Goal: Transaction & Acquisition: Purchase product/service

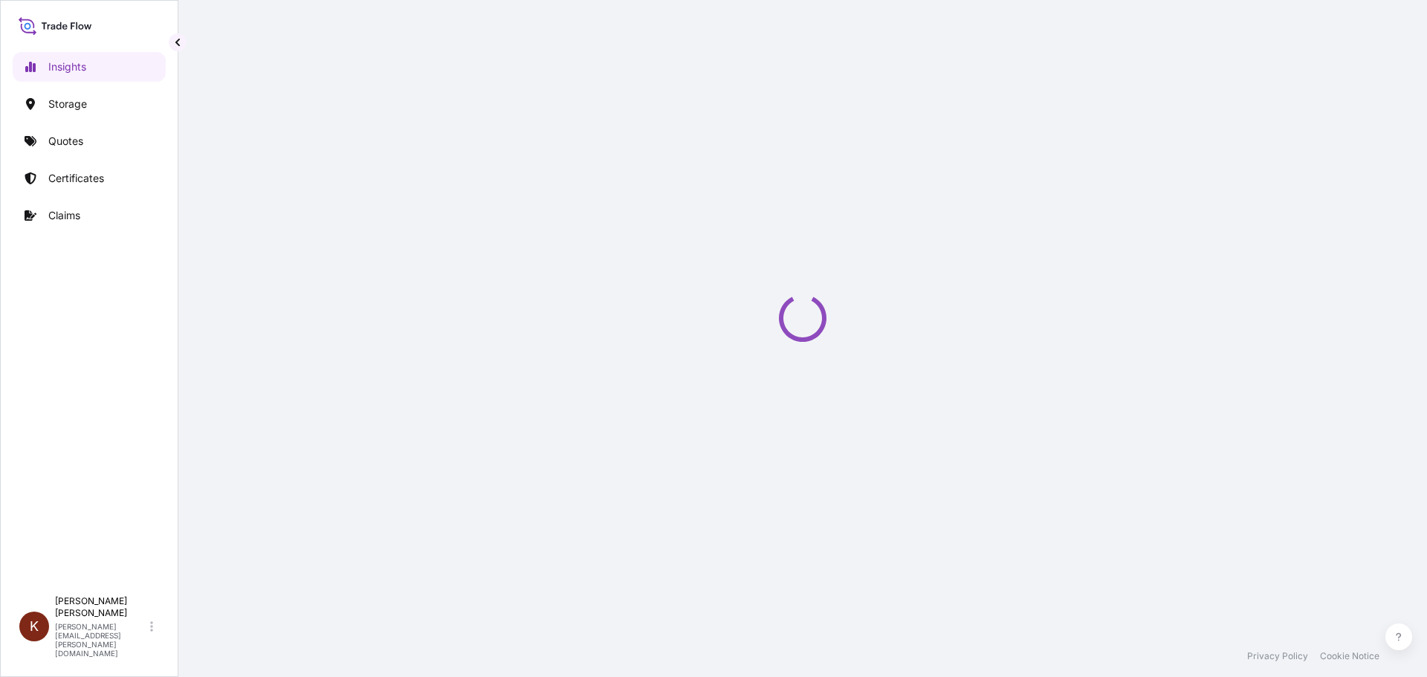
select select "2025"
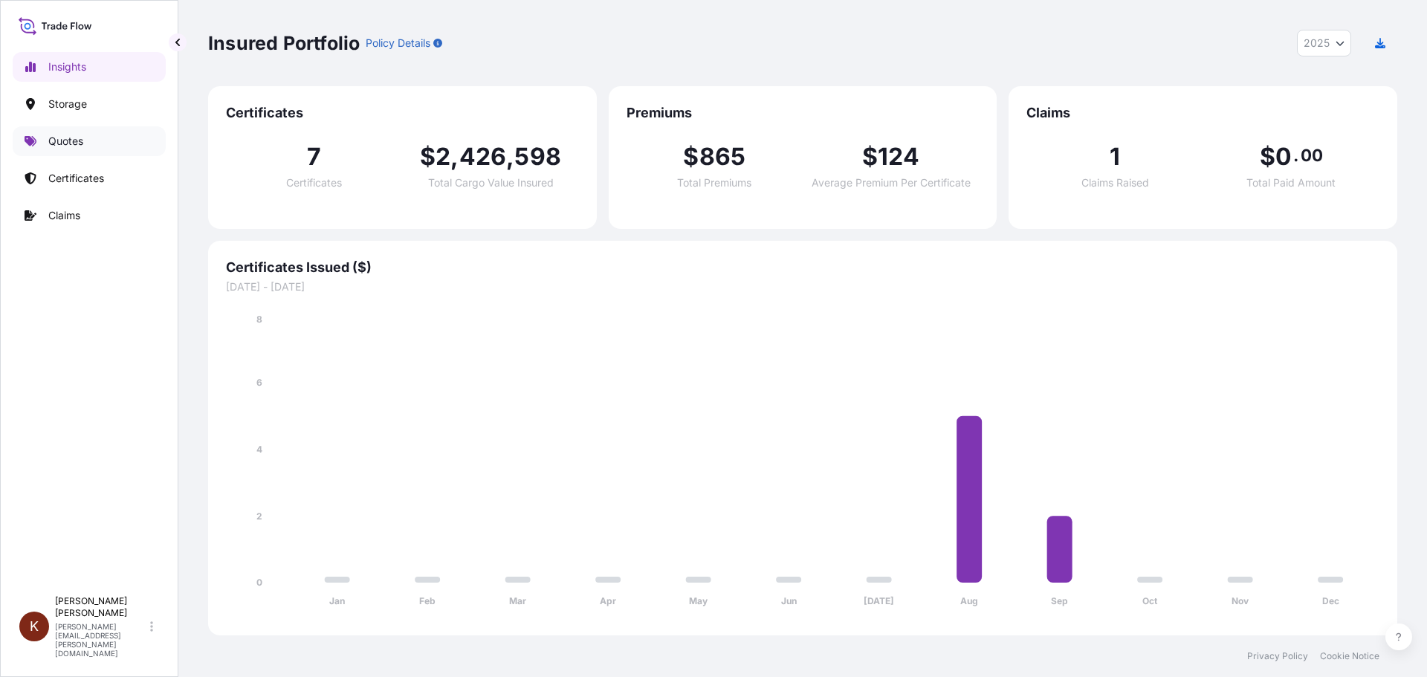
click at [53, 146] on p "Quotes" at bounding box center [65, 141] width 35 height 15
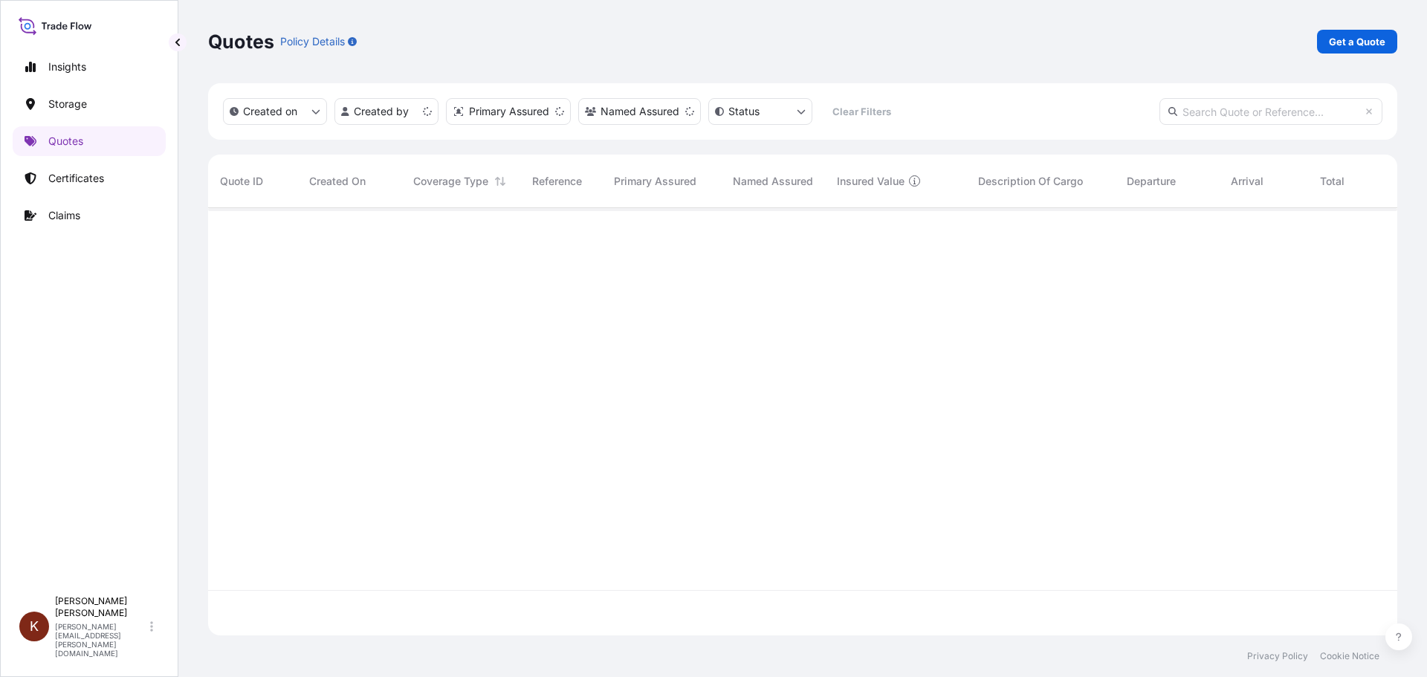
scroll to position [424, 1178]
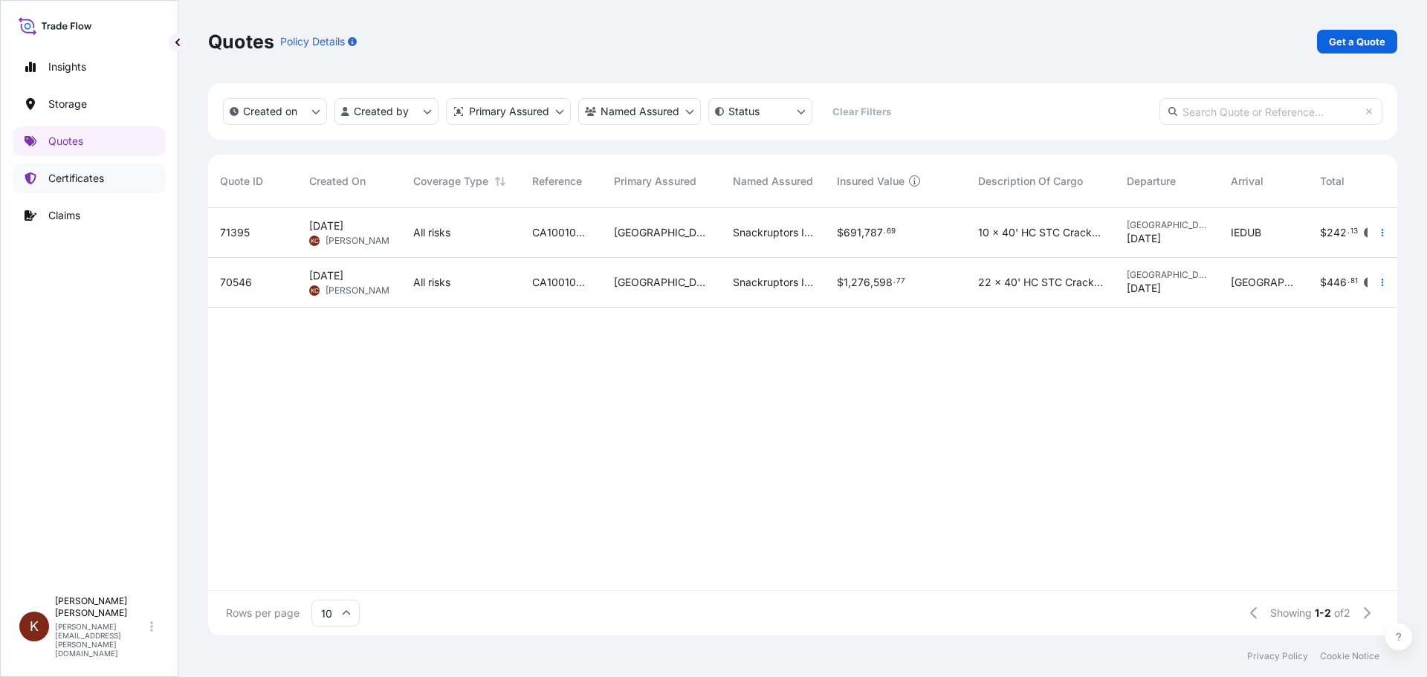
click at [66, 187] on link "Certificates" at bounding box center [89, 179] width 153 height 30
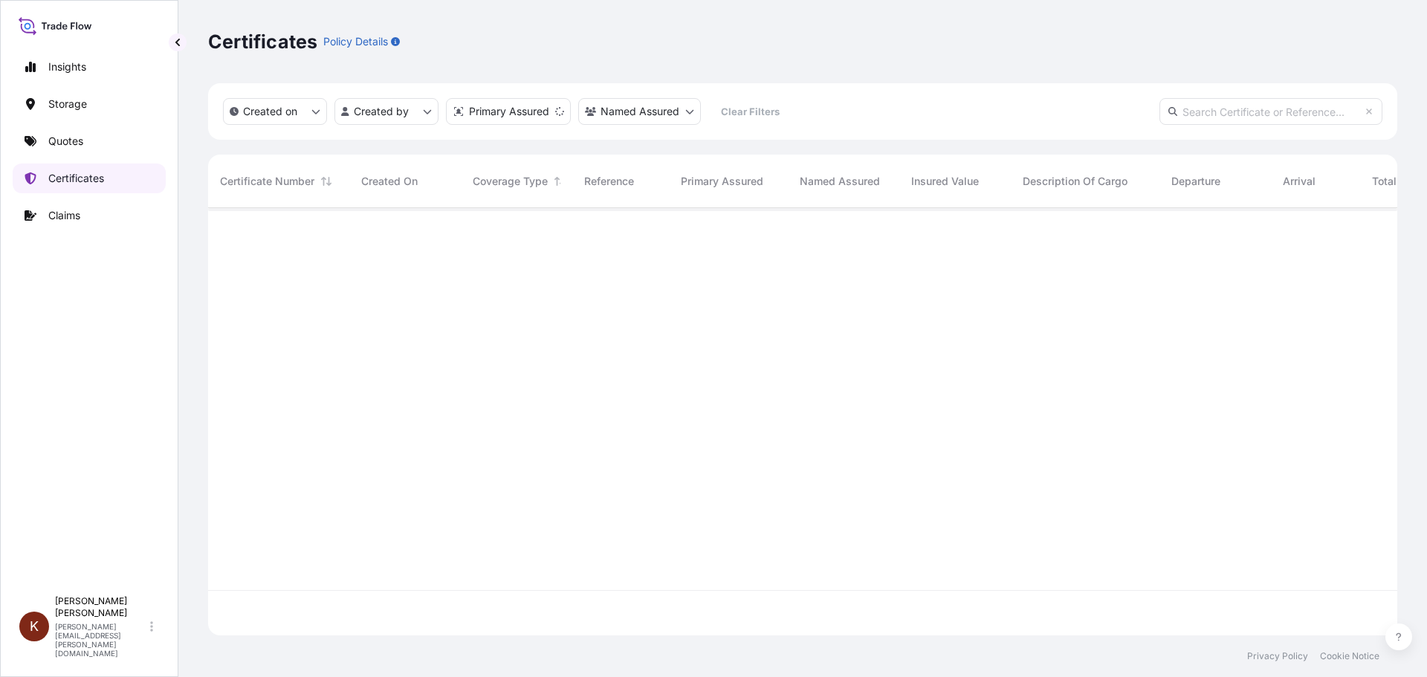
scroll to position [424, 1178]
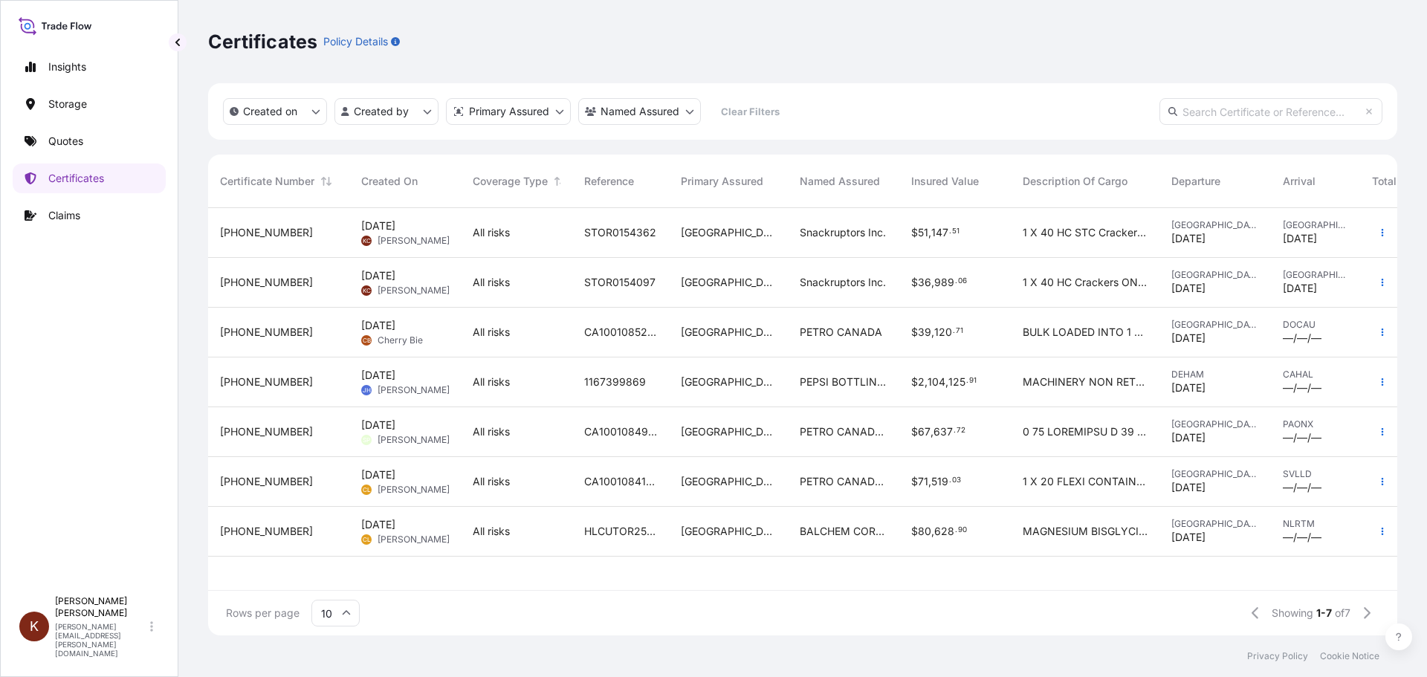
click at [319, 284] on div "[PHONE_NUMBER]" at bounding box center [278, 282] width 117 height 15
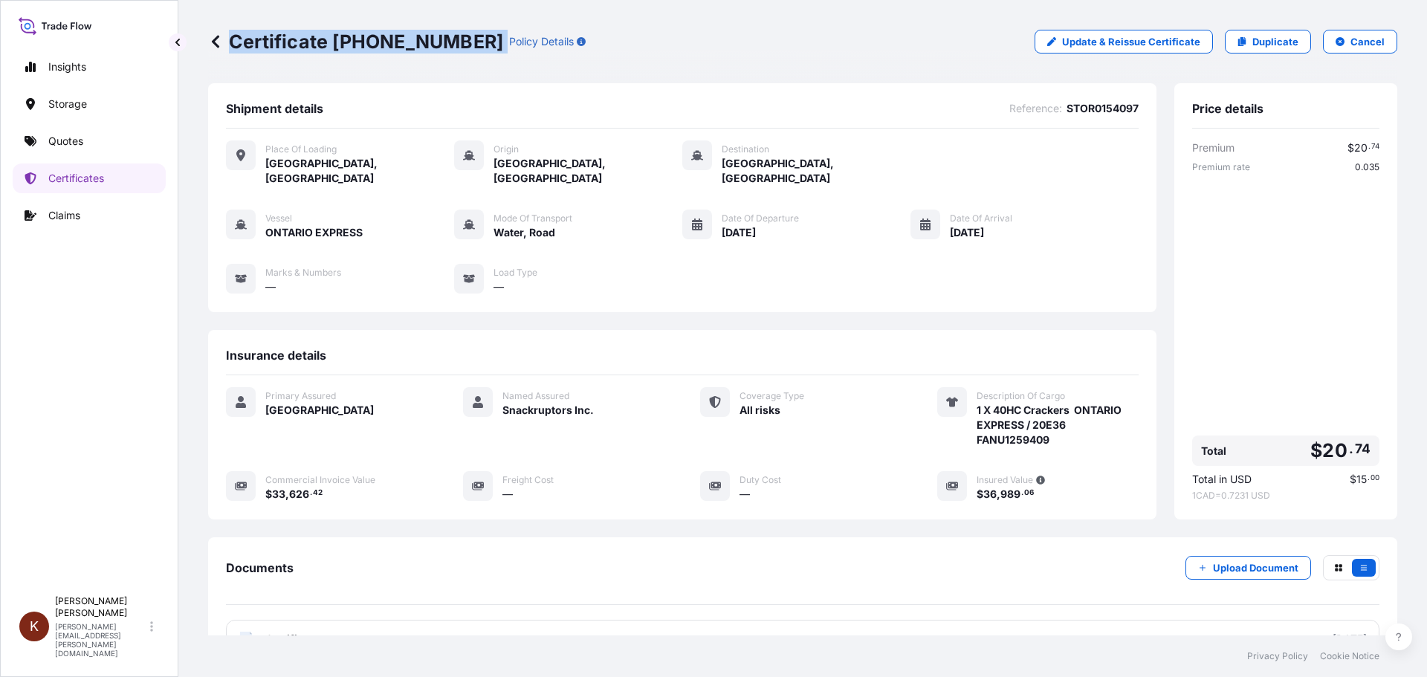
drag, startPoint x: 430, startPoint y: 39, endPoint x: 232, endPoint y: 42, distance: 198.5
click at [232, 42] on div "Certificate [PHONE_NUMBER] Policy Details" at bounding box center [397, 42] width 378 height 24
copy p "Certificate [PHONE_NUMBER]"
drag, startPoint x: 1044, startPoint y: 421, endPoint x: 968, endPoint y: 427, distance: 75.3
click at [977, 427] on span "1 X 40HC Crackers ONTARIO EXPRESS / 20E36 FANU1259409" at bounding box center [1058, 425] width 162 height 45
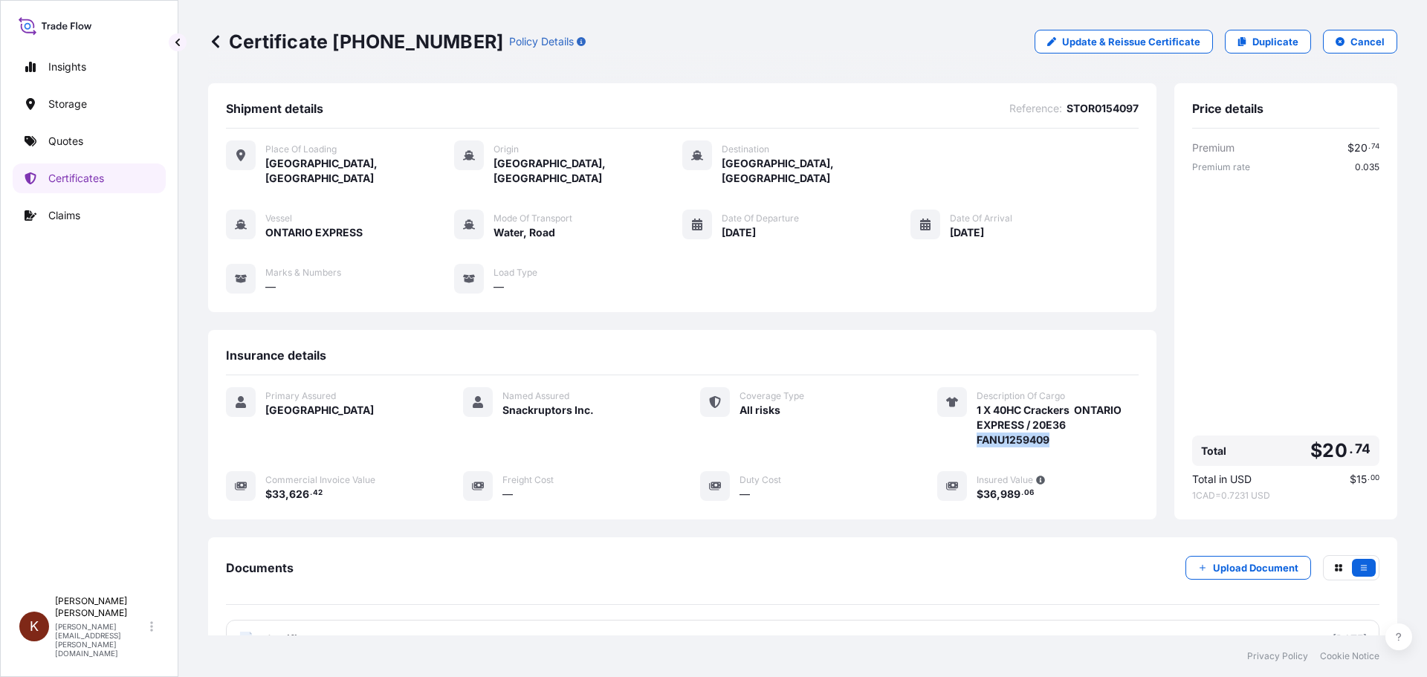
copy span "FANU1259409"
drag, startPoint x: 328, startPoint y: 482, endPoint x: 265, endPoint y: 479, distance: 63.2
click at [265, 479] on div "Commercial Invoice Value $ 33 , 626 . 42" at bounding box center [326, 486] width 201 height 30
copy span "$ 33 , 626 . 42"
drag, startPoint x: 1031, startPoint y: 482, endPoint x: 968, endPoint y: 480, distance: 63.2
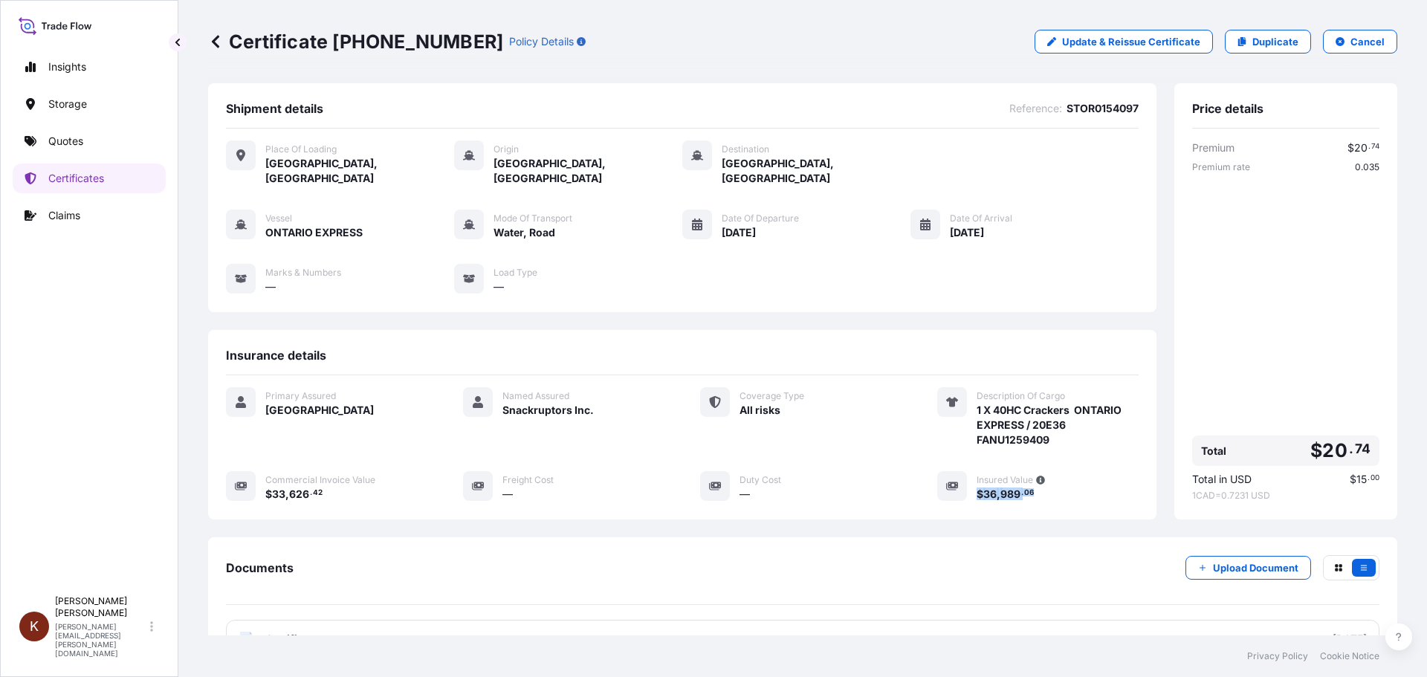
click at [977, 486] on div "$ 36 , 989 . 06" at bounding box center [1058, 494] width 162 height 16
copy span "$ 36 , 989 . 06"
drag, startPoint x: 1003, startPoint y: 218, endPoint x: 941, endPoint y: 216, distance: 62.4
click at [950, 224] on div "[DATE]" at bounding box center [981, 232] width 62 height 16
copy span "[DATE]"
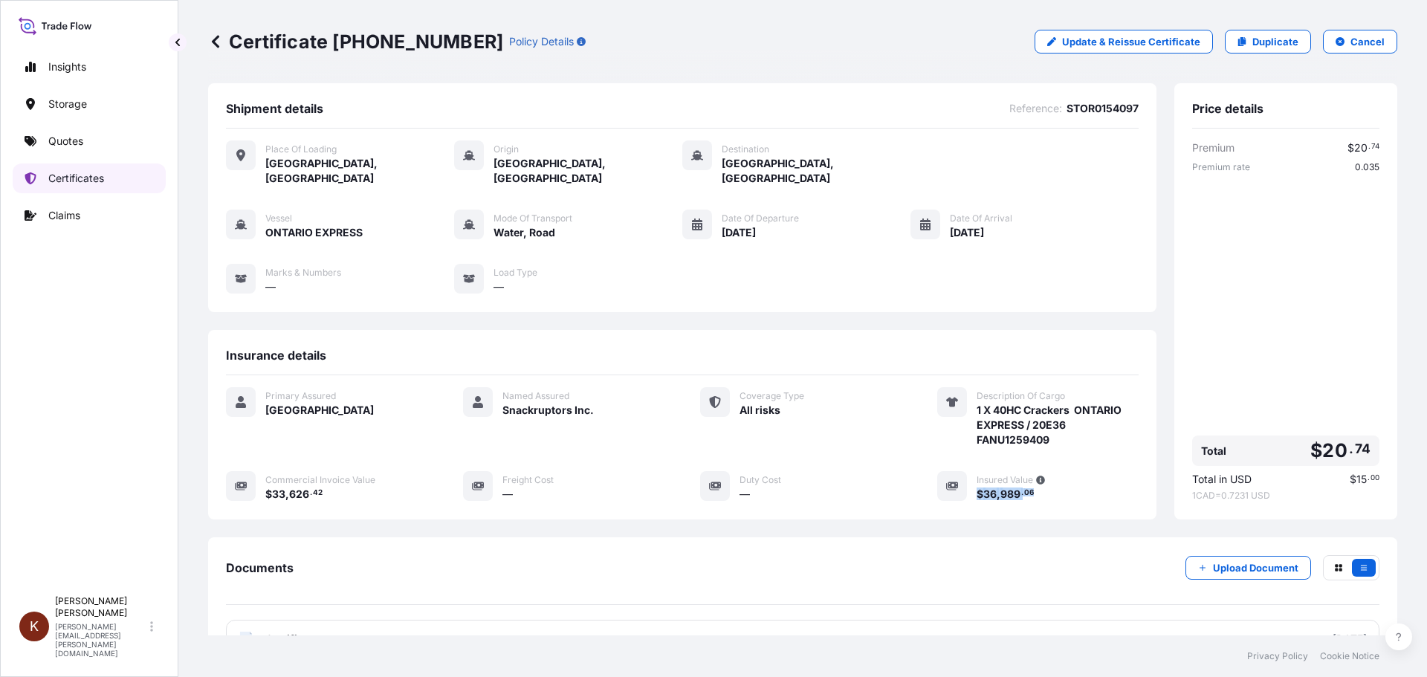
click at [84, 178] on p "Certificates" at bounding box center [76, 178] width 56 height 15
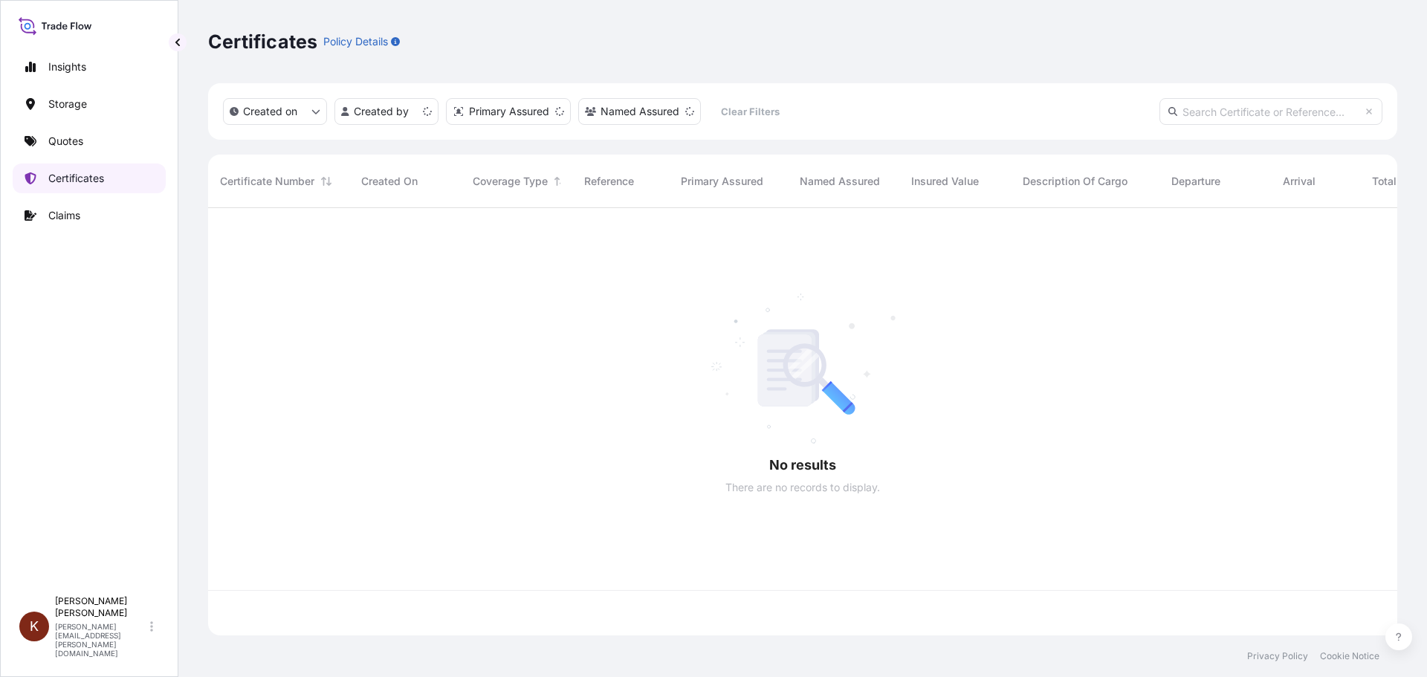
scroll to position [424, 1178]
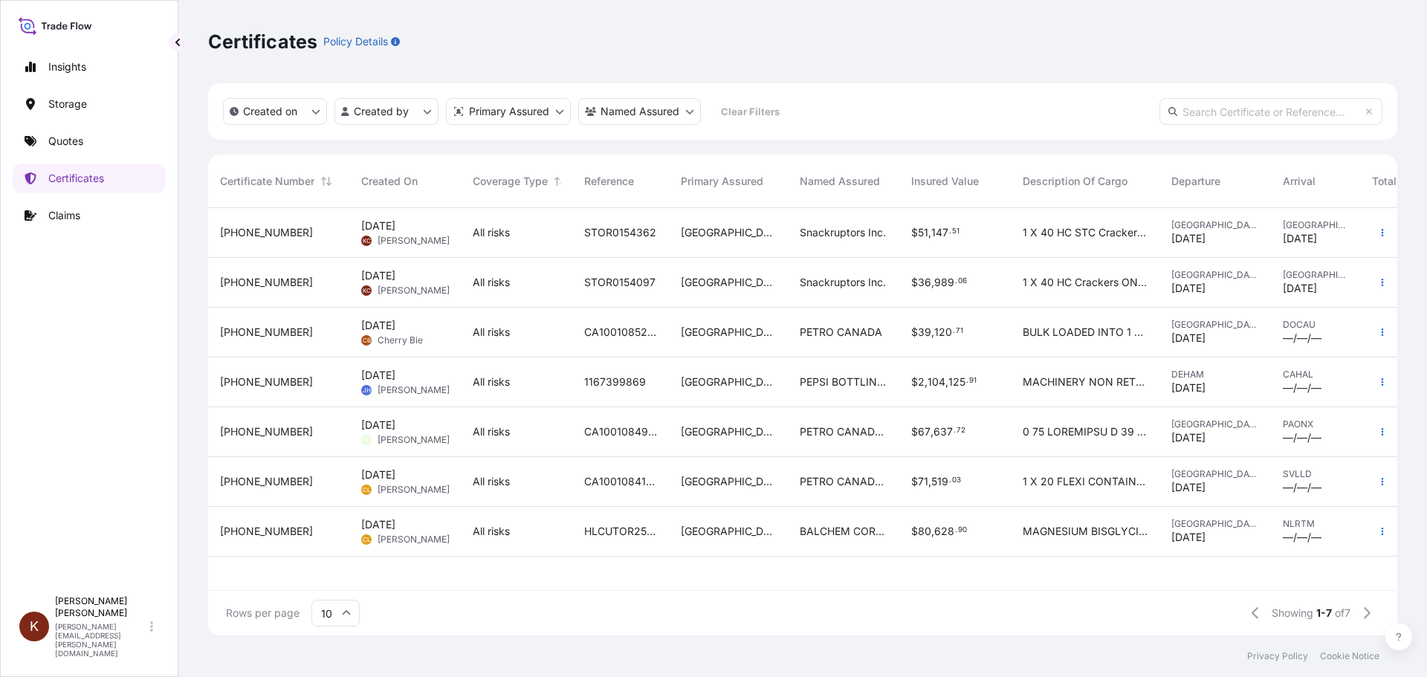
click at [396, 235] on span "[PERSON_NAME]" at bounding box center [414, 241] width 72 height 12
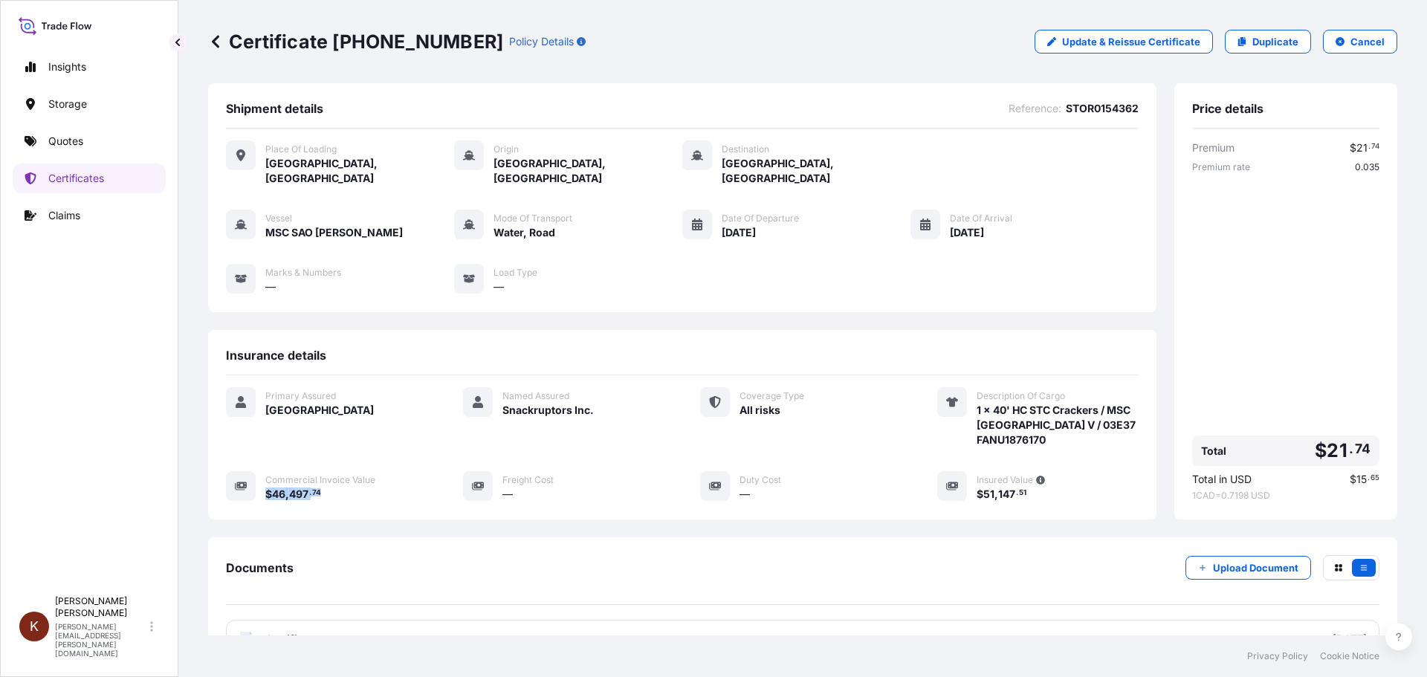
drag, startPoint x: 331, startPoint y: 476, endPoint x: 267, endPoint y: 473, distance: 64.0
click at [267, 486] on div "$ 46 , 497 . 74" at bounding box center [346, 494] width 162 height 16
copy span "$ 46 , 497 . 74"
drag, startPoint x: 1028, startPoint y: 479, endPoint x: 969, endPoint y: 479, distance: 58.7
click at [977, 486] on div "$ 51 , 147 . 51" at bounding box center [1058, 494] width 162 height 16
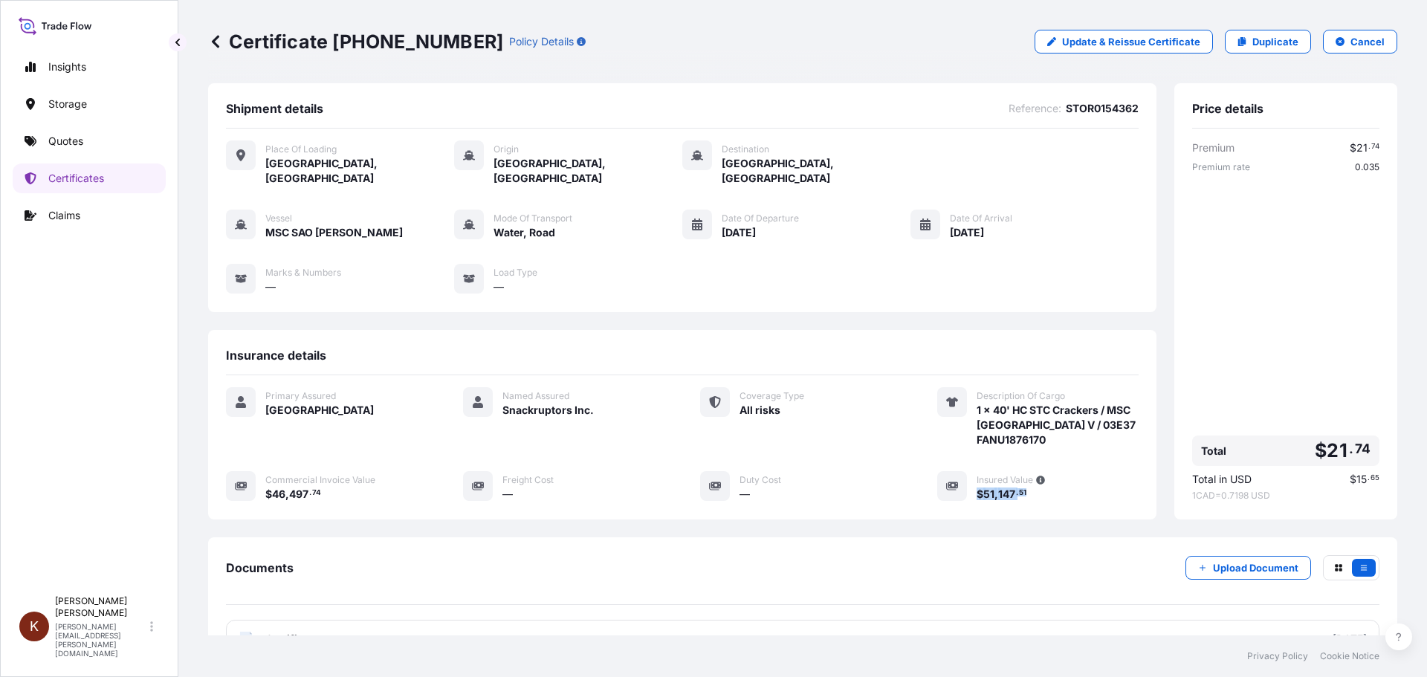
copy span "$ 51 , 147 . 51"
drag, startPoint x: 1043, startPoint y: 426, endPoint x: 968, endPoint y: 427, distance: 75.1
click at [977, 427] on span "1 x 40' HC STC Crackers / MSC [GEOGRAPHIC_DATA] V / 03E37 FANU1876170" at bounding box center [1058, 425] width 162 height 45
copy span "FANU1876170"
drag, startPoint x: 425, startPoint y: 39, endPoint x: 337, endPoint y: 52, distance: 89.5
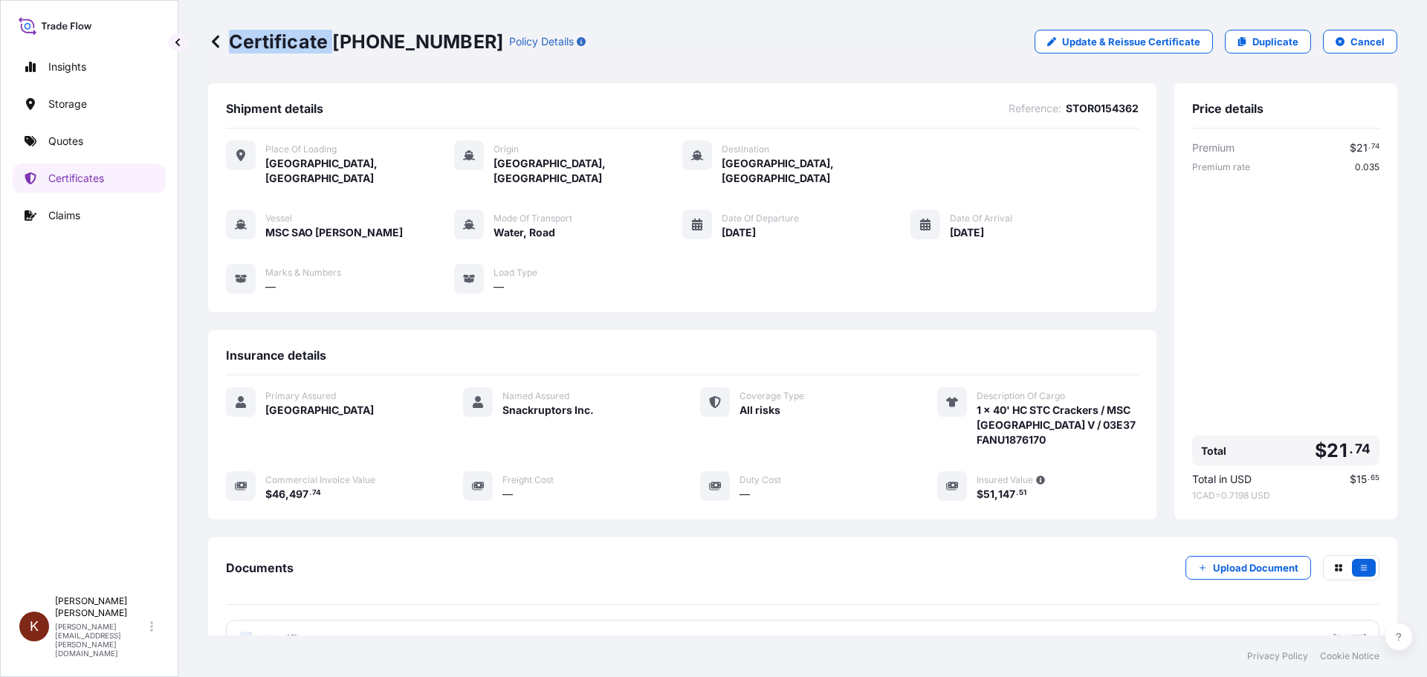
click at [331, 52] on div "Certificate [PHONE_NUMBER] Policy Details" at bounding box center [397, 42] width 378 height 24
drag, startPoint x: 423, startPoint y: 47, endPoint x: 230, endPoint y: 38, distance: 193.4
click at [230, 38] on p "Certificate [PHONE_NUMBER]" at bounding box center [355, 42] width 295 height 24
copy p "Certificate [PHONE_NUMBER]"
drag, startPoint x: 778, startPoint y: 216, endPoint x: 719, endPoint y: 219, distance: 59.5
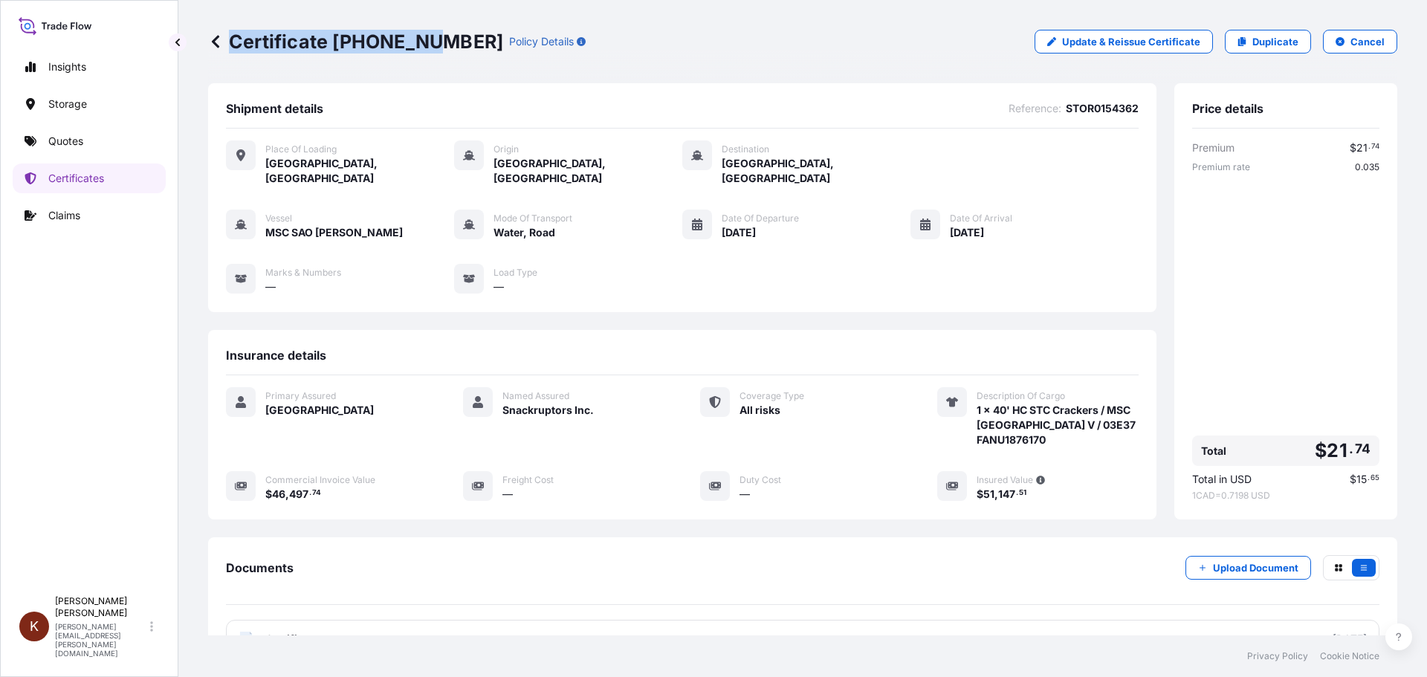
click at [722, 224] on div "[DATE]" at bounding box center [760, 232] width 77 height 16
copy span "[DATE]"
drag, startPoint x: 1006, startPoint y: 216, endPoint x: 943, endPoint y: 219, distance: 63.2
click at [943, 219] on div "Vessel MSC [GEOGRAPHIC_DATA] V Mode of Transport Water, Road Date of Departure …" at bounding box center [682, 252] width 913 height 85
drag, startPoint x: 1131, startPoint y: 109, endPoint x: 1055, endPoint y: 108, distance: 76.6
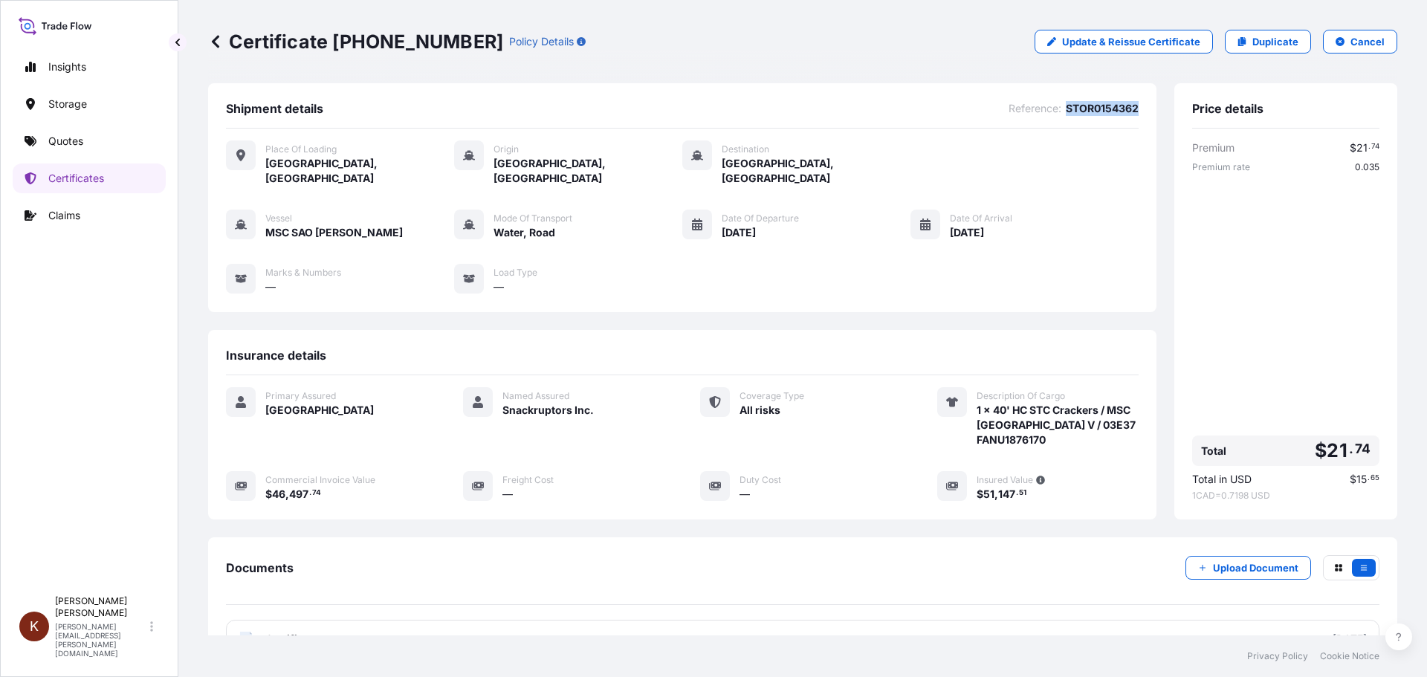
click at [1055, 108] on div "Shipment details Reference : STOR0154362 Place of Loading [GEOGRAPHIC_DATA], [G…" at bounding box center [682, 197] width 948 height 229
click at [63, 172] on p "Certificates" at bounding box center [76, 178] width 56 height 15
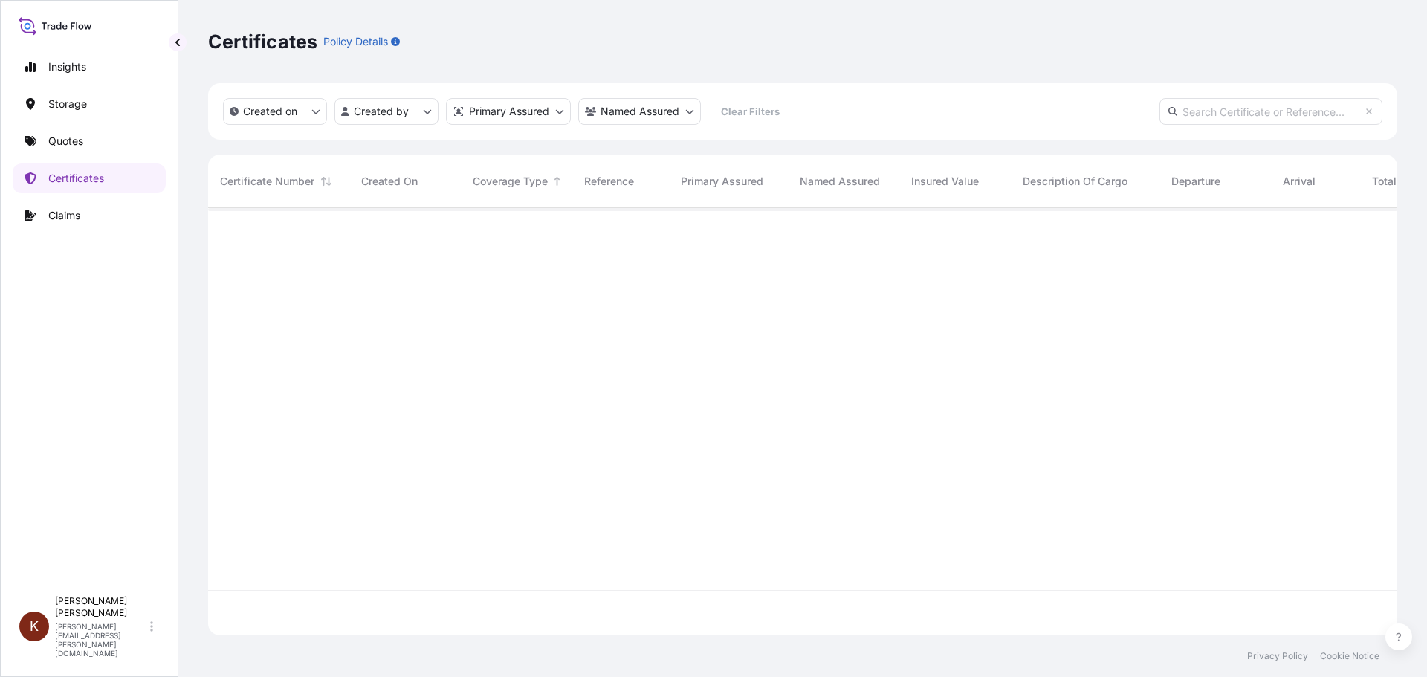
scroll to position [424, 1178]
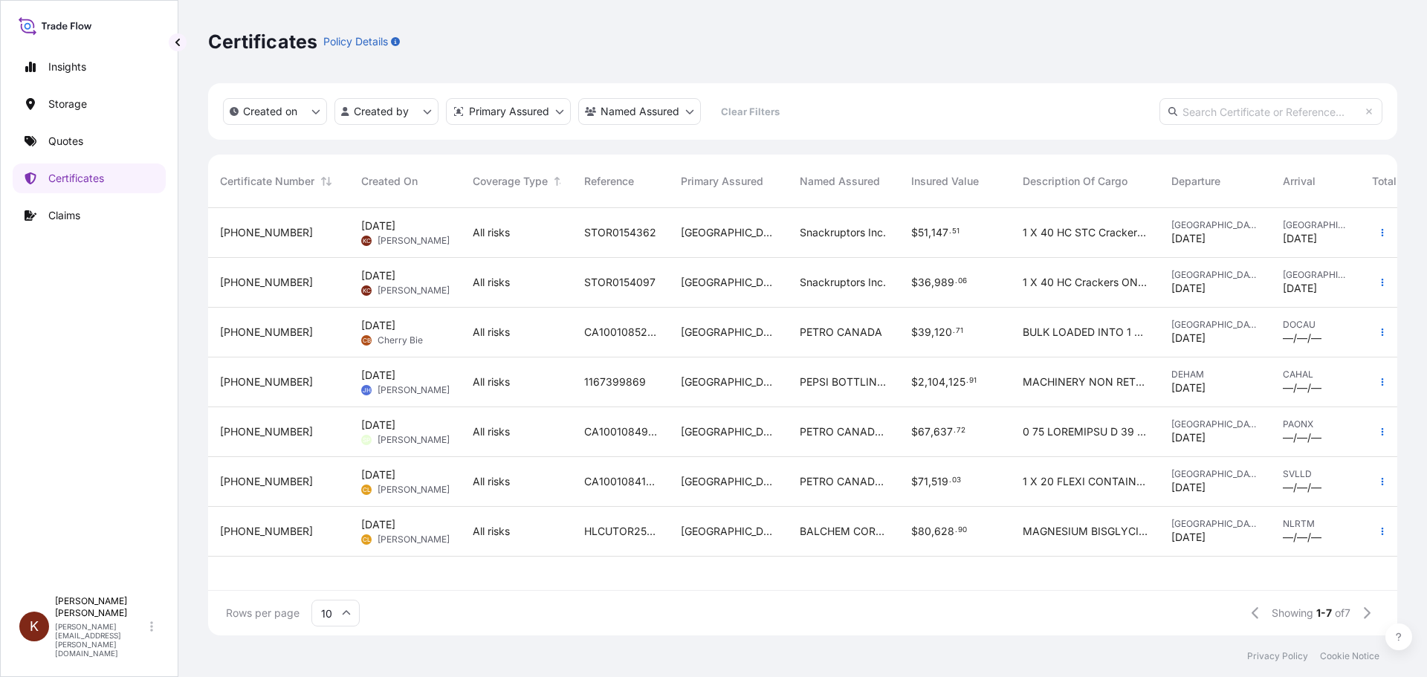
click at [404, 285] on span "[PERSON_NAME]" at bounding box center [414, 291] width 72 height 12
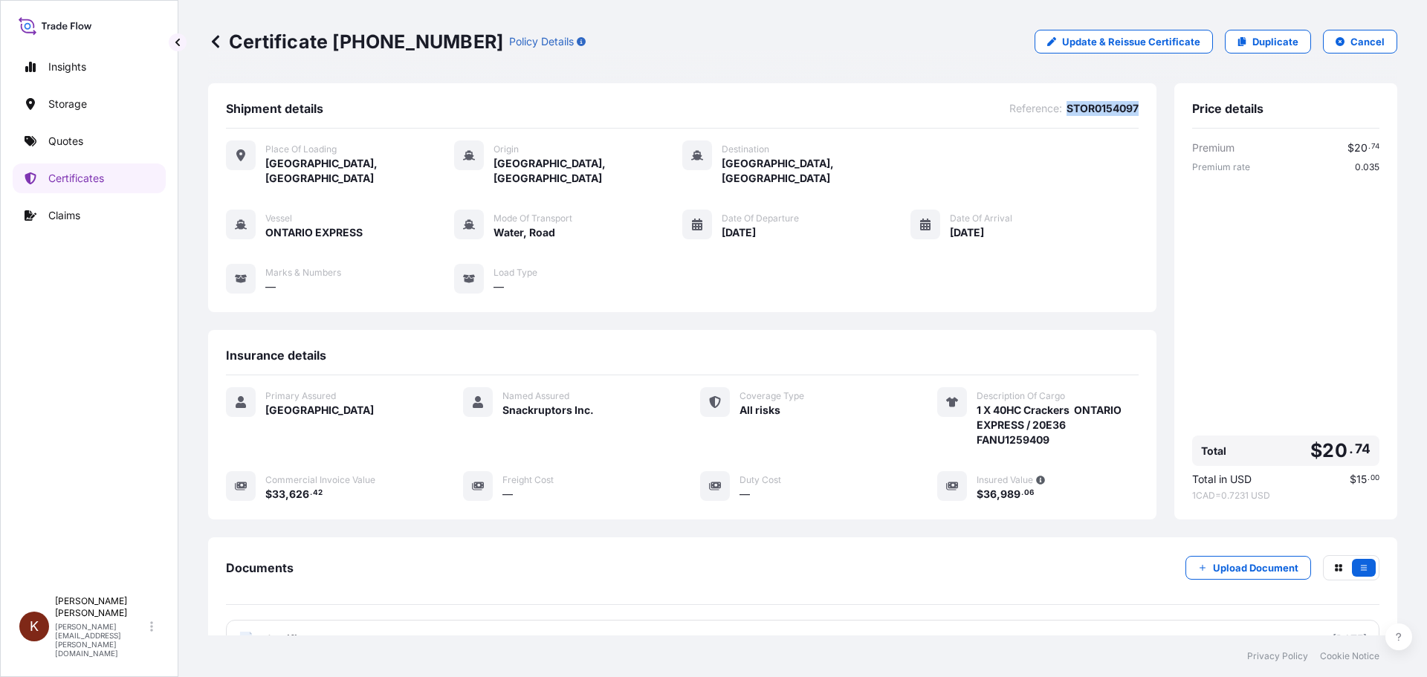
drag, startPoint x: 1130, startPoint y: 105, endPoint x: 1058, endPoint y: 107, distance: 72.1
click at [1058, 107] on div "Shipment details Reference : STOR0154097 Place of Loading [GEOGRAPHIC_DATA], [G…" at bounding box center [682, 197] width 948 height 229
click at [86, 180] on p "Certificates" at bounding box center [76, 178] width 56 height 15
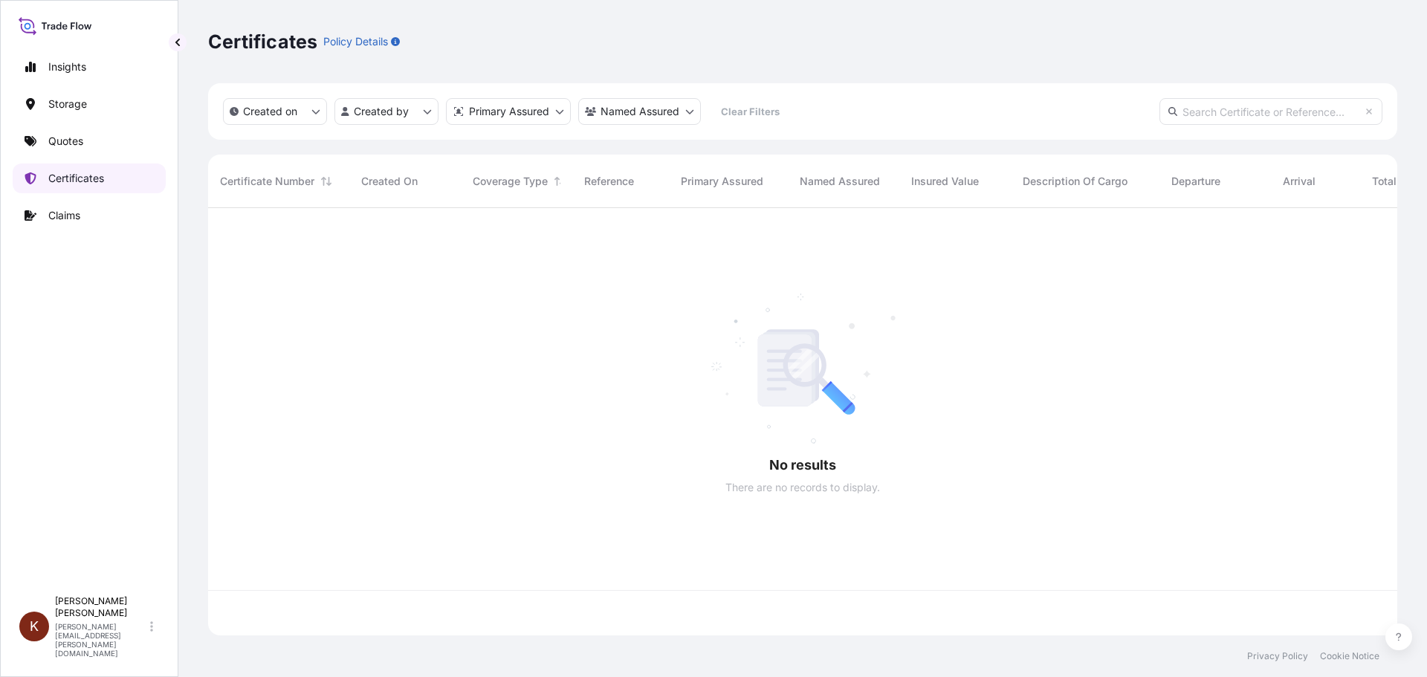
scroll to position [424, 1178]
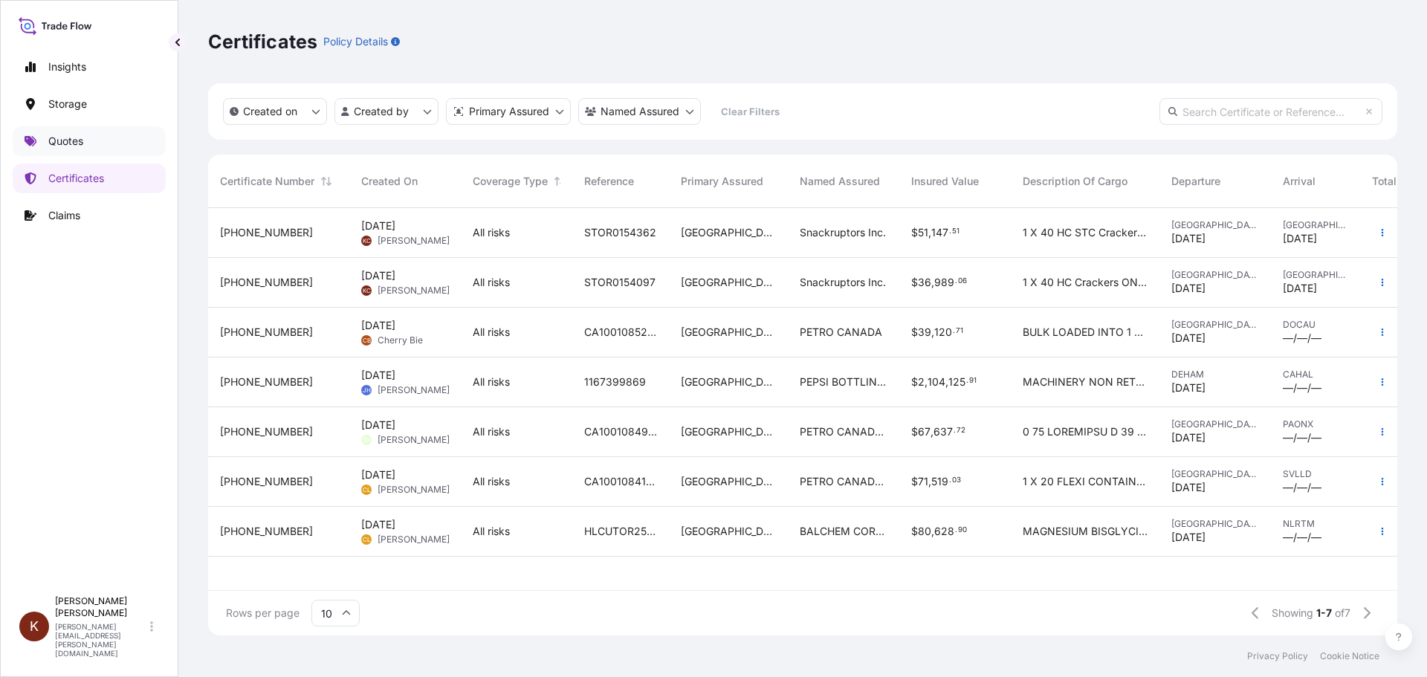
click at [64, 140] on p "Quotes" at bounding box center [65, 141] width 35 height 15
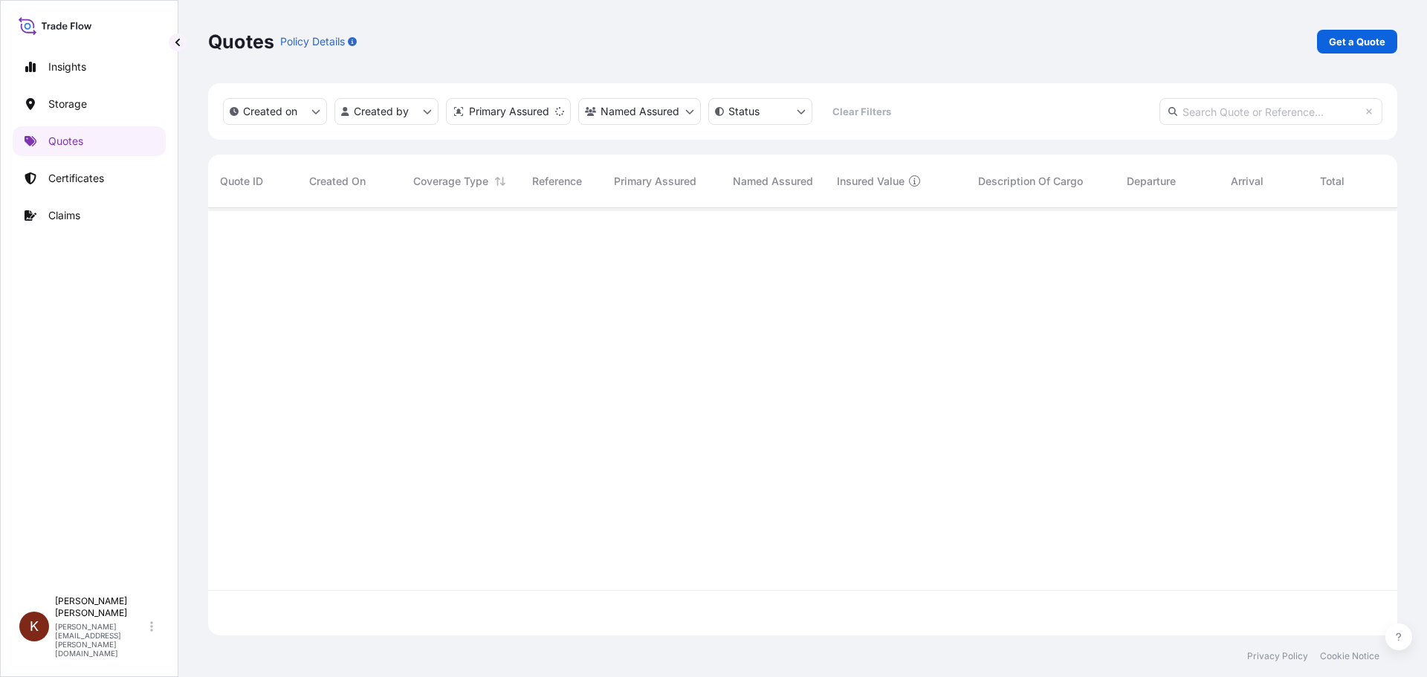
scroll to position [424, 1178]
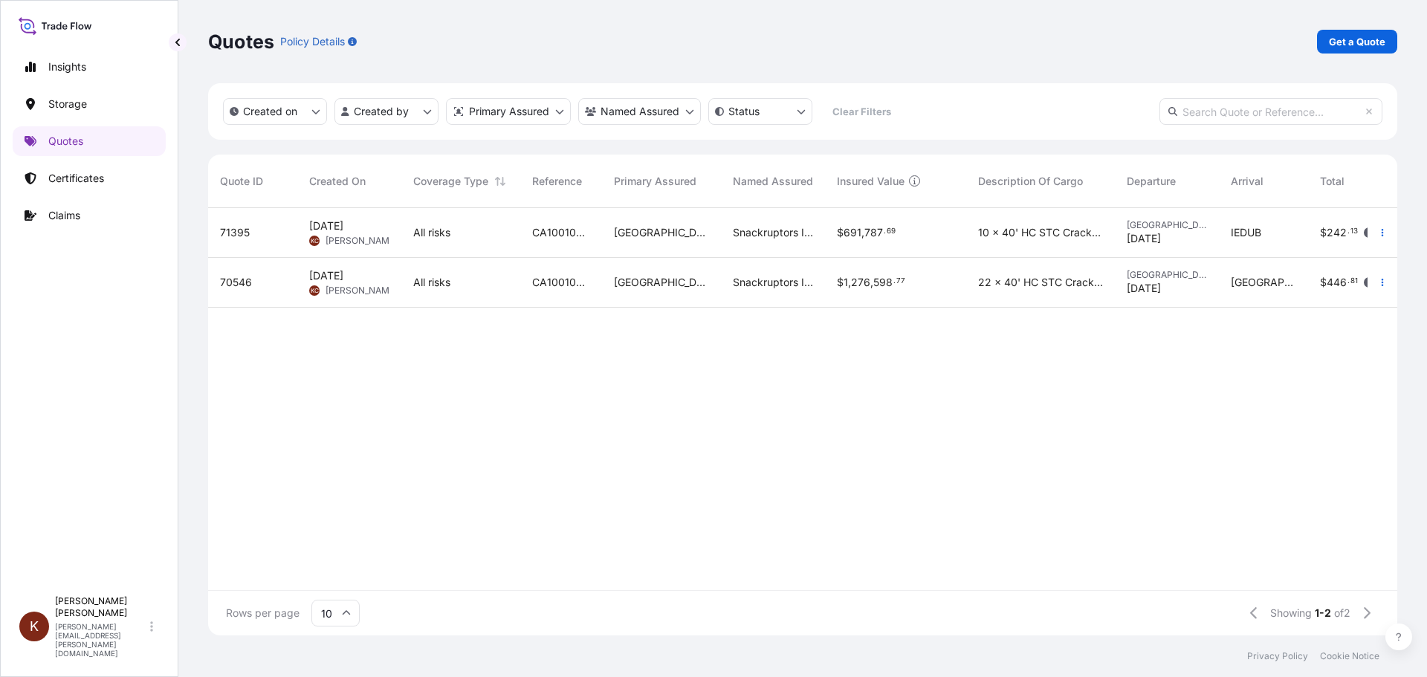
click at [347, 292] on span "[PERSON_NAME]" at bounding box center [362, 291] width 72 height 12
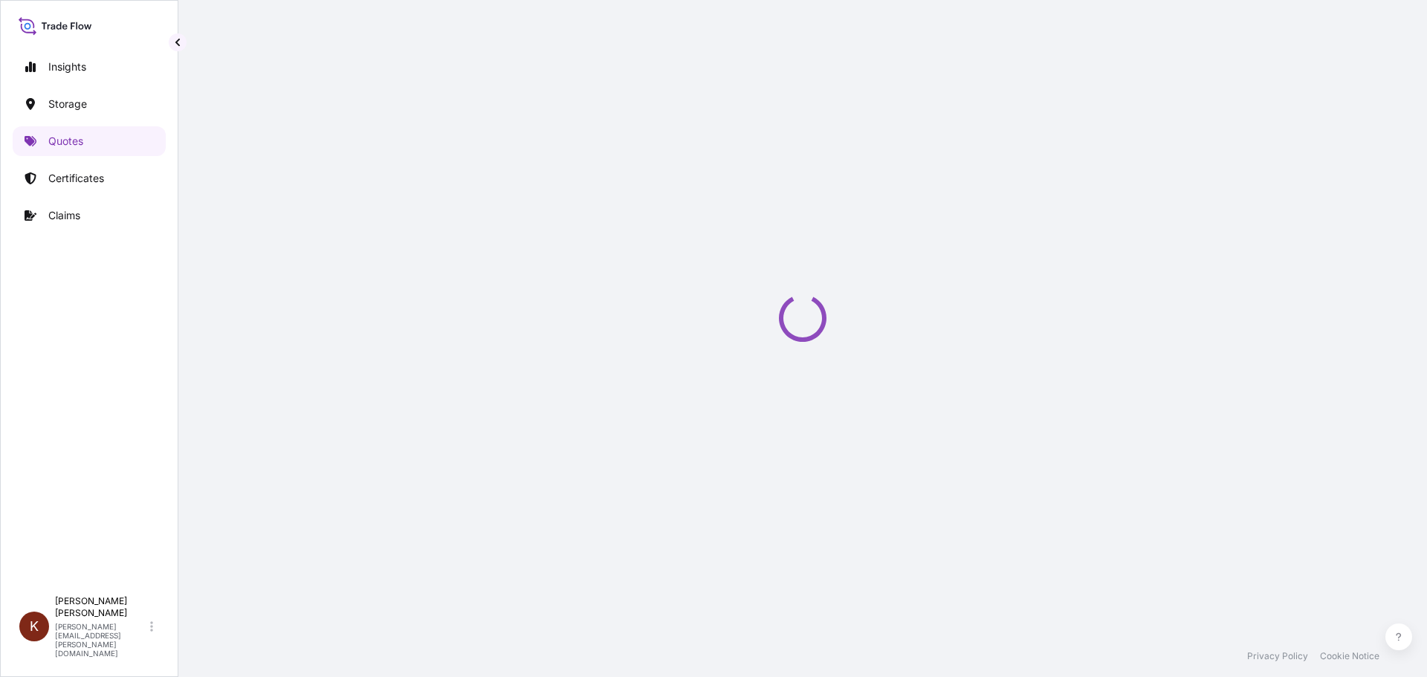
select select "Road / [GEOGRAPHIC_DATA]"
select select "Water"
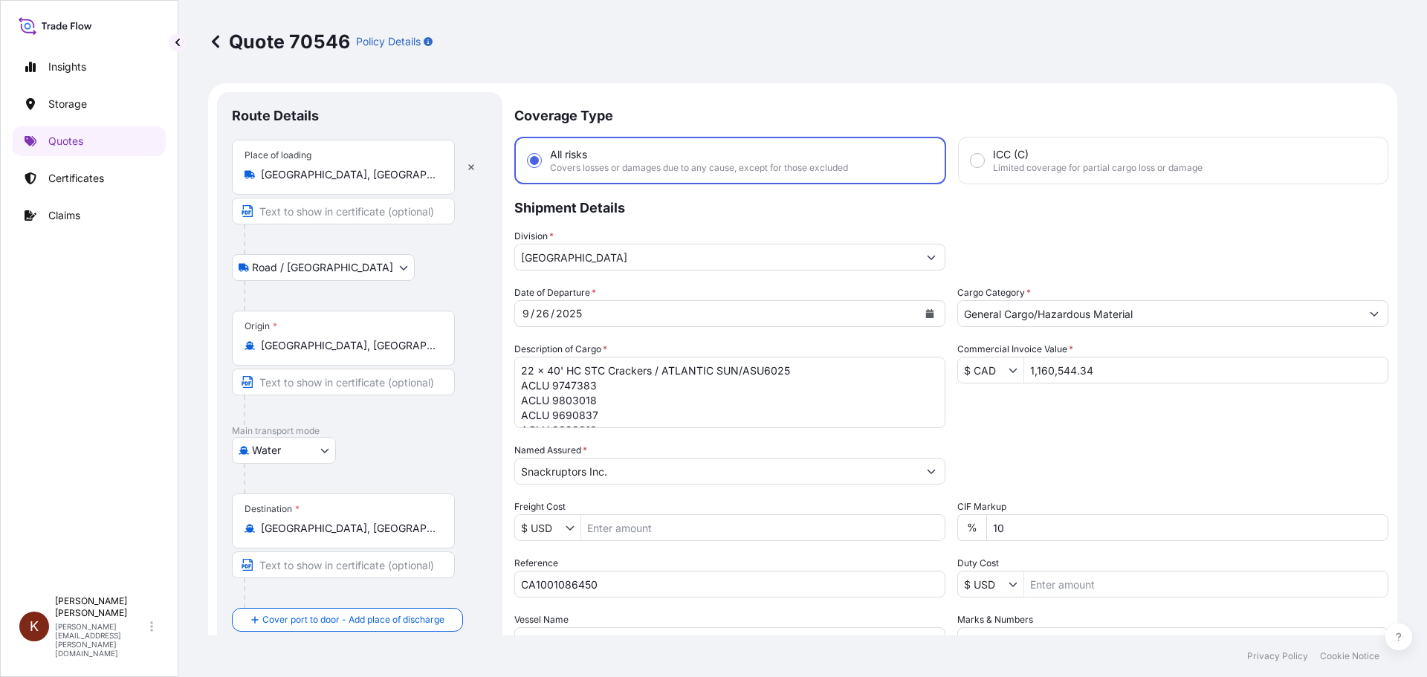
click at [1006, 433] on div "Date of Departure * [DATE] Cargo Category * General Cargo/Hazardous Material De…" at bounding box center [951, 469] width 874 height 369
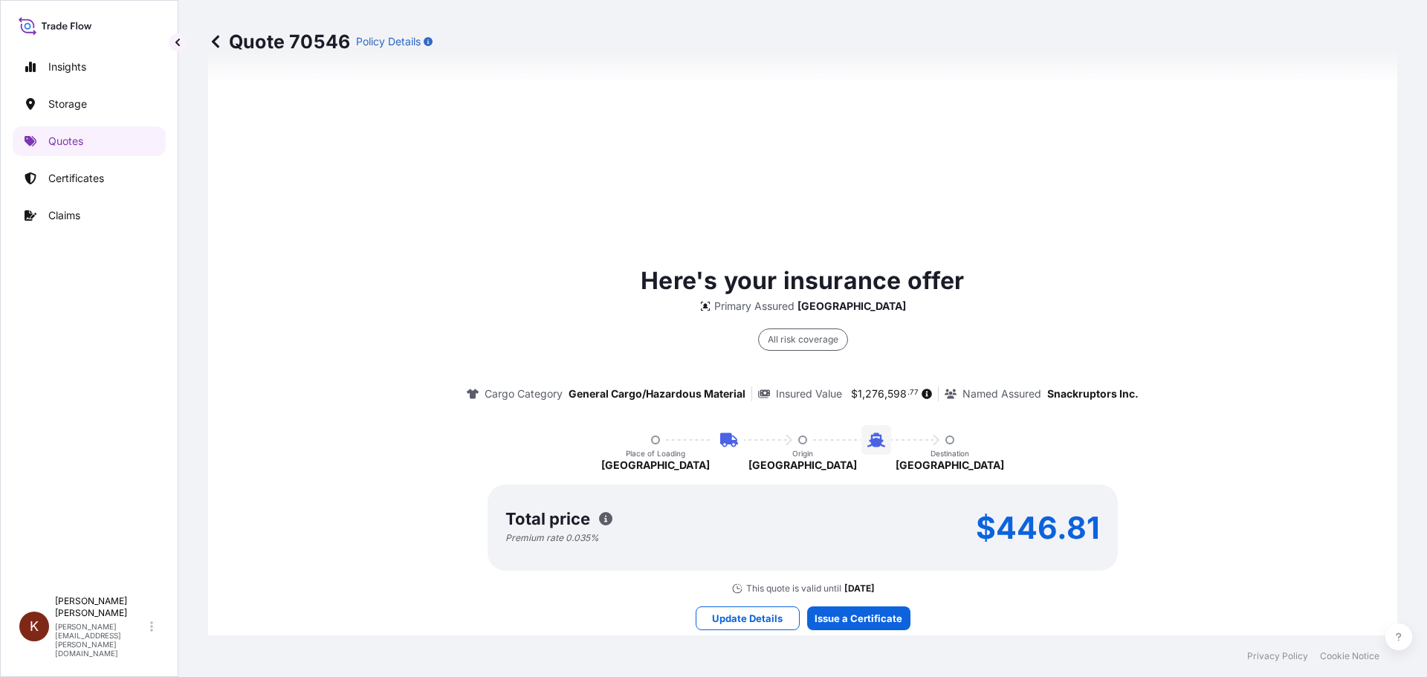
scroll to position [1041, 0]
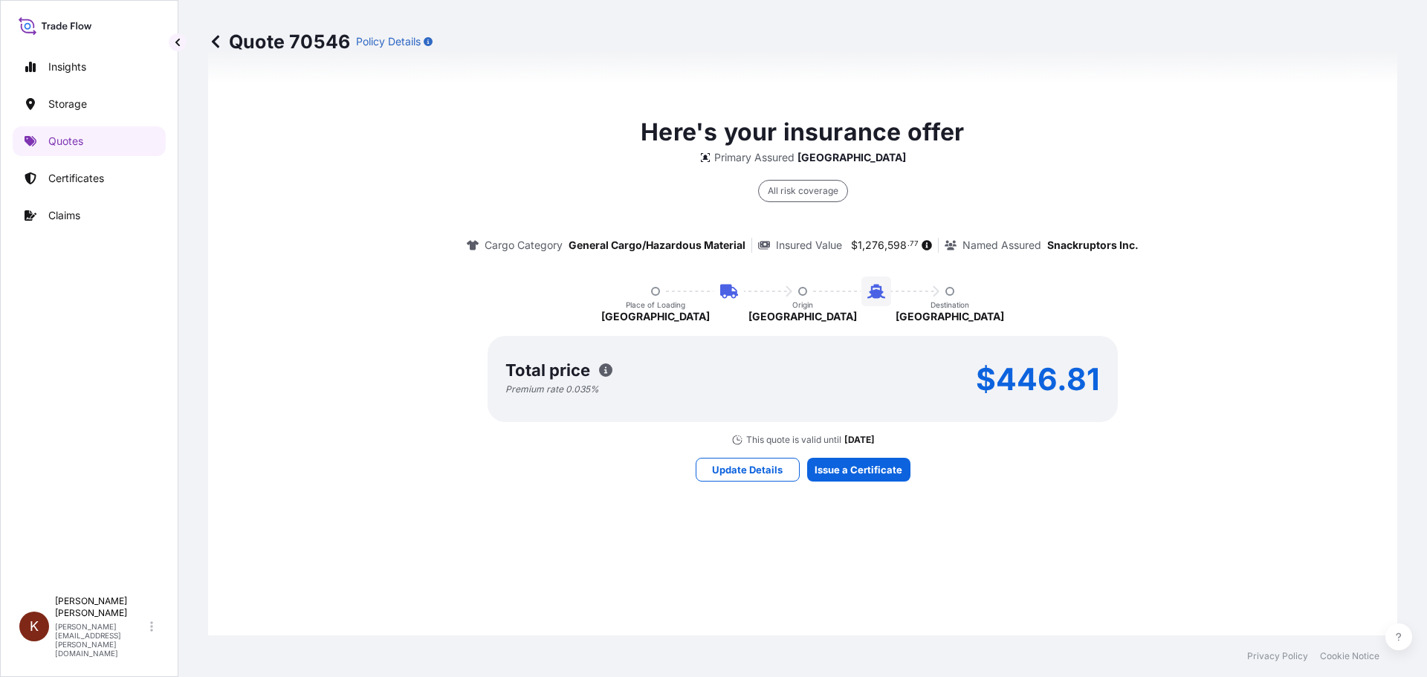
drag, startPoint x: 861, startPoint y: 546, endPoint x: 878, endPoint y: 547, distance: 16.4
click at [861, 545] on div "Here's your insurance offer Primary Assured CANADA All risk coverage Cargo Cate…" at bounding box center [803, 298] width 1148 height 1058
click at [1011, 534] on div "Here's your insurance offer Primary Assured CANADA All risk coverage Cargo Cate…" at bounding box center [803, 298] width 1148 height 1058
click at [847, 546] on div "Here's your insurance offer Primary Assured CANADA All risk coverage Cargo Cate…" at bounding box center [803, 298] width 1148 height 1058
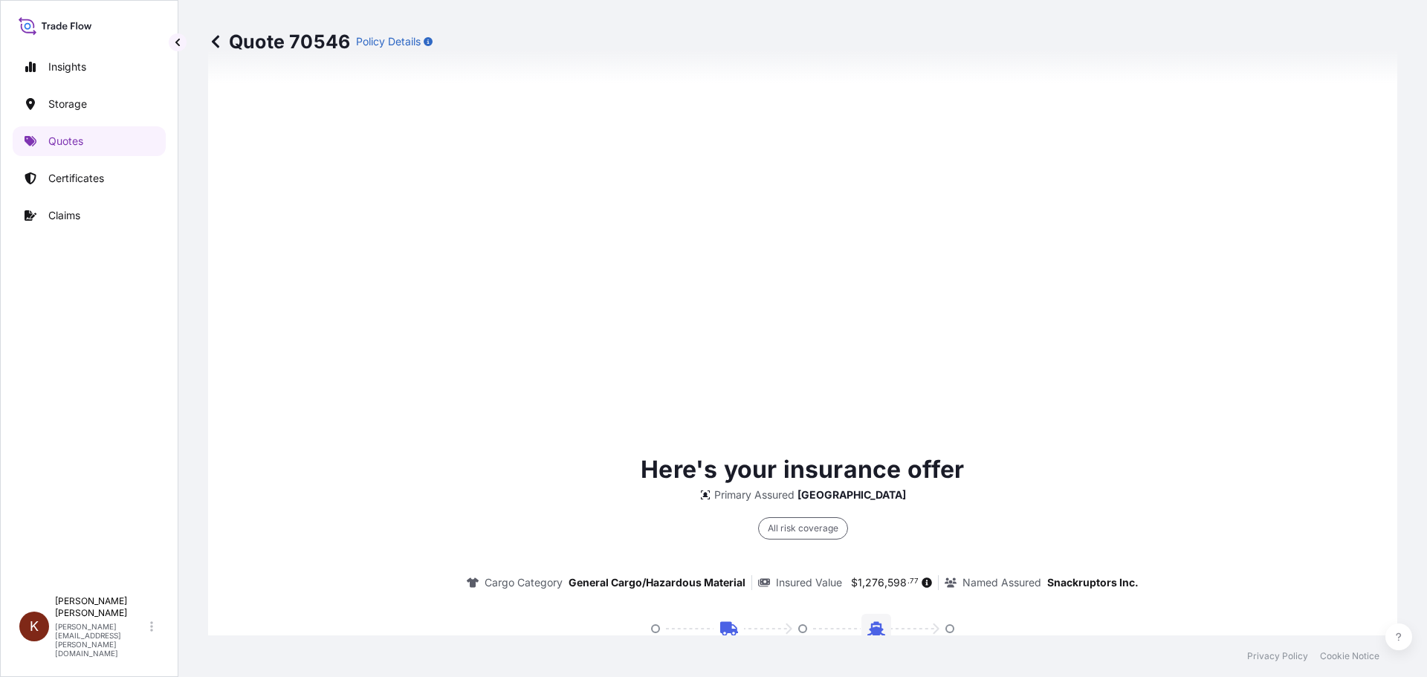
scroll to position [2262, 0]
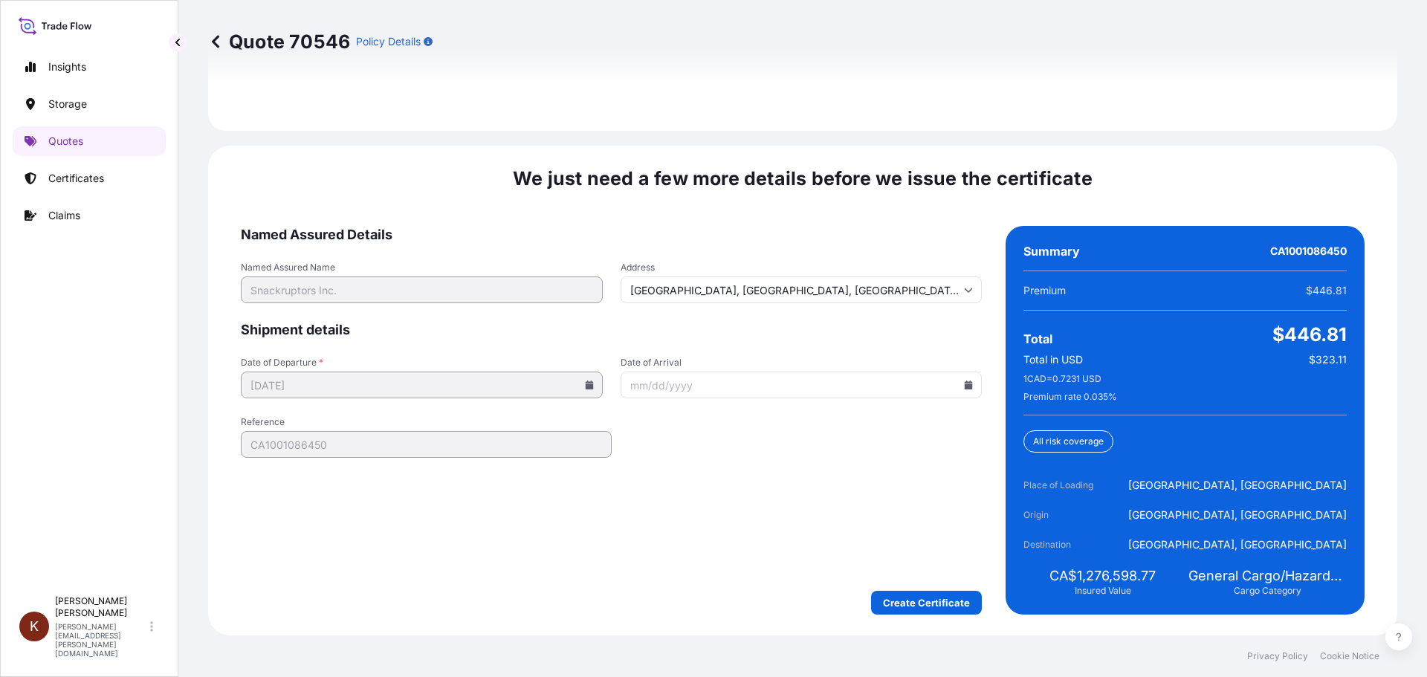
click at [878, 386] on input "Date of Arrival" at bounding box center [802, 385] width 362 height 27
click at [972, 386] on input "Date of Arrival" at bounding box center [802, 385] width 362 height 27
click at [965, 385] on icon at bounding box center [969, 385] width 8 height 9
click at [722, 430] on icon at bounding box center [719, 434] width 6 height 9
click at [852, 513] on button "11" at bounding box center [841, 501] width 24 height 24
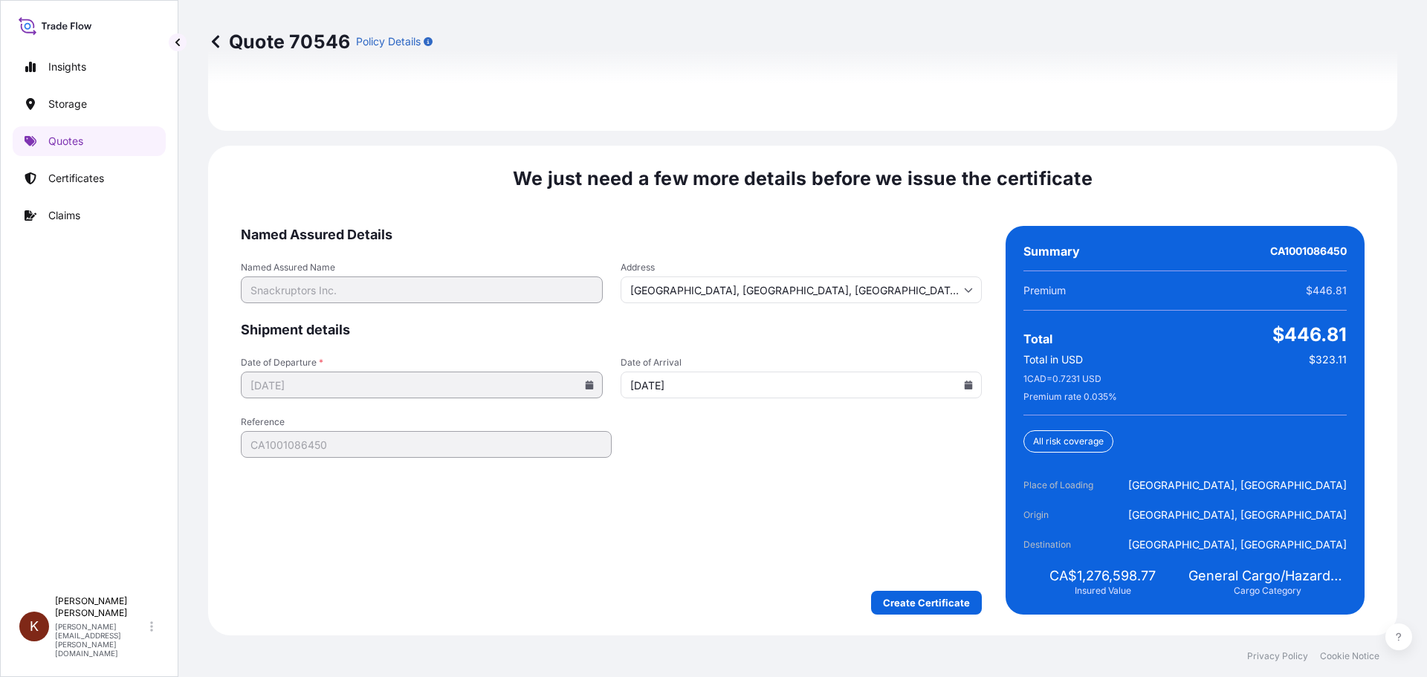
type input "[DATE]"
click at [587, 381] on icon at bounding box center [589, 385] width 8 height 9
click at [585, 385] on icon at bounding box center [589, 385] width 8 height 9
click at [586, 385] on icon at bounding box center [589, 385] width 8 height 9
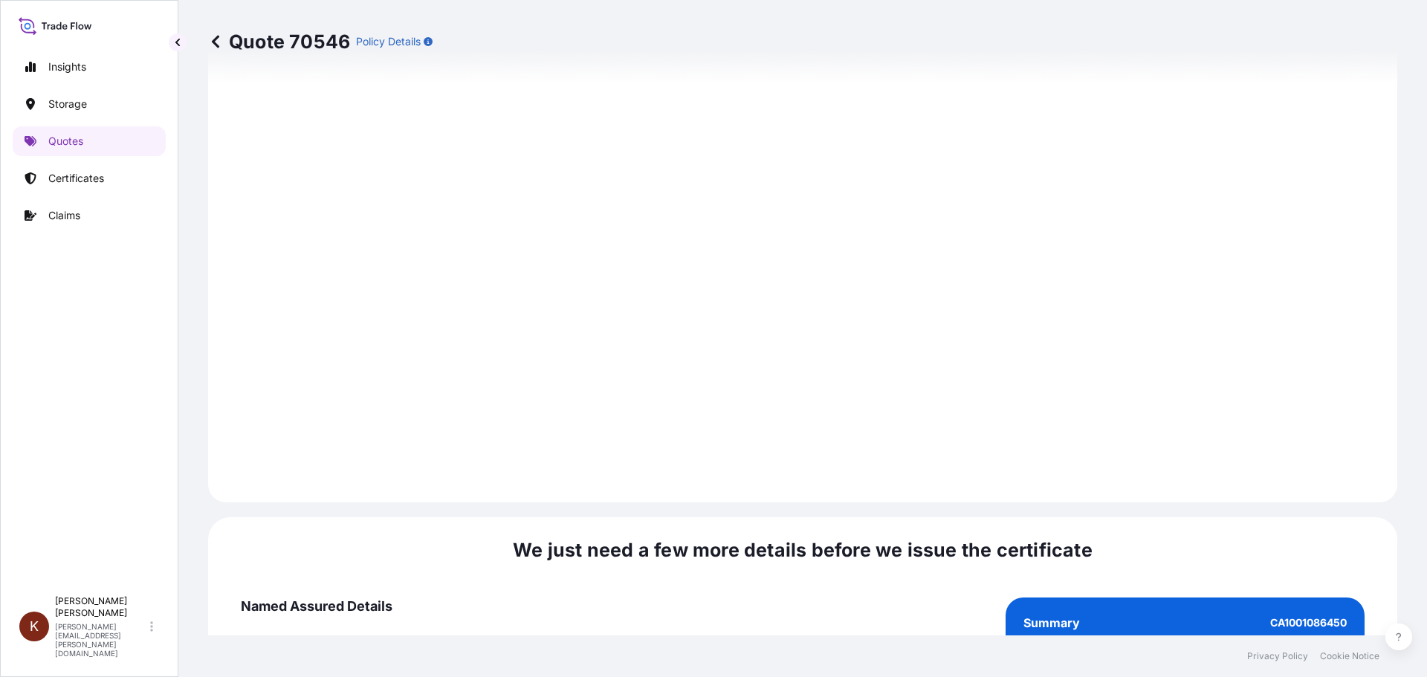
scroll to position [1816, 0]
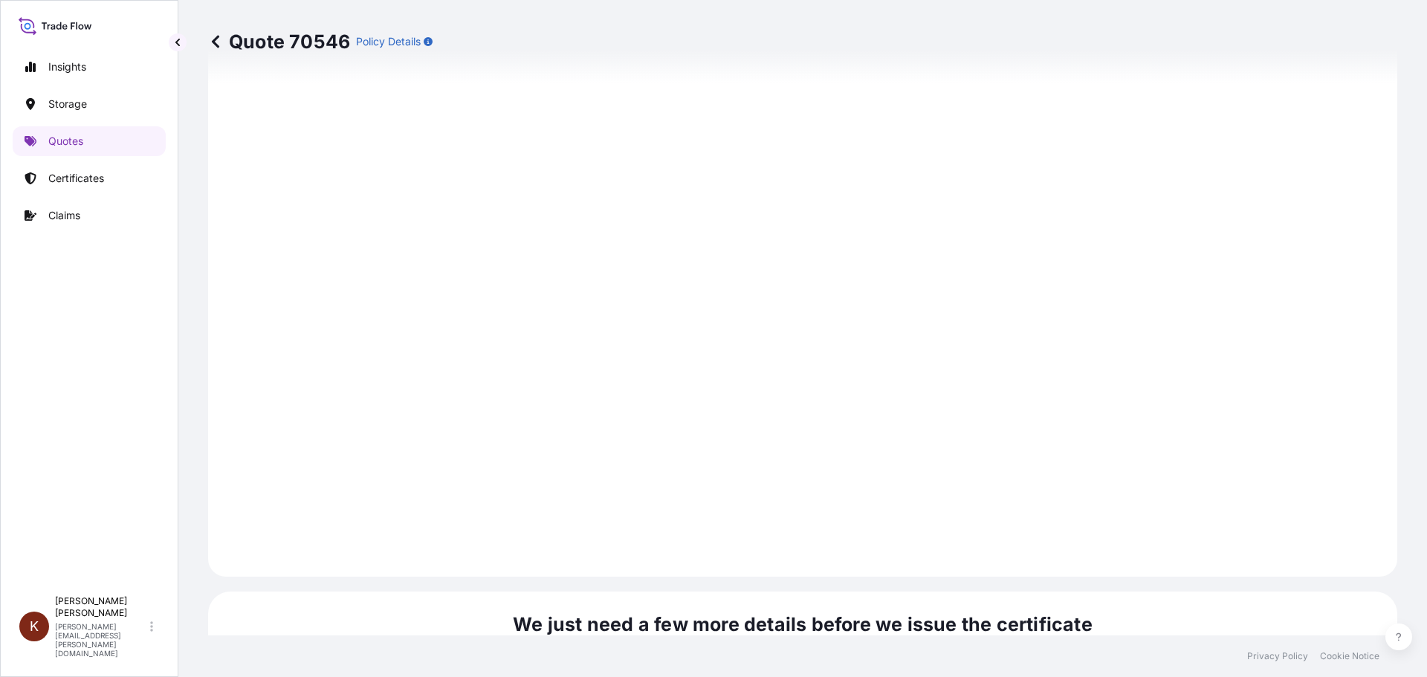
click at [212, 41] on icon at bounding box center [215, 41] width 15 height 15
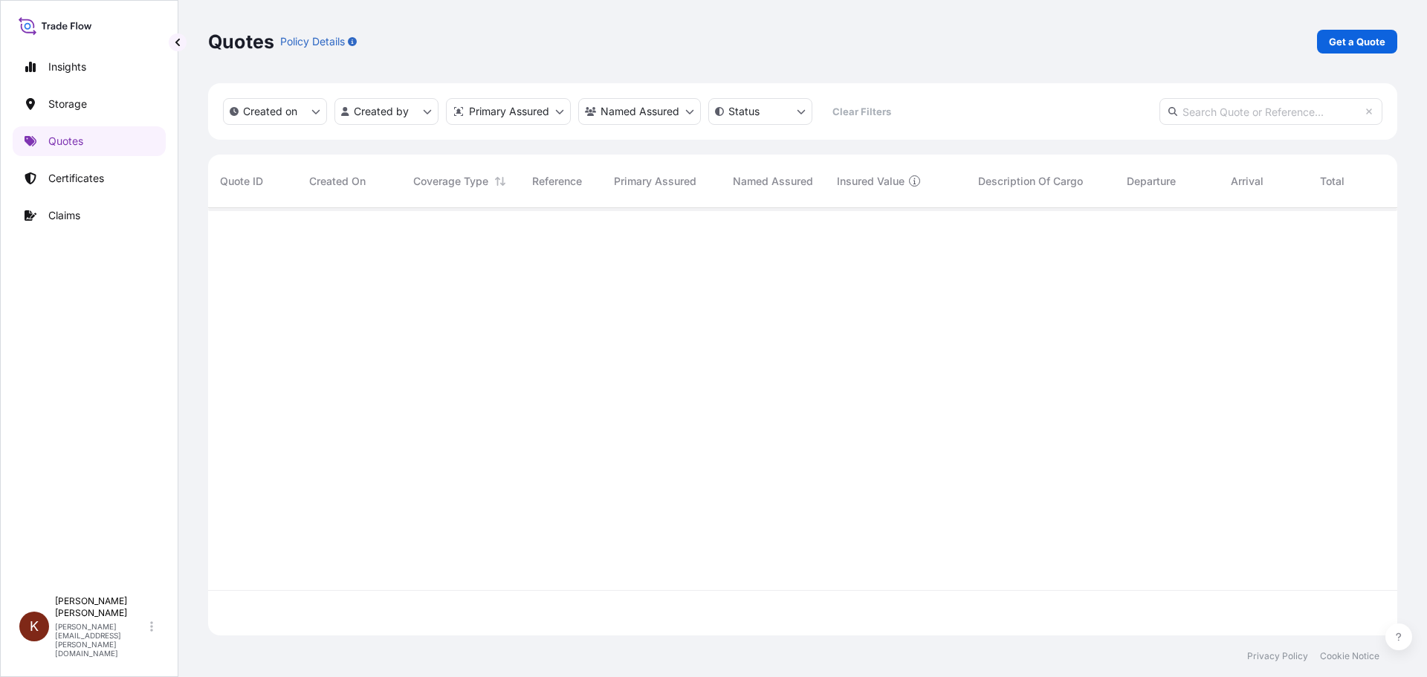
scroll to position [424, 1178]
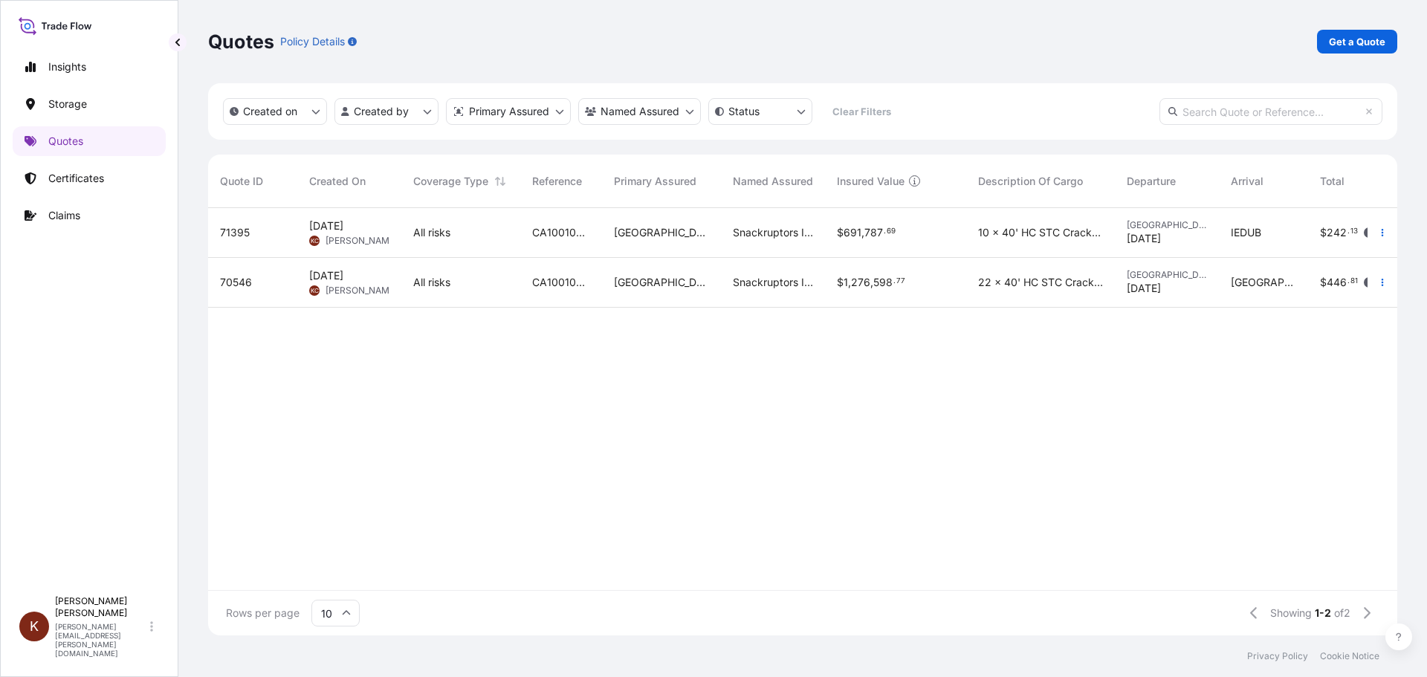
click at [343, 274] on span "[DATE]" at bounding box center [326, 275] width 34 height 15
select select "Road / [GEOGRAPHIC_DATA]"
select select "Water"
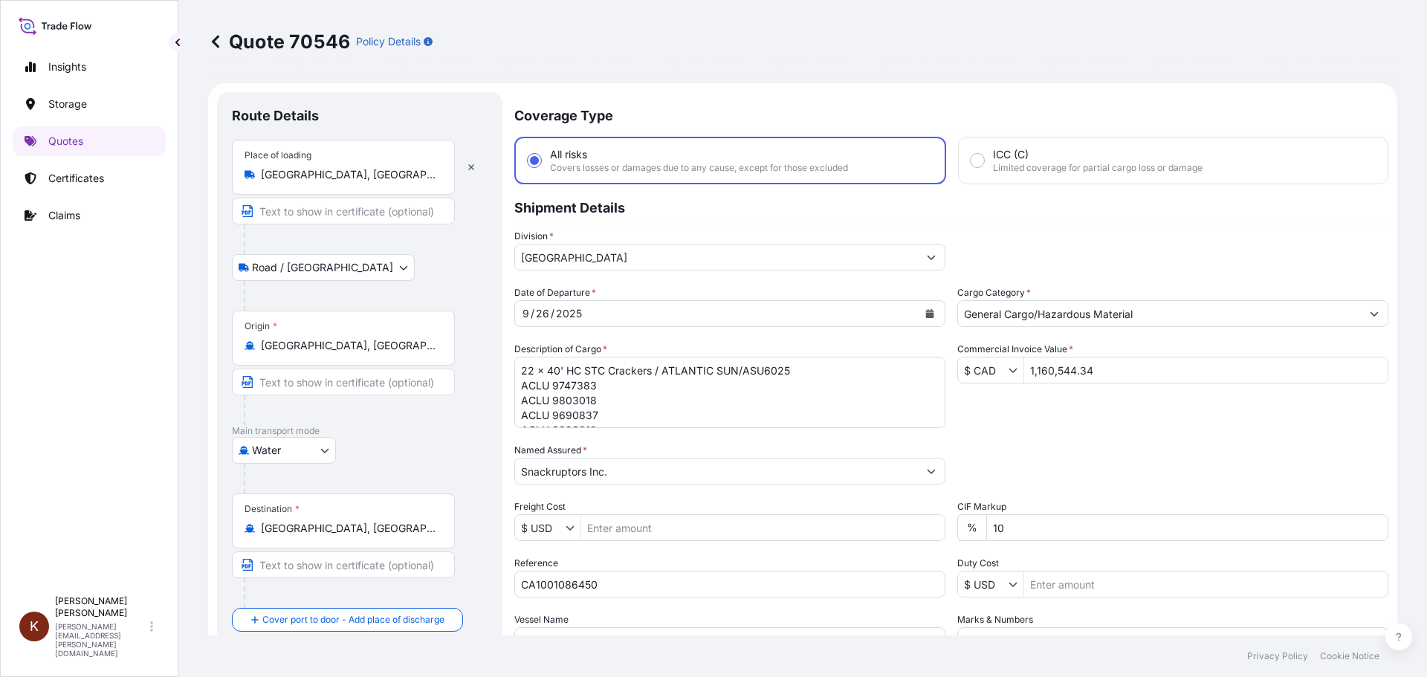
click at [925, 313] on icon "Calendar" at bounding box center [929, 313] width 9 height 9
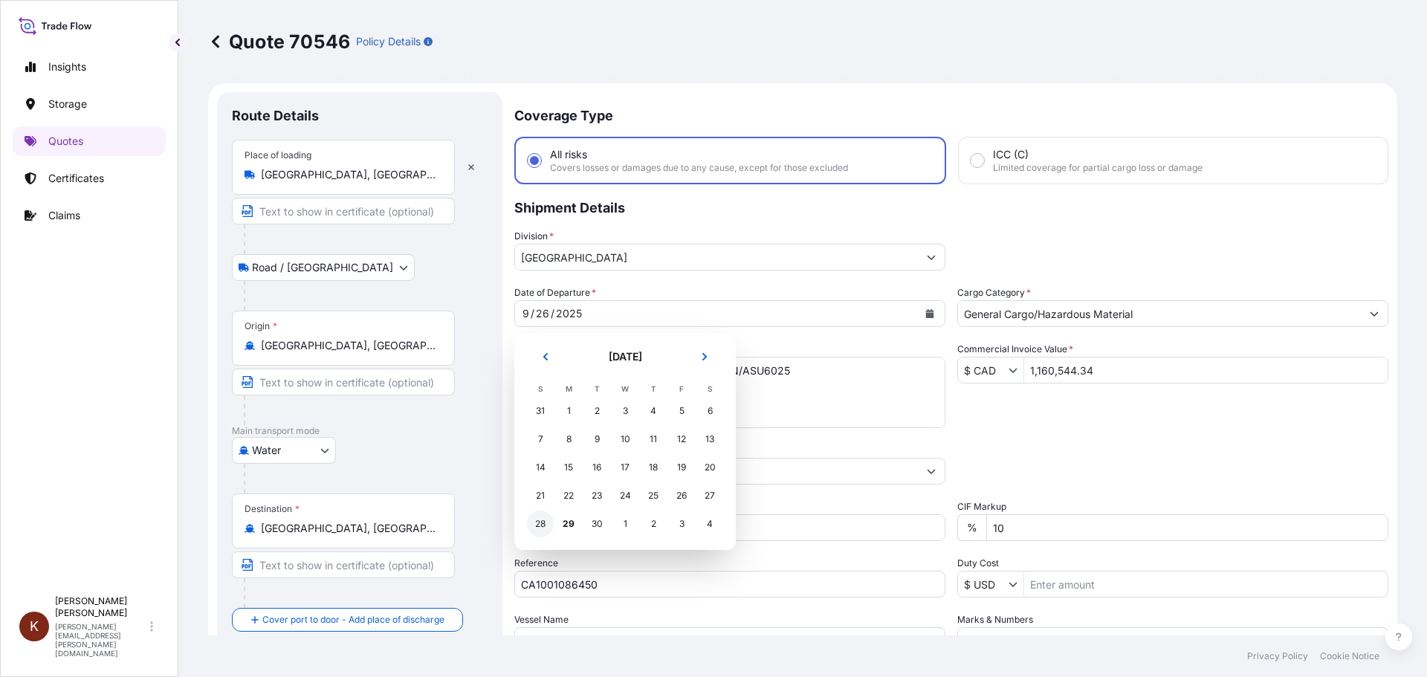
click at [537, 522] on div "28" at bounding box center [540, 524] width 27 height 27
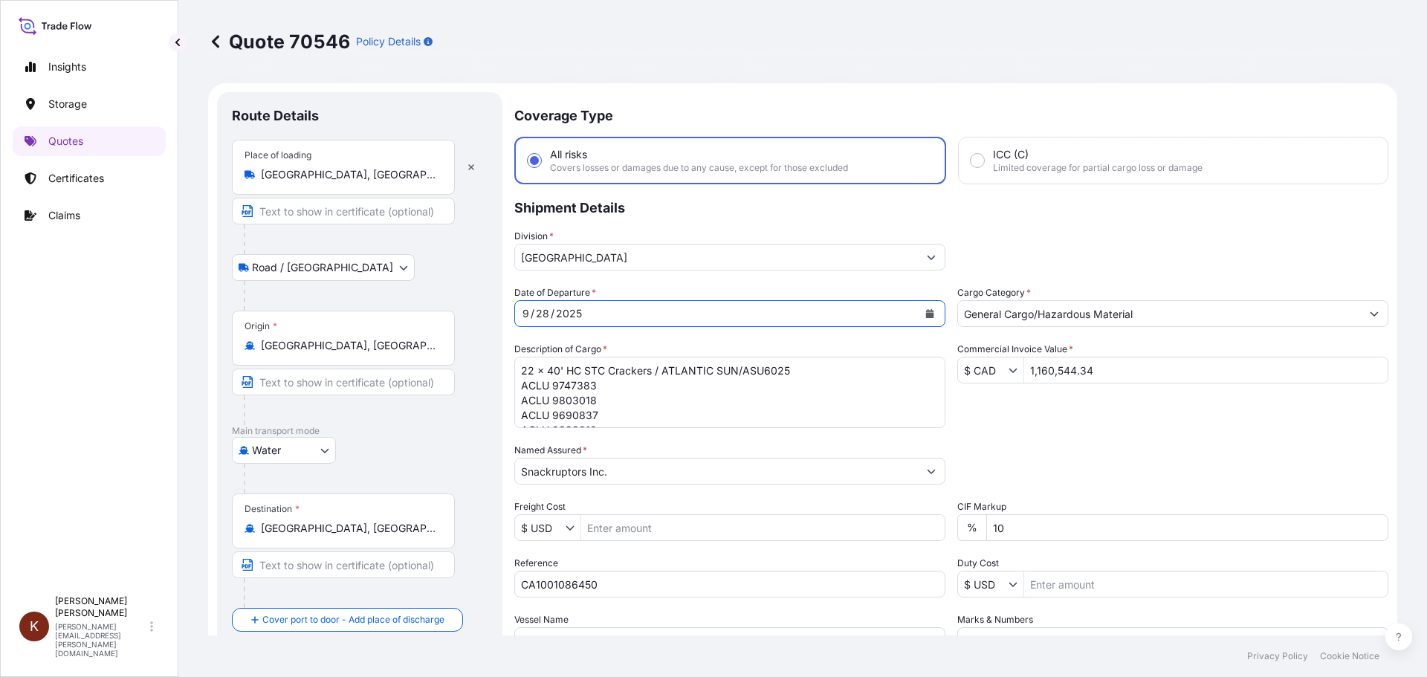
click at [990, 250] on div "Division * [GEOGRAPHIC_DATA]" at bounding box center [951, 250] width 874 height 42
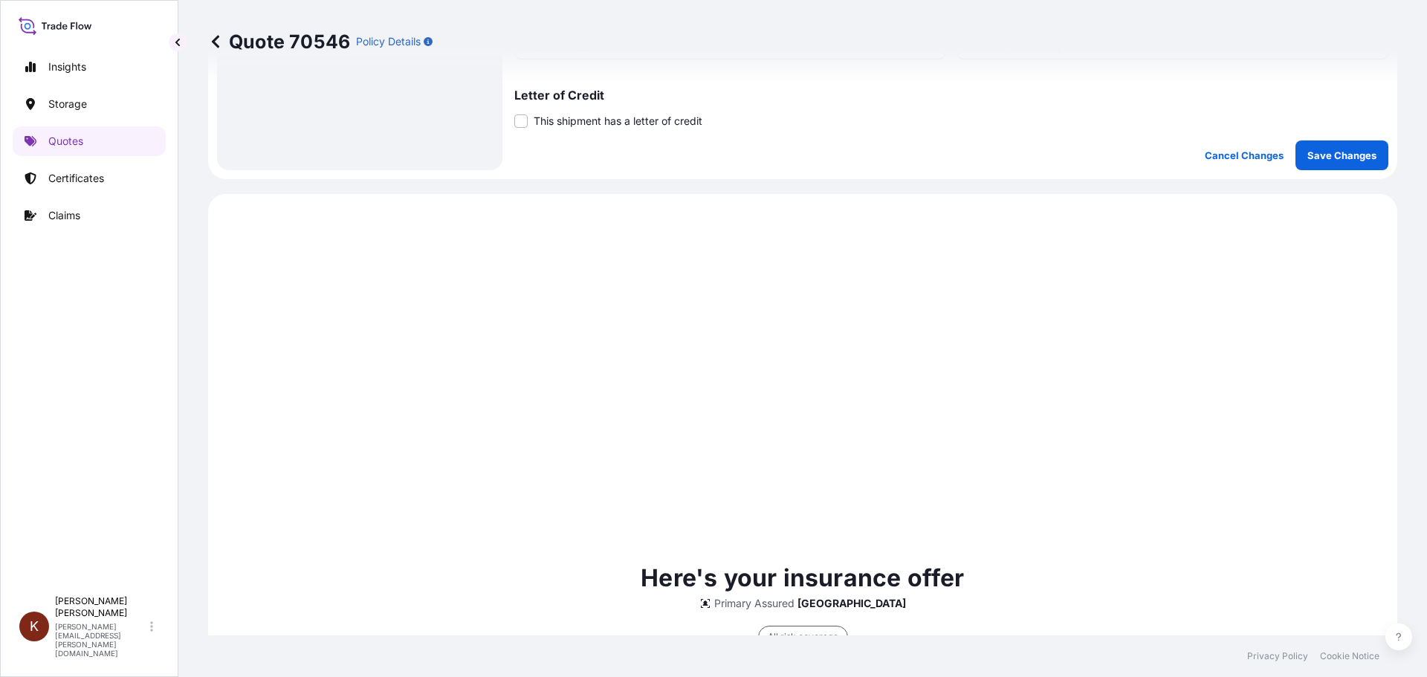
scroll to position [297, 0]
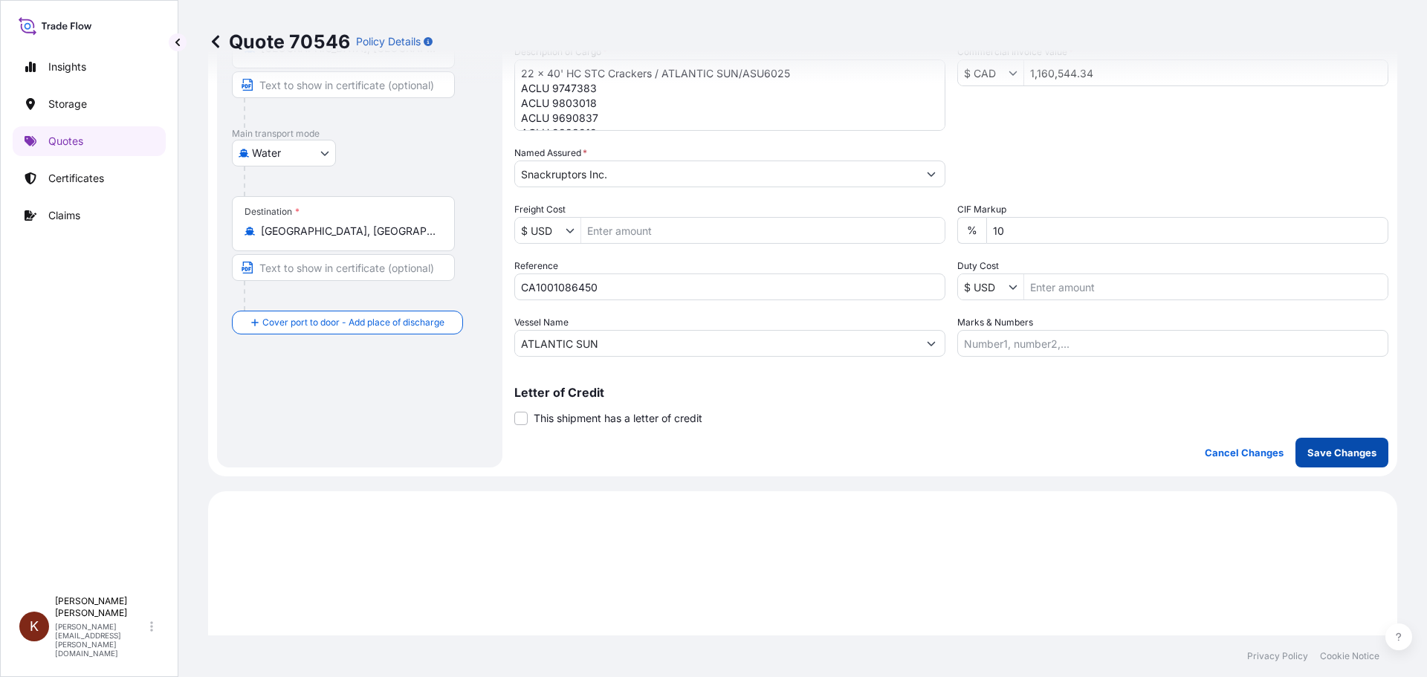
click at [1316, 450] on p "Save Changes" at bounding box center [1341, 452] width 69 height 15
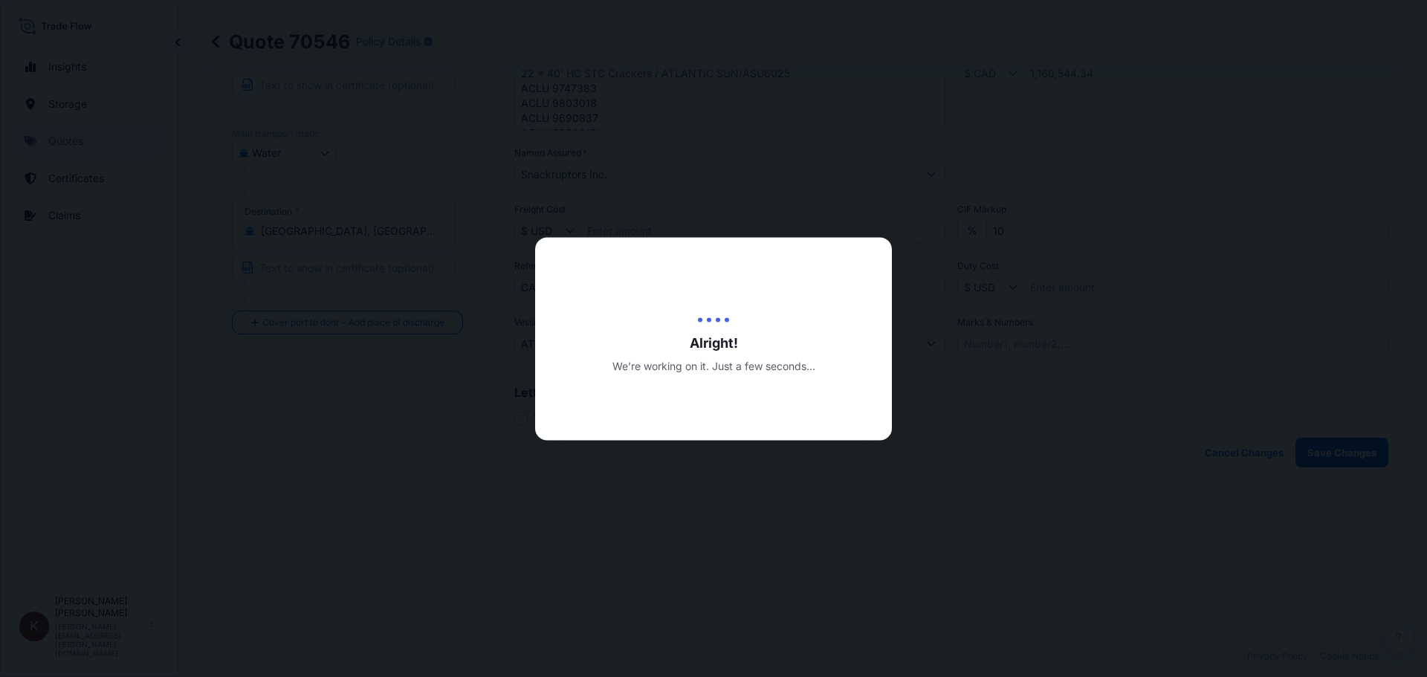
scroll to position [714, 0]
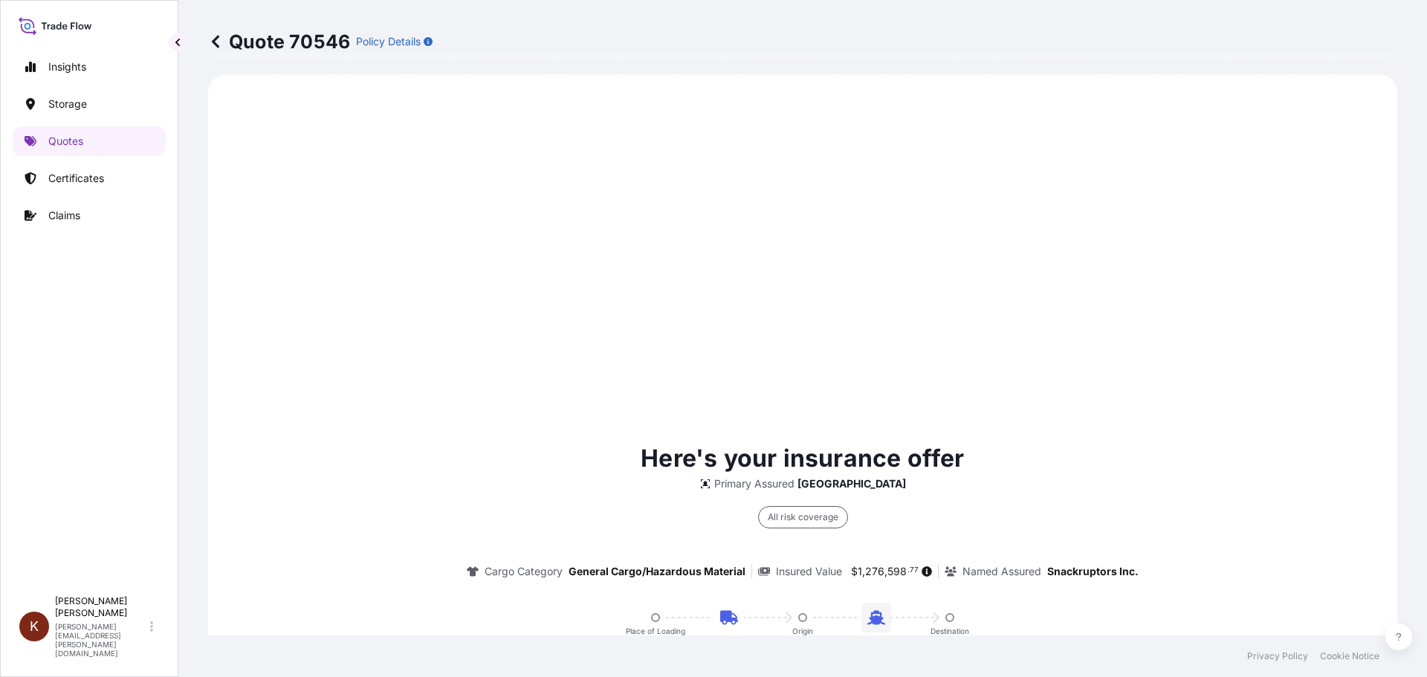
select select "Road / [GEOGRAPHIC_DATA]"
select select "Water"
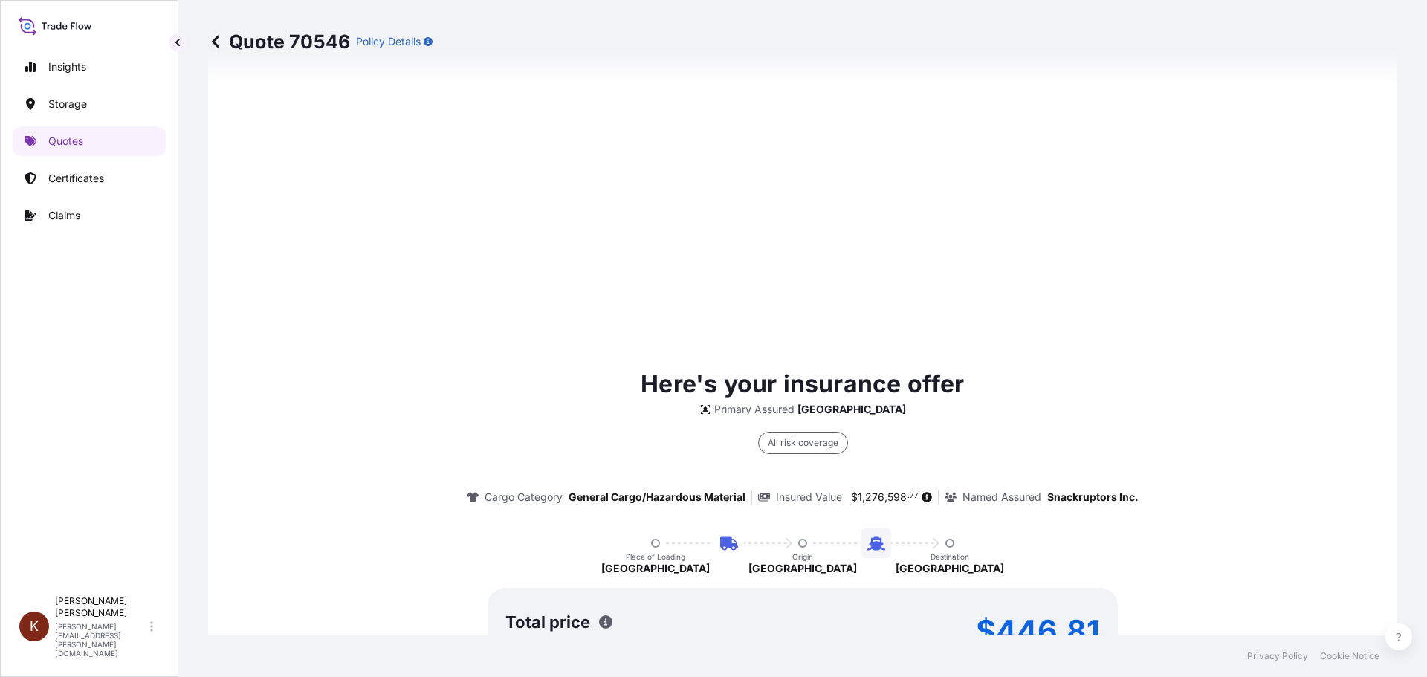
scroll to position [2262, 0]
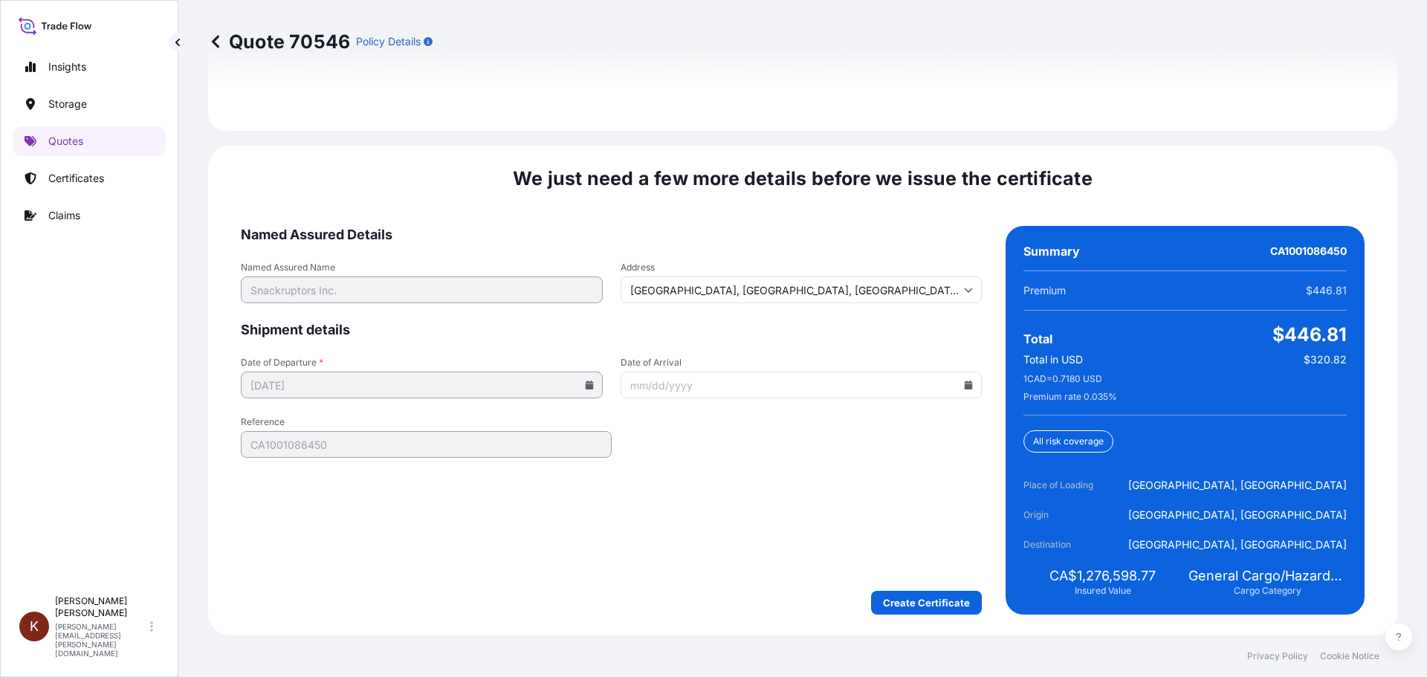
click at [702, 387] on input "Date of Arrival" at bounding box center [802, 385] width 362 height 27
click at [965, 385] on icon at bounding box center [969, 385] width 8 height 9
click at [722, 430] on icon at bounding box center [719, 434] width 6 height 9
click at [852, 513] on button "11" at bounding box center [841, 501] width 24 height 24
type input "[DATE]"
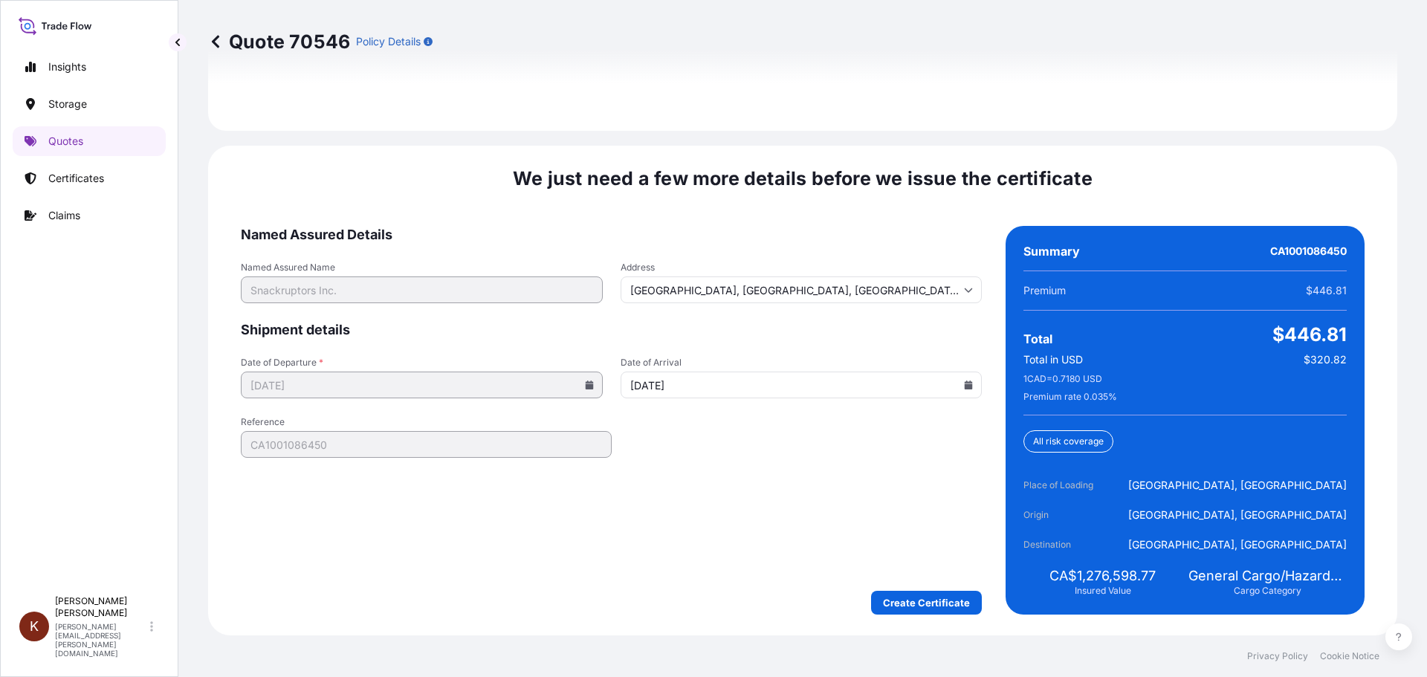
click at [736, 463] on form "Named Assured Details Named Assured Name Snackruptors Inc. Address [GEOGRAPHIC_…" at bounding box center [611, 420] width 741 height 389
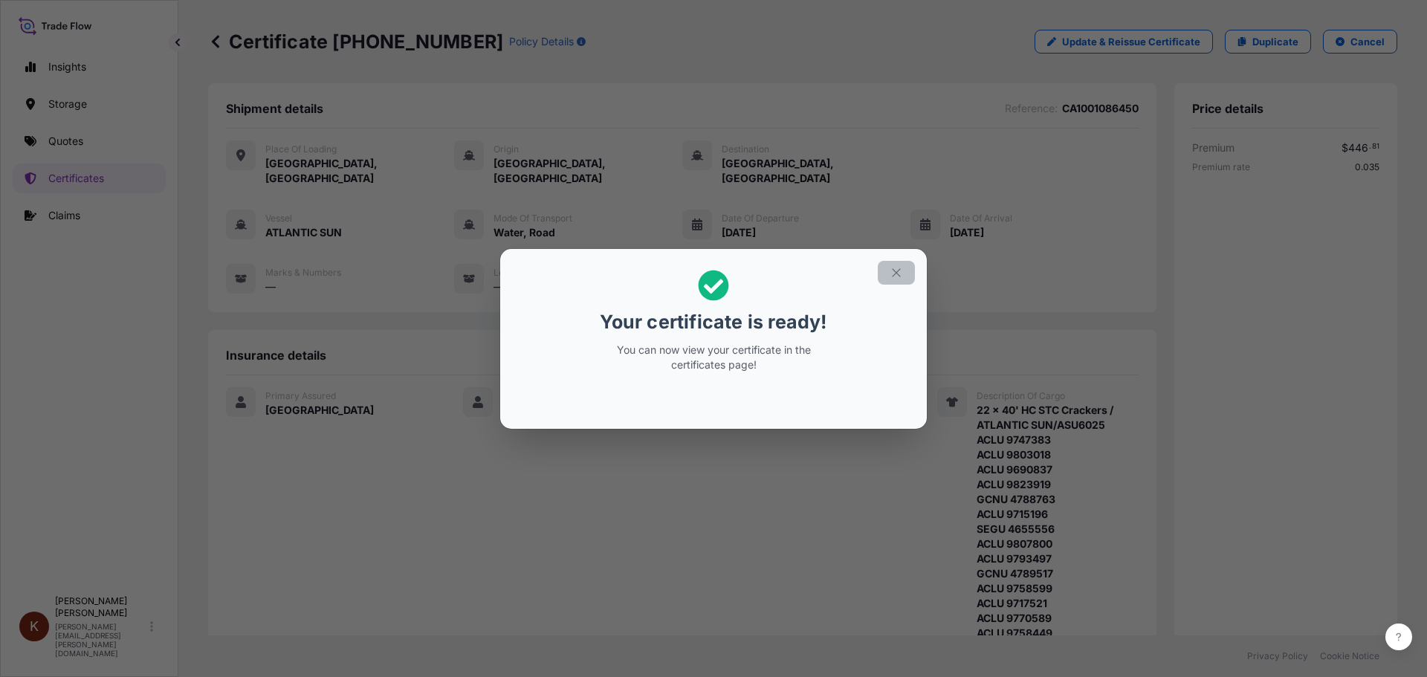
click at [896, 271] on icon "button" at bounding box center [896, 272] width 13 height 13
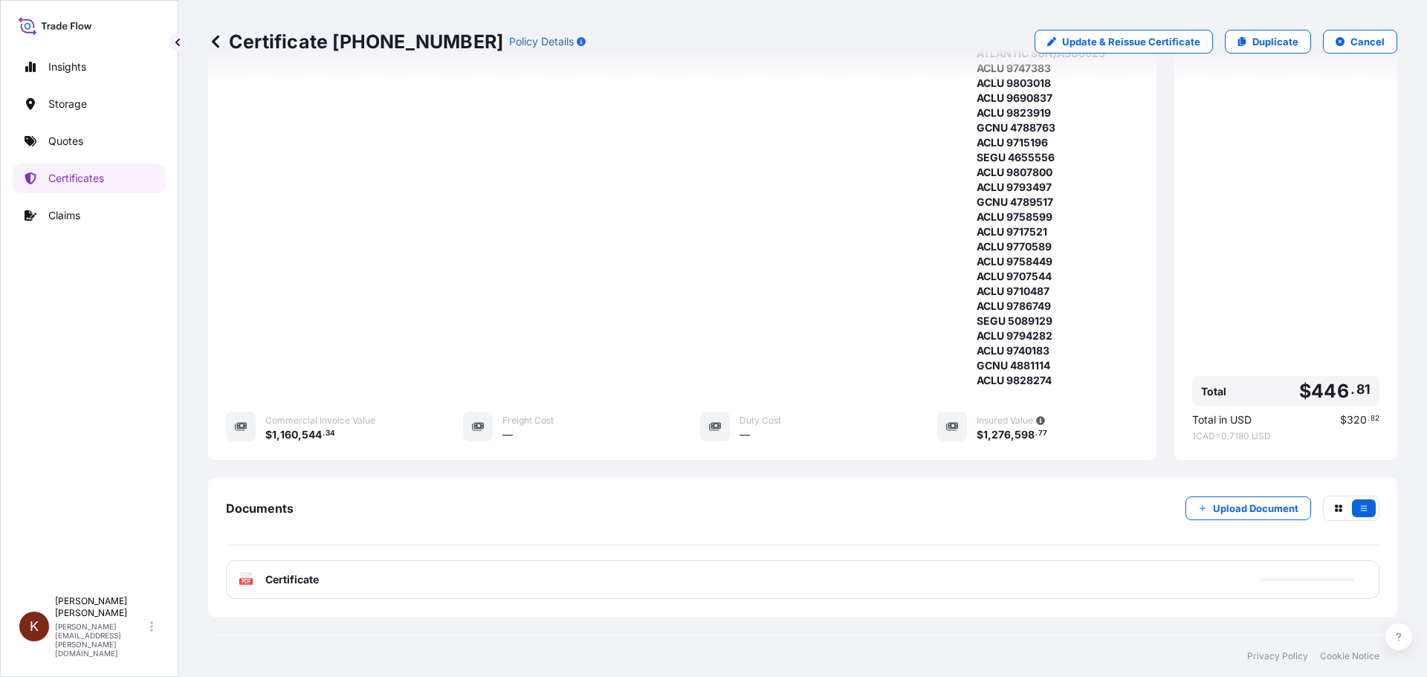
scroll to position [431, 0]
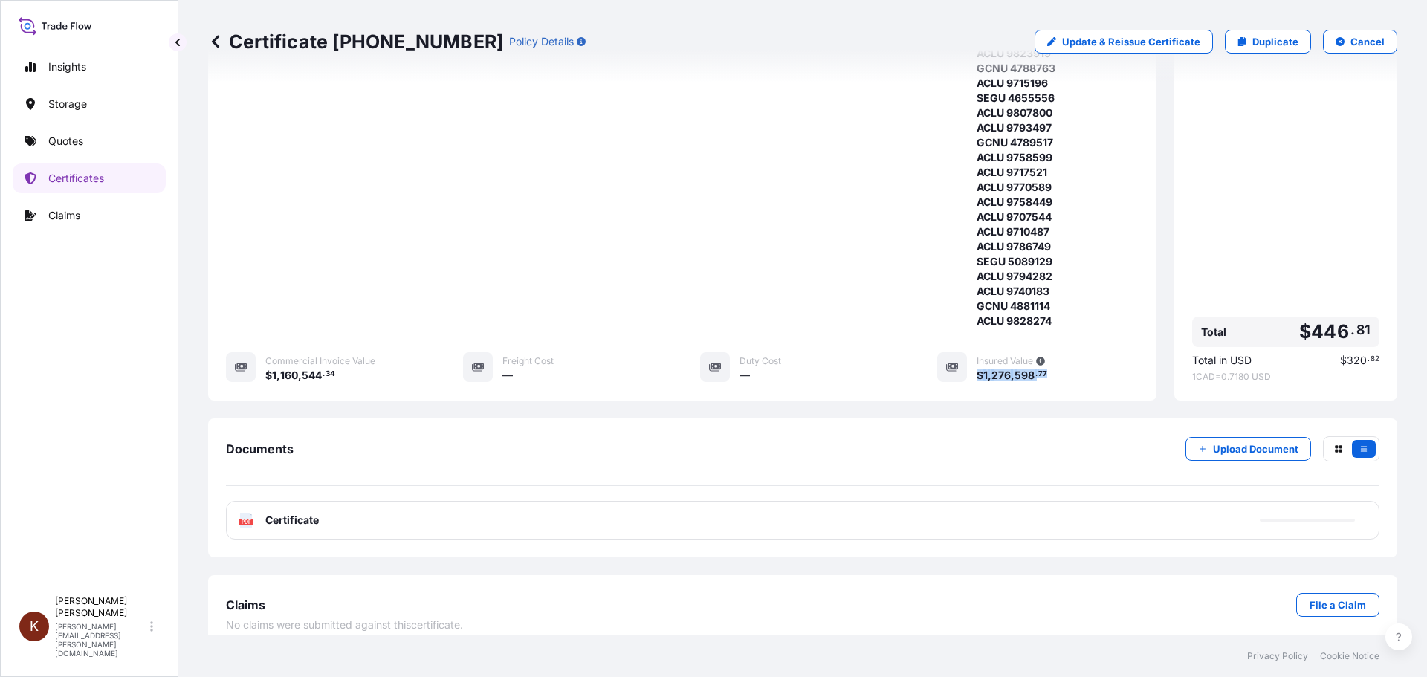
drag, startPoint x: 1049, startPoint y: 357, endPoint x: 970, endPoint y: 357, distance: 79.5
click at [977, 367] on div "$ 1 , 276 , 598 . 77" at bounding box center [1058, 375] width 162 height 16
drag, startPoint x: 334, startPoint y: 41, endPoint x: 428, endPoint y: 41, distance: 93.6
click at [428, 41] on div "Certificate [PHONE_NUMBER] Policy Details" at bounding box center [397, 42] width 378 height 24
click at [360, 41] on p "Certificate [PHONE_NUMBER]" at bounding box center [355, 42] width 295 height 24
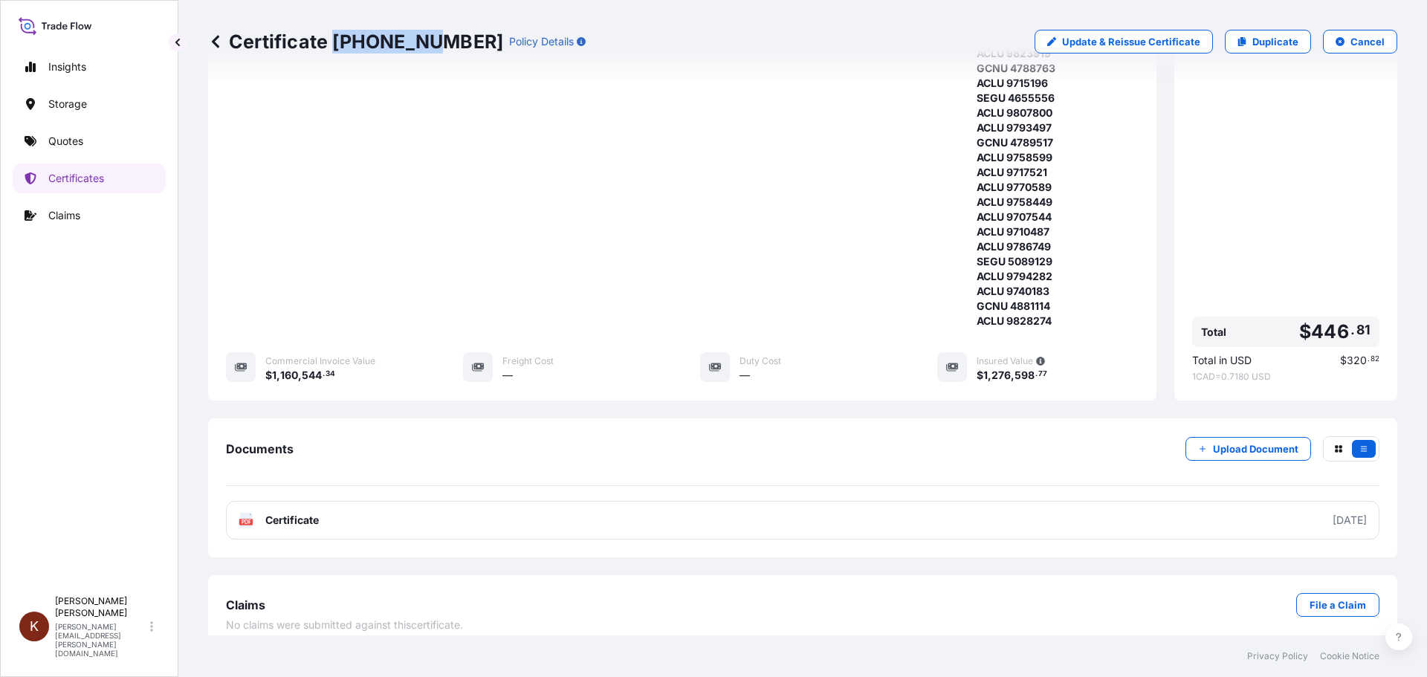
drag, startPoint x: 331, startPoint y: 39, endPoint x: 424, endPoint y: 41, distance: 92.2
click at [424, 41] on p "Certificate [PHONE_NUMBER]" at bounding box center [355, 42] width 295 height 24
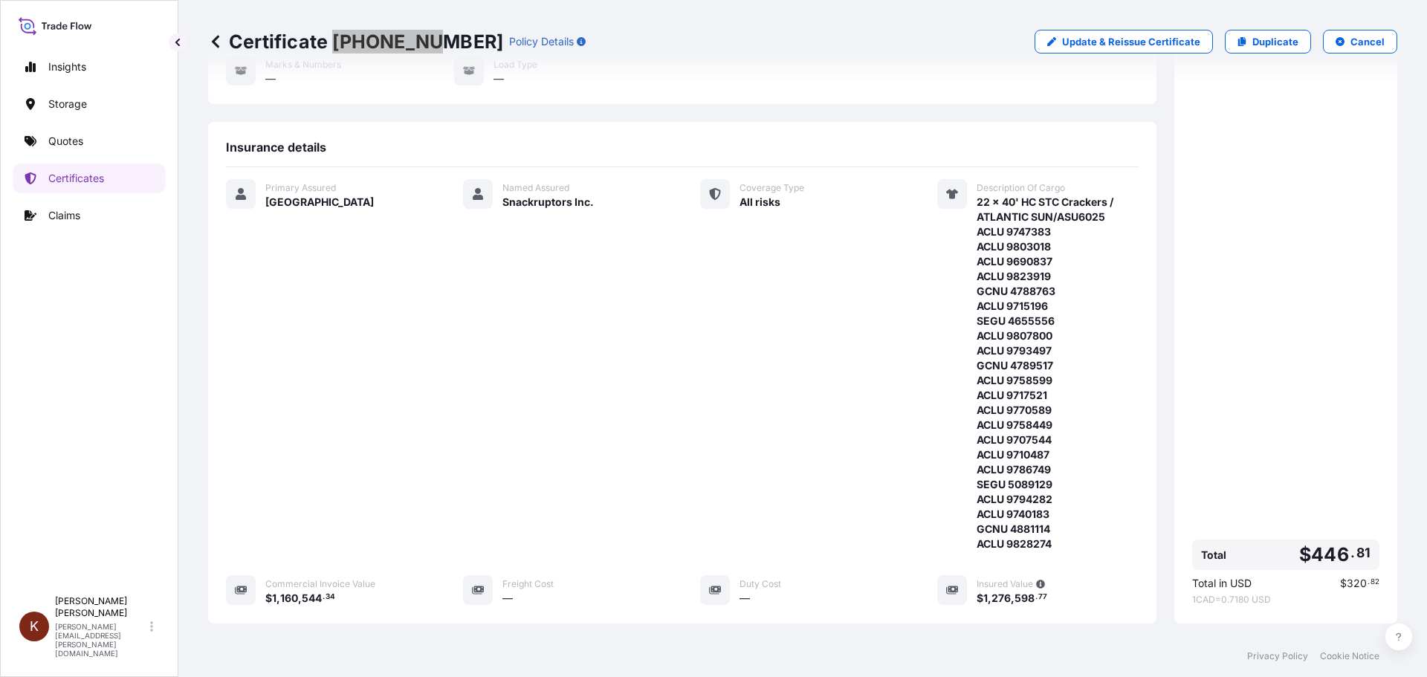
scroll to position [0, 0]
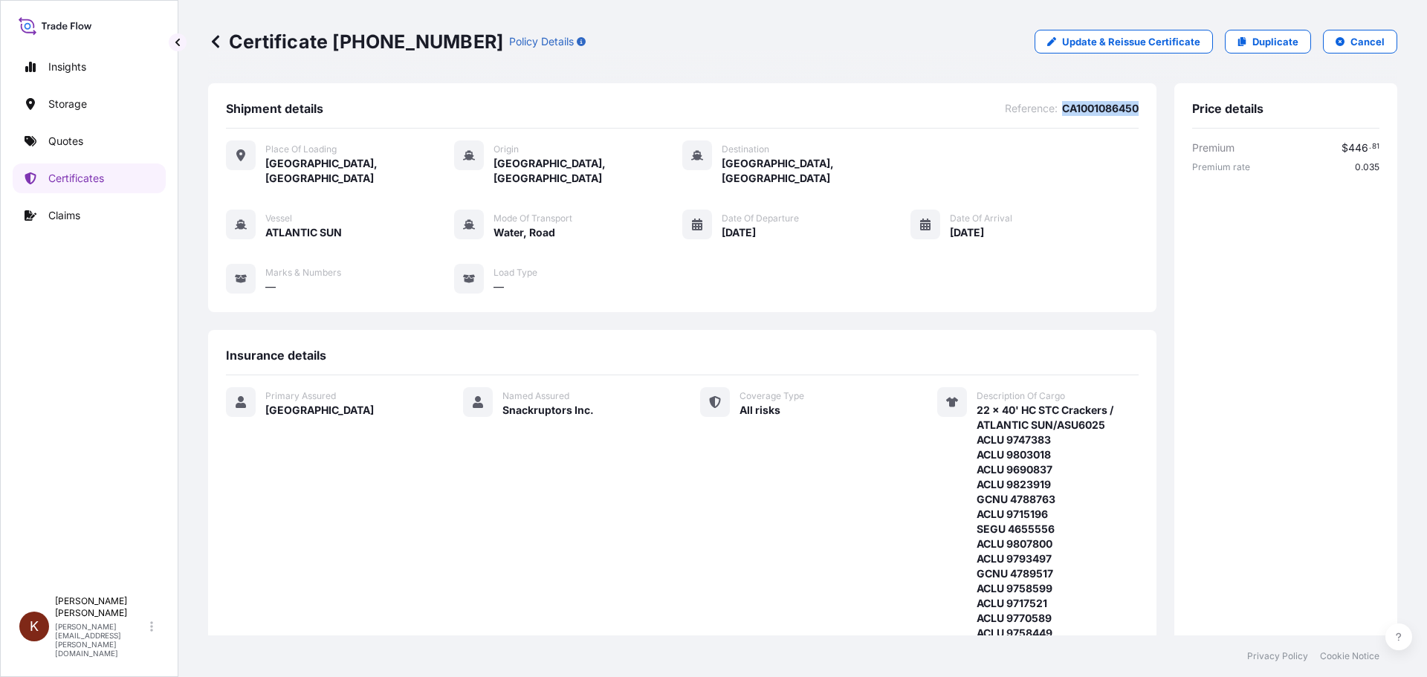
drag, startPoint x: 1049, startPoint y: 108, endPoint x: 1142, endPoint y: 108, distance: 92.2
click at [1142, 108] on div "Shipment details Reference : CA1001086450 Place of Loading [GEOGRAPHIC_DATA], […" at bounding box center [682, 197] width 948 height 229
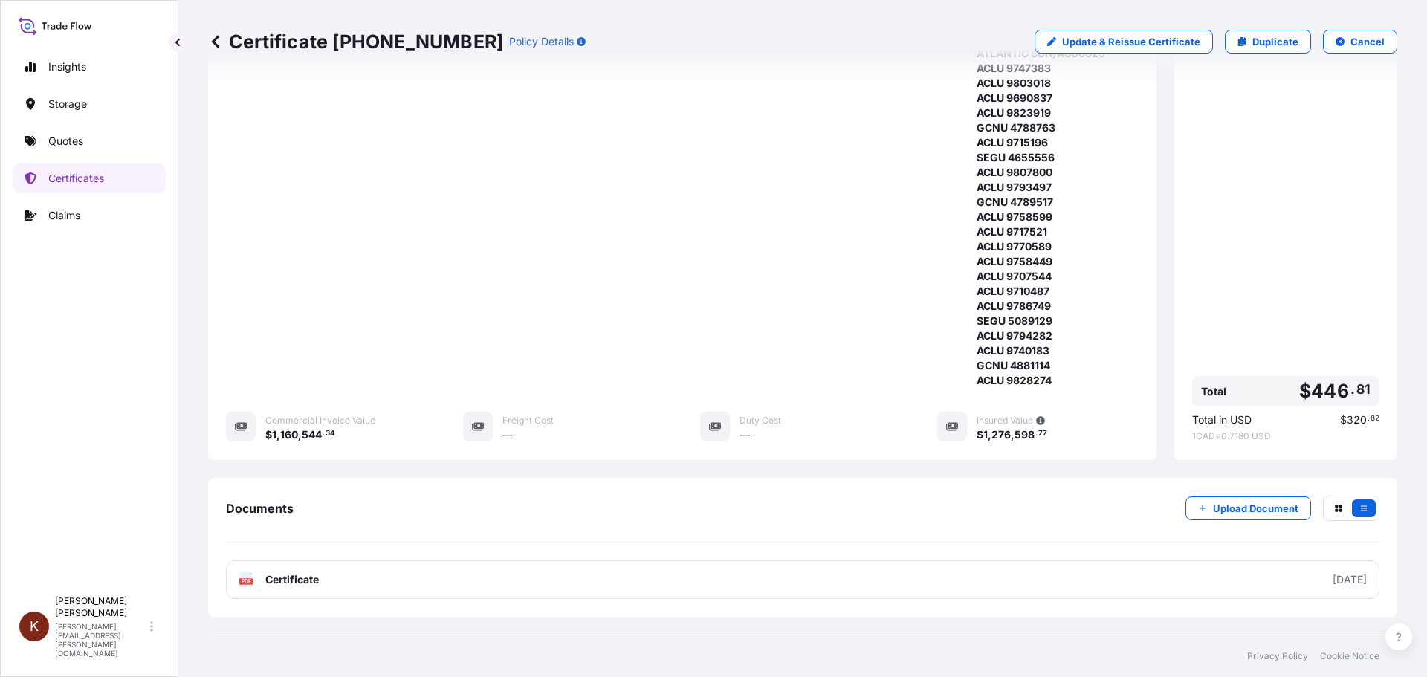
scroll to position [431, 0]
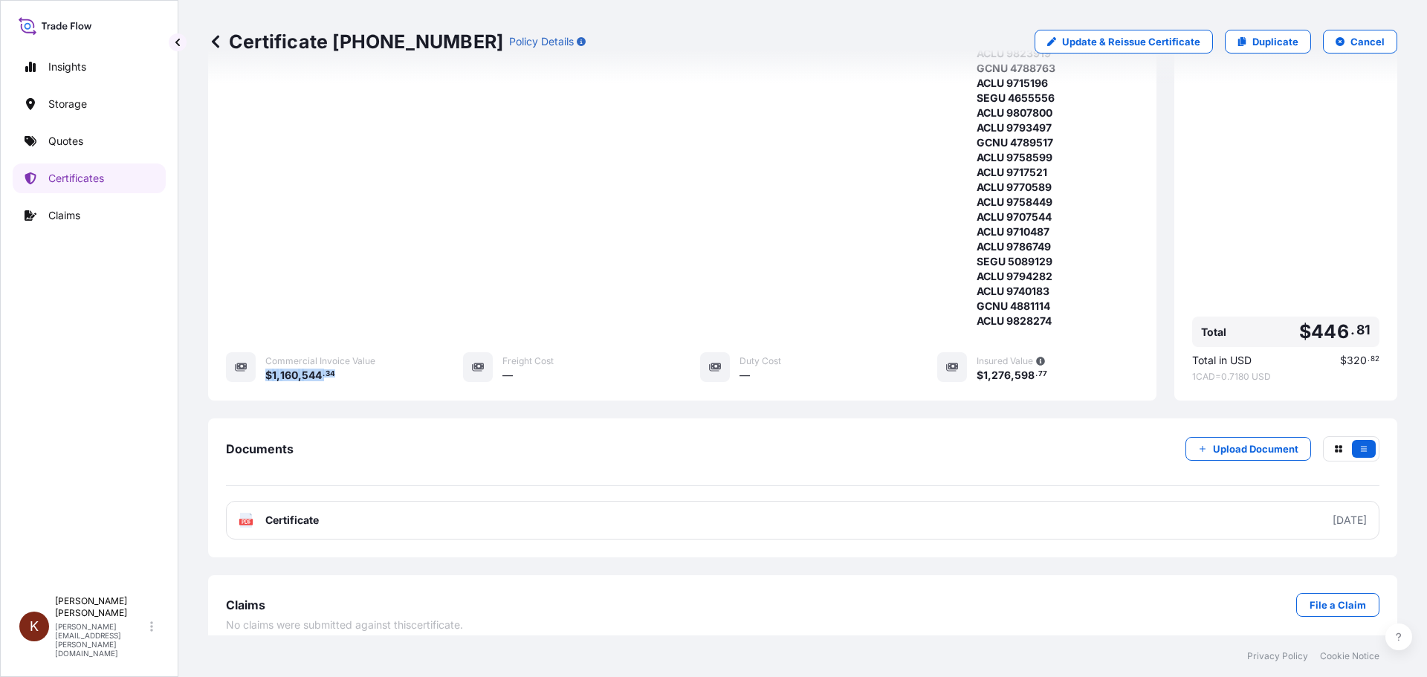
drag, startPoint x: 350, startPoint y: 362, endPoint x: 263, endPoint y: 362, distance: 87.0
click at [263, 362] on div "Commercial Invoice Value $ 1 , 160 , 544 . 34" at bounding box center [326, 367] width 201 height 30
drag, startPoint x: 1049, startPoint y: 357, endPoint x: 969, endPoint y: 357, distance: 79.5
click at [977, 367] on div "$ 1 , 276 , 598 . 77" at bounding box center [1058, 375] width 162 height 16
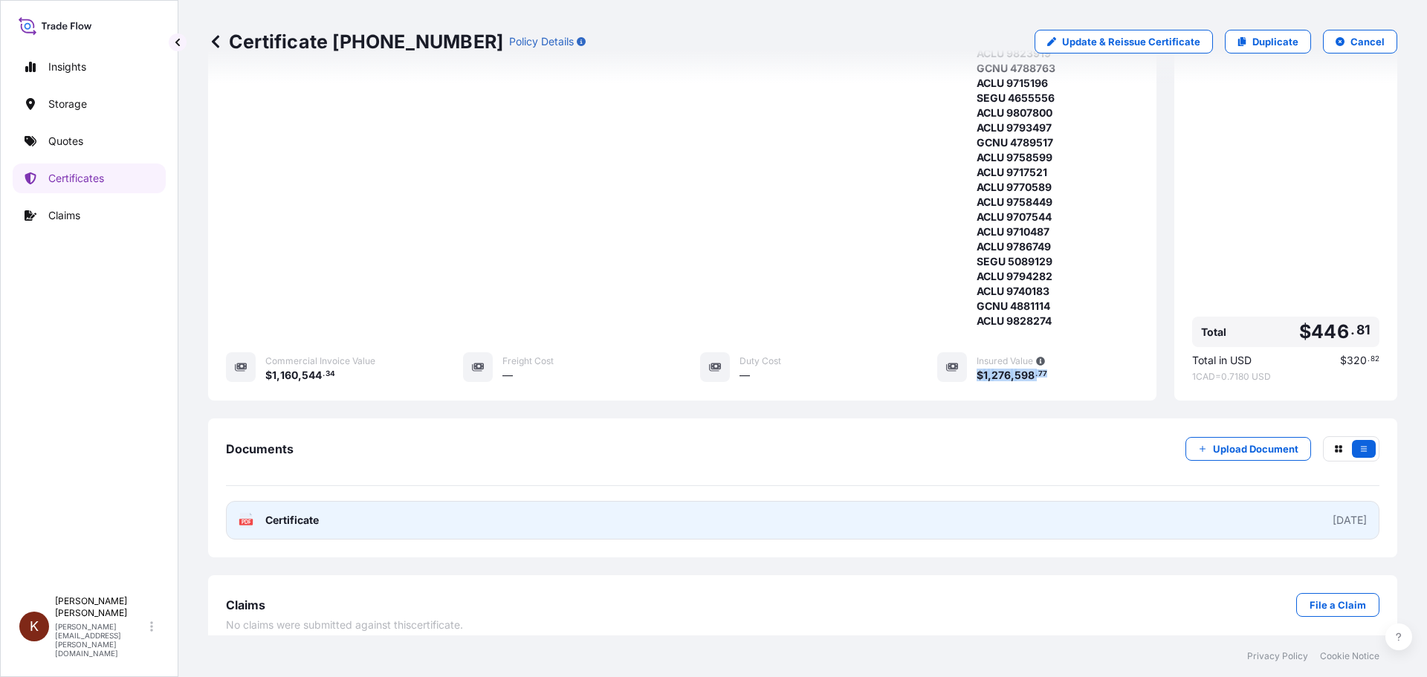
click at [279, 513] on span "Certificate" at bounding box center [292, 520] width 54 height 15
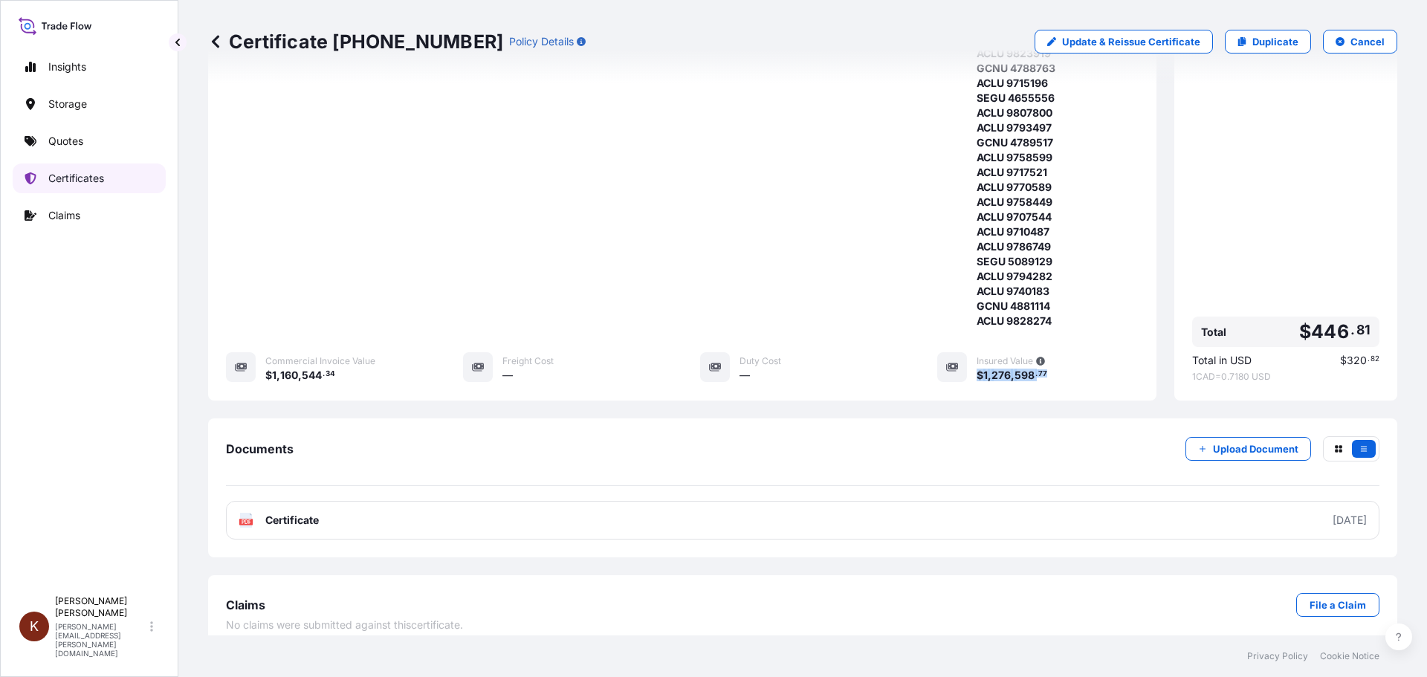
click at [74, 177] on p "Certificates" at bounding box center [76, 178] width 56 height 15
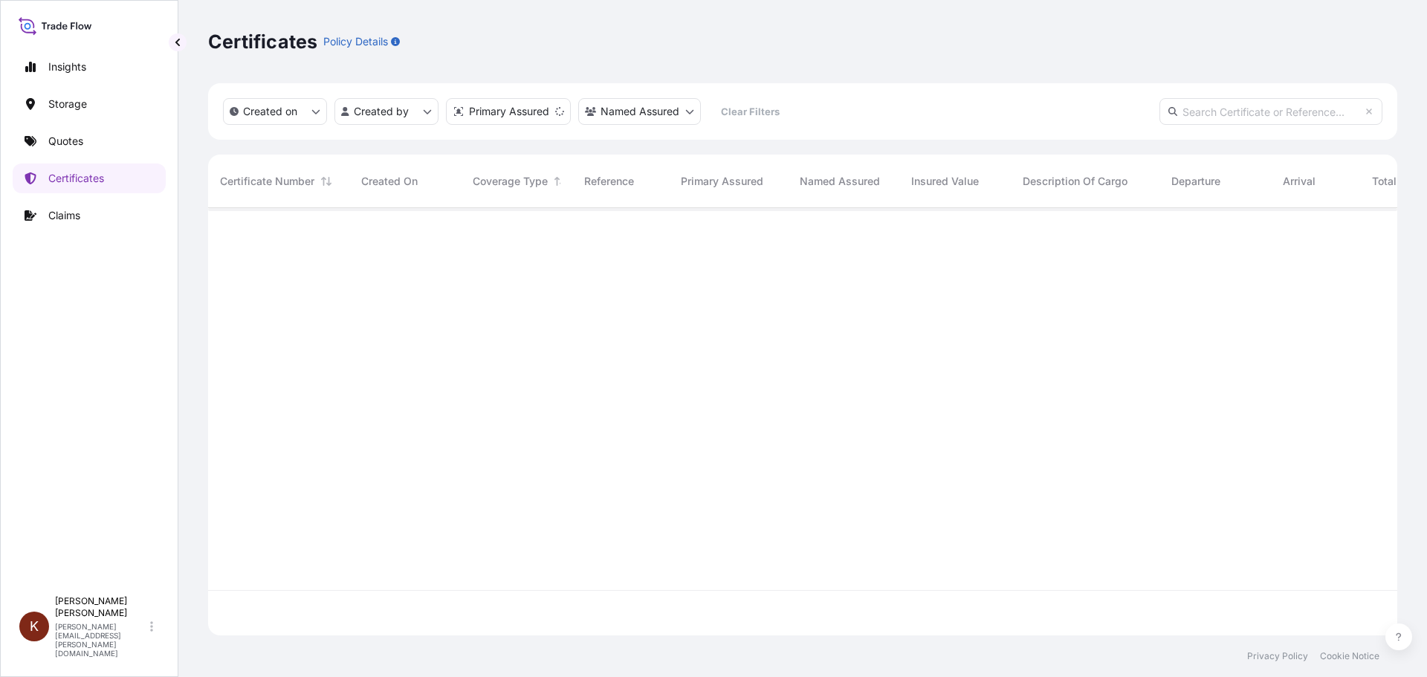
scroll to position [424, 1178]
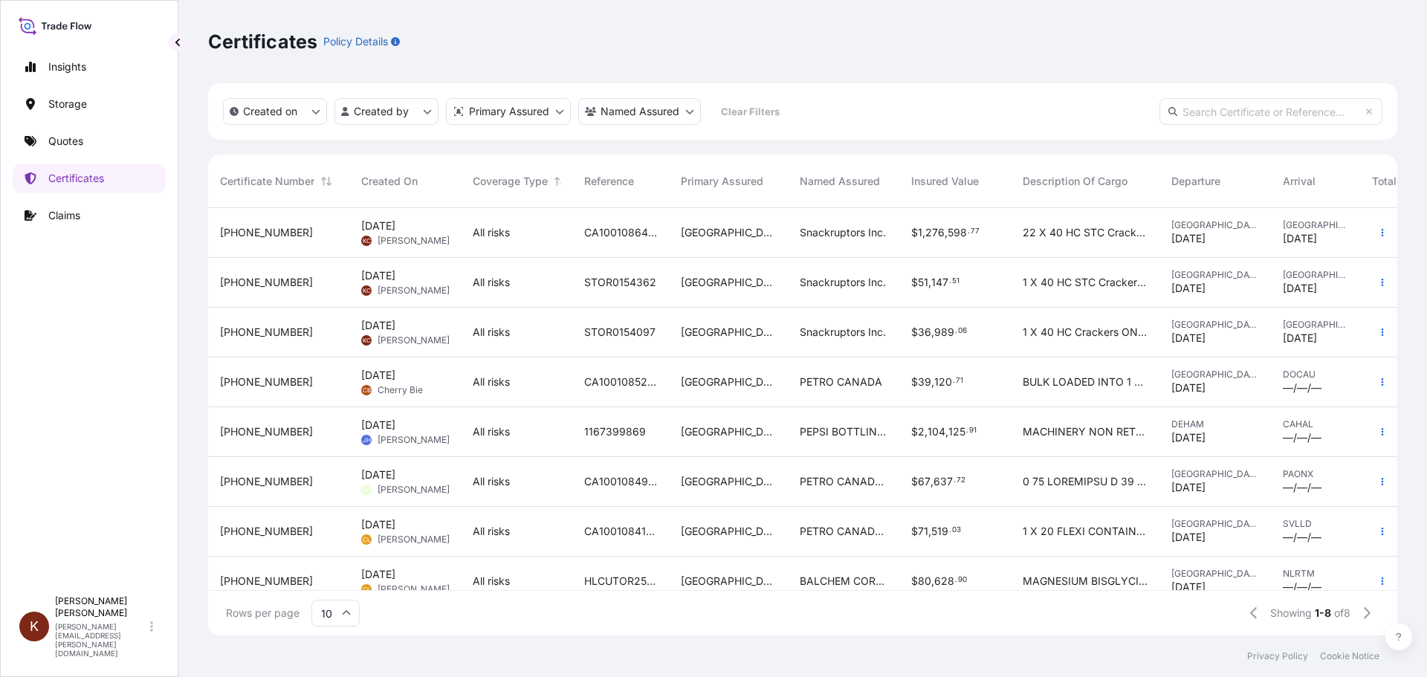
click at [384, 285] on span "[PERSON_NAME]" at bounding box center [414, 291] width 72 height 12
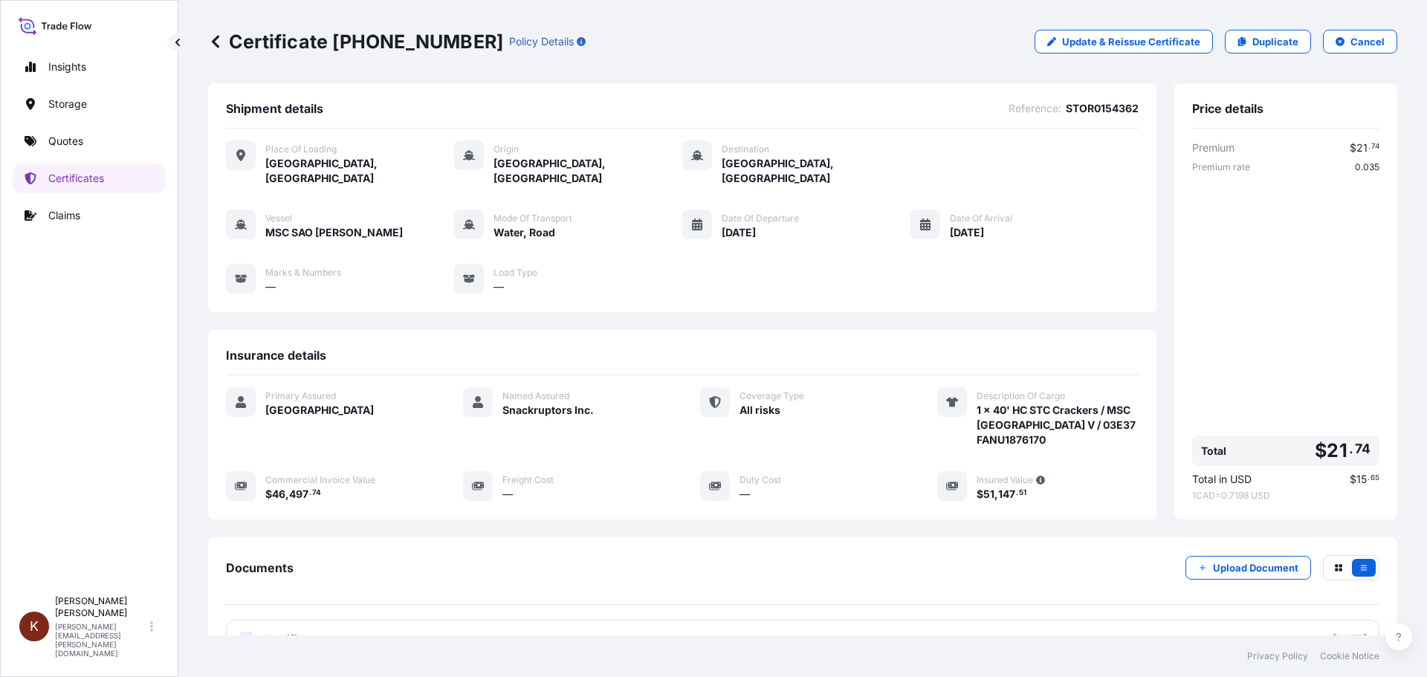
scroll to position [119, 0]
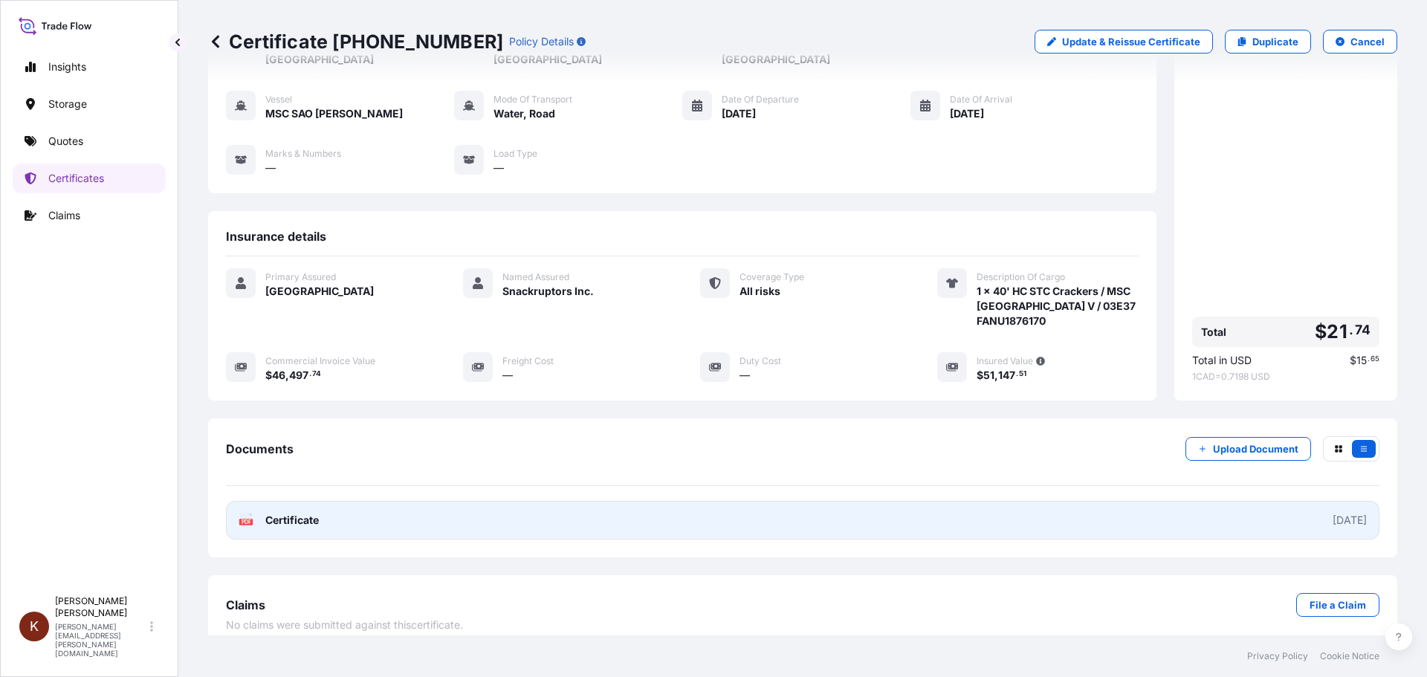
click at [334, 511] on link "PDF Certificate [DATE]" at bounding box center [803, 520] width 1154 height 39
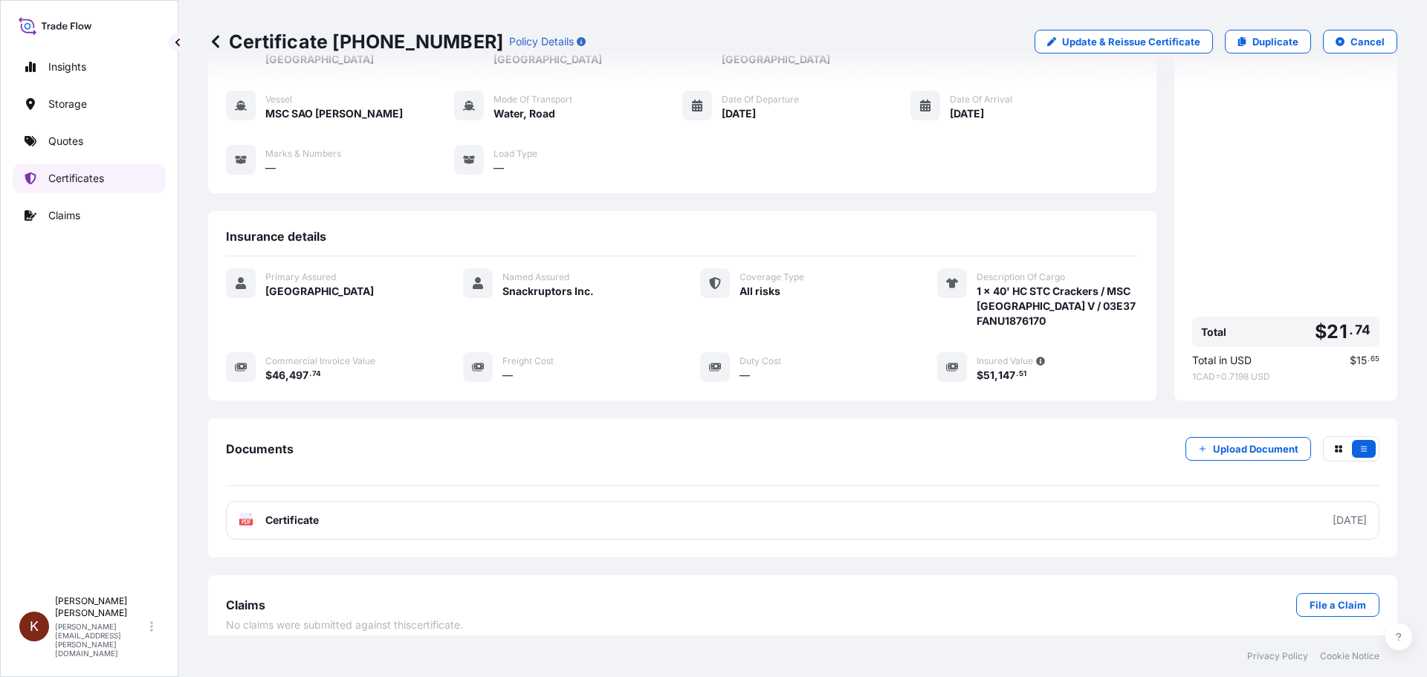
click at [82, 177] on p "Certificates" at bounding box center [76, 178] width 56 height 15
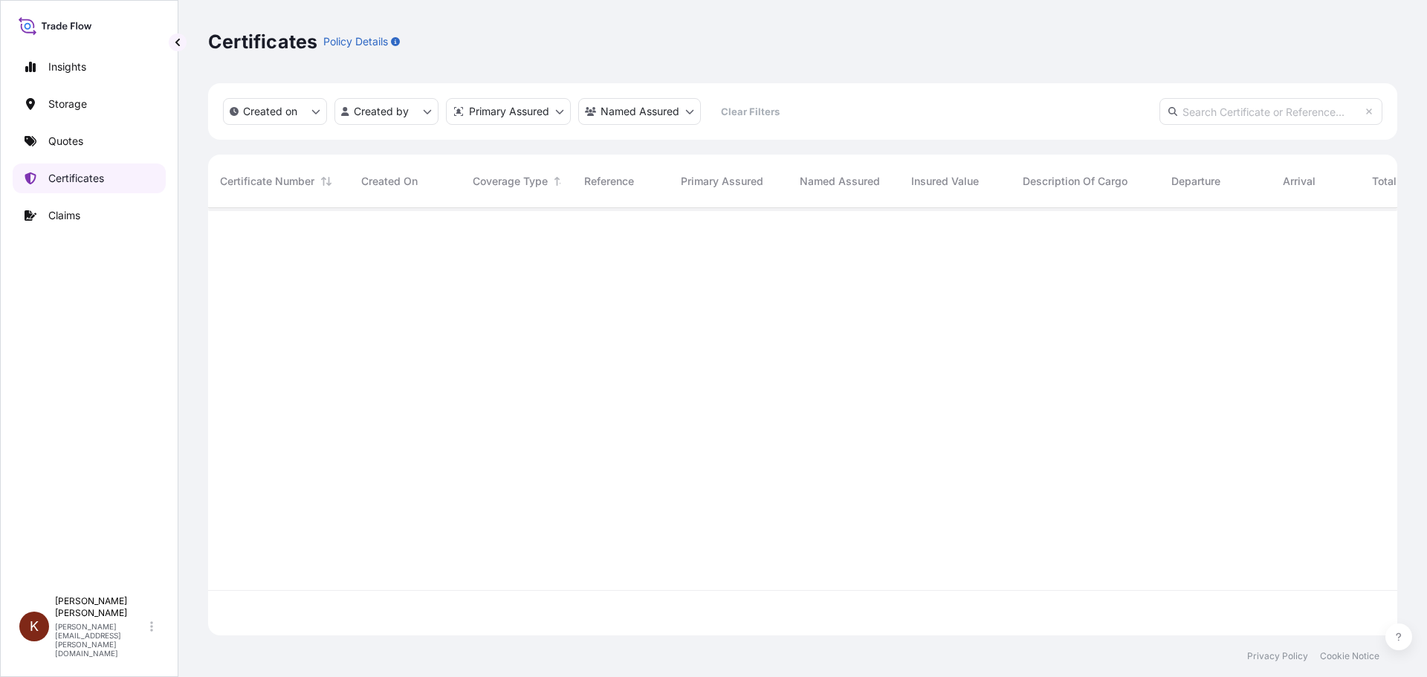
scroll to position [424, 1178]
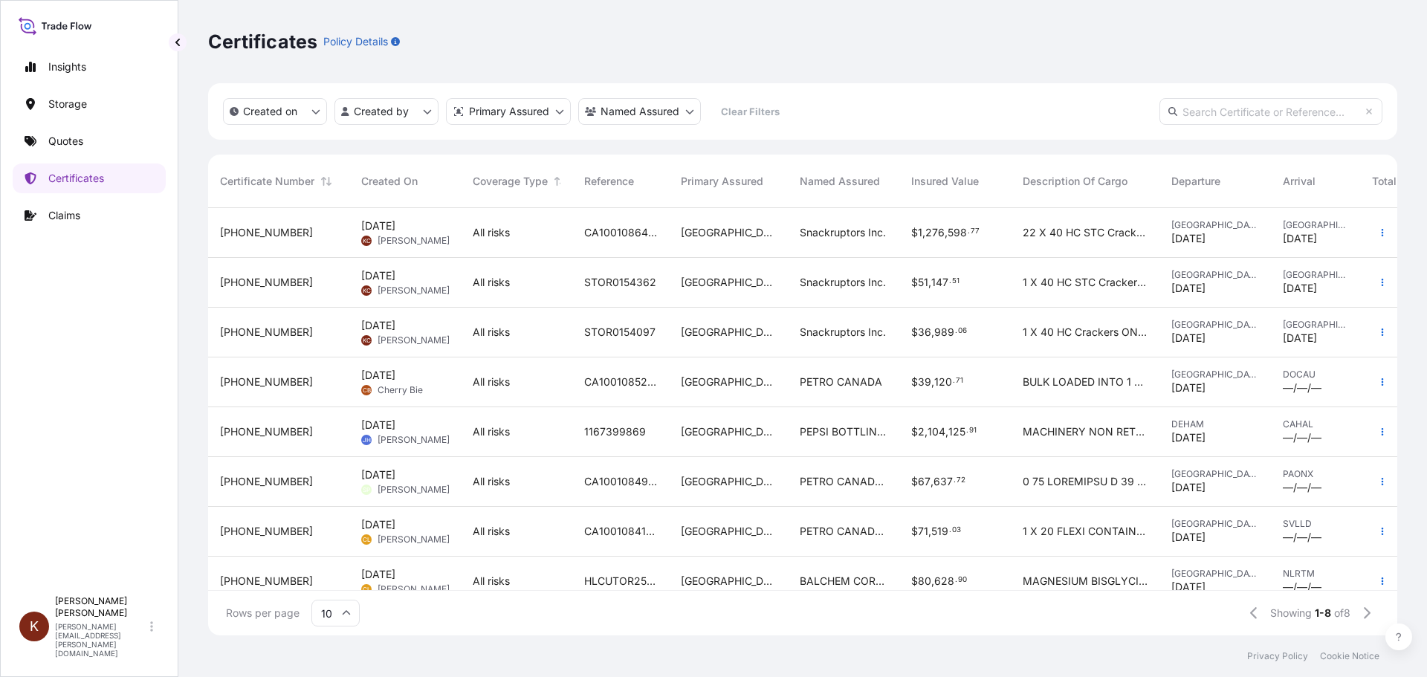
click at [404, 235] on span "[PERSON_NAME]" at bounding box center [414, 241] width 72 height 12
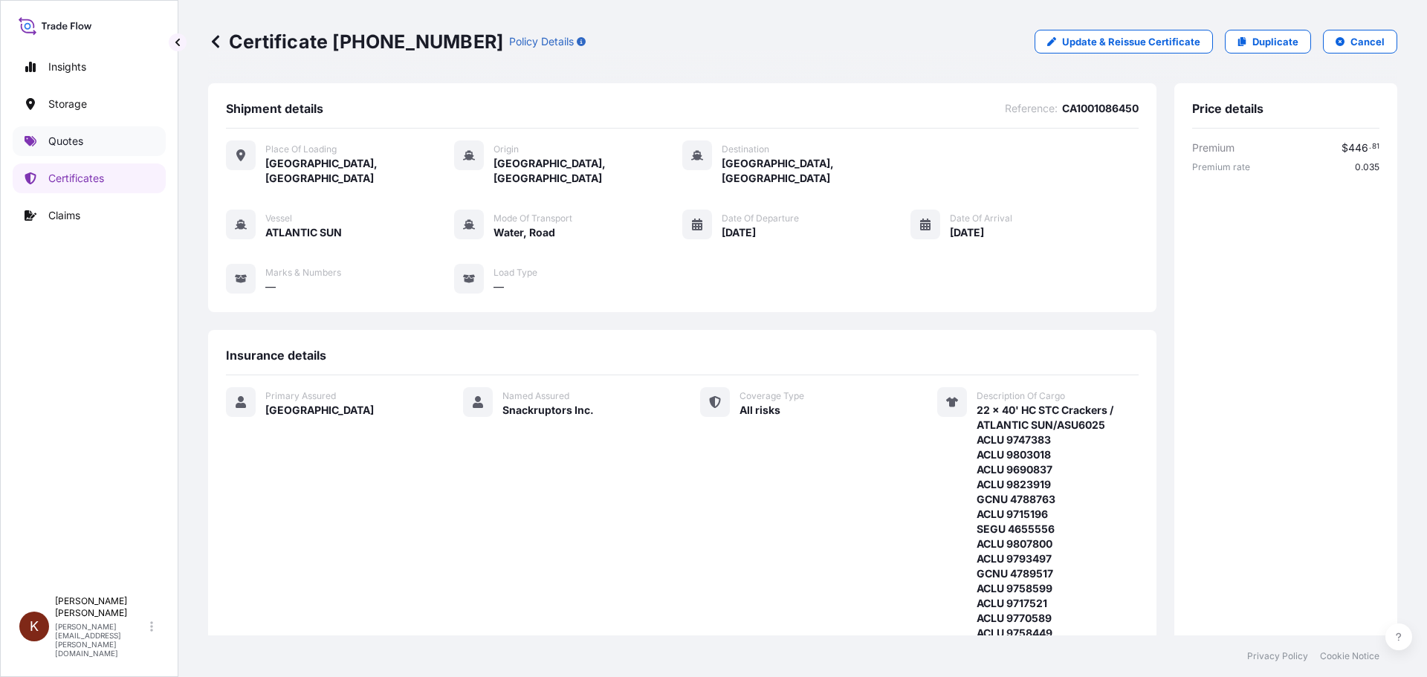
click at [70, 143] on p "Quotes" at bounding box center [65, 141] width 35 height 15
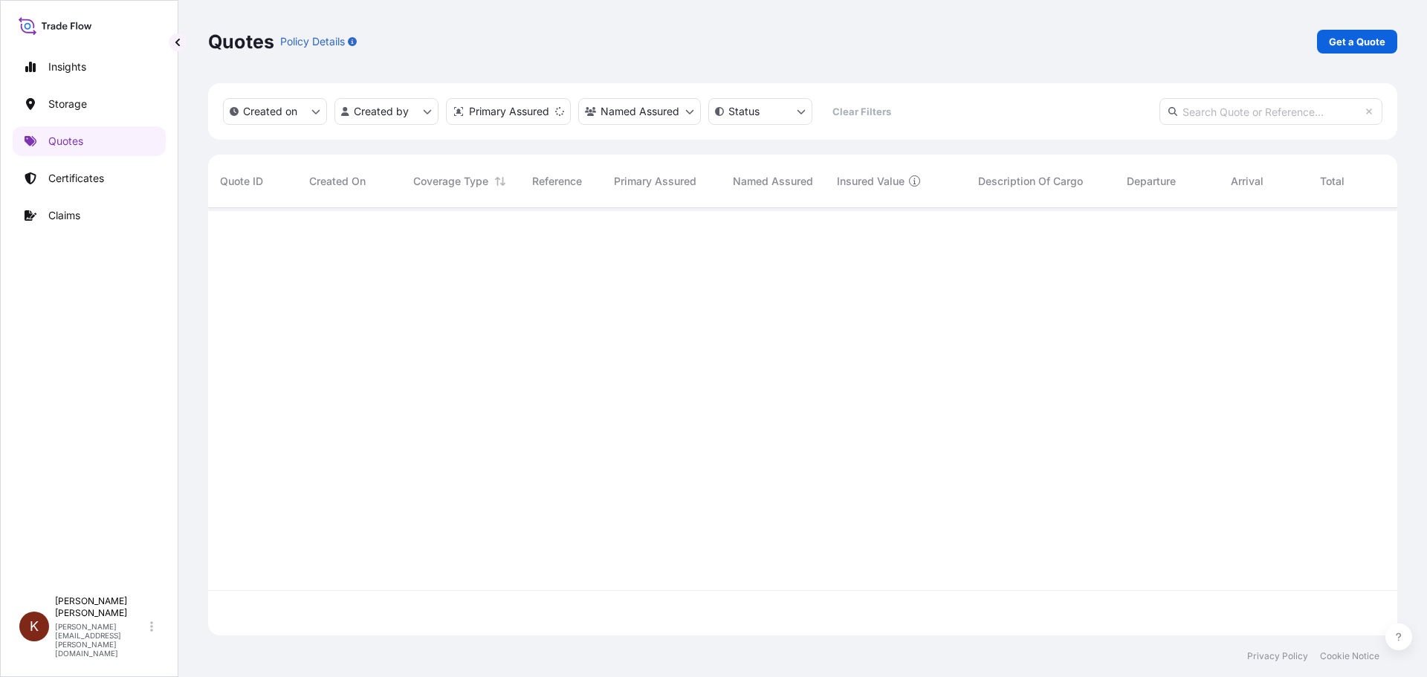
scroll to position [424, 1178]
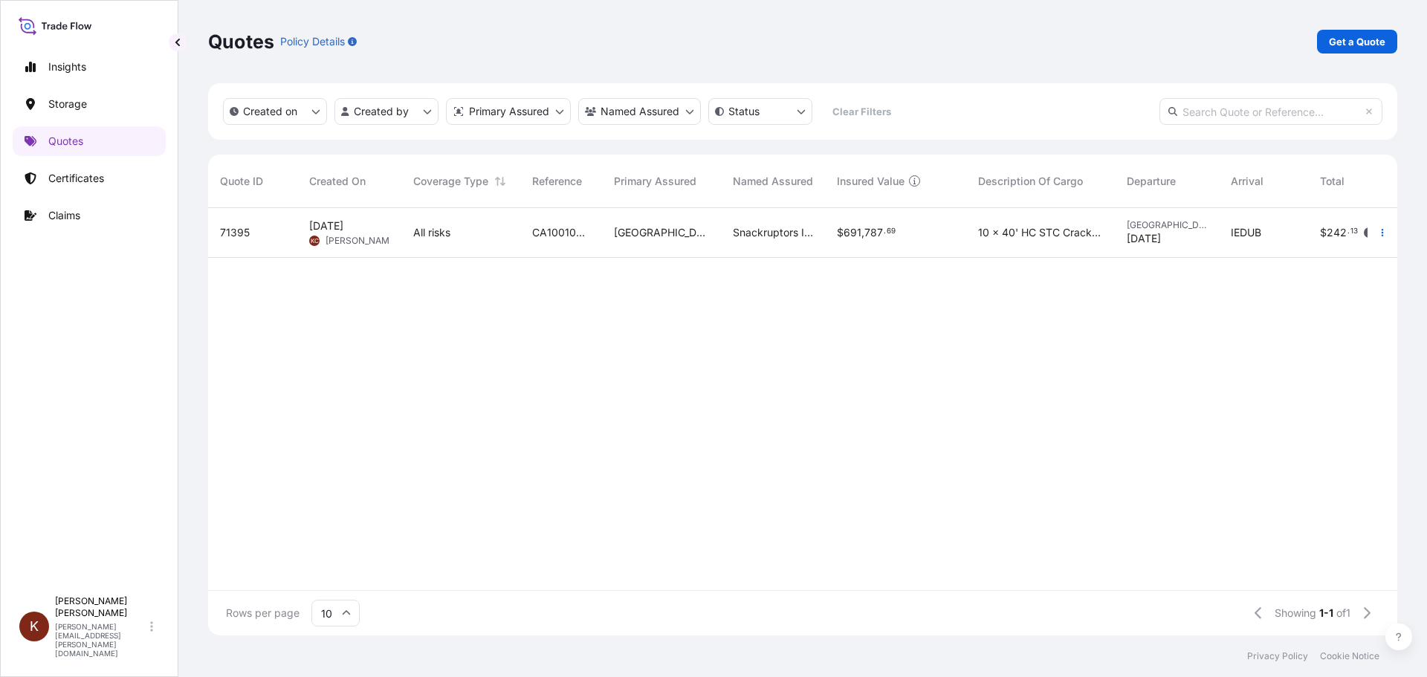
click at [343, 219] on span "[DATE]" at bounding box center [326, 226] width 34 height 15
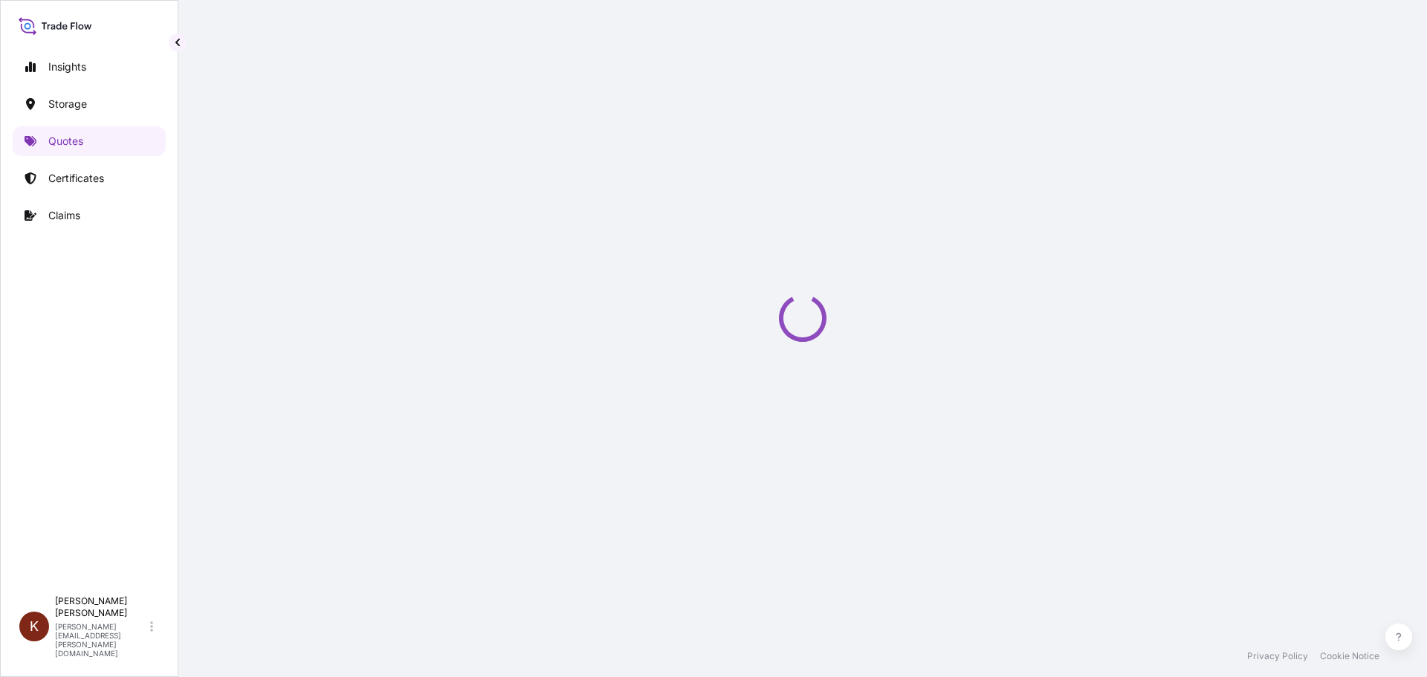
select select "Road / [GEOGRAPHIC_DATA]"
select select "Water"
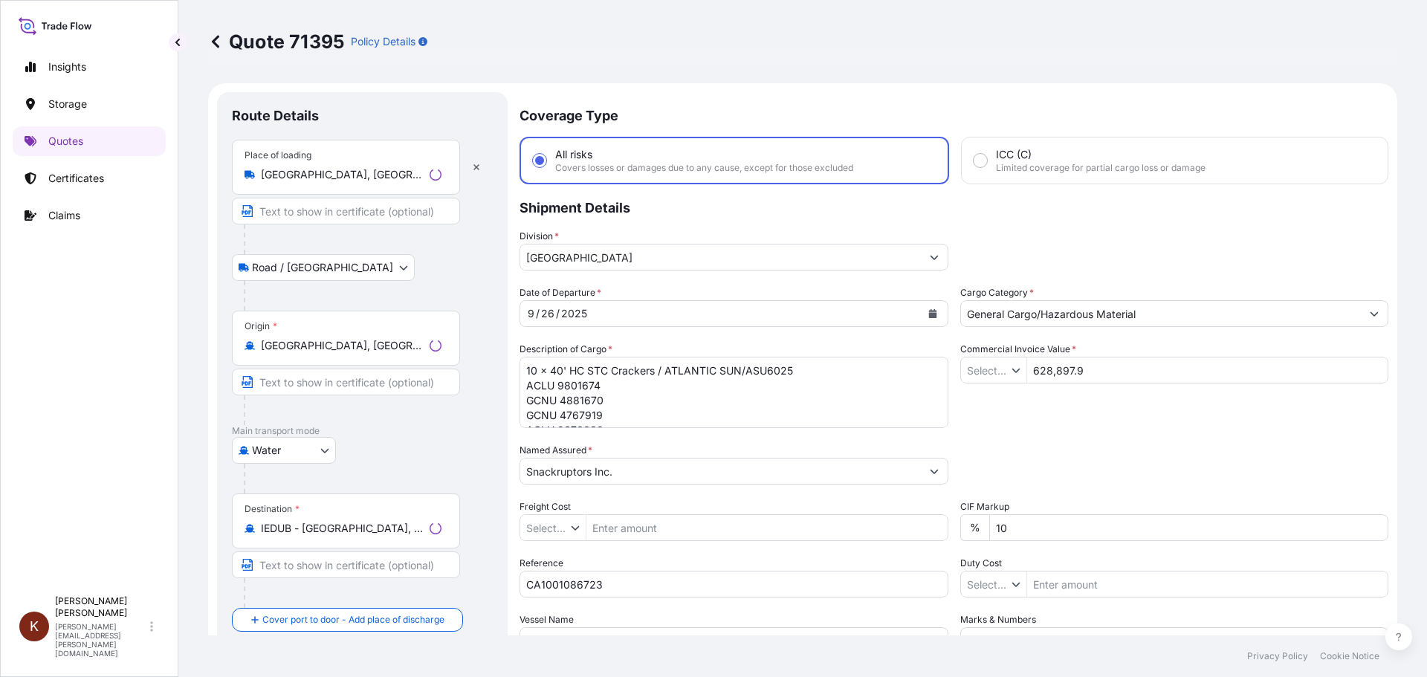
type input "$ CAD"
type input "$ USD"
click at [926, 315] on icon "Calendar" at bounding box center [930, 313] width 8 height 9
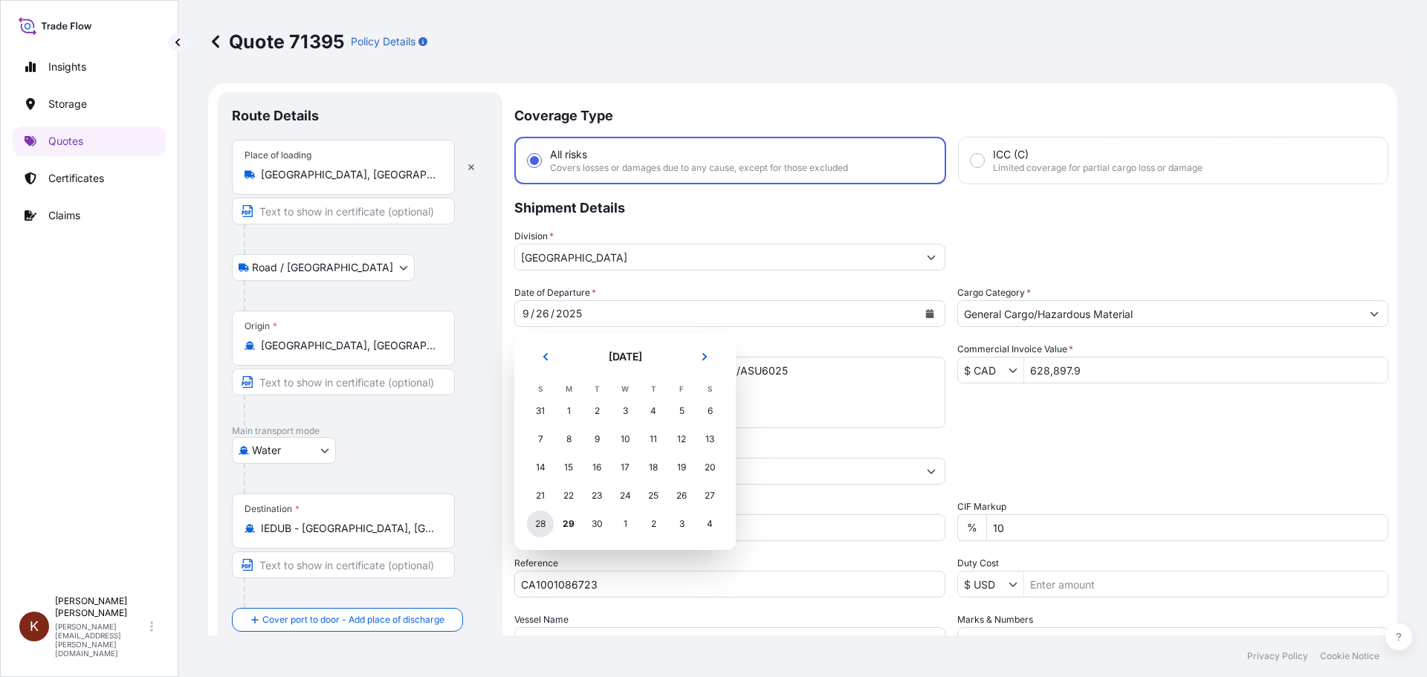
click at [537, 522] on div "28" at bounding box center [540, 524] width 27 height 27
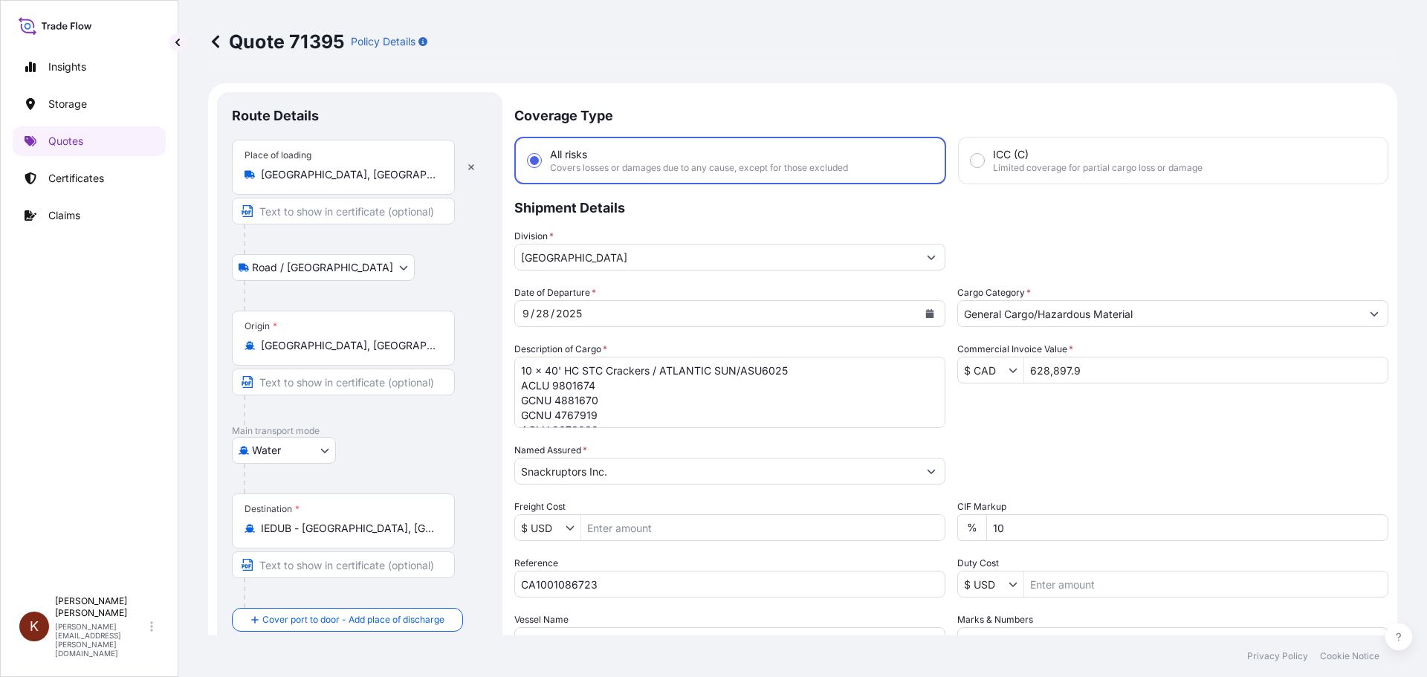
click at [965, 242] on div "Division * [GEOGRAPHIC_DATA]" at bounding box center [951, 250] width 874 height 42
click at [793, 369] on textarea "10 x 40' HC STC Crackers / ATLANTIC SUN/ASU6025 ACLU 9801674 GCNU 4881670 GCNU …" at bounding box center [729, 392] width 431 height 71
type textarea "10 x 40' HC STC Crackers / ATLANTIC SUN/ASU6025 / ACLU 9801674 GCNU 4881670 GCN…"
click at [616, 580] on input "CA1001086723" at bounding box center [729, 584] width 431 height 27
click at [614, 589] on input "CA1001086723 /" at bounding box center [729, 584] width 431 height 27
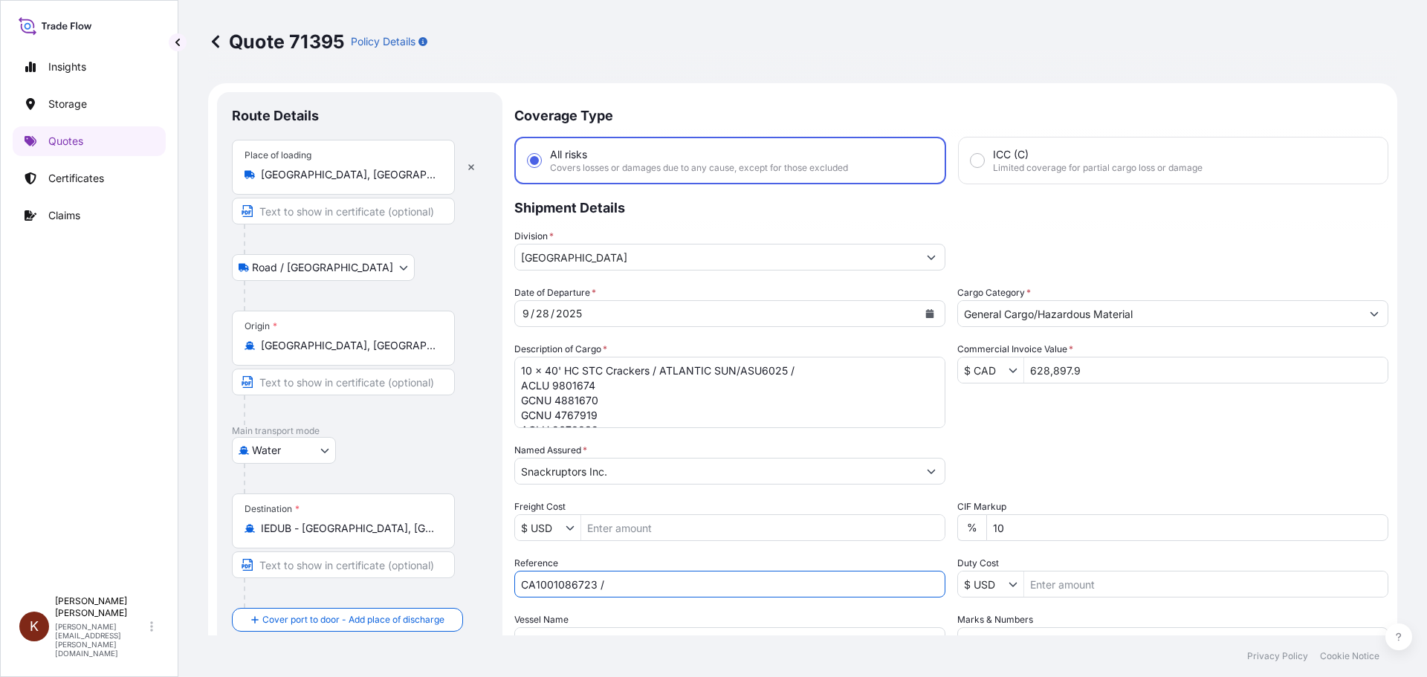
paste input "SA01211983"
type input "CA1001086723 / SA01211983"
click at [808, 370] on textarea "10 x 40' HC STC Crackers / ATLANTIC SUN/ASU6025 ACLU 9801674 GCNU 4881670 GCNU …" at bounding box center [729, 392] width 431 height 71
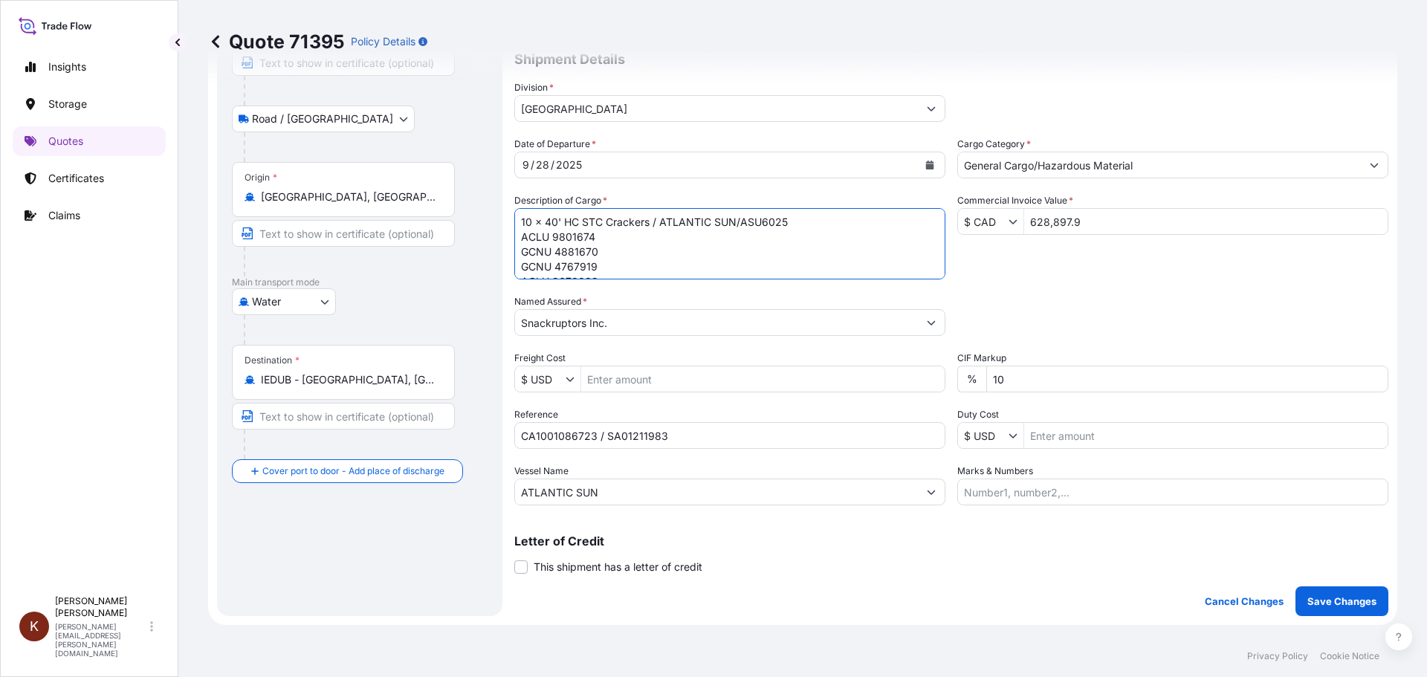
scroll to position [223, 0]
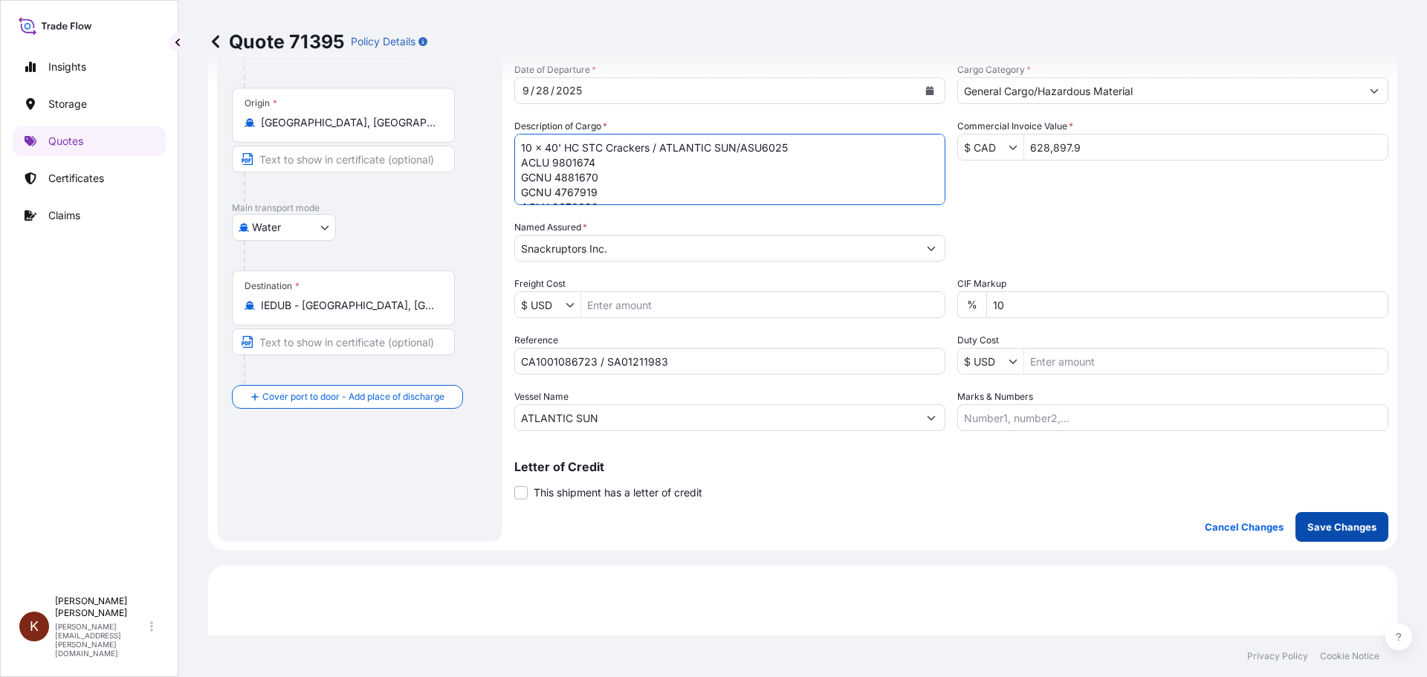
type textarea "10 x 40' HC STC Crackers / ATLANTIC SUN/ASU6025 ACLU 9801674 GCNU 4881670 GCNU …"
click at [1352, 528] on p "Save Changes" at bounding box center [1341, 527] width 69 height 15
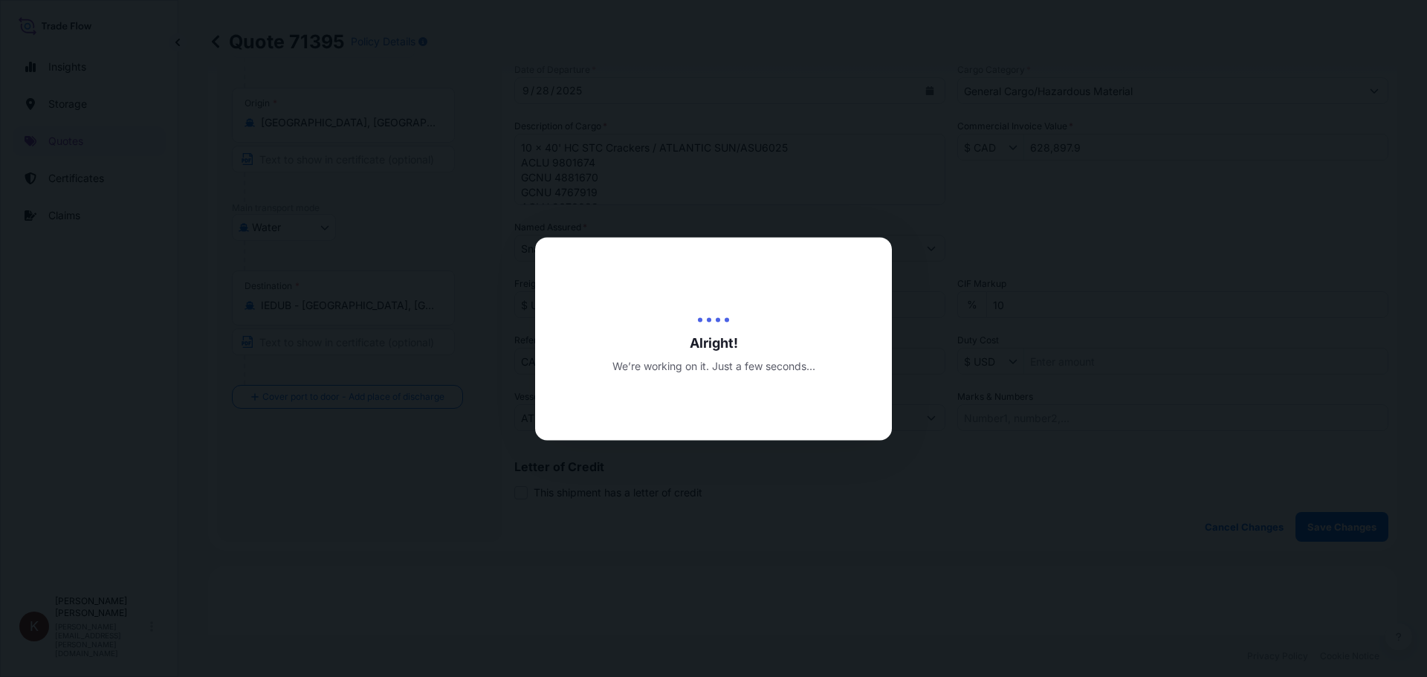
scroll to position [714, 0]
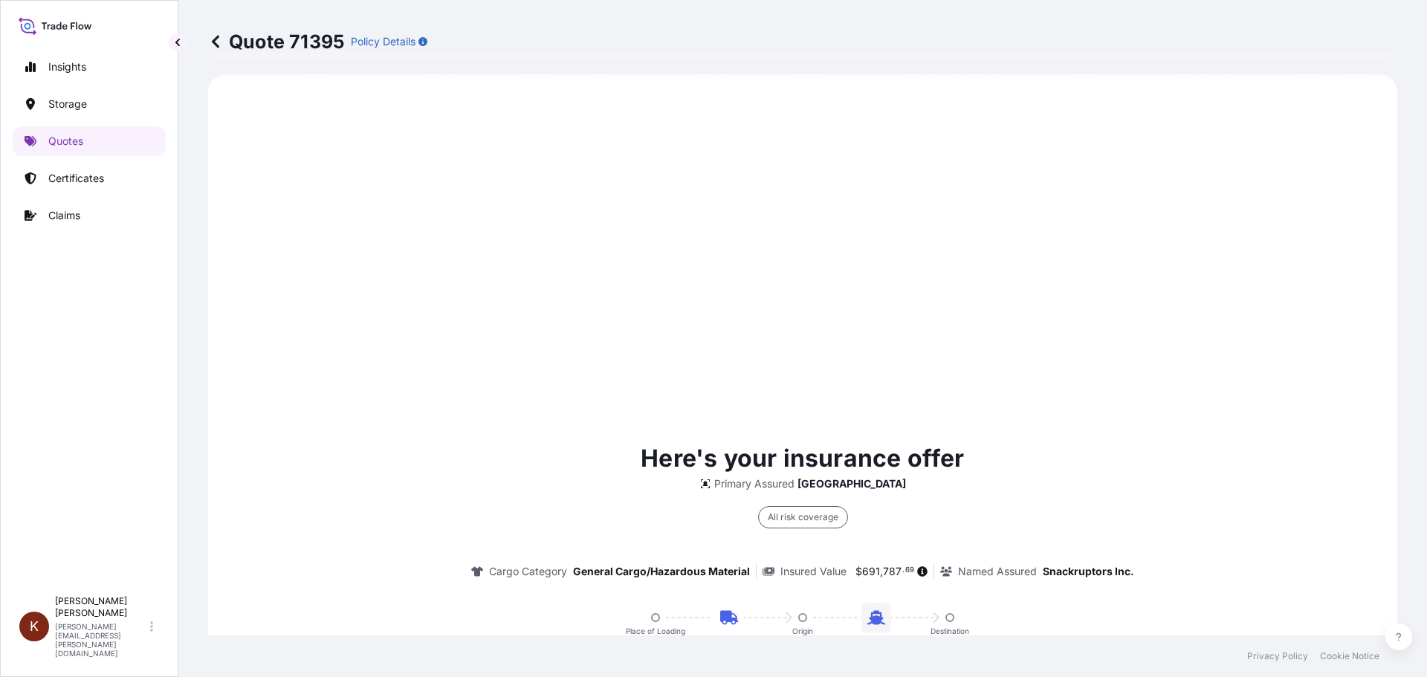
select select "Road / [GEOGRAPHIC_DATA]"
select select "Water"
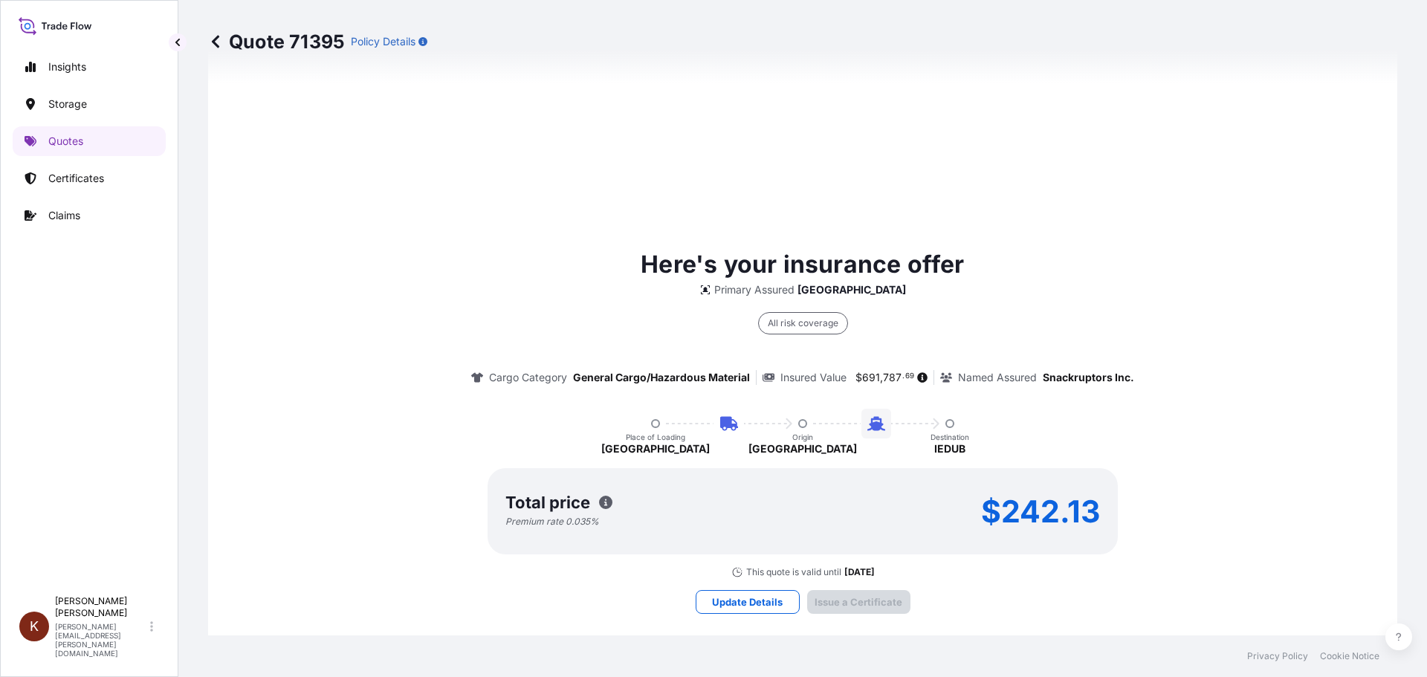
scroll to position [2262, 0]
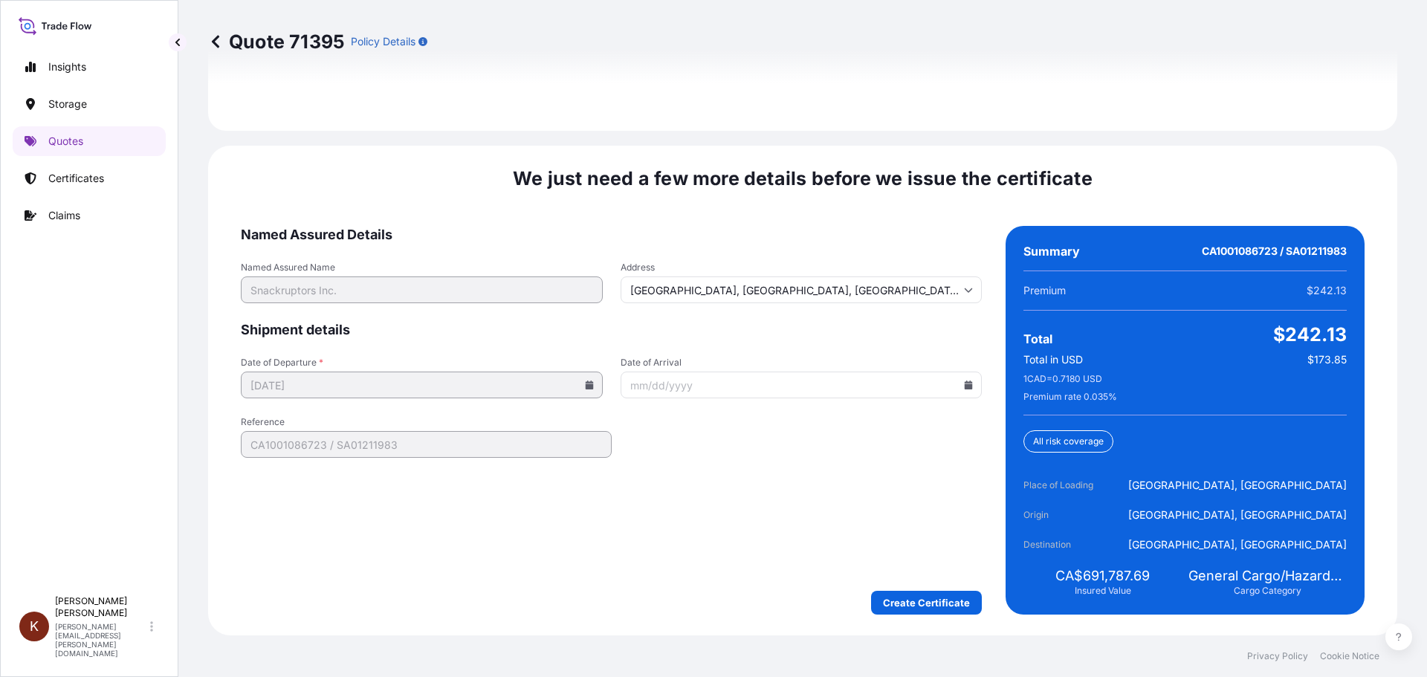
click at [699, 386] on input "Date of Arrival" at bounding box center [802, 385] width 362 height 27
click at [955, 384] on input "Date of Arrival" at bounding box center [802, 385] width 362 height 27
click at [965, 384] on icon at bounding box center [969, 385] width 8 height 9
click at [722, 430] on icon at bounding box center [719, 434] width 6 height 9
click at [852, 513] on button "11" at bounding box center [841, 501] width 24 height 24
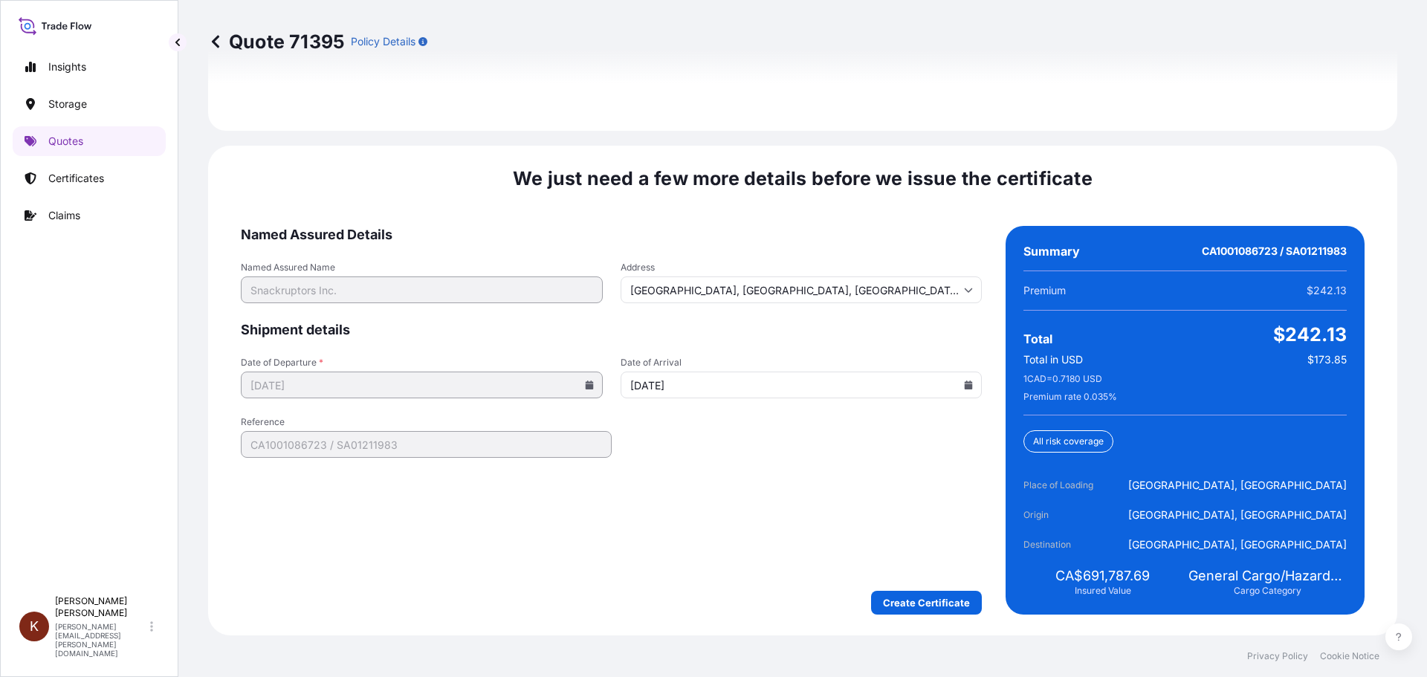
type input "[DATE]"
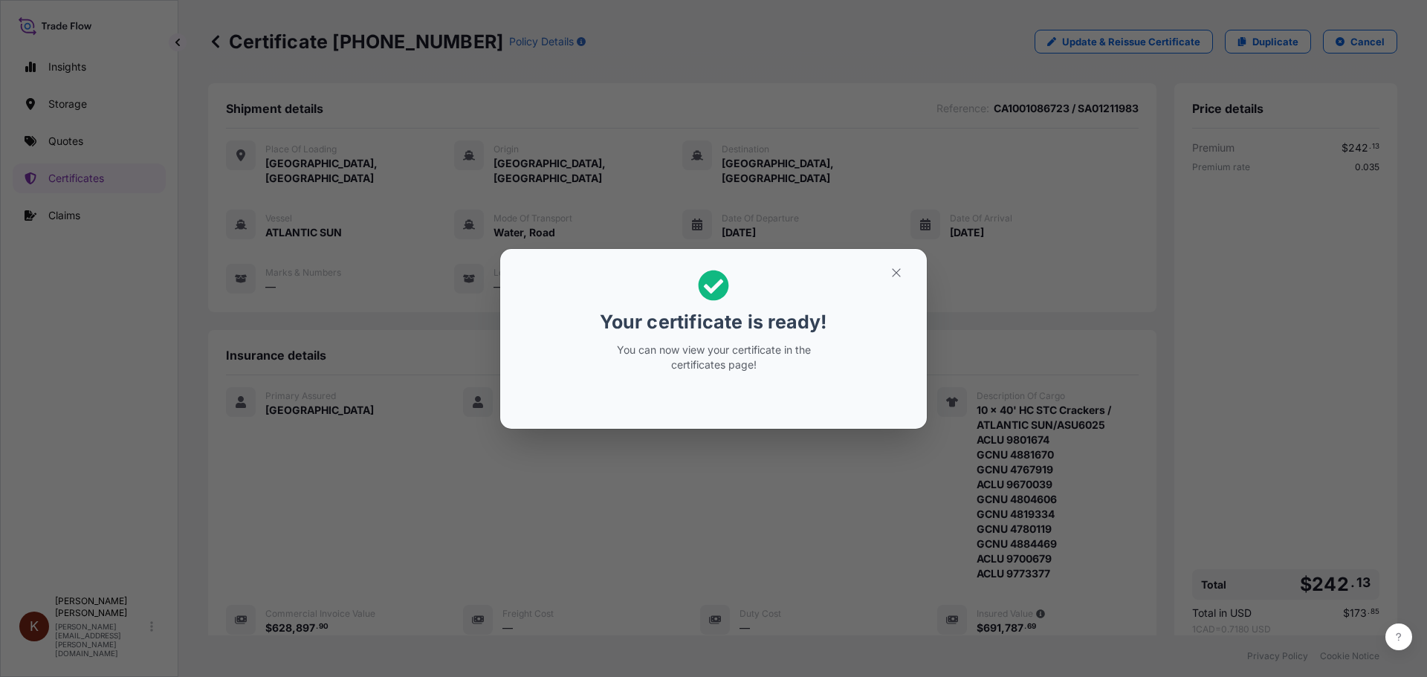
click at [384, 514] on div "Your certificate is ready! You can now view your certificate in the certificate…" at bounding box center [713, 338] width 1427 height 677
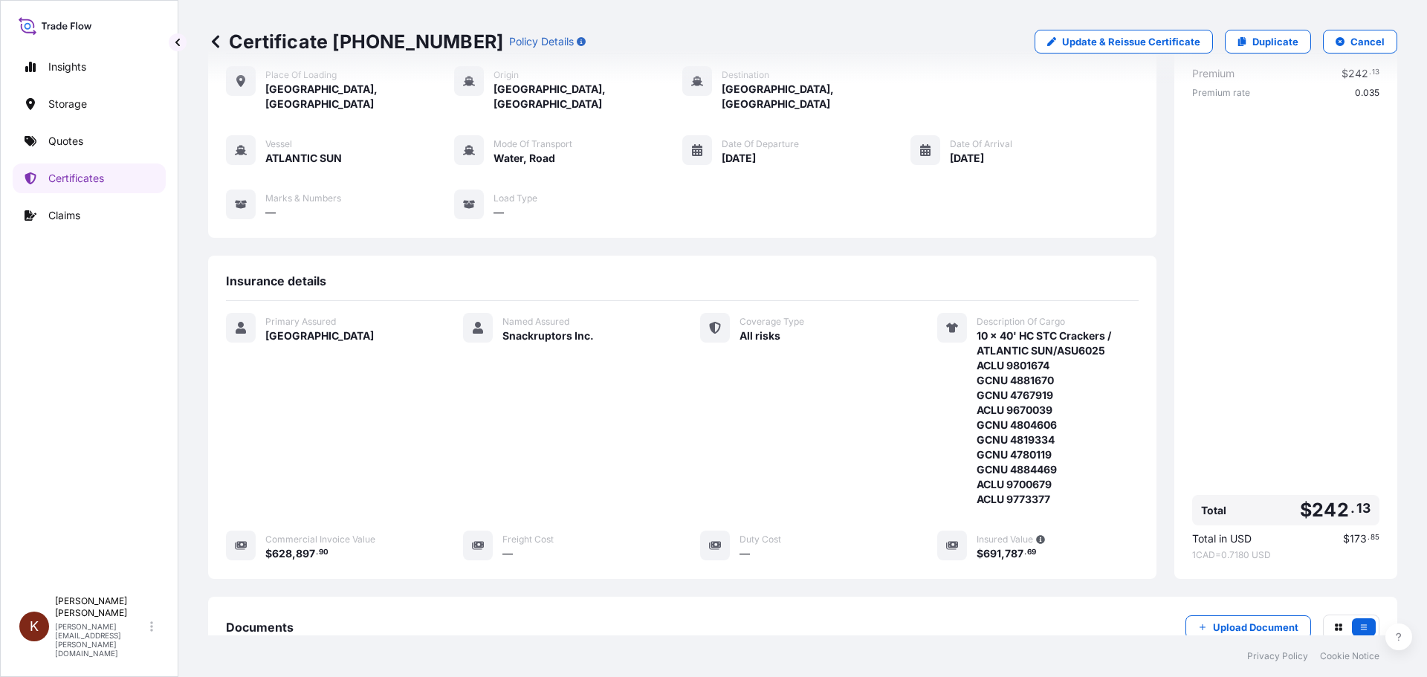
scroll to position [149, 0]
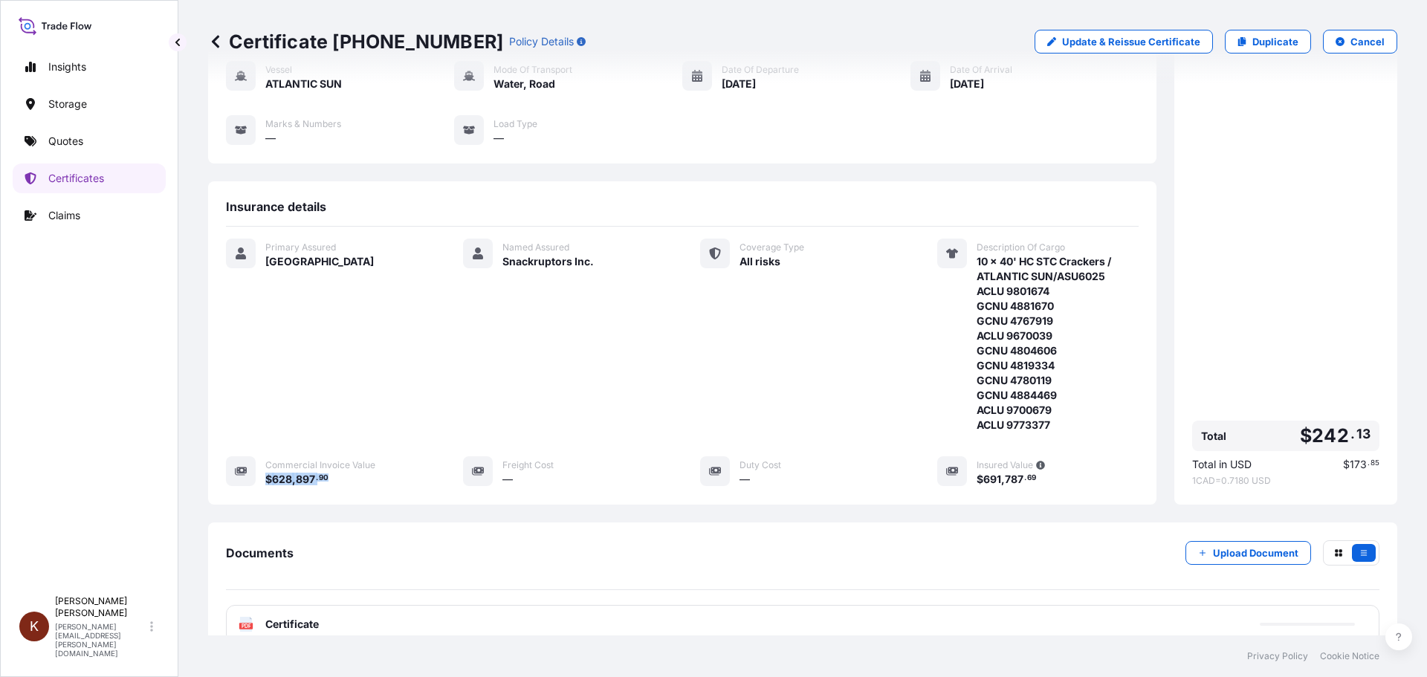
drag, startPoint x: 340, startPoint y: 465, endPoint x: 264, endPoint y: 465, distance: 76.6
click at [264, 465] on div "Commercial Invoice Value $ 628 , 897 . 90" at bounding box center [326, 471] width 201 height 30
drag, startPoint x: 1037, startPoint y: 467, endPoint x: 968, endPoint y: 463, distance: 69.2
click at [977, 471] on div "$ 691 , 787 . 69" at bounding box center [1058, 479] width 162 height 16
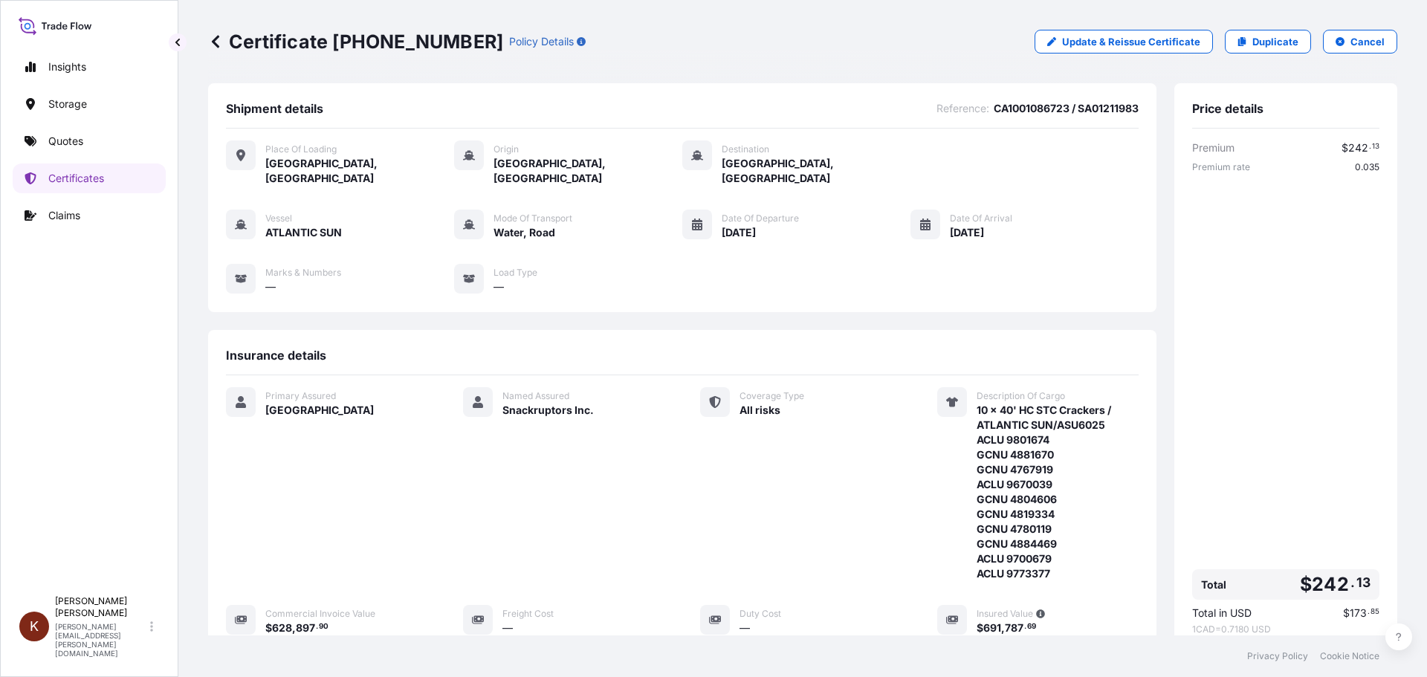
drag, startPoint x: 777, startPoint y: 134, endPoint x: 762, endPoint y: 147, distance: 20.0
click at [762, 147] on div "Place of Loading [GEOGRAPHIC_DATA], [GEOGRAPHIC_DATA] Origin [GEOGRAPHIC_DATA],…" at bounding box center [682, 225] width 913 height 193
drag, startPoint x: 785, startPoint y: 217, endPoint x: 716, endPoint y: 216, distance: 68.4
click at [722, 224] on div "[DATE]" at bounding box center [760, 232] width 77 height 16
drag, startPoint x: 1003, startPoint y: 217, endPoint x: 942, endPoint y: 216, distance: 61.7
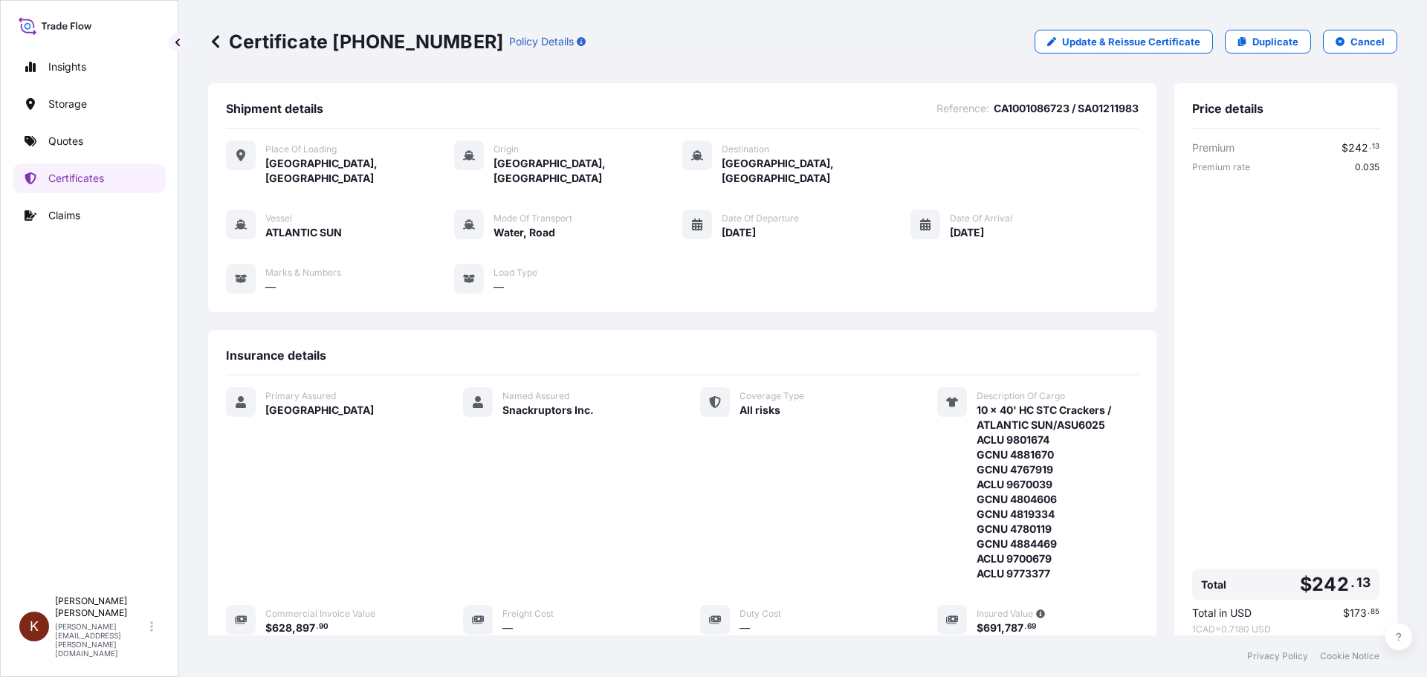
click at [950, 224] on div "[DATE]" at bounding box center [981, 232] width 62 height 16
drag, startPoint x: 1056, startPoint y: 110, endPoint x: 980, endPoint y: 112, distance: 76.6
click at [994, 112] on span "CA1001086723 / SA01211983" at bounding box center [1066, 108] width 145 height 15
drag, startPoint x: 1127, startPoint y: 105, endPoint x: 1067, endPoint y: 106, distance: 60.2
click at [1067, 106] on div "Shipment details Reference : CA1001086723 / SA01211983 Place of Loading [GEOGRA…" at bounding box center [682, 197] width 948 height 229
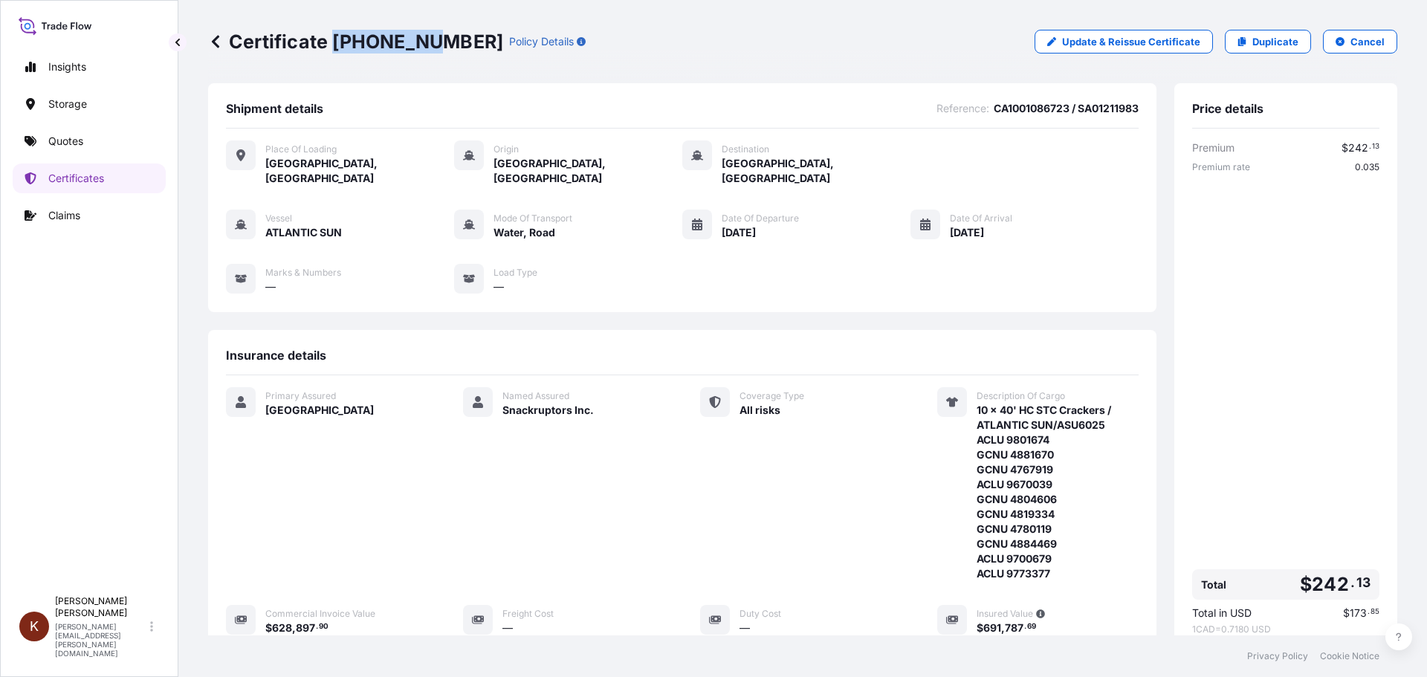
drag, startPoint x: 425, startPoint y: 40, endPoint x: 336, endPoint y: 42, distance: 89.2
click at [336, 42] on p "Certificate [PHONE_NUMBER]" at bounding box center [355, 42] width 295 height 24
click at [66, 135] on p "Quotes" at bounding box center [65, 141] width 35 height 15
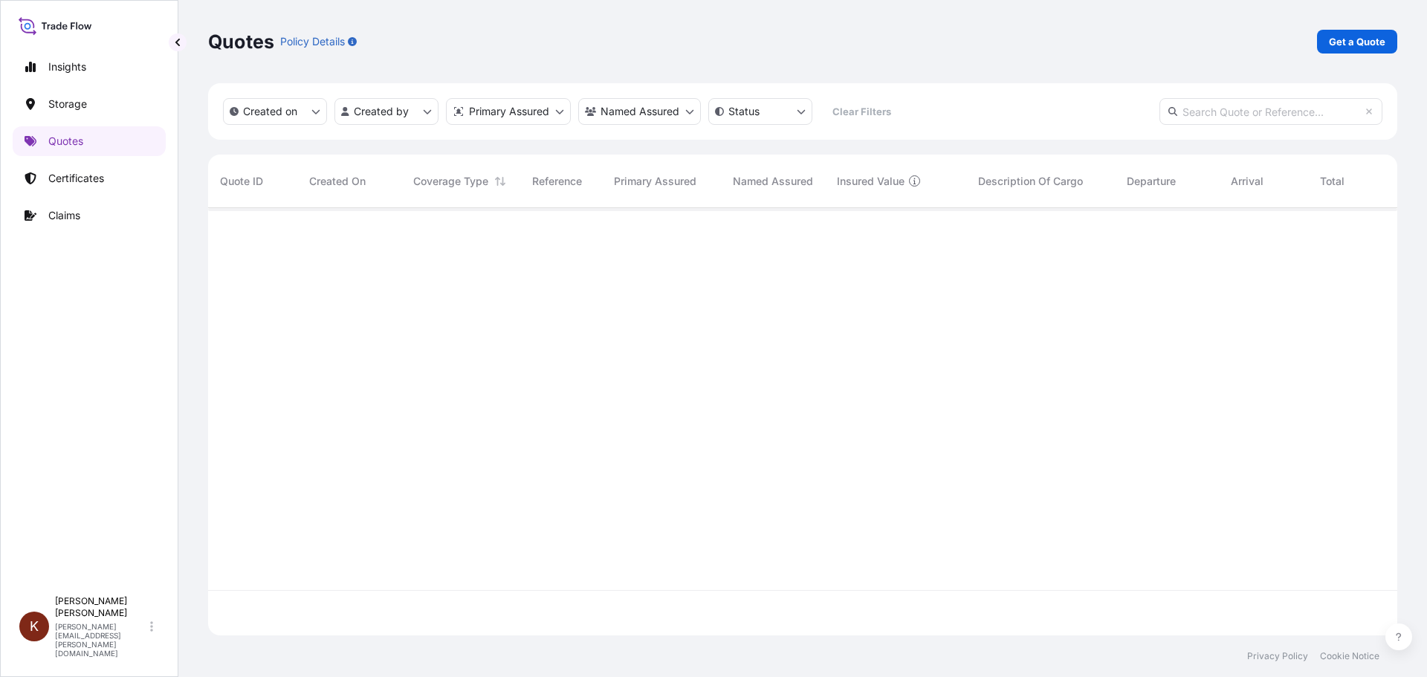
scroll to position [470, 1178]
click at [1345, 36] on p "Get a Quote" at bounding box center [1357, 41] width 56 height 15
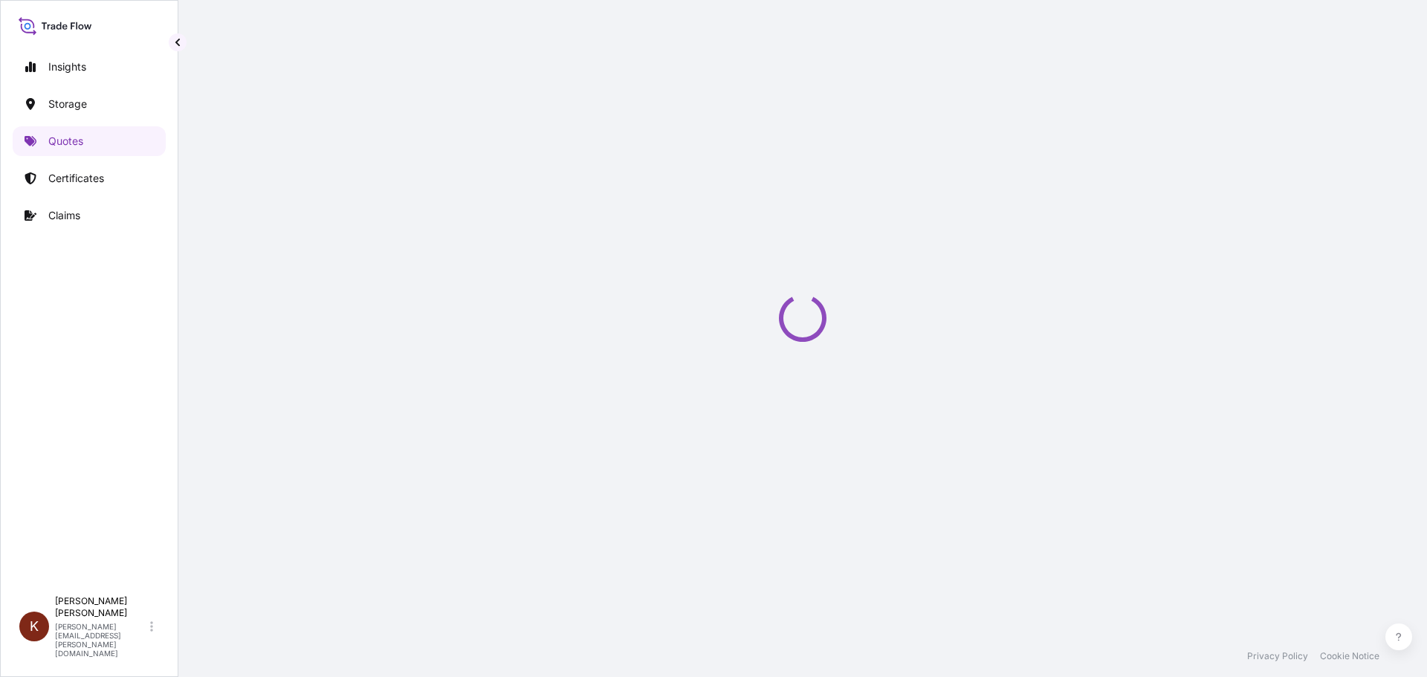
select select "Water"
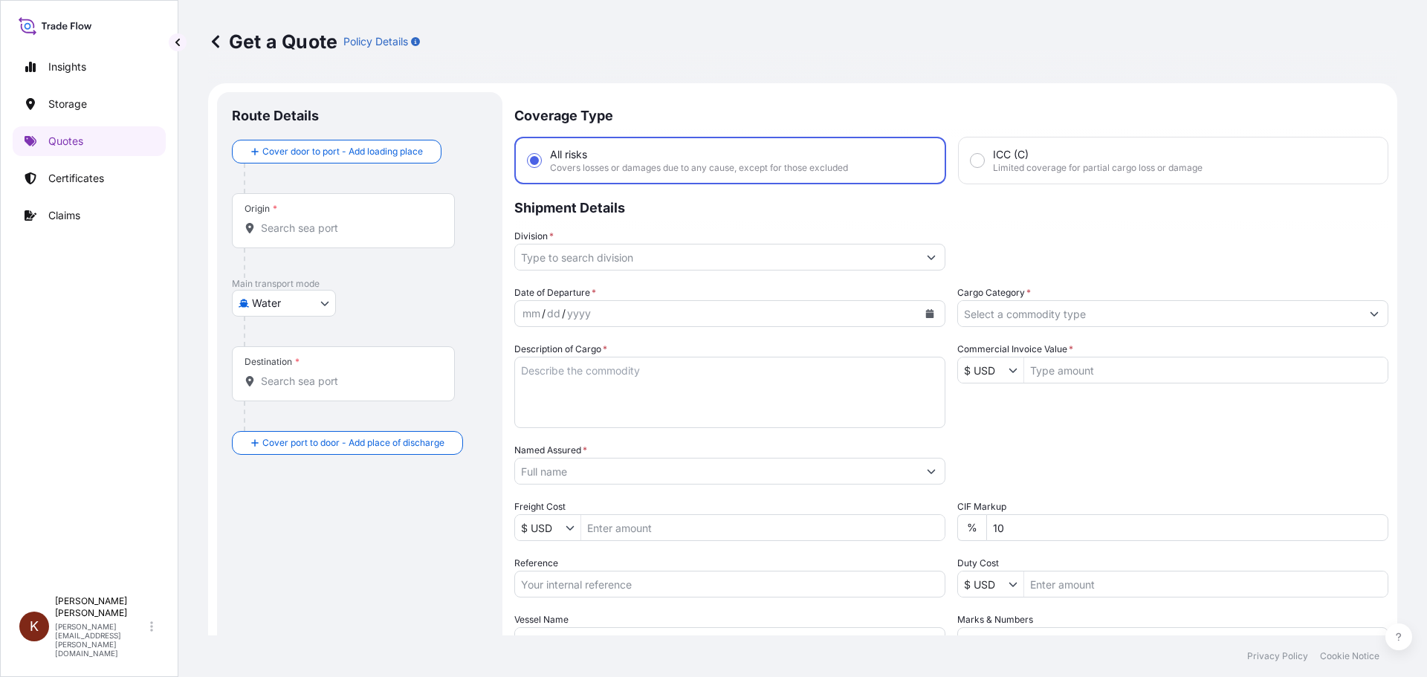
scroll to position [24, 0]
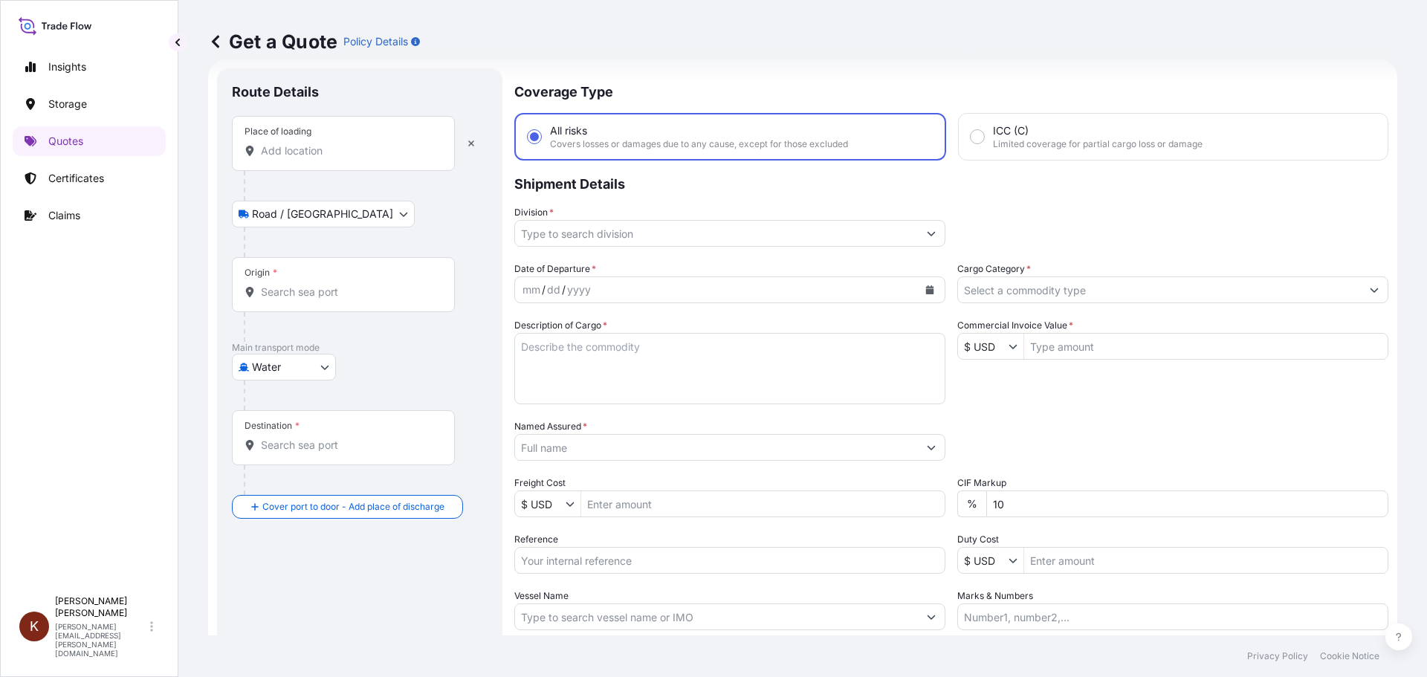
click at [331, 149] on input "Place of loading" at bounding box center [348, 150] width 175 height 15
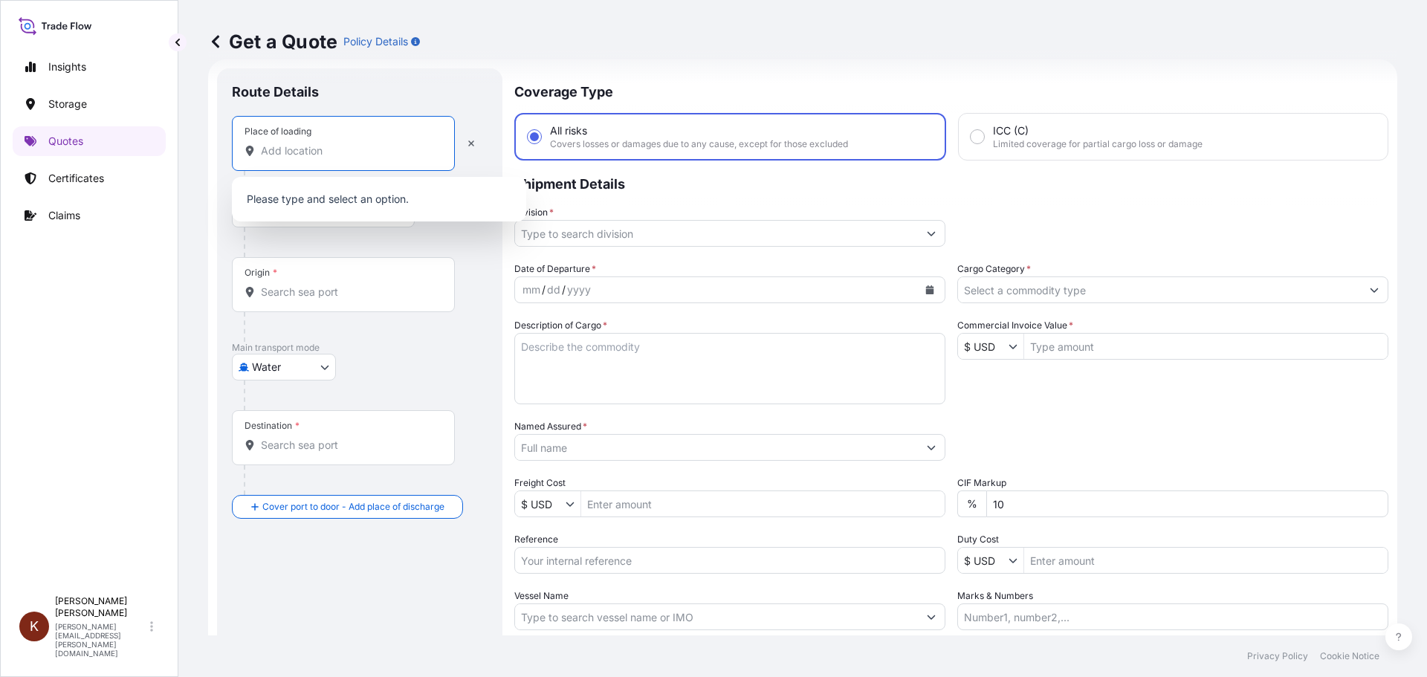
click at [267, 151] on input "Place of loading" at bounding box center [348, 150] width 175 height 15
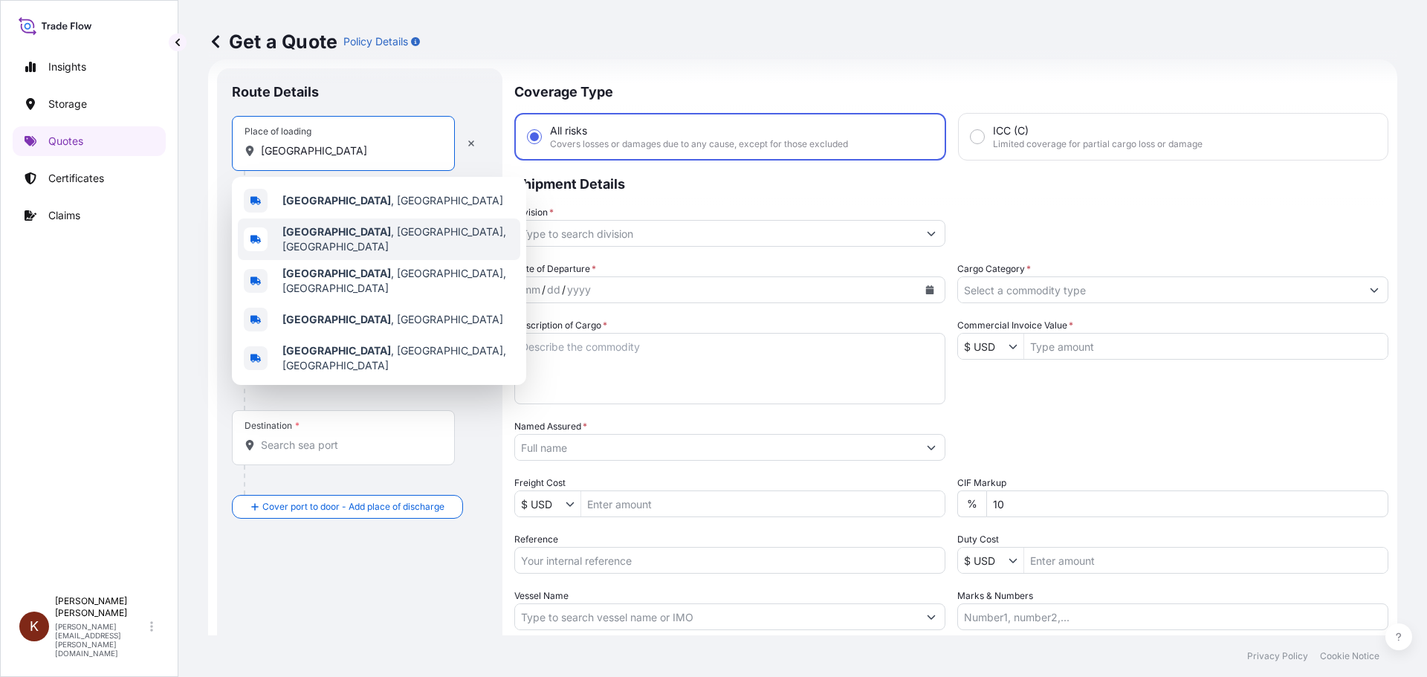
click at [323, 231] on b "[GEOGRAPHIC_DATA]" at bounding box center [336, 231] width 109 height 13
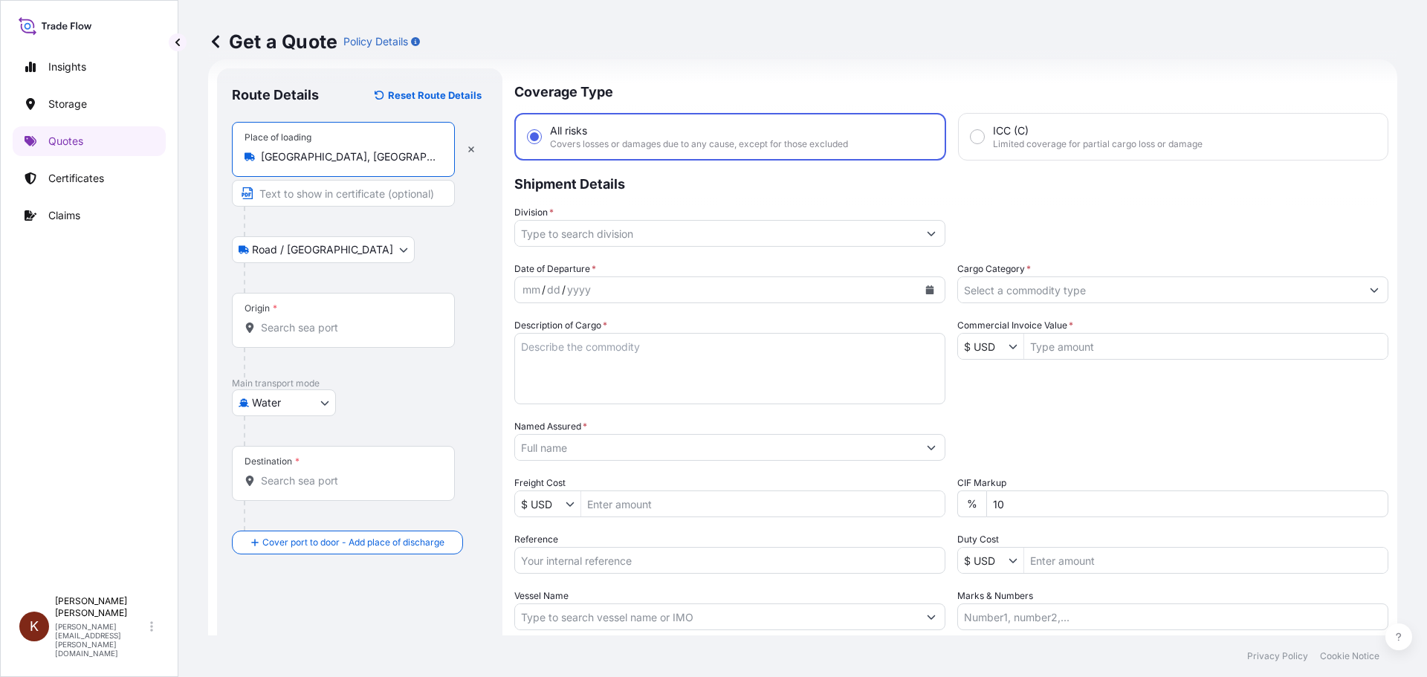
type input "[GEOGRAPHIC_DATA], [GEOGRAPHIC_DATA], [GEOGRAPHIC_DATA]"
click at [265, 326] on input "Origin *" at bounding box center [348, 327] width 175 height 15
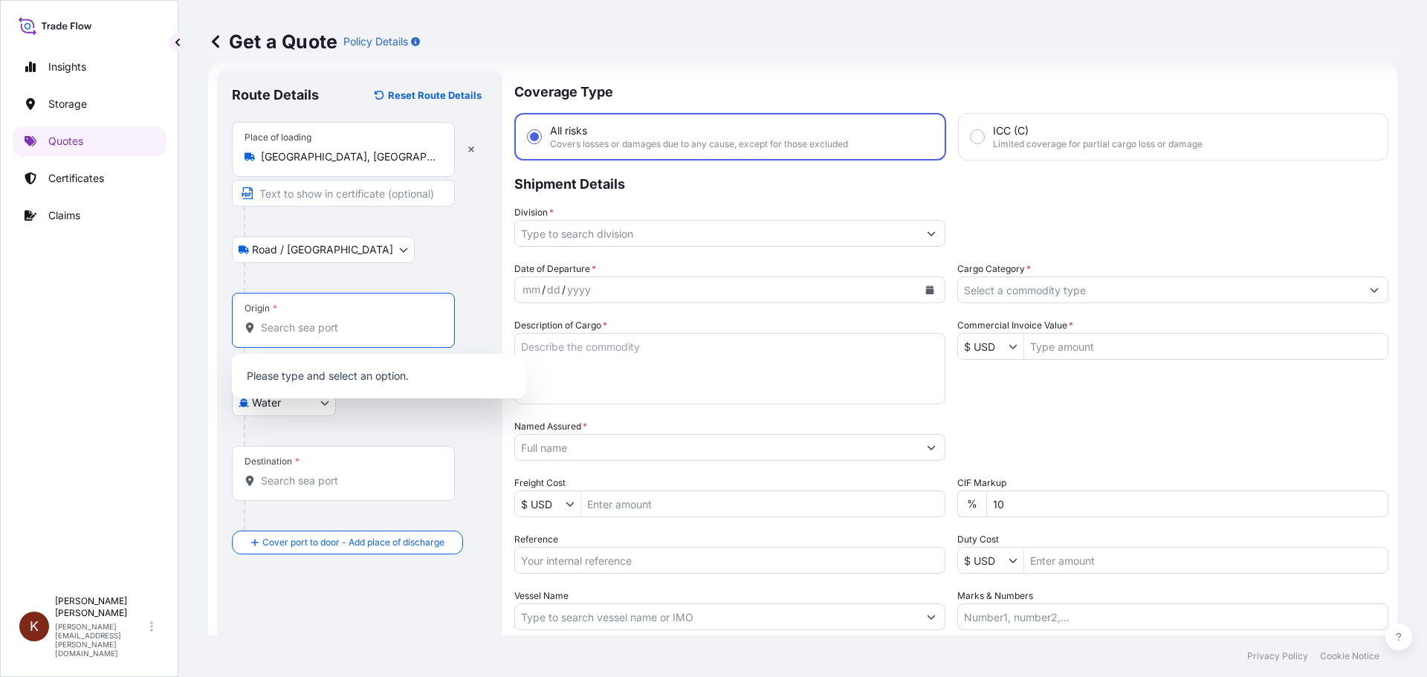
click at [267, 326] on input "Origin *" at bounding box center [348, 327] width 175 height 15
click at [271, 326] on input "Origin *" at bounding box center [348, 327] width 175 height 15
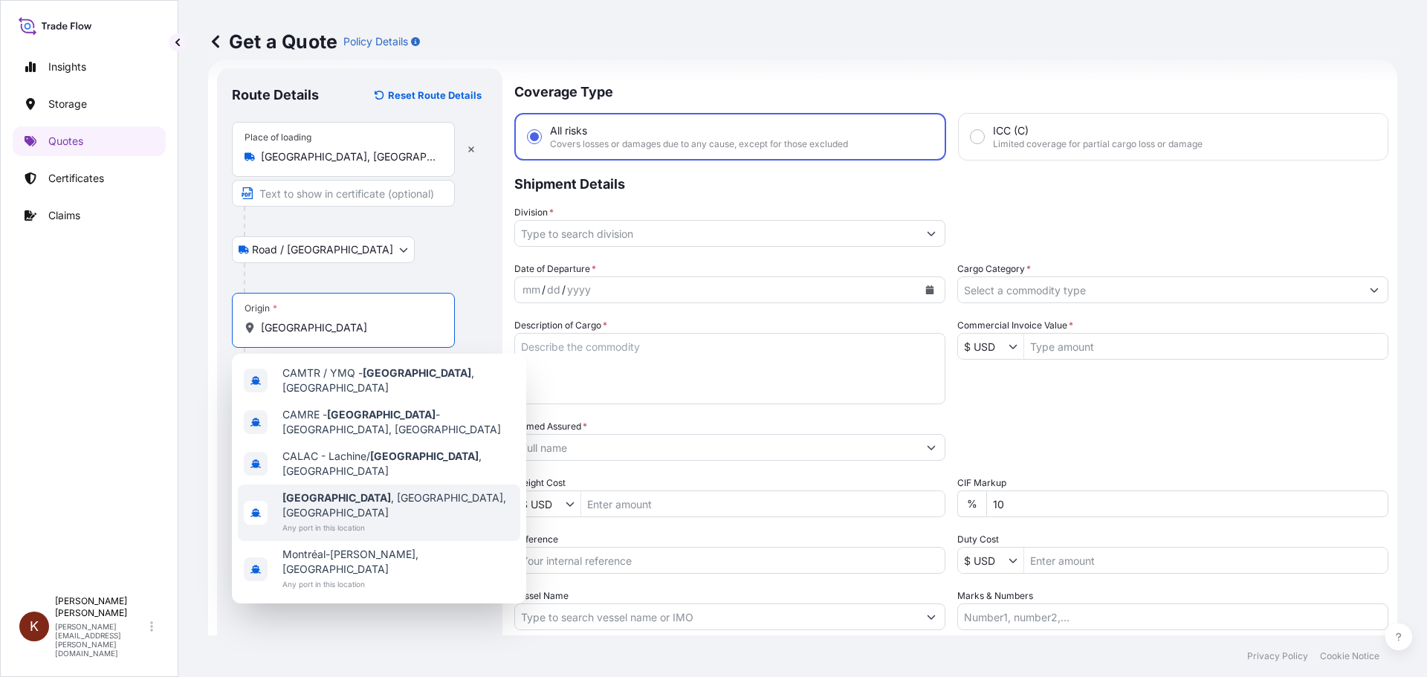
click at [308, 491] on b "[GEOGRAPHIC_DATA]" at bounding box center [336, 497] width 109 height 13
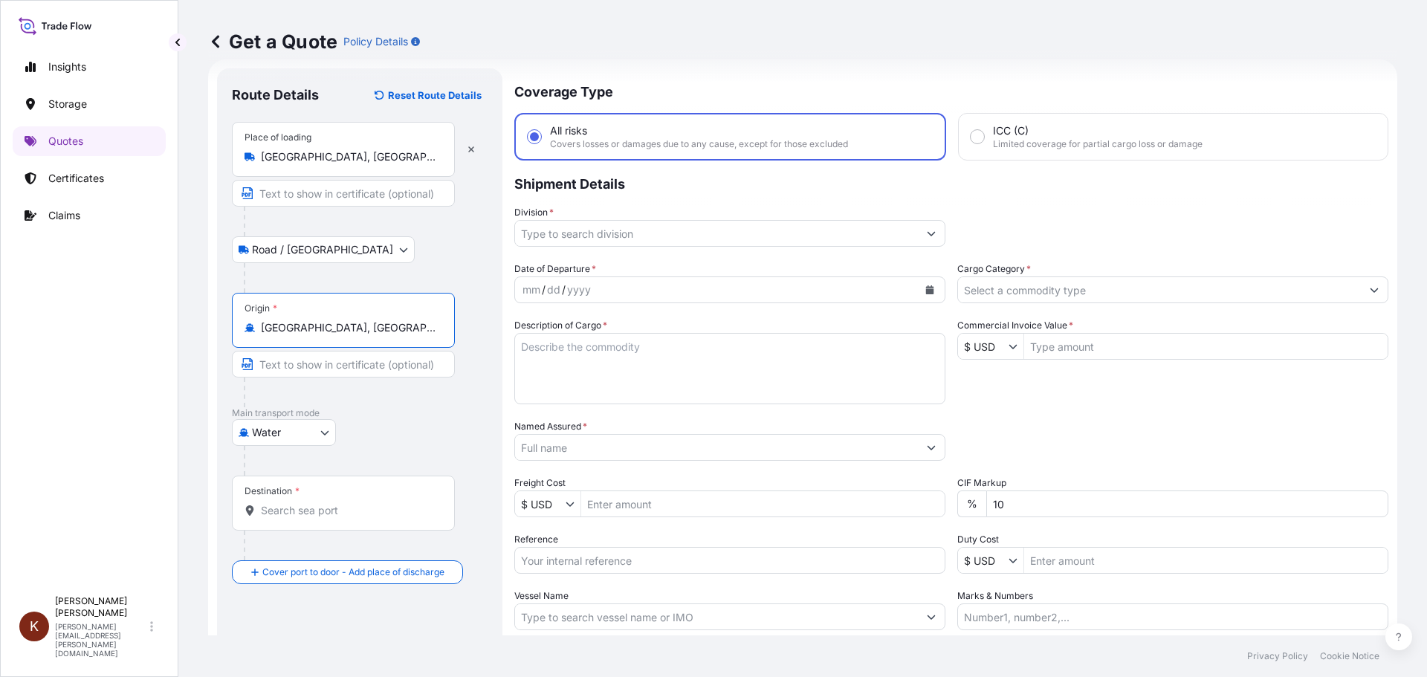
type input "[GEOGRAPHIC_DATA], [GEOGRAPHIC_DATA], [GEOGRAPHIC_DATA]"
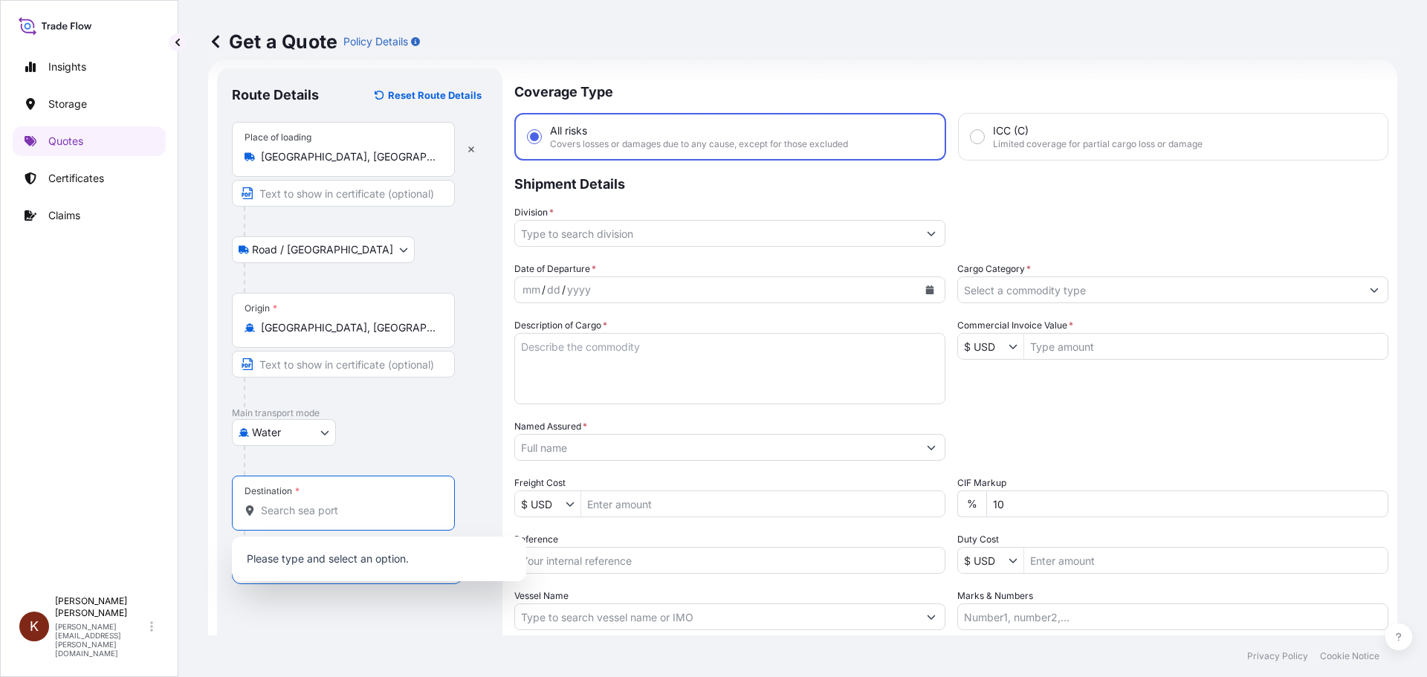
click at [272, 509] on input "Destination *" at bounding box center [348, 510] width 175 height 15
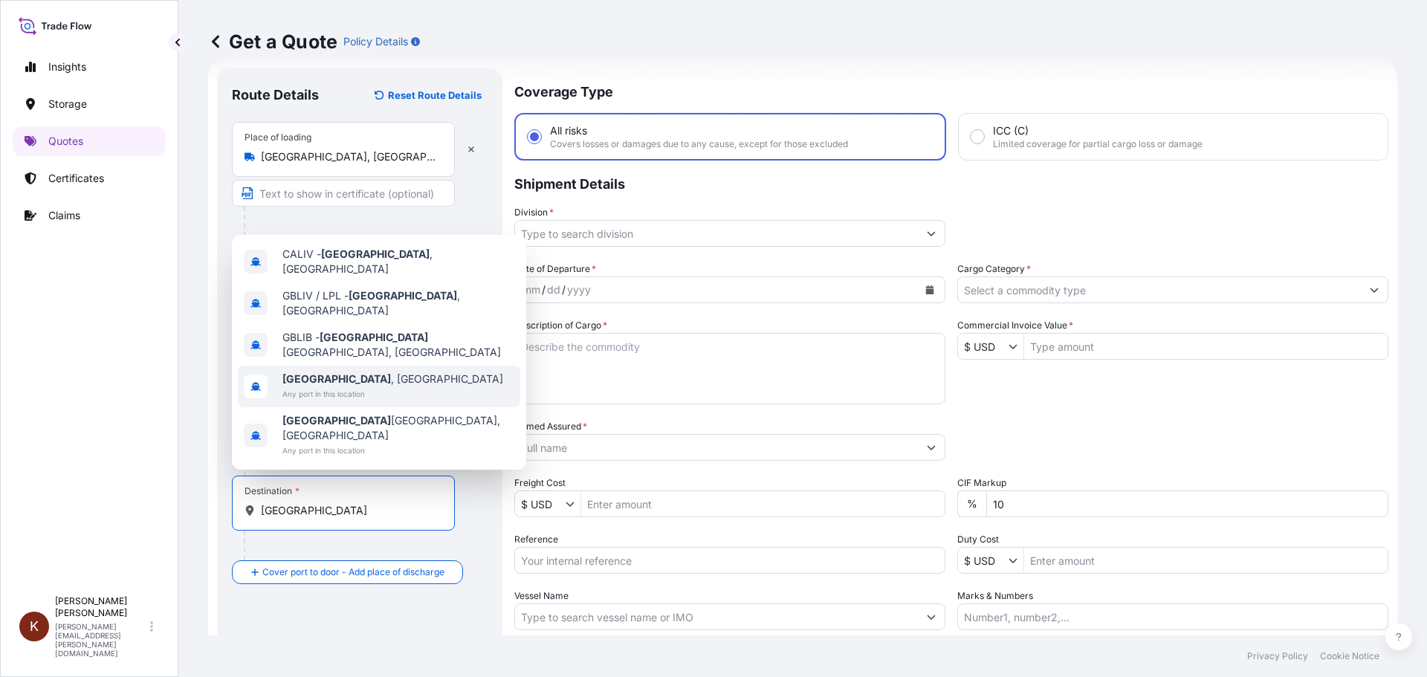
click at [318, 385] on b "[GEOGRAPHIC_DATA]" at bounding box center [336, 378] width 109 height 13
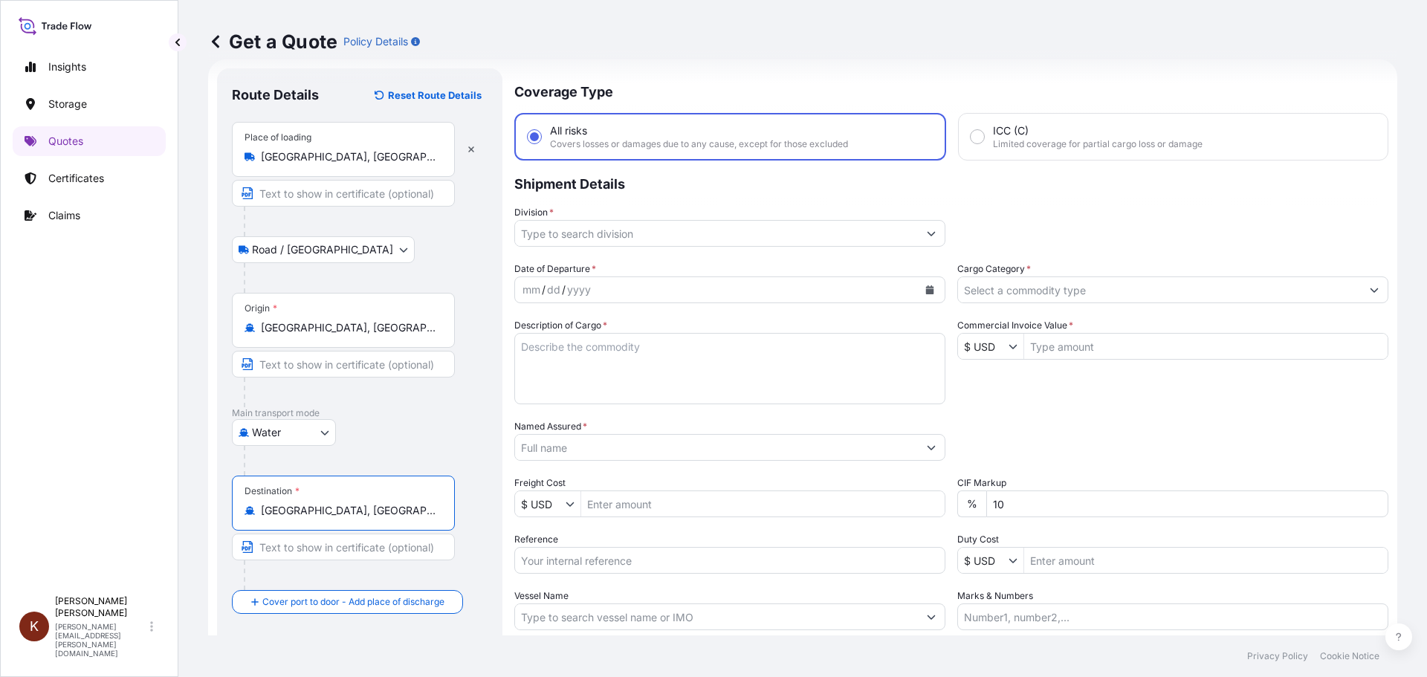
scroll to position [0, 0]
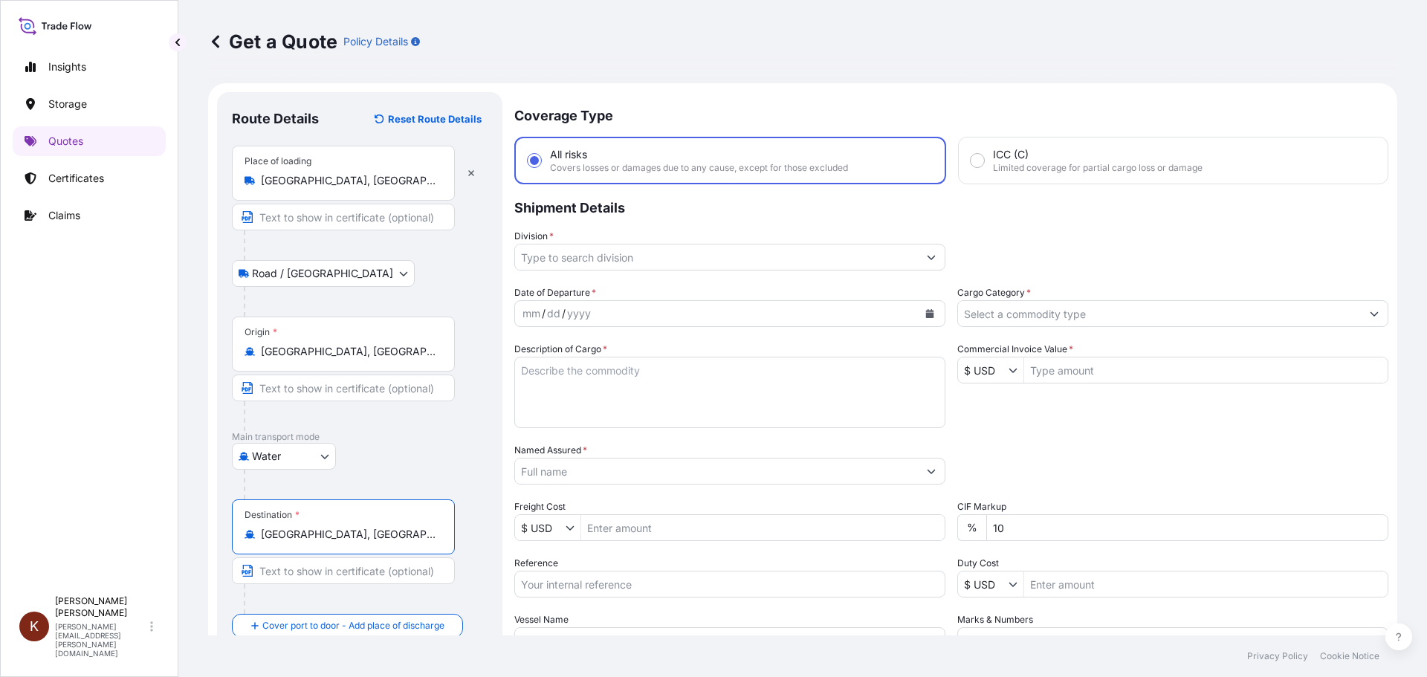
type input "[GEOGRAPHIC_DATA], [GEOGRAPHIC_DATA]"
click at [635, 257] on input "Division *" at bounding box center [716, 257] width 403 height 27
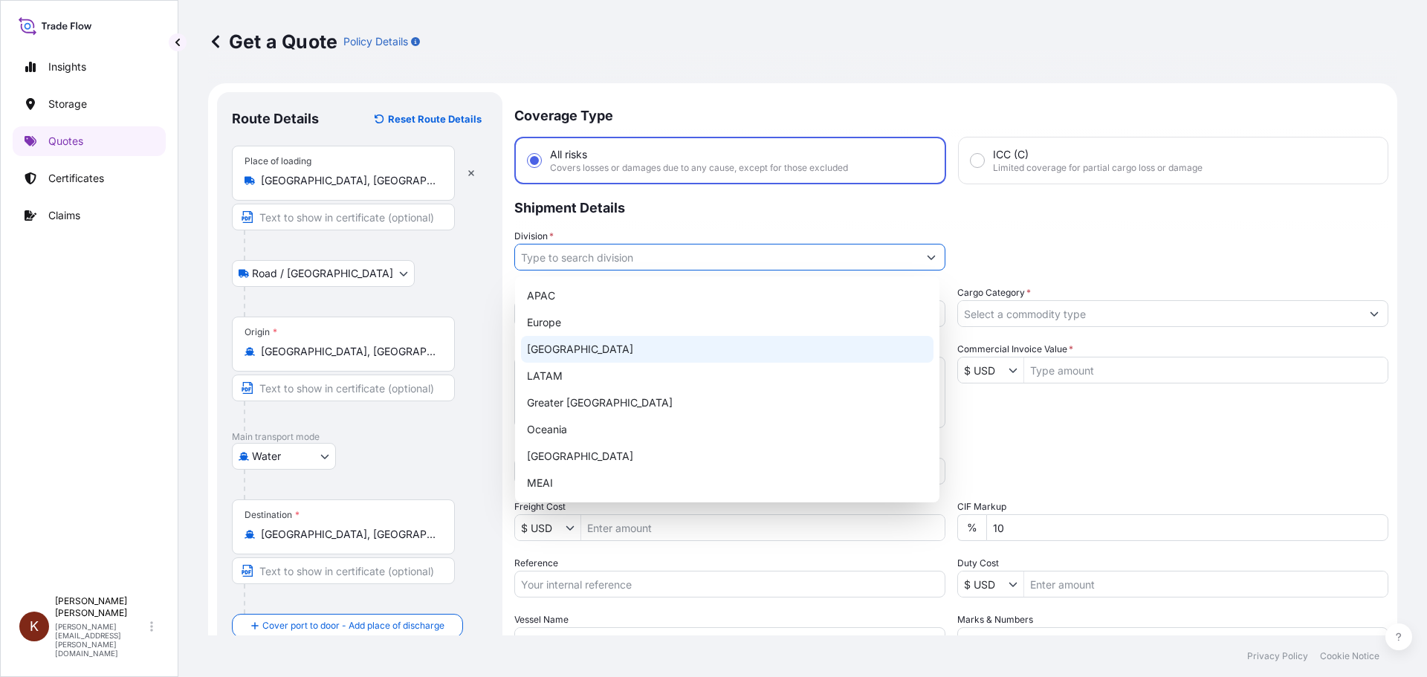
click at [570, 344] on div "[GEOGRAPHIC_DATA]" at bounding box center [727, 349] width 412 height 27
type input "[GEOGRAPHIC_DATA]"
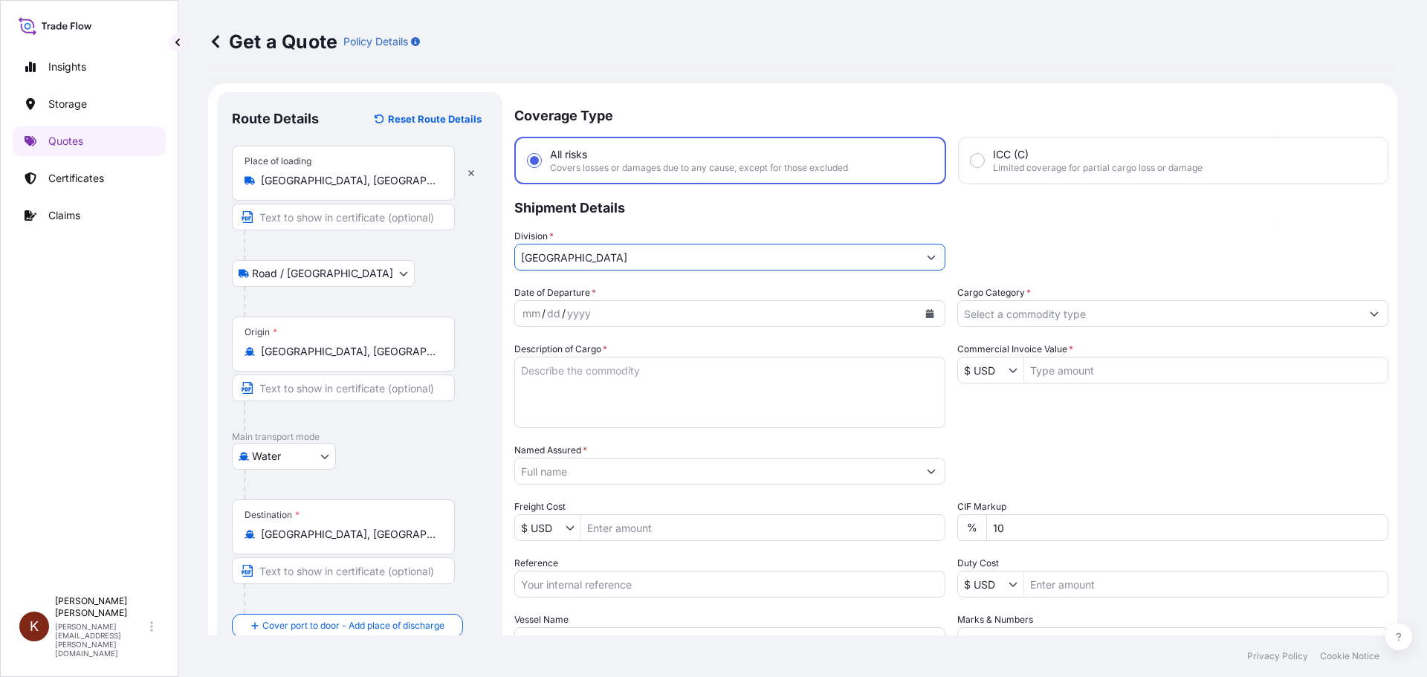
scroll to position [74, 0]
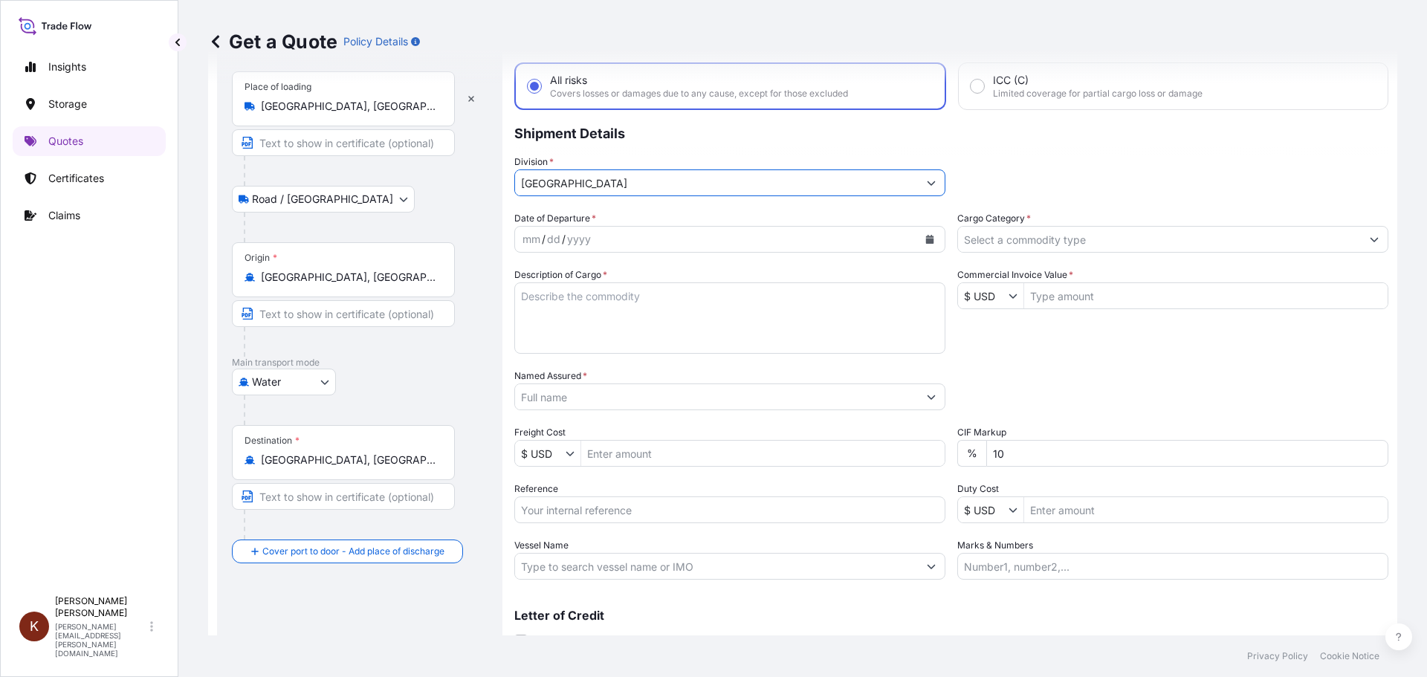
click at [596, 241] on div "mm / dd / yyyy" at bounding box center [716, 239] width 403 height 27
click at [604, 513] on input "Reference" at bounding box center [729, 509] width 431 height 27
paste input "STOR0154599"
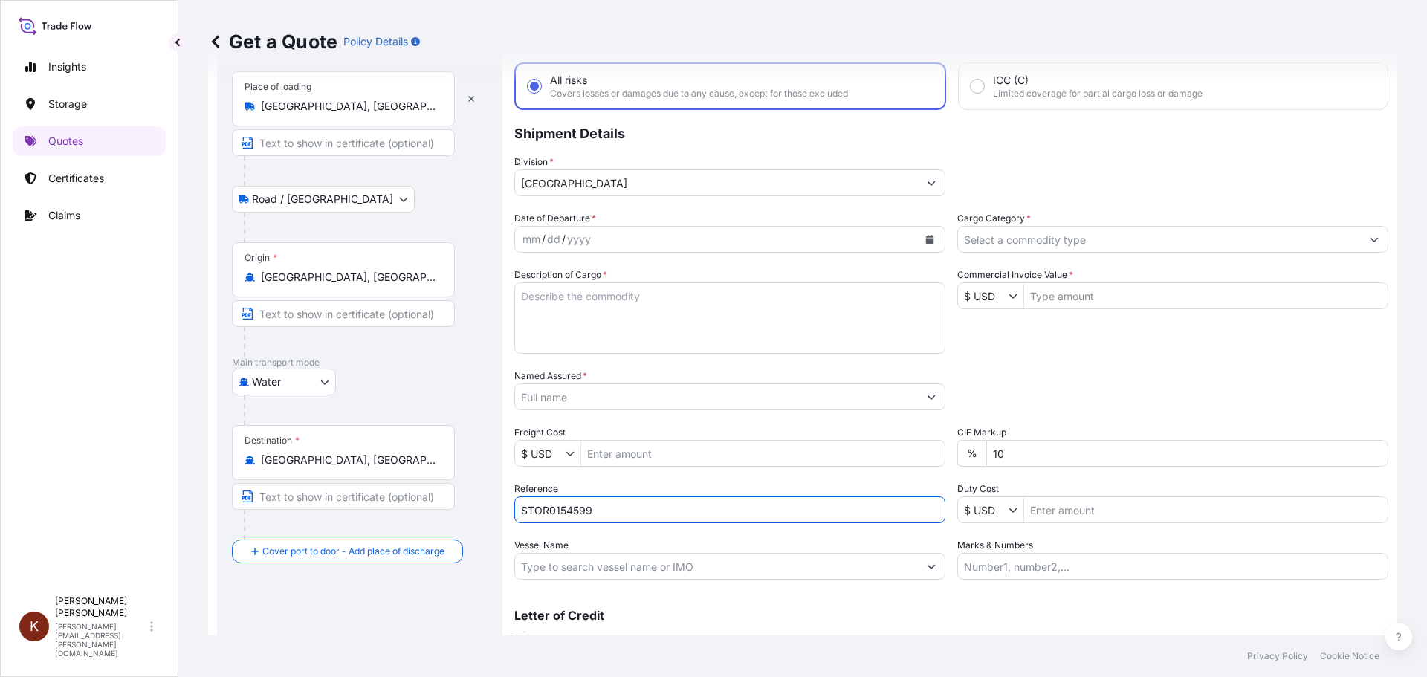
type input "STOR0154599"
click at [526, 313] on textarea "Description of Cargo *" at bounding box center [729, 317] width 431 height 71
click at [669, 291] on textarea "1 x 40' HC STC Crackers /" at bounding box center [729, 317] width 431 height 71
paste textarea "MSC [GEOGRAPHIC_DATA] V / 03E37"
click at [540, 318] on textarea "1 x 40' HC STC Crackers / MSC [GEOGRAPHIC_DATA] V / 03E37" at bounding box center [729, 317] width 431 height 71
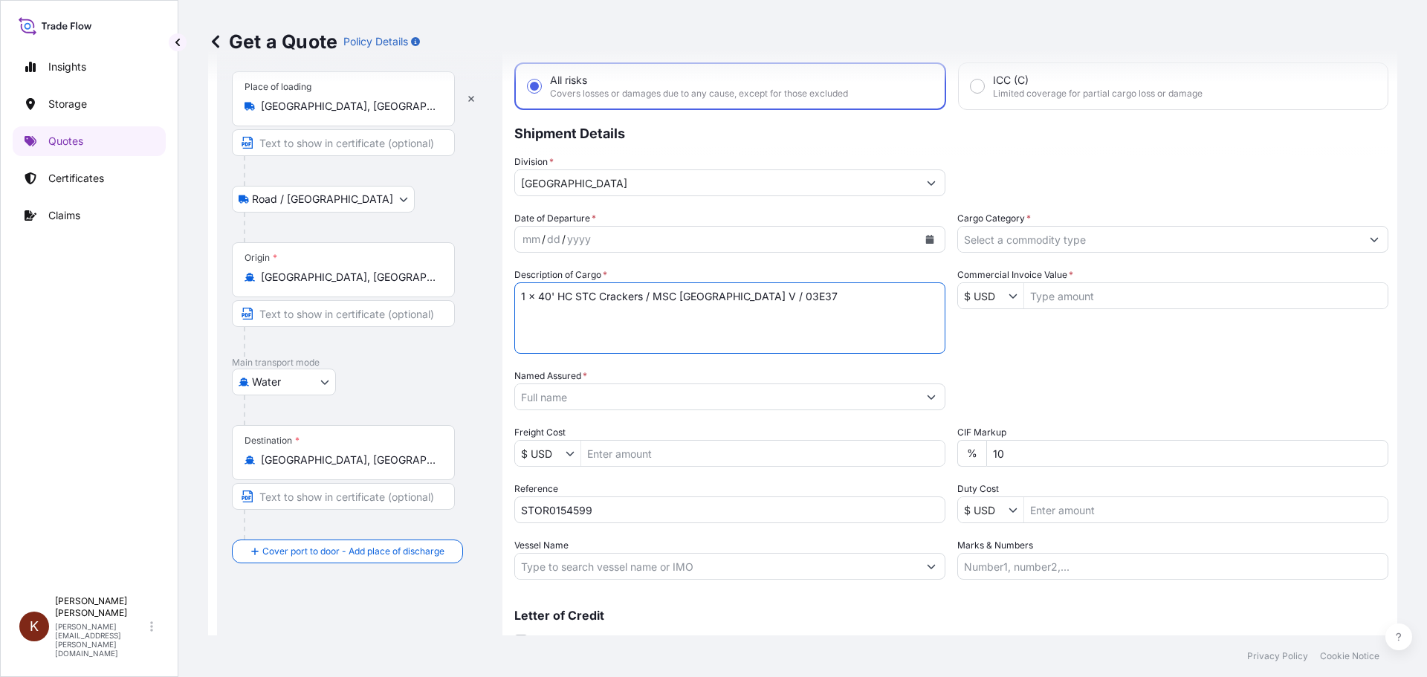
paste textarea "HAMU4647129"
type textarea "1 x 40' HC STC Crackers / MSC [GEOGRAPHIC_DATA] V / 03E37 HAMU4647129"
click at [561, 386] on input "Named Assured *" at bounding box center [716, 397] width 403 height 27
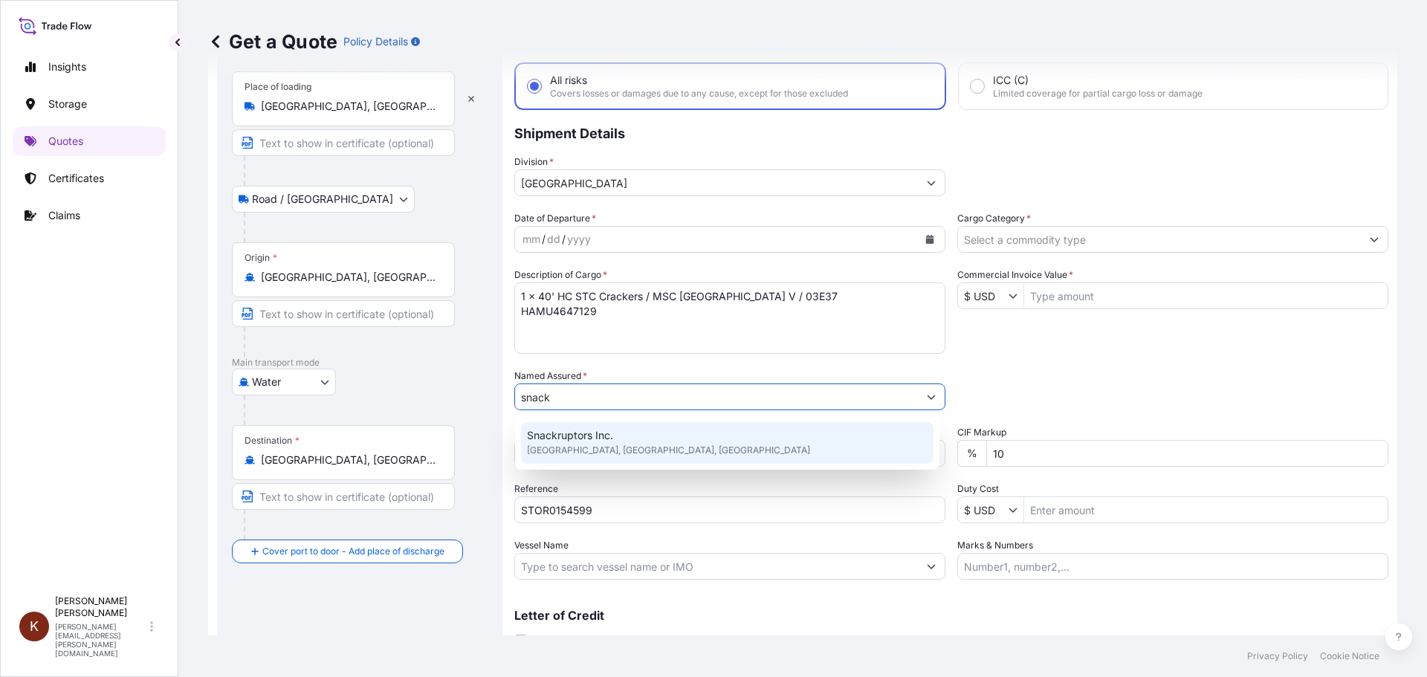
click at [594, 440] on span "Snackruptors Inc." at bounding box center [570, 435] width 86 height 15
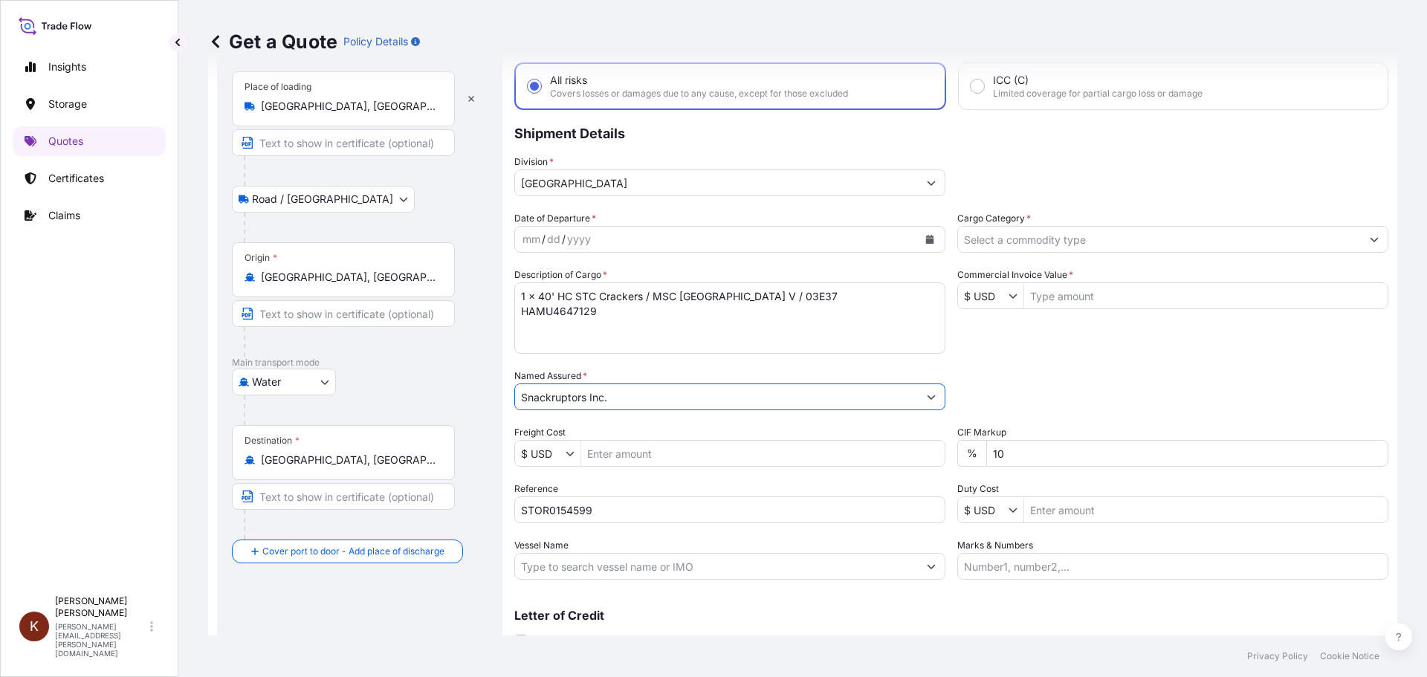
type input "Snackruptors Inc."
click at [982, 240] on input "Cargo Category *" at bounding box center [1159, 239] width 403 height 27
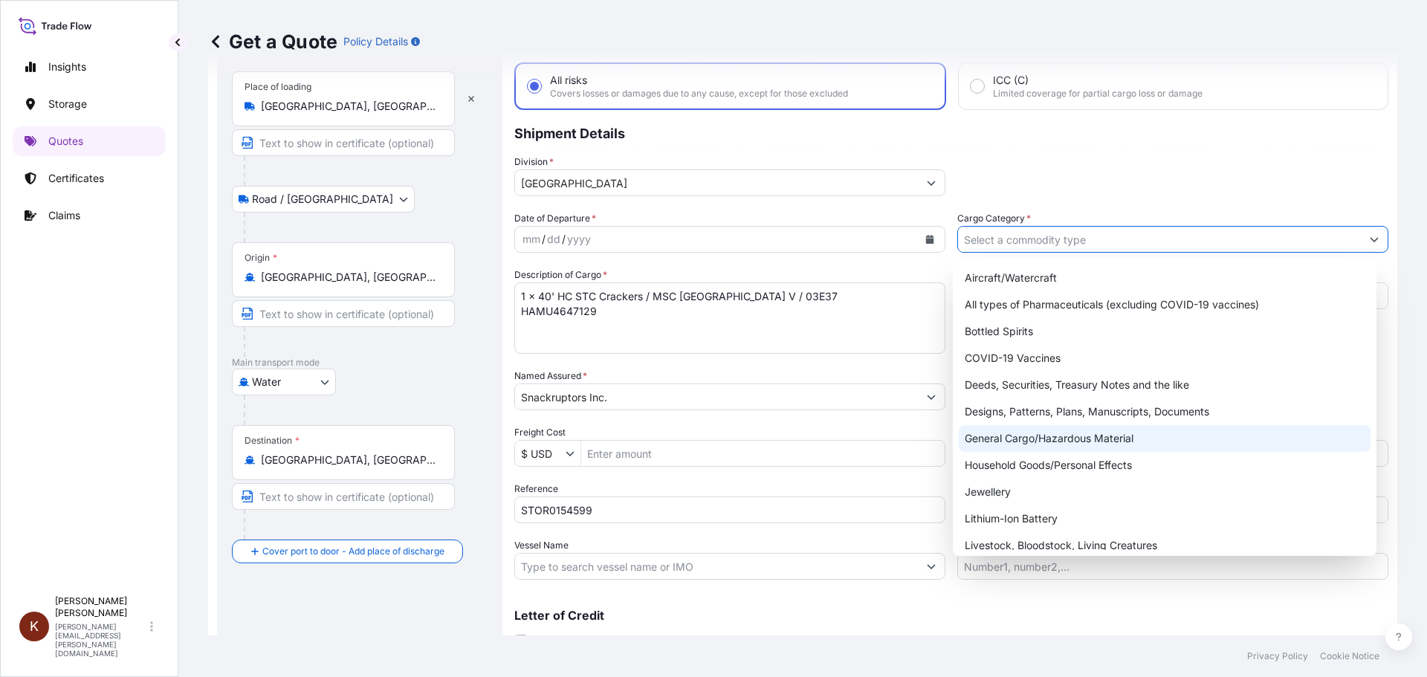
click at [1023, 434] on div "General Cargo/Hazardous Material" at bounding box center [1165, 438] width 412 height 27
type input "General Cargo/Hazardous Material"
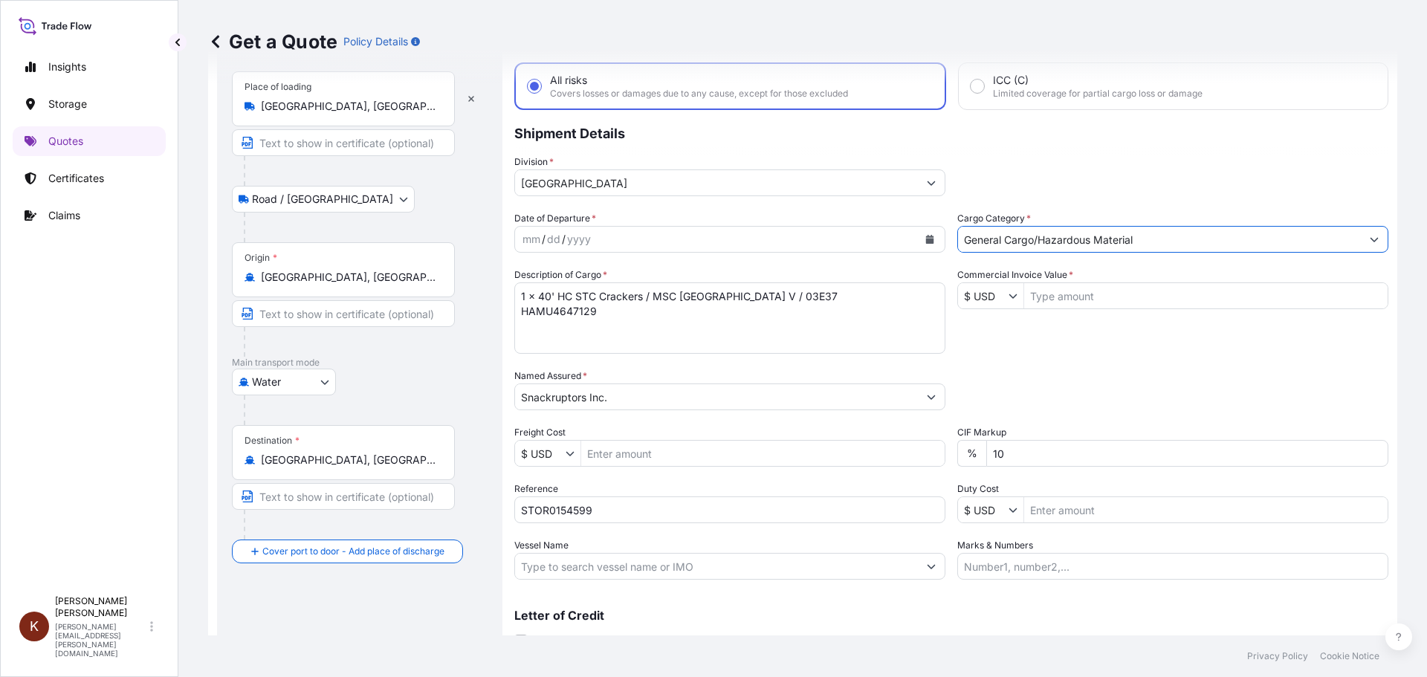
click at [1015, 298] on button "Show suggestions" at bounding box center [1016, 295] width 15 height 15
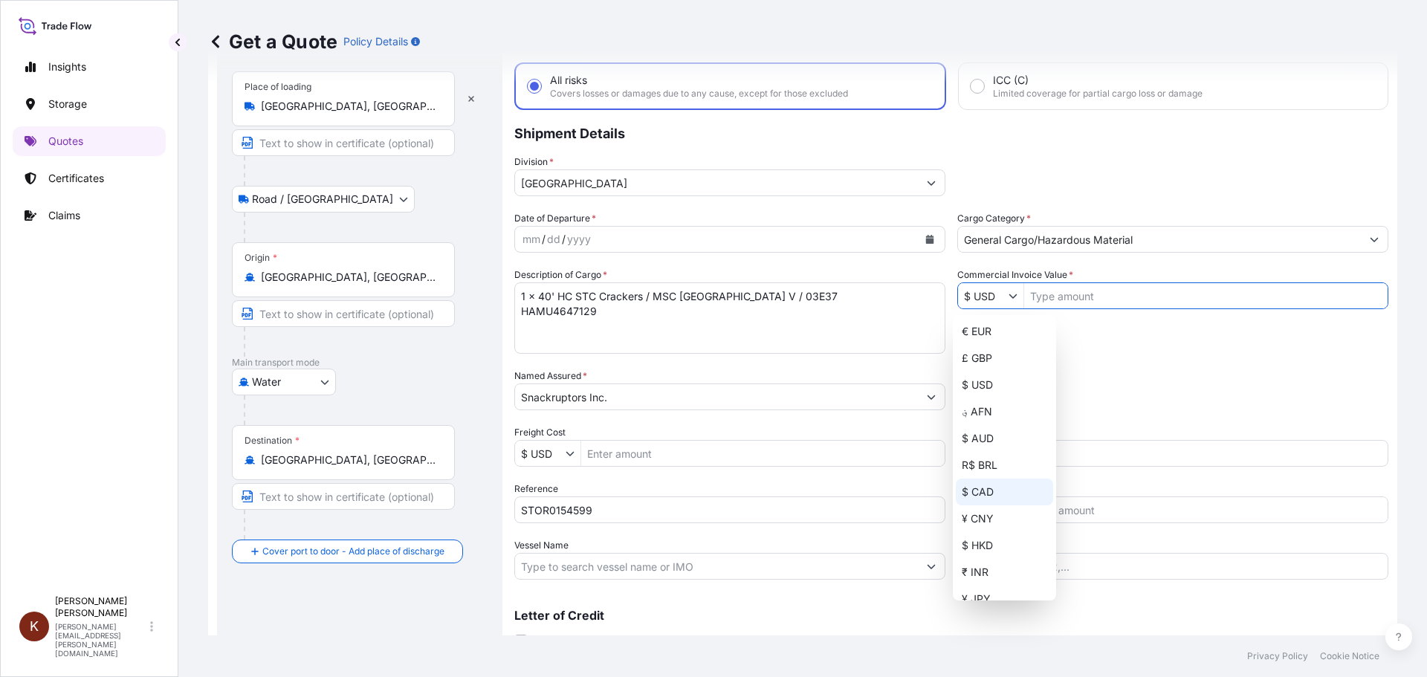
click at [987, 494] on div "$ CAD" at bounding box center [1004, 492] width 97 height 27
type input "$ CAD"
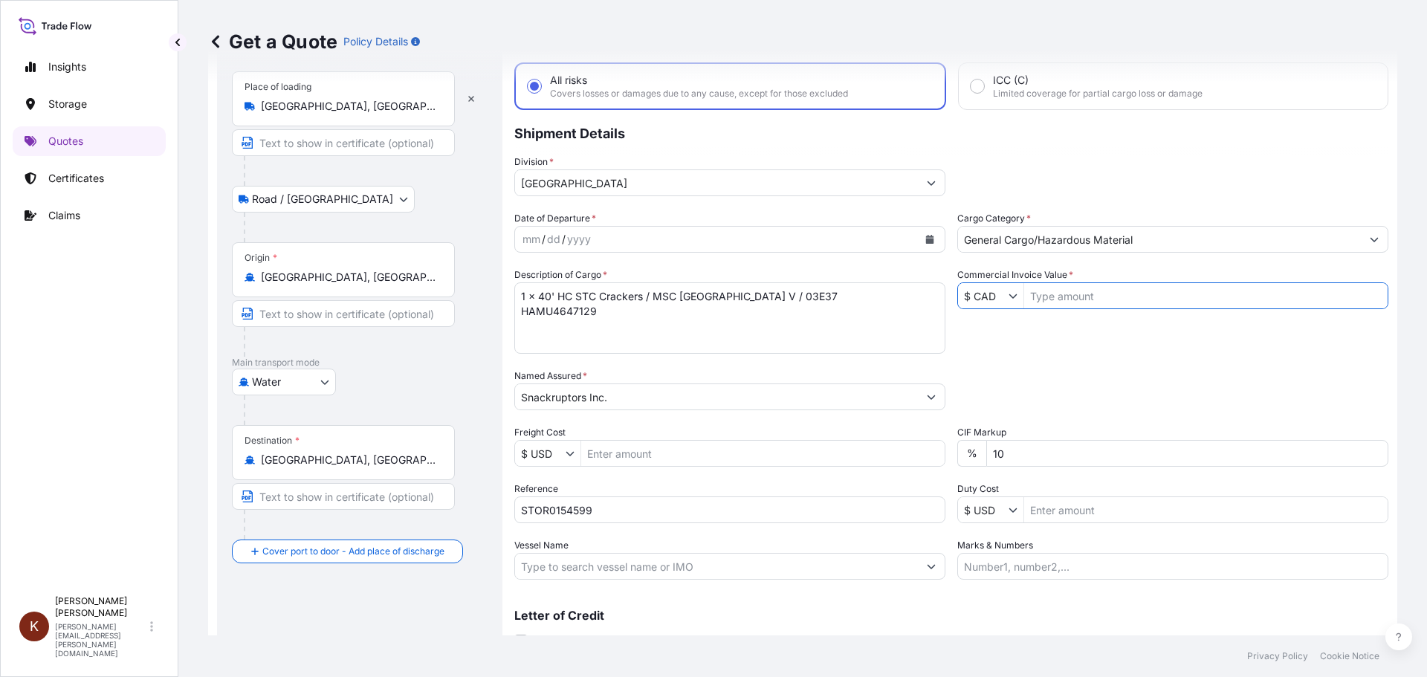
click at [1074, 345] on div "Date of Departure * mm / dd / yyyy Cargo Category * General Cargo/Hazardous Mat…" at bounding box center [951, 395] width 874 height 369
click at [1062, 298] on input "Commercial Invoice Value *" at bounding box center [1205, 295] width 363 height 27
click at [926, 236] on icon "Calendar" at bounding box center [930, 239] width 8 height 9
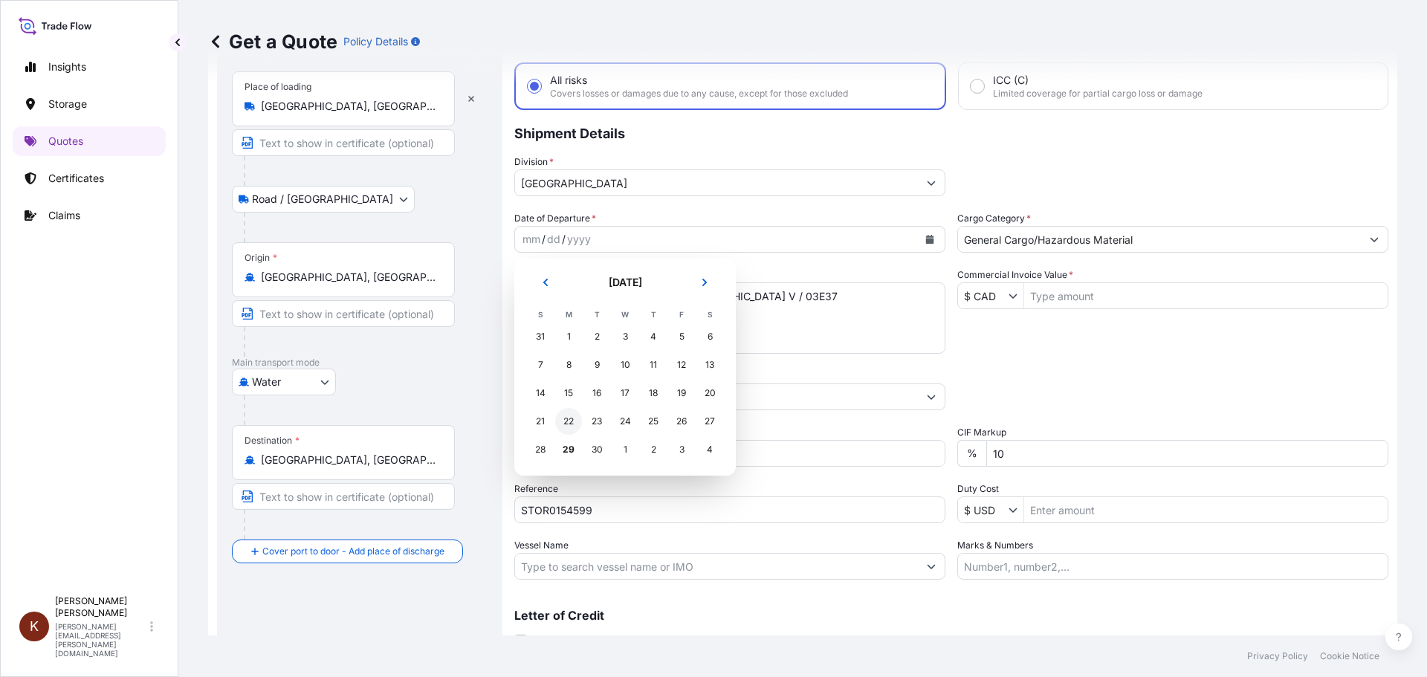
click at [572, 421] on div "22" at bounding box center [568, 421] width 27 height 27
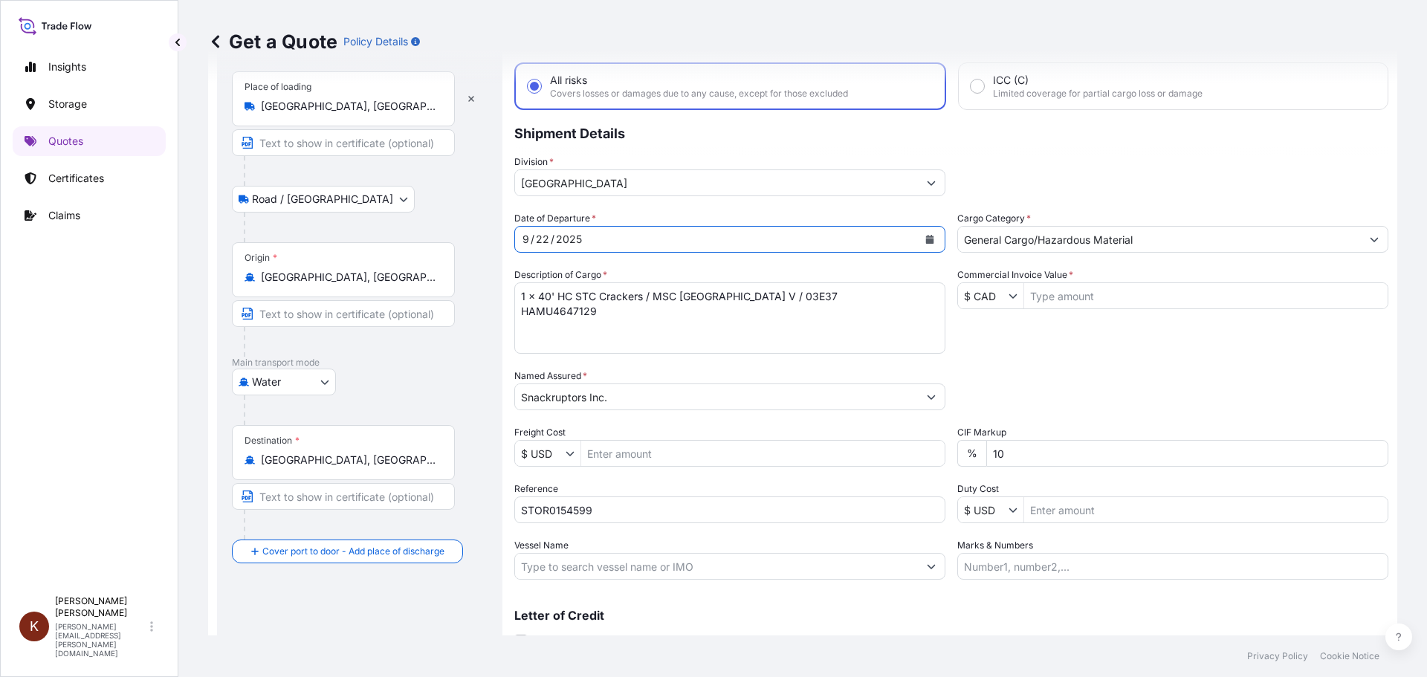
click at [958, 353] on div "Date of Departure * [DATE] Cargo Category * General Cargo/Hazardous Material De…" at bounding box center [951, 395] width 874 height 369
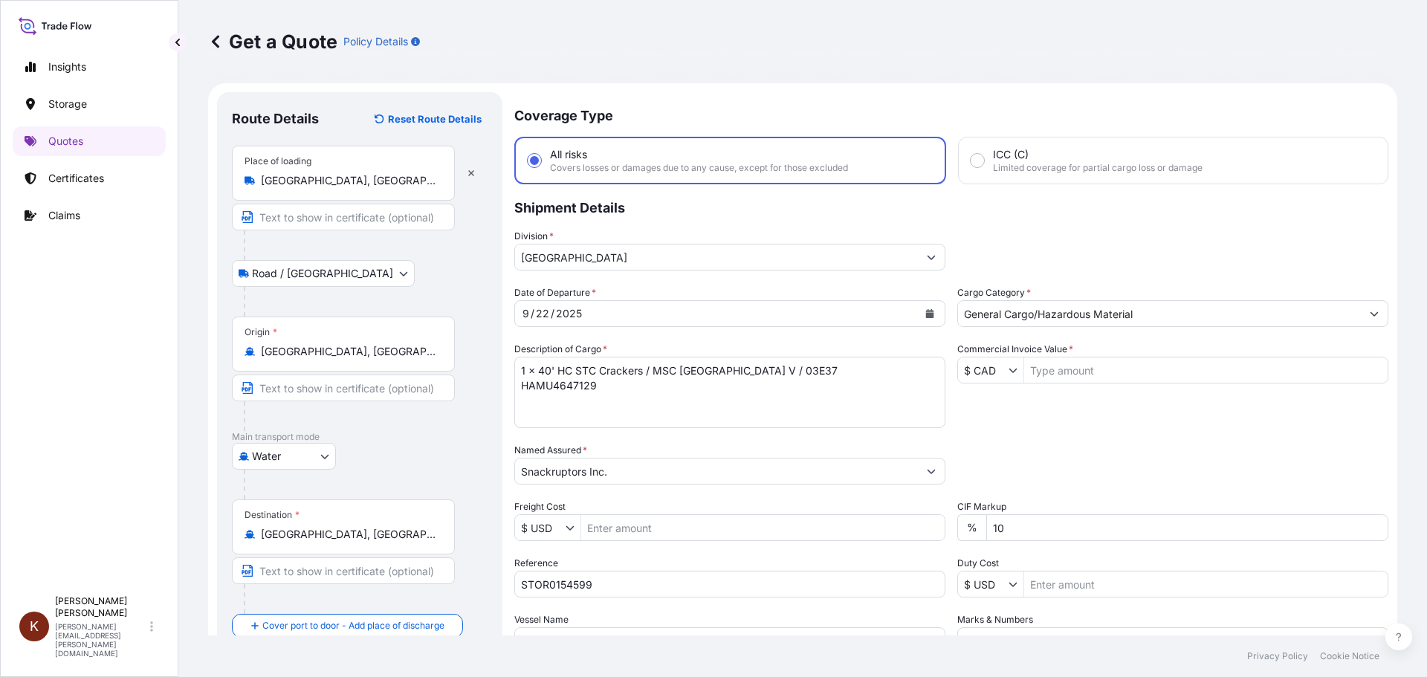
scroll to position [138, 0]
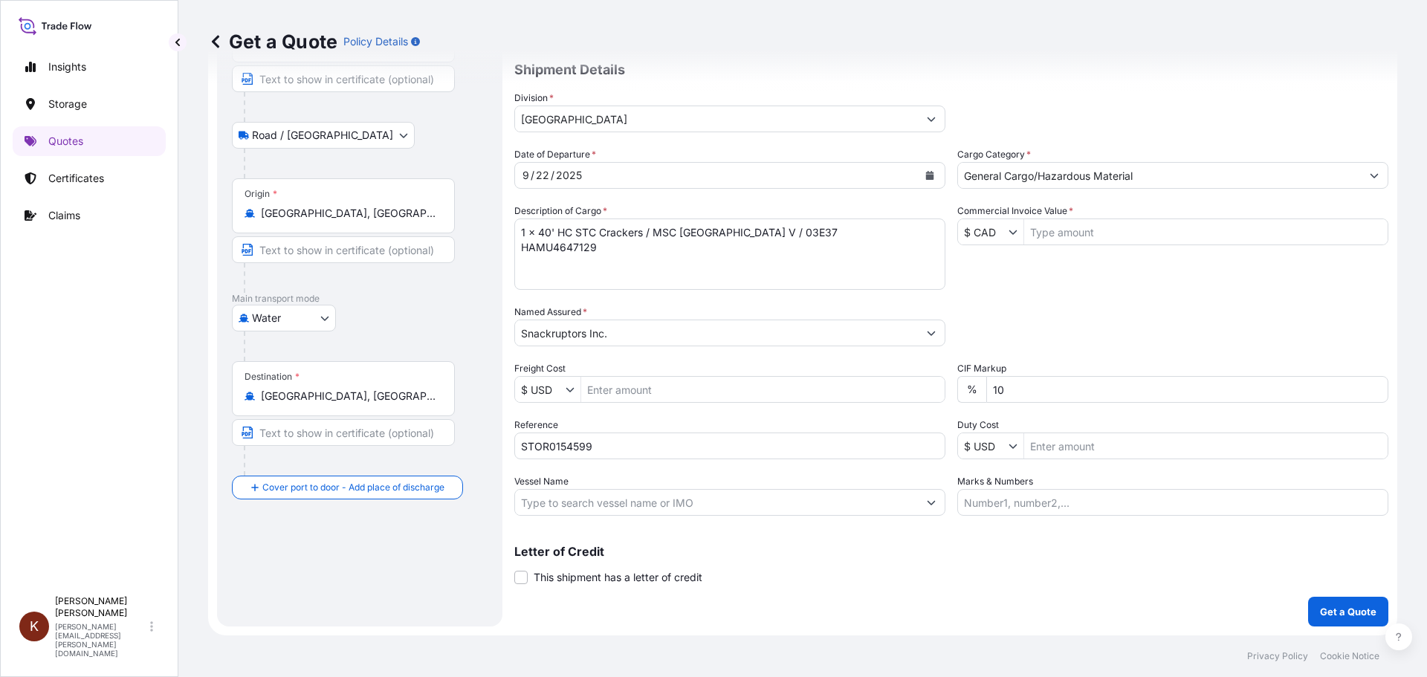
click at [919, 499] on button "Show suggestions" at bounding box center [931, 502] width 27 height 27
drag, startPoint x: 654, startPoint y: 230, endPoint x: 745, endPoint y: 232, distance: 91.4
click at [745, 232] on textarea "1 x 40' HC STC Crackers / MSC [GEOGRAPHIC_DATA] V / 03E37 HAMU4647129" at bounding box center [729, 254] width 431 height 71
click at [554, 499] on input "Vessel Name" at bounding box center [716, 502] width 403 height 27
paste input "MSC SAO [PERSON_NAME]"
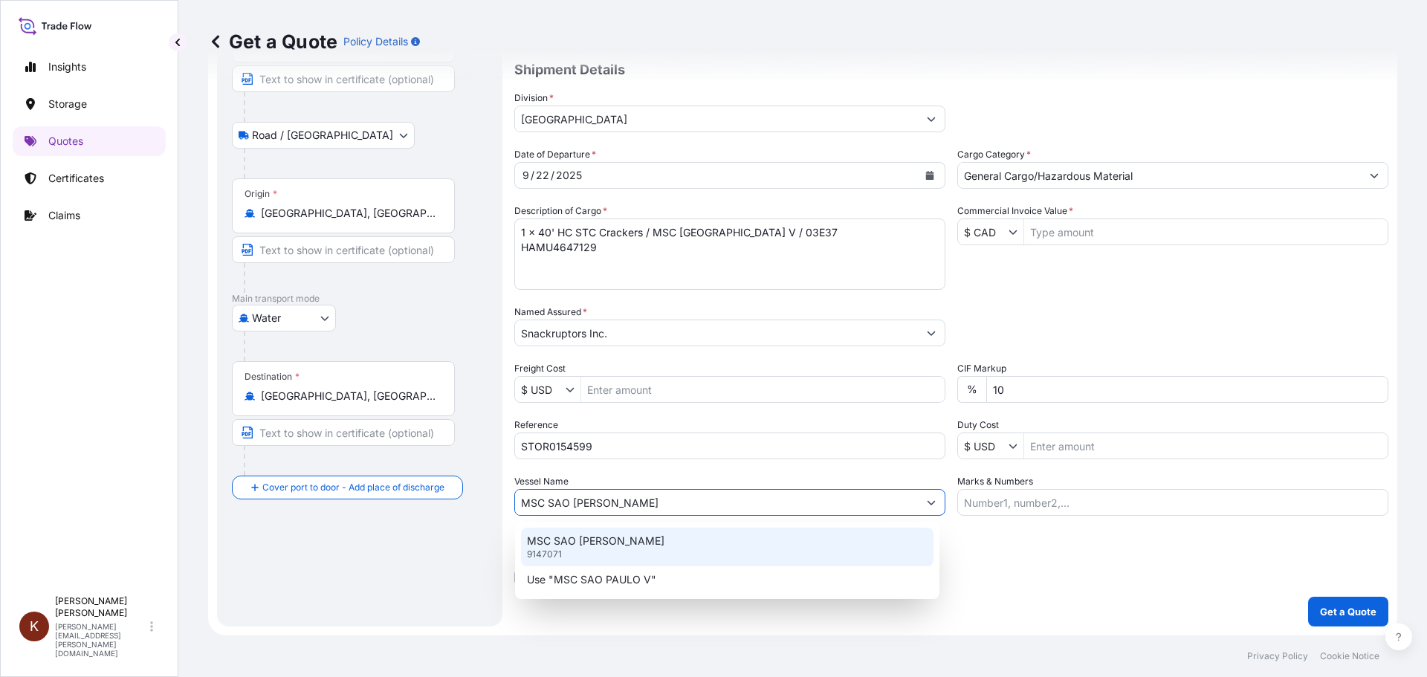
click at [584, 540] on p "MSC SAO [PERSON_NAME]" at bounding box center [595, 541] width 137 height 15
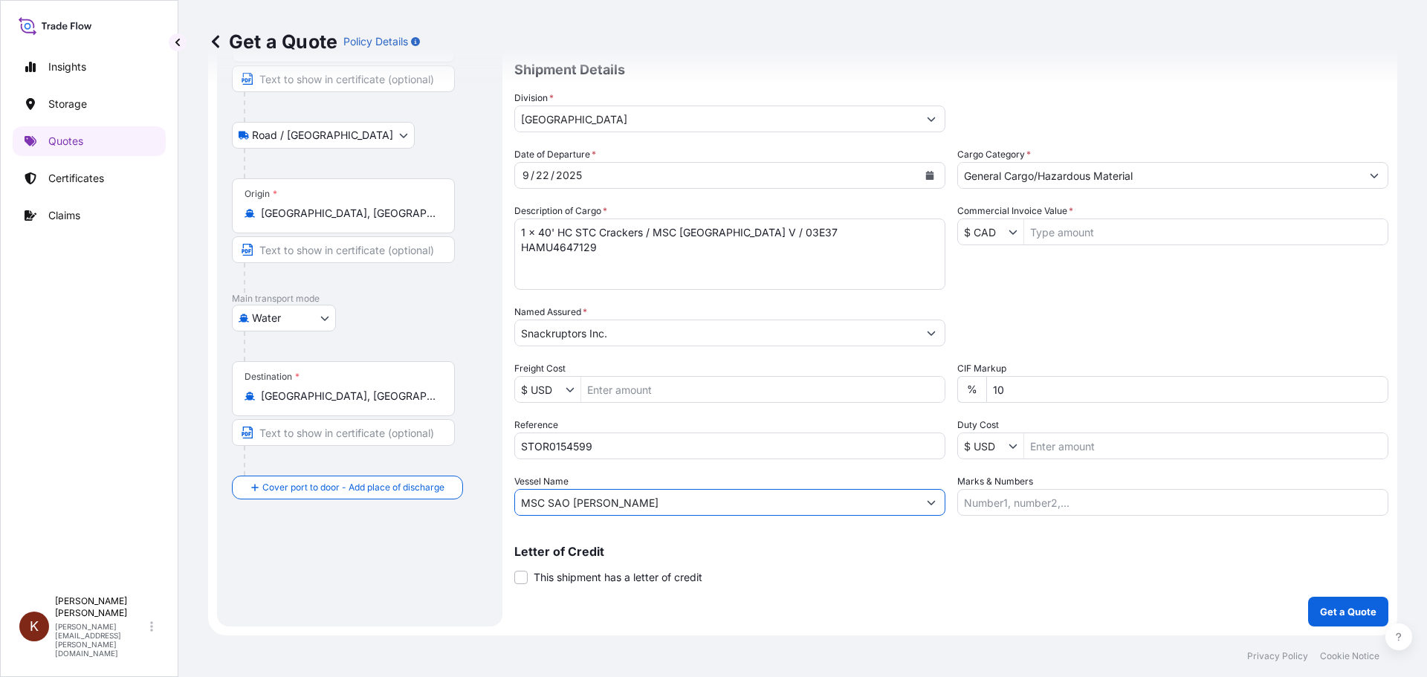
type input "MSC SAO [PERSON_NAME]"
click at [806, 546] on p "Letter of Credit" at bounding box center [951, 552] width 874 height 12
click at [1076, 229] on input "Commercial Invoice Value *" at bounding box center [1205, 232] width 363 height 27
paste input "44636.22"
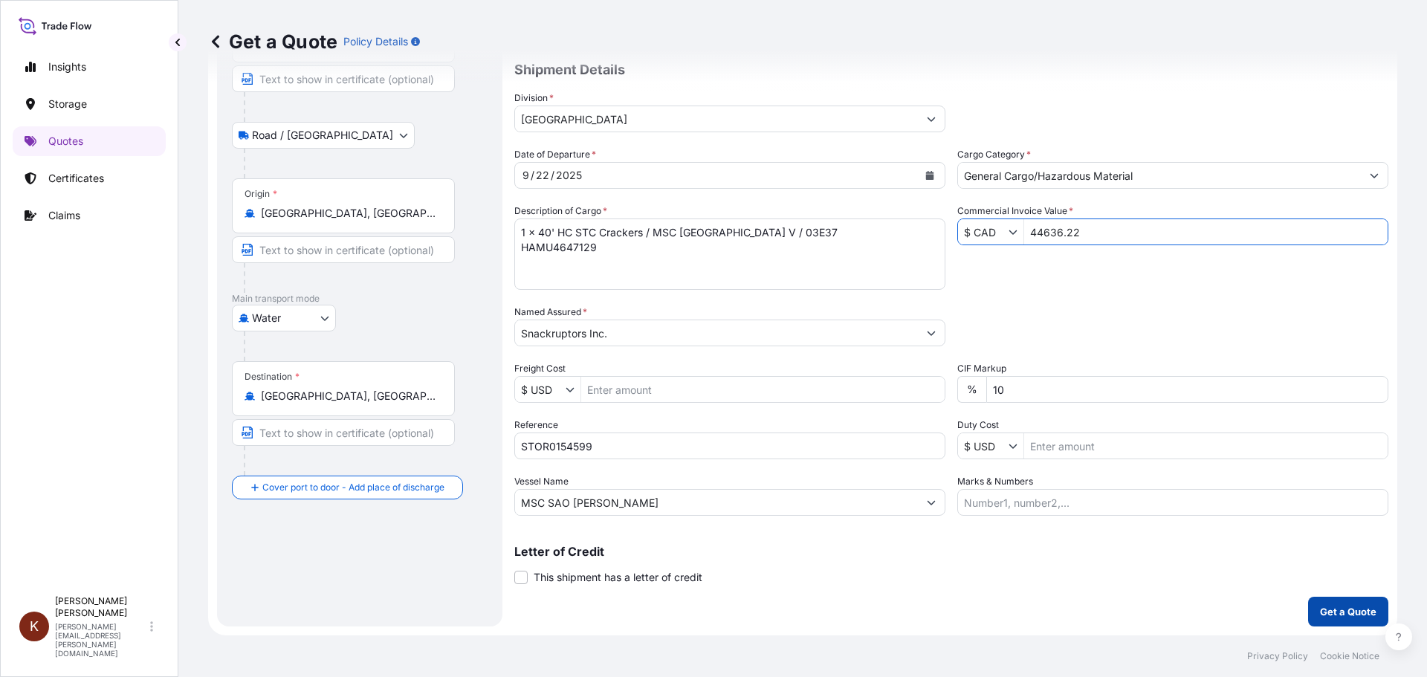
type input "44,636.22"
click at [1339, 608] on p "Get a Quote" at bounding box center [1348, 611] width 56 height 15
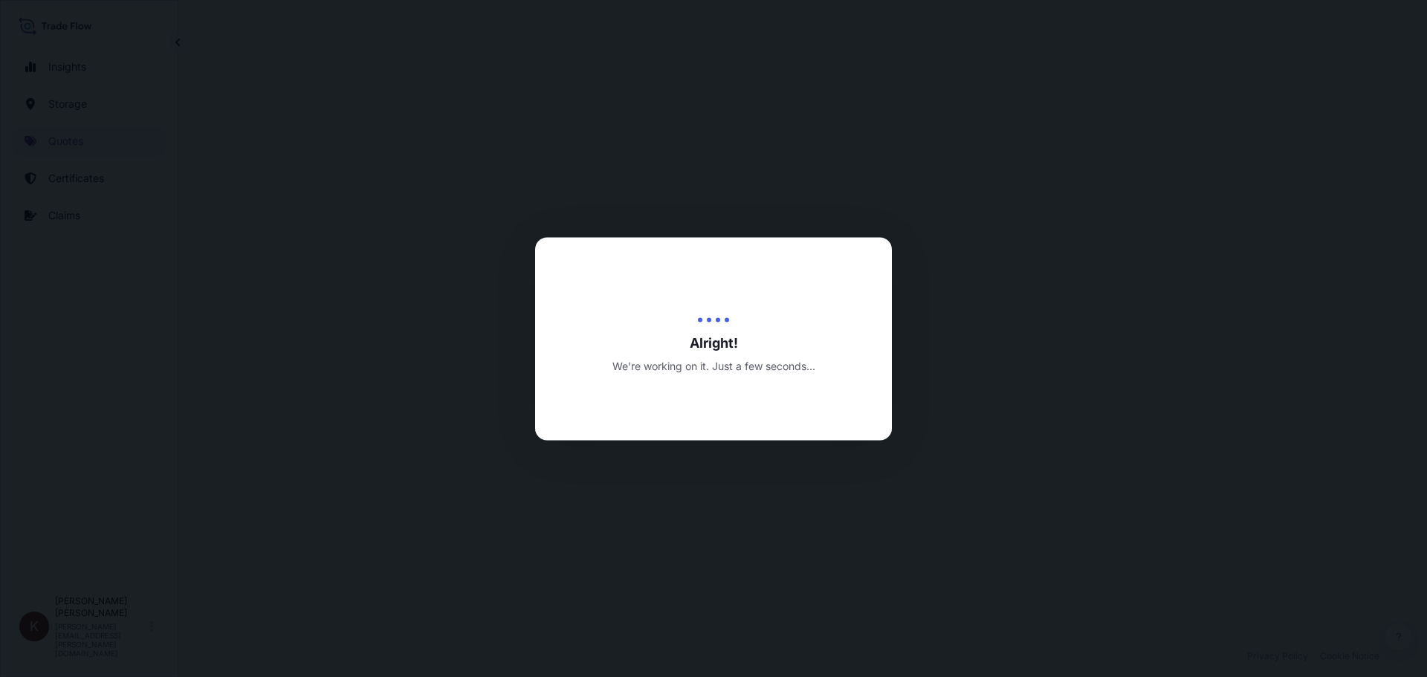
select select "Road / [GEOGRAPHIC_DATA]"
select select "Water"
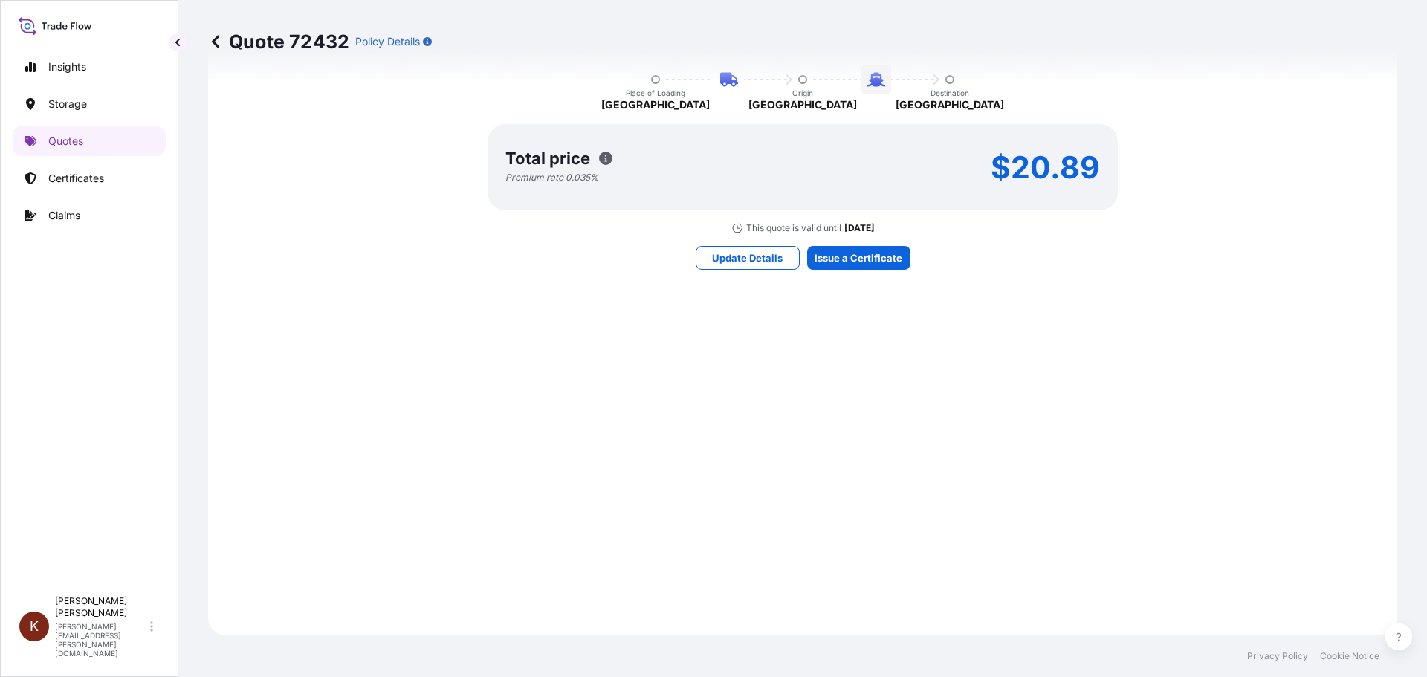
scroll to position [955, 0]
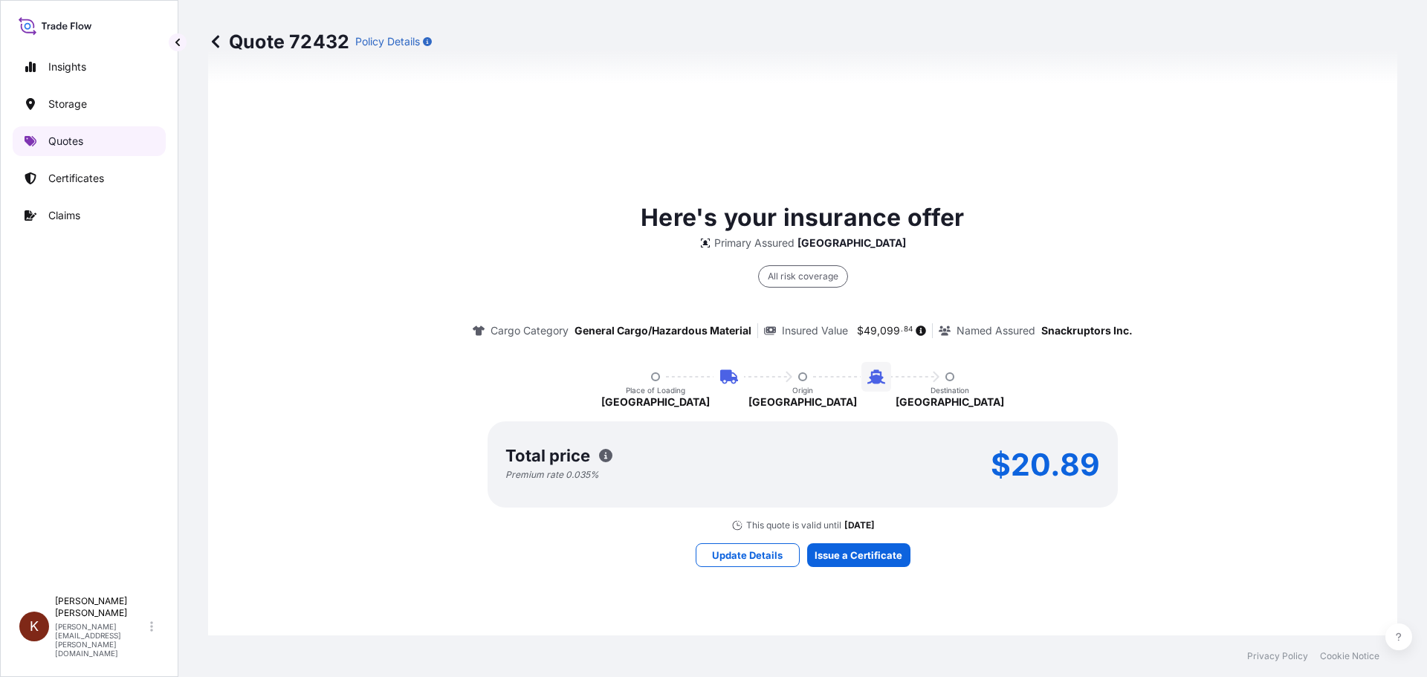
click at [60, 140] on p "Quotes" at bounding box center [65, 141] width 35 height 15
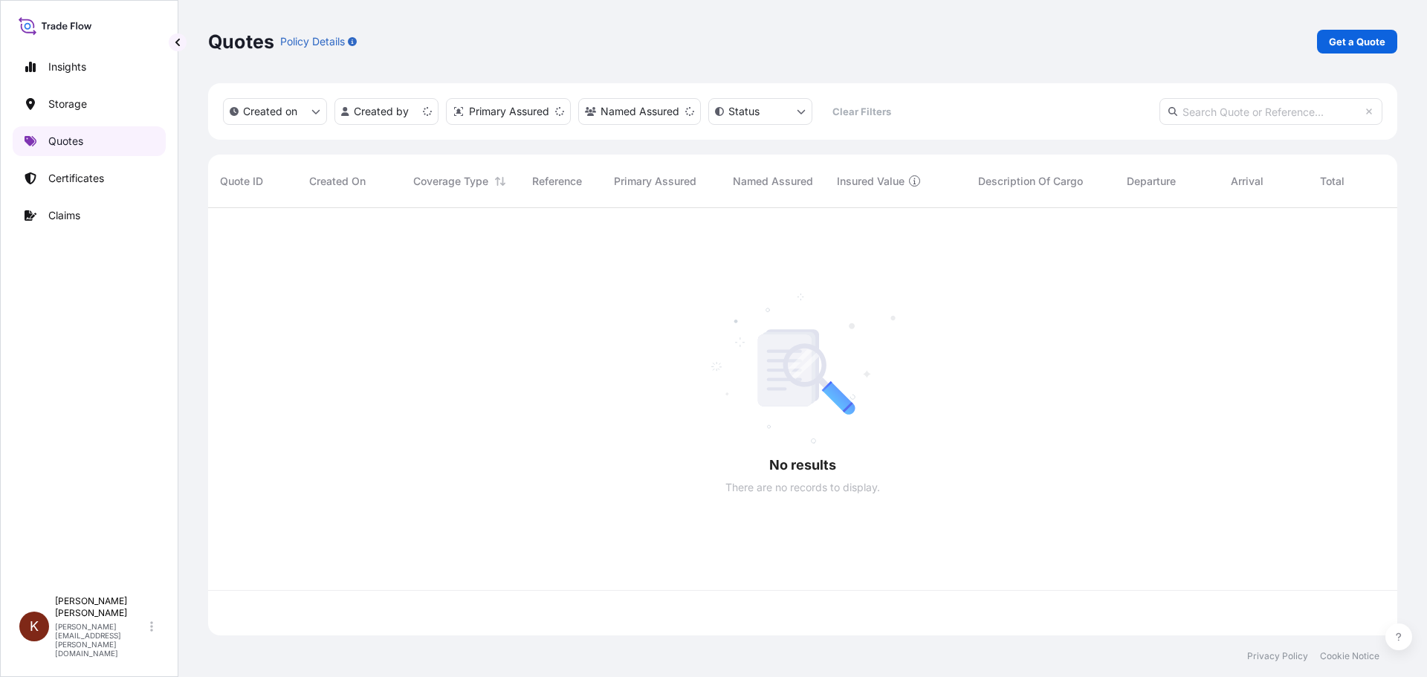
scroll to position [424, 1178]
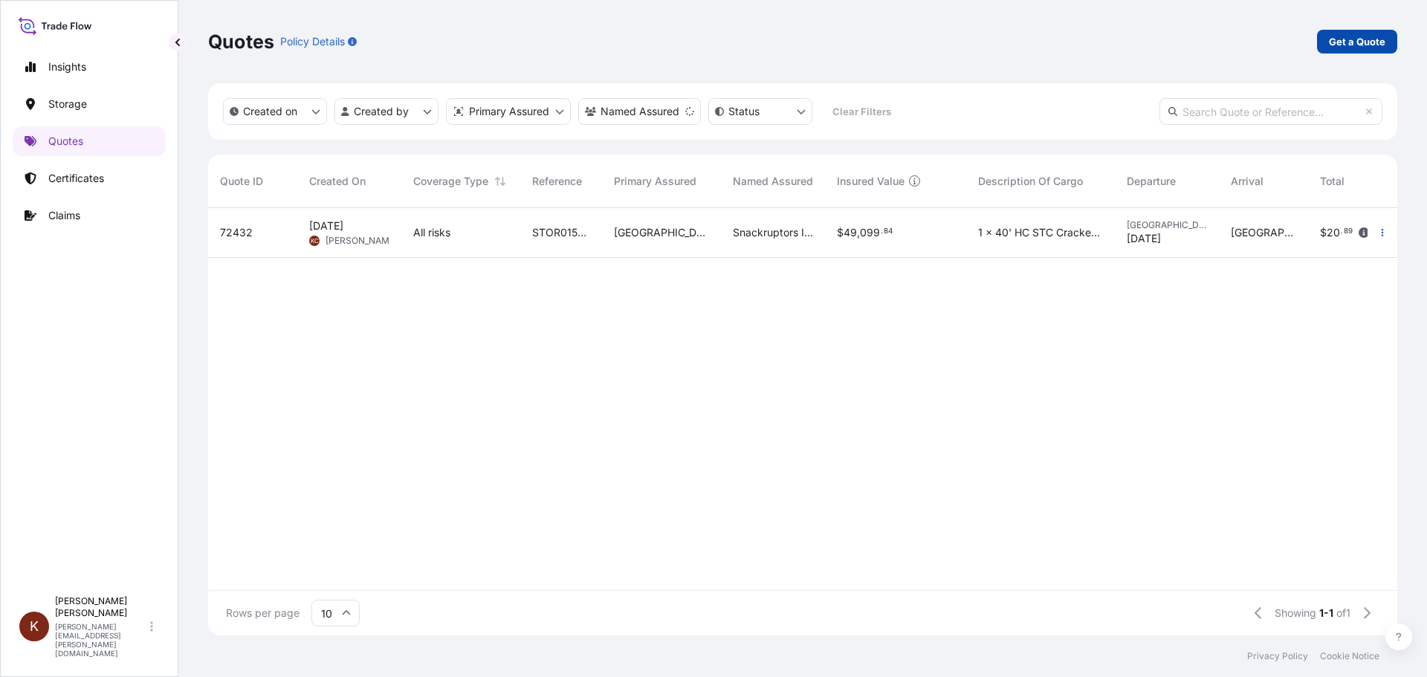
click at [1349, 37] on p "Get a Quote" at bounding box center [1357, 41] width 56 height 15
select select "Water"
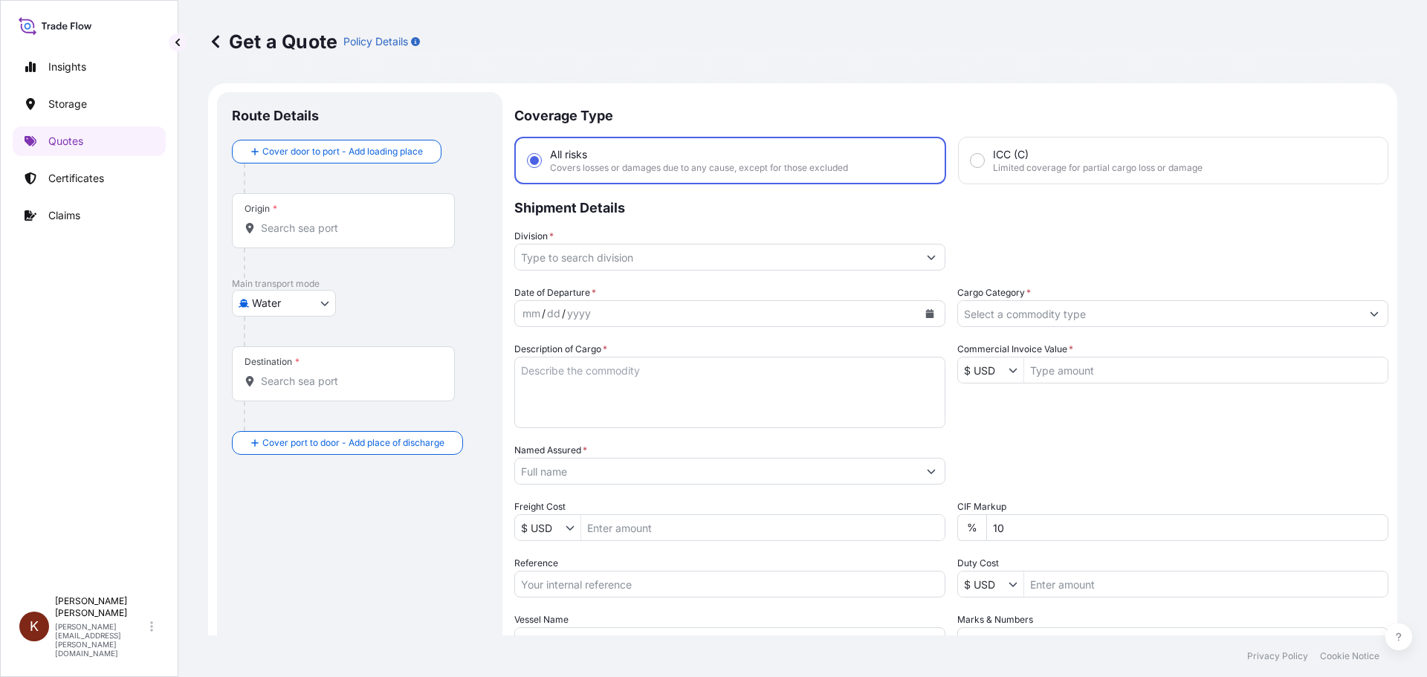
scroll to position [24, 0]
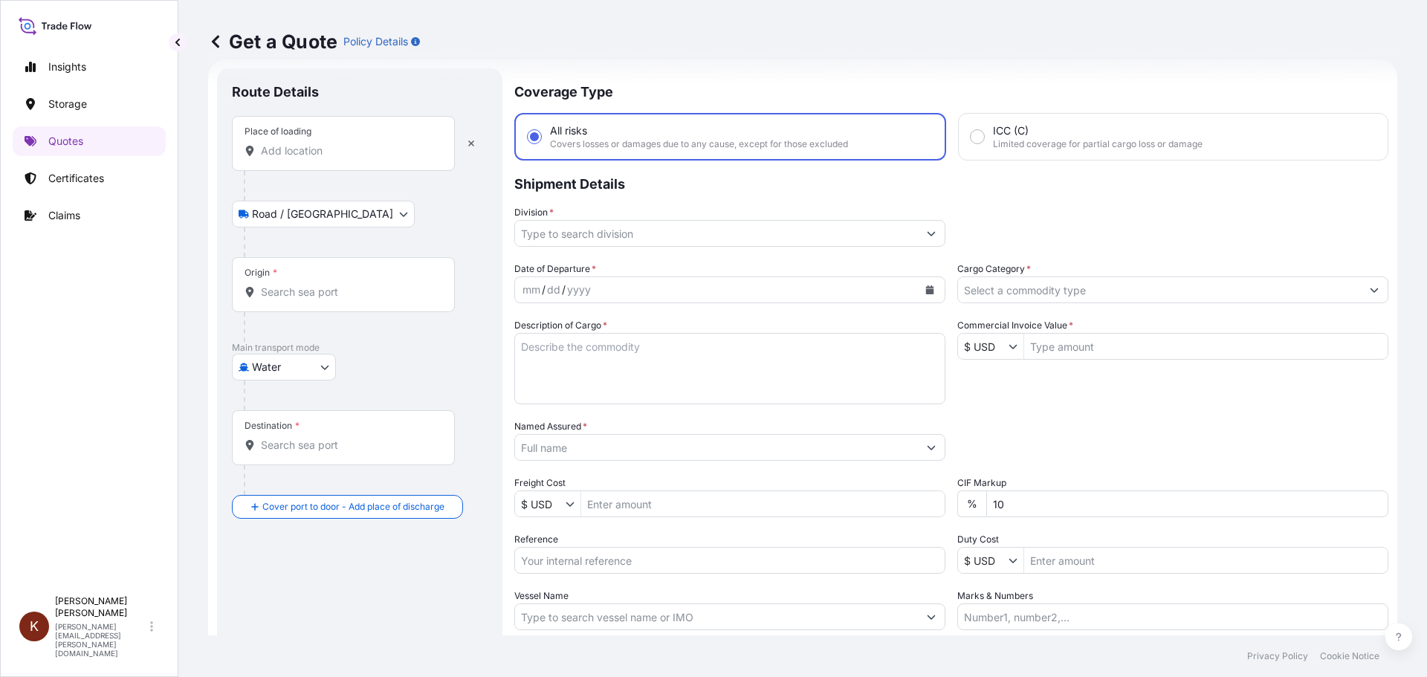
click at [316, 159] on div "Place of loading" at bounding box center [343, 143] width 223 height 55
click at [316, 158] on input "Place of loading" at bounding box center [348, 150] width 175 height 15
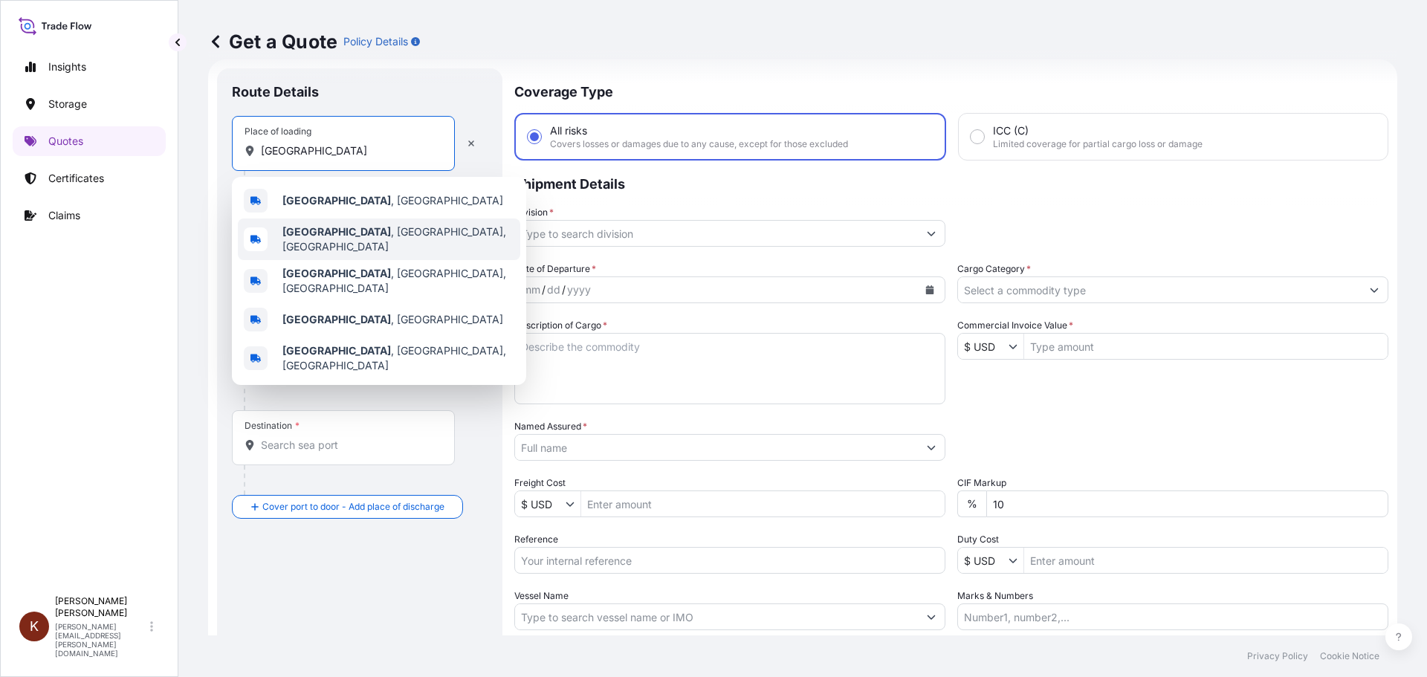
click at [326, 238] on b "[GEOGRAPHIC_DATA]" at bounding box center [336, 231] width 109 height 13
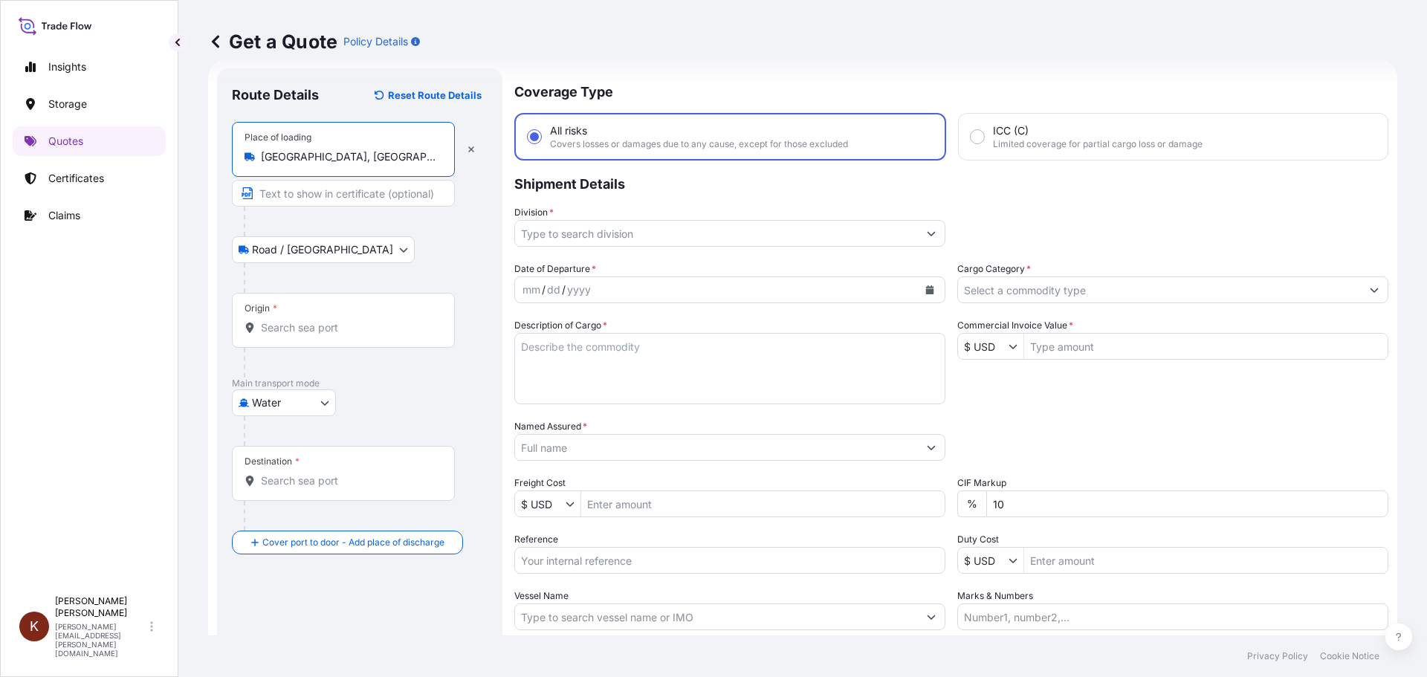
type input "[GEOGRAPHIC_DATA], [GEOGRAPHIC_DATA], [GEOGRAPHIC_DATA]"
click at [285, 326] on input "Origin *" at bounding box center [348, 327] width 175 height 15
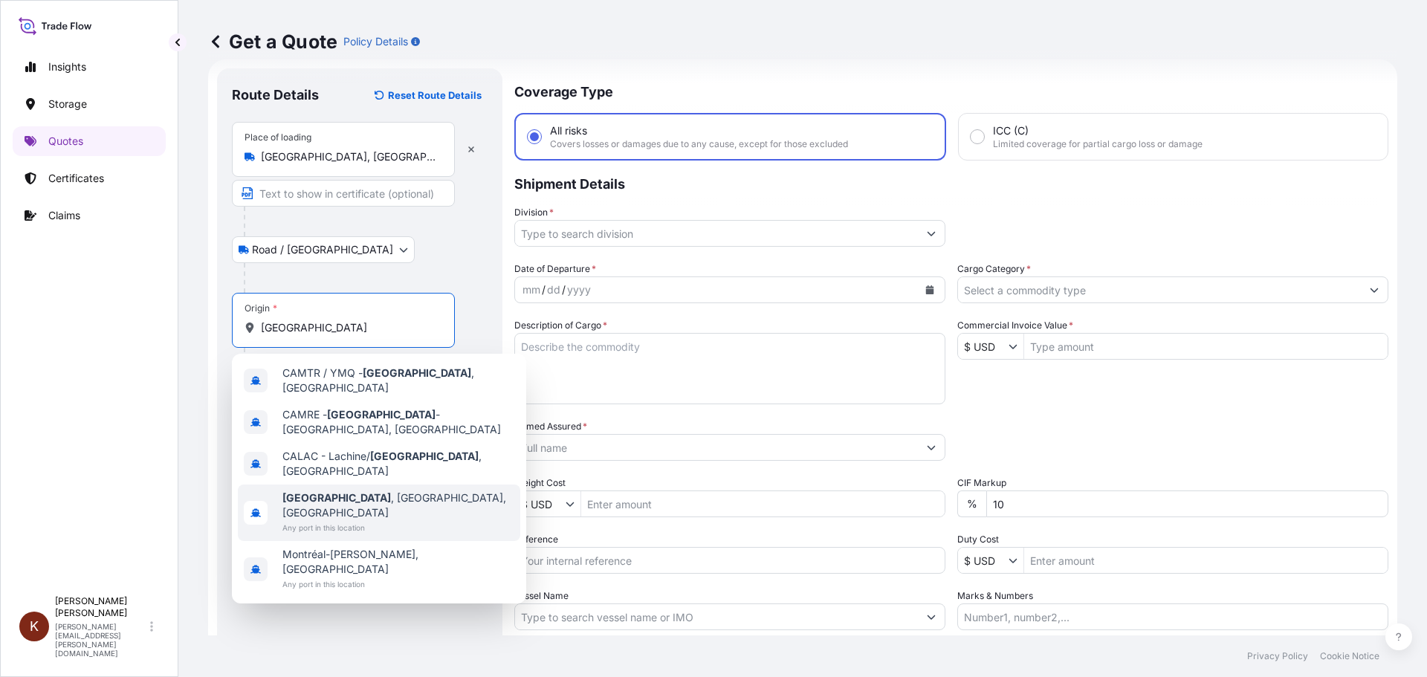
click at [330, 491] on span "[GEOGRAPHIC_DATA] , [GEOGRAPHIC_DATA], [GEOGRAPHIC_DATA]" at bounding box center [398, 506] width 232 height 30
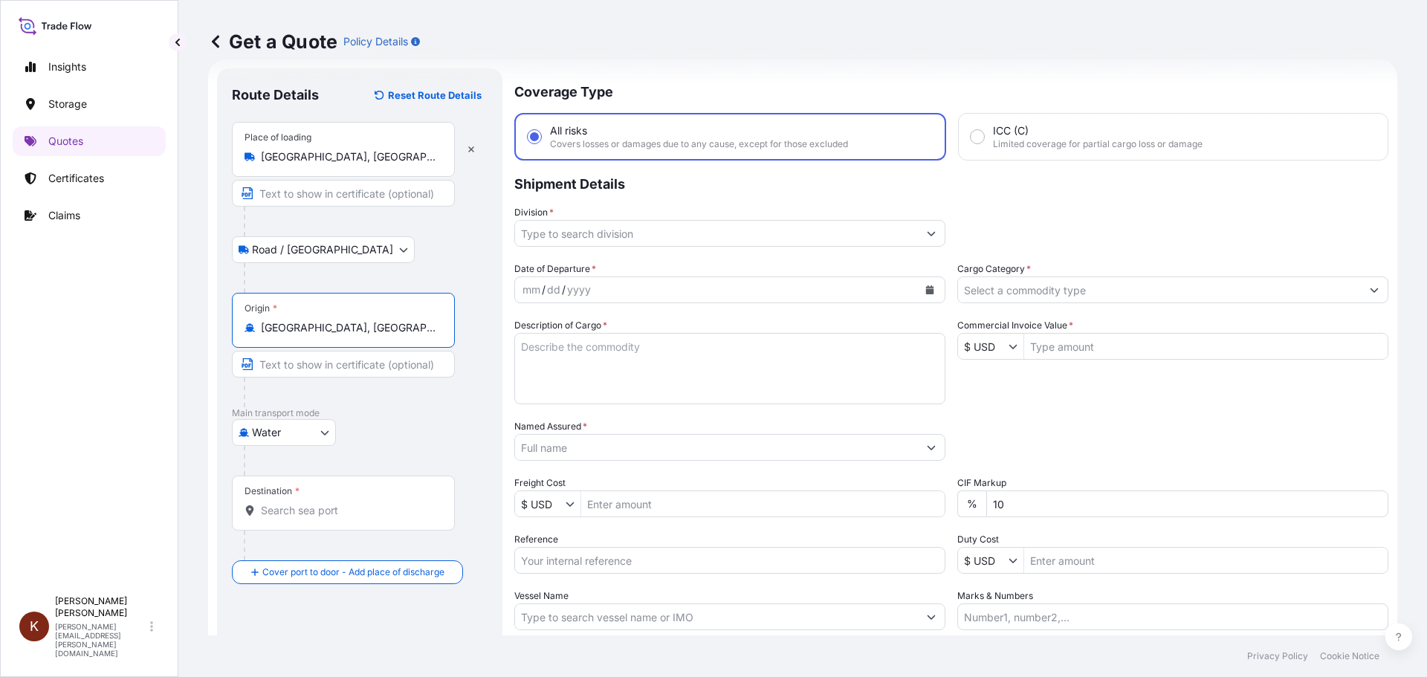
type input "[GEOGRAPHIC_DATA], [GEOGRAPHIC_DATA], [GEOGRAPHIC_DATA]"
click at [659, 233] on input "Division *" at bounding box center [716, 233] width 403 height 27
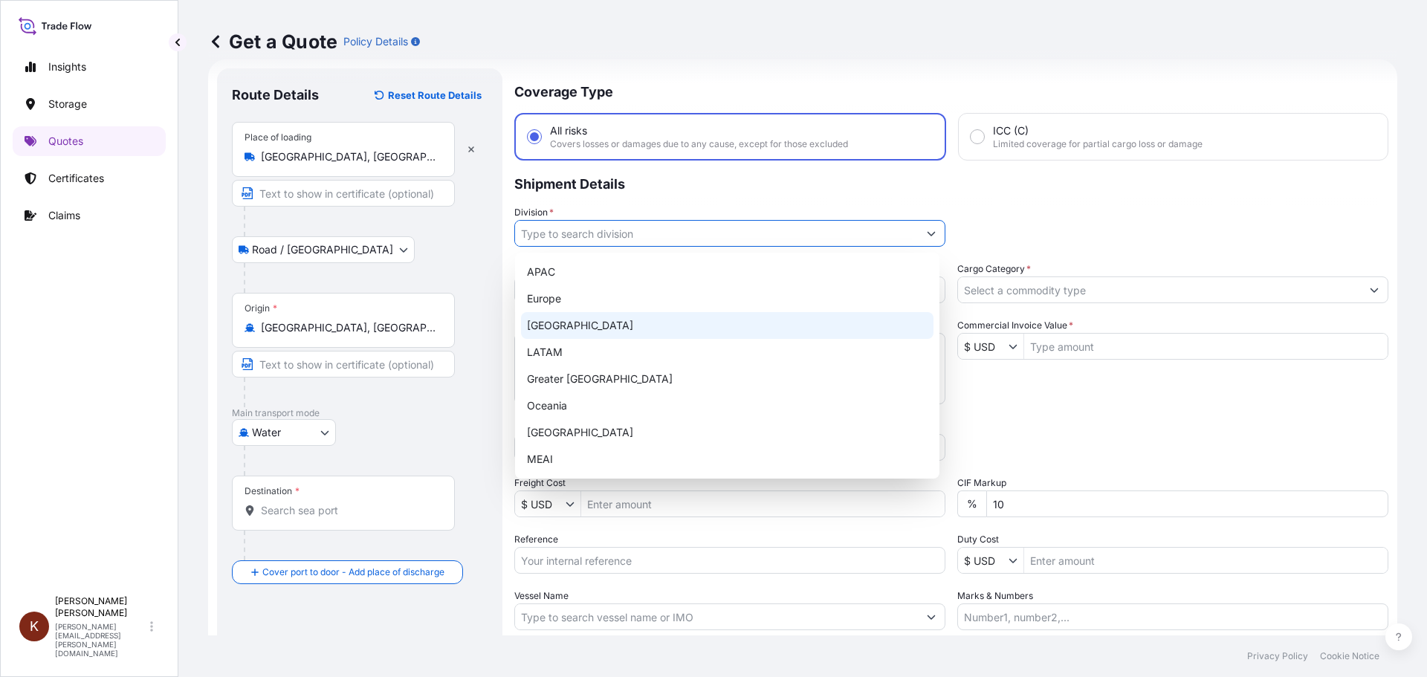
click at [578, 326] on div "[GEOGRAPHIC_DATA]" at bounding box center [727, 325] width 412 height 27
type input "[GEOGRAPHIC_DATA]"
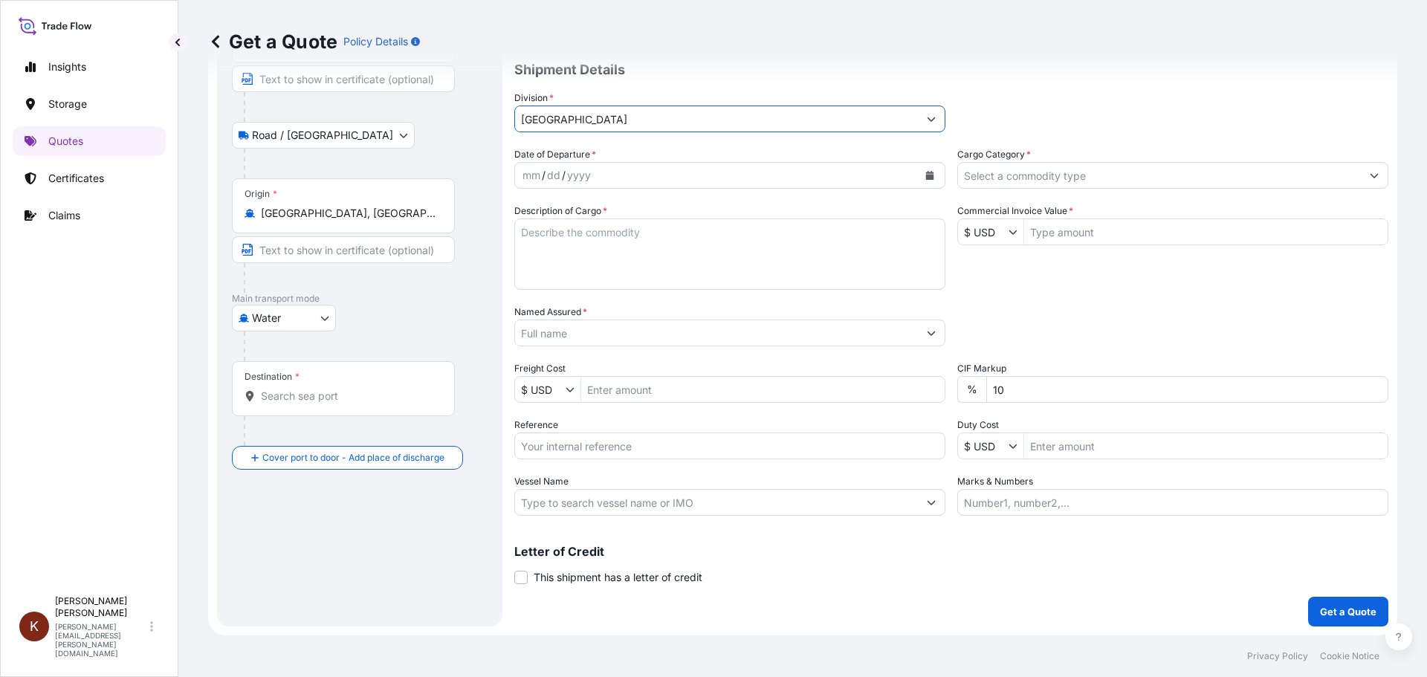
scroll to position [64, 0]
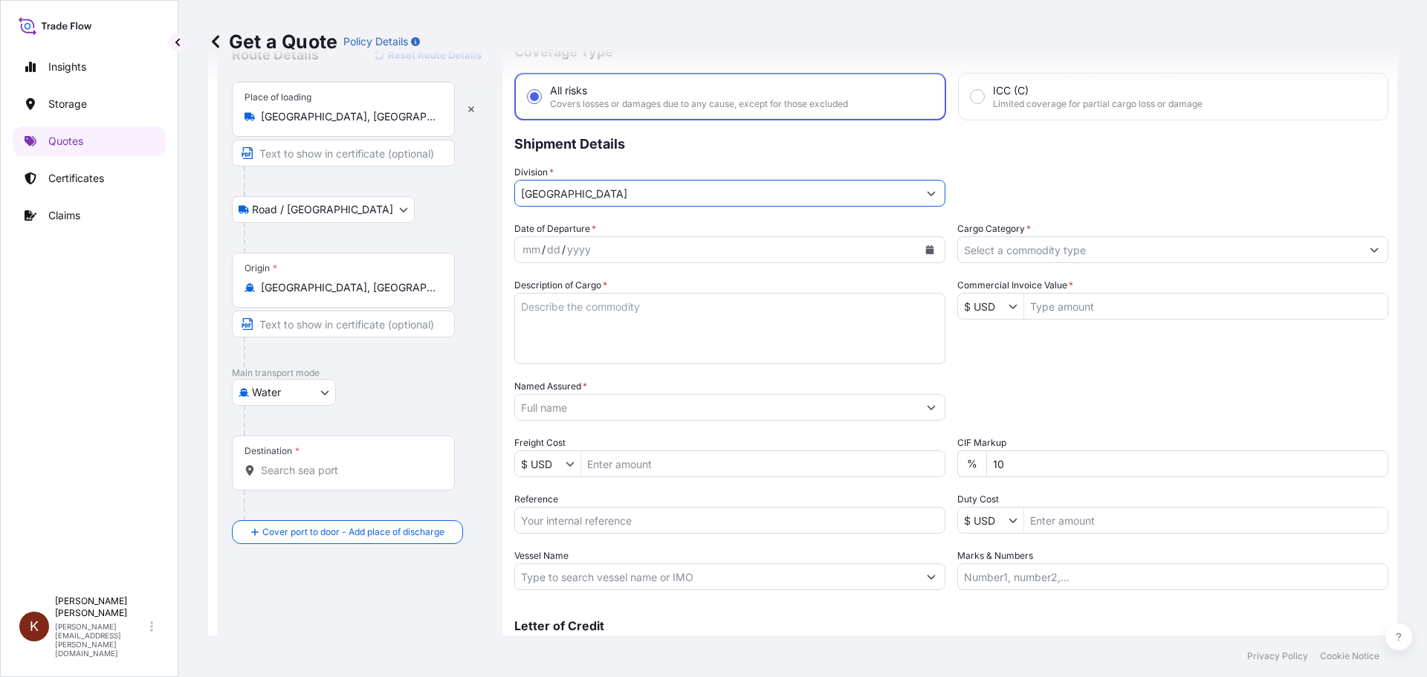
click at [925, 250] on icon "Calendar" at bounding box center [929, 249] width 9 height 9
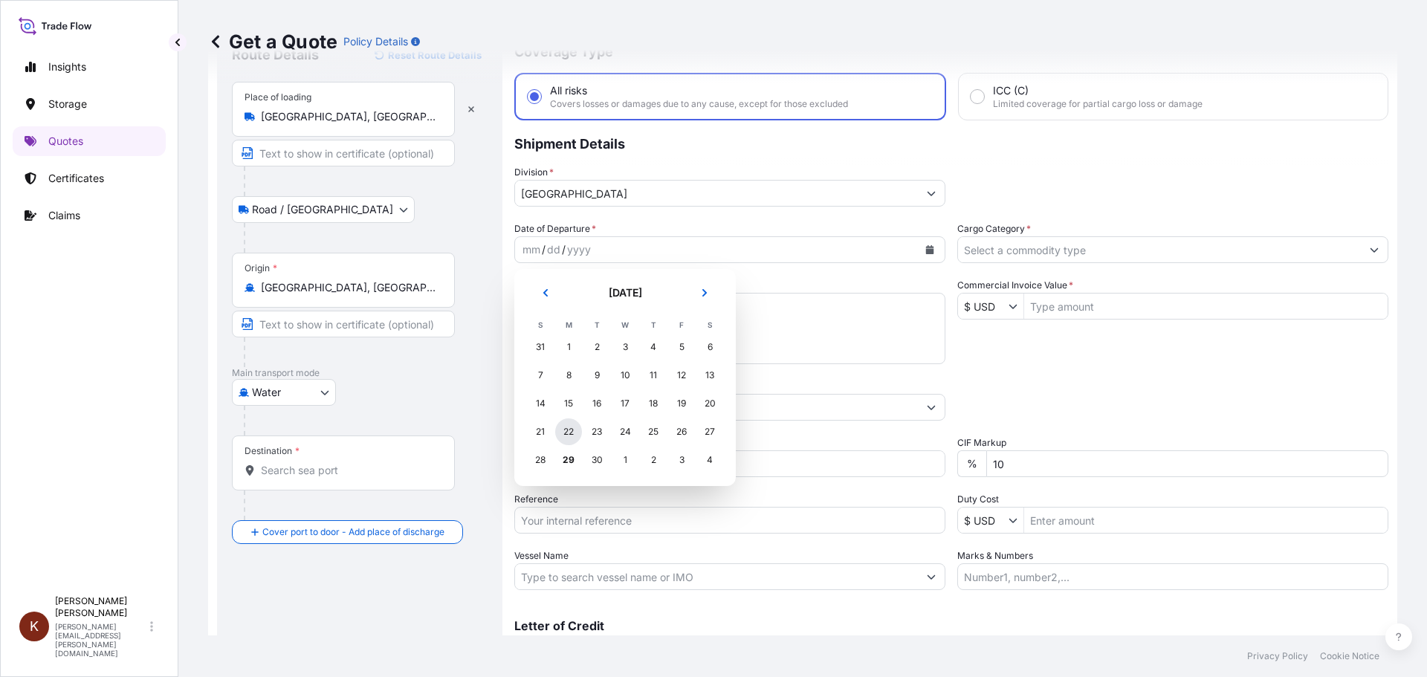
click at [572, 432] on div "22" at bounding box center [568, 431] width 27 height 27
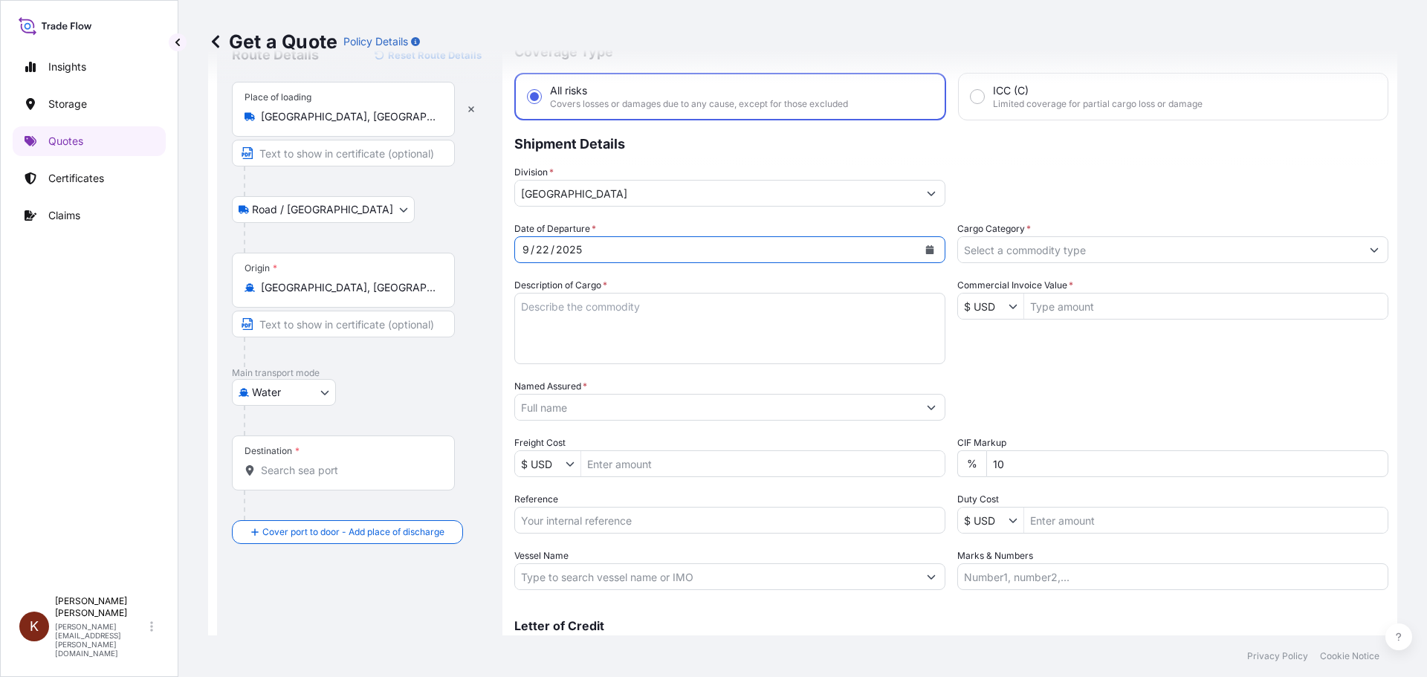
click at [569, 411] on input "Named Assured *" at bounding box center [716, 407] width 403 height 27
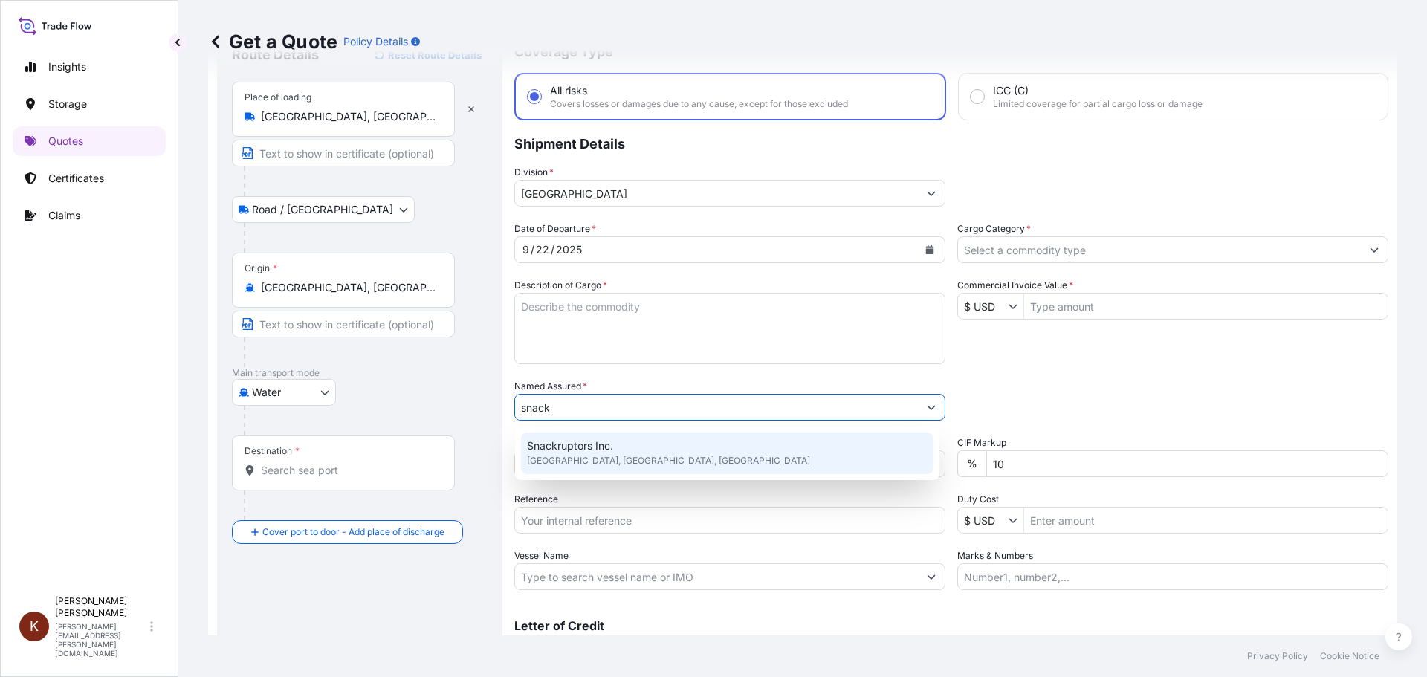
click at [592, 449] on span "Snackruptors Inc." at bounding box center [570, 446] width 86 height 15
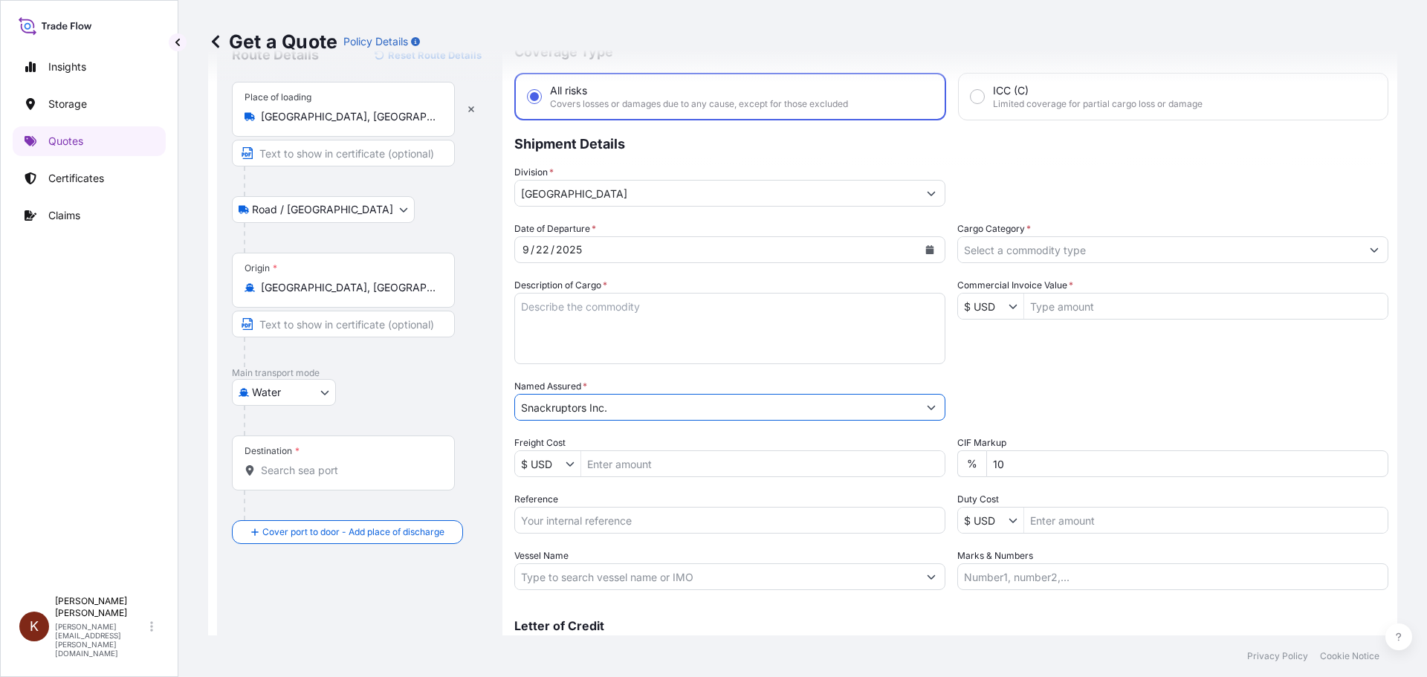
scroll to position [138, 0]
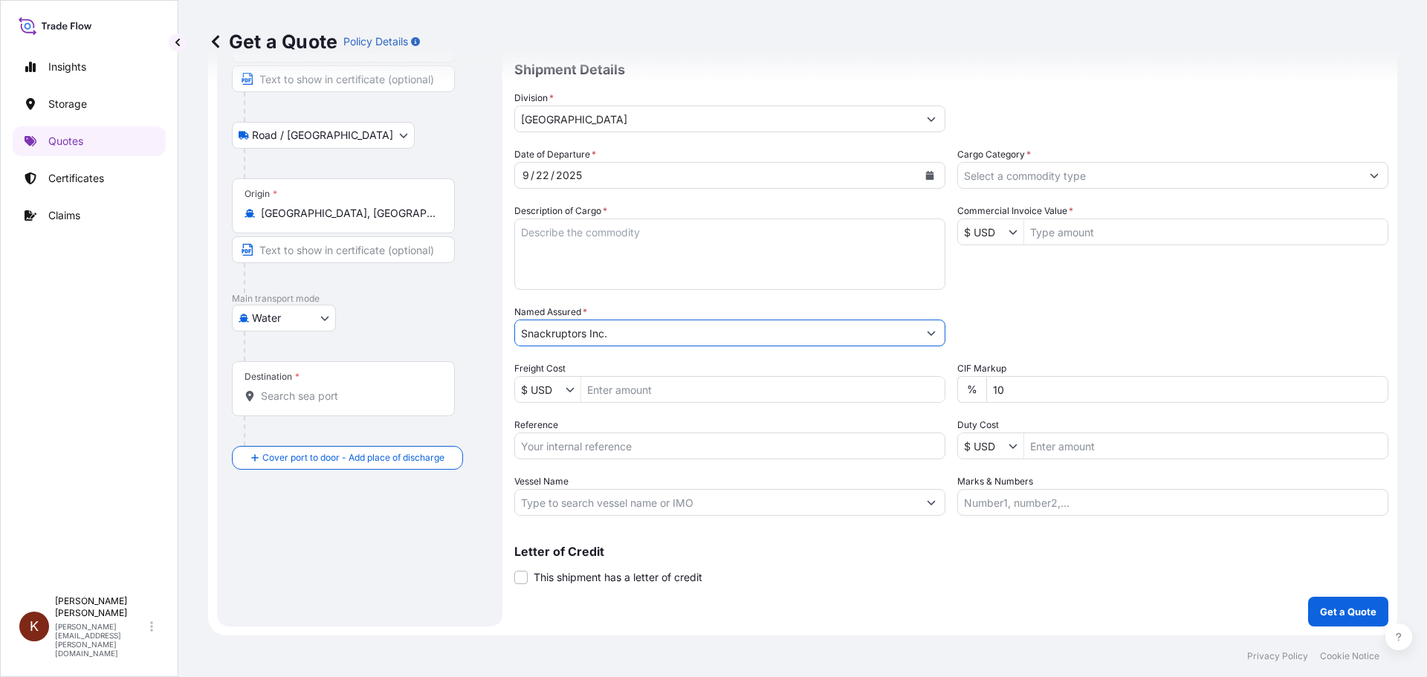
type input "Snackruptors Inc."
click at [601, 449] on input "Reference" at bounding box center [729, 446] width 431 height 27
click at [560, 447] on input "Reference" at bounding box center [729, 446] width 431 height 27
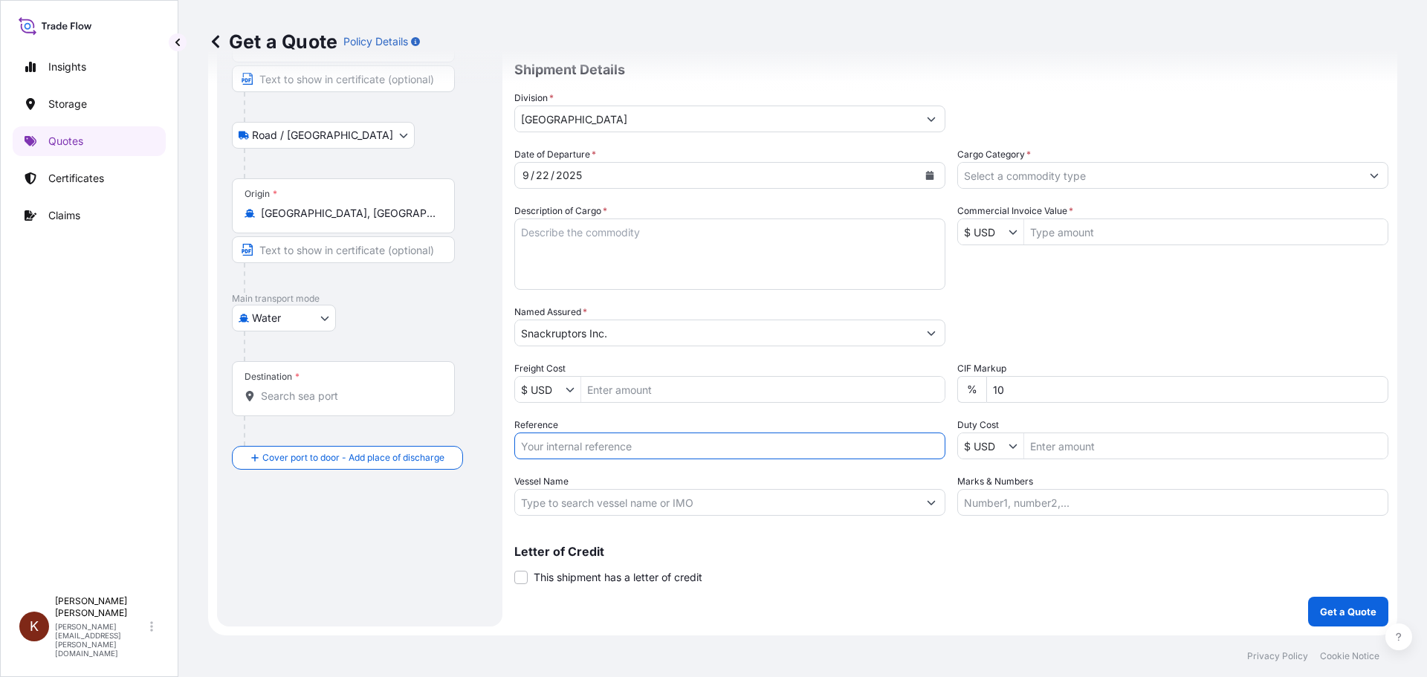
paste input "STOR0154600"
type input "STOR0154600"
click at [569, 505] on input "Vessel Name" at bounding box center [716, 502] width 403 height 27
click at [630, 498] on input "Vessel Name" at bounding box center [716, 502] width 403 height 27
paste input "MSC SAO [PERSON_NAME]"
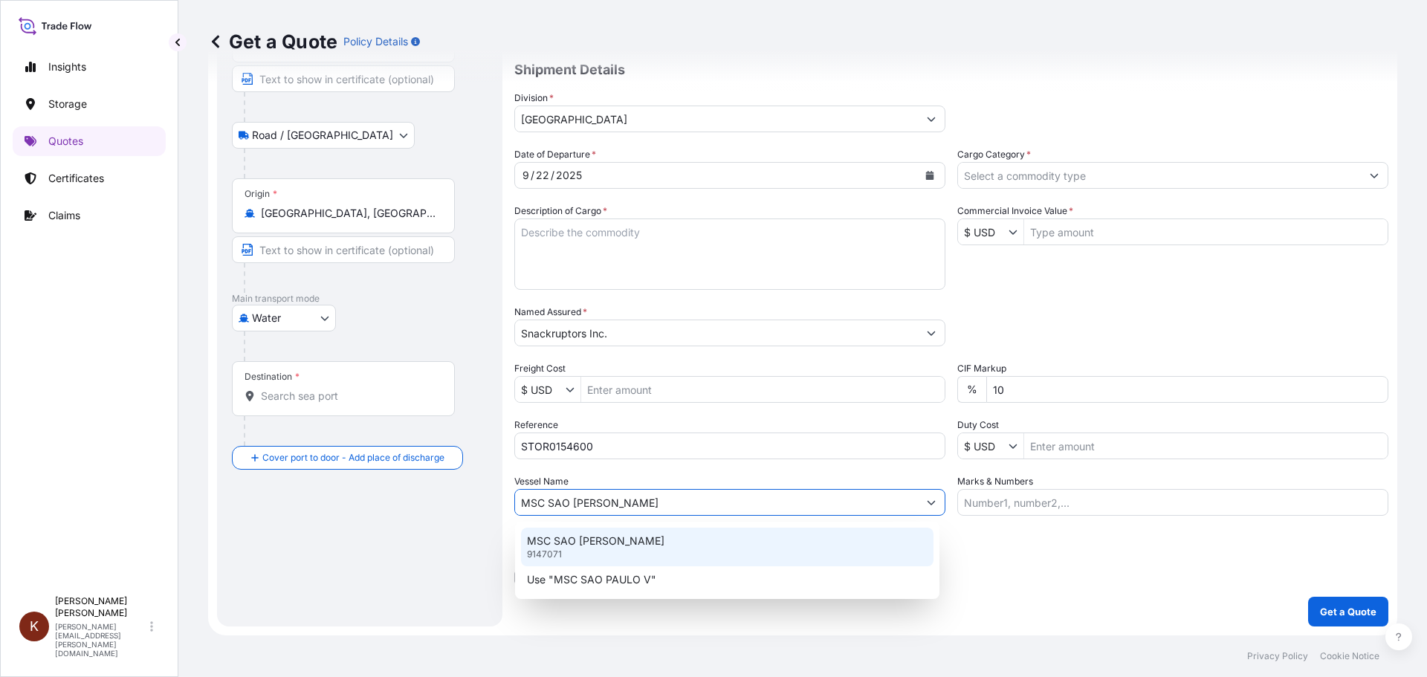
click at [569, 541] on p "MSC SAO [PERSON_NAME]" at bounding box center [595, 541] width 137 height 15
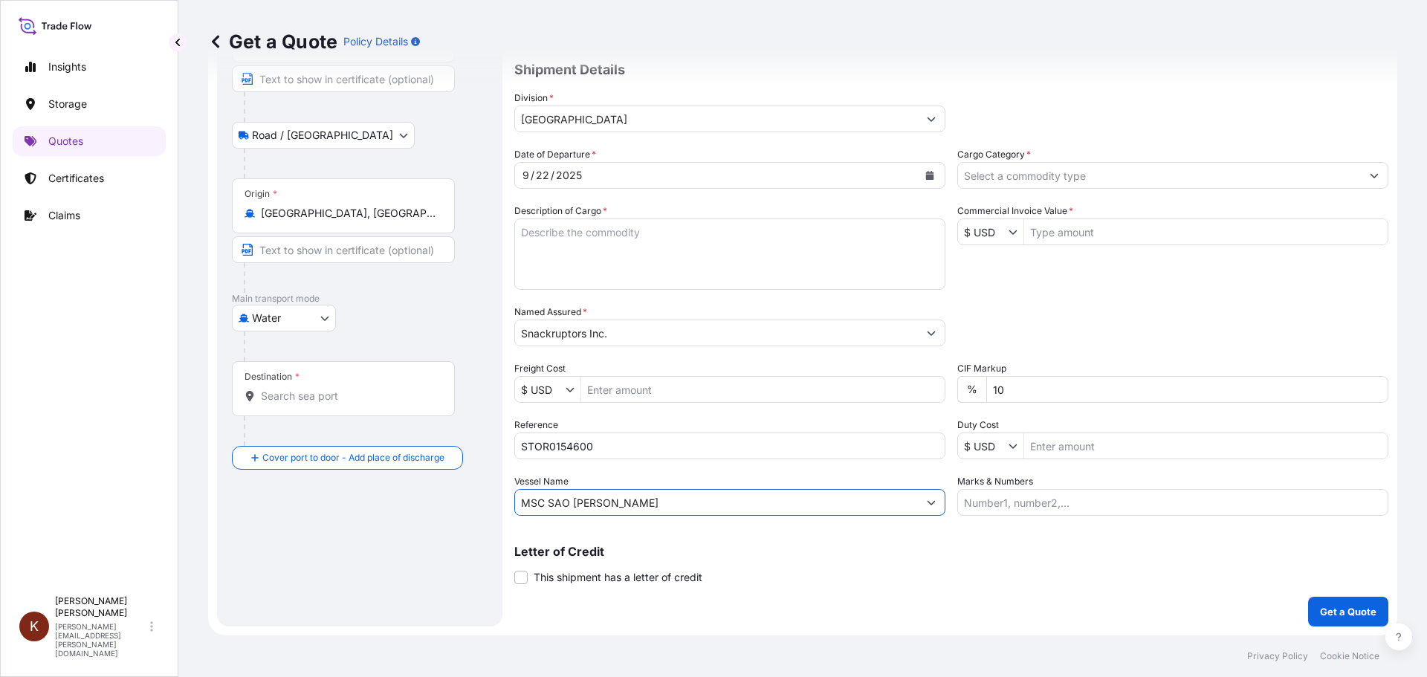
scroll to position [0, 0]
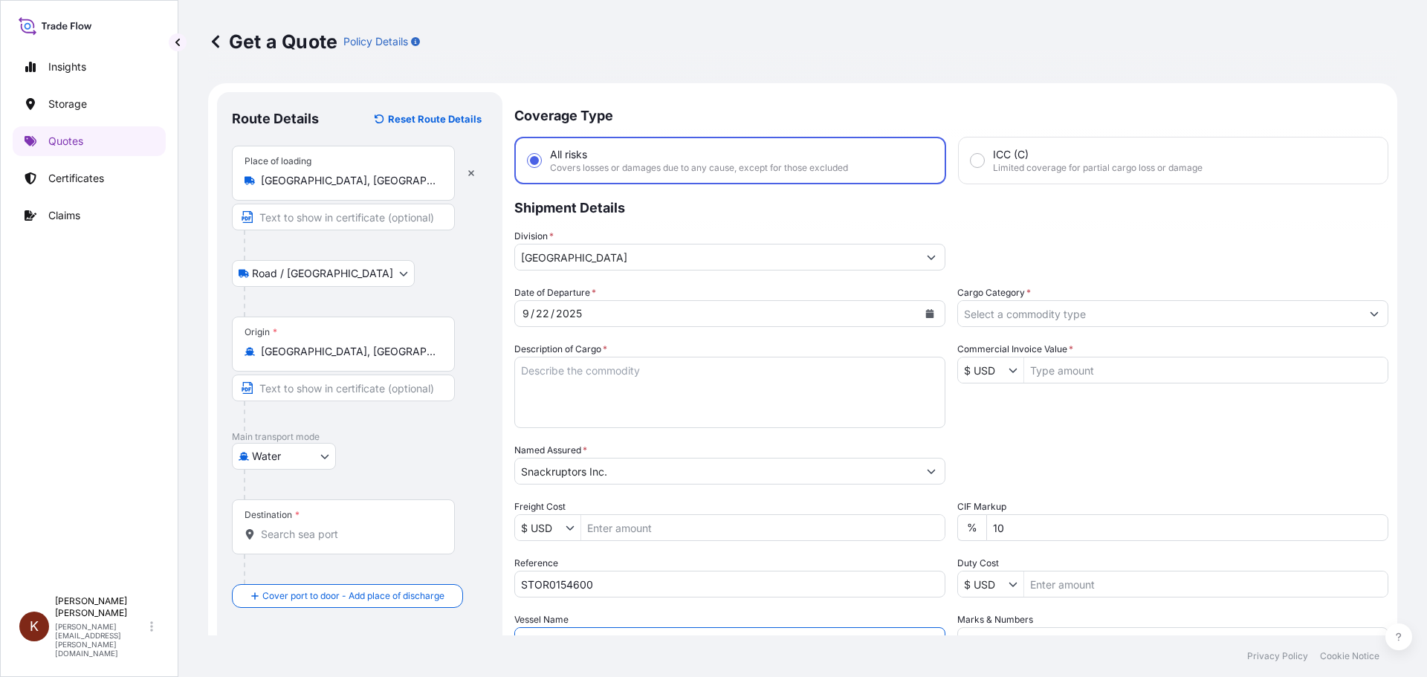
type input "MSC SAO [PERSON_NAME]"
click at [567, 375] on textarea "Description of Cargo *" at bounding box center [729, 392] width 431 height 71
click at [673, 367] on textarea "1 x 40' HC STC Crackers /" at bounding box center [729, 392] width 431 height 71
paste textarea "MSC [GEOGRAPHIC_DATA] V / 03E37"
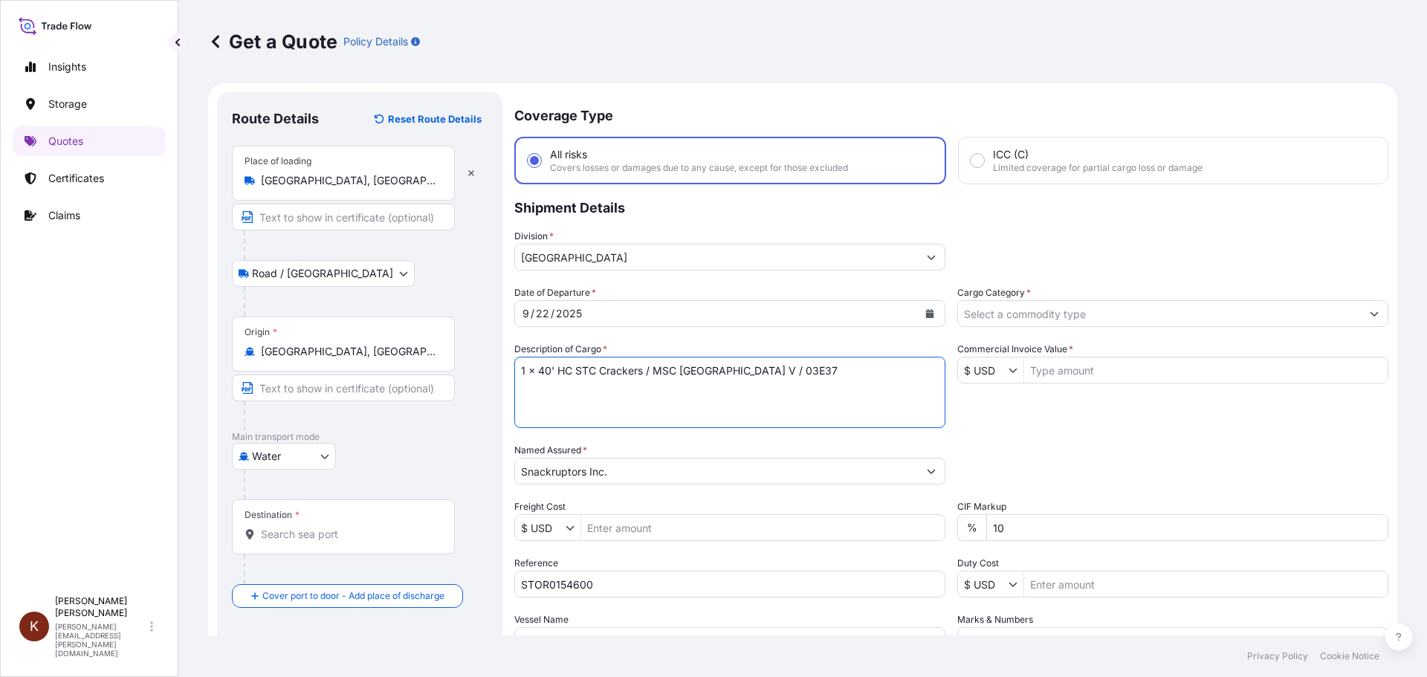
scroll to position [74, 0]
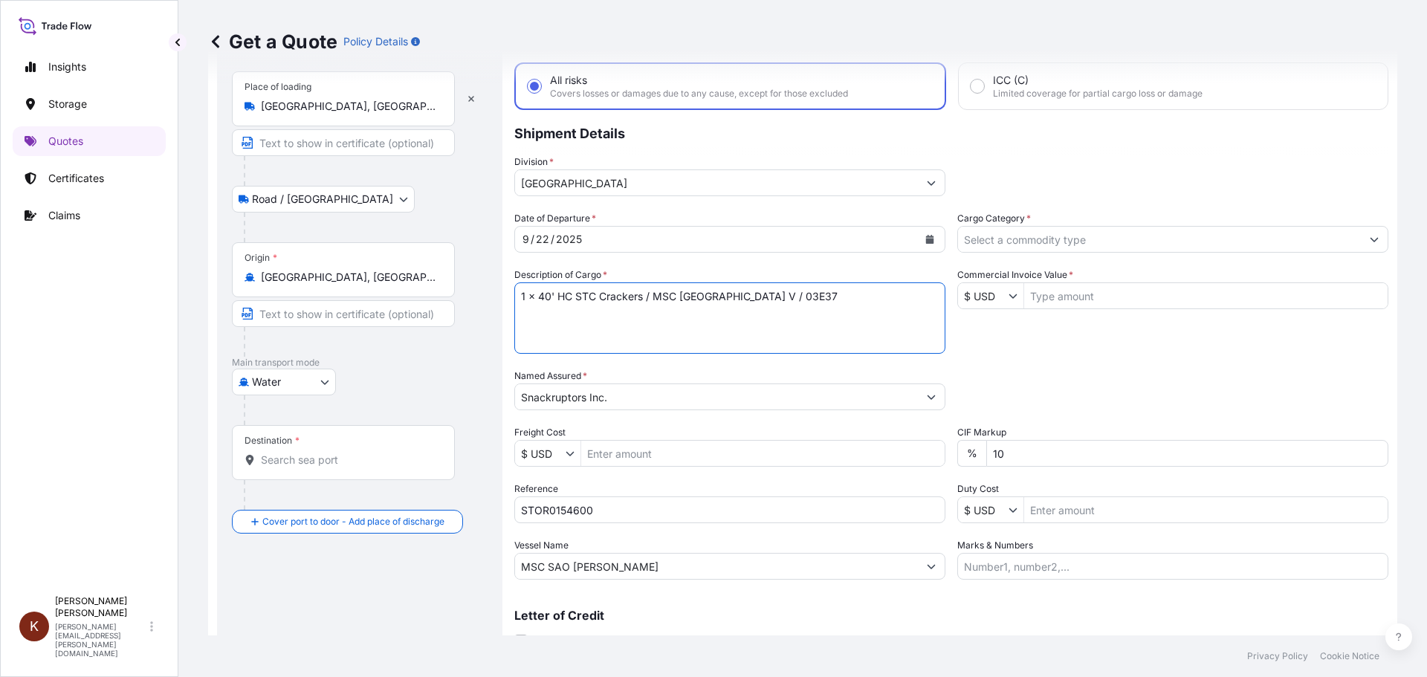
type textarea "1 x 40' HC STC Crackers / MSC [GEOGRAPHIC_DATA] V / 03E37"
click at [1029, 233] on input "Cargo Category *" at bounding box center [1159, 239] width 403 height 27
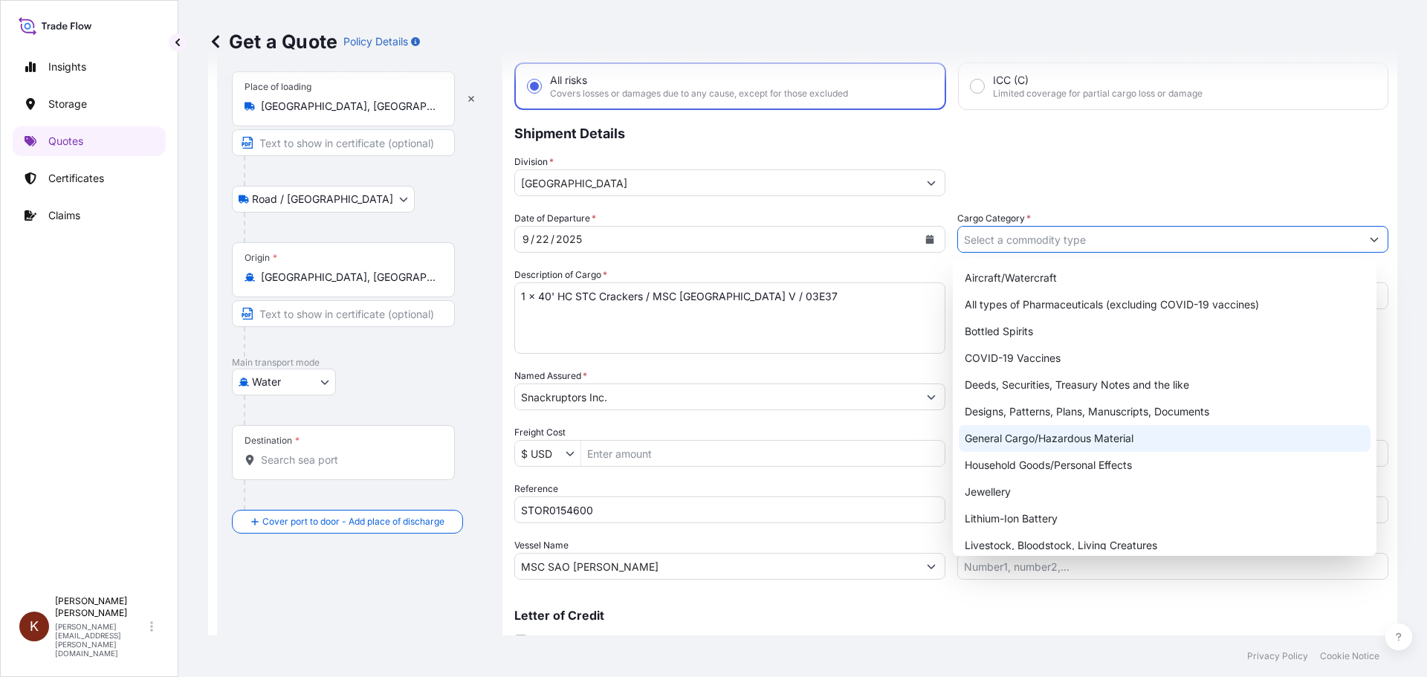
click at [996, 438] on div "General Cargo/Hazardous Material" at bounding box center [1165, 438] width 412 height 27
type input "General Cargo/Hazardous Material"
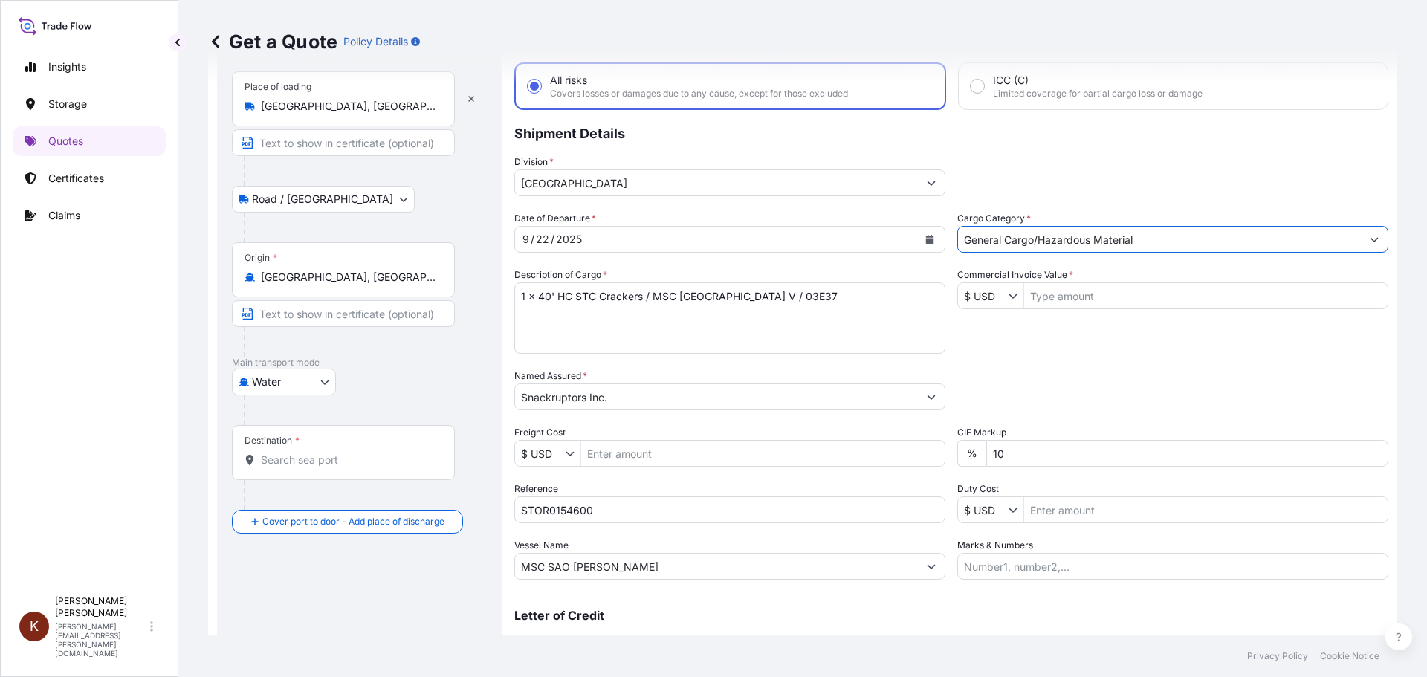
click at [1001, 294] on input "$ USD" at bounding box center [983, 295] width 51 height 27
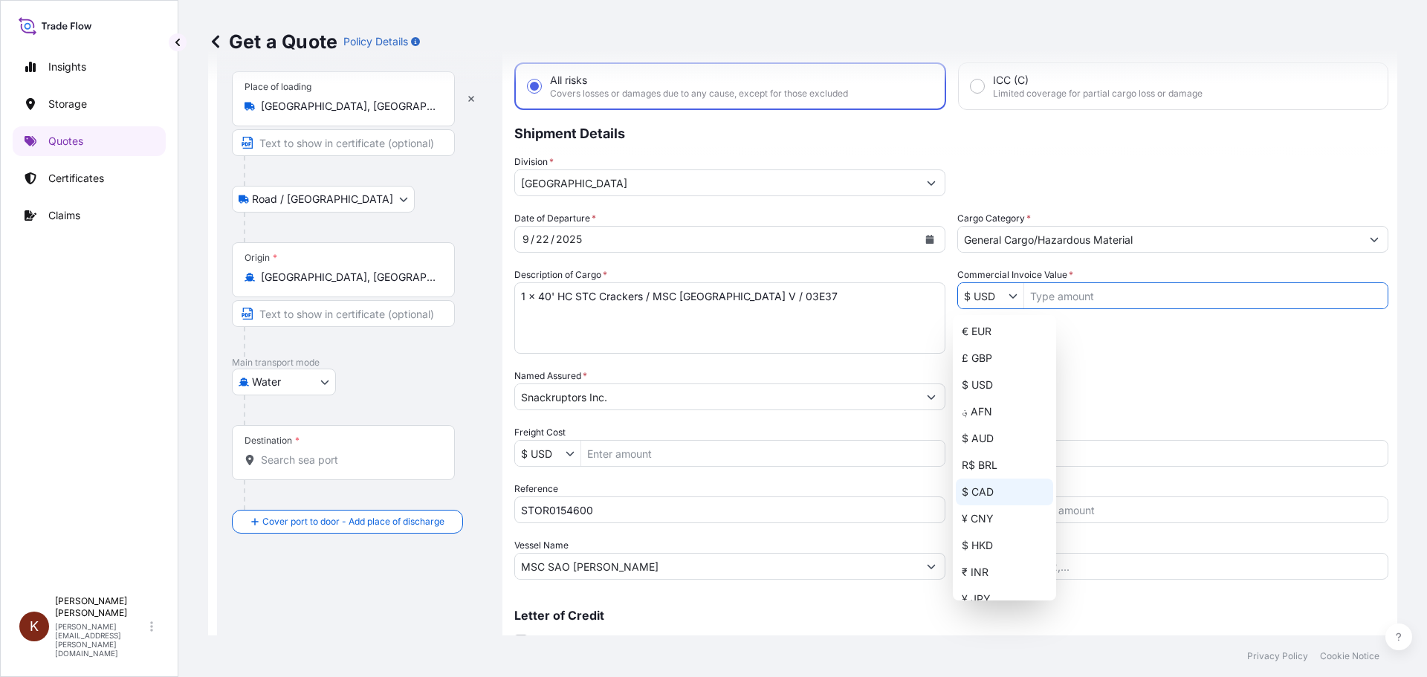
click at [980, 490] on div "$ CAD" at bounding box center [1004, 492] width 97 height 27
type input "$ CAD"
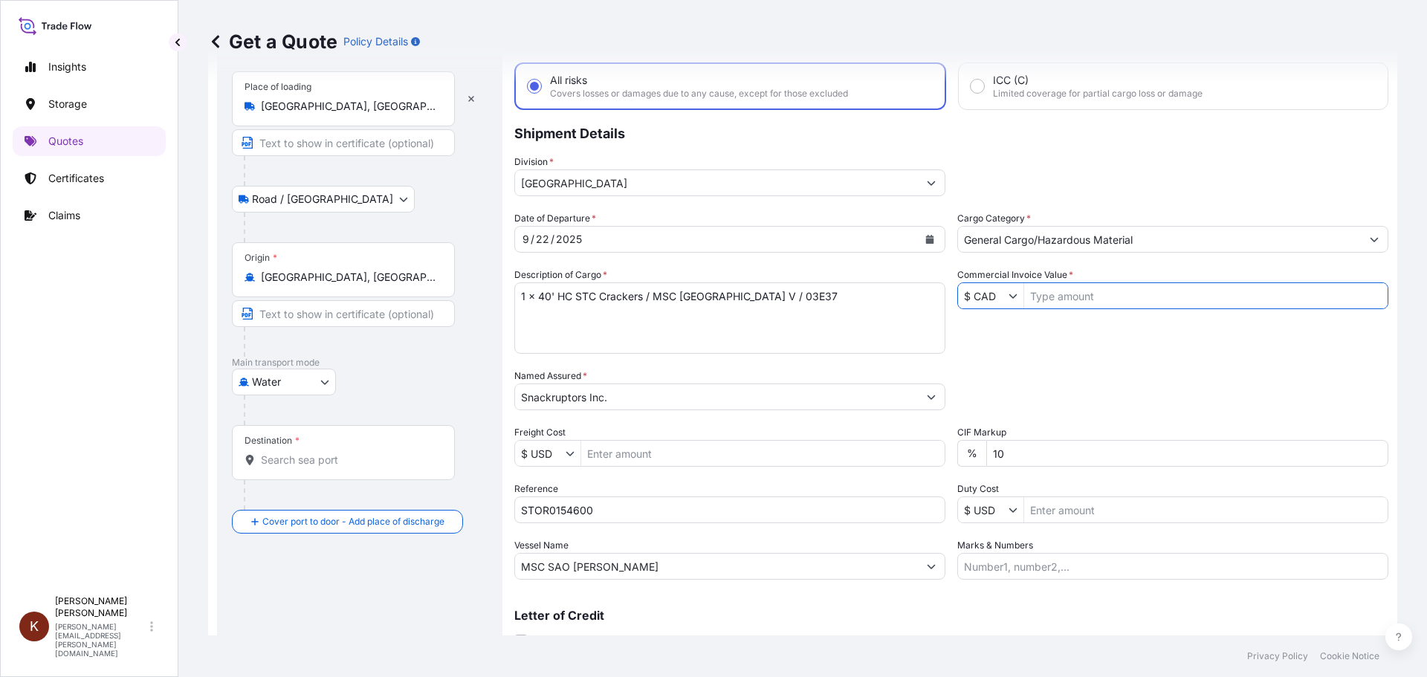
click at [973, 364] on div "Date of Departure * [DATE] Cargo Category * General Cargo/Hazardous Material De…" at bounding box center [951, 395] width 874 height 369
click at [525, 321] on textarea "1 x 40' HC STC Crackers / MSC [GEOGRAPHIC_DATA] V / 03E37" at bounding box center [729, 317] width 431 height 71
click at [816, 305] on textarea "1 x 40' HC STC Crackers / MSC [GEOGRAPHIC_DATA] V / 03E37" at bounding box center [729, 317] width 431 height 71
paste textarea "TEMU6680873"
type textarea "1 x 40' HC STC Crackers / MSC [GEOGRAPHIC_DATA] V / 03E37 TEMU6680873"
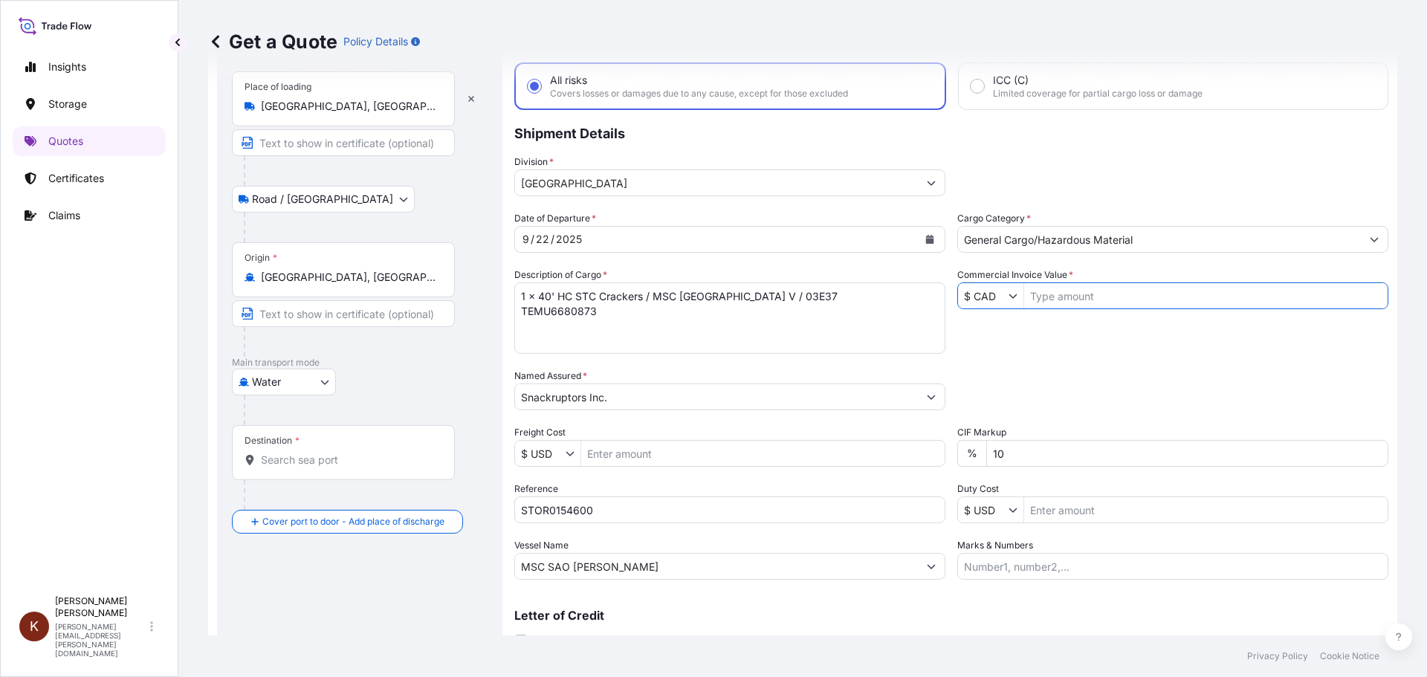
click at [1049, 291] on input "Commercial Invoice Value *" at bounding box center [1205, 295] width 363 height 27
paste input "44636.22"
type input "44,636.22"
click at [1004, 333] on div "Date of Departure * [DATE] Cargo Category * General Cargo/Hazardous Material De…" at bounding box center [951, 395] width 874 height 369
click at [993, 345] on div "Date of Departure * [DATE] Cargo Category * General Cargo/Hazardous Material De…" at bounding box center [951, 395] width 874 height 369
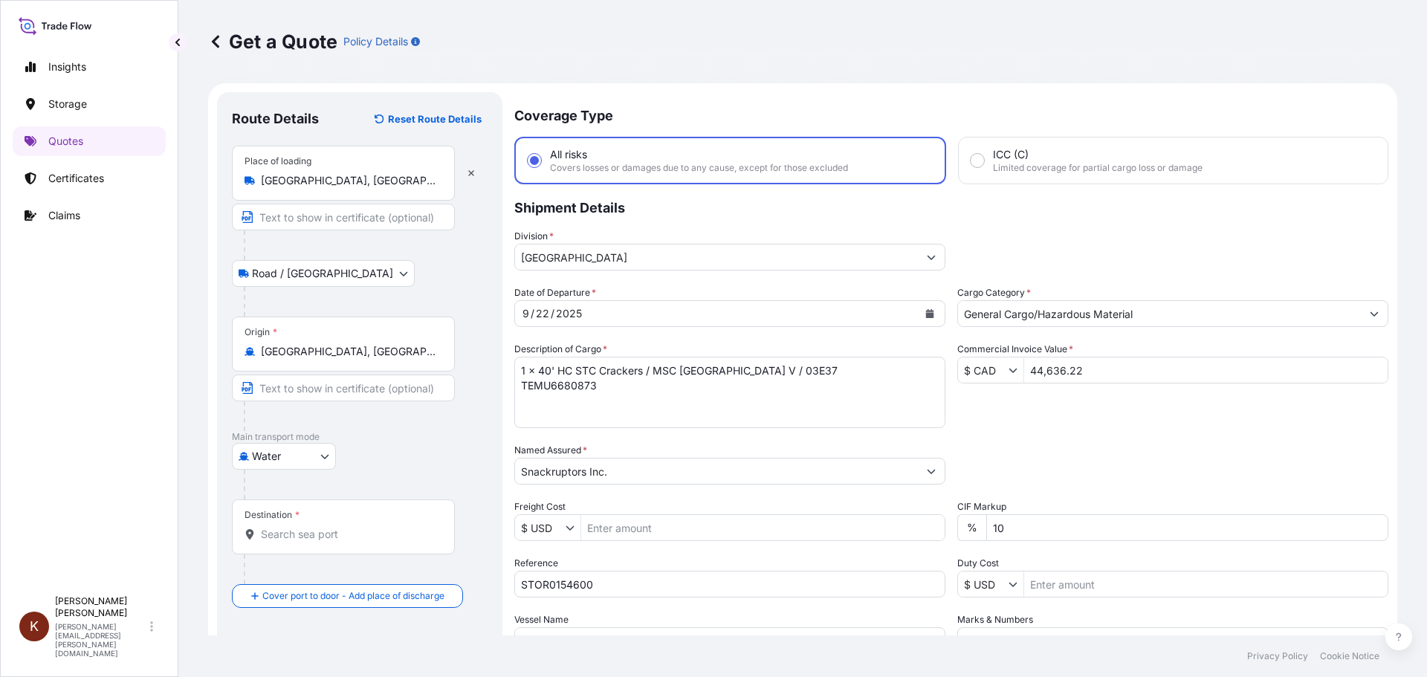
scroll to position [138, 0]
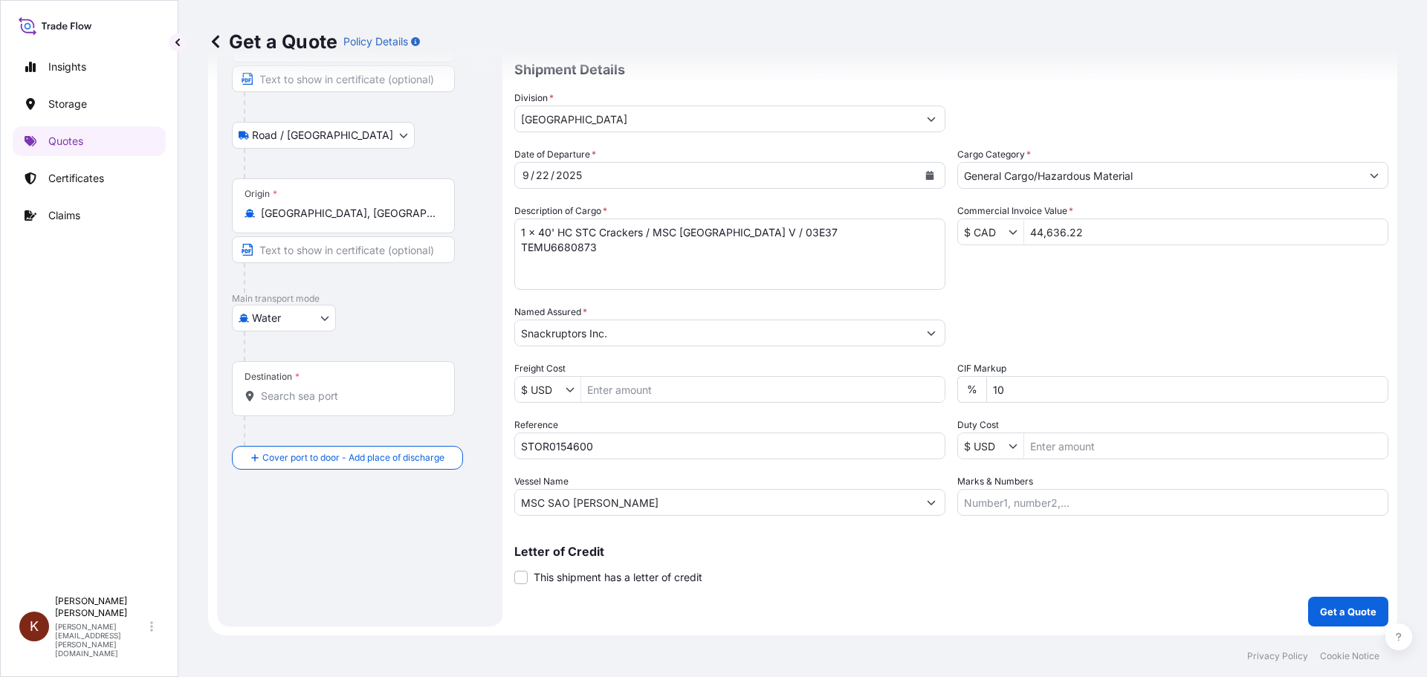
click at [275, 399] on input "Destination *" at bounding box center [348, 396] width 175 height 15
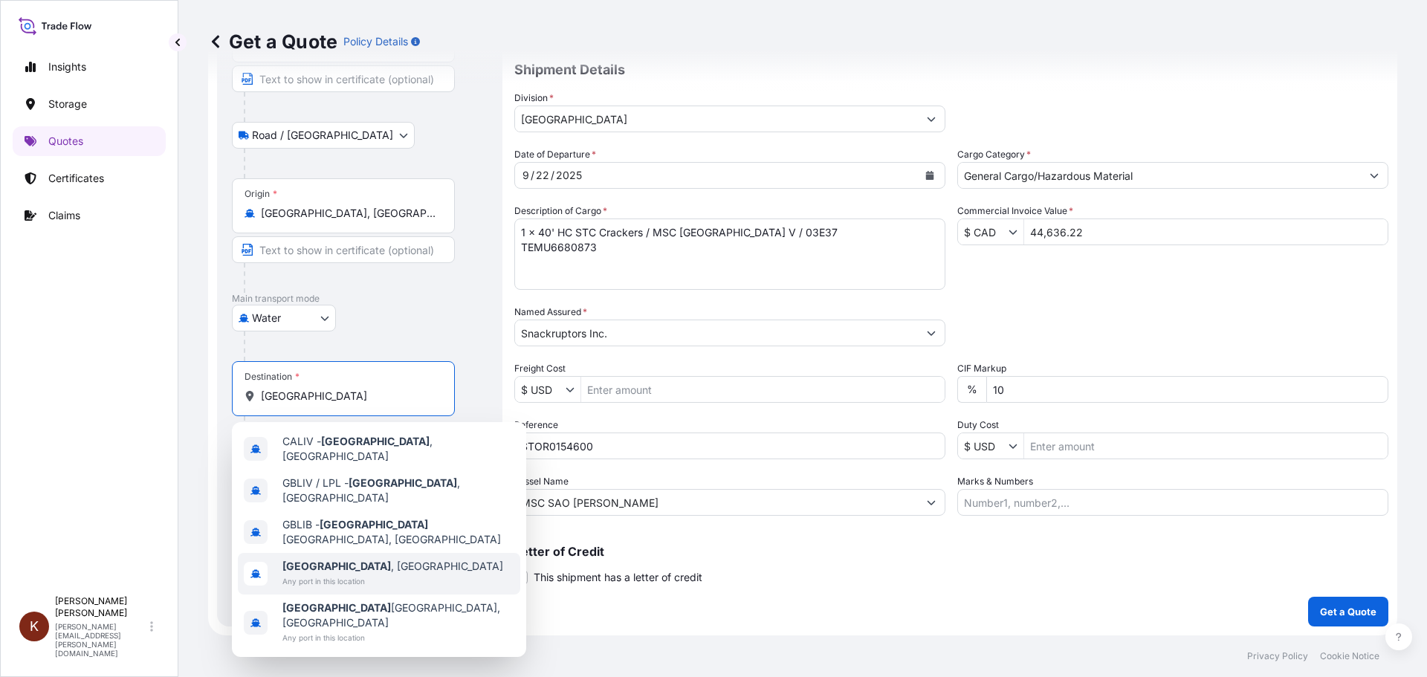
click at [332, 561] on span "[GEOGRAPHIC_DATA] , [GEOGRAPHIC_DATA]" at bounding box center [392, 566] width 221 height 15
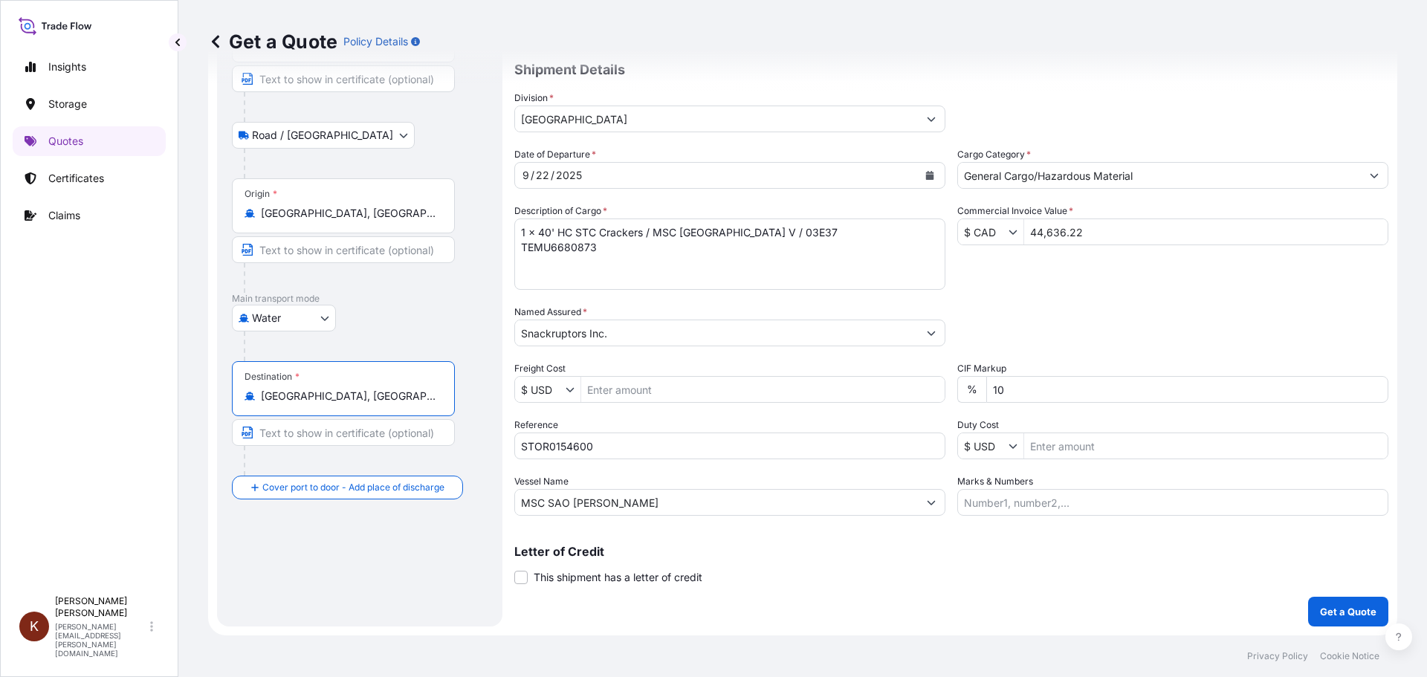
type input "[GEOGRAPHIC_DATA], [GEOGRAPHIC_DATA]"
click at [1342, 609] on p "Get a Quote" at bounding box center [1348, 611] width 56 height 15
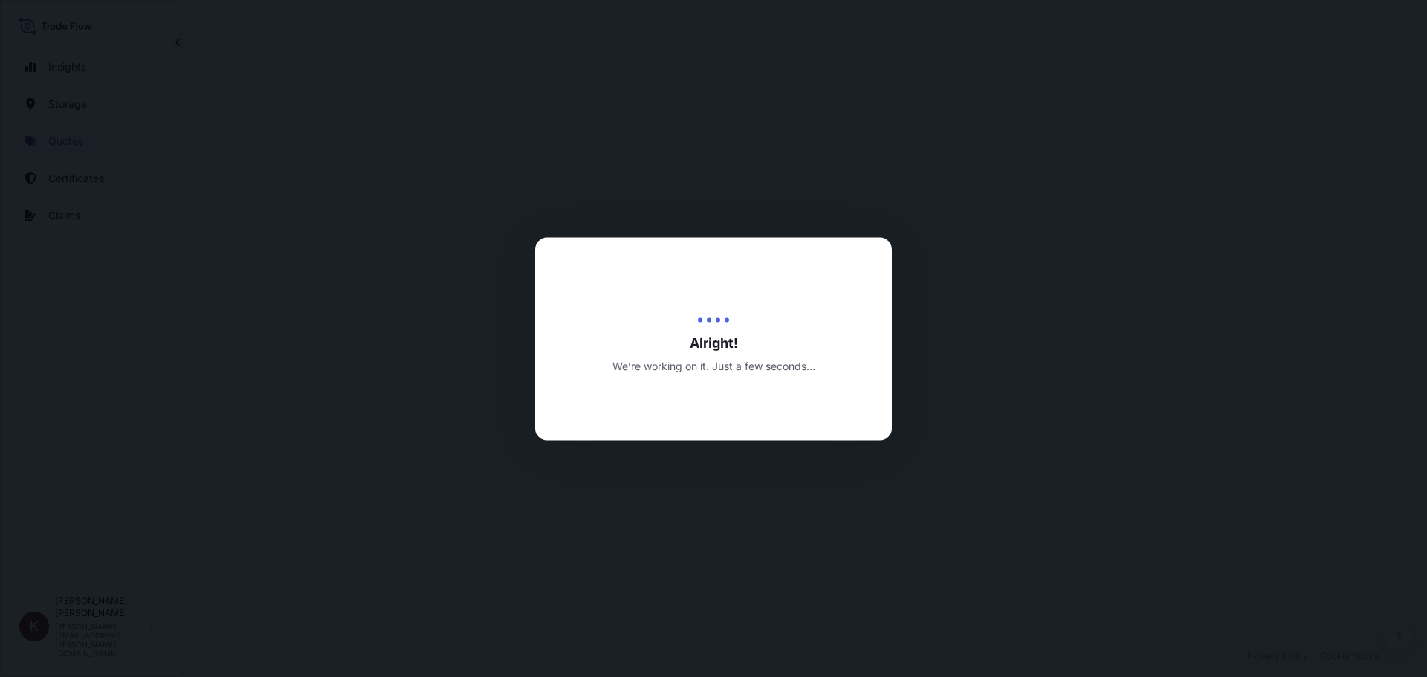
select select "Road / [GEOGRAPHIC_DATA]"
select select "Water"
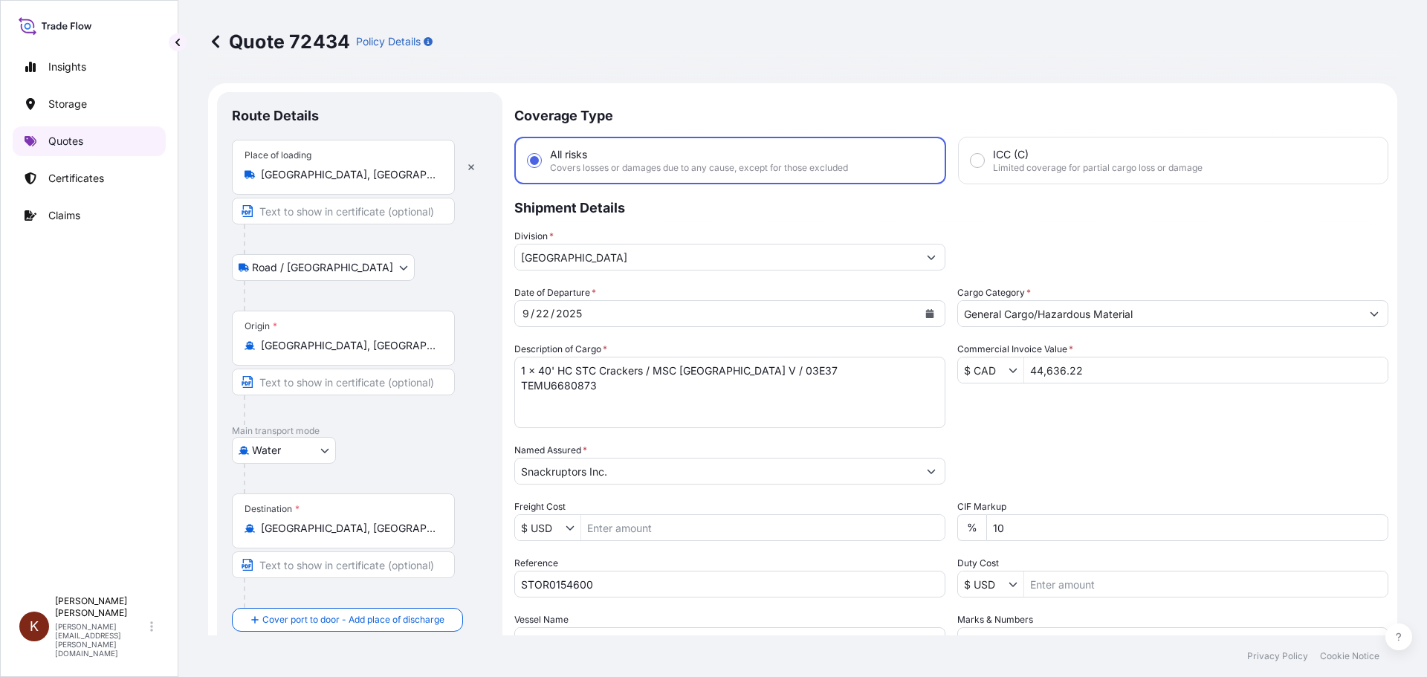
click at [52, 140] on p "Quotes" at bounding box center [65, 141] width 35 height 15
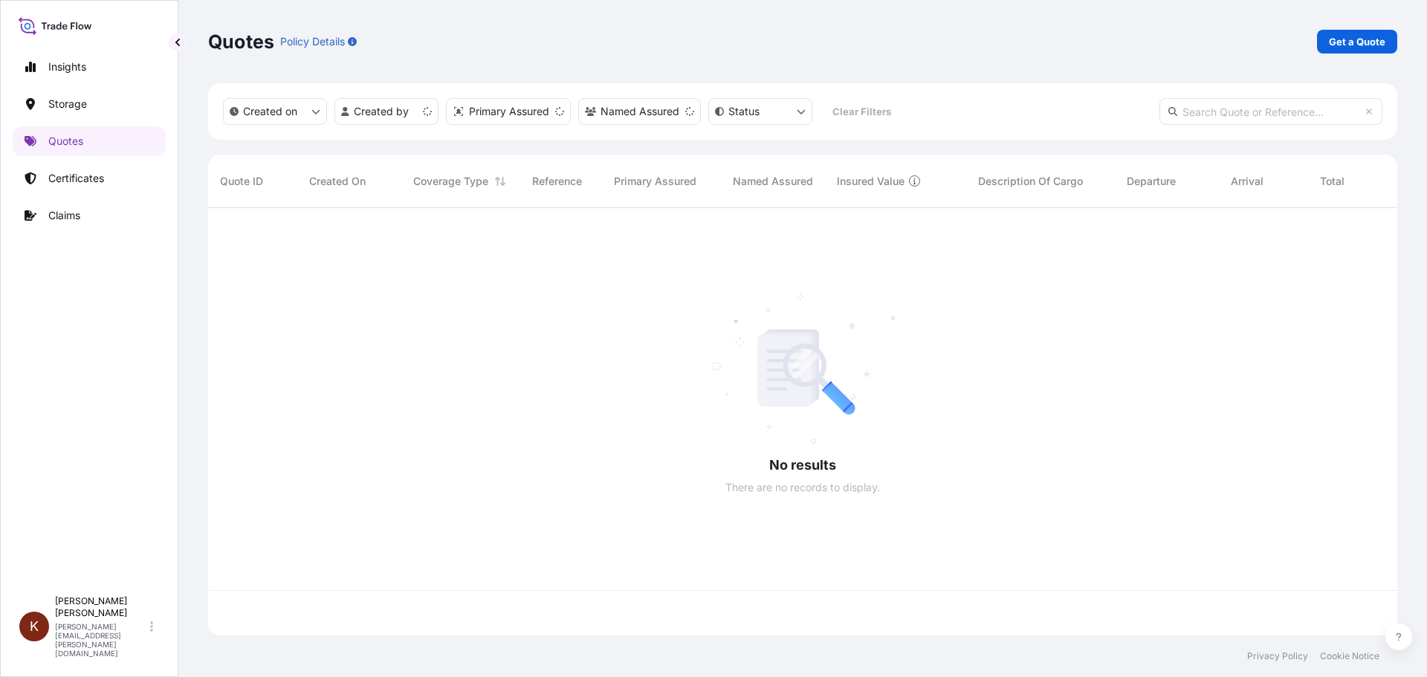
scroll to position [424, 1178]
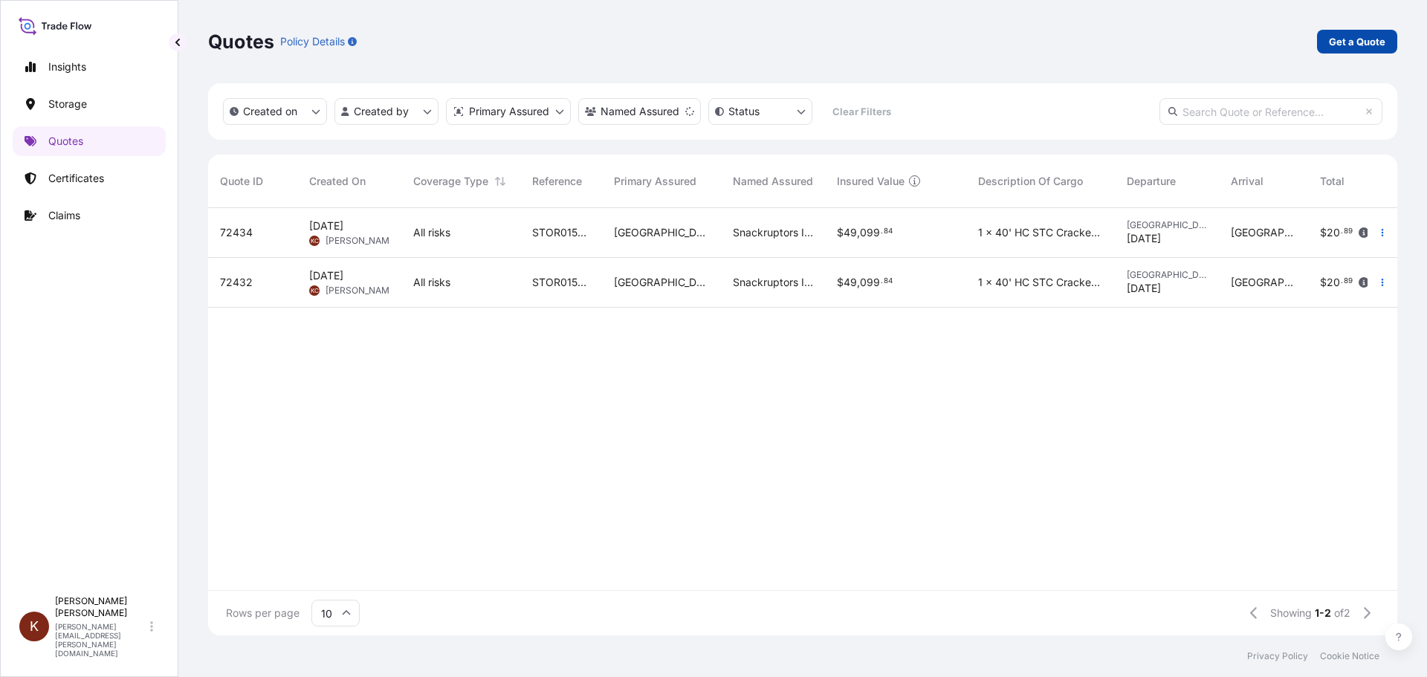
click at [1350, 38] on p "Get a Quote" at bounding box center [1357, 41] width 56 height 15
select select "Road / [GEOGRAPHIC_DATA]"
select select "Water"
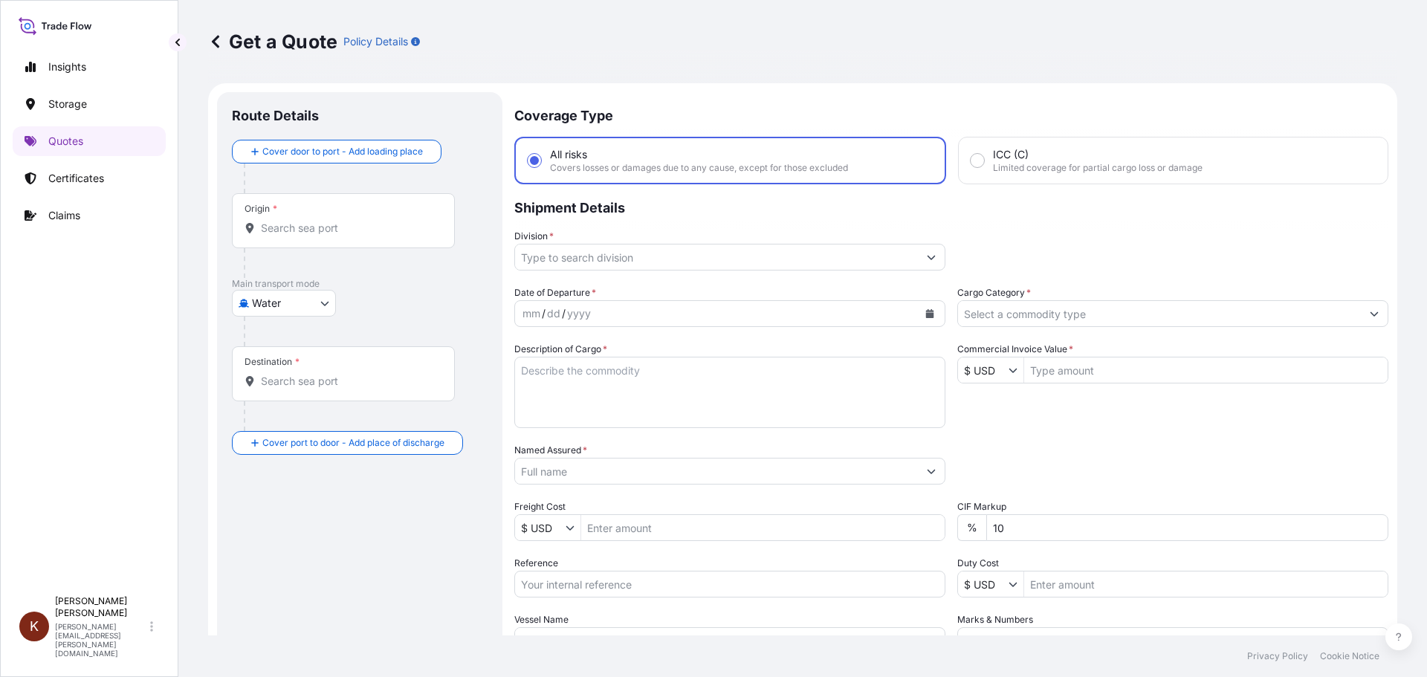
scroll to position [24, 0]
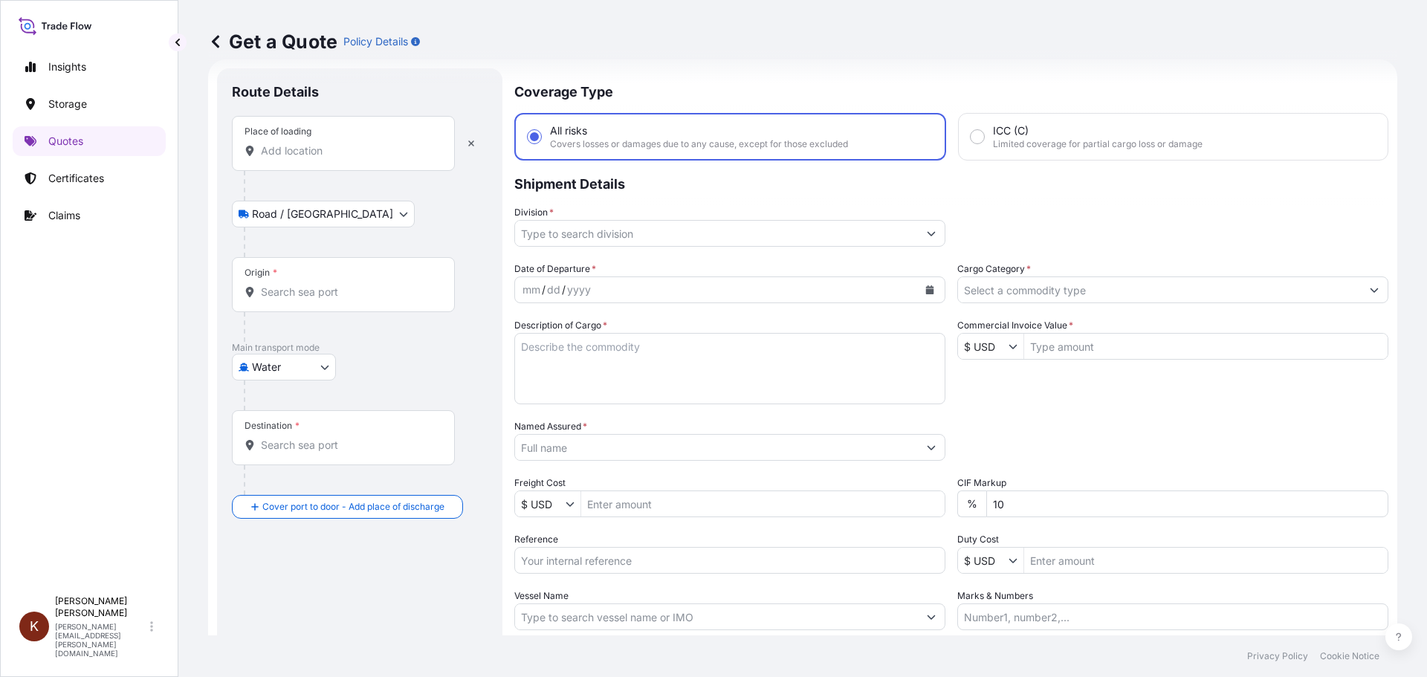
click at [271, 146] on input "Place of loading" at bounding box center [348, 150] width 175 height 15
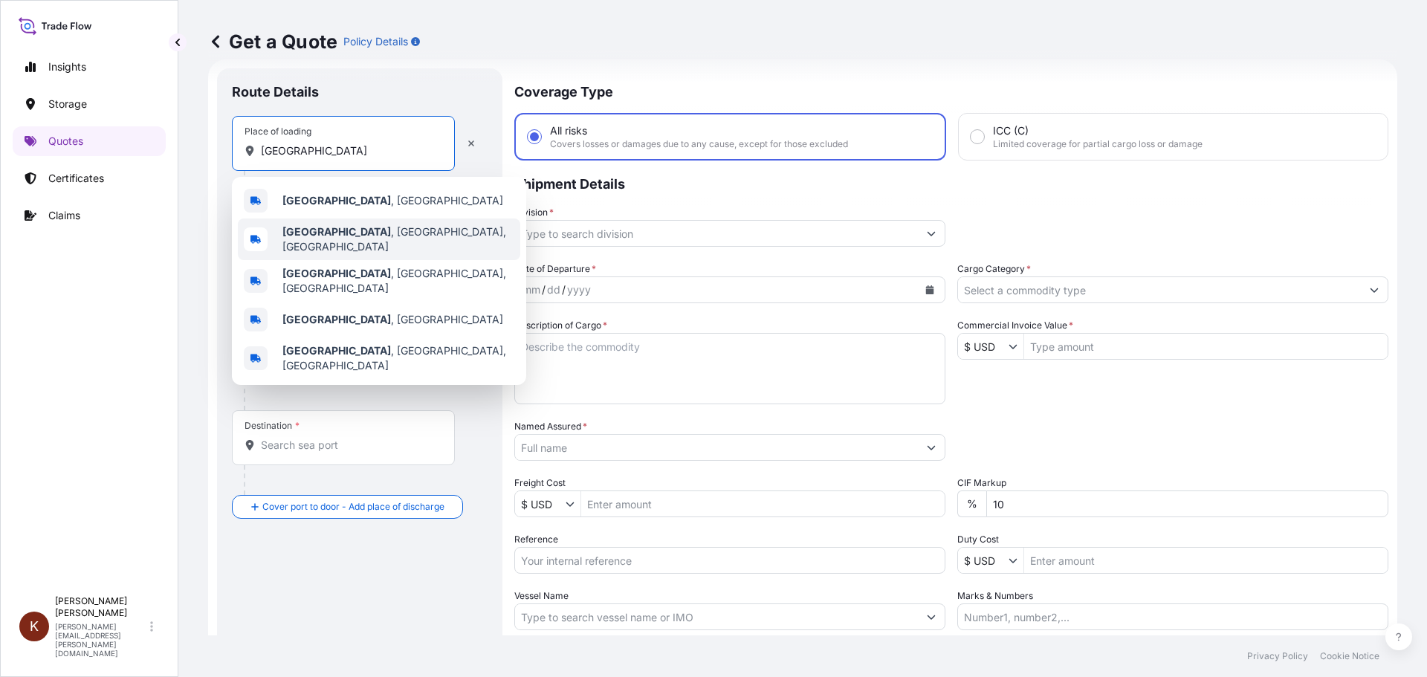
click at [317, 235] on b "[GEOGRAPHIC_DATA]" at bounding box center [336, 231] width 109 height 13
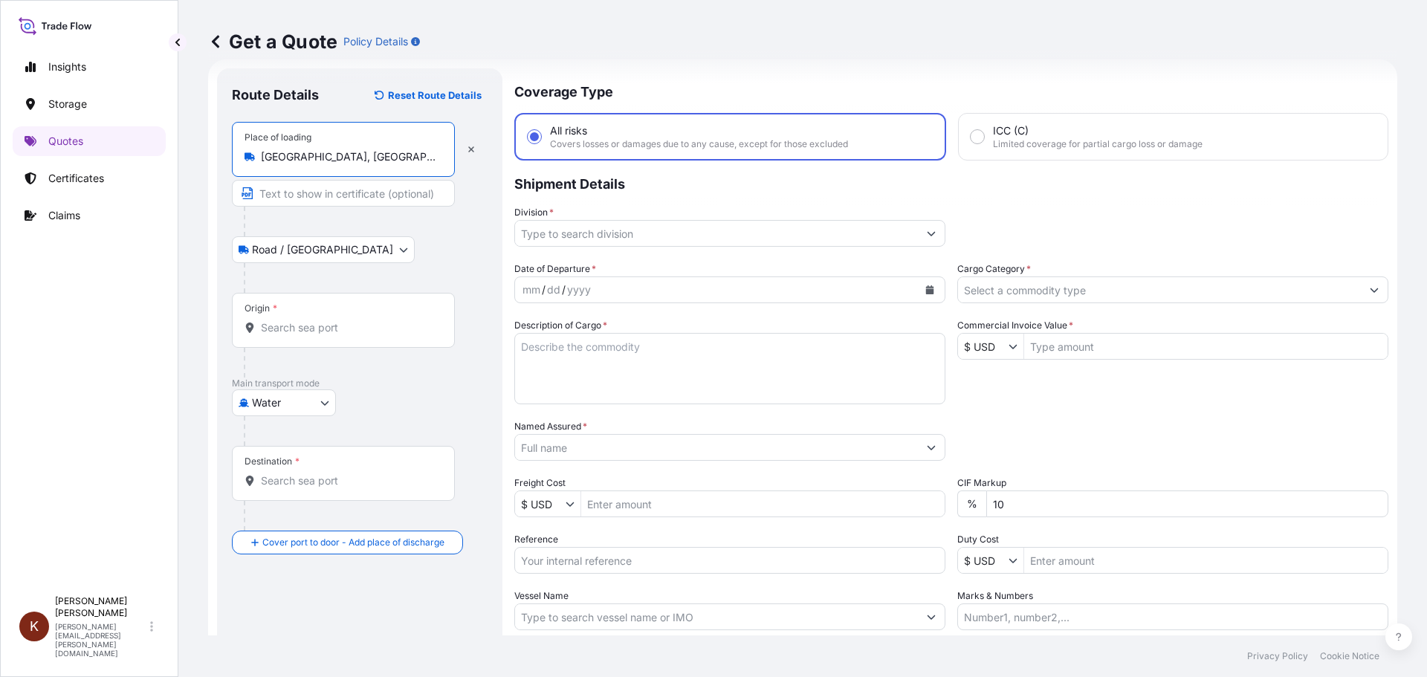
type input "[GEOGRAPHIC_DATA], [GEOGRAPHIC_DATA], [GEOGRAPHIC_DATA]"
click at [267, 333] on input "Origin *" at bounding box center [348, 327] width 175 height 15
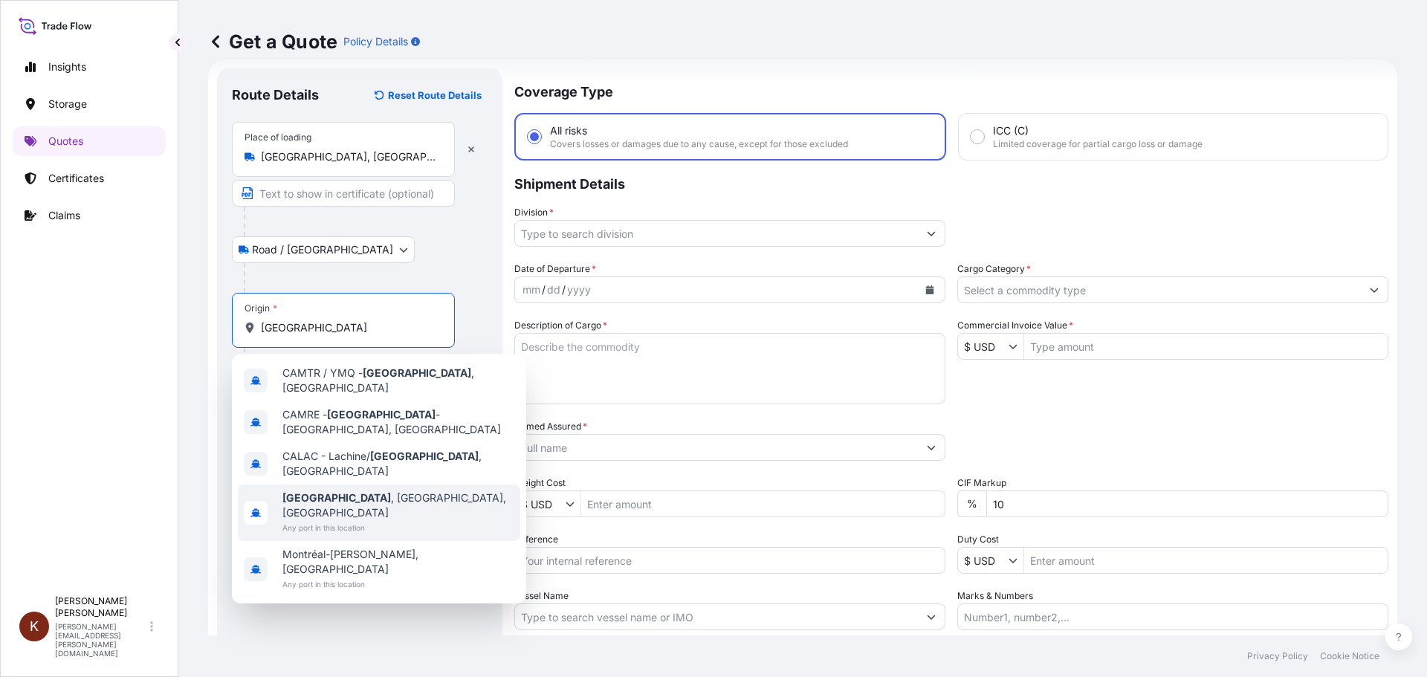
click at [347, 491] on span "[GEOGRAPHIC_DATA] , [GEOGRAPHIC_DATA], [GEOGRAPHIC_DATA]" at bounding box center [398, 506] width 232 height 30
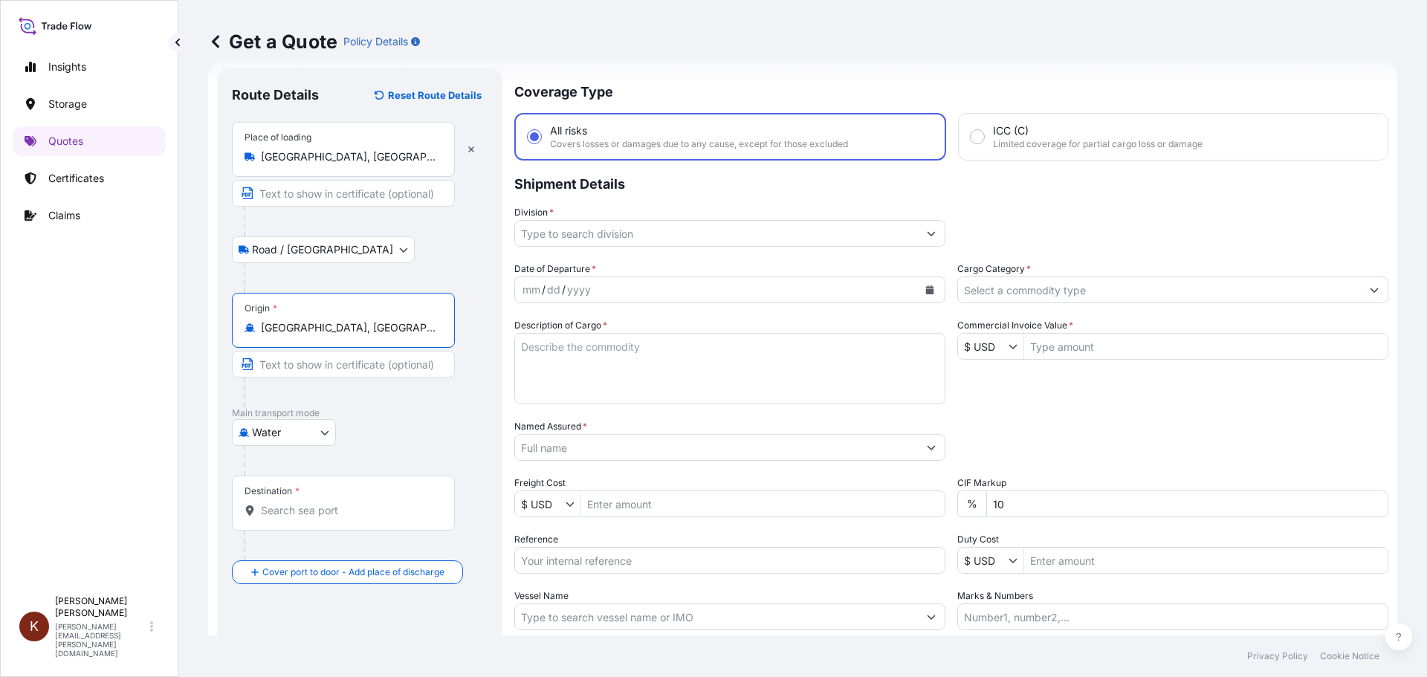
type input "[GEOGRAPHIC_DATA], [GEOGRAPHIC_DATA], [GEOGRAPHIC_DATA]"
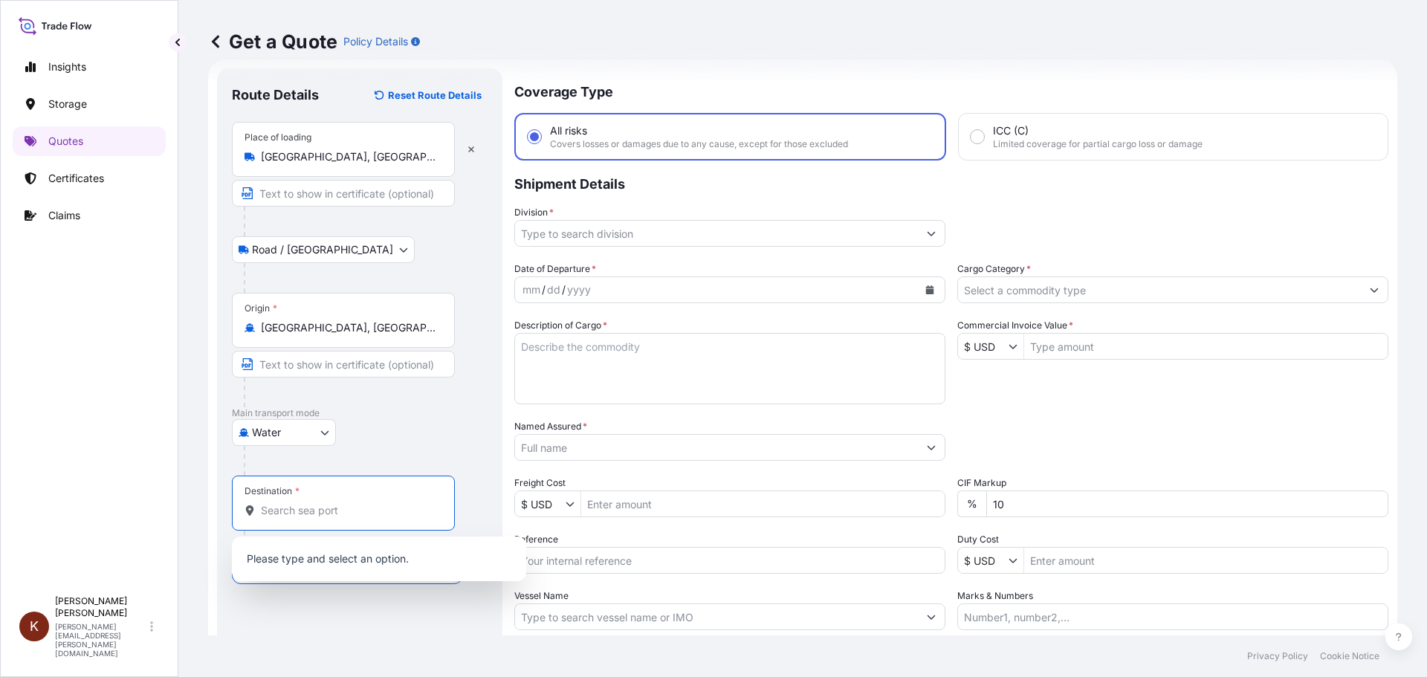
click at [274, 511] on input "Destination *" at bounding box center [348, 510] width 175 height 15
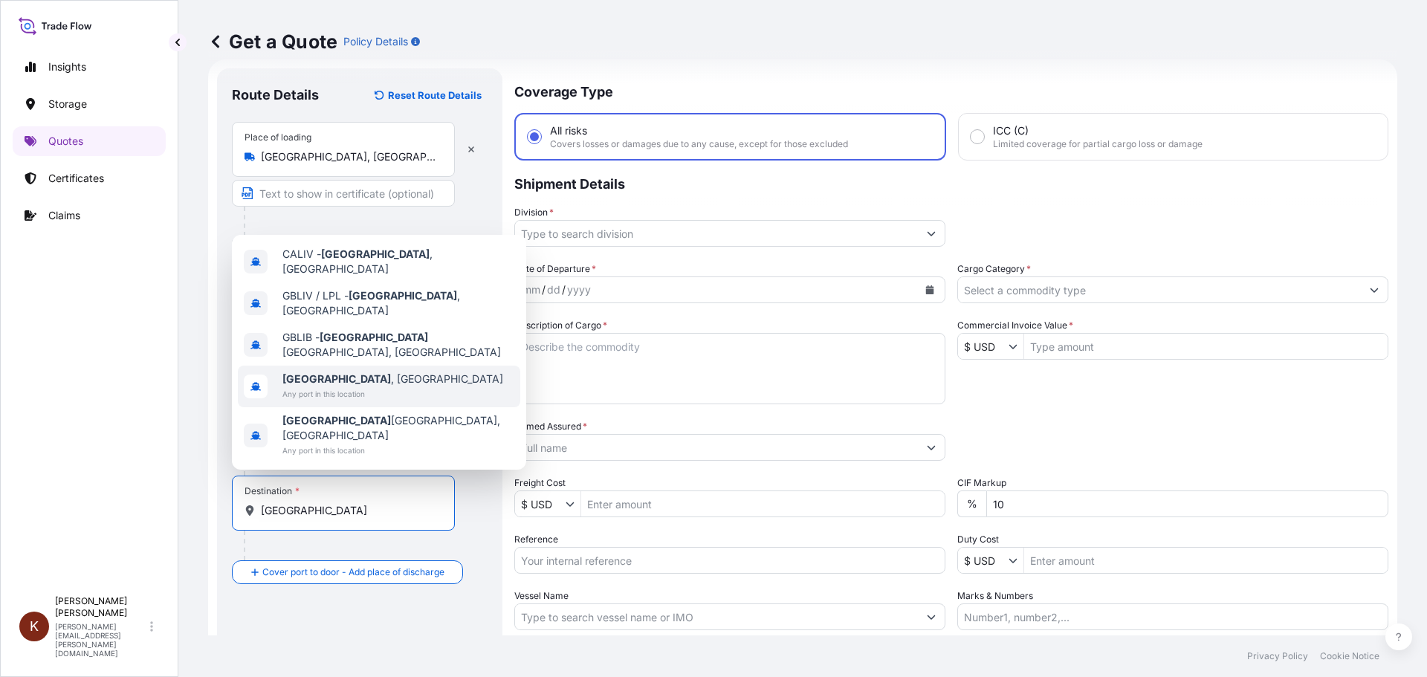
click at [326, 385] on b "[GEOGRAPHIC_DATA]" at bounding box center [336, 378] width 109 height 13
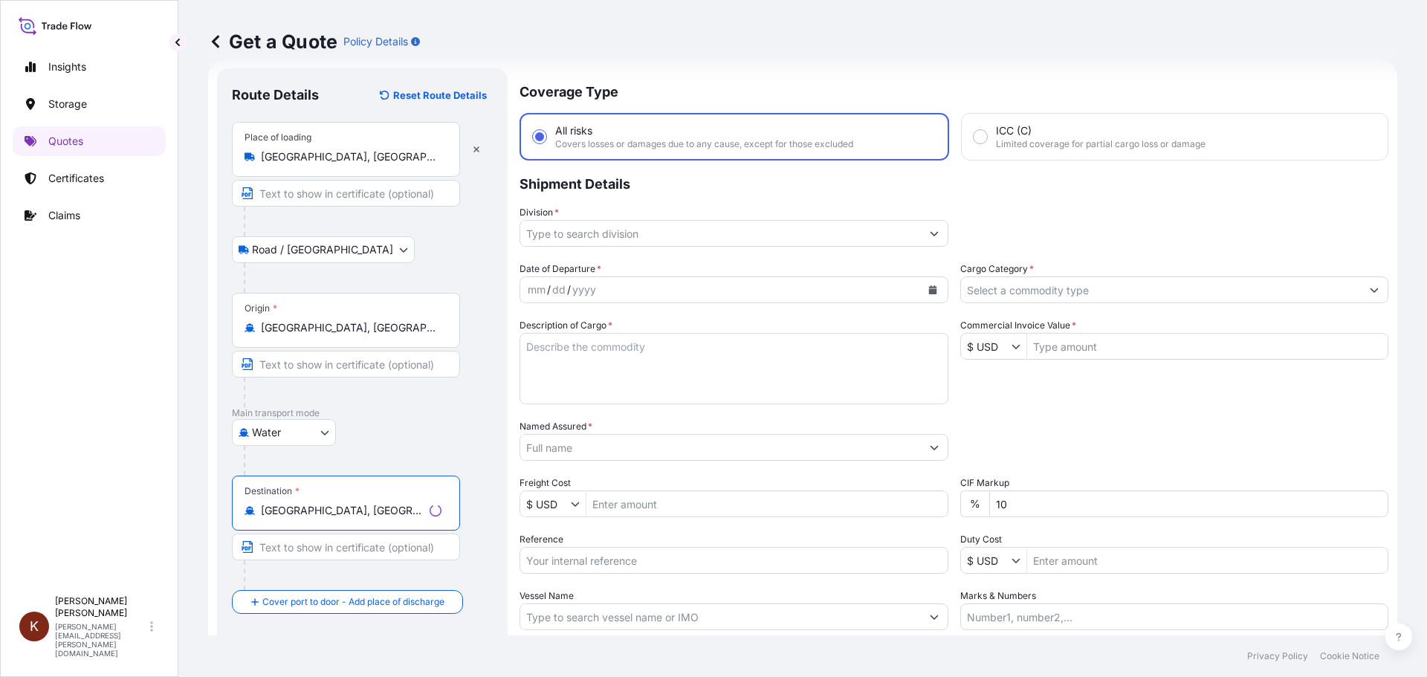
type input "[GEOGRAPHIC_DATA], [GEOGRAPHIC_DATA]"
click at [451, 439] on div "Water Air Water Inland" at bounding box center [362, 432] width 261 height 27
click at [467, 407] on div "Origin * [GEOGRAPHIC_DATA], [GEOGRAPHIC_DATA], [GEOGRAPHIC_DATA]" at bounding box center [360, 350] width 256 height 114
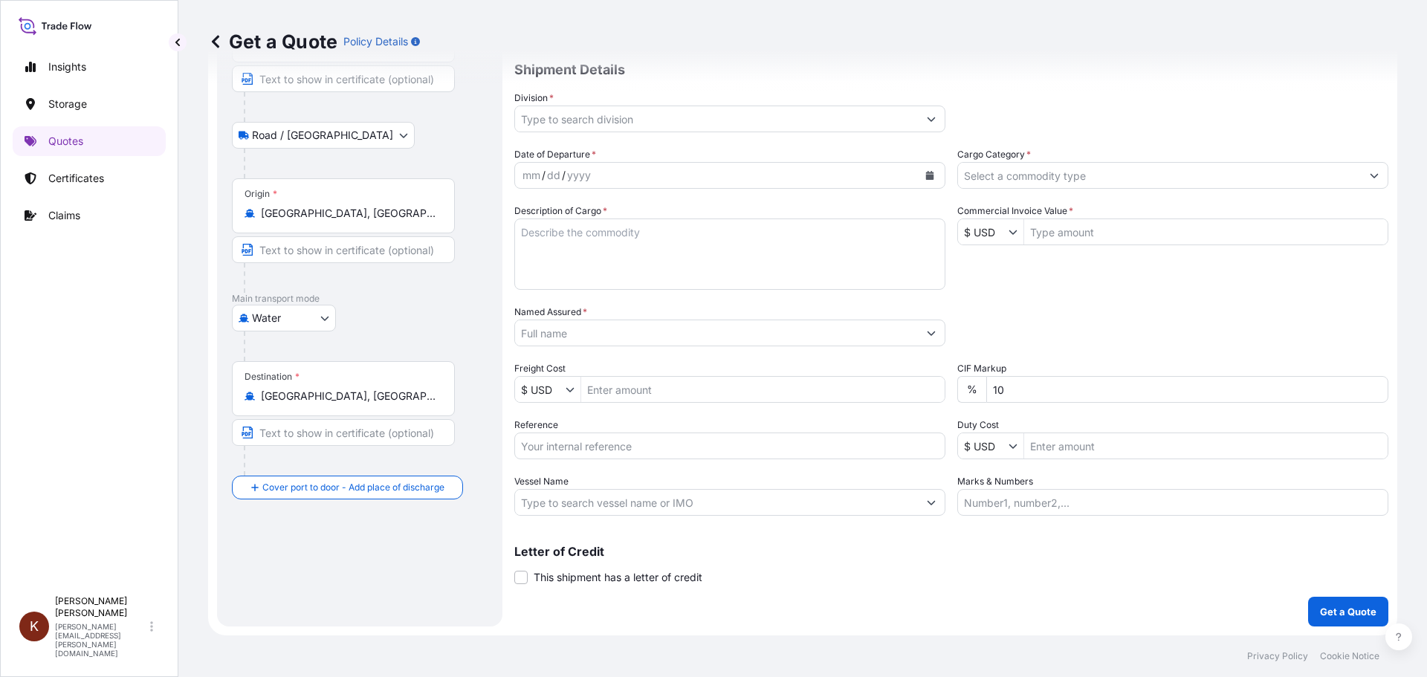
scroll to position [0, 0]
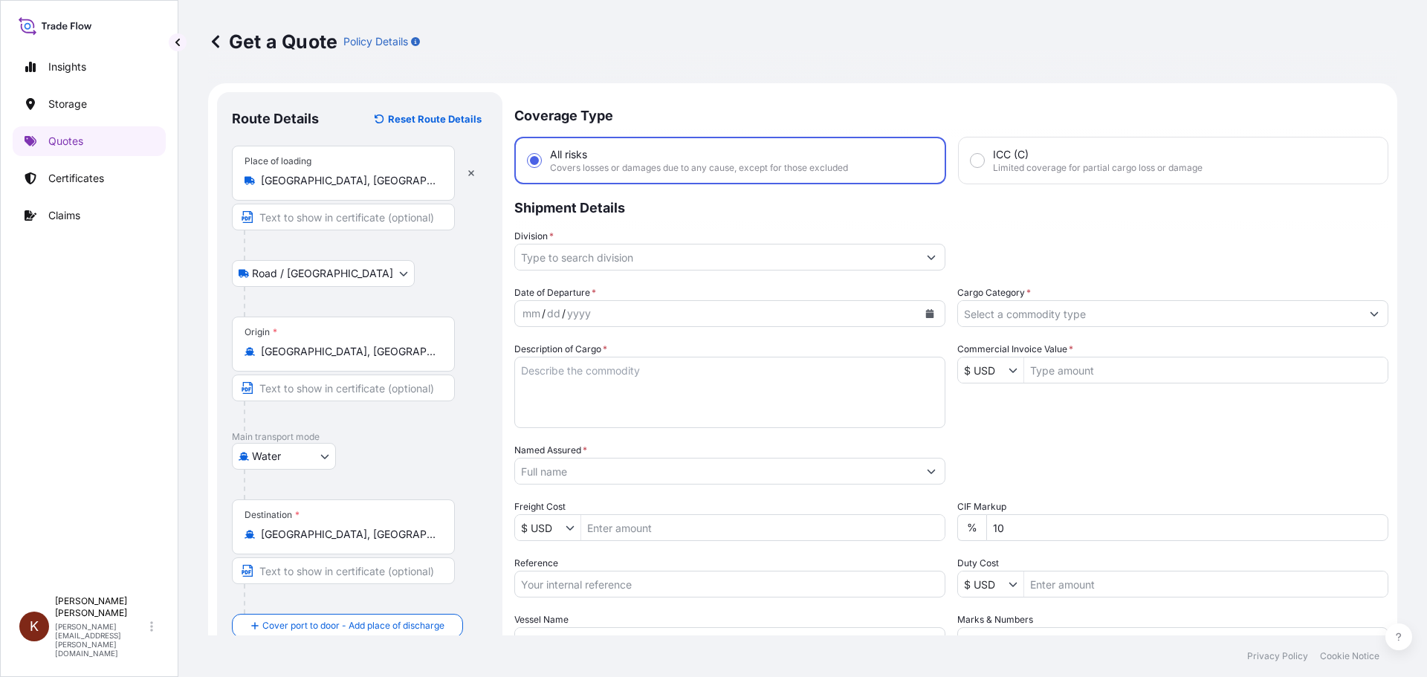
click at [620, 253] on input "Division *" at bounding box center [716, 257] width 403 height 27
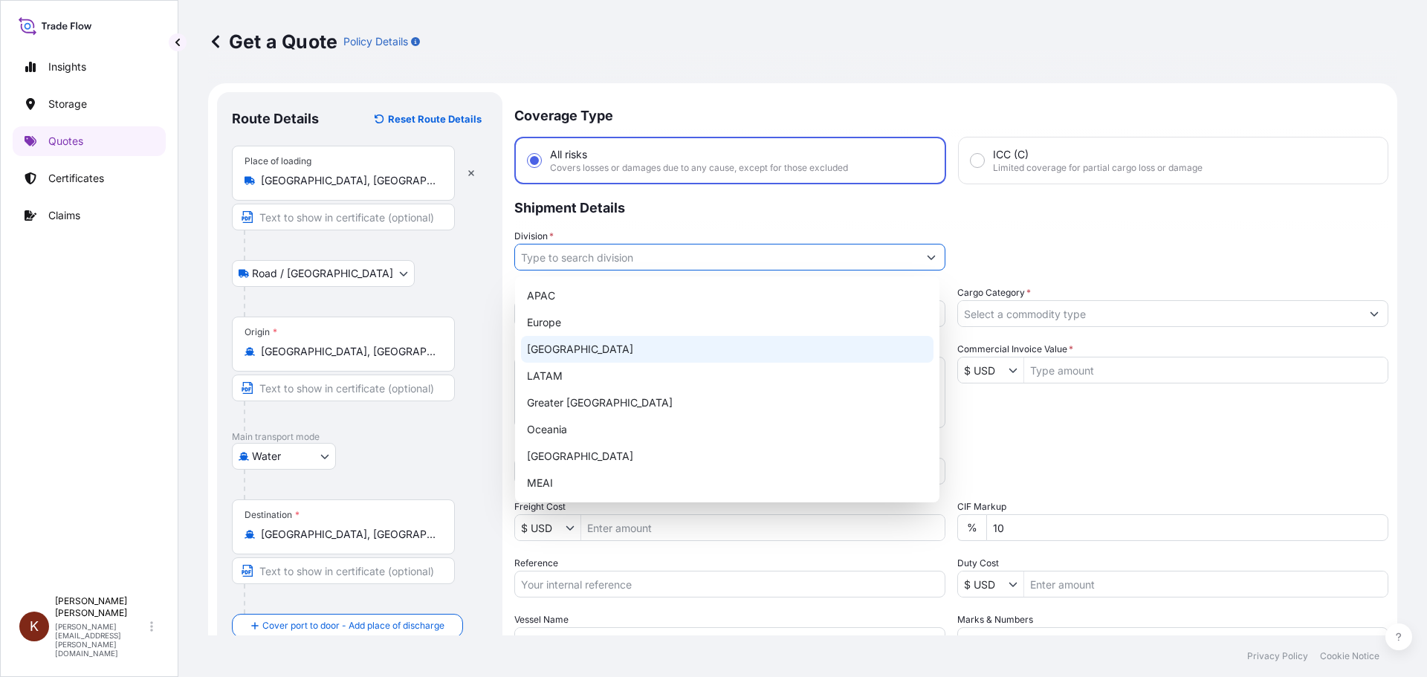
click at [585, 341] on div "[GEOGRAPHIC_DATA]" at bounding box center [727, 349] width 412 height 27
type input "[GEOGRAPHIC_DATA]"
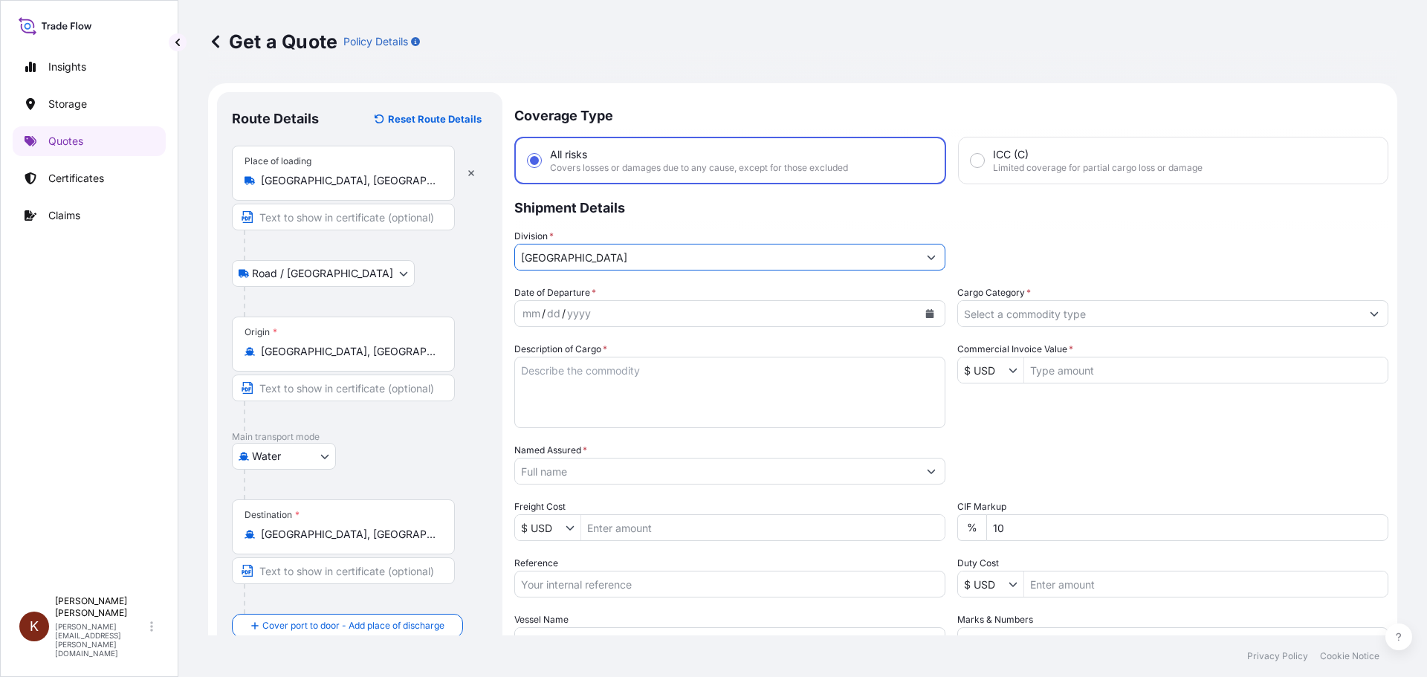
click at [539, 308] on div "mm" at bounding box center [531, 314] width 21 height 18
click at [930, 315] on button "Calendar" at bounding box center [930, 314] width 24 height 24
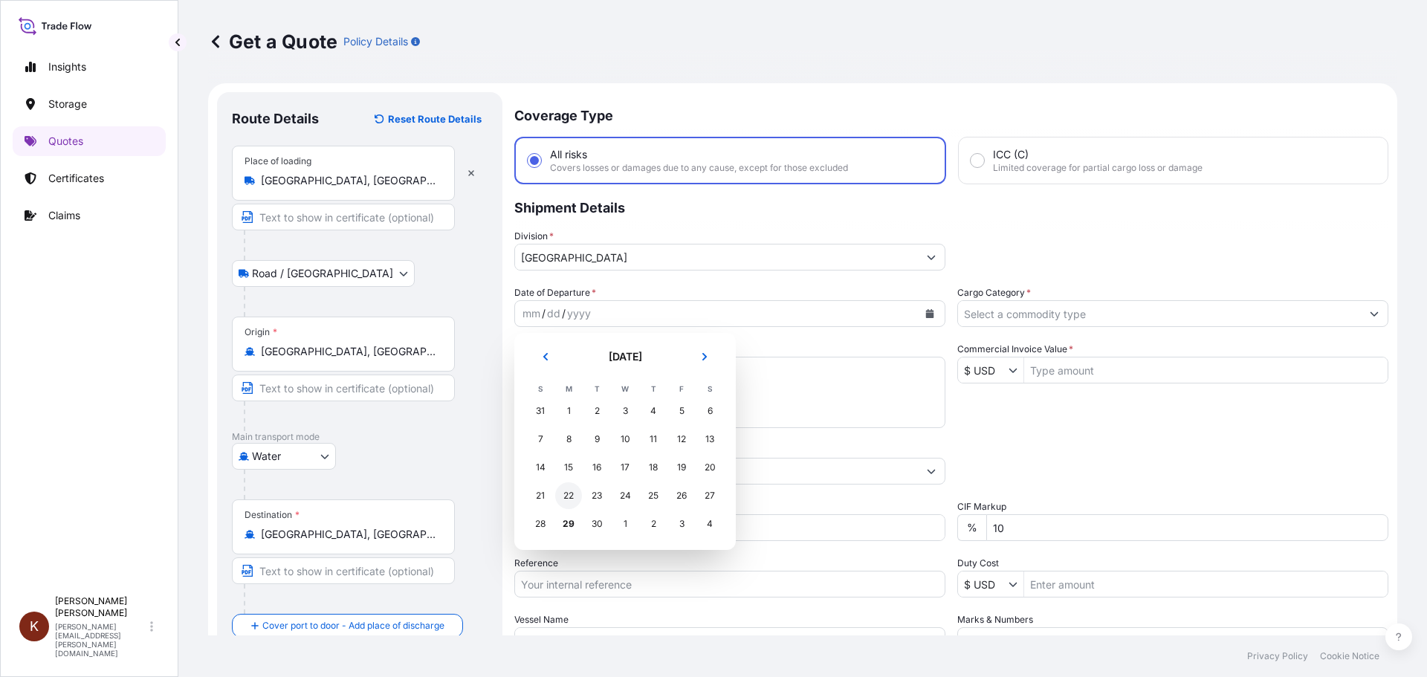
click at [570, 494] on div "22" at bounding box center [568, 495] width 27 height 27
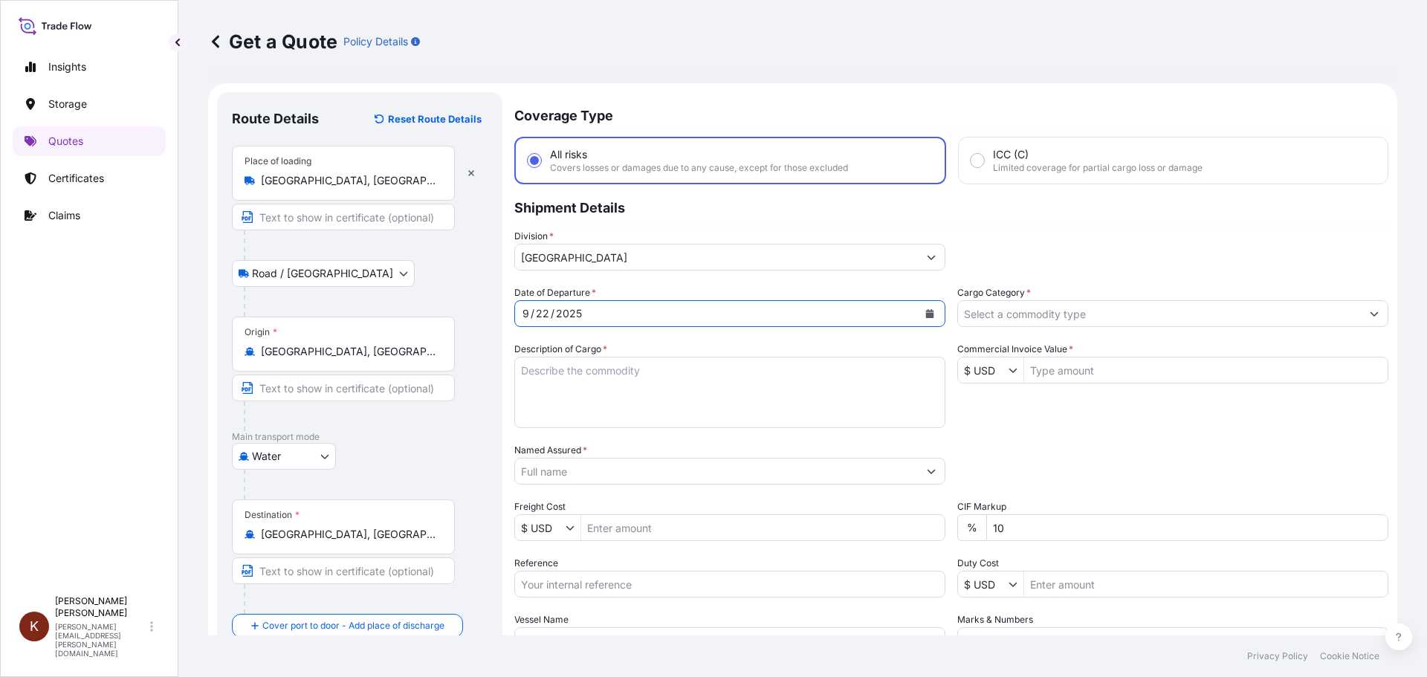
click at [532, 377] on textarea "Description of Cargo *" at bounding box center [729, 392] width 431 height 71
click at [556, 372] on textarea "Description of Cargo *" at bounding box center [729, 392] width 431 height 71
type textarea "1 x 40' HC STC Crackers /"
click at [990, 316] on input "Cargo Category *" at bounding box center [1159, 313] width 403 height 27
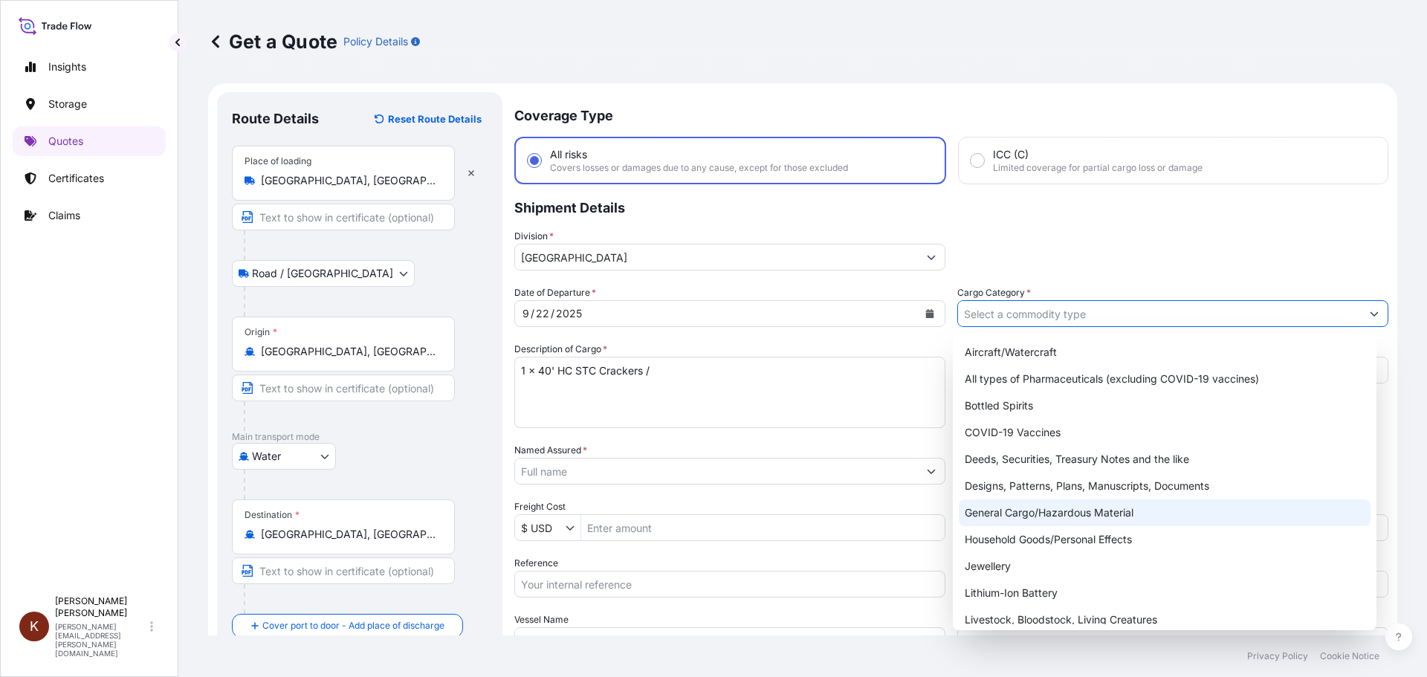
click at [1008, 510] on div "General Cargo/Hazardous Material" at bounding box center [1165, 512] width 412 height 27
type input "General Cargo/Hazardous Material"
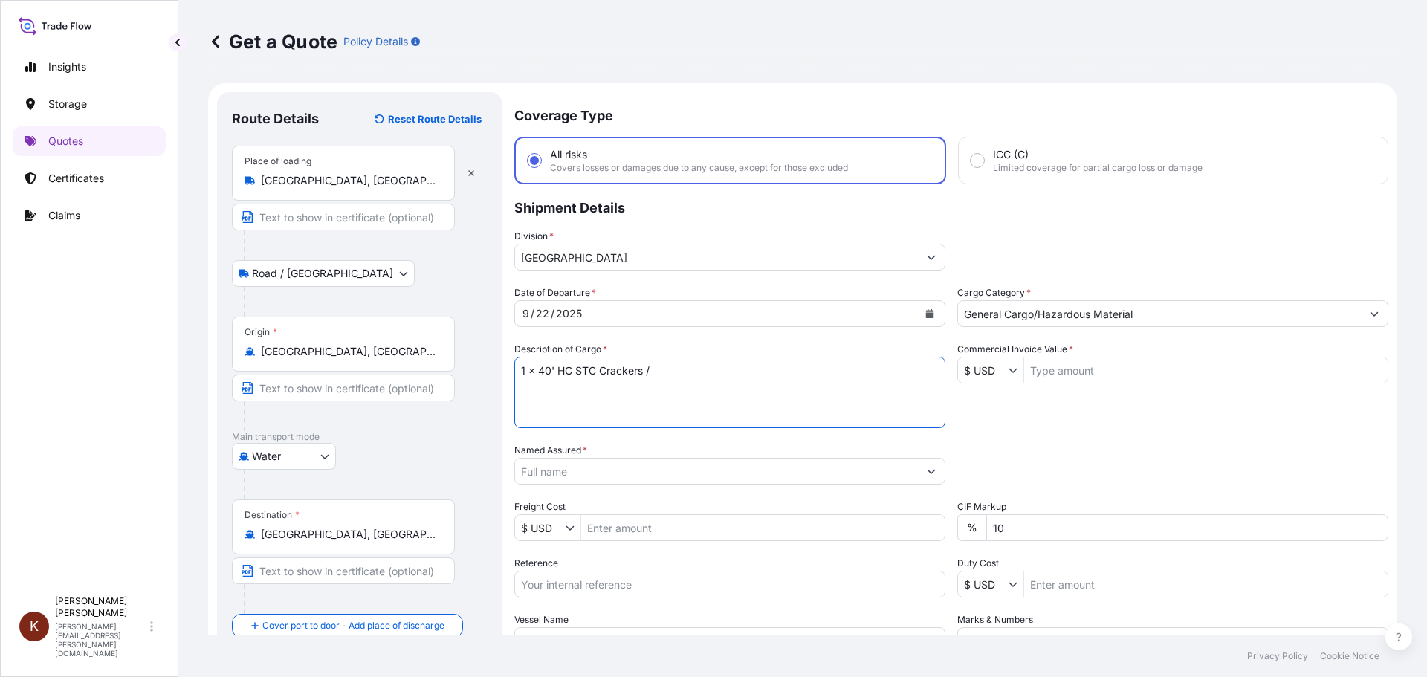
click at [670, 368] on textarea "1 x 40' HC STC Crackers /" at bounding box center [729, 392] width 431 height 71
click at [687, 372] on textarea "1 x 40' HC STC Crackers /" at bounding box center [729, 392] width 431 height 71
paste textarea "44636.22"
drag, startPoint x: 655, startPoint y: 366, endPoint x: 776, endPoint y: 369, distance: 121.2
click at [776, 369] on textarea "1 x 40' HC STC Crackers / 44636.22" at bounding box center [729, 392] width 431 height 71
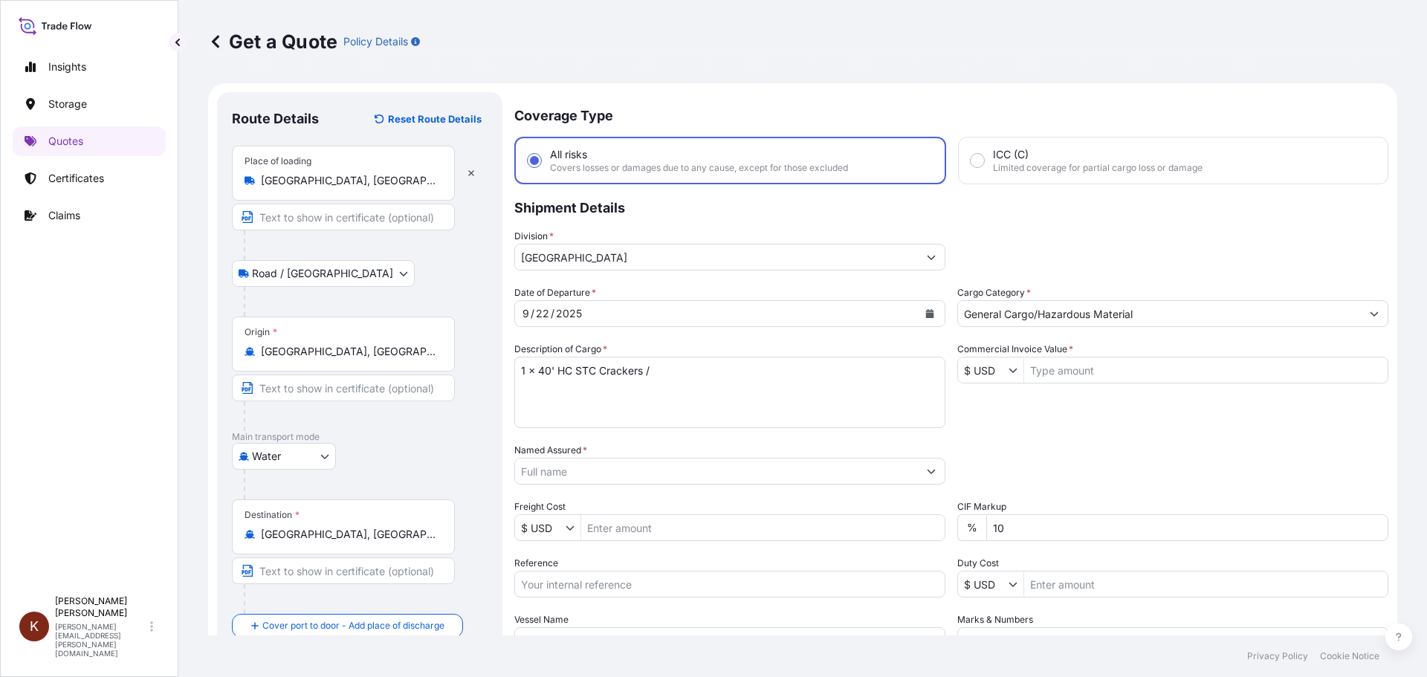
click at [667, 365] on textarea "1 x 40' HC STC Crackers /" at bounding box center [729, 392] width 431 height 71
paste textarea "MSC [GEOGRAPHIC_DATA] V / 03E37"
click at [546, 391] on textarea "1 x 40' HC STC Crackers / MSC [GEOGRAPHIC_DATA] V / 03E37" at bounding box center [729, 392] width 431 height 71
click at [829, 366] on textarea "1 x 40' HC STC Crackers / MSC [GEOGRAPHIC_DATA] V / 03E37" at bounding box center [729, 392] width 431 height 71
paste textarea "FANU3067719"
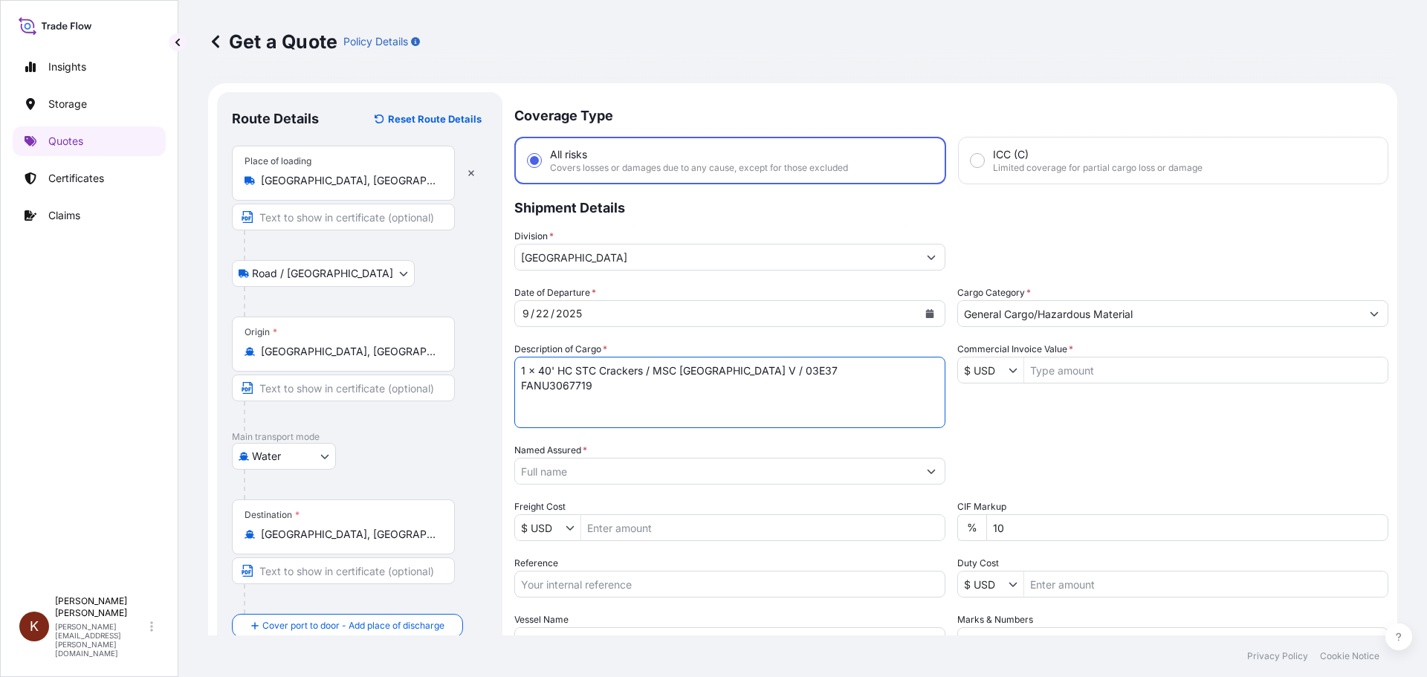
type textarea "1 x 40' HC STC Crackers / MSC [GEOGRAPHIC_DATA] V / 03E37 FANU3067719"
click at [626, 469] on input "Named Assured *" at bounding box center [716, 471] width 403 height 27
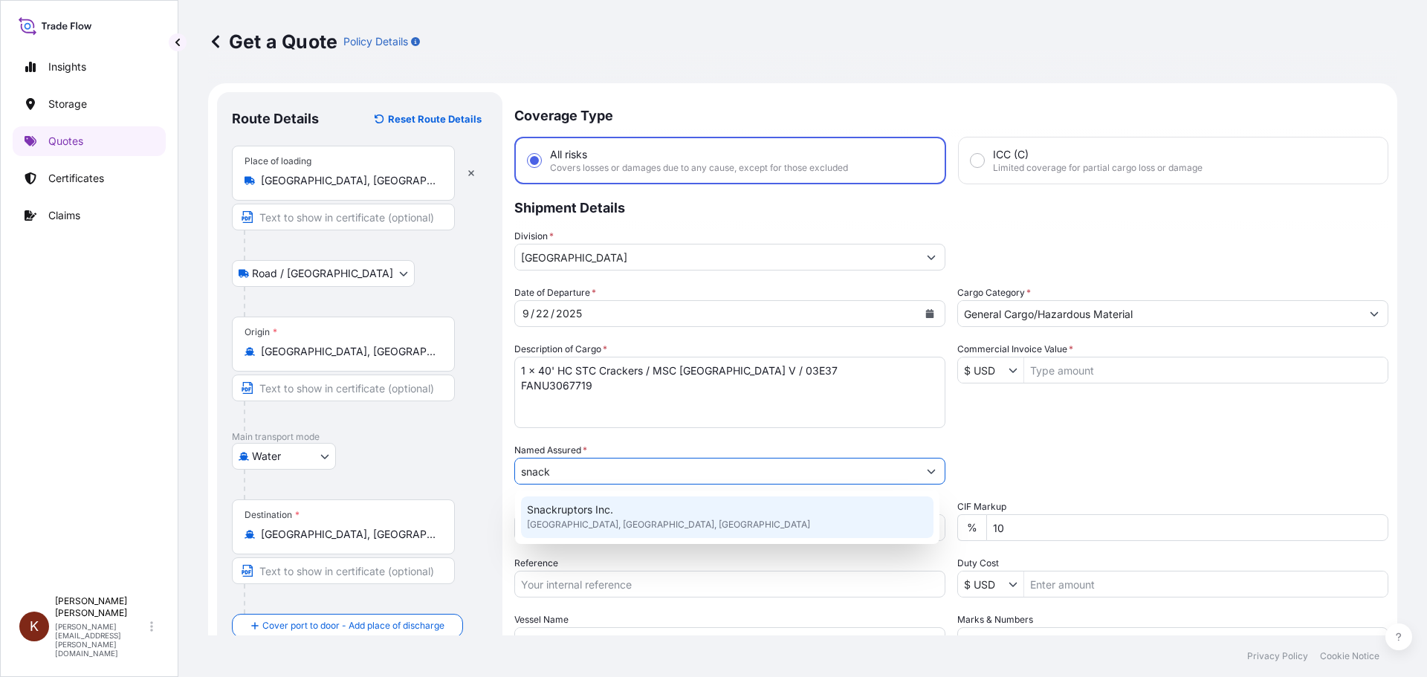
click at [572, 514] on span "Snackruptors Inc." at bounding box center [570, 509] width 86 height 15
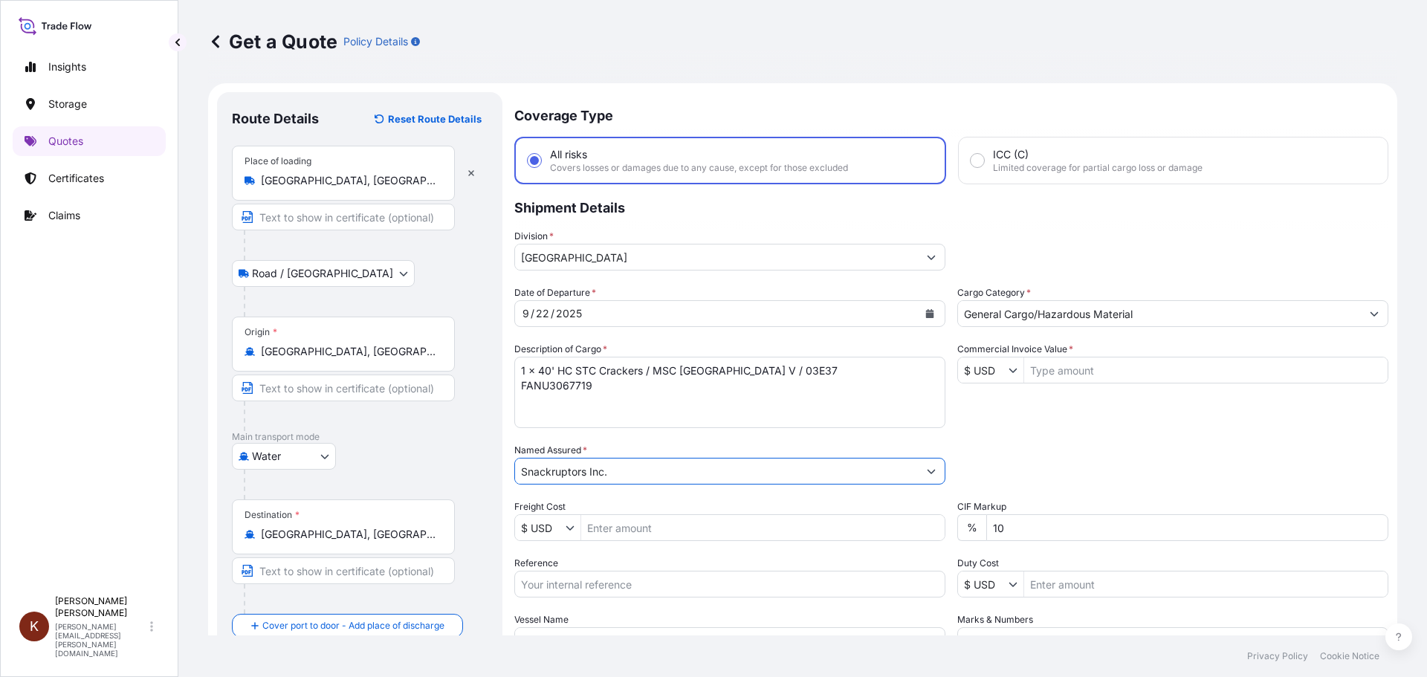
scroll to position [138, 0]
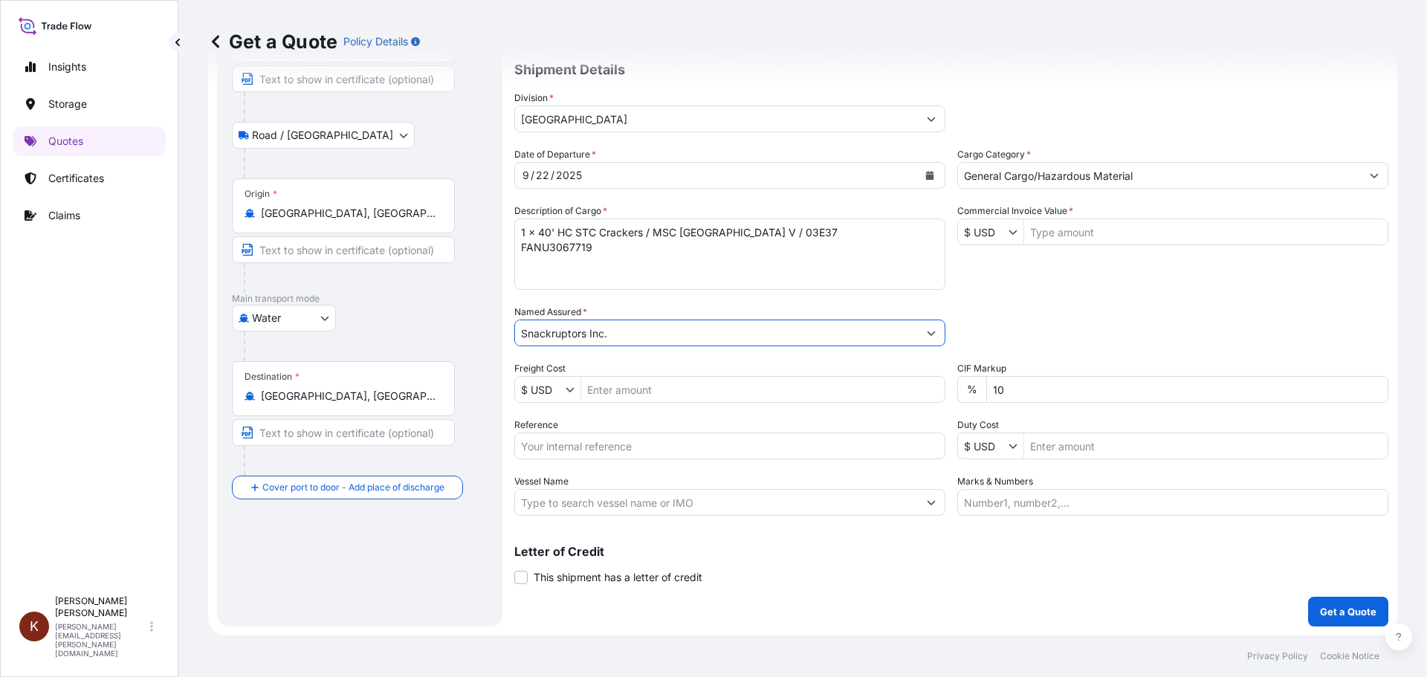
type input "Snackruptors Inc."
click at [605, 448] on input "Reference" at bounding box center [729, 446] width 431 height 27
click at [583, 444] on input "Reference" at bounding box center [729, 446] width 431 height 27
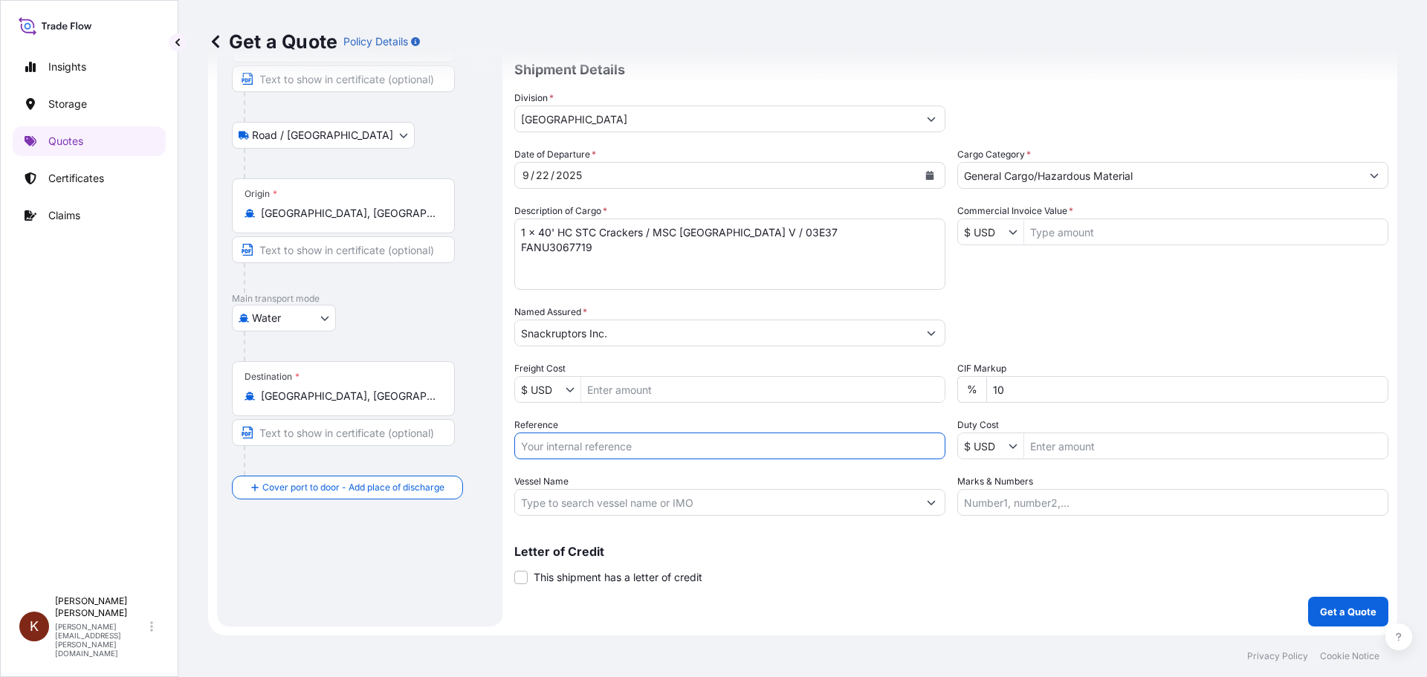
paste input "STOR0154704"
type input "STOR0154704"
click at [544, 496] on input "Vessel Name" at bounding box center [716, 502] width 403 height 27
paste input "MSC SAO [PERSON_NAME]"
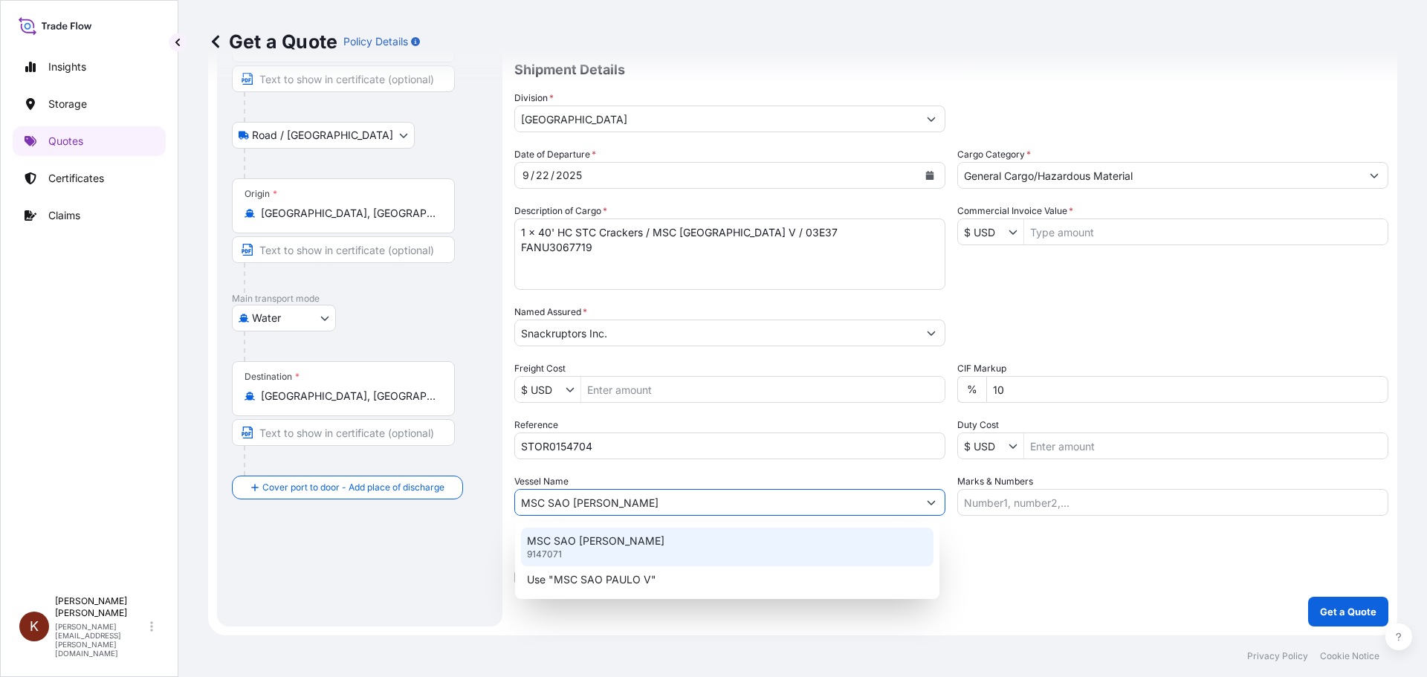
click at [584, 548] on p "MSC SAO [PERSON_NAME]" at bounding box center [595, 541] width 137 height 15
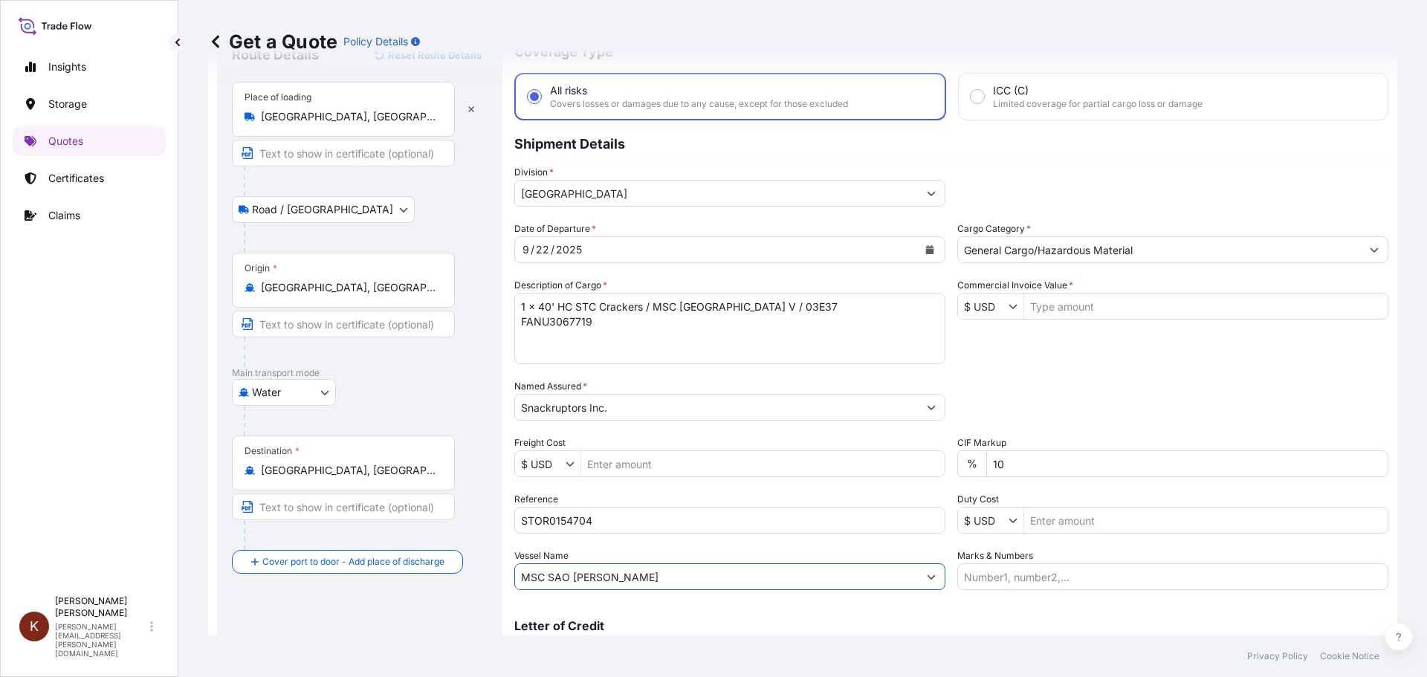
scroll to position [0, 0]
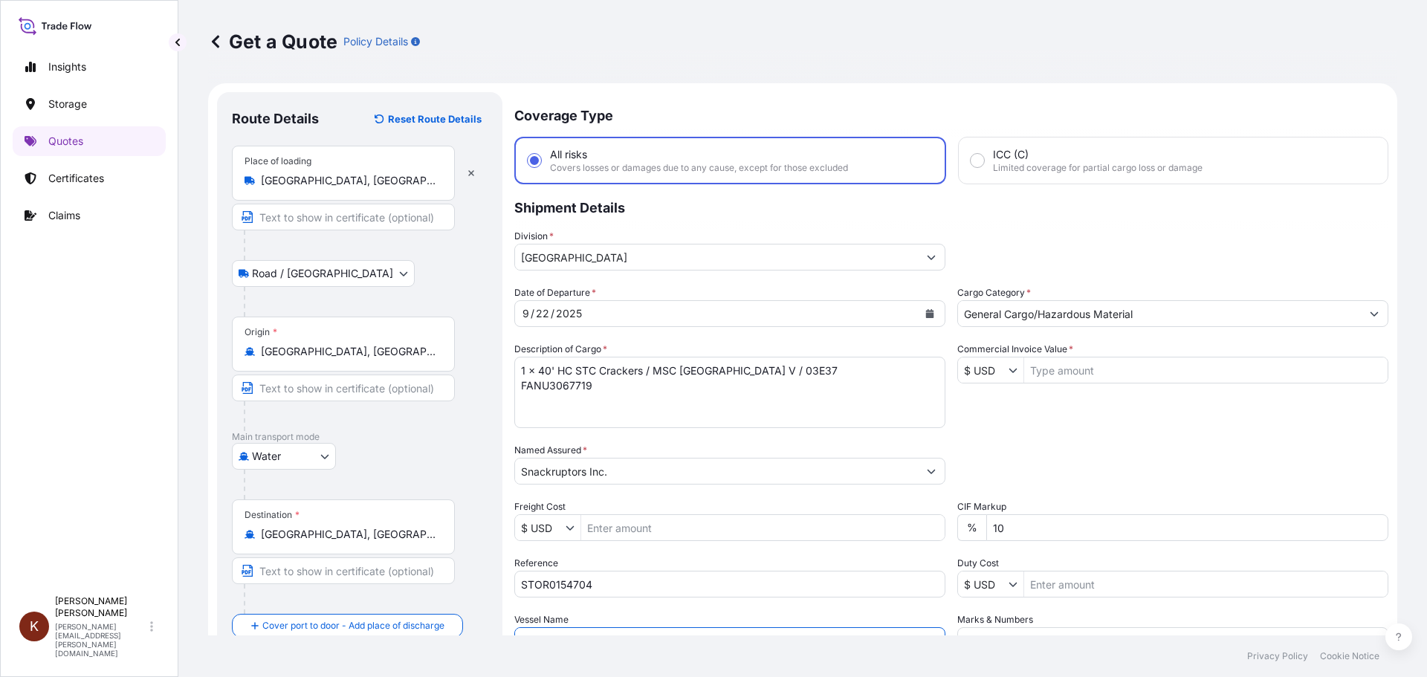
type input "MSC SAO [PERSON_NAME]"
click at [1010, 369] on icon "Show suggestions" at bounding box center [1013, 370] width 9 height 9
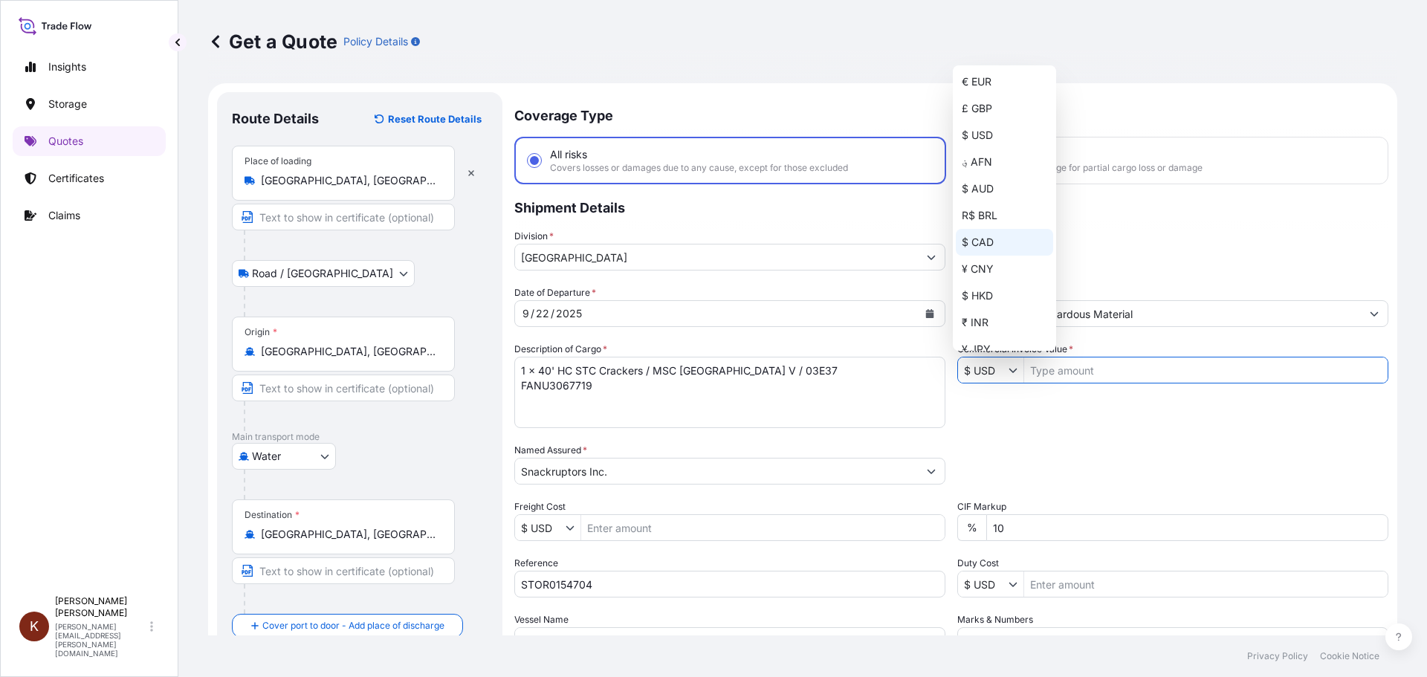
click at [989, 237] on div "$ CAD" at bounding box center [1004, 242] width 97 height 27
type input "$ CAD"
click at [1112, 377] on input "Commercial Invoice Value *" at bounding box center [1205, 370] width 363 height 27
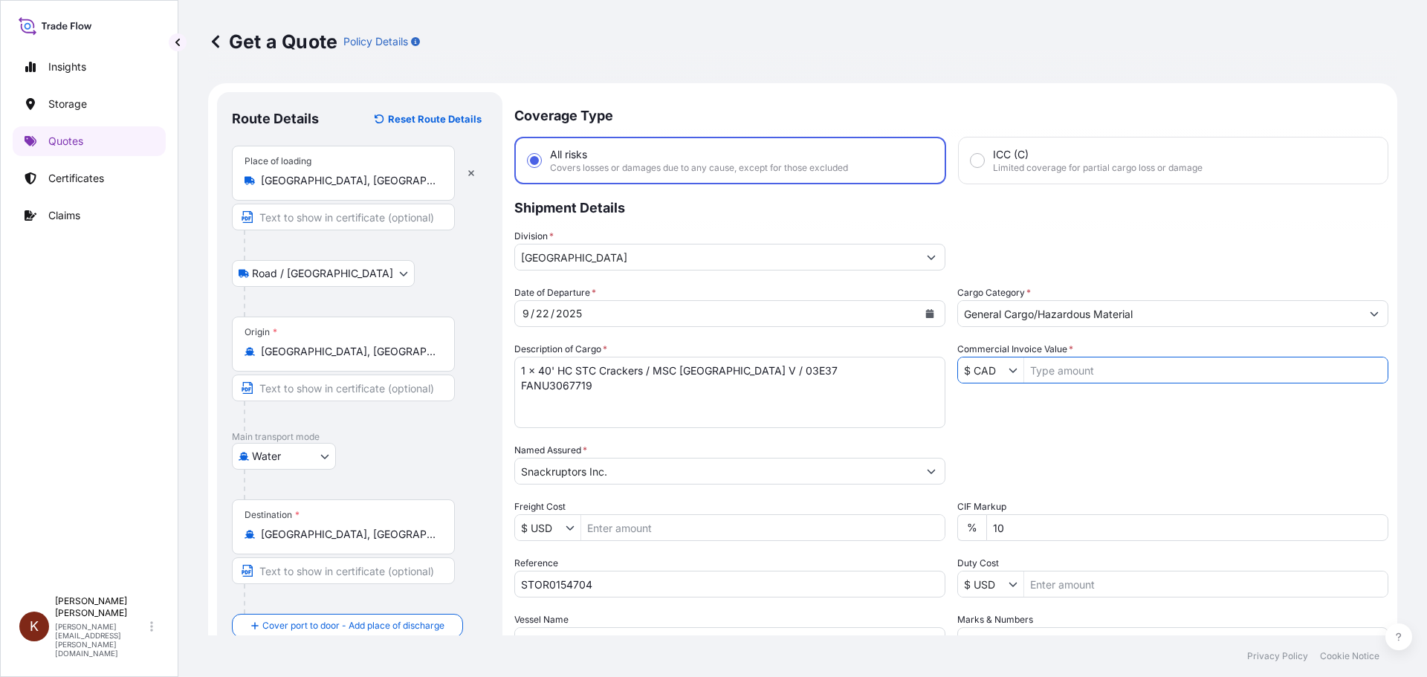
click at [1047, 369] on input "Commercial Invoice Value *" at bounding box center [1205, 370] width 363 height 27
paste input "34517.70"
type input "34,517.7"
click at [1009, 403] on div "Date of Departure * [DATE] Cargo Category * General Cargo/Hazardous Material De…" at bounding box center [951, 469] width 874 height 369
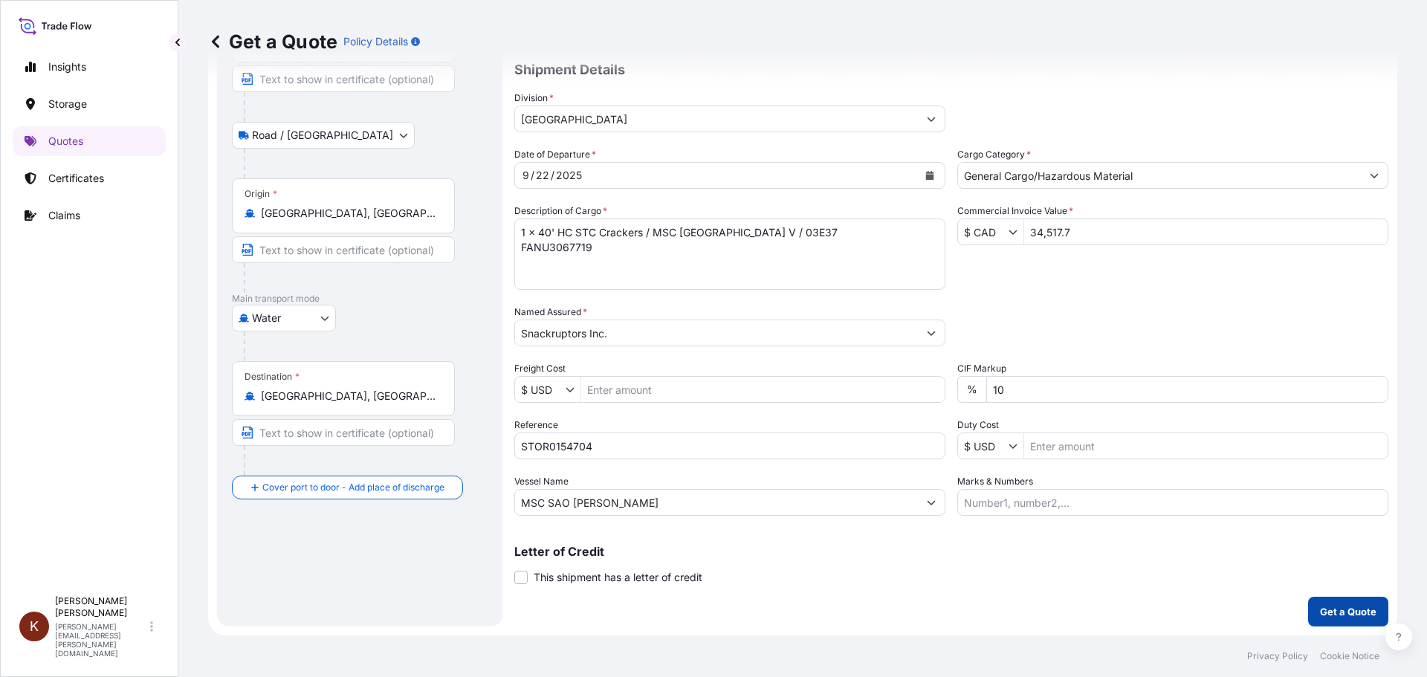
click at [1320, 608] on p "Get a Quote" at bounding box center [1348, 611] width 56 height 15
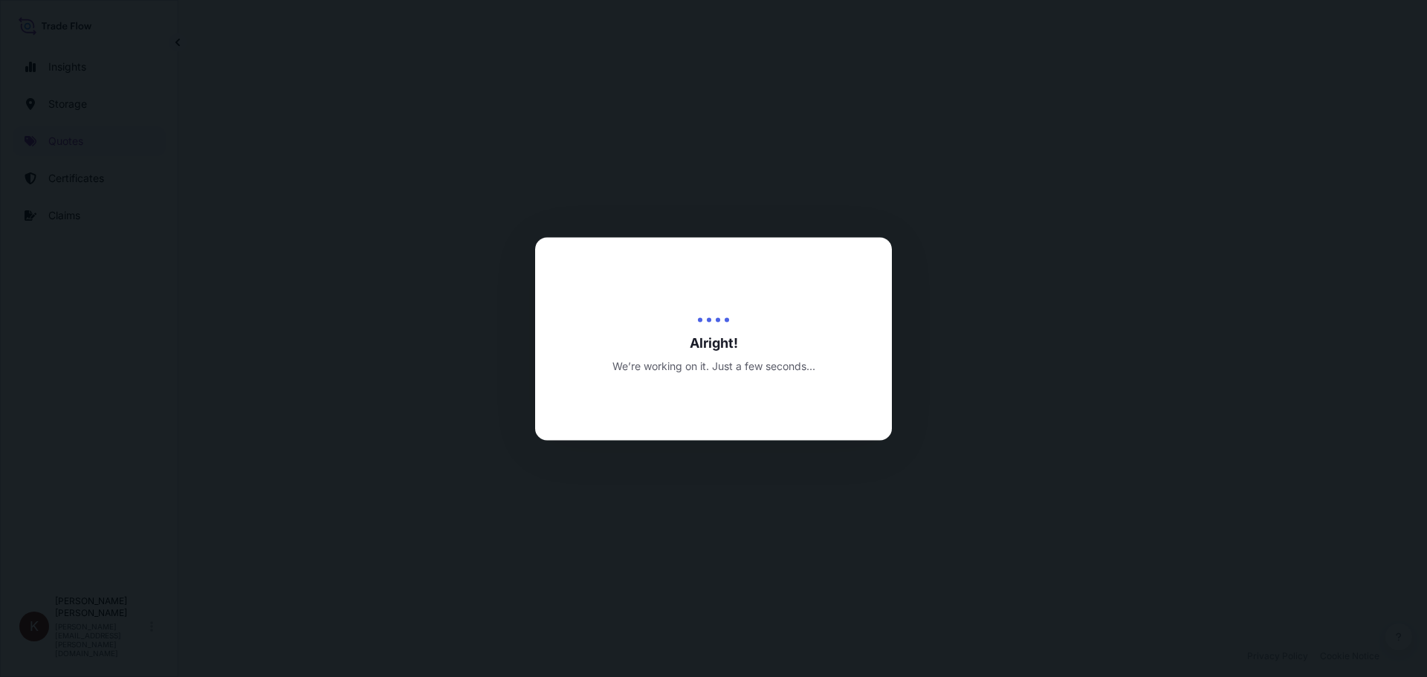
select select "Road / [GEOGRAPHIC_DATA]"
select select "Water"
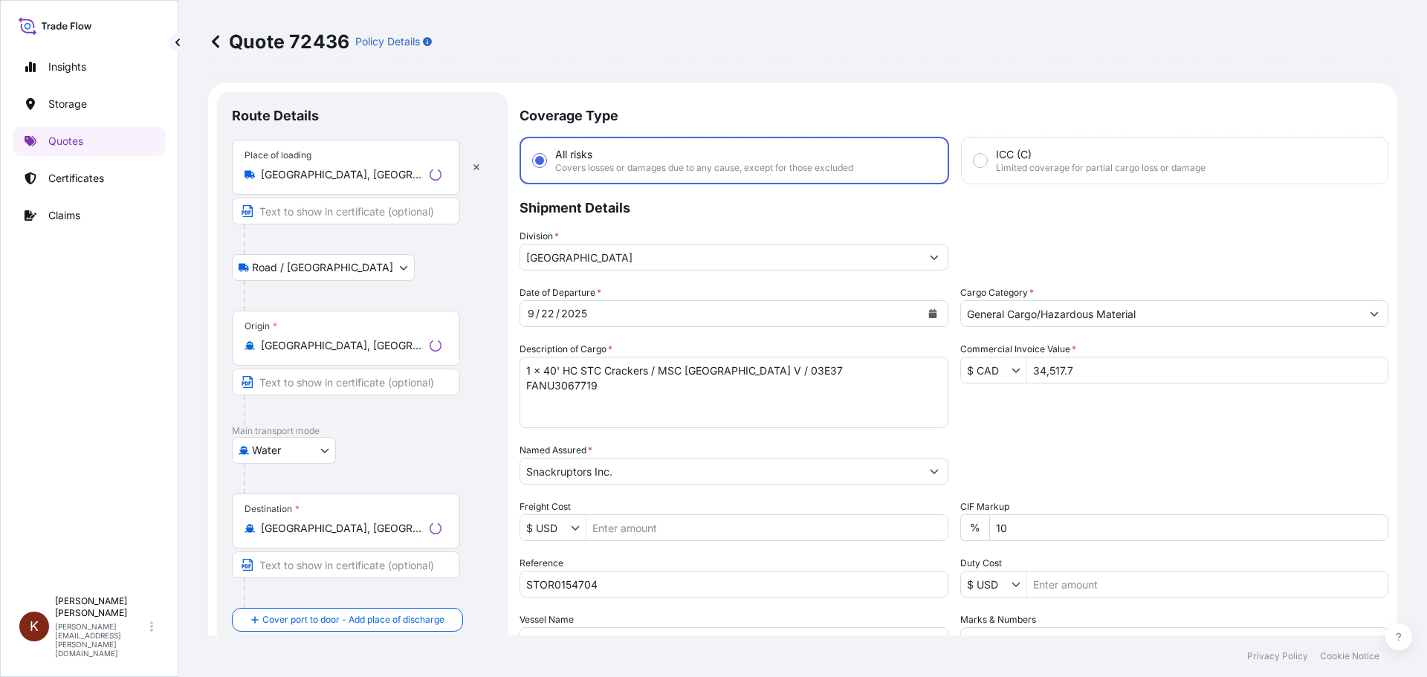
scroll to position [714, 0]
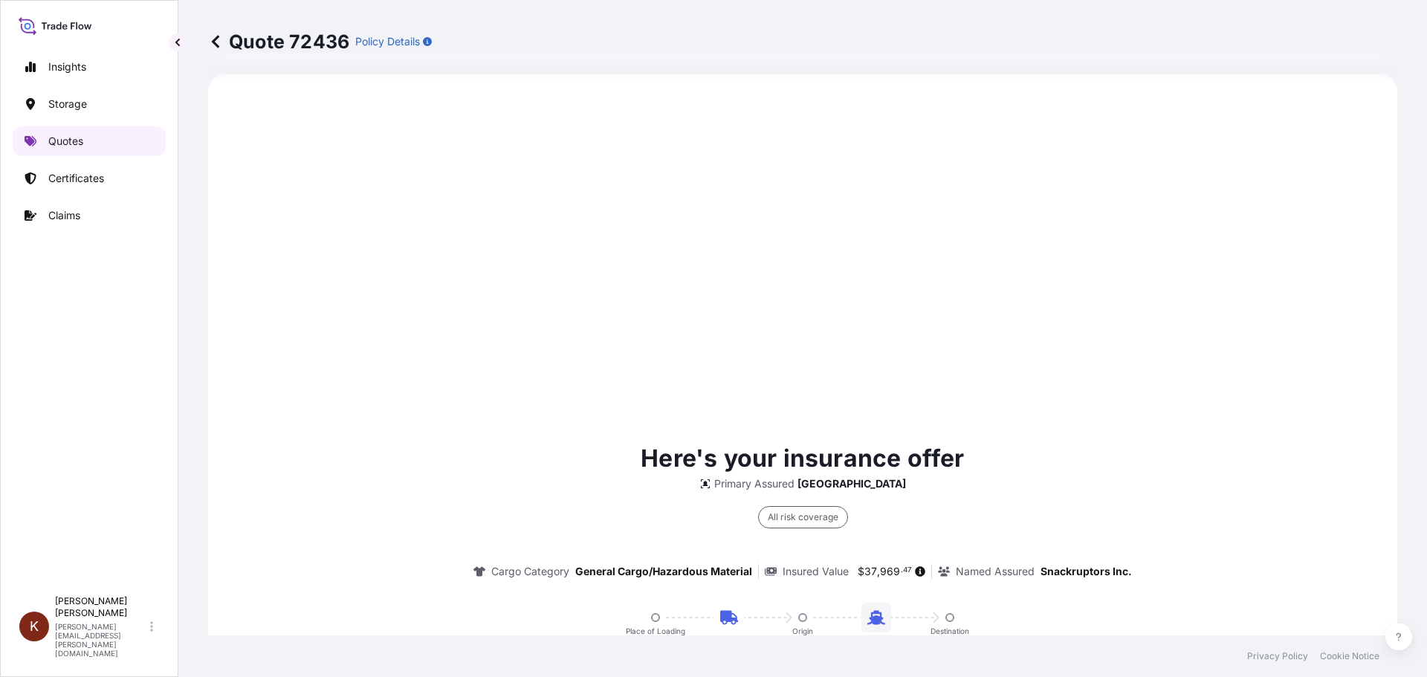
click at [76, 141] on p "Quotes" at bounding box center [65, 141] width 35 height 15
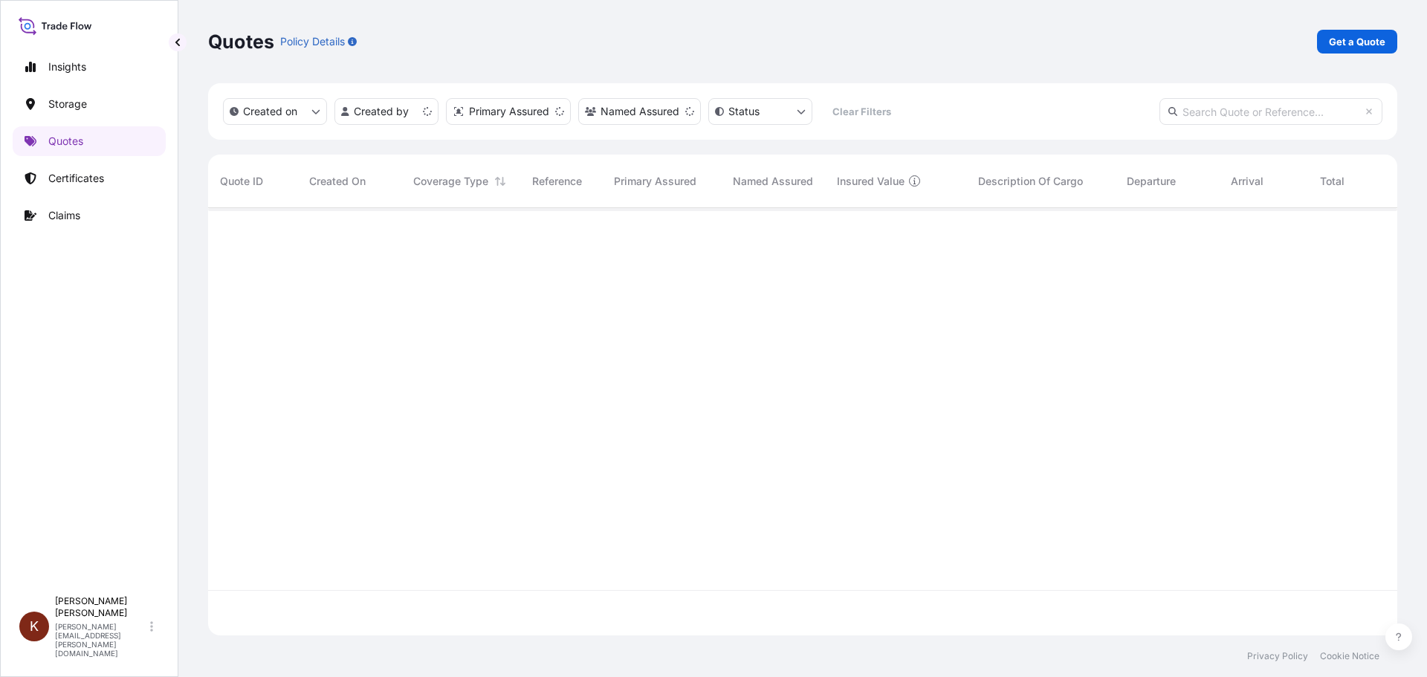
scroll to position [424, 1178]
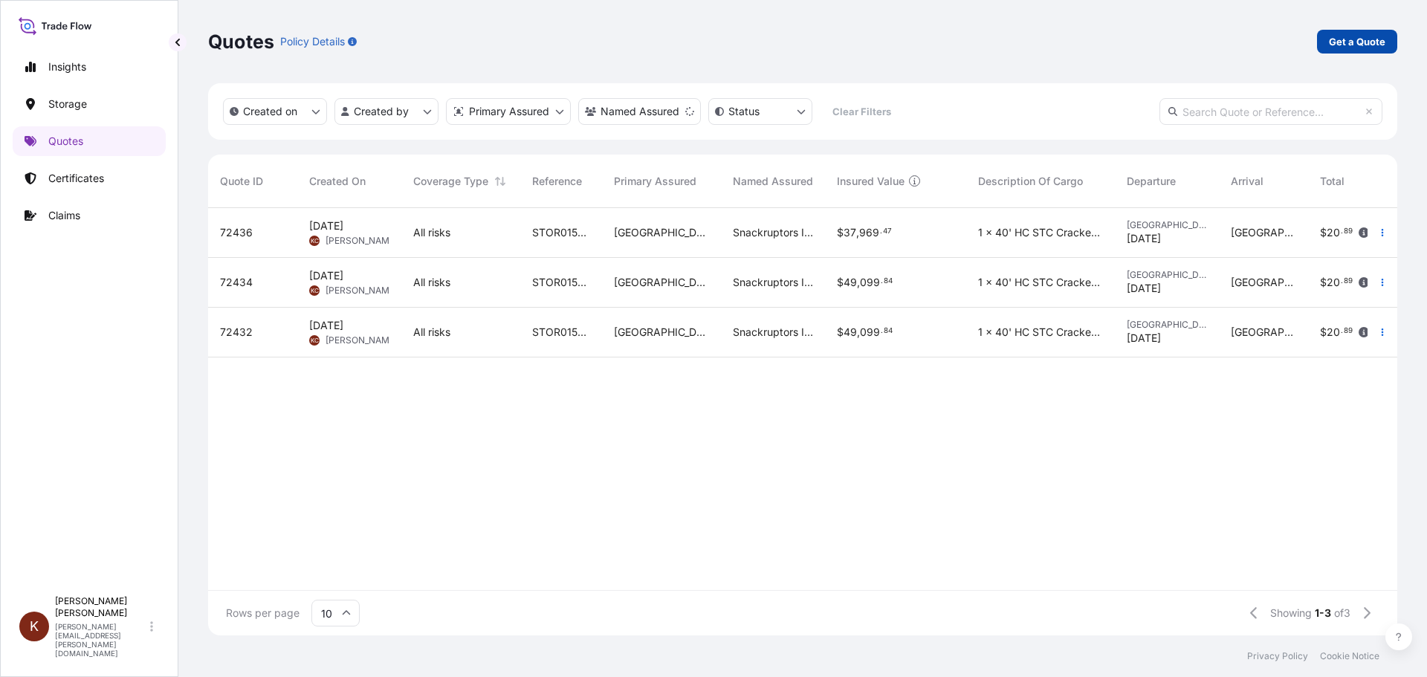
click at [1333, 37] on p "Get a Quote" at bounding box center [1357, 41] width 56 height 15
select select "Road / [GEOGRAPHIC_DATA]"
select select "Water"
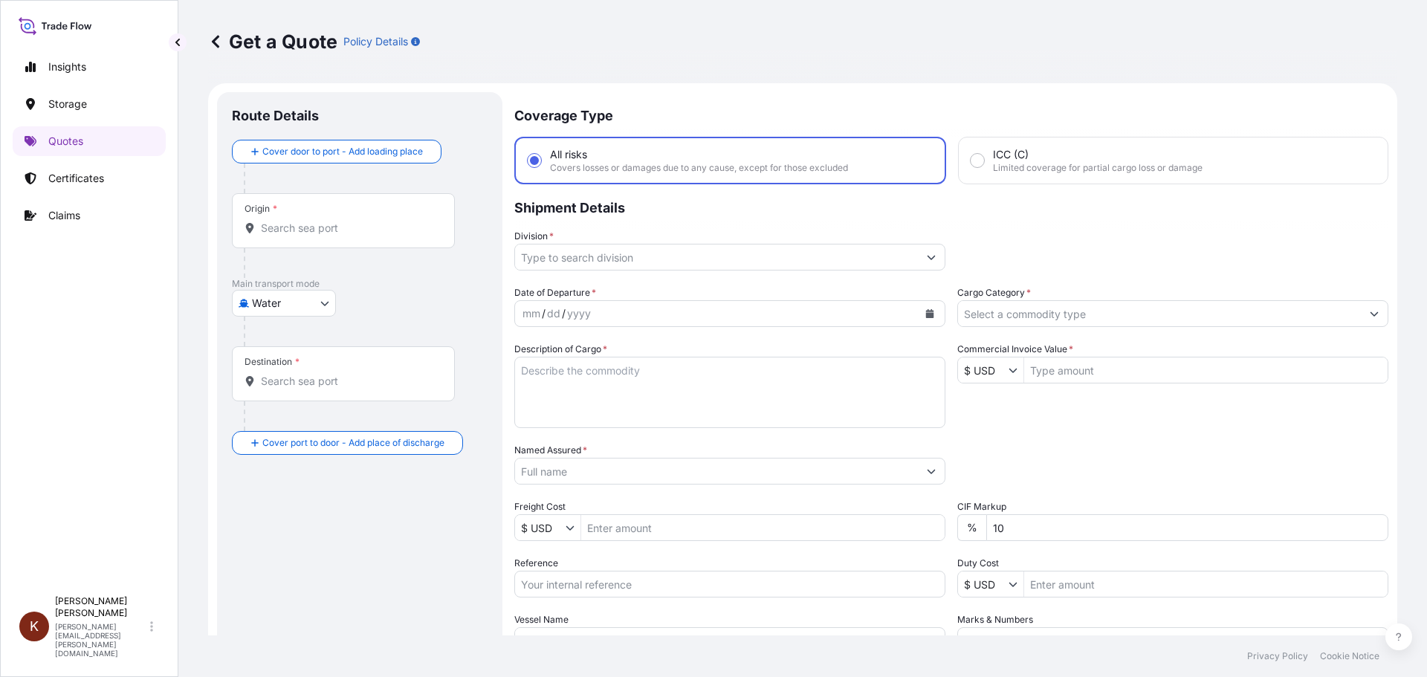
scroll to position [24, 0]
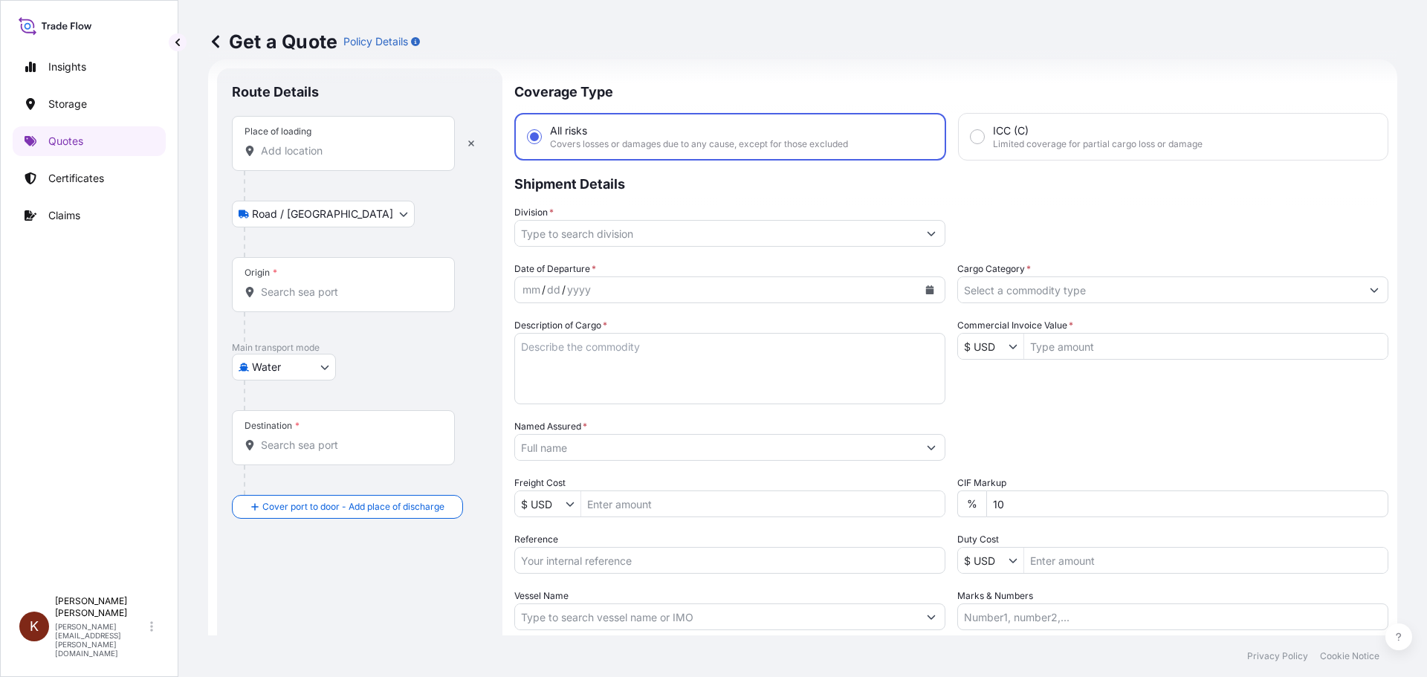
click at [264, 148] on input "Place of loading" at bounding box center [348, 150] width 175 height 15
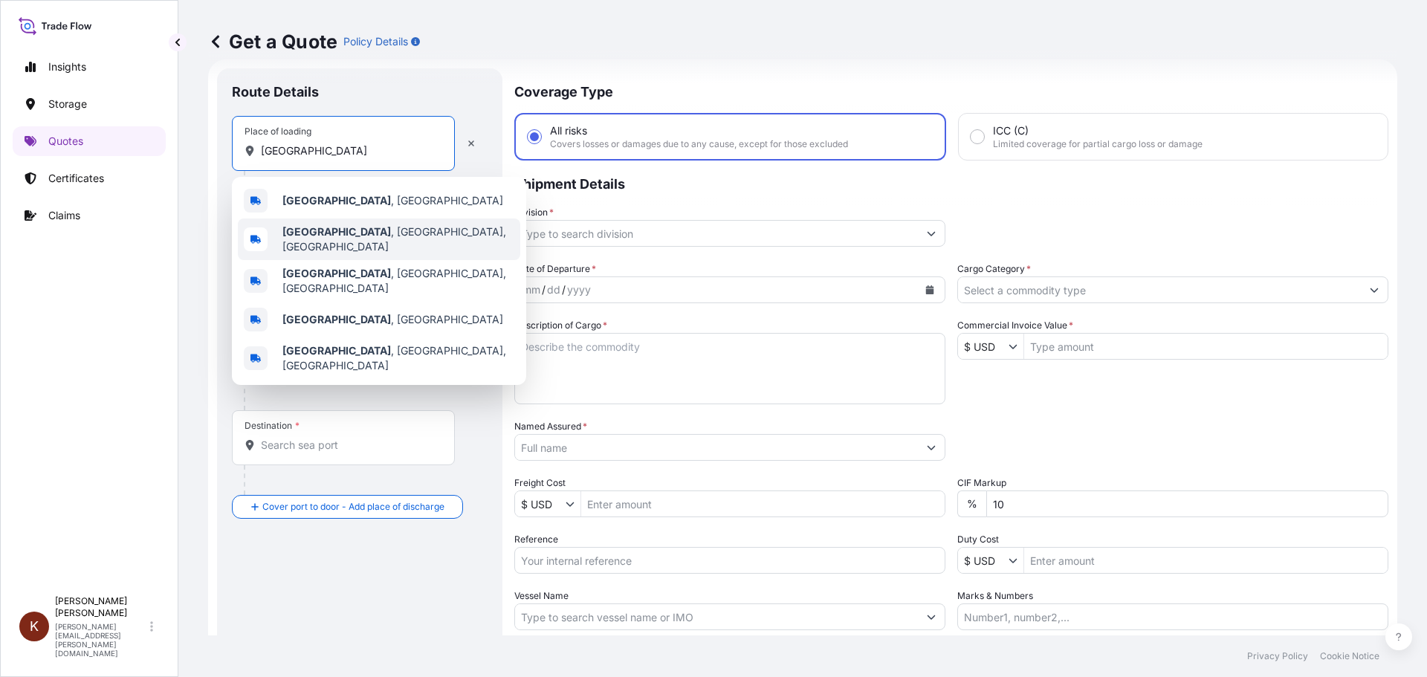
click at [358, 239] on span "[GEOGRAPHIC_DATA] , [GEOGRAPHIC_DATA], [GEOGRAPHIC_DATA]" at bounding box center [398, 239] width 232 height 30
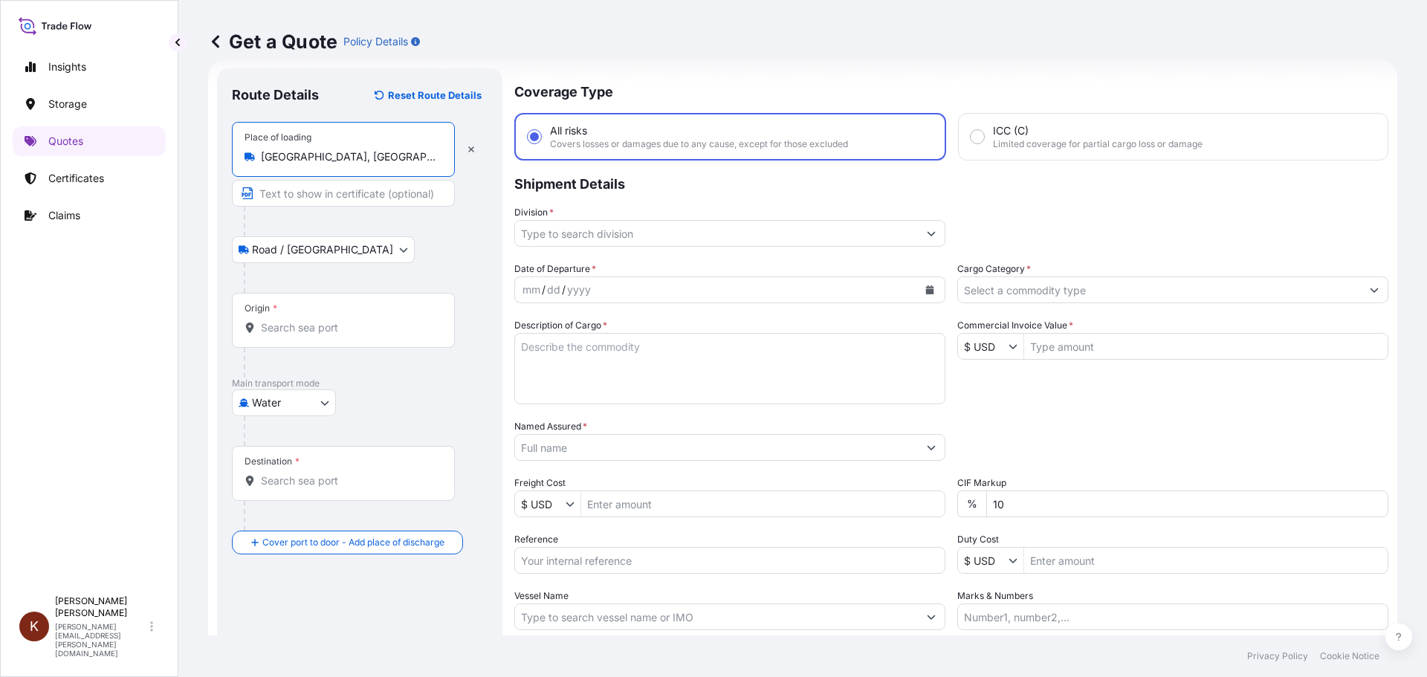
type input "[GEOGRAPHIC_DATA], [GEOGRAPHIC_DATA], [GEOGRAPHIC_DATA]"
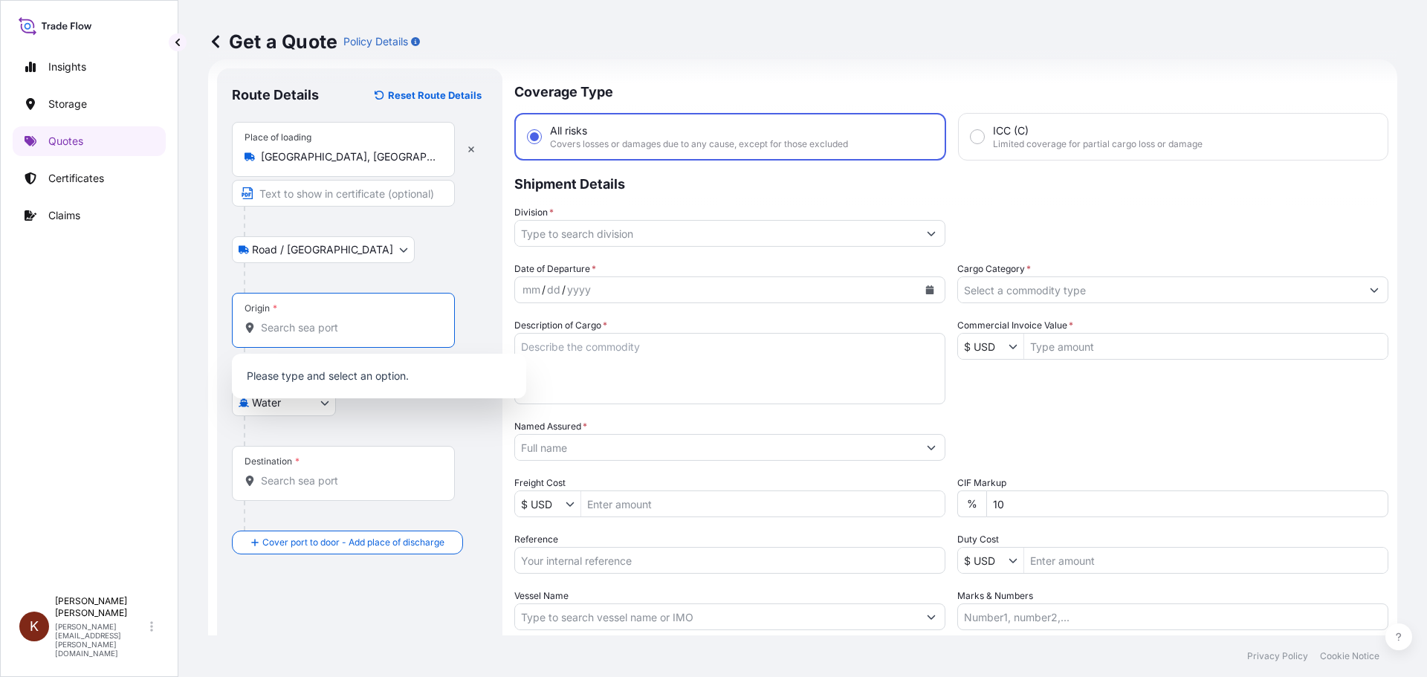
click at [281, 323] on input "Origin *" at bounding box center [348, 327] width 175 height 15
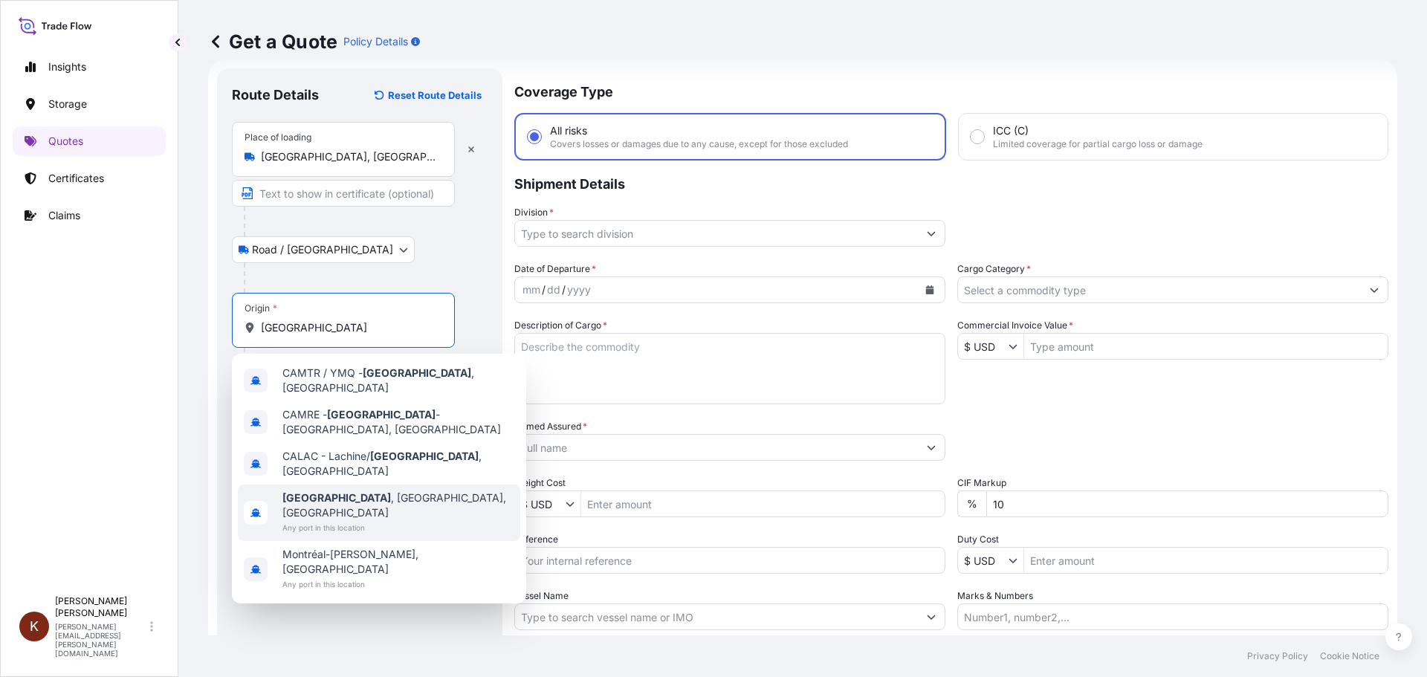
click at [334, 491] on span "[GEOGRAPHIC_DATA] , [GEOGRAPHIC_DATA], [GEOGRAPHIC_DATA]" at bounding box center [398, 506] width 232 height 30
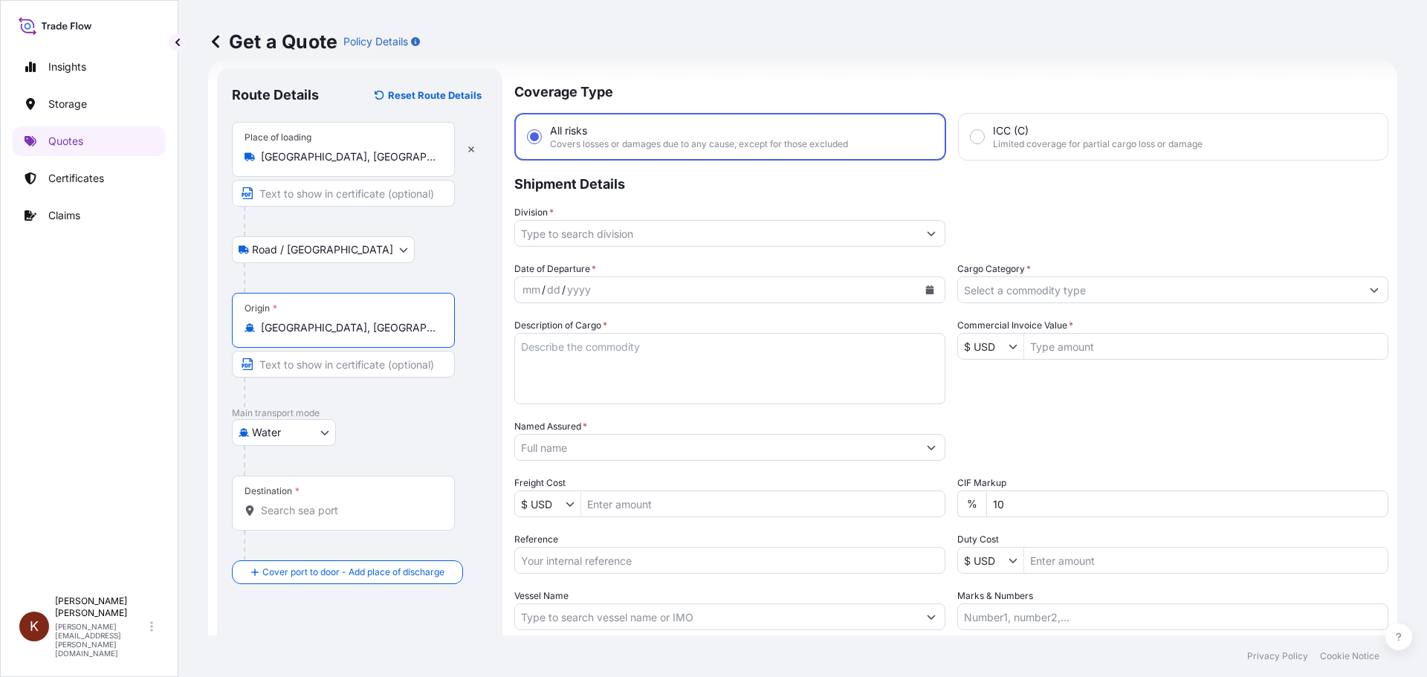
type input "[GEOGRAPHIC_DATA], [GEOGRAPHIC_DATA], [GEOGRAPHIC_DATA]"
click at [282, 505] on input "Destination *" at bounding box center [348, 510] width 175 height 15
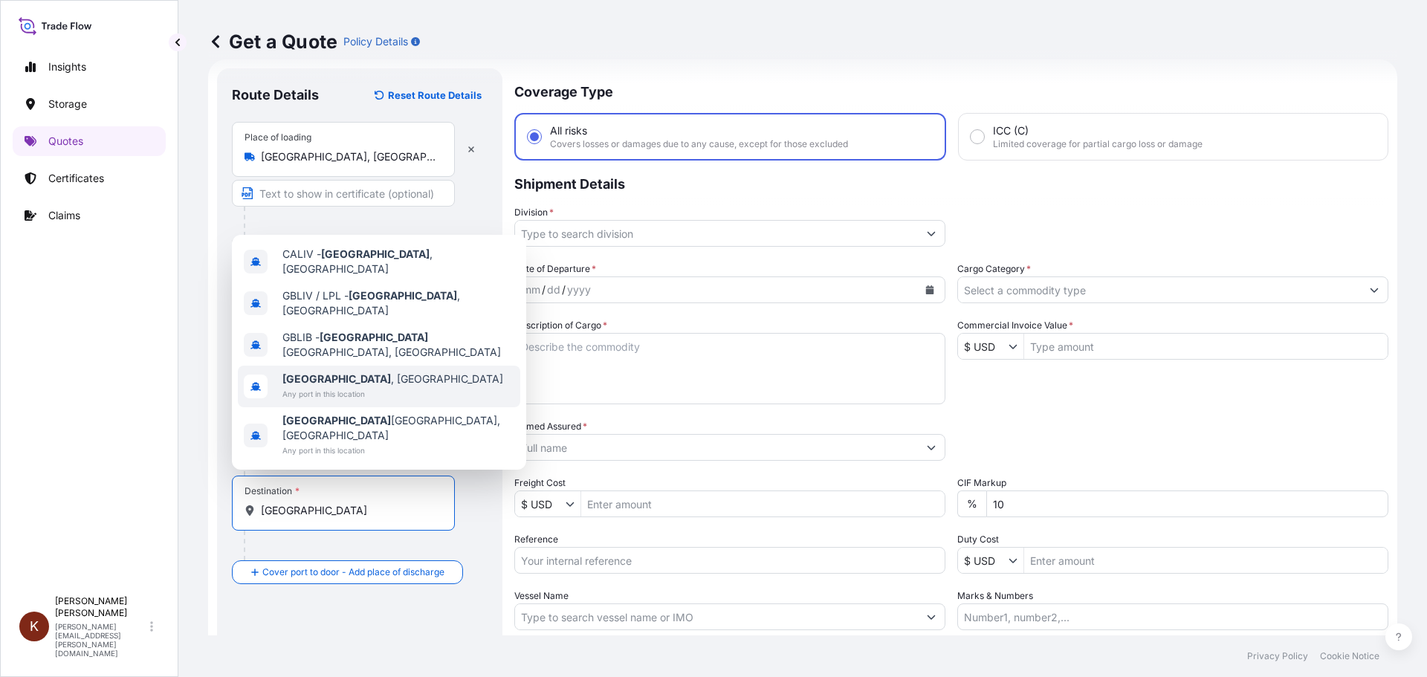
click at [313, 386] on span "[GEOGRAPHIC_DATA] , [GEOGRAPHIC_DATA]" at bounding box center [392, 379] width 221 height 15
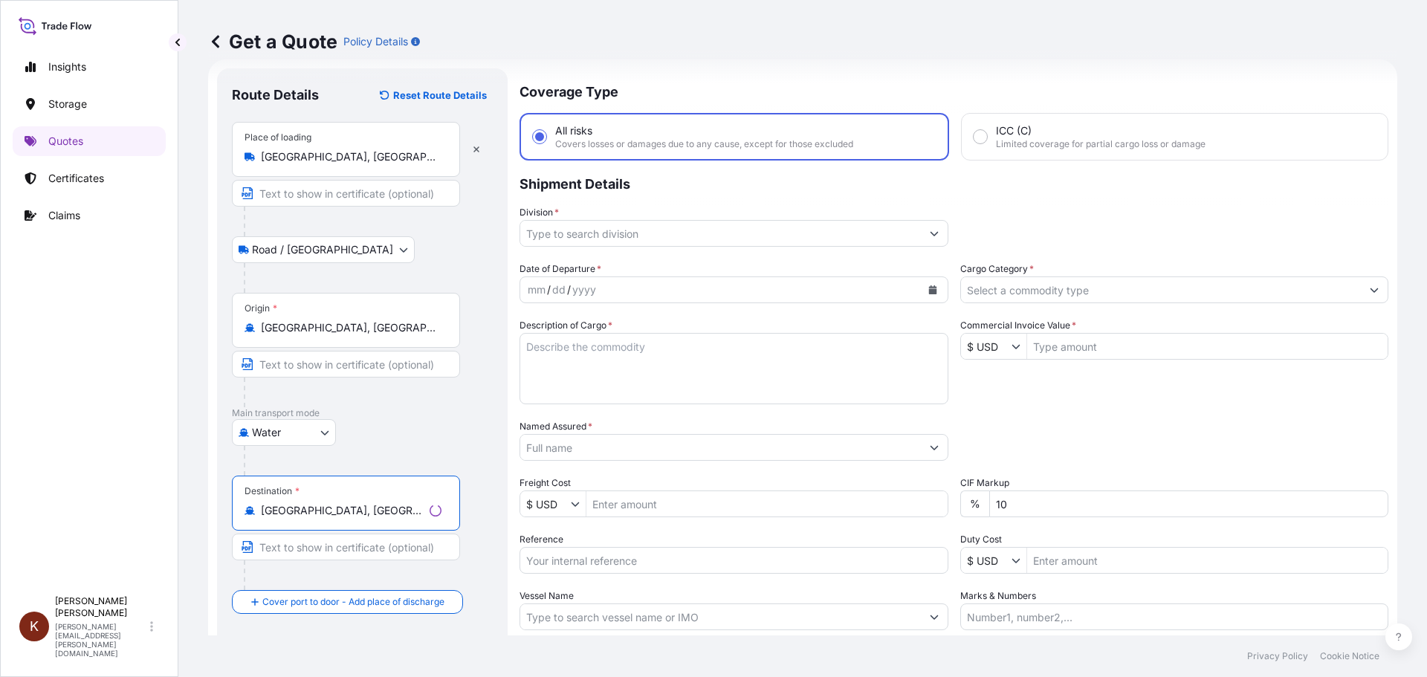
type input "[GEOGRAPHIC_DATA], [GEOGRAPHIC_DATA]"
click at [467, 465] on div at bounding box center [368, 461] width 249 height 30
click at [633, 344] on textarea "Description of Cargo *" at bounding box center [729, 368] width 431 height 71
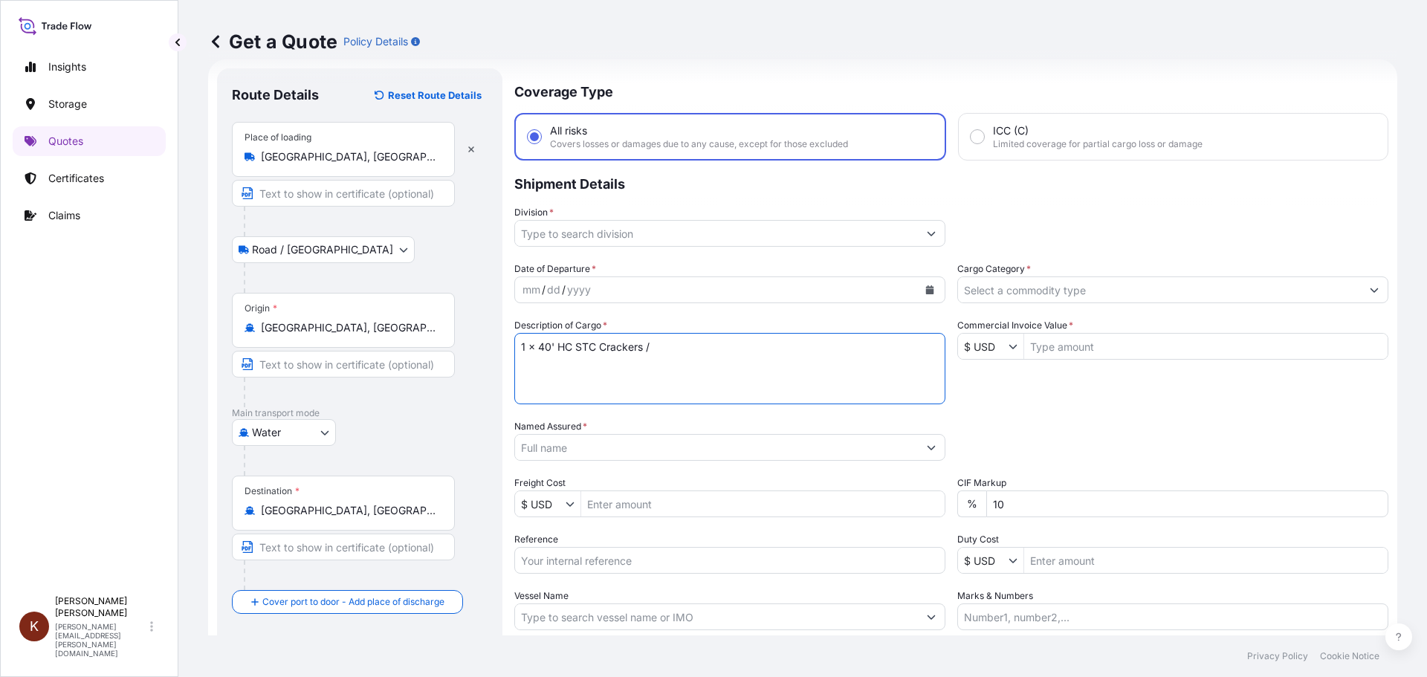
paste textarea "MSC [GEOGRAPHIC_DATA] V / 03E37"
click at [522, 366] on textarea "1 x 40' HC STC Crackers / MSC [GEOGRAPHIC_DATA] V / 03E37" at bounding box center [729, 368] width 431 height 71
click at [806, 354] on textarea "1 x 40' HC STC Crackers / MSC [GEOGRAPHIC_DATA] V / 03E37" at bounding box center [729, 368] width 431 height 71
paste textarea "HAMU4642620"
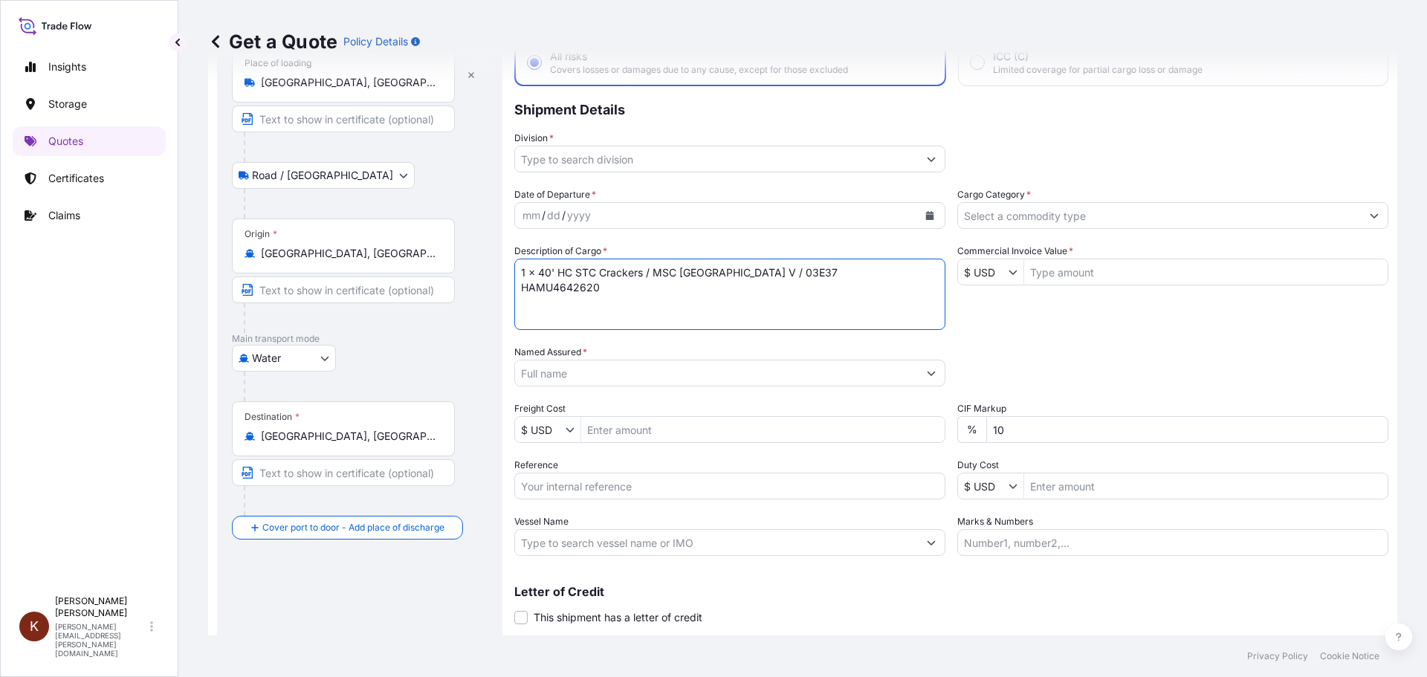
type textarea "1 x 40' HC STC Crackers / MSC [GEOGRAPHIC_DATA] V / 03E37 HAMU4642620"
click at [598, 373] on input "Named Assured *" at bounding box center [716, 373] width 403 height 27
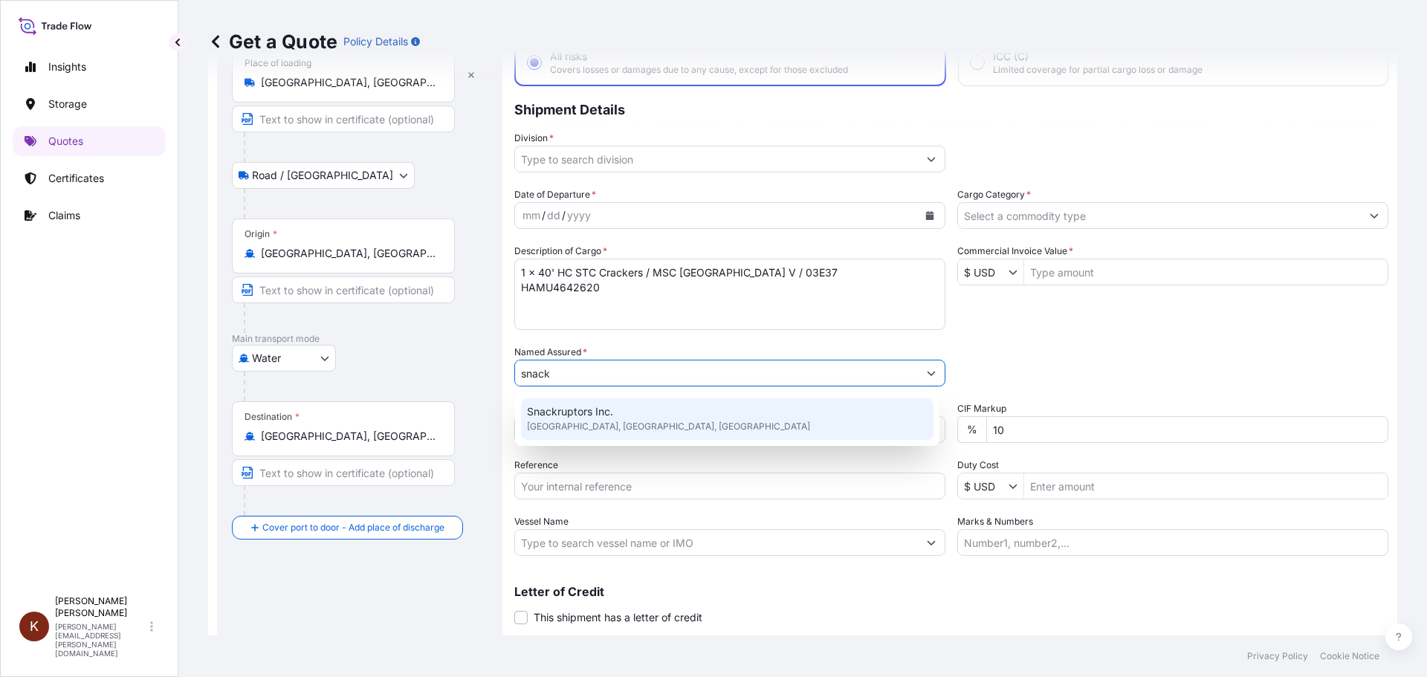
click at [592, 407] on span "Snackruptors Inc." at bounding box center [570, 411] width 86 height 15
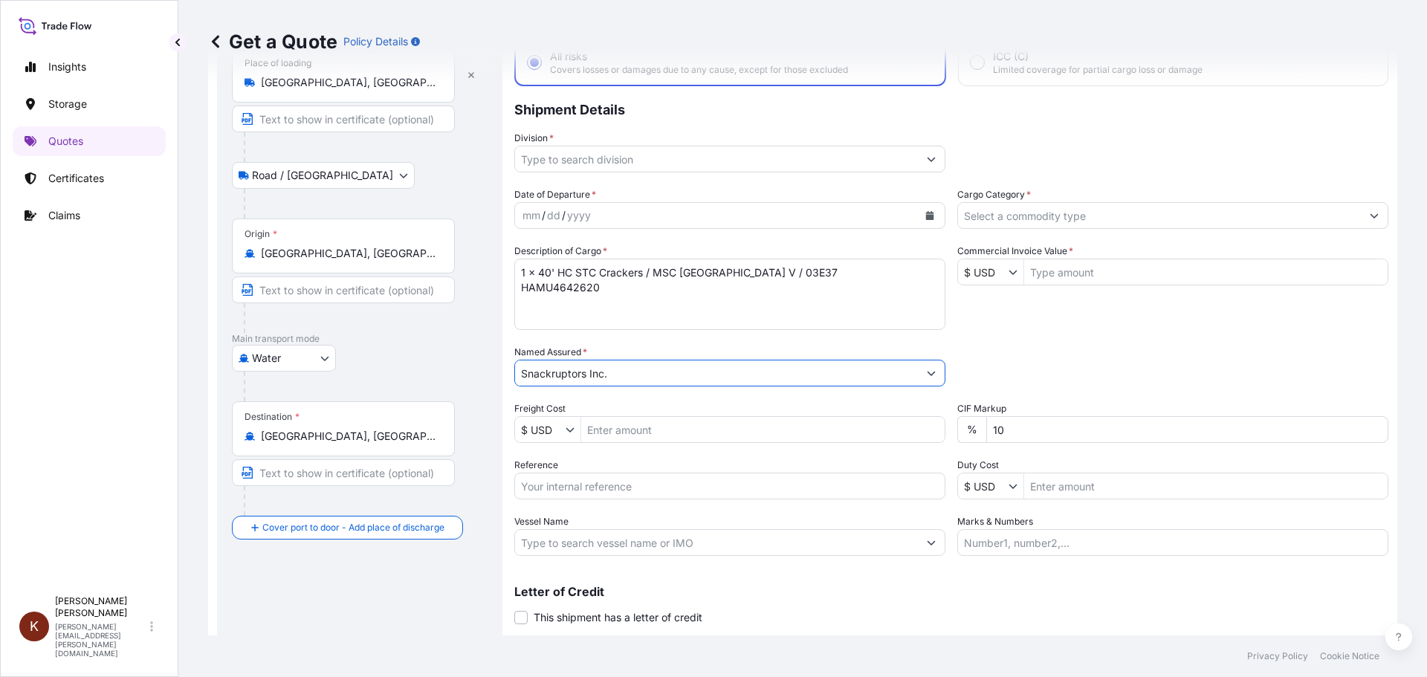
type input "Snackruptors Inc."
click at [555, 488] on input "Reference" at bounding box center [729, 486] width 431 height 27
paste input "STOR0154695"
type input "STOR0154695"
click at [600, 543] on input "Vessel Name" at bounding box center [716, 542] width 403 height 27
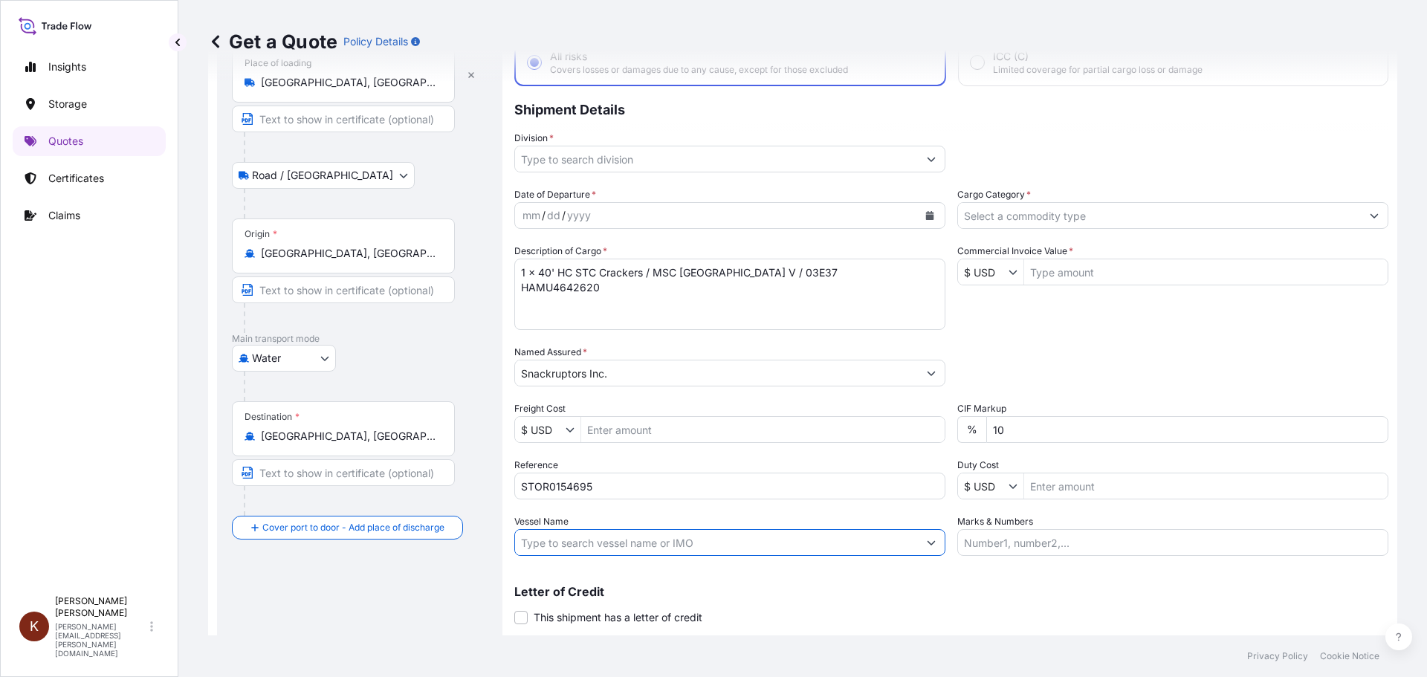
paste input "MSC SAO [PERSON_NAME]"
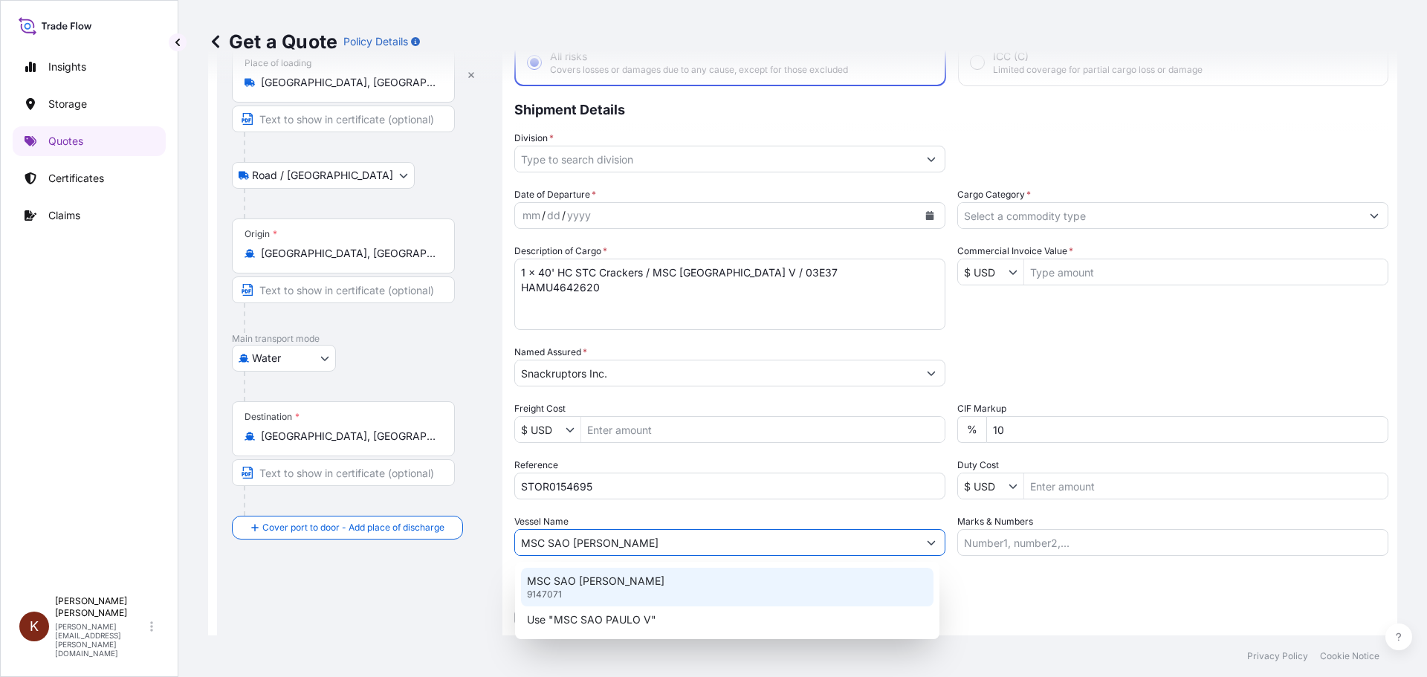
click at [572, 586] on p "MSC SAO [PERSON_NAME]" at bounding box center [595, 581] width 137 height 15
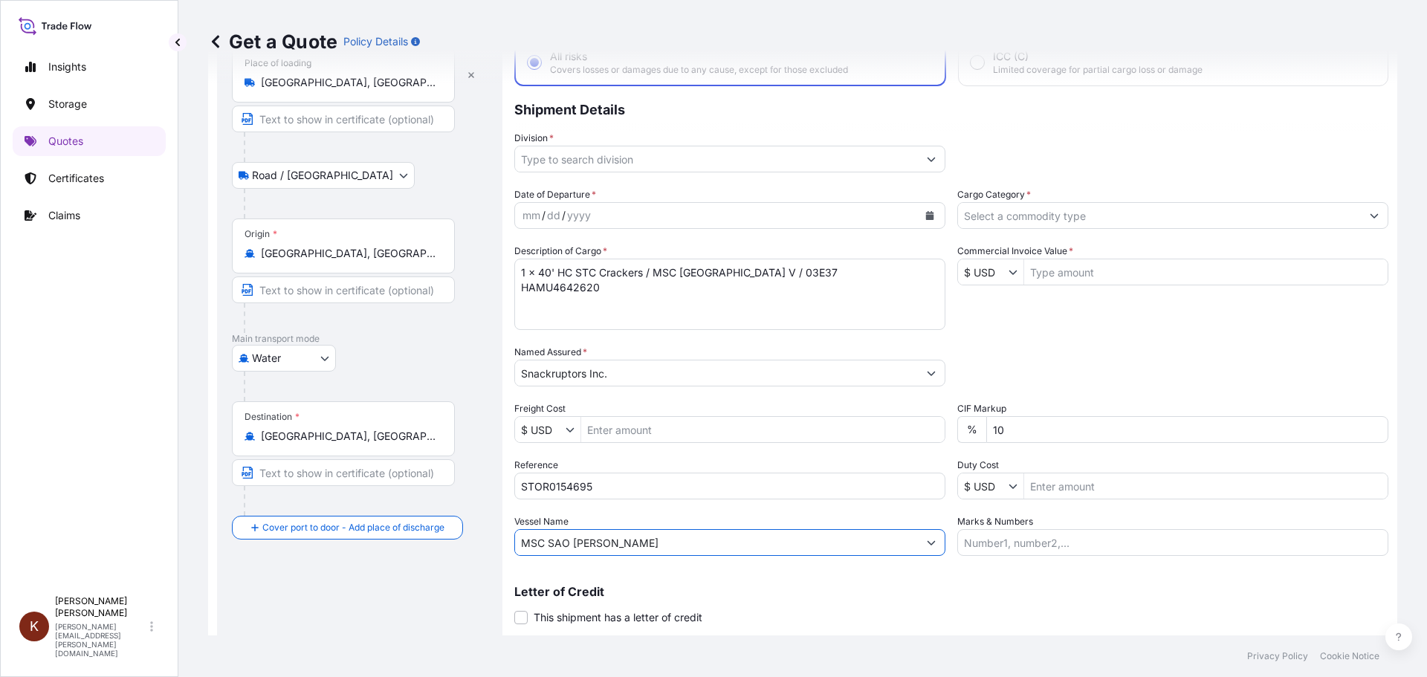
scroll to position [0, 0]
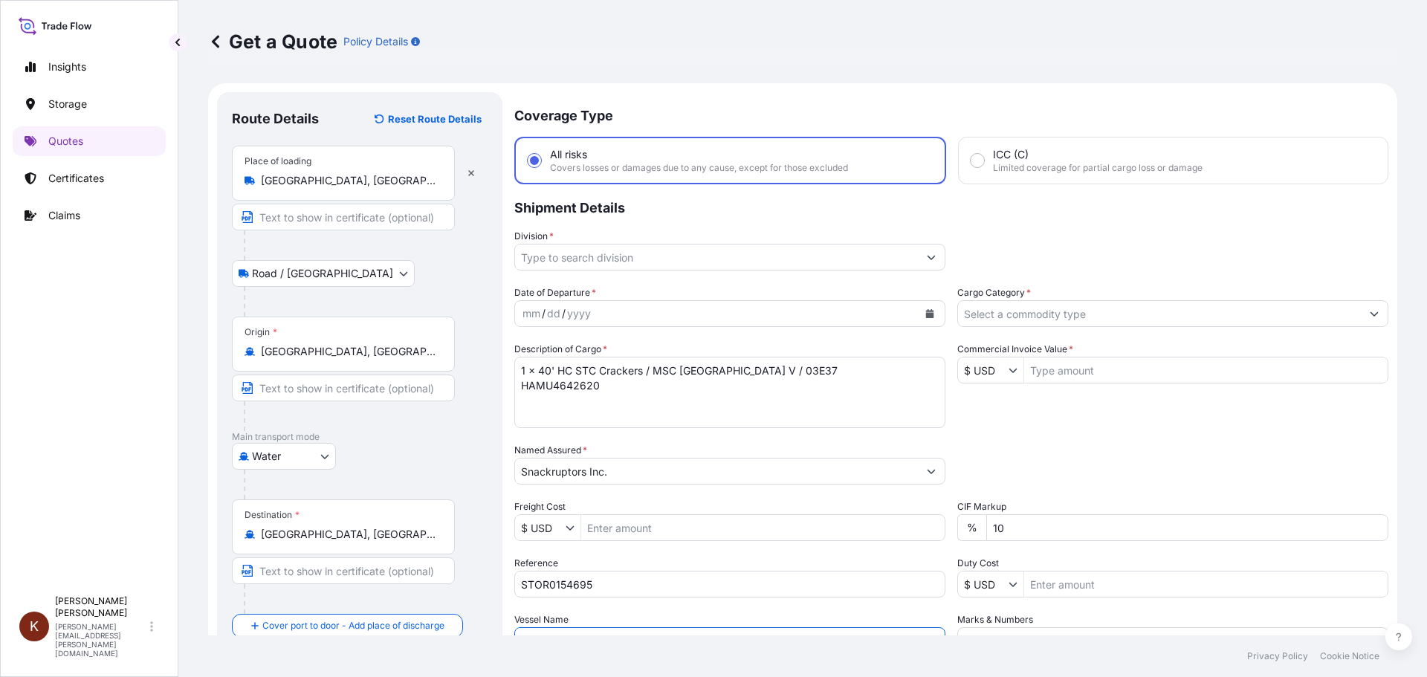
type input "MSC SAO [PERSON_NAME]"
click at [1018, 317] on input "Cargo Category *" at bounding box center [1159, 313] width 403 height 27
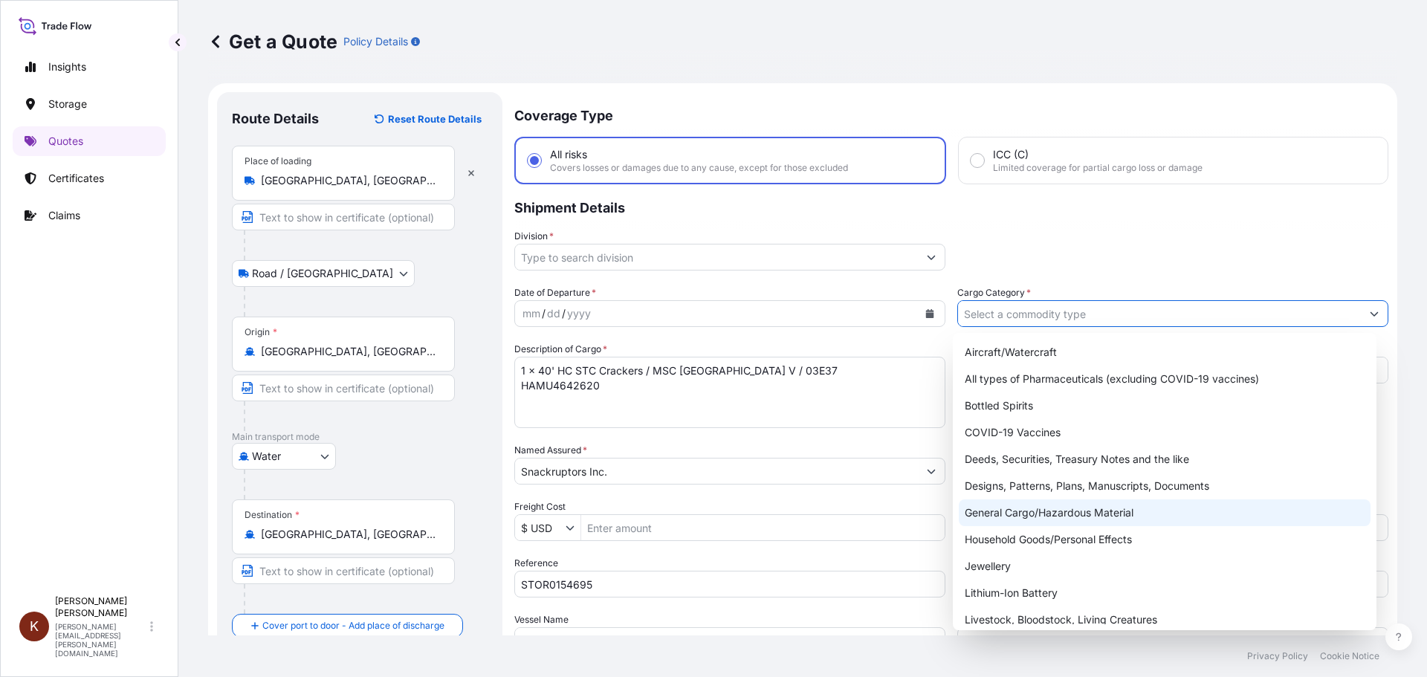
click at [1007, 508] on div "General Cargo/Hazardous Material" at bounding box center [1165, 512] width 412 height 27
type input "General Cargo/Hazardous Material"
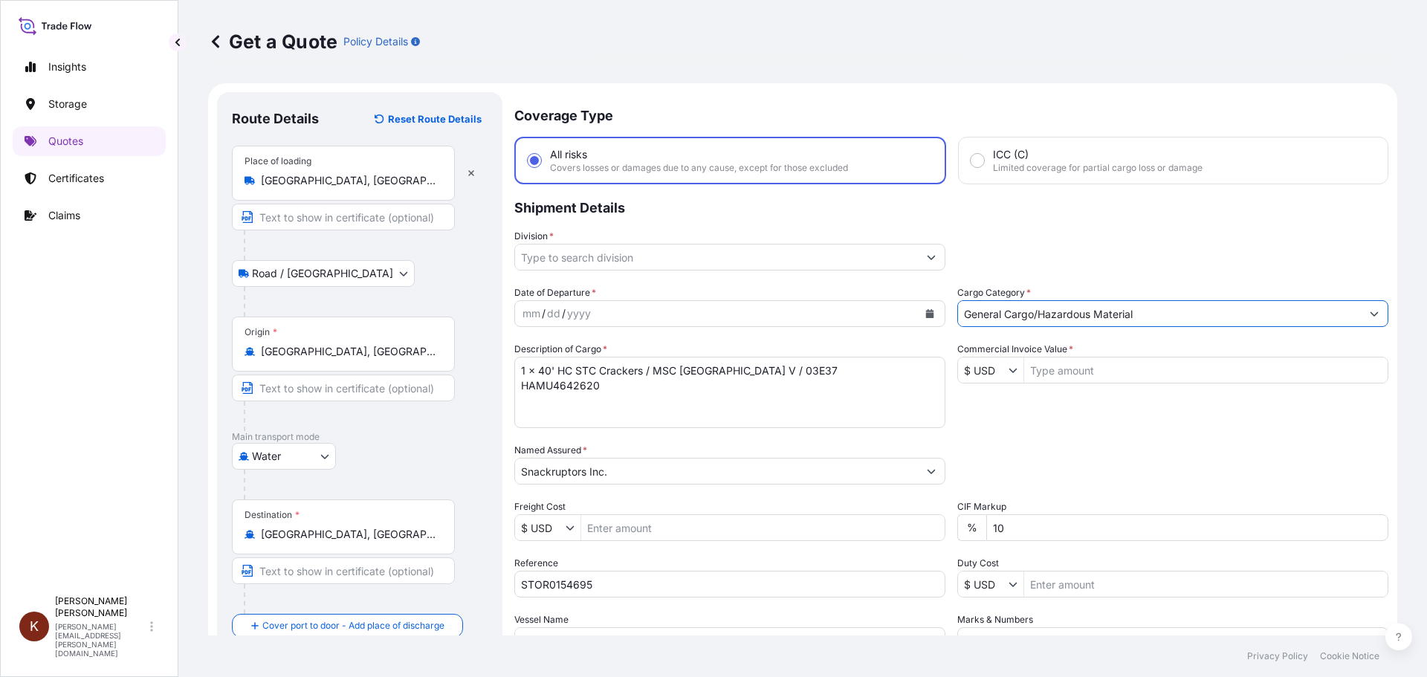
click at [926, 314] on icon "Calendar" at bounding box center [930, 313] width 8 height 9
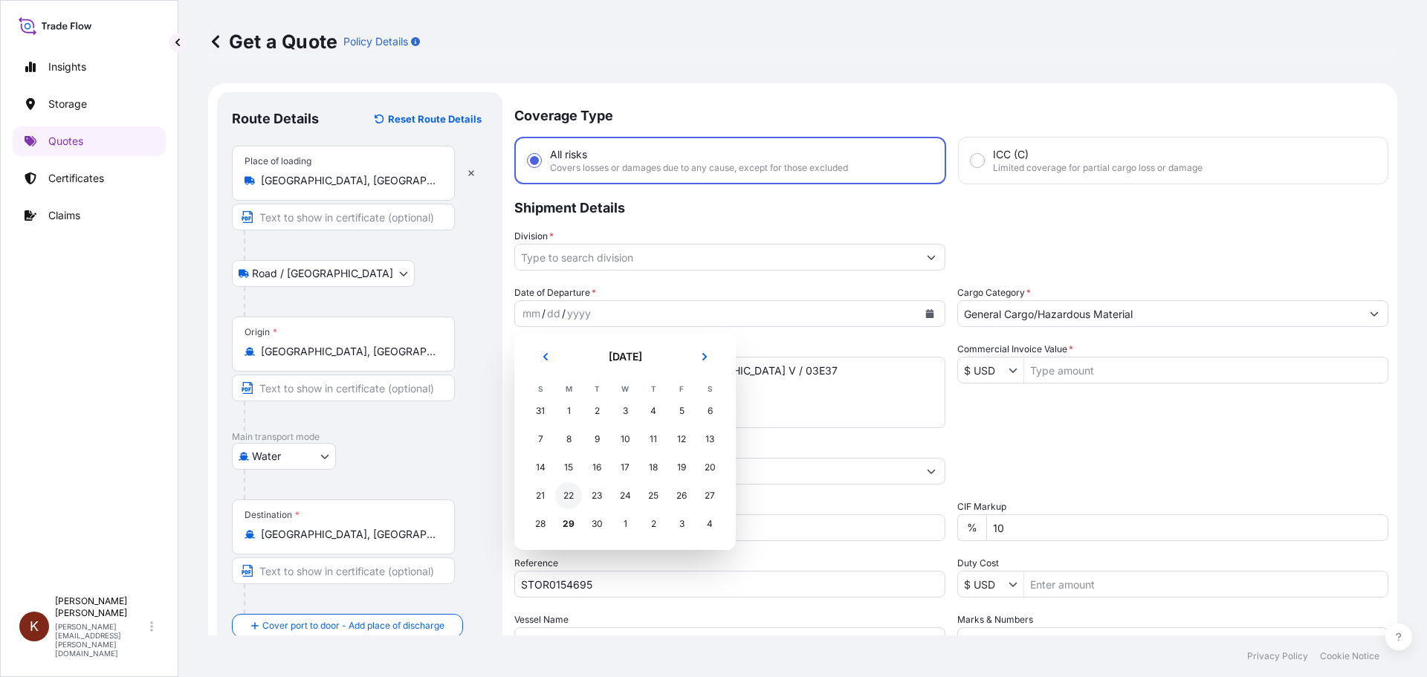
click at [570, 499] on div "22" at bounding box center [568, 495] width 27 height 27
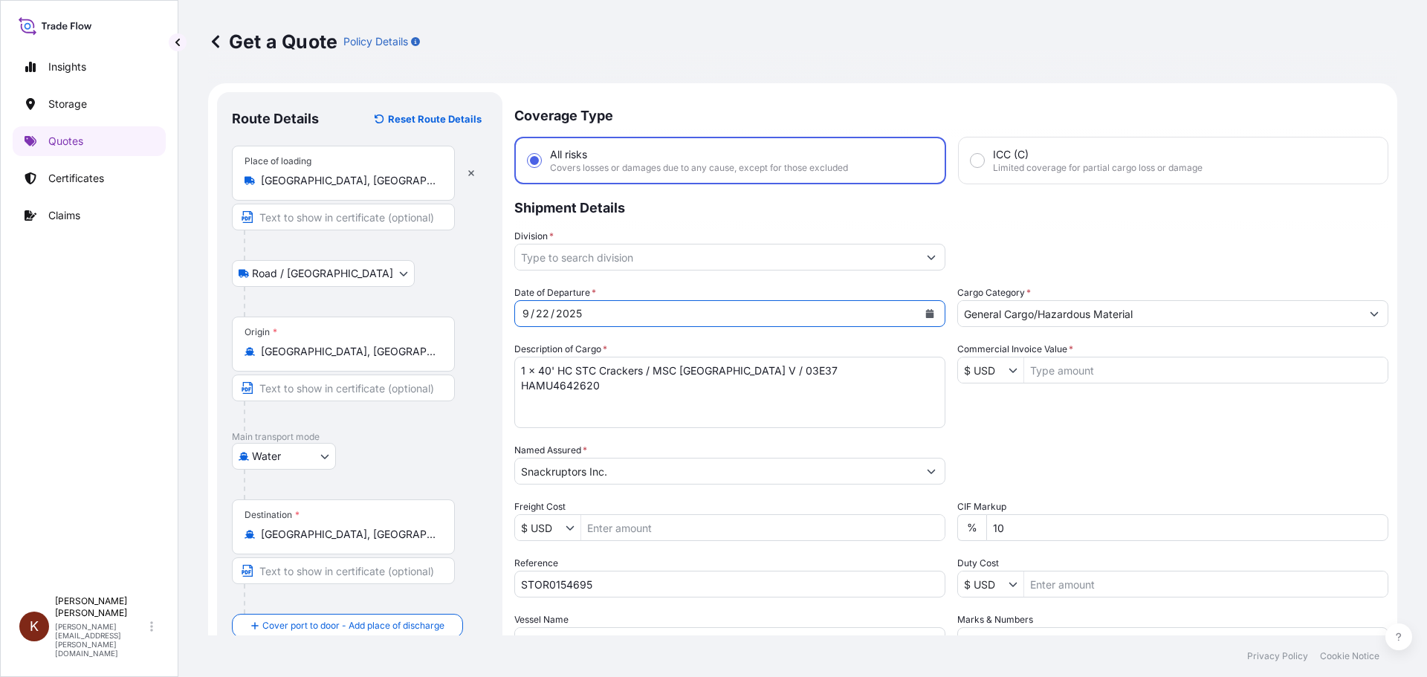
click at [651, 257] on input "Division *" at bounding box center [716, 257] width 403 height 27
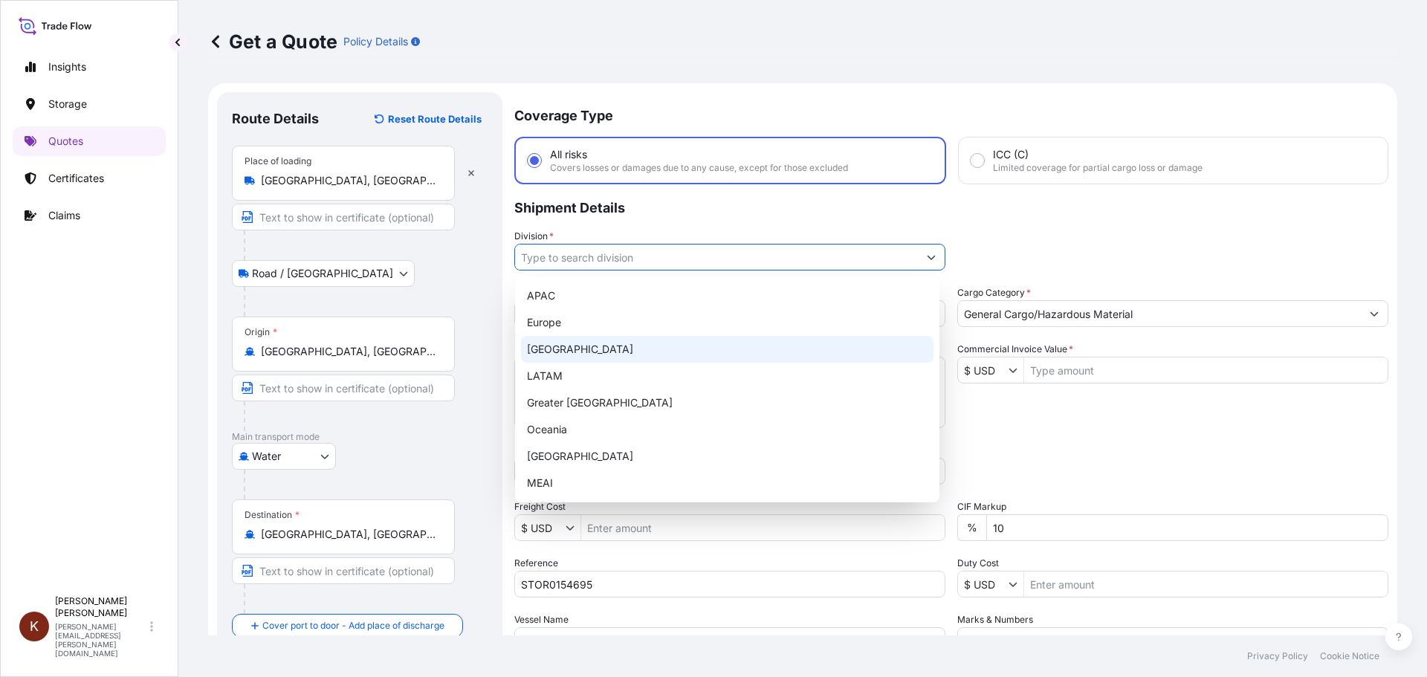
click at [569, 346] on div "[GEOGRAPHIC_DATA]" at bounding box center [727, 349] width 412 height 27
type input "[GEOGRAPHIC_DATA]"
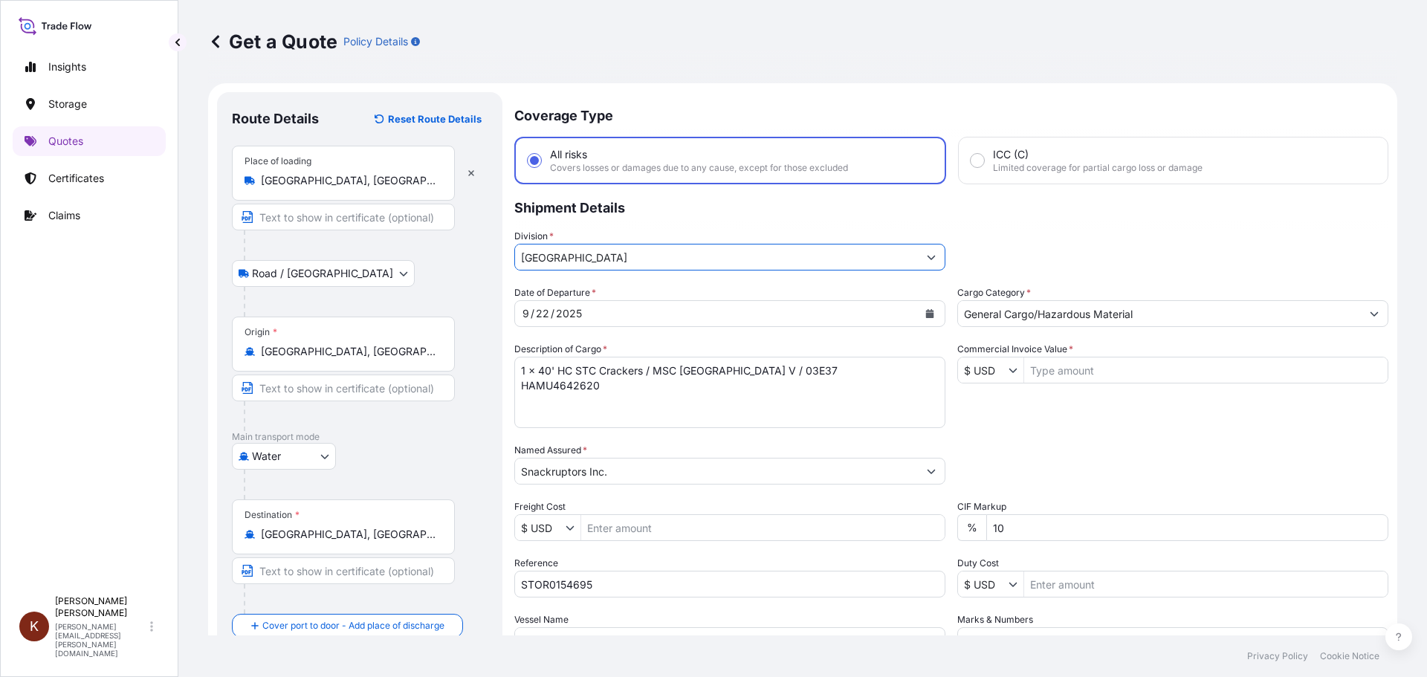
click at [986, 242] on div "Division * [GEOGRAPHIC_DATA]" at bounding box center [951, 250] width 874 height 42
click at [1010, 371] on icon "Show suggestions" at bounding box center [1013, 370] width 9 height 9
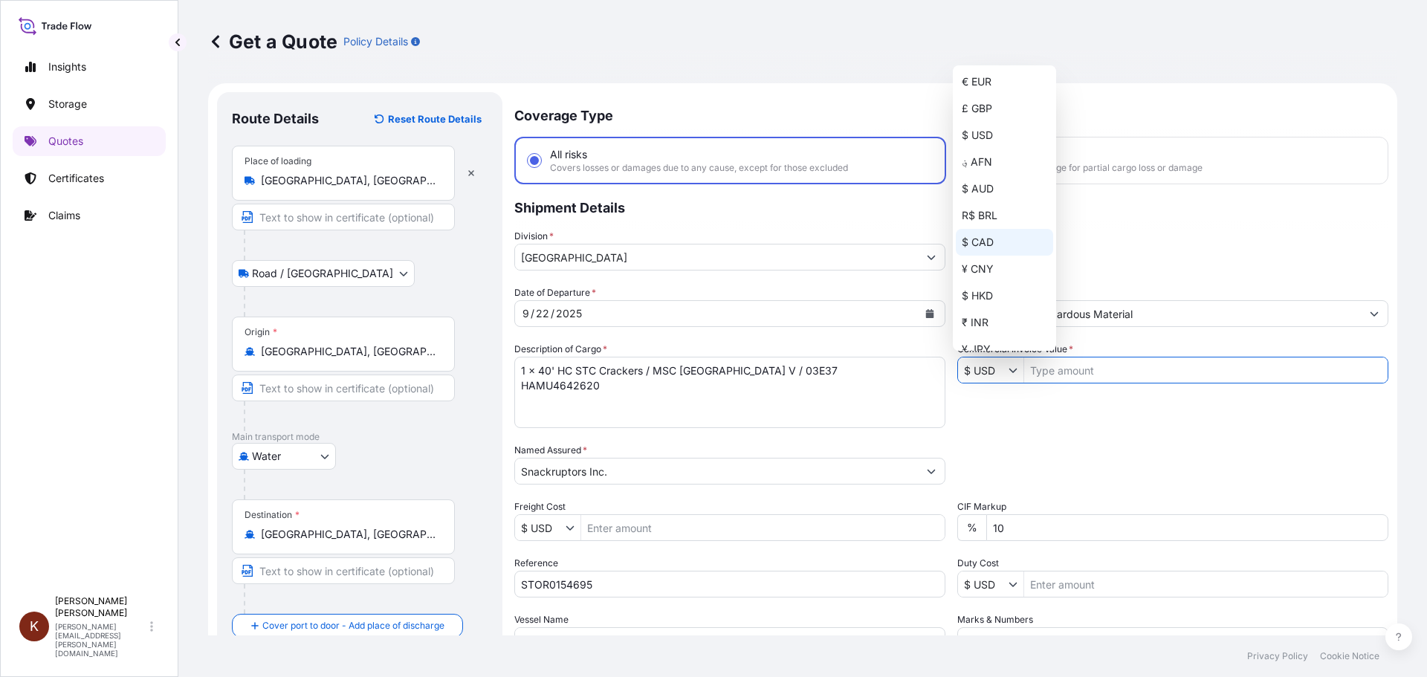
click at [978, 241] on div "$ CAD" at bounding box center [1004, 242] width 97 height 27
type input "$ CAD"
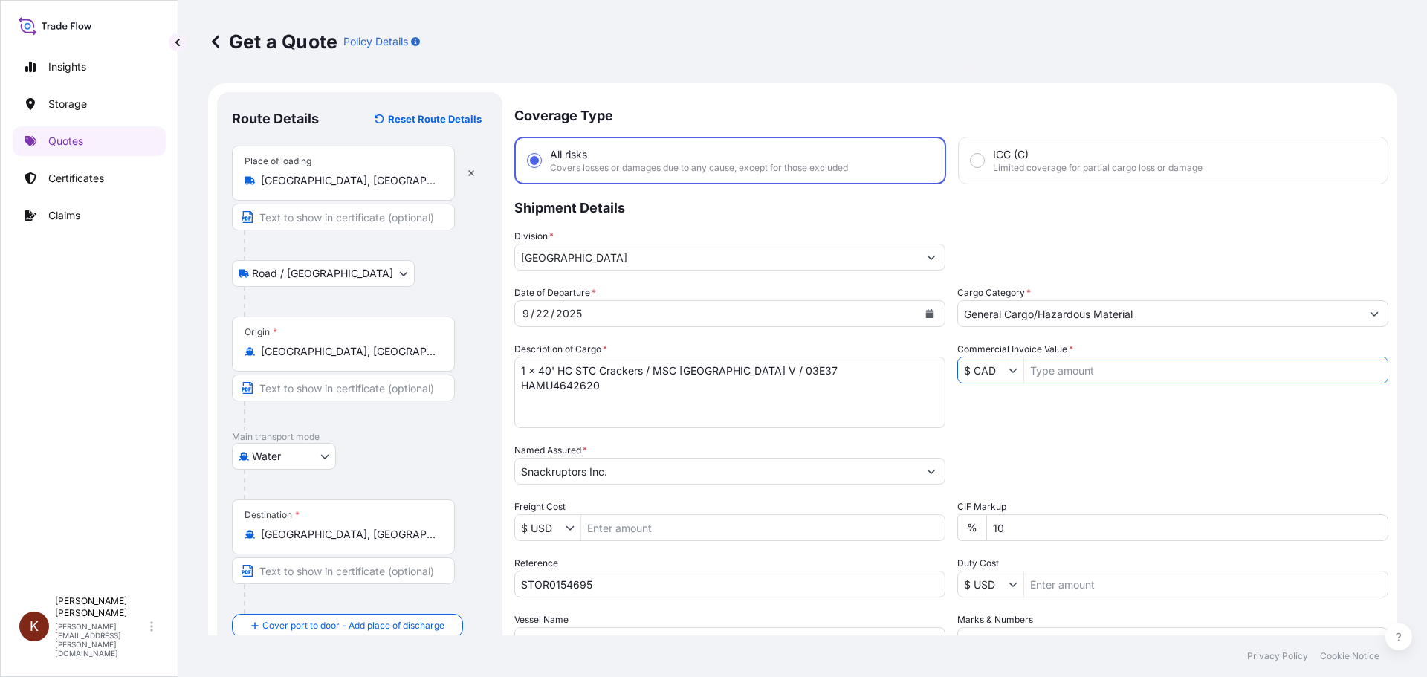
click at [1036, 367] on input "Commercial Invoice Value *" at bounding box center [1205, 370] width 363 height 27
paste input "33781.63"
type input "33,781.63"
click at [1006, 433] on div "Date of Departure * [DATE] Cargo Category * General Cargo/Hazardous Material De…" at bounding box center [951, 469] width 874 height 369
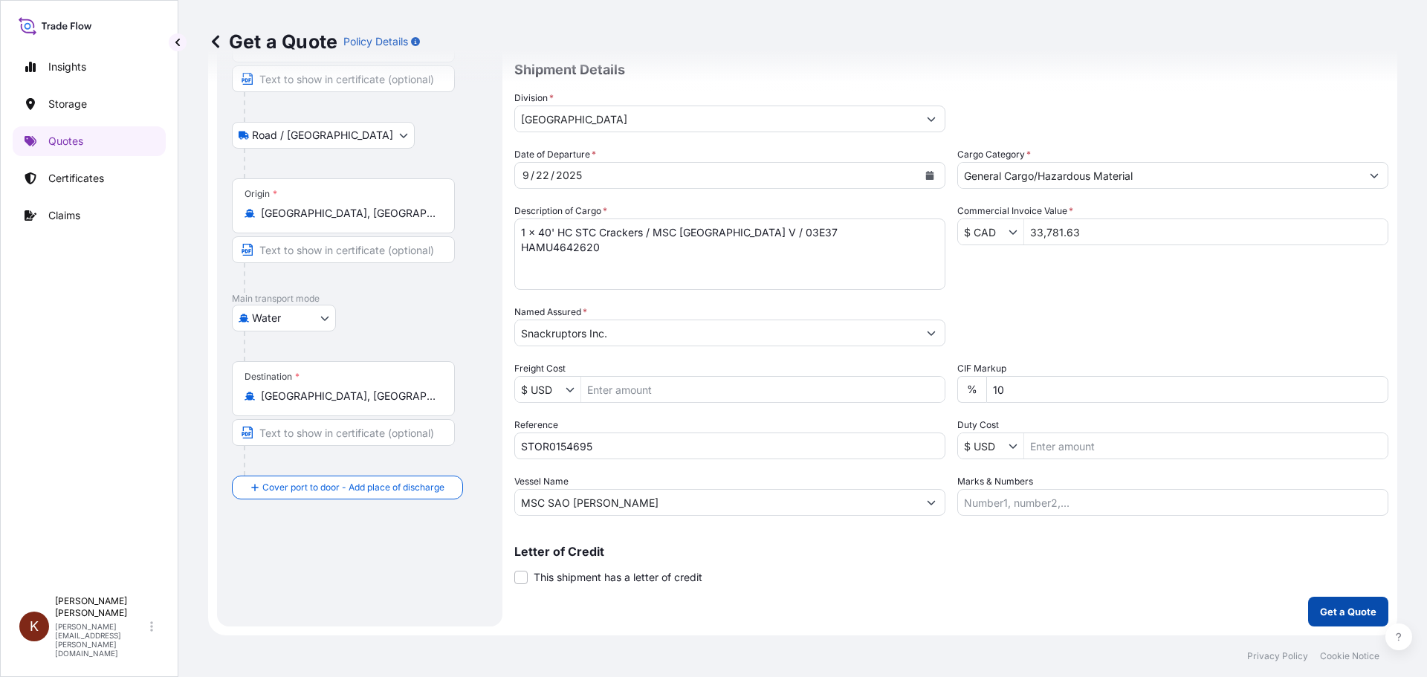
click at [1330, 615] on p "Get a Quote" at bounding box center [1348, 611] width 56 height 15
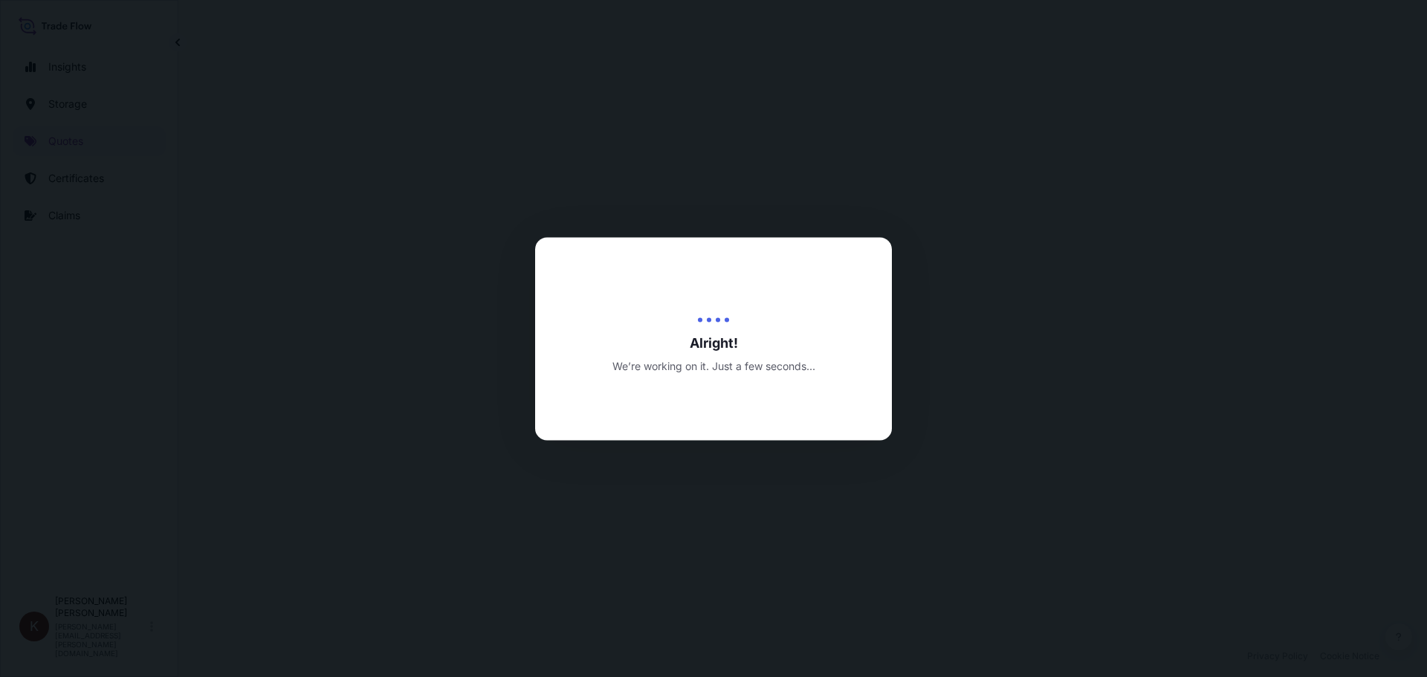
scroll to position [714, 0]
select select "Road / [GEOGRAPHIC_DATA]"
select select "Water"
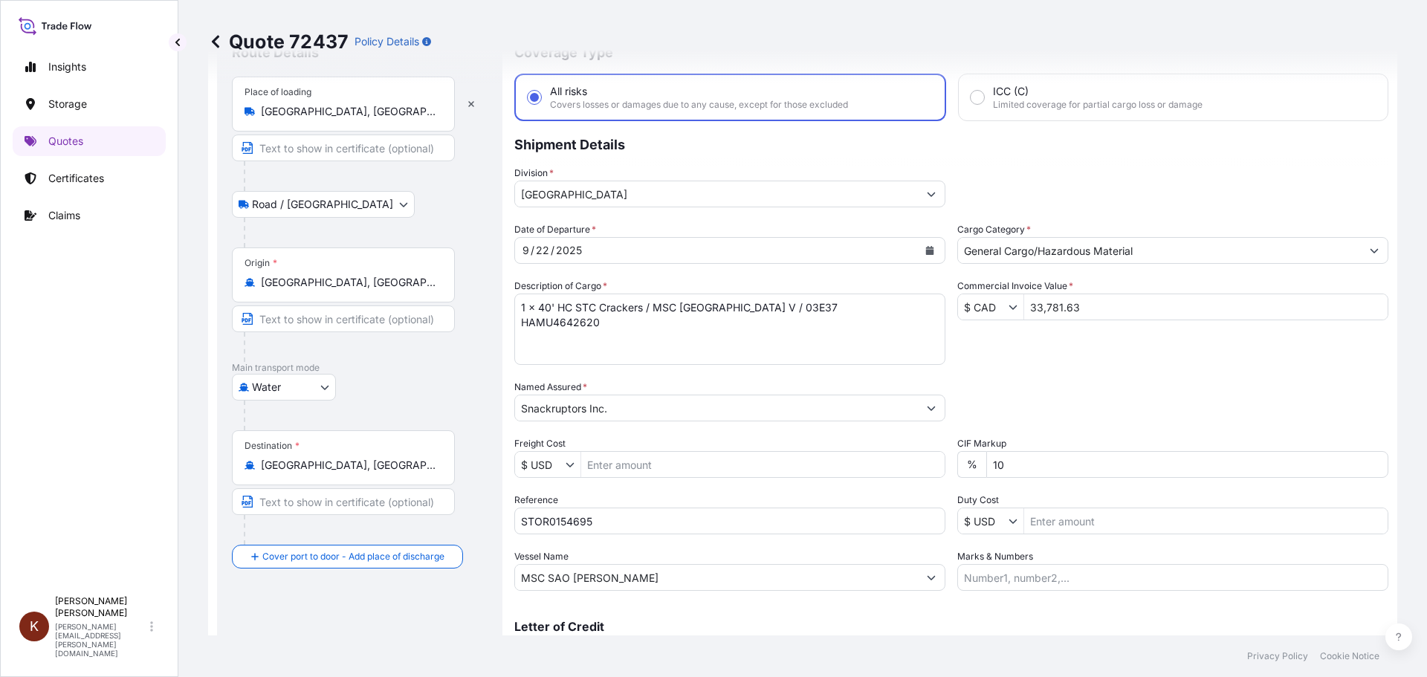
scroll to position [0, 0]
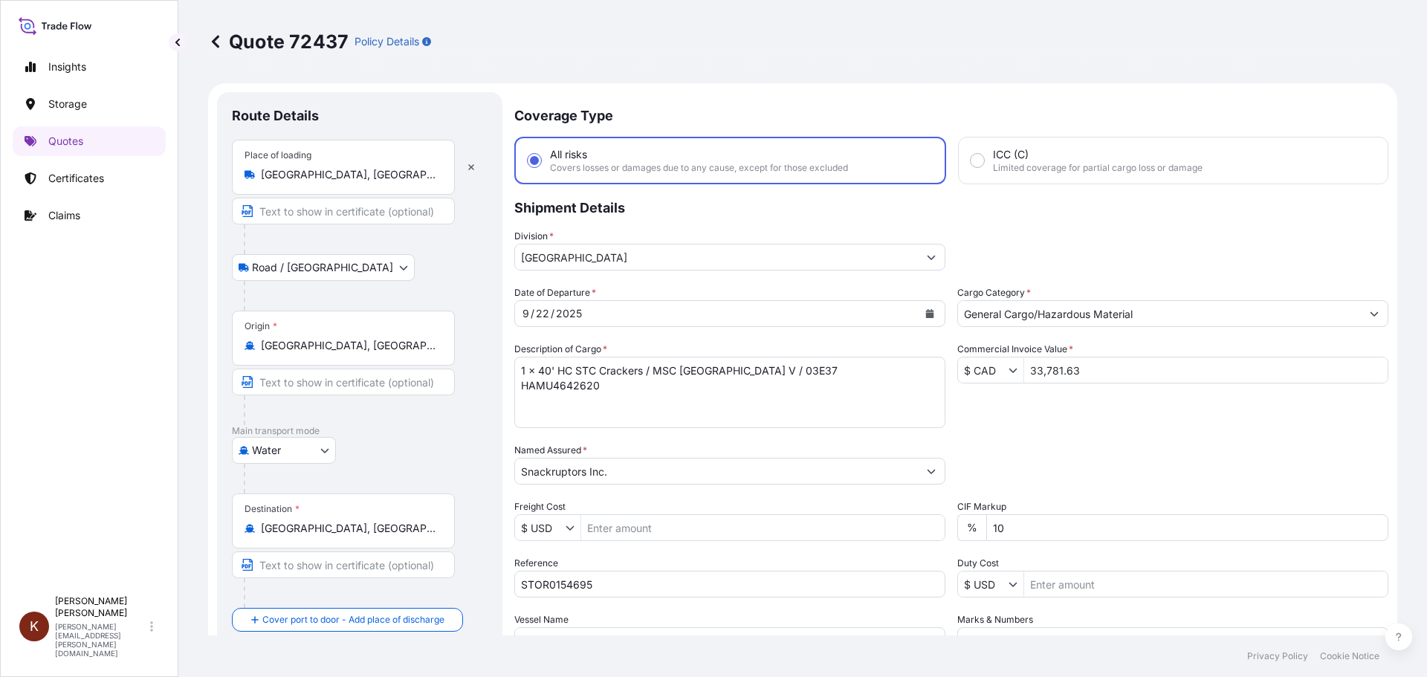
click at [216, 40] on icon at bounding box center [215, 41] width 7 height 13
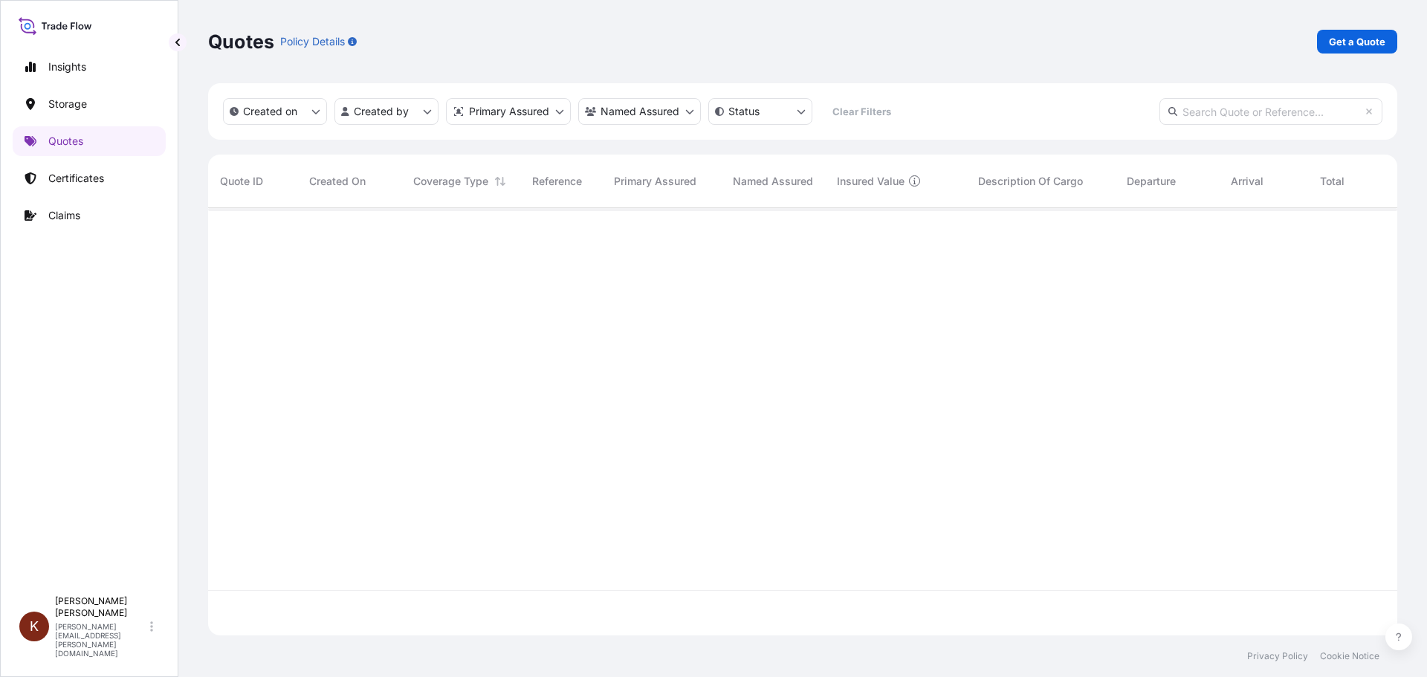
scroll to position [424, 1178]
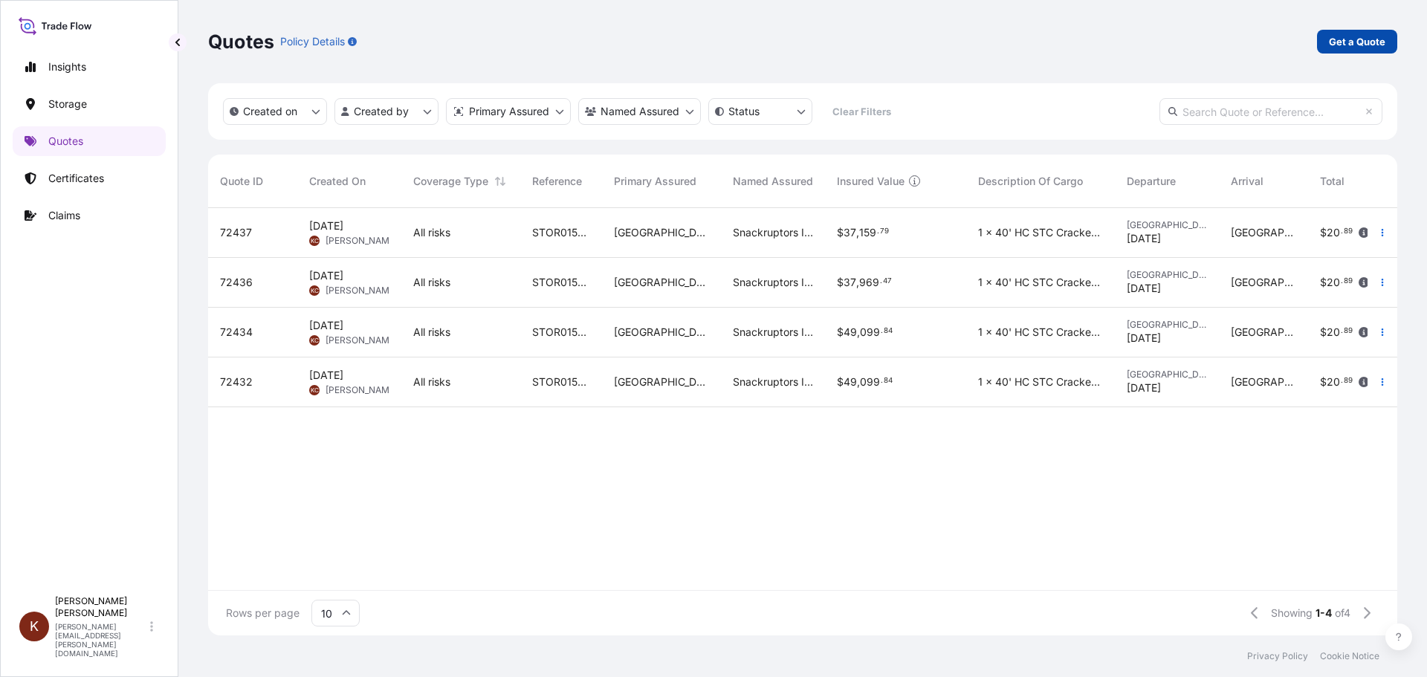
click at [1328, 39] on link "Get a Quote" at bounding box center [1357, 42] width 80 height 24
select select "Water"
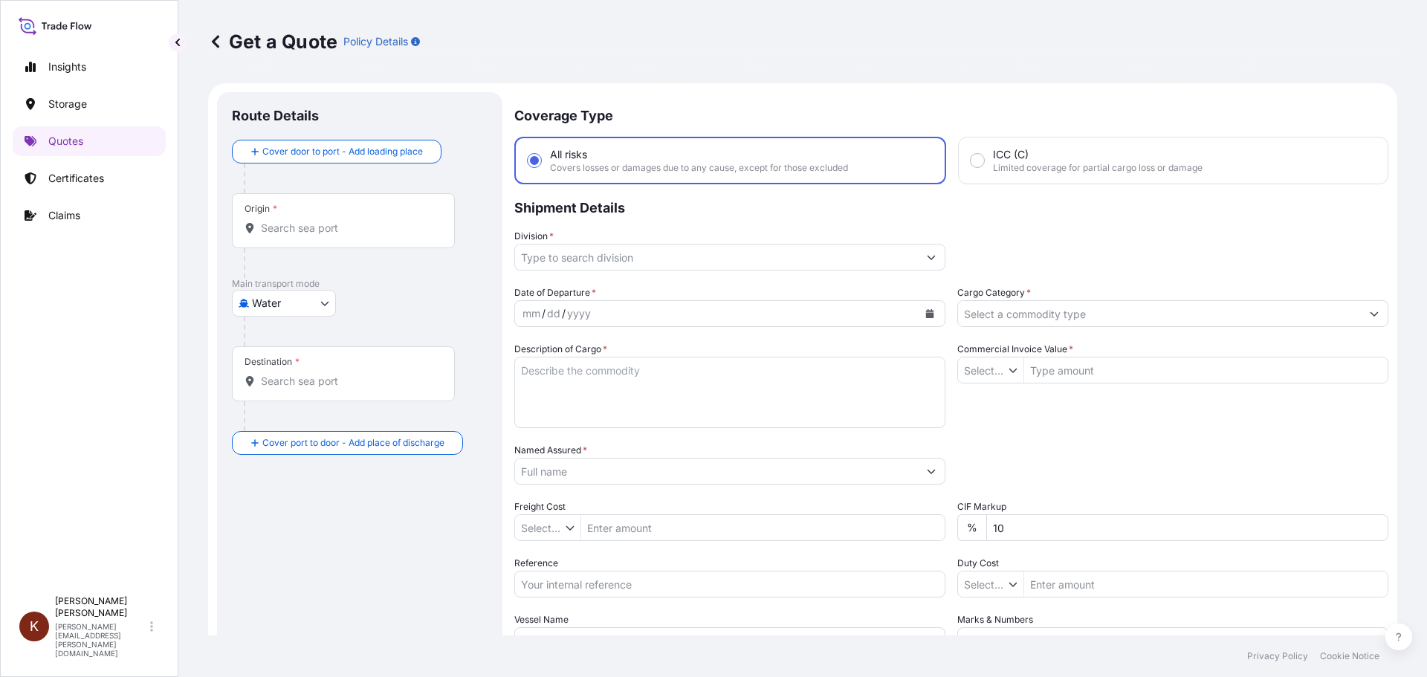
type input "$ USD"
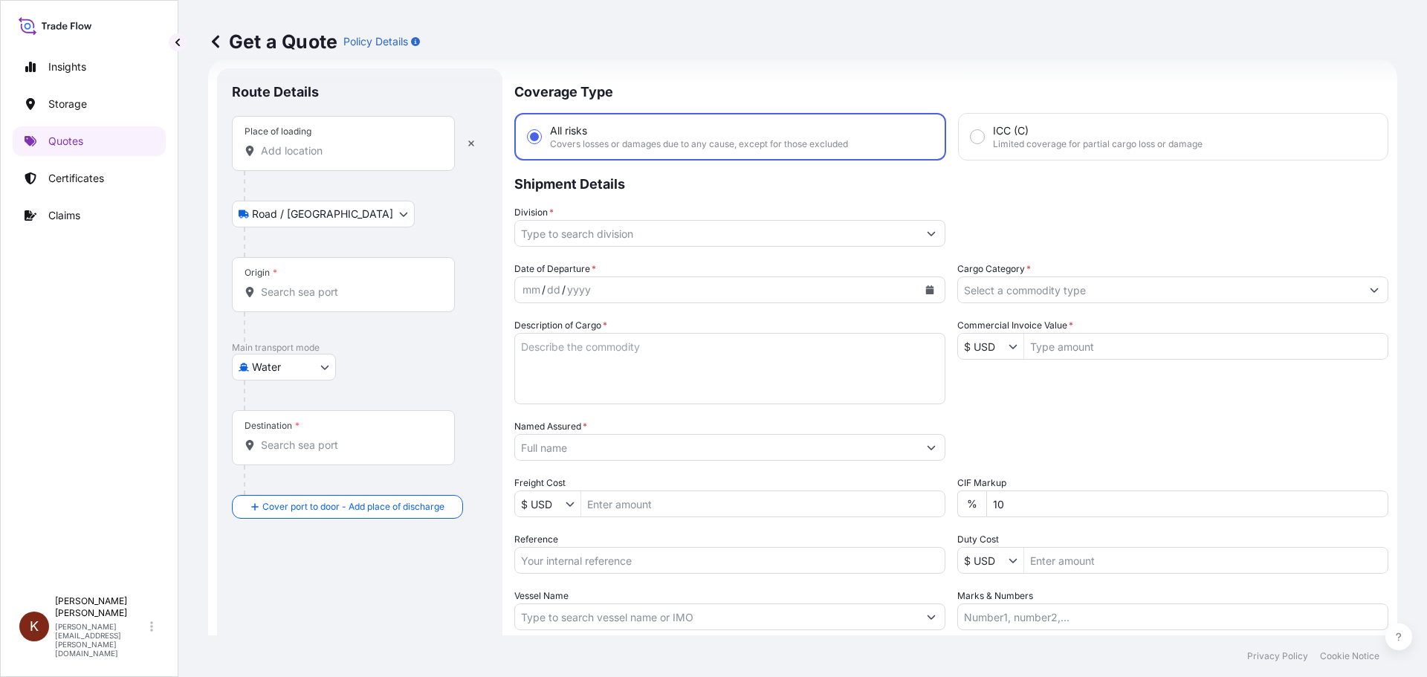
click at [273, 145] on input "Place of loading" at bounding box center [348, 150] width 175 height 15
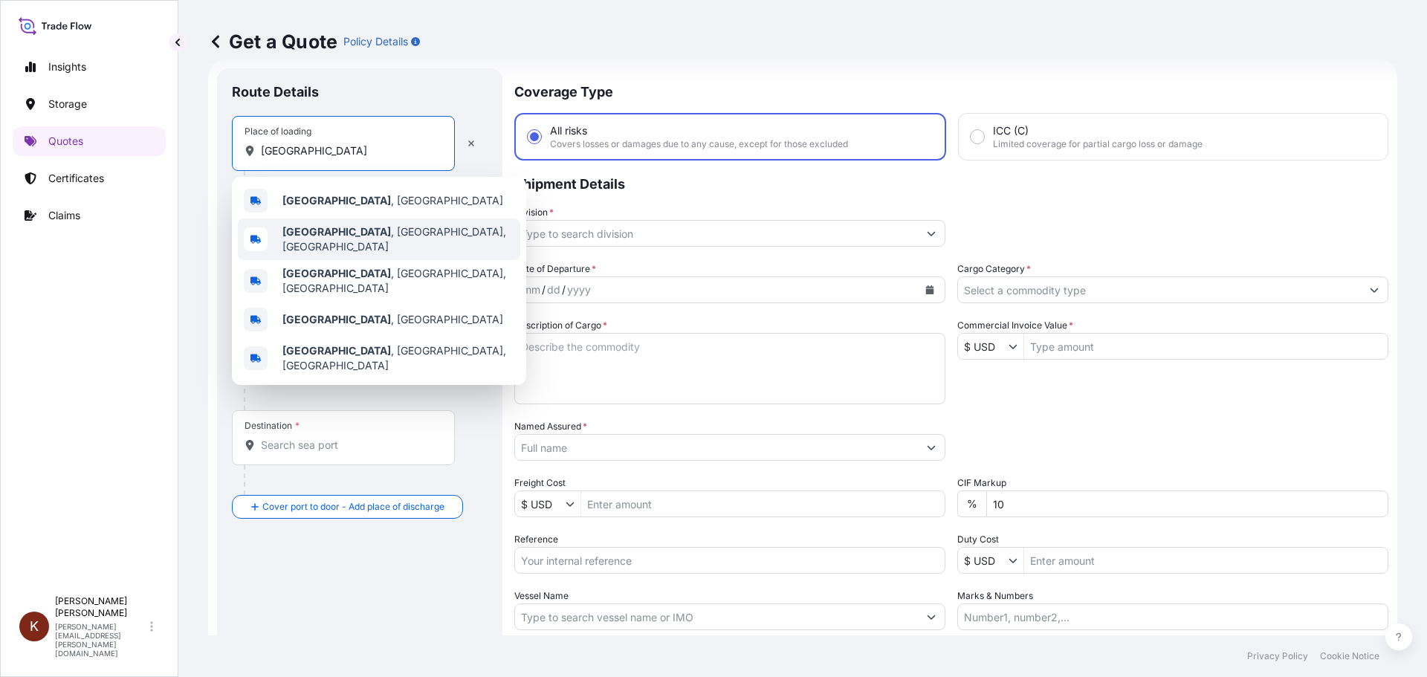
click at [331, 235] on b "[GEOGRAPHIC_DATA]" at bounding box center [336, 231] width 109 height 13
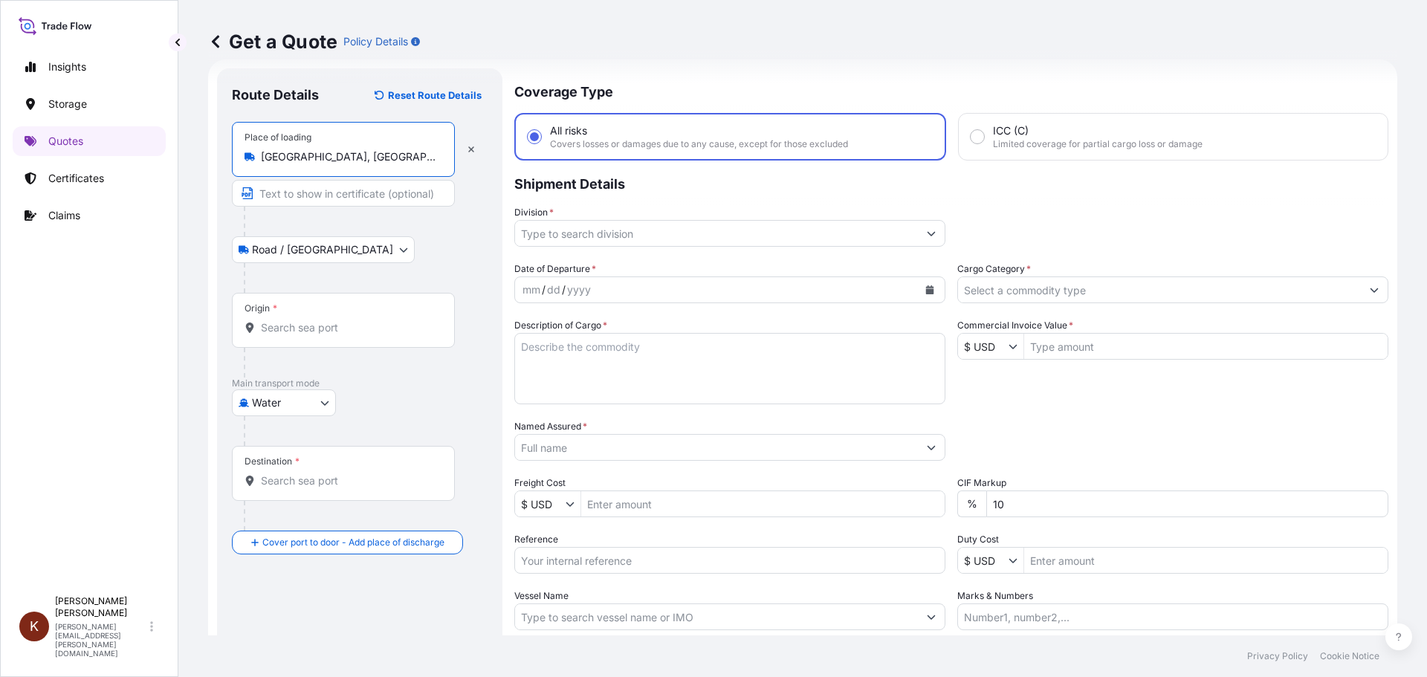
type input "[GEOGRAPHIC_DATA], [GEOGRAPHIC_DATA], [GEOGRAPHIC_DATA]"
click at [281, 326] on input "Origin *" at bounding box center [348, 327] width 175 height 15
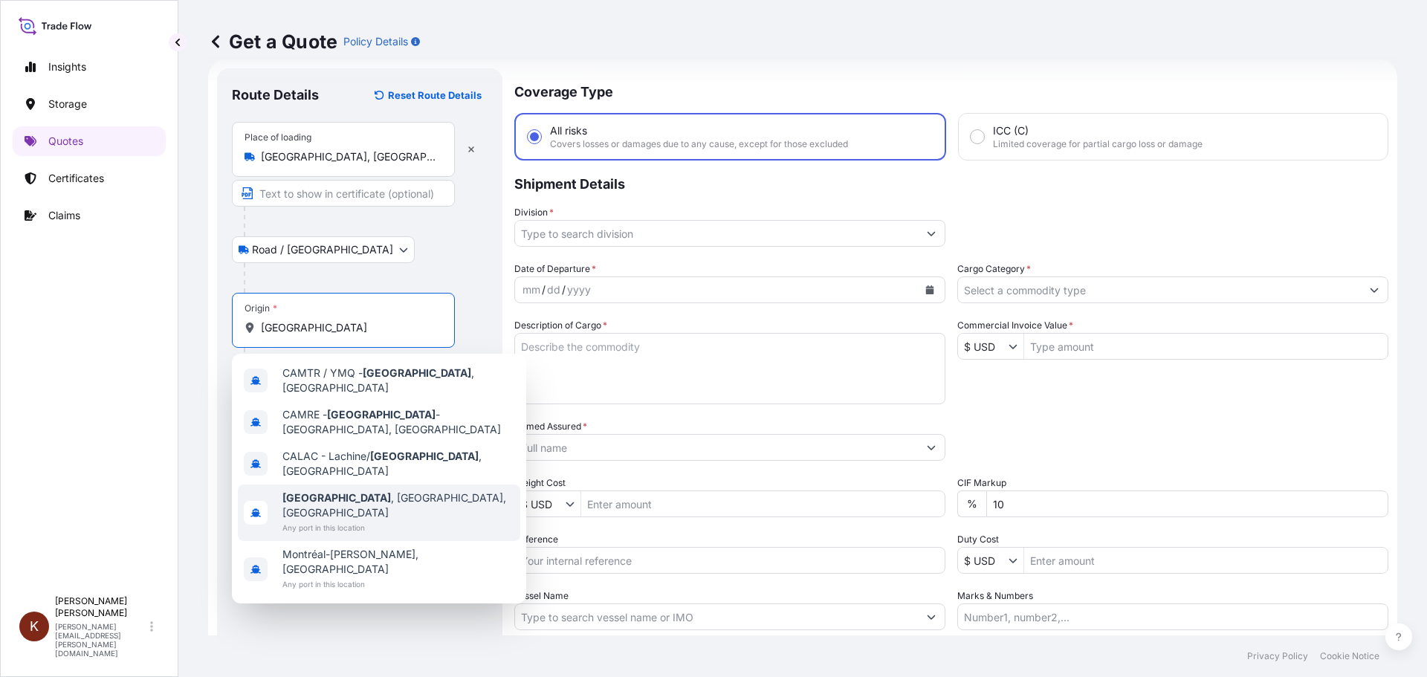
click at [327, 491] on b "[GEOGRAPHIC_DATA]" at bounding box center [336, 497] width 109 height 13
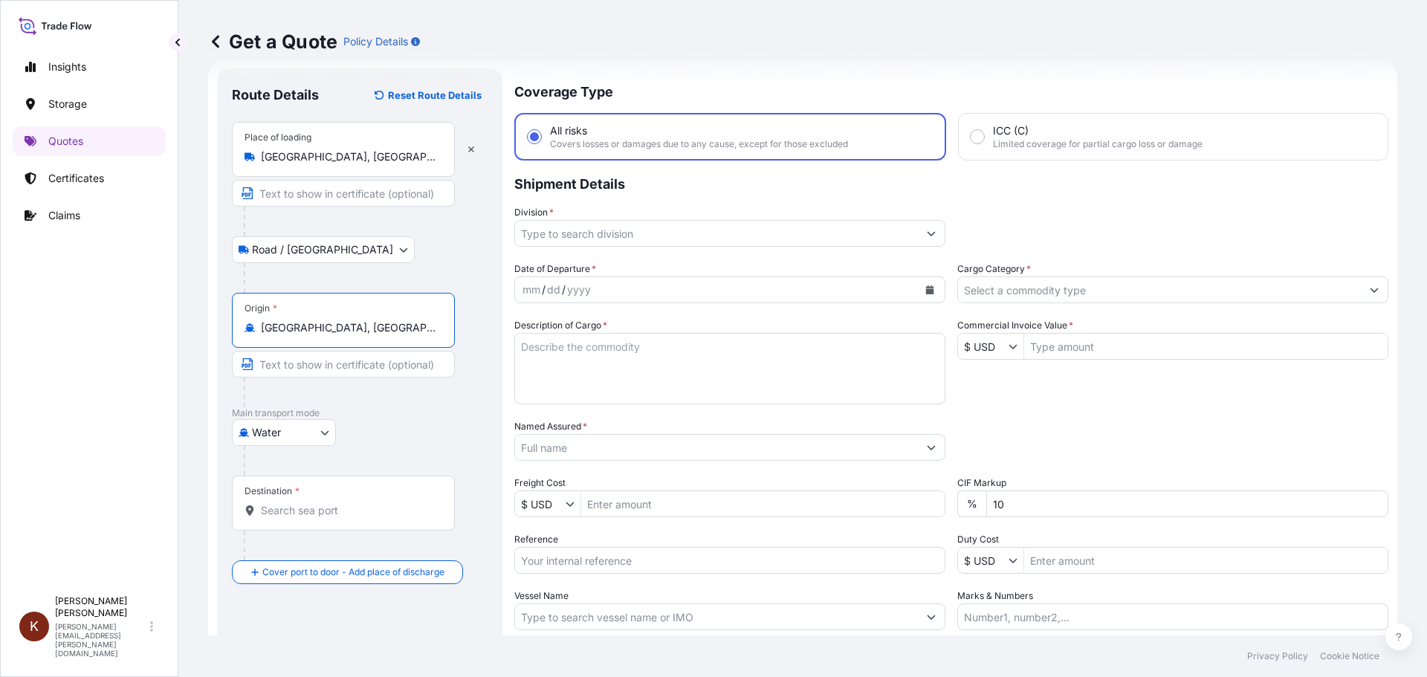
type input "[GEOGRAPHIC_DATA], [GEOGRAPHIC_DATA], [GEOGRAPHIC_DATA]"
click at [290, 508] on input "Destination *" at bounding box center [348, 510] width 175 height 15
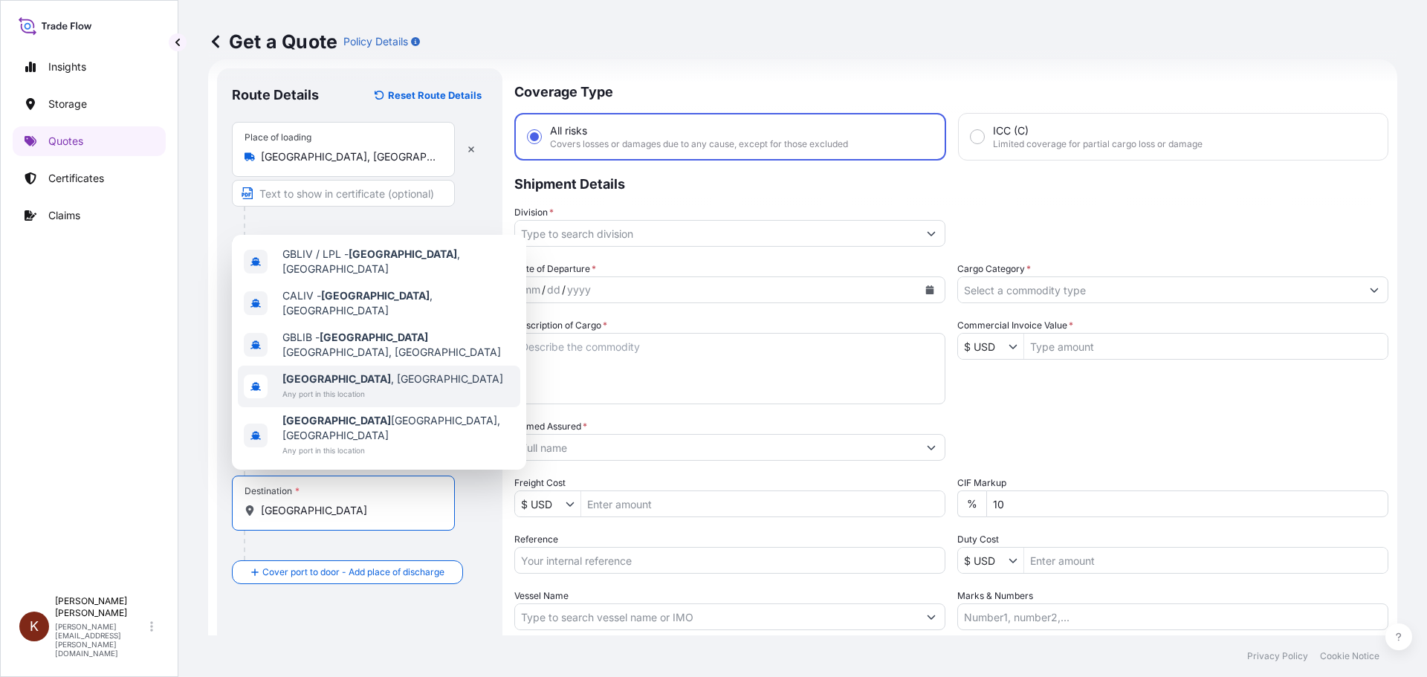
click at [337, 386] on span "[GEOGRAPHIC_DATA] , [GEOGRAPHIC_DATA]" at bounding box center [392, 379] width 221 height 15
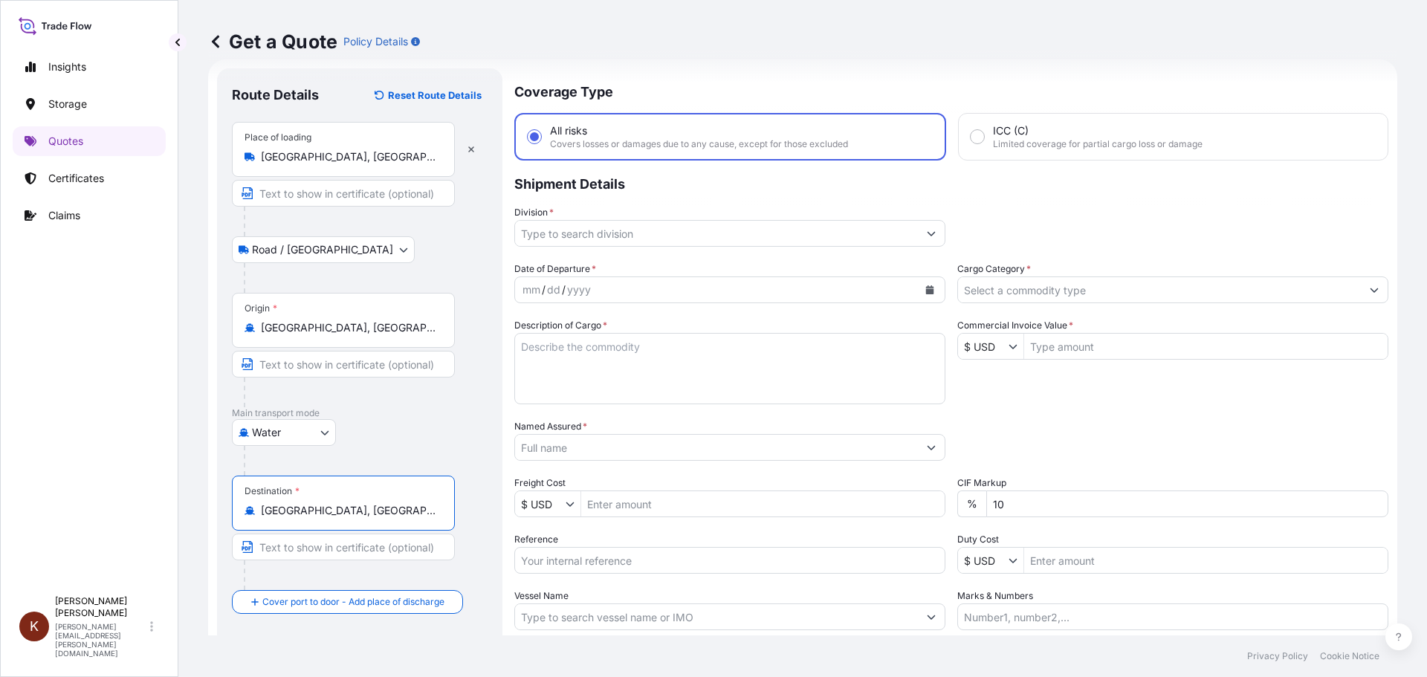
type input "[GEOGRAPHIC_DATA], [GEOGRAPHIC_DATA]"
click at [472, 412] on p "Main transport mode" at bounding box center [360, 413] width 256 height 12
click at [1000, 293] on input "Cargo Category *" at bounding box center [1159, 289] width 403 height 27
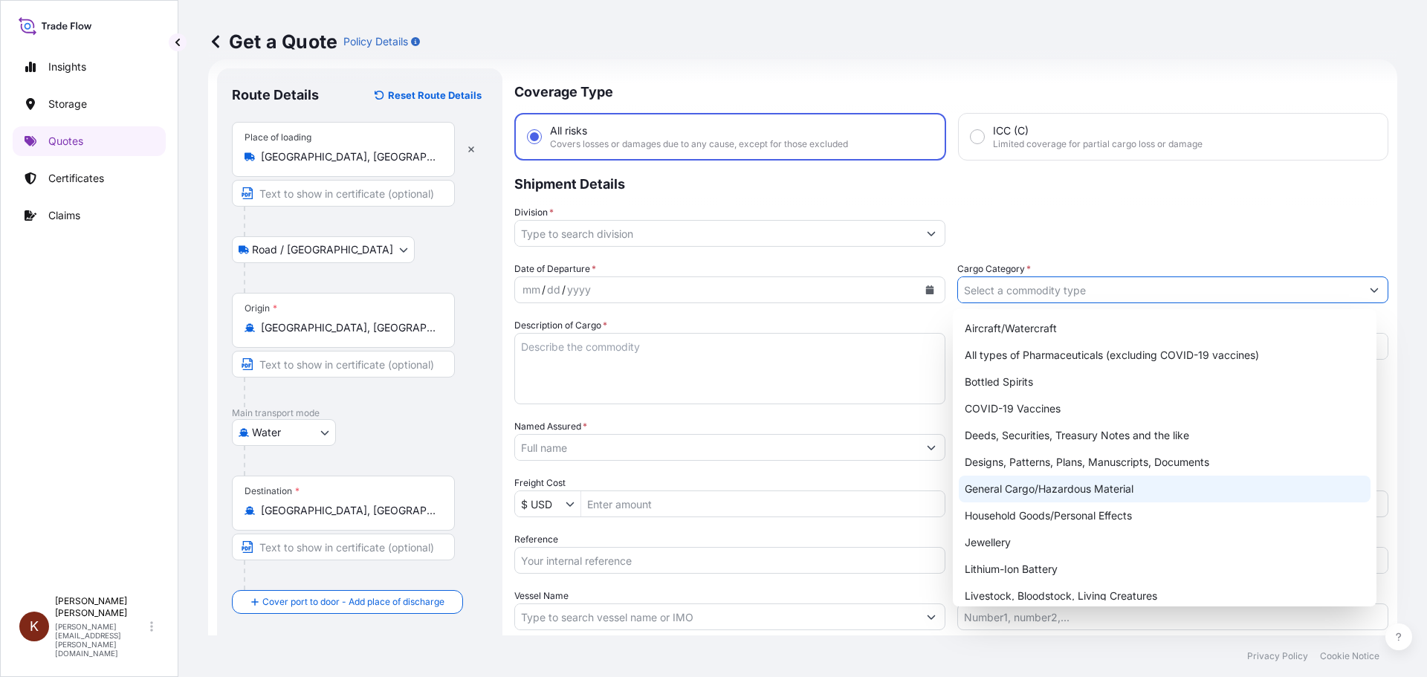
click at [1019, 485] on div "General Cargo/Hazardous Material" at bounding box center [1165, 489] width 412 height 27
type input "General Cargo/Hazardous Material"
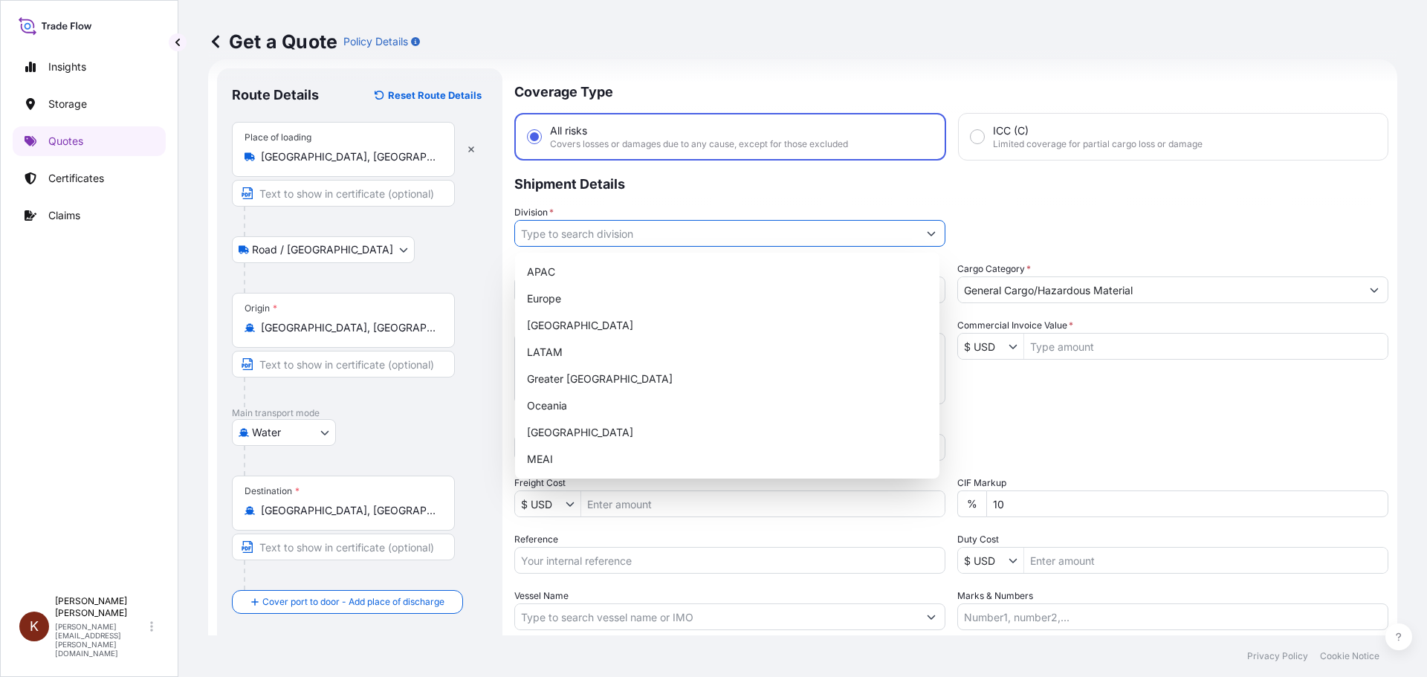
click at [692, 234] on input "Division *" at bounding box center [716, 233] width 403 height 27
click at [579, 324] on div "[GEOGRAPHIC_DATA]" at bounding box center [727, 325] width 412 height 27
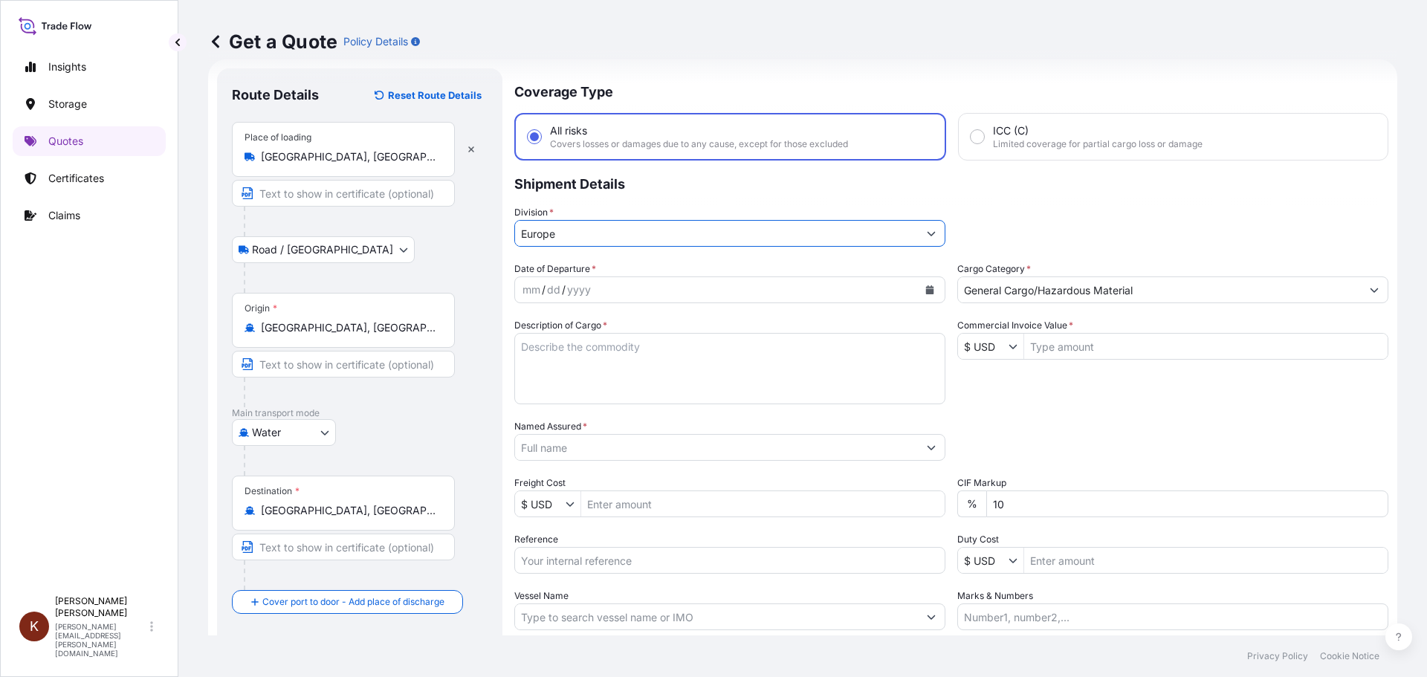
click at [926, 287] on icon "Calendar" at bounding box center [930, 289] width 8 height 9
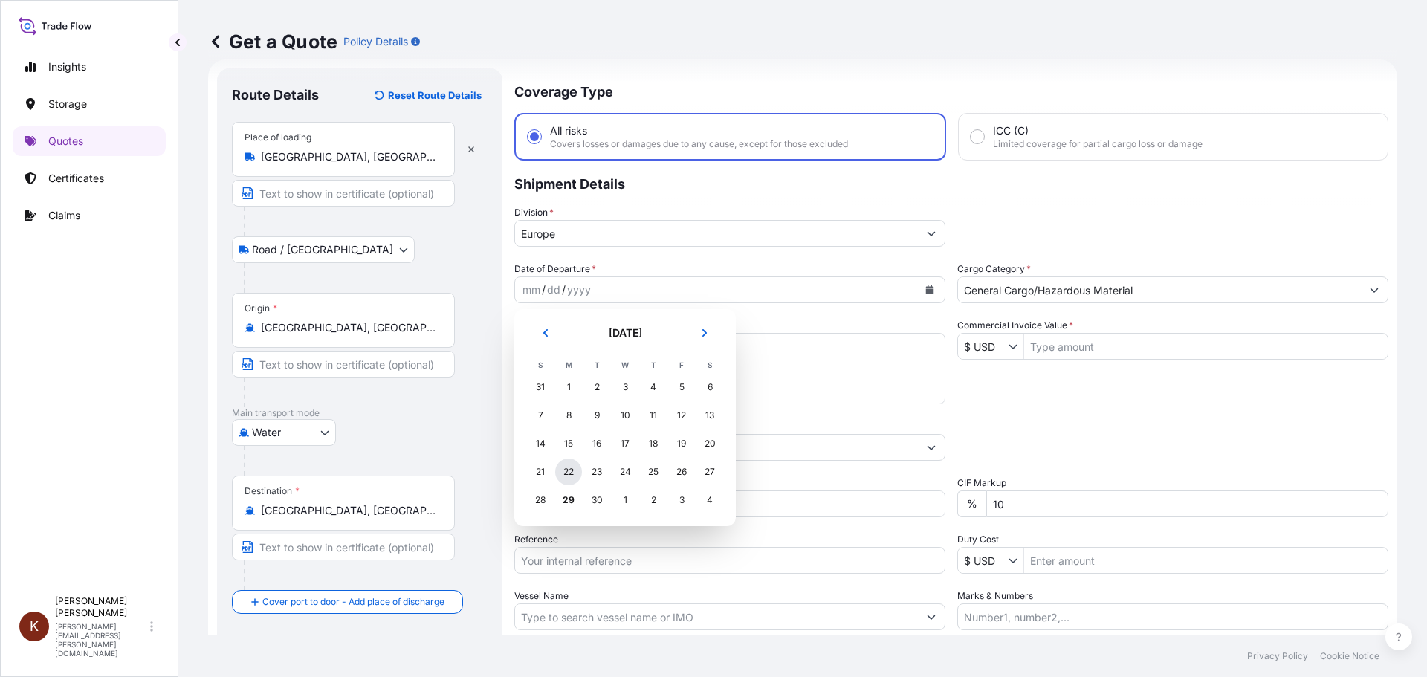
click at [572, 474] on div "22" at bounding box center [568, 472] width 27 height 27
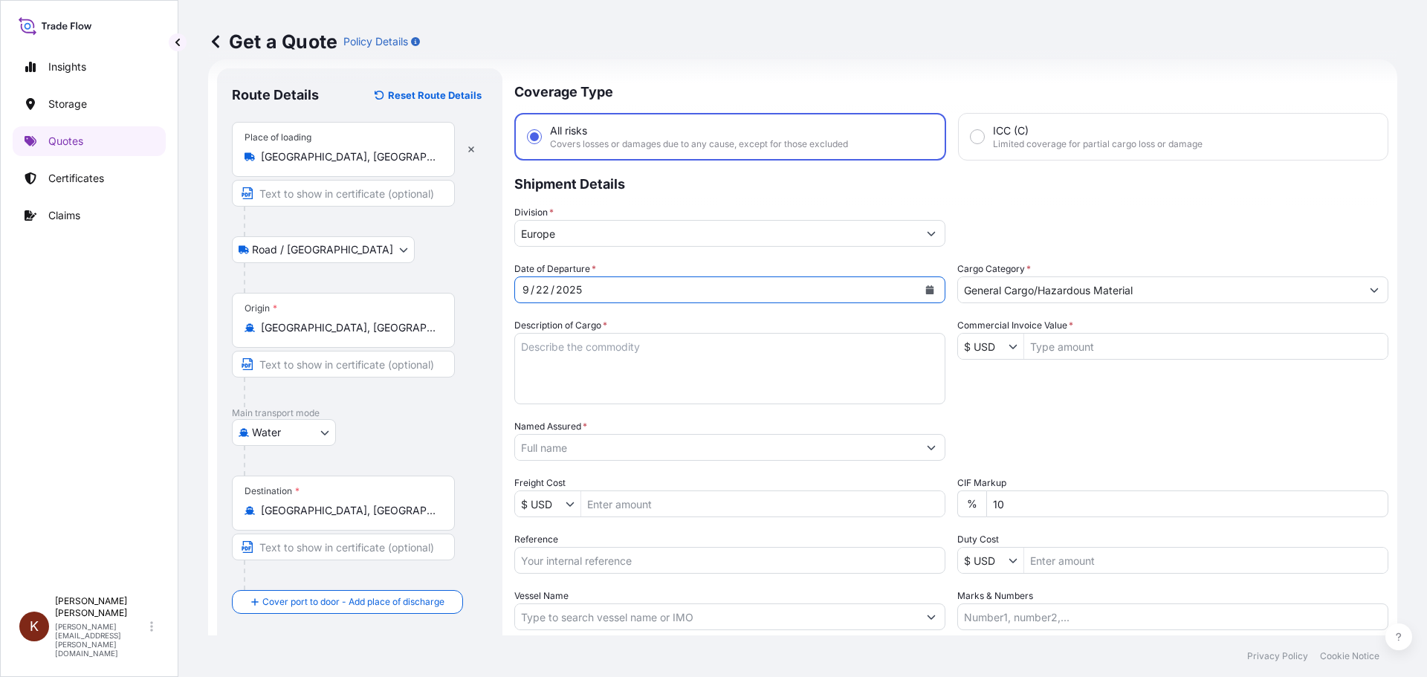
click at [601, 233] on input "Europe" at bounding box center [716, 233] width 403 height 27
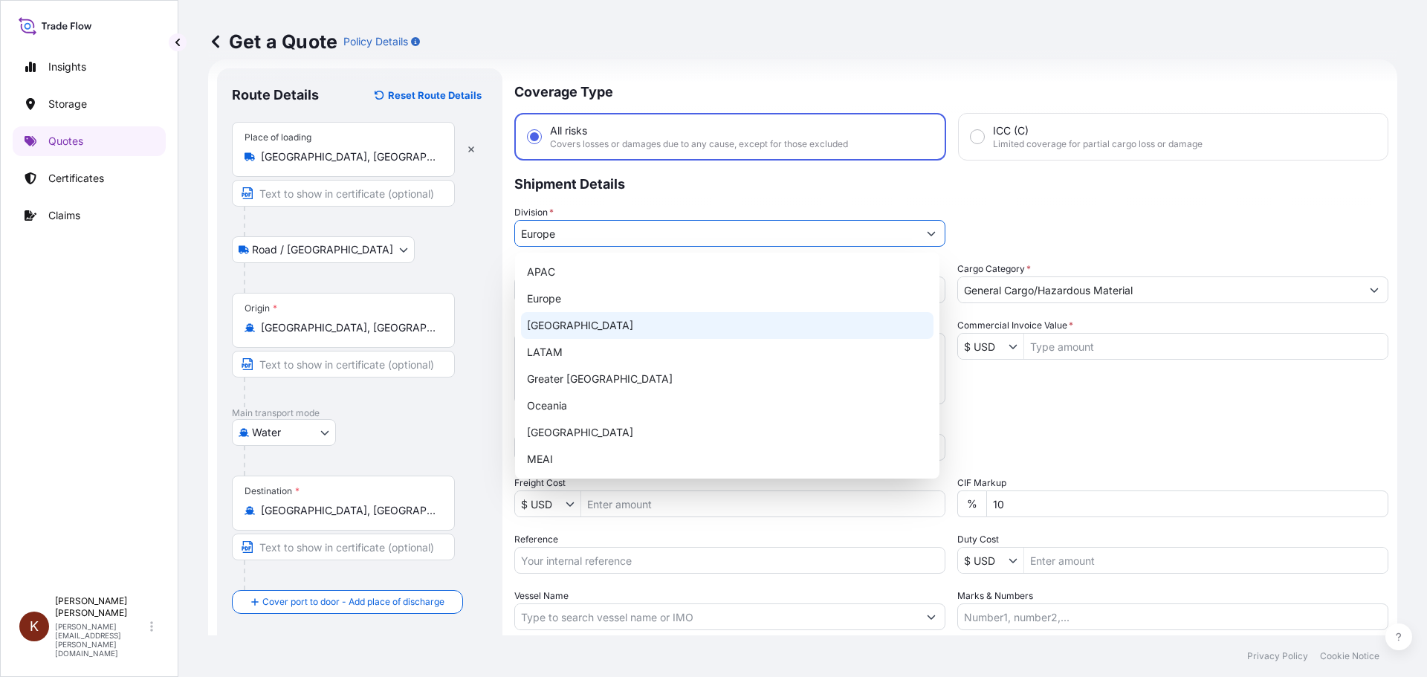
click at [553, 321] on div "[GEOGRAPHIC_DATA]" at bounding box center [727, 325] width 412 height 27
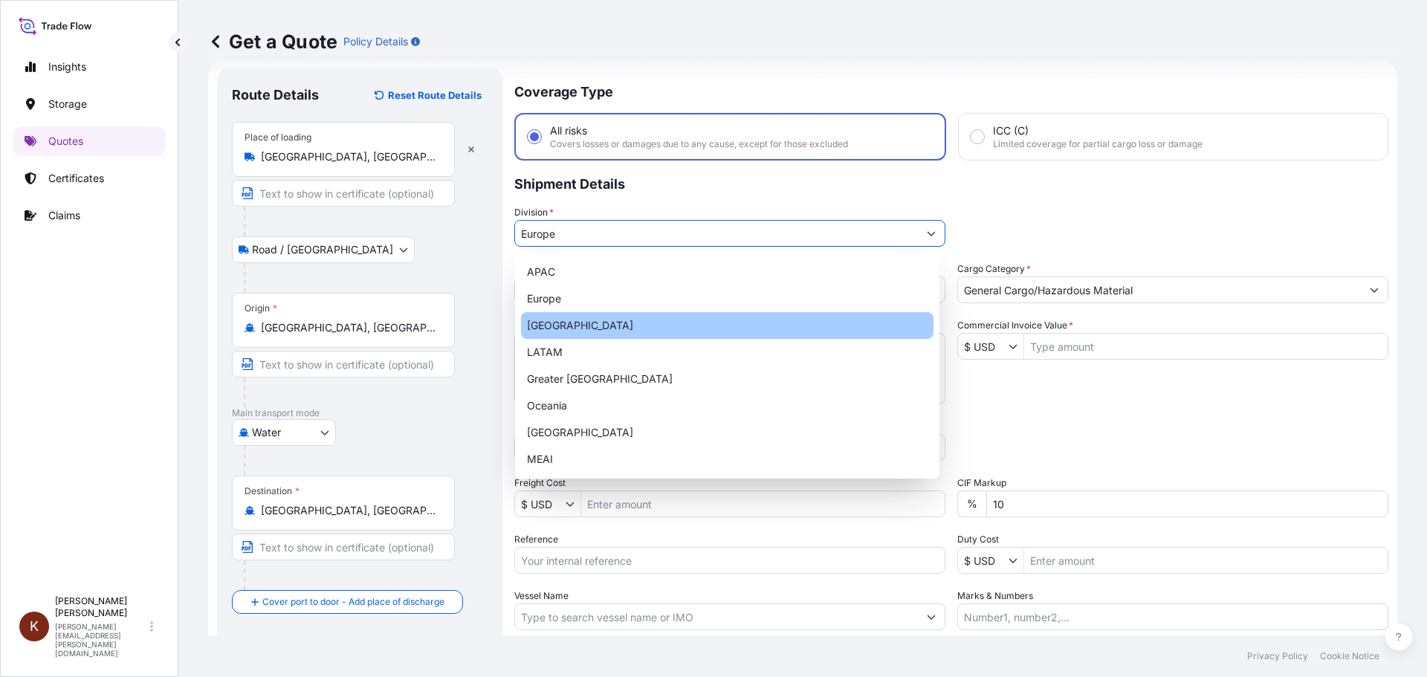
type input "[GEOGRAPHIC_DATA]"
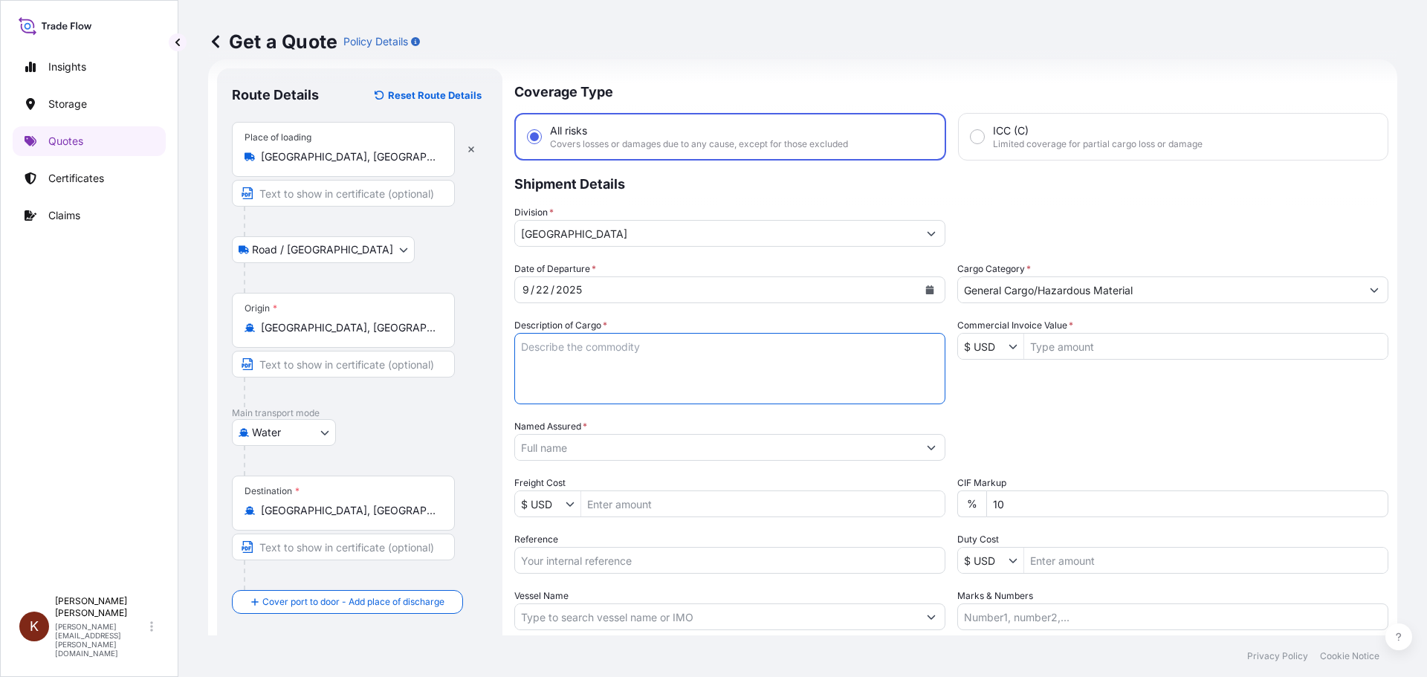
click at [552, 358] on textarea "Description of Cargo *" at bounding box center [729, 368] width 431 height 71
click at [667, 349] on textarea "1 x 40' HC STC Crackers /" at bounding box center [729, 368] width 431 height 71
paste textarea "33781.63"
drag, startPoint x: 655, startPoint y: 346, endPoint x: 822, endPoint y: 355, distance: 167.4
click at [818, 355] on textarea "1 x 40' HC STC Crackers / 33781.63" at bounding box center [729, 368] width 431 height 71
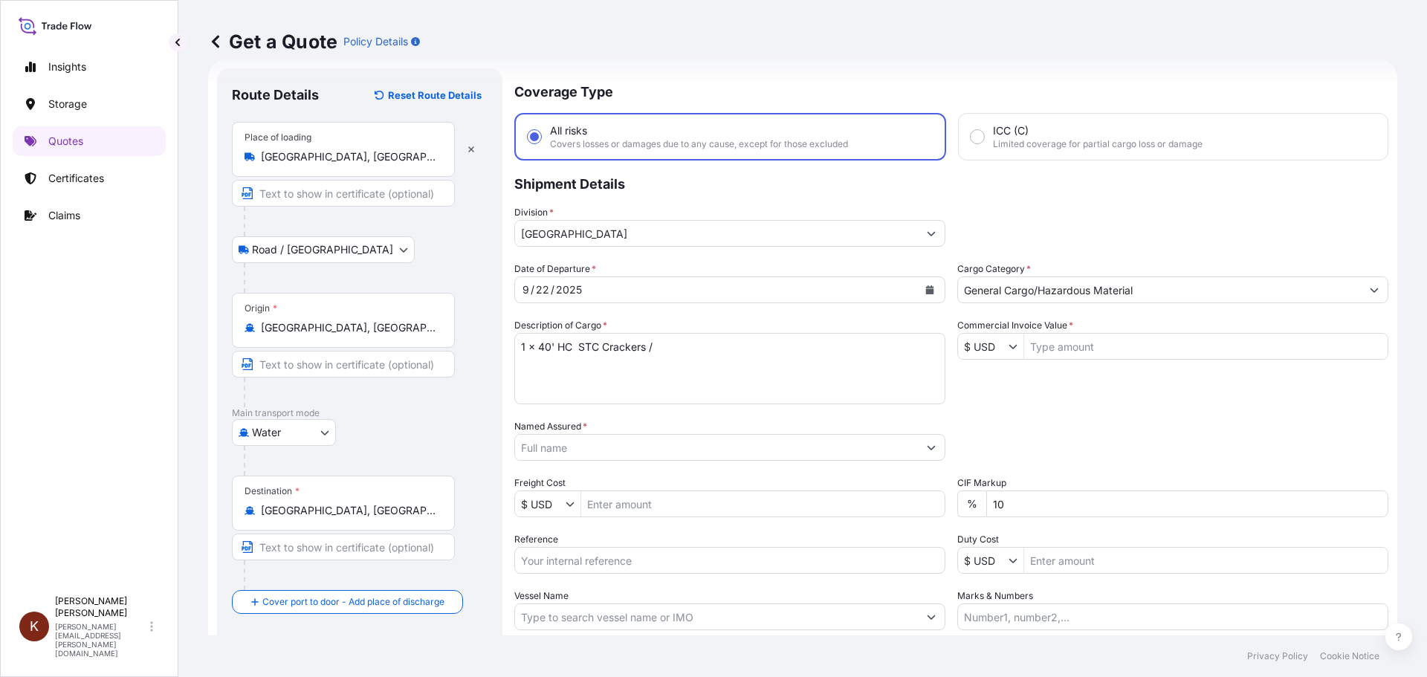
click at [666, 349] on textarea "1 x 40' HC STC Crackers /" at bounding box center [729, 368] width 431 height 71
paste textarea "MSC [GEOGRAPHIC_DATA] V / 03E37"
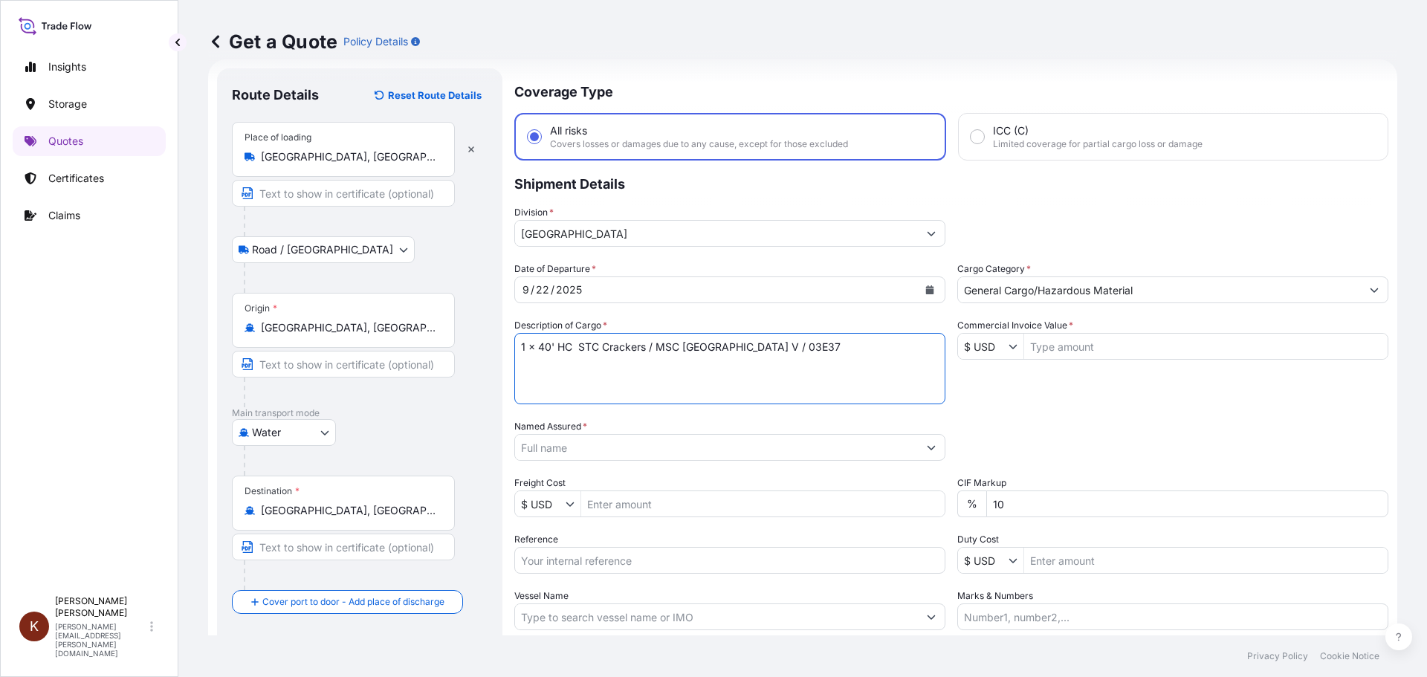
type textarea "1 x 40' HC STC Crackers / MSC [GEOGRAPHIC_DATA] V / 03E37"
click at [562, 559] on input "Reference" at bounding box center [729, 560] width 431 height 27
paste input "STOR0154777"
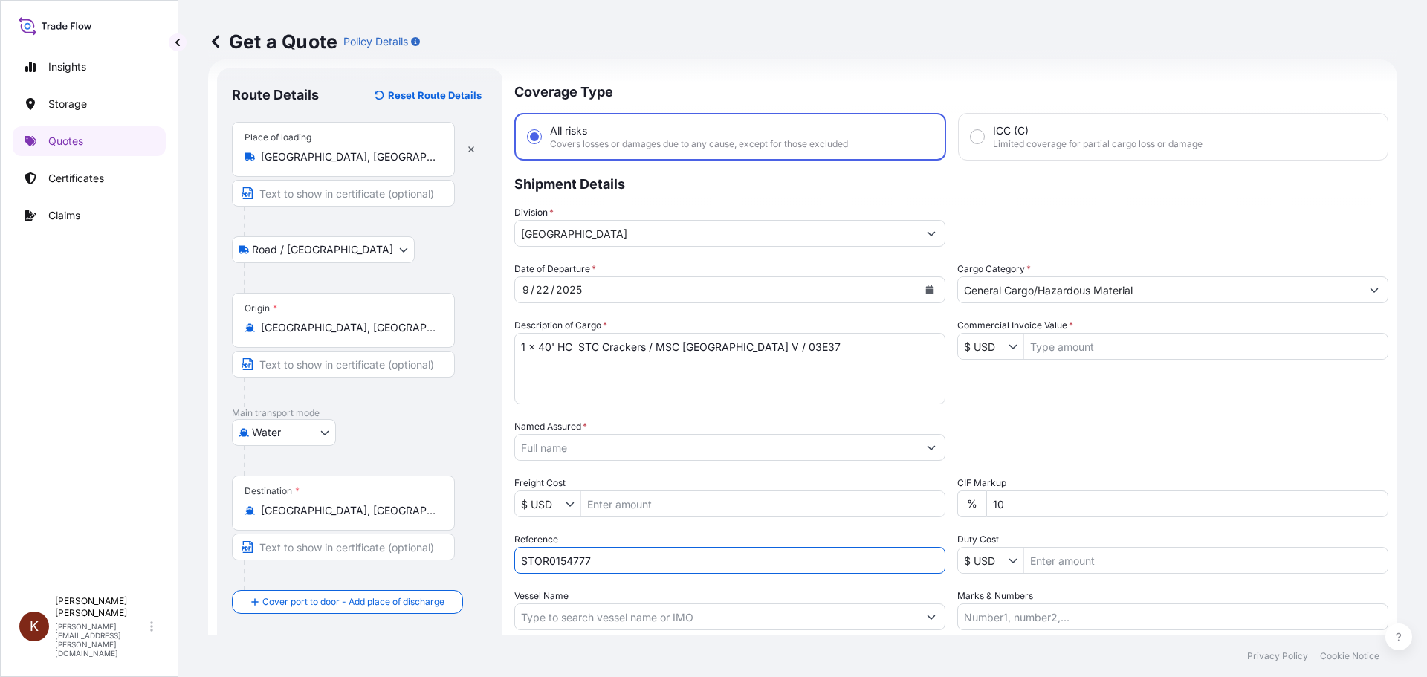
type input "STOR0154777"
click at [821, 349] on textarea "1 x 40' HC STC Crackers / MSC [GEOGRAPHIC_DATA] V / 03E37" at bounding box center [729, 368] width 431 height 71
click at [537, 369] on textarea "1 x 40' HC STC Crackers / MSC [GEOGRAPHIC_DATA] V / 03E37" at bounding box center [729, 368] width 431 height 71
paste textarea "FANU1413345"
type textarea "1 x 40' HC STC Crackers / MSC [GEOGRAPHIC_DATA] V / 03E37 FANU1413345"
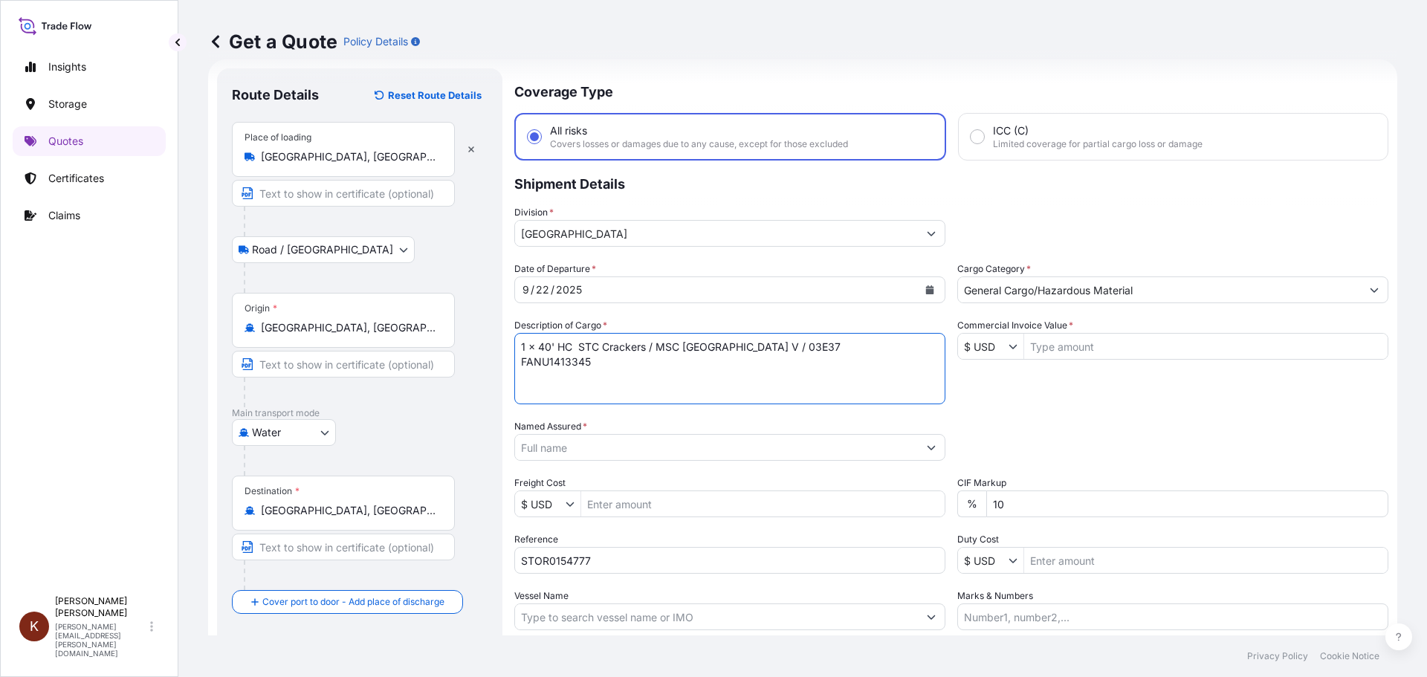
click at [540, 448] on input "Named Assured *" at bounding box center [716, 447] width 403 height 27
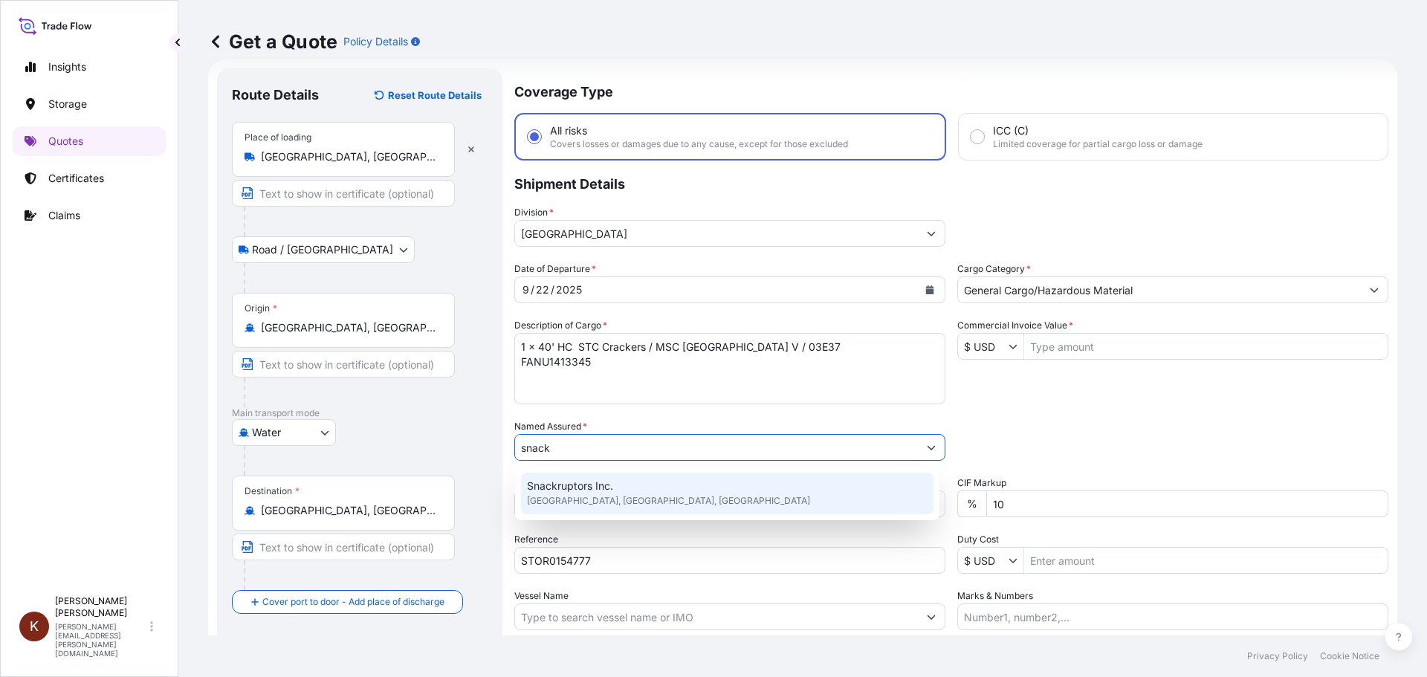
click at [576, 492] on span "Snackruptors Inc." at bounding box center [570, 486] width 86 height 15
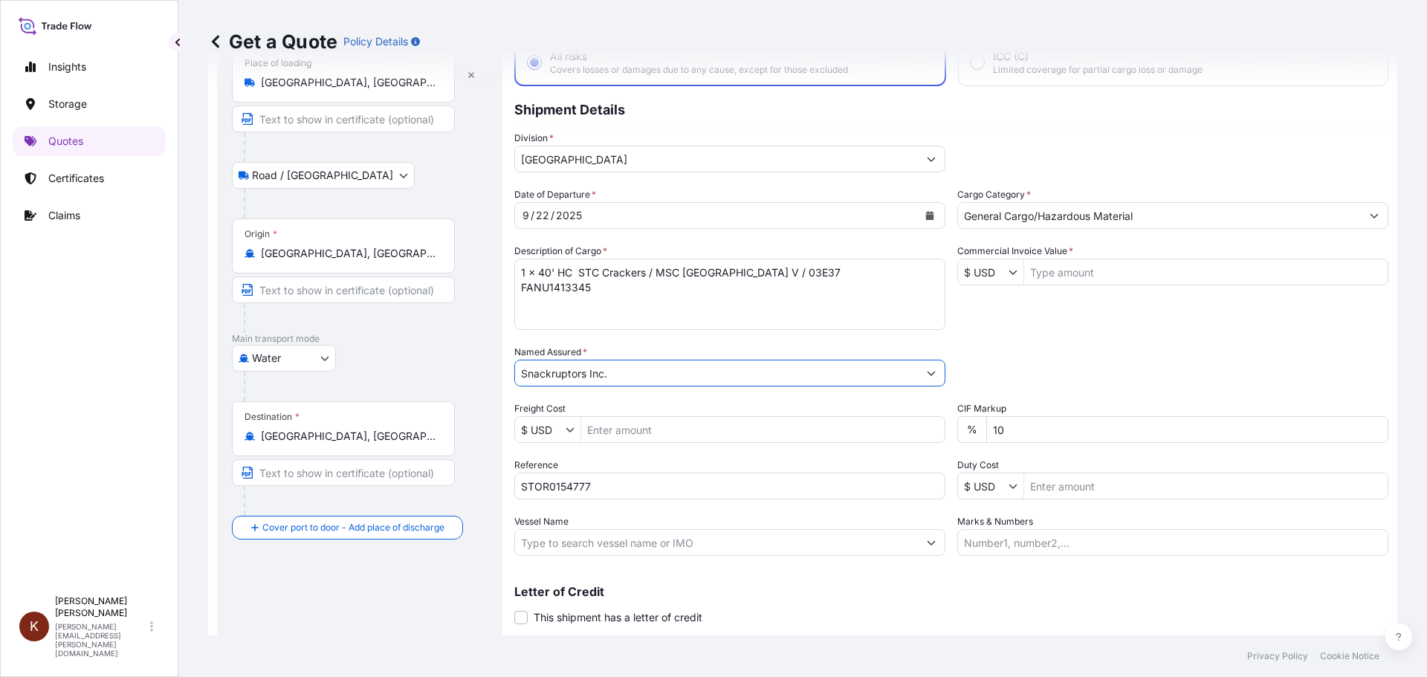
scroll to position [138, 0]
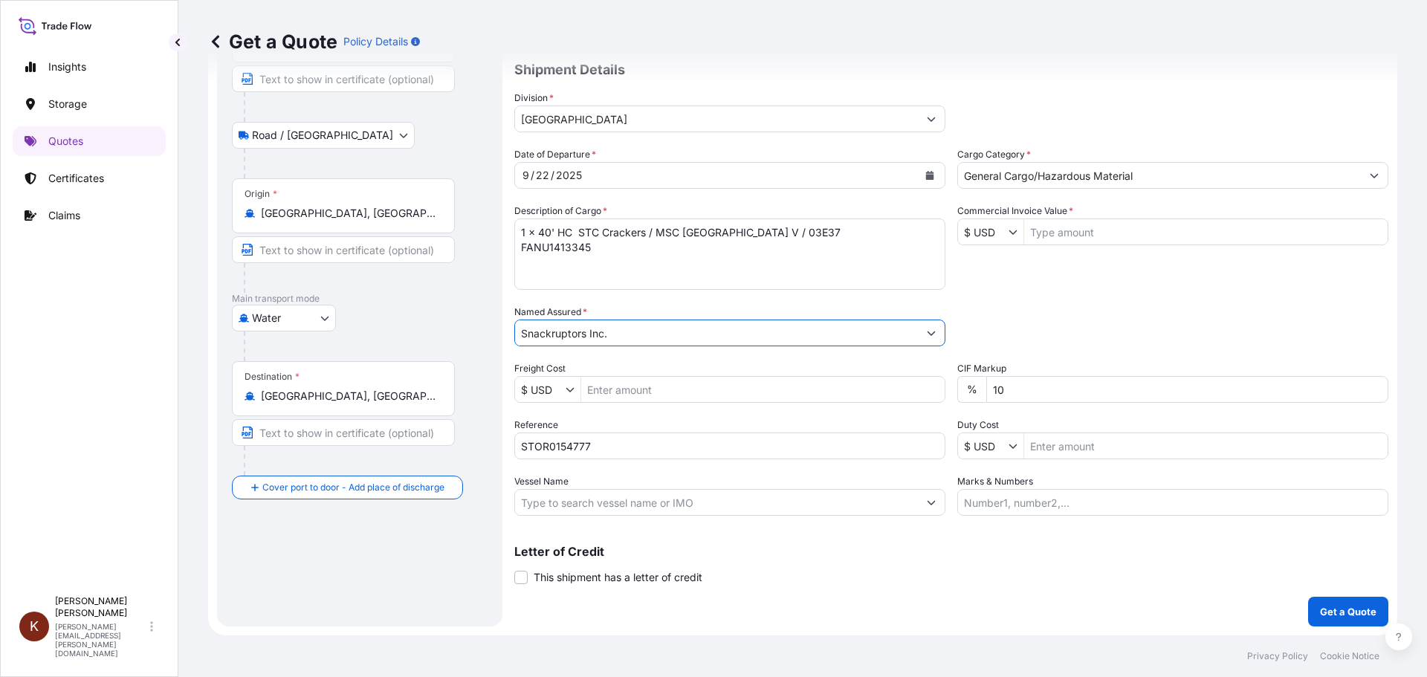
type input "Snackruptors Inc."
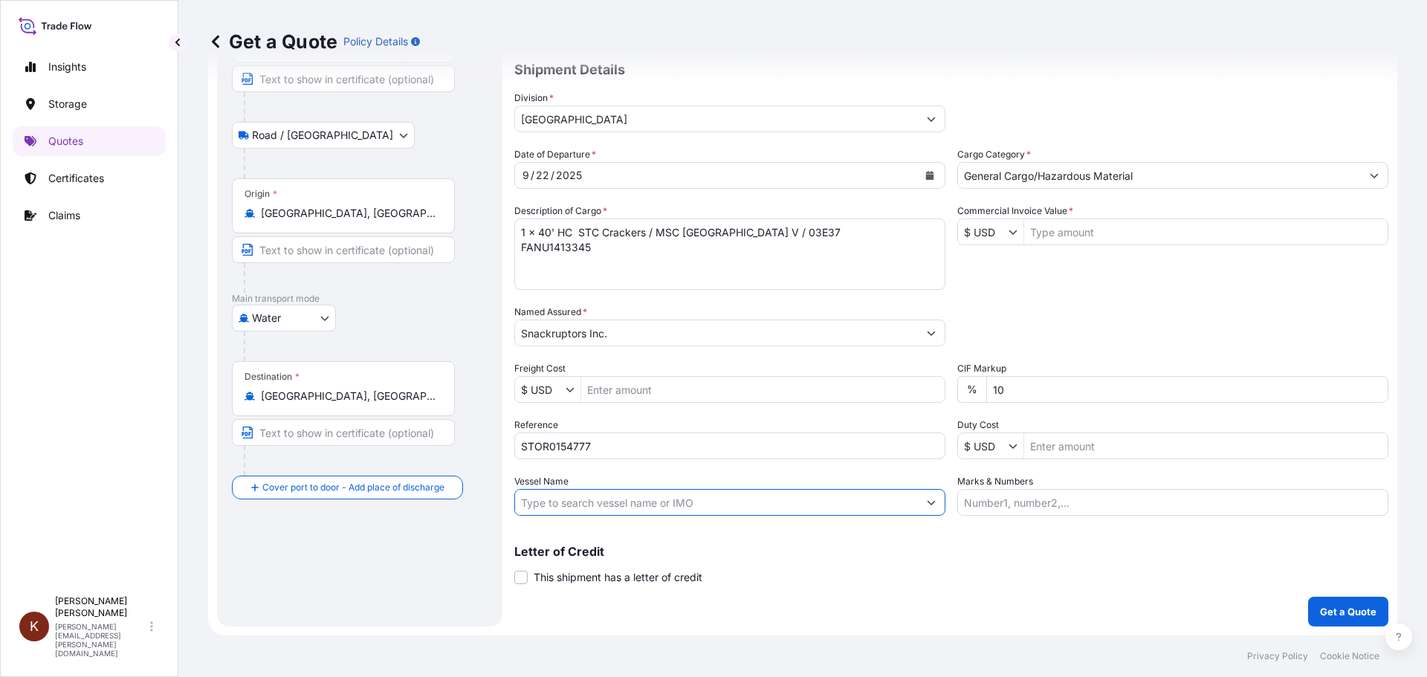
click at [563, 501] on input "Vessel Name" at bounding box center [716, 502] width 403 height 27
click at [609, 501] on input "Vessel Name" at bounding box center [716, 502] width 403 height 27
paste input "MSC SAO [PERSON_NAME]"
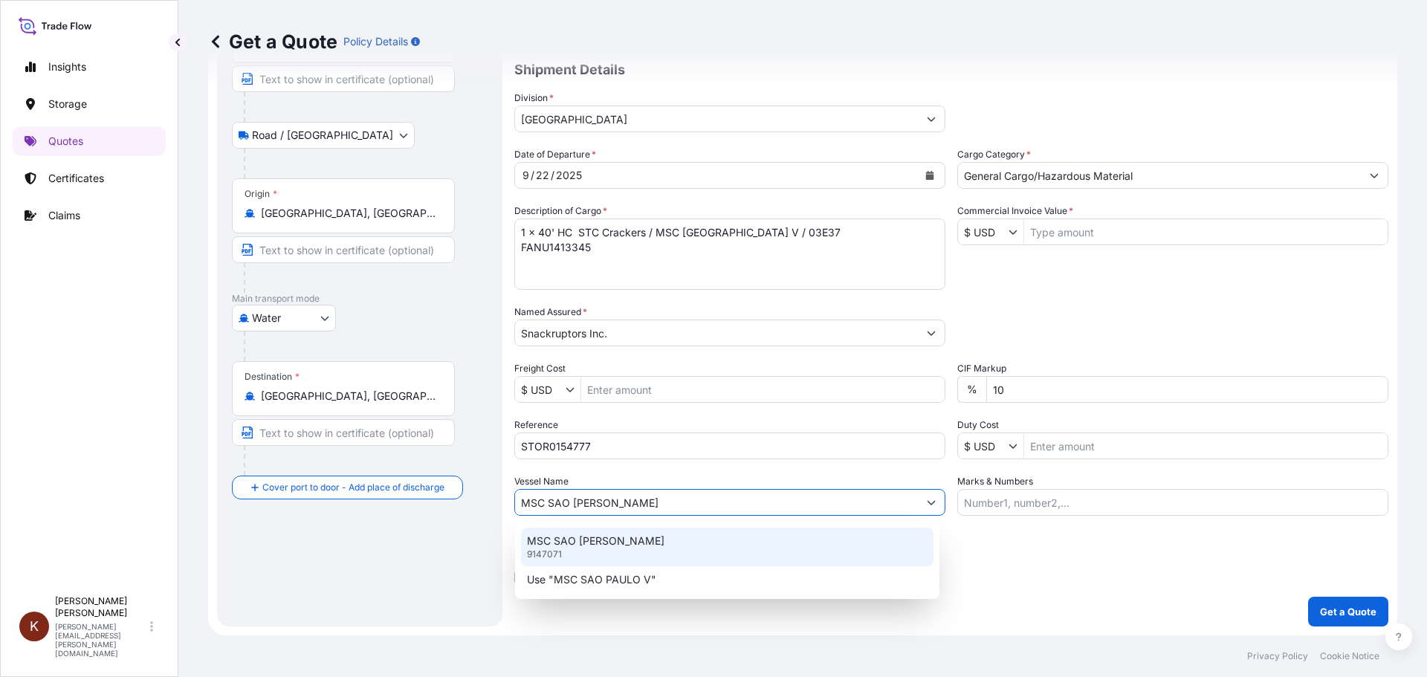
click at [594, 547] on p "MSC SAO [PERSON_NAME]" at bounding box center [595, 541] width 137 height 15
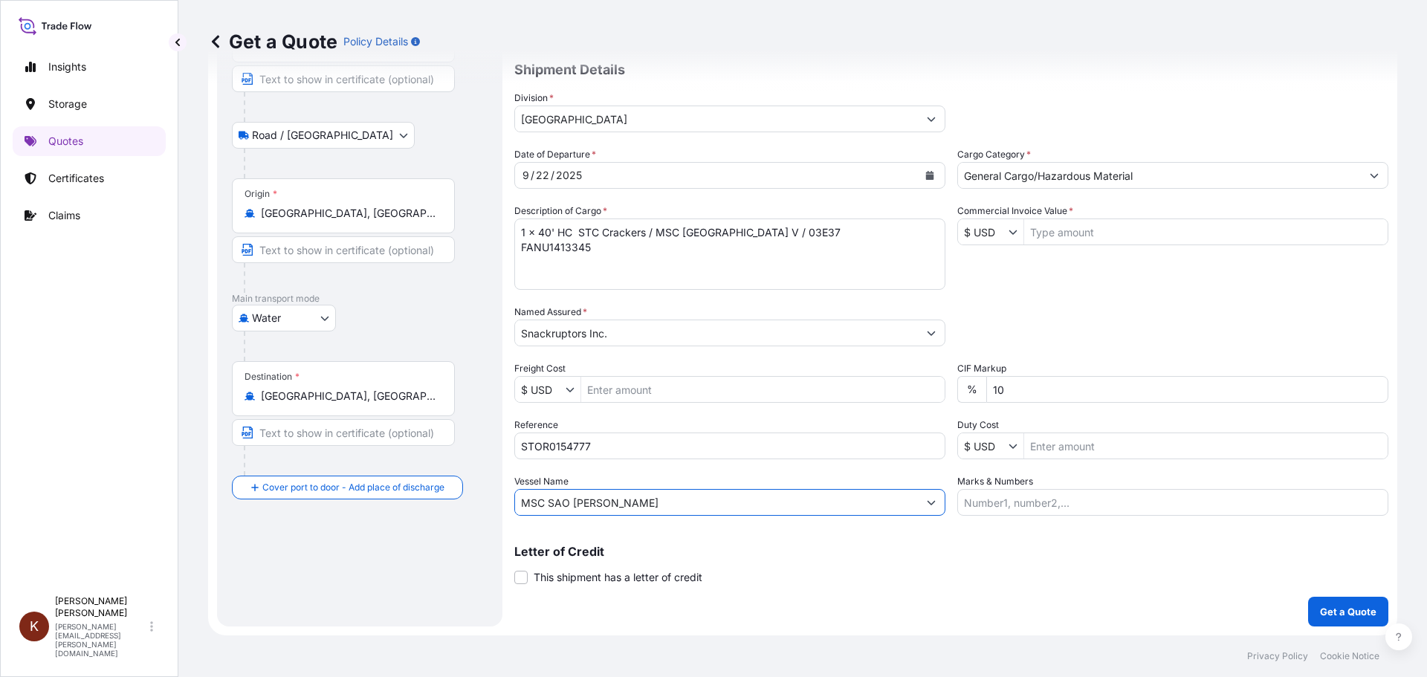
scroll to position [0, 0]
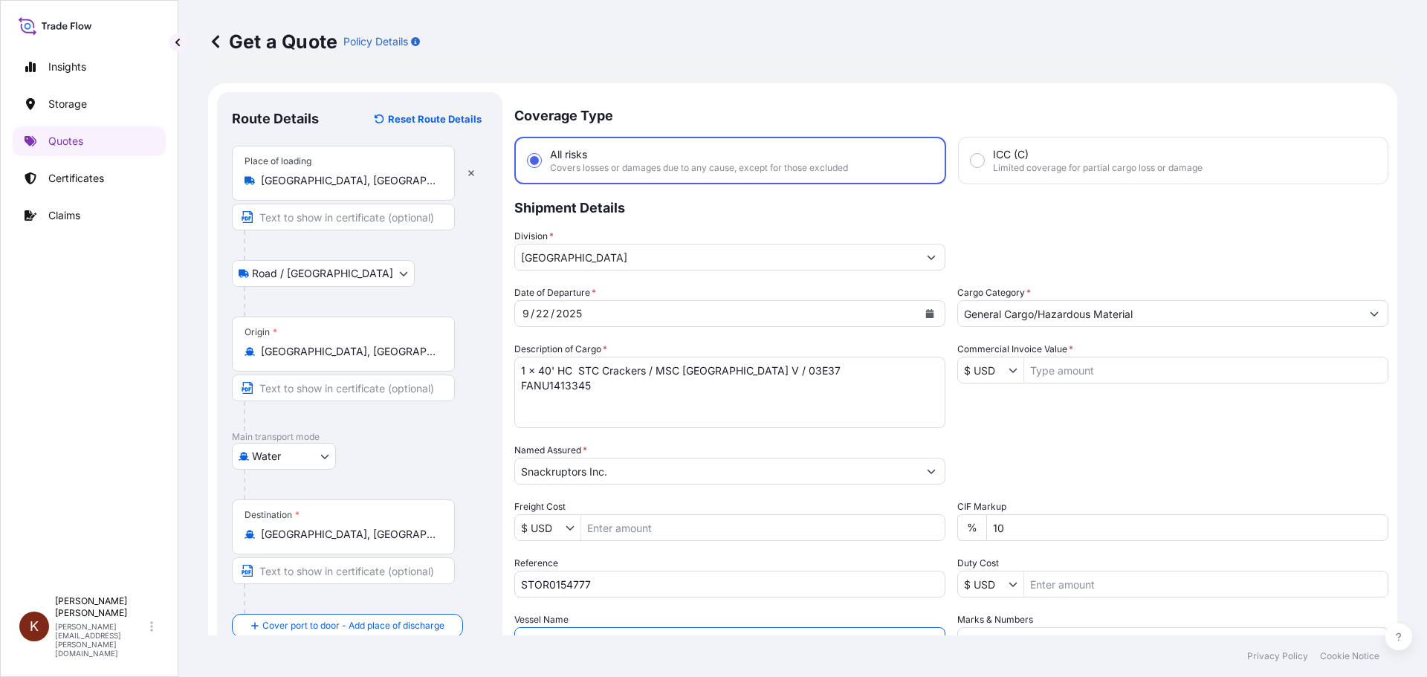
type input "MSC SAO [PERSON_NAME]"
click at [1013, 375] on button "Show suggestions" at bounding box center [1016, 370] width 15 height 15
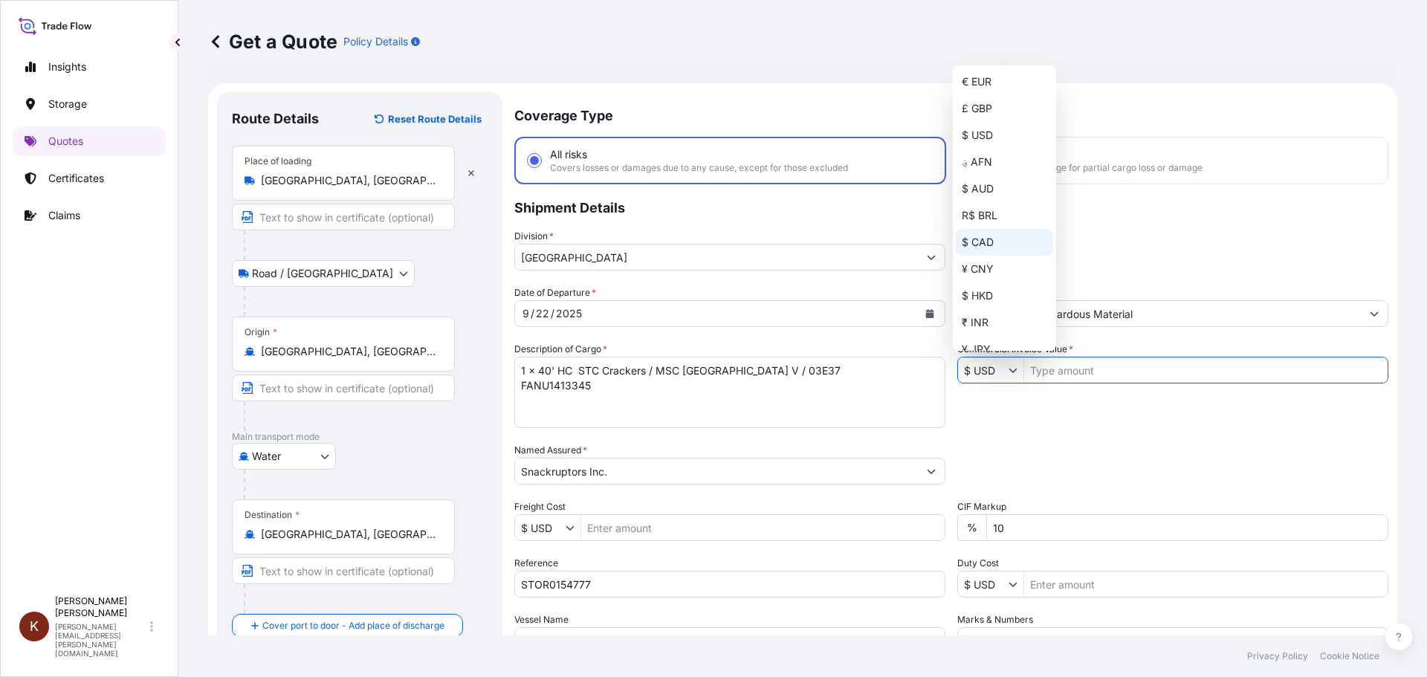
click at [975, 237] on div "$ CAD" at bounding box center [1004, 242] width 97 height 27
type input "$ CAD"
click at [1069, 365] on input "Commercial Invoice Value *" at bounding box center [1205, 370] width 363 height 27
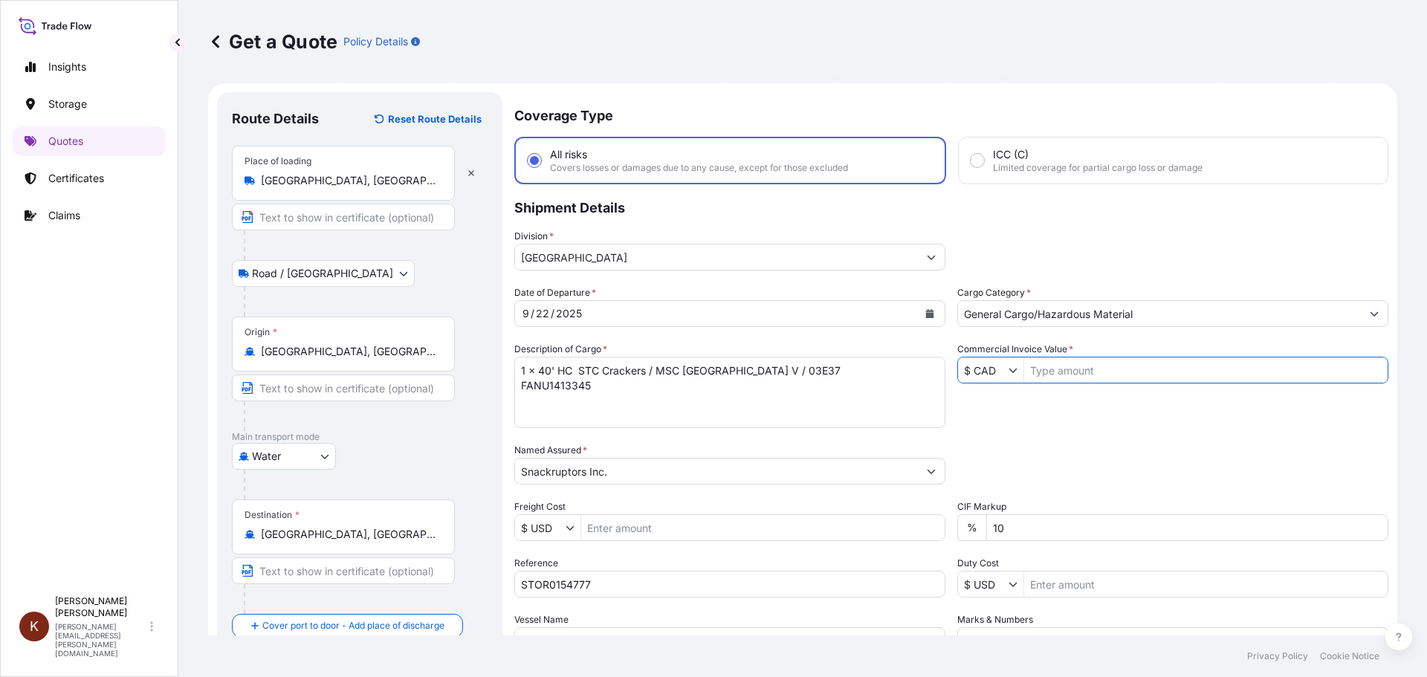
paste input "57322.21"
type input "57,322.21"
click at [1054, 428] on div "Date of Departure * [DATE] Cargo Category * General Cargo/Hazardous Material De…" at bounding box center [951, 469] width 874 height 369
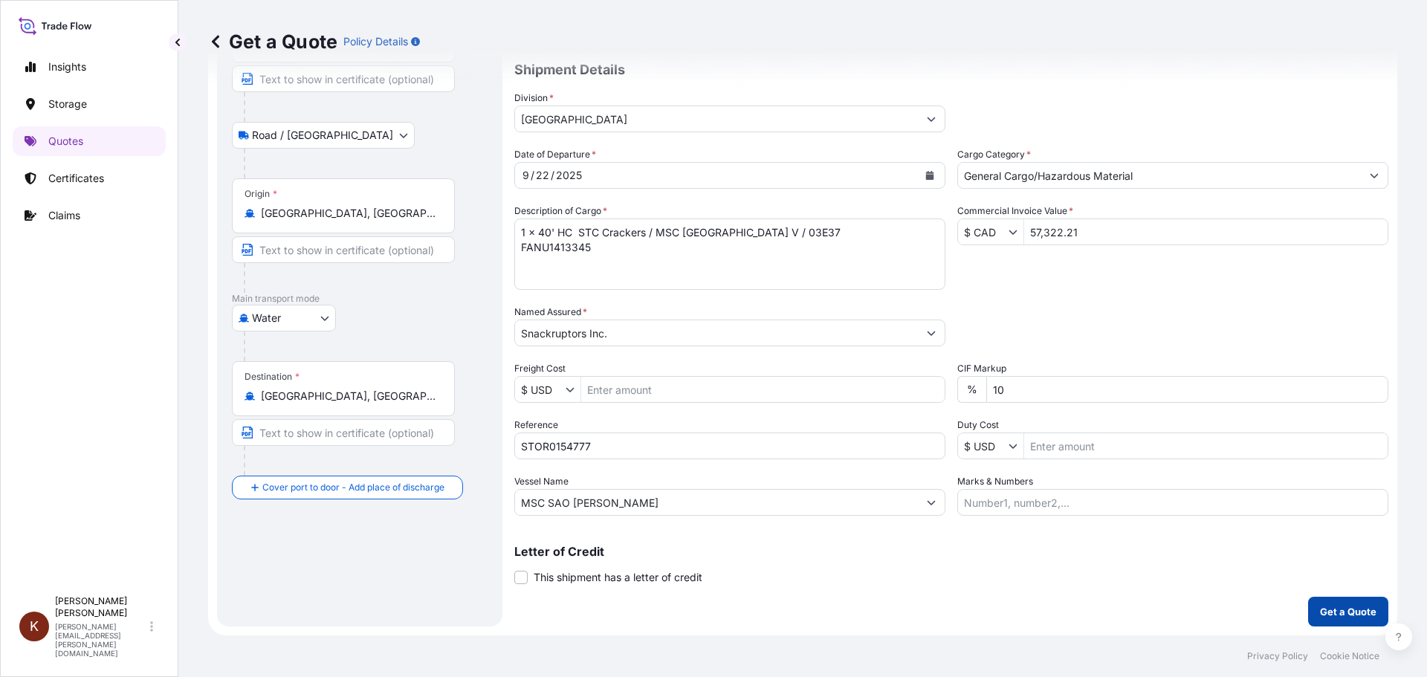
click at [1335, 612] on p "Get a Quote" at bounding box center [1348, 611] width 56 height 15
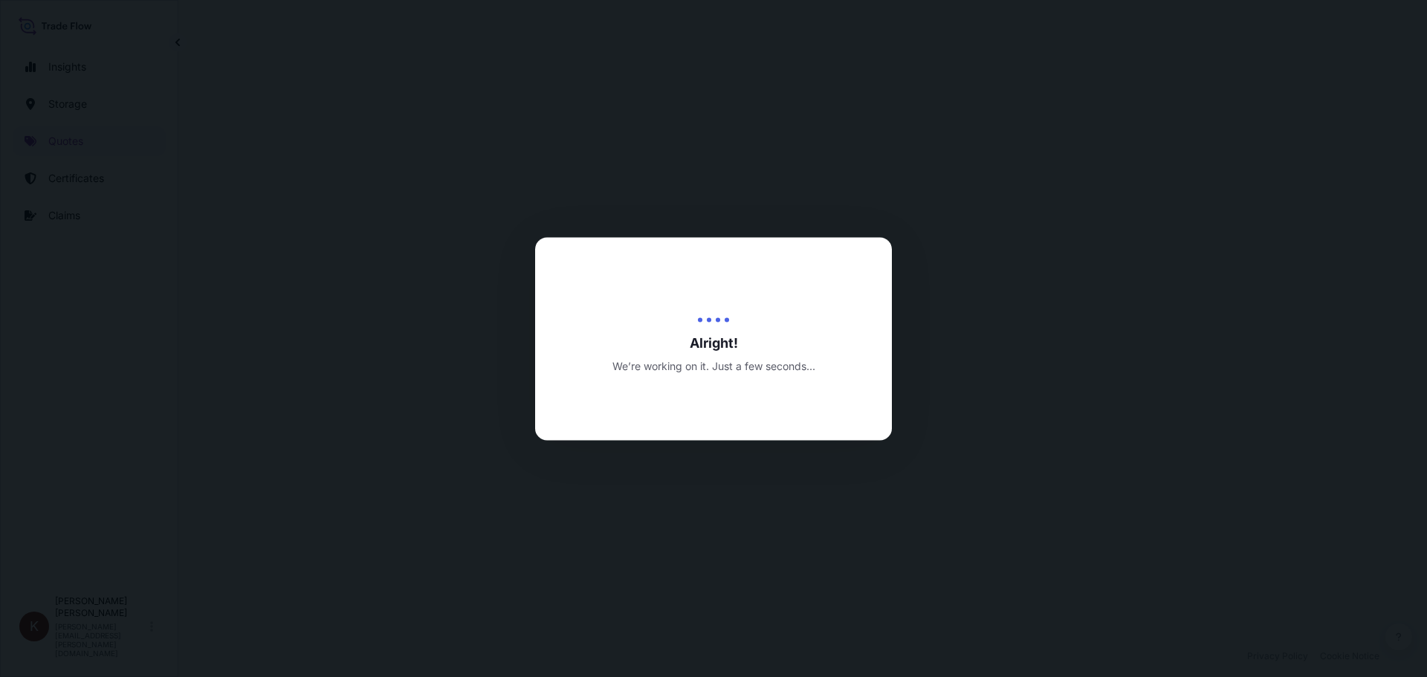
select select "Road / [GEOGRAPHIC_DATA]"
select select "Water"
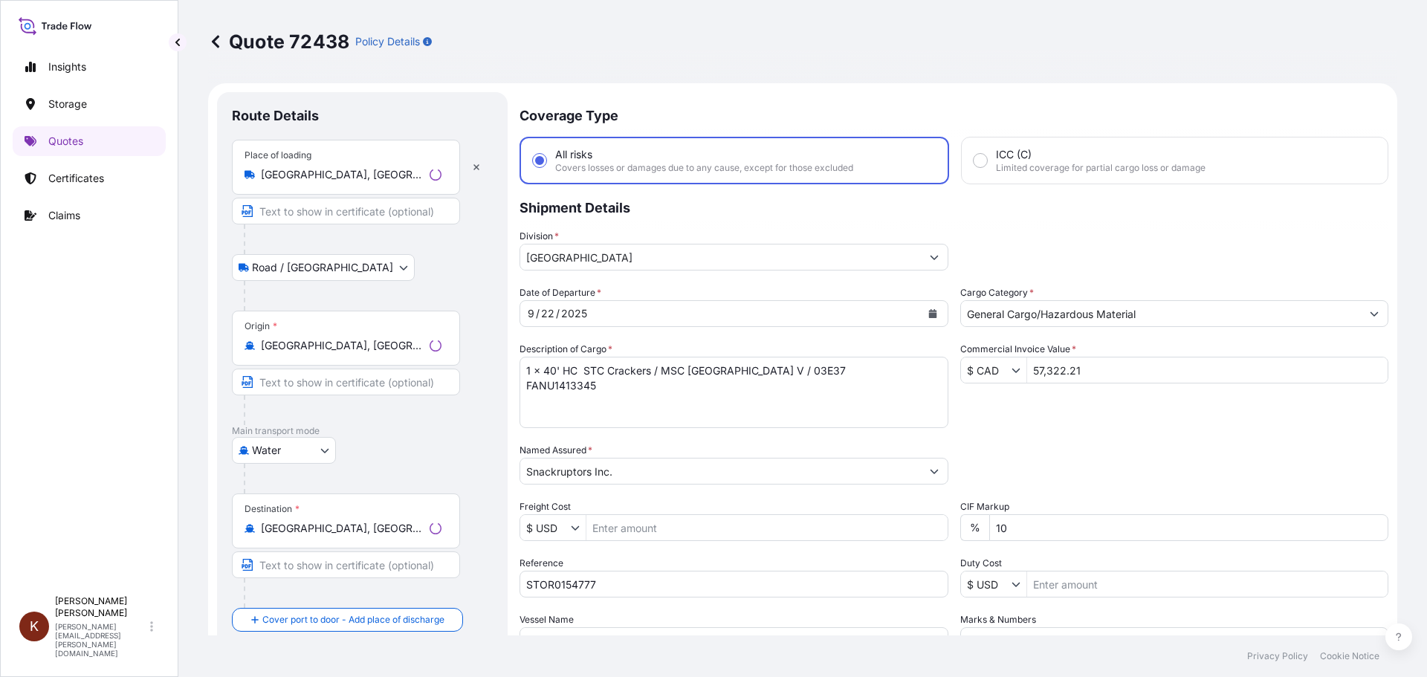
scroll to position [714, 0]
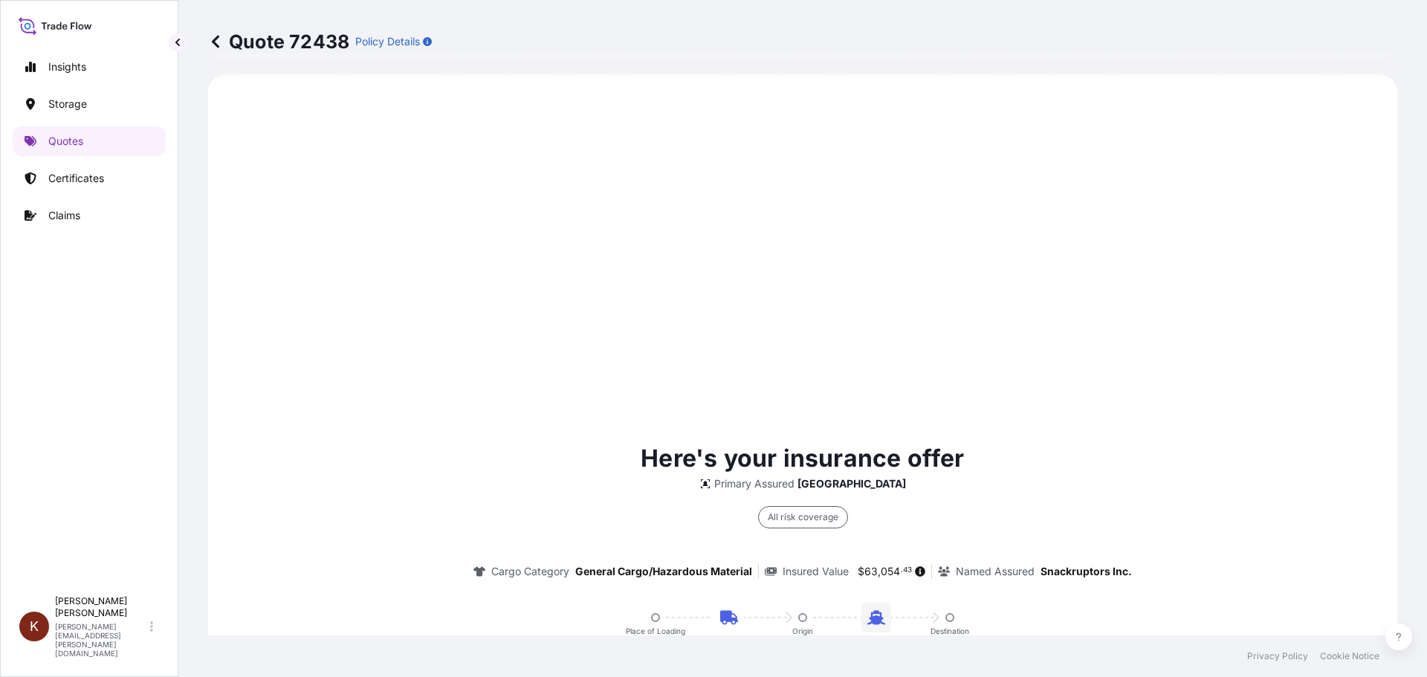
click at [216, 40] on icon at bounding box center [215, 41] width 7 height 13
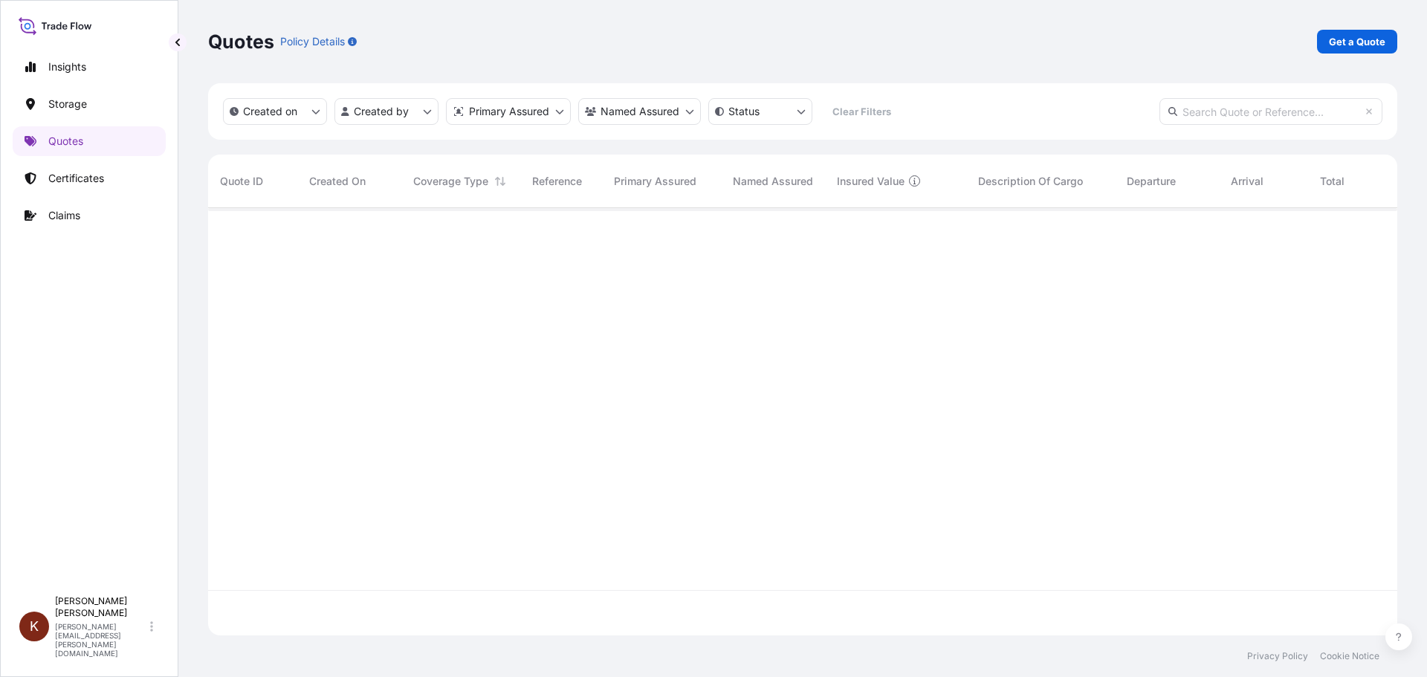
scroll to position [424, 1178]
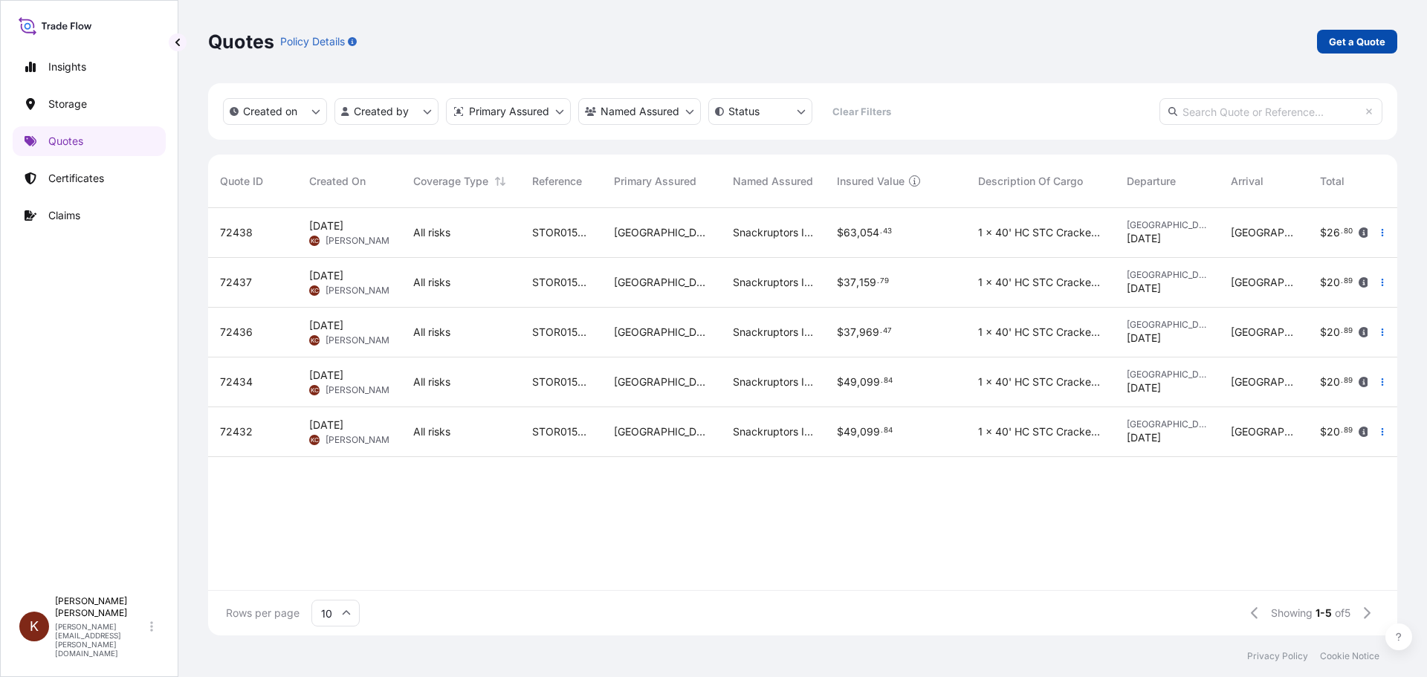
click at [1353, 38] on p "Get a Quote" at bounding box center [1357, 41] width 56 height 15
select select "Road / [GEOGRAPHIC_DATA]"
select select "Water"
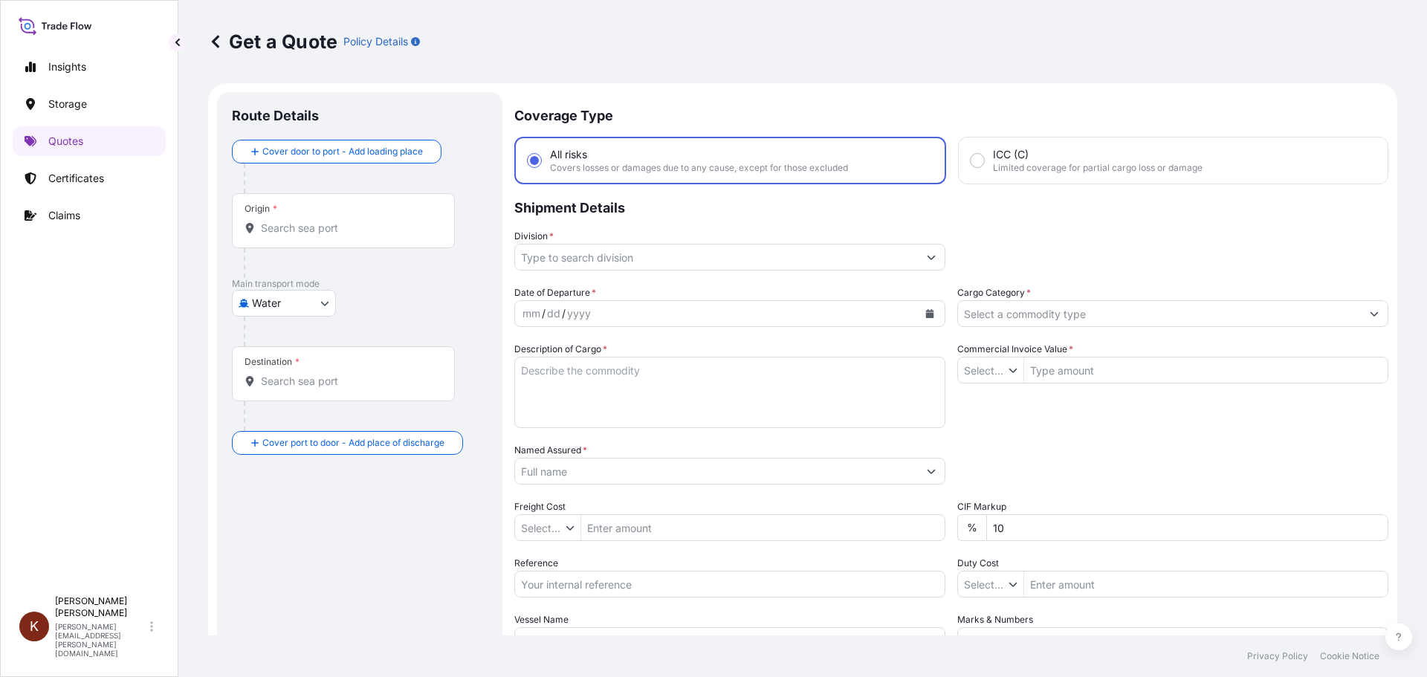
type input "$ USD"
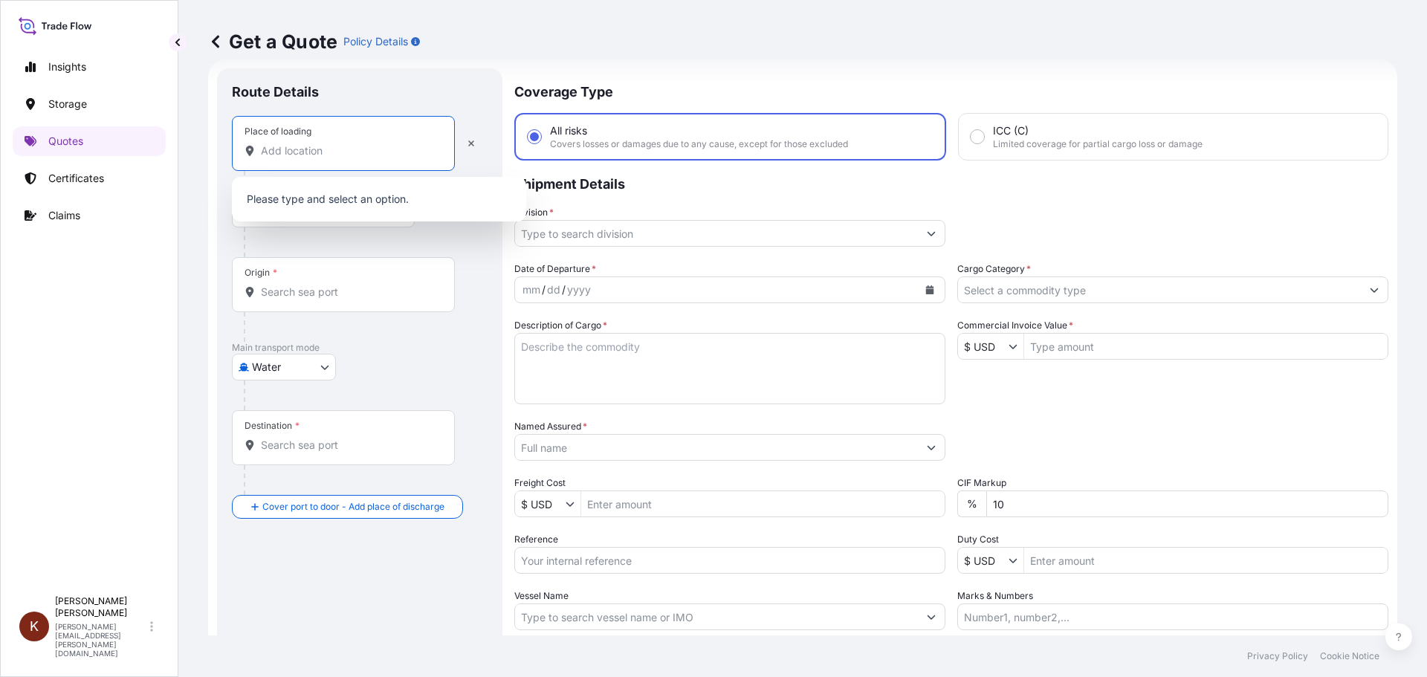
click at [280, 146] on input "Place of loading" at bounding box center [348, 150] width 175 height 15
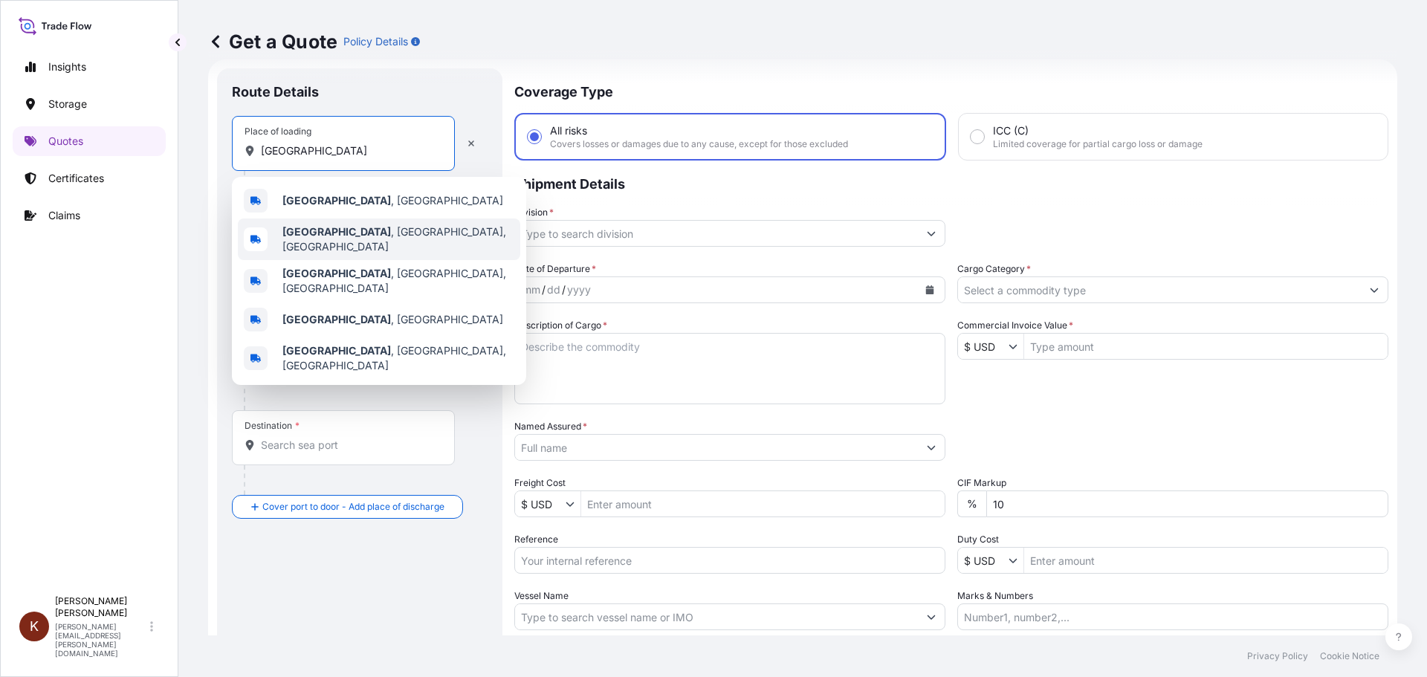
click at [314, 234] on b "[GEOGRAPHIC_DATA]" at bounding box center [336, 231] width 109 height 13
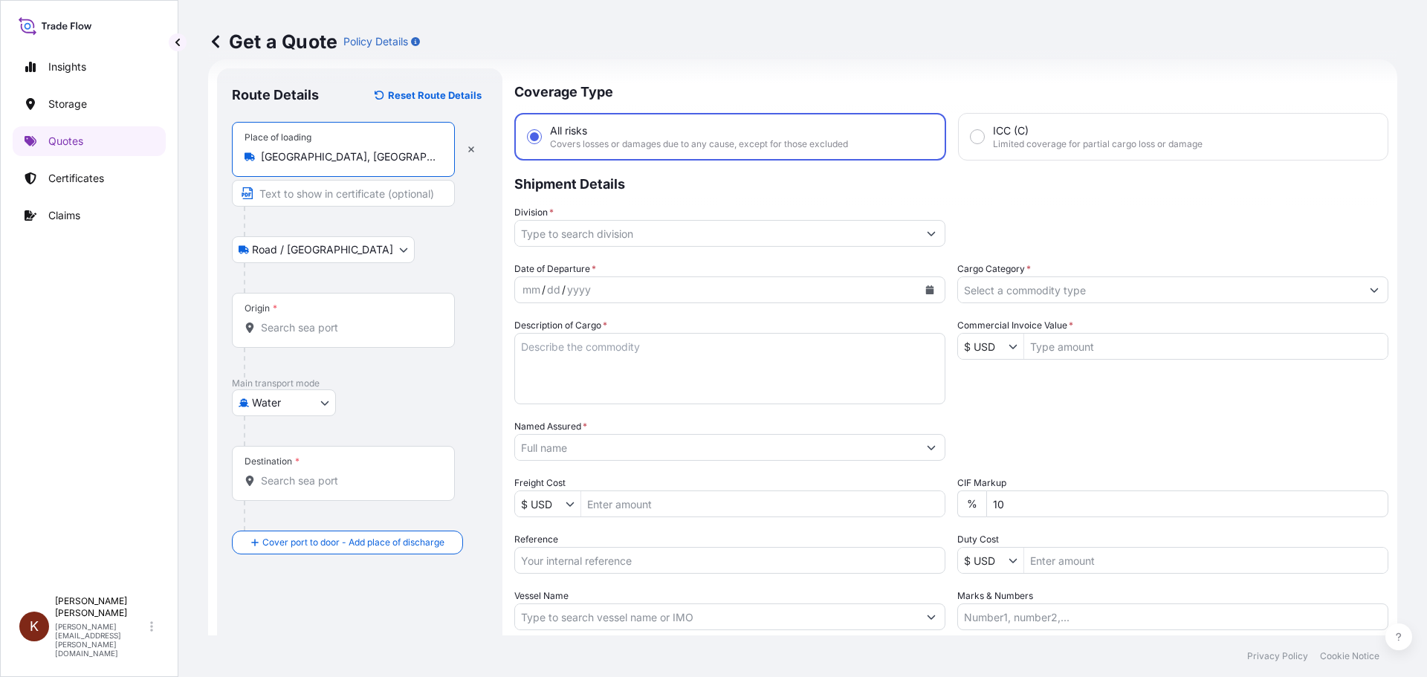
type input "[GEOGRAPHIC_DATA], [GEOGRAPHIC_DATA], [GEOGRAPHIC_DATA]"
click at [285, 325] on input "Origin *" at bounding box center [348, 327] width 175 height 15
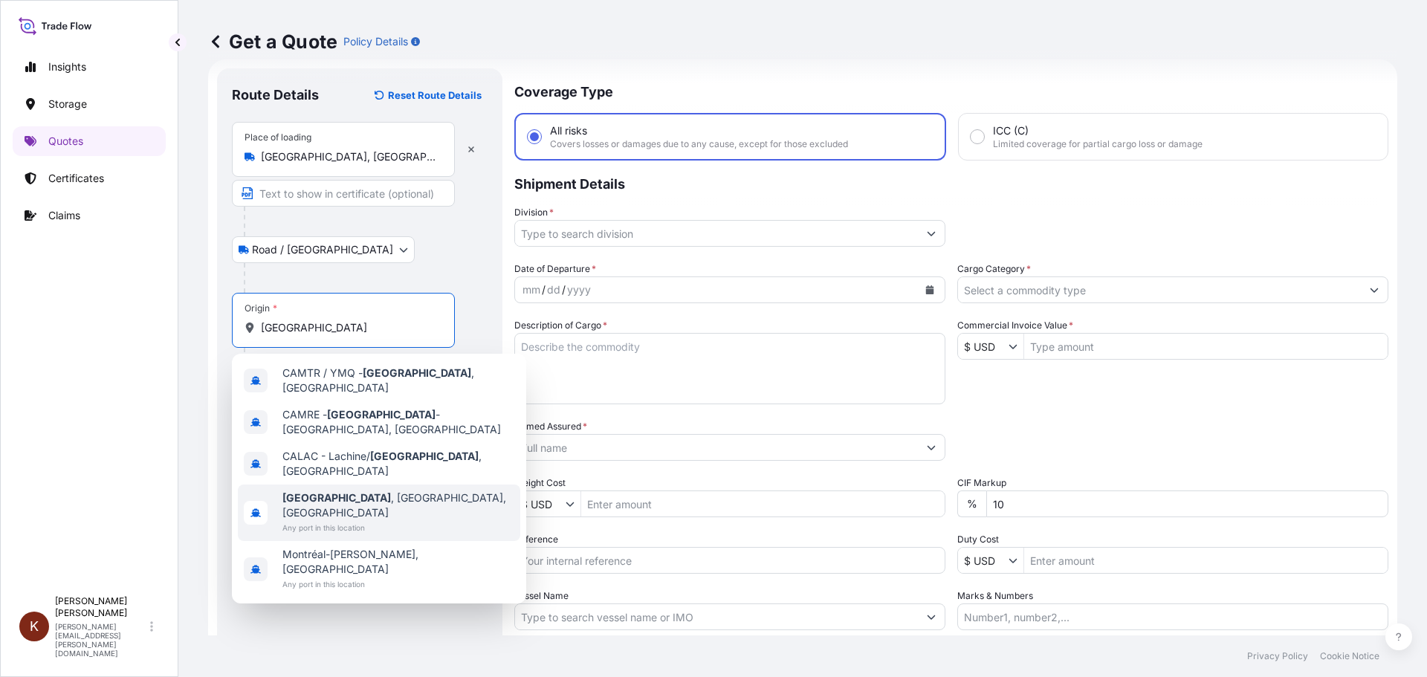
click at [314, 491] on b "[GEOGRAPHIC_DATA]" at bounding box center [336, 497] width 109 height 13
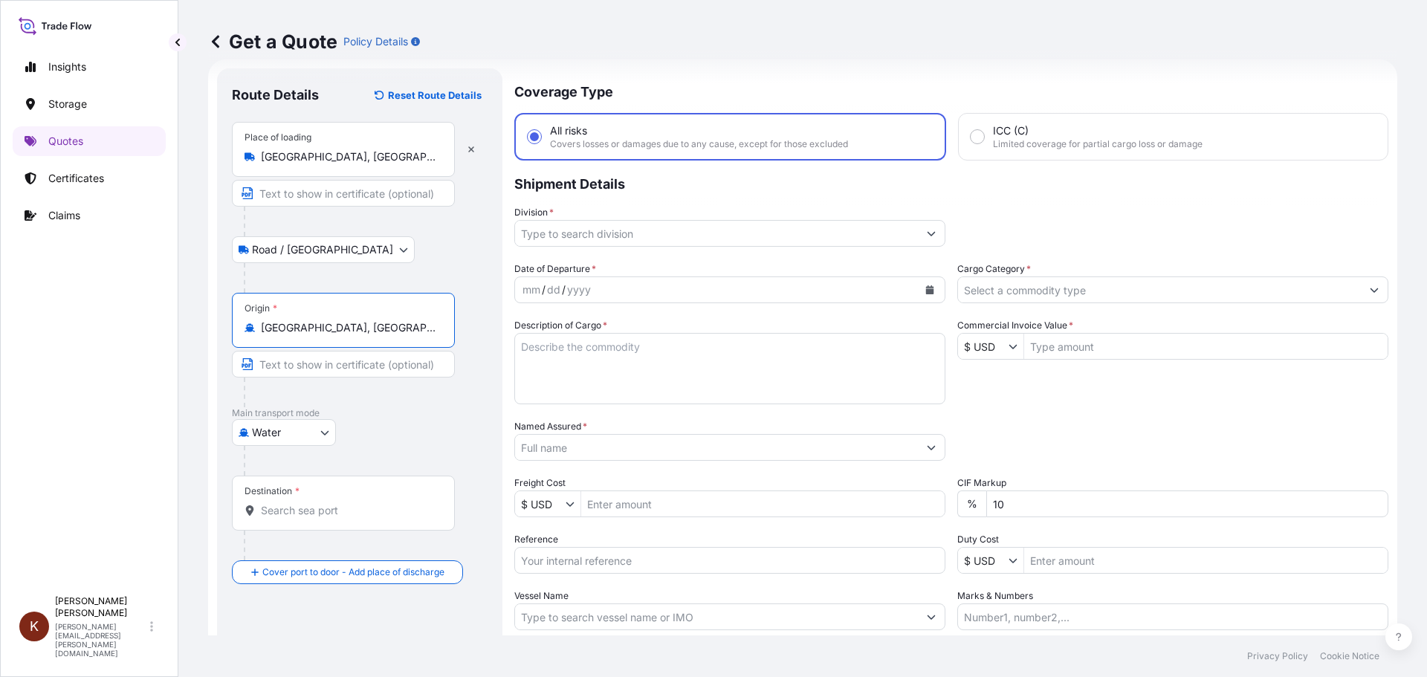
type input "[GEOGRAPHIC_DATA], [GEOGRAPHIC_DATA], [GEOGRAPHIC_DATA]"
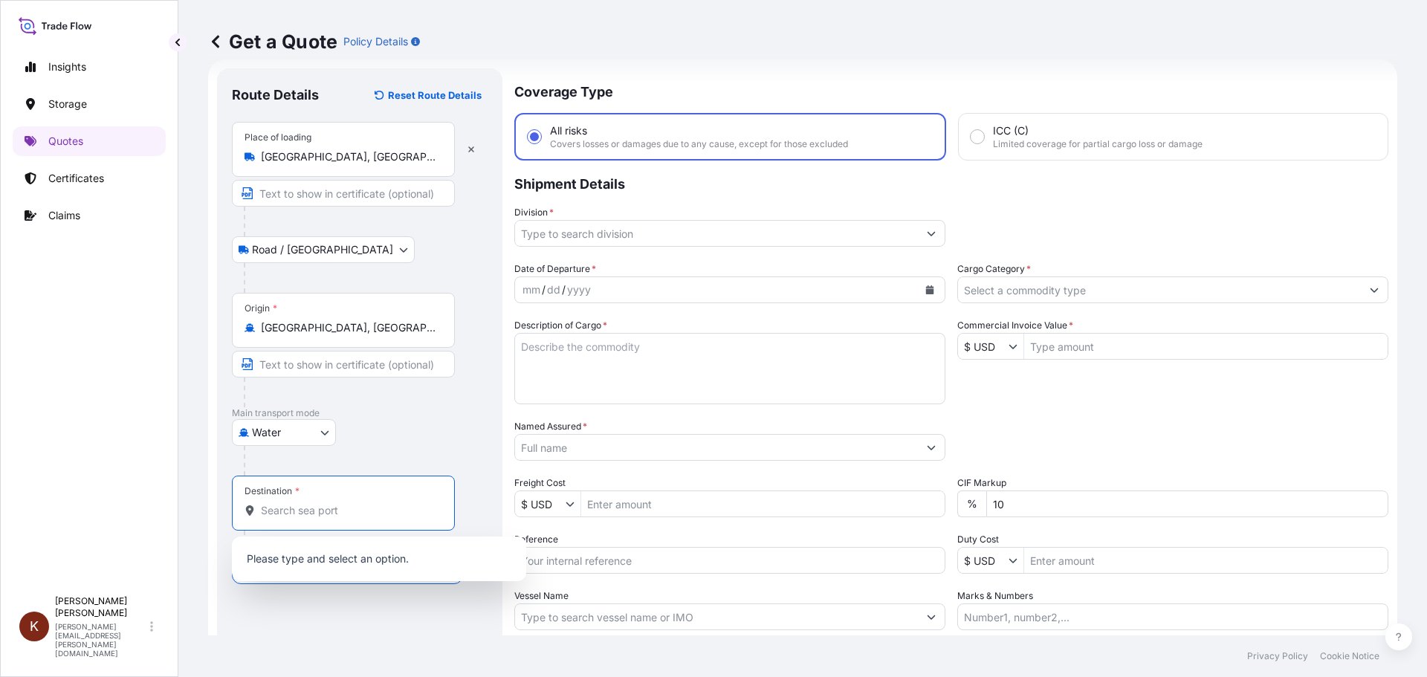
click at [279, 510] on input "Destination *" at bounding box center [348, 510] width 175 height 15
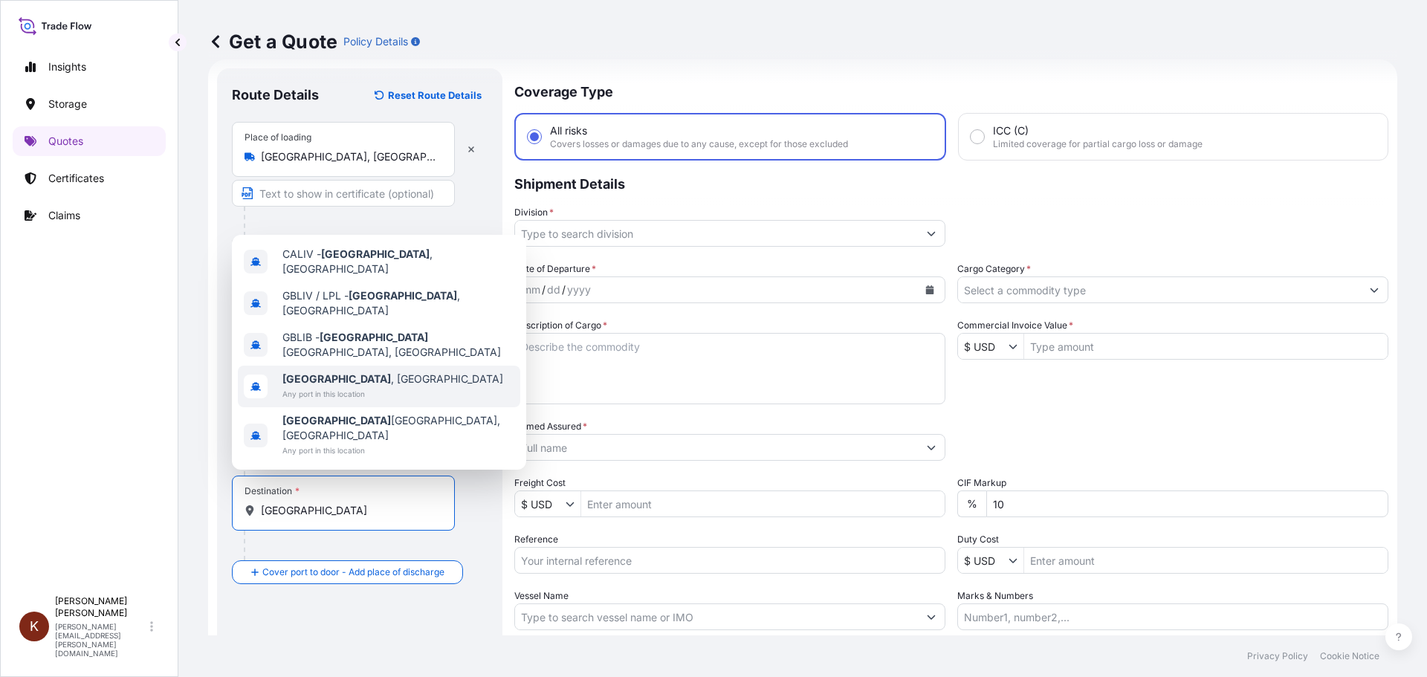
click at [324, 385] on b "[GEOGRAPHIC_DATA]" at bounding box center [336, 378] width 109 height 13
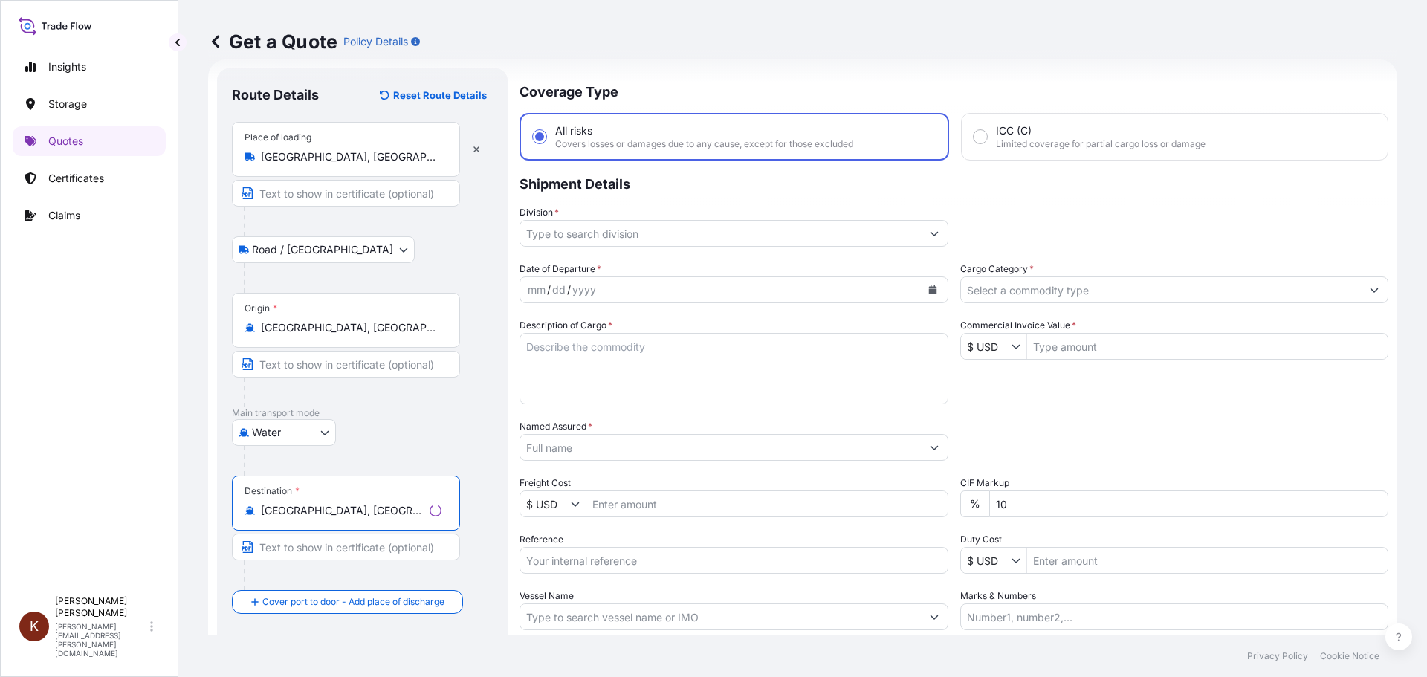
type input "[GEOGRAPHIC_DATA], [GEOGRAPHIC_DATA]"
click at [466, 412] on p "Main transport mode" at bounding box center [360, 413] width 256 height 12
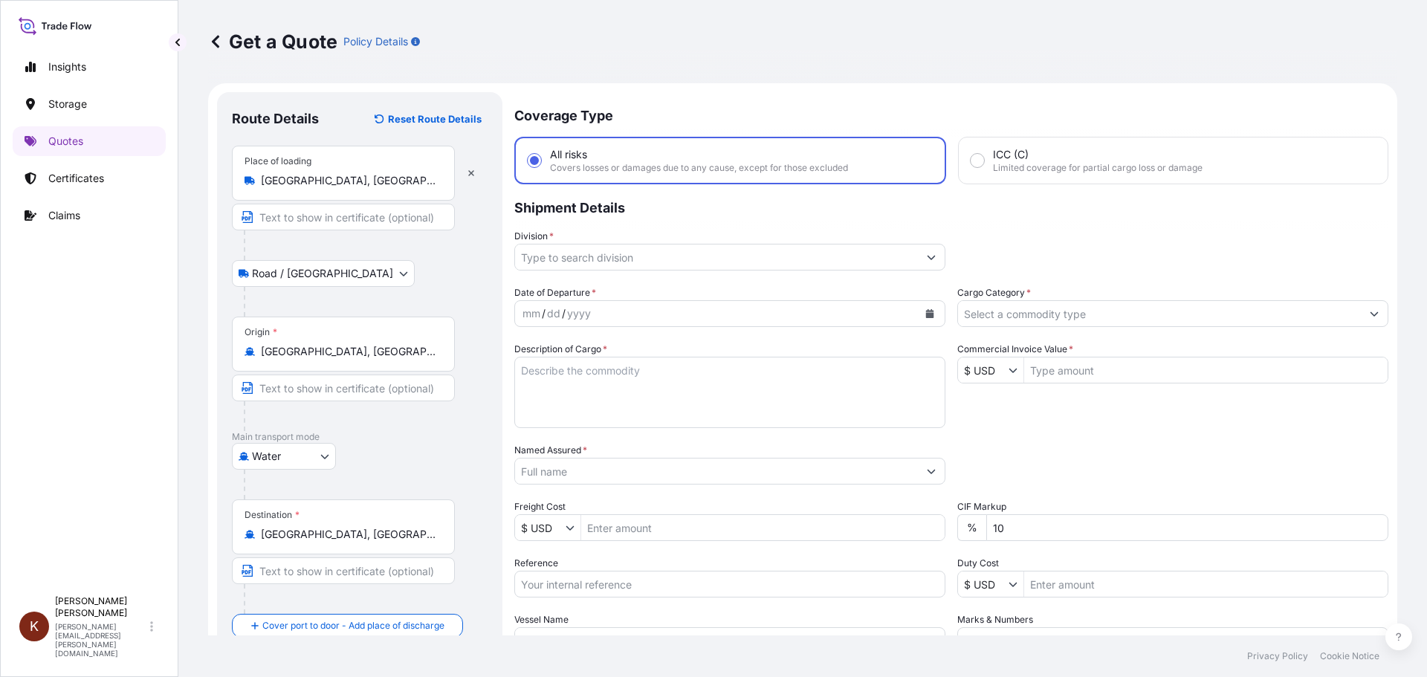
click at [589, 368] on textarea "Description of Cargo *" at bounding box center [729, 392] width 431 height 71
click at [702, 372] on textarea "1 x 40' HC STC Crackers /" at bounding box center [729, 392] width 431 height 71
paste textarea "MSC [GEOGRAPHIC_DATA] V / 03E37"
click at [546, 392] on textarea "1 x 40' HC STC Crackers / MSC [GEOGRAPHIC_DATA] V / 03E37" at bounding box center [729, 392] width 431 height 71
paste textarea "FFAU1234243"
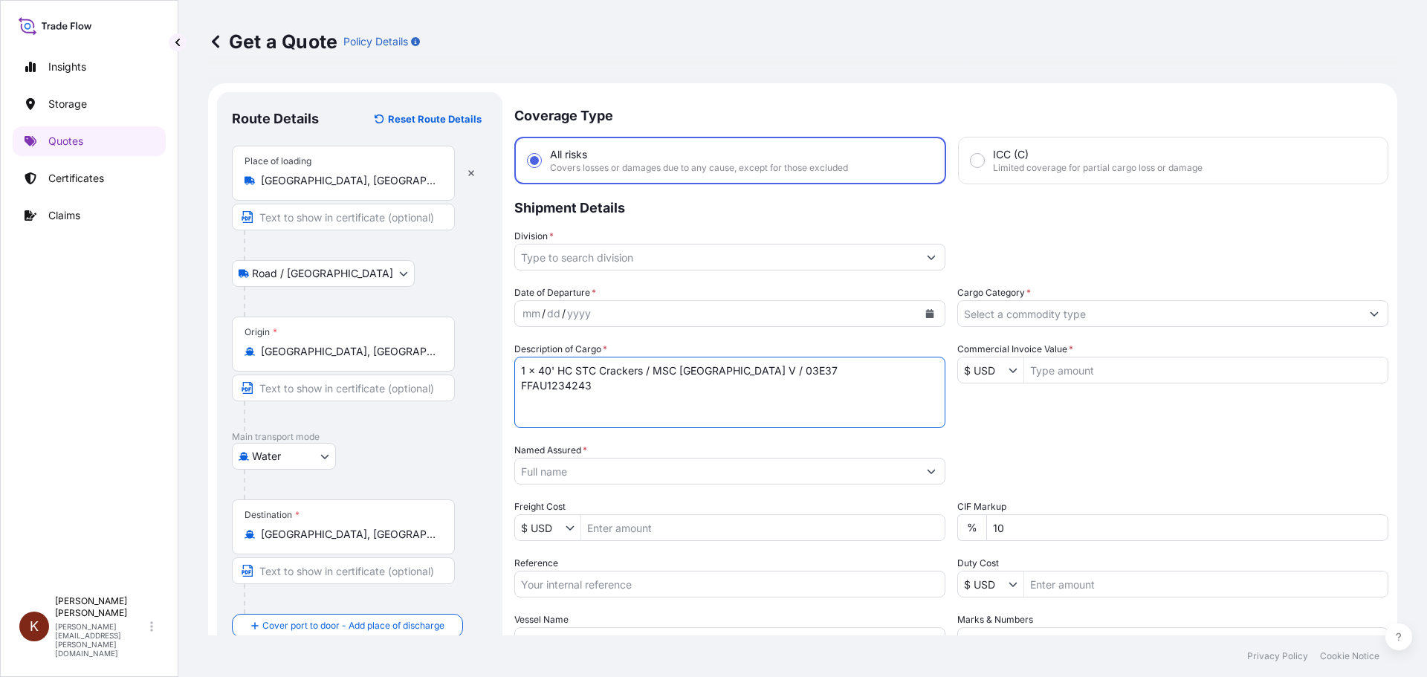
type textarea "1 x 40' HC STC Crackers / MSC [GEOGRAPHIC_DATA] V / 03E37 FFAU1234243"
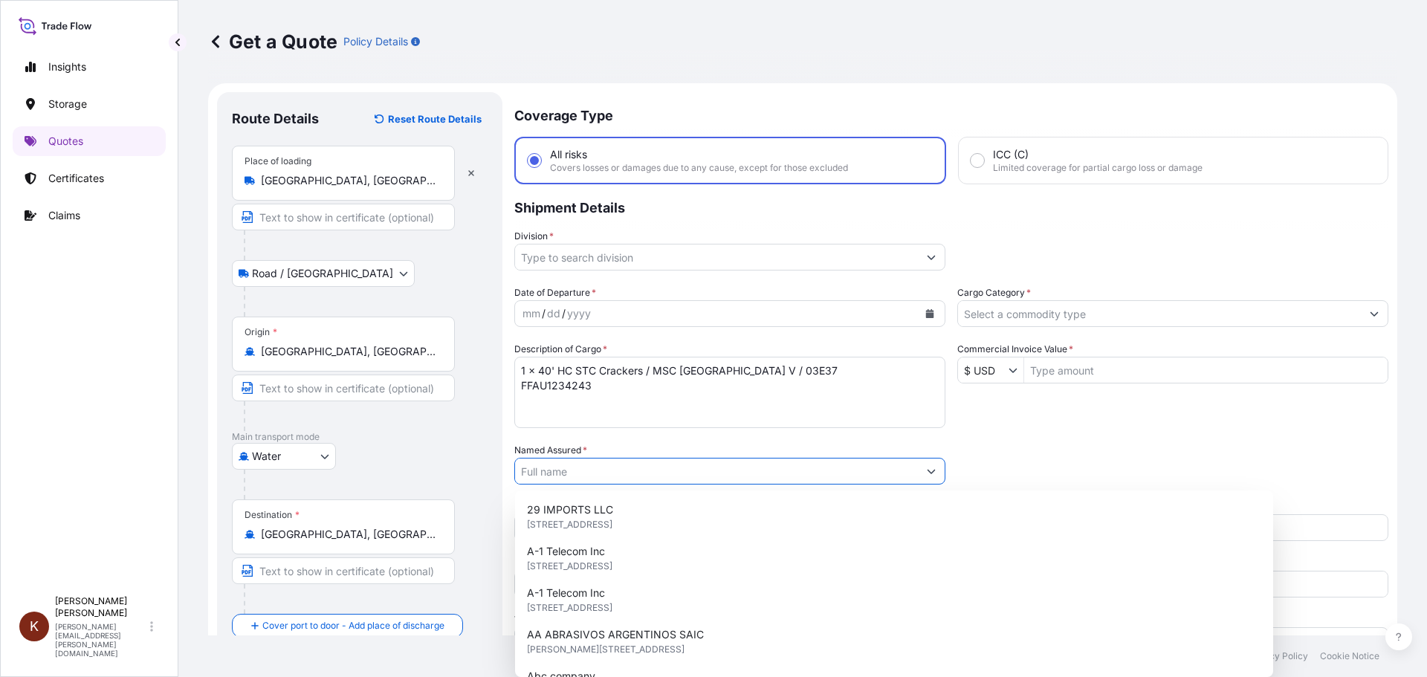
click at [603, 470] on input "Named Assured *" at bounding box center [716, 471] width 403 height 27
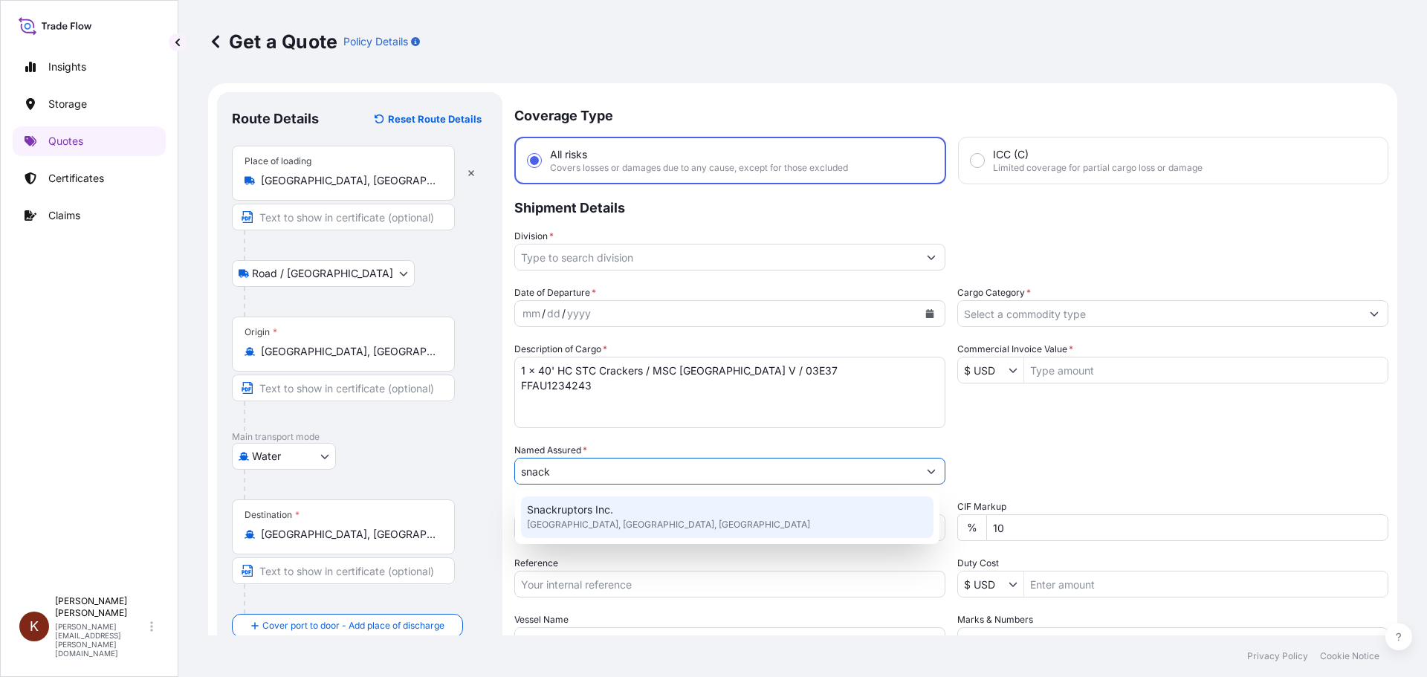
click at [572, 514] on span "Snackruptors Inc." at bounding box center [570, 509] width 86 height 15
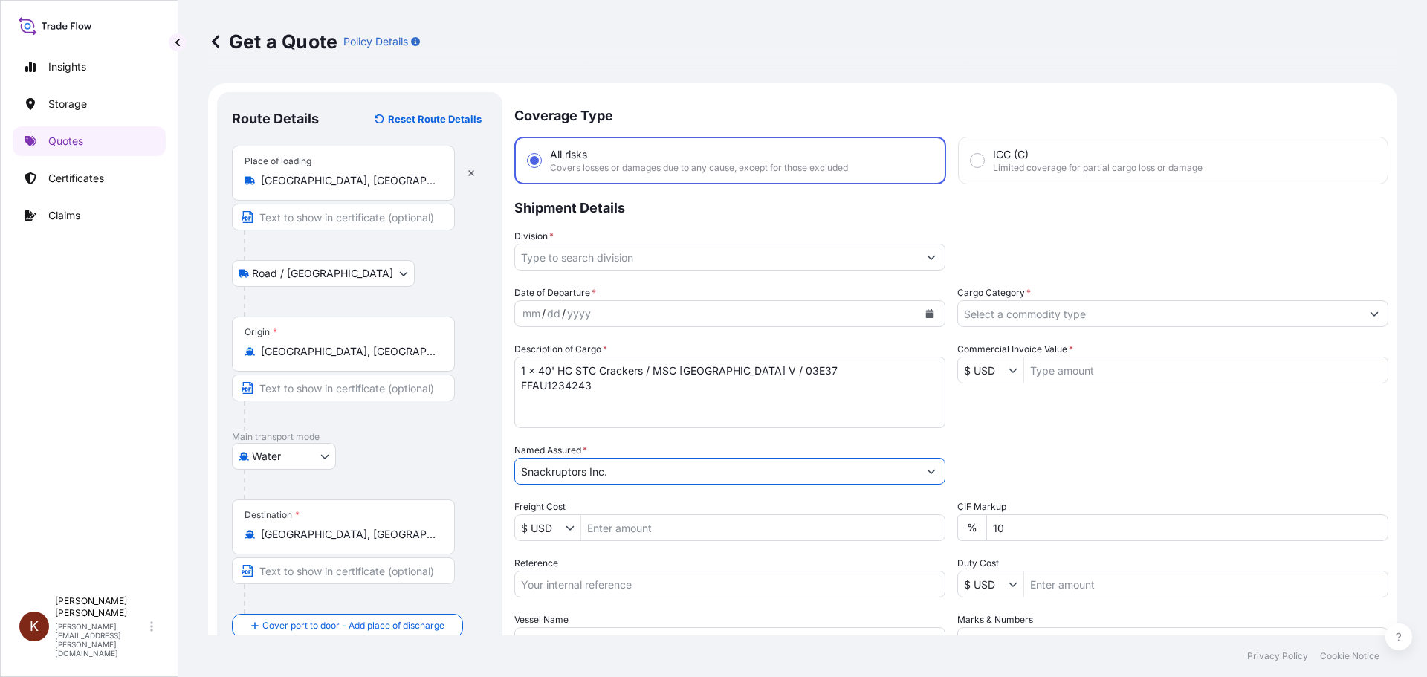
scroll to position [138, 0]
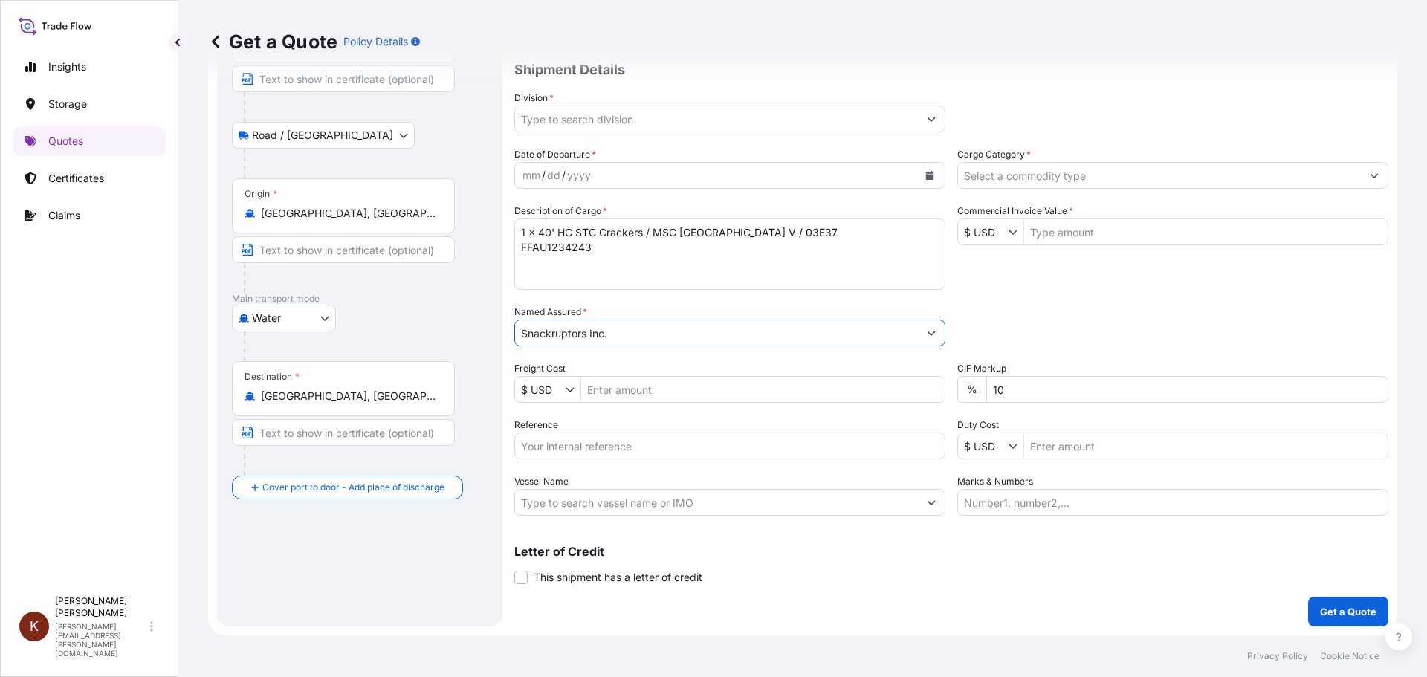
type input "Snackruptors Inc."
click at [609, 448] on input "Reference" at bounding box center [729, 446] width 431 height 27
click at [569, 447] on input "Reference" at bounding box center [729, 446] width 431 height 27
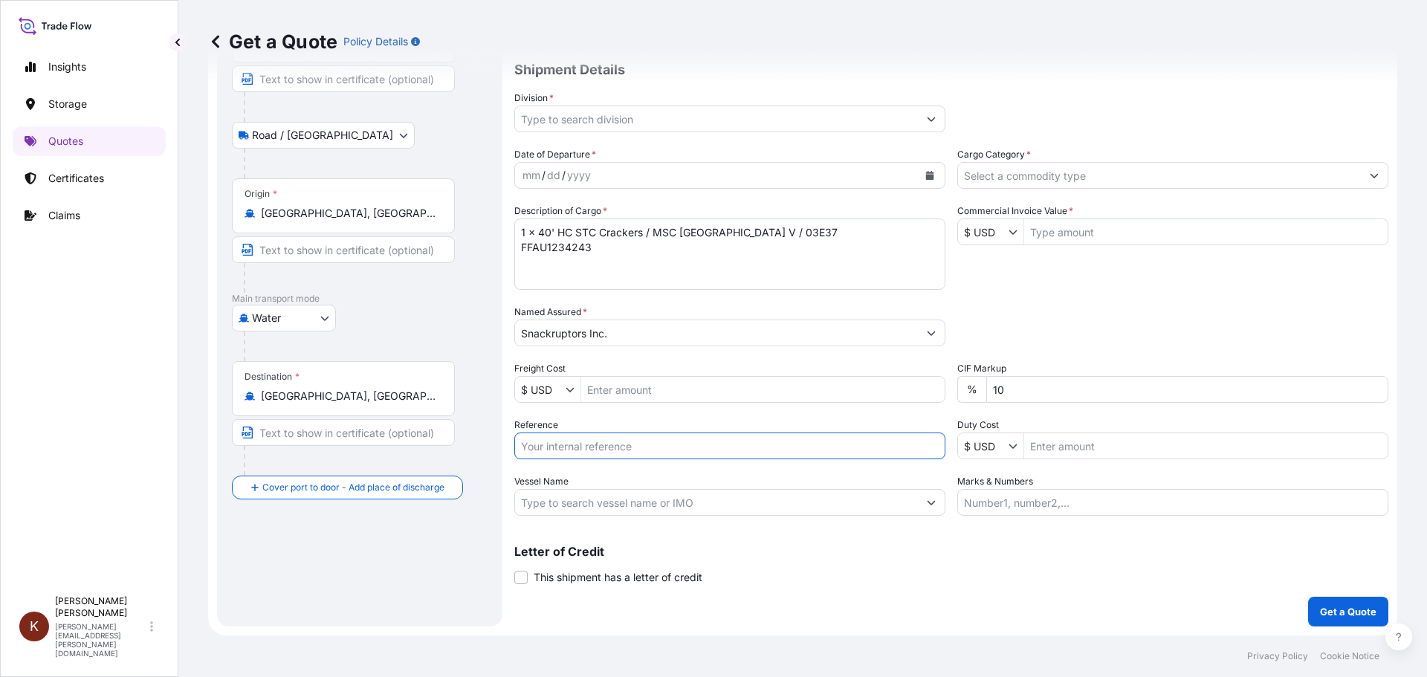
paste input "STOR0154775"
type input "STOR0154775"
click at [538, 504] on input "Vessel Name" at bounding box center [716, 502] width 403 height 27
paste input "MSC [GEOGRAPHIC_DATA] V / 03E37"
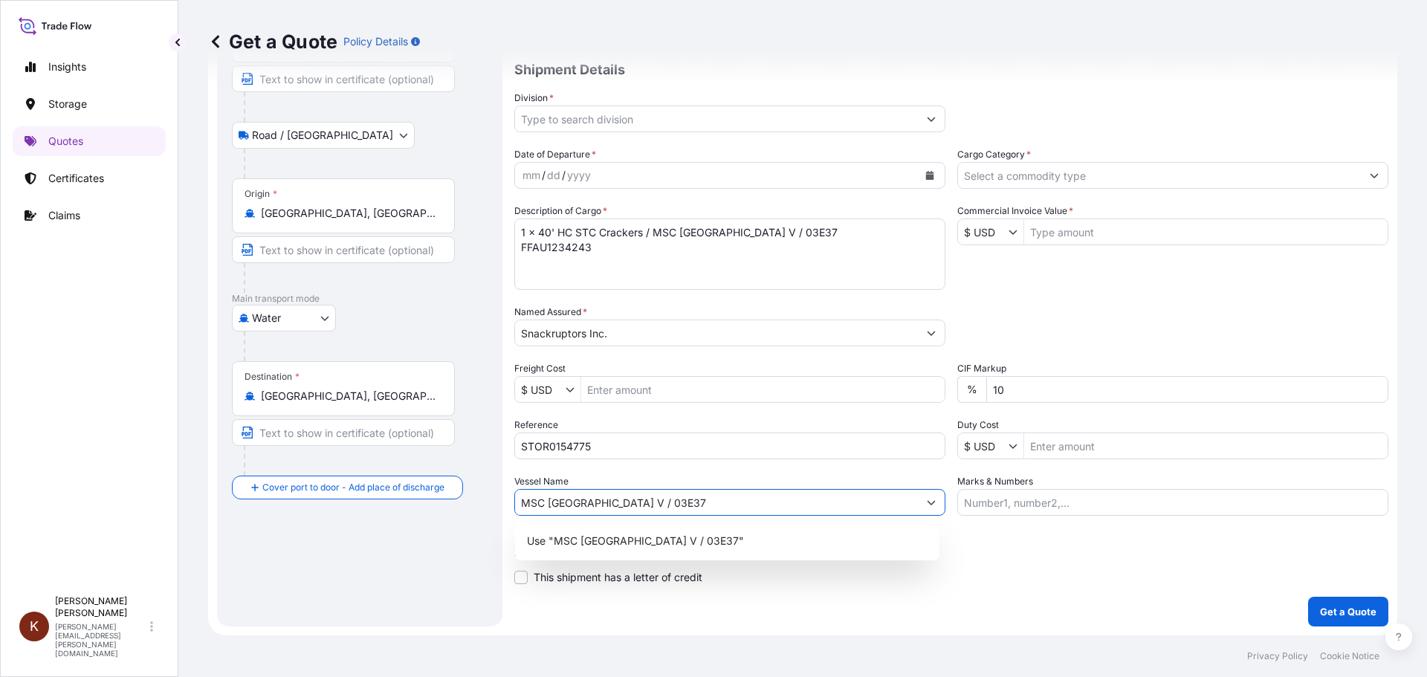
drag, startPoint x: 621, startPoint y: 503, endPoint x: 713, endPoint y: 503, distance: 91.4
click at [713, 503] on input "MSC [GEOGRAPHIC_DATA] V / 03E37" at bounding box center [716, 502] width 403 height 27
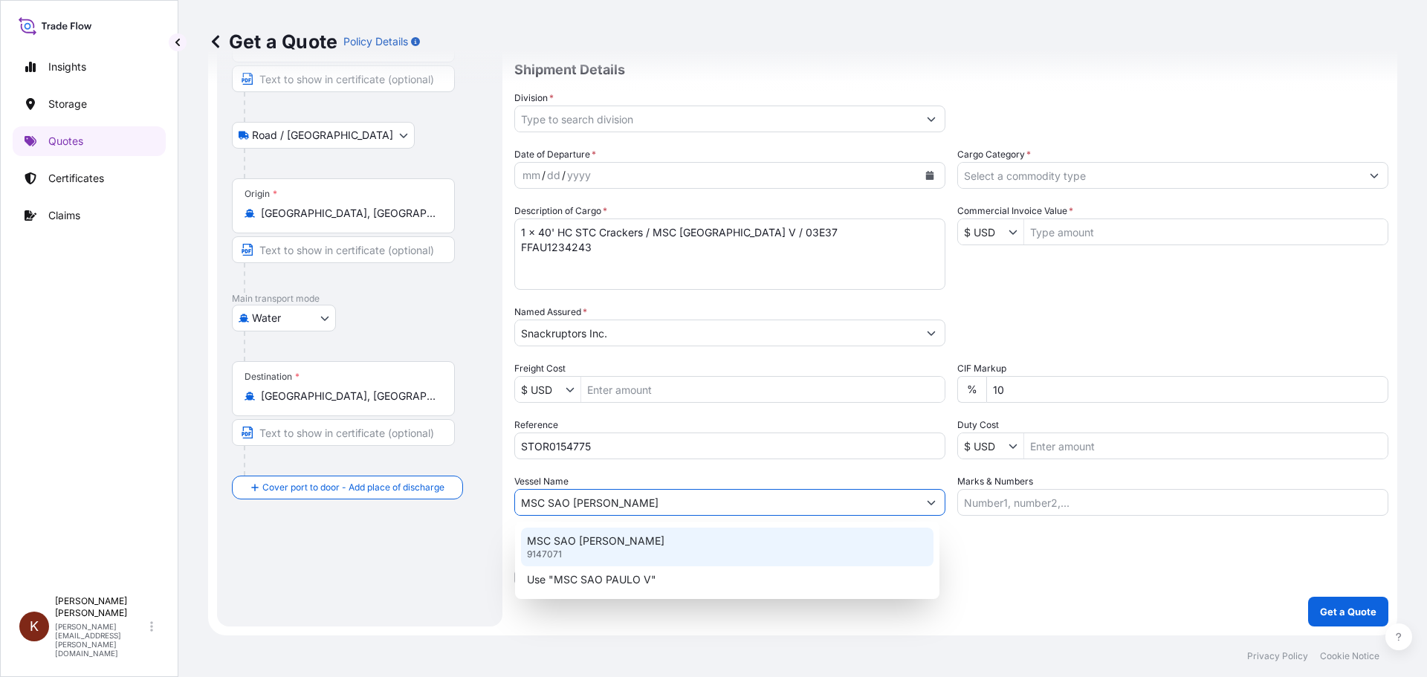
click at [569, 538] on p "MSC SAO [PERSON_NAME]" at bounding box center [595, 541] width 137 height 15
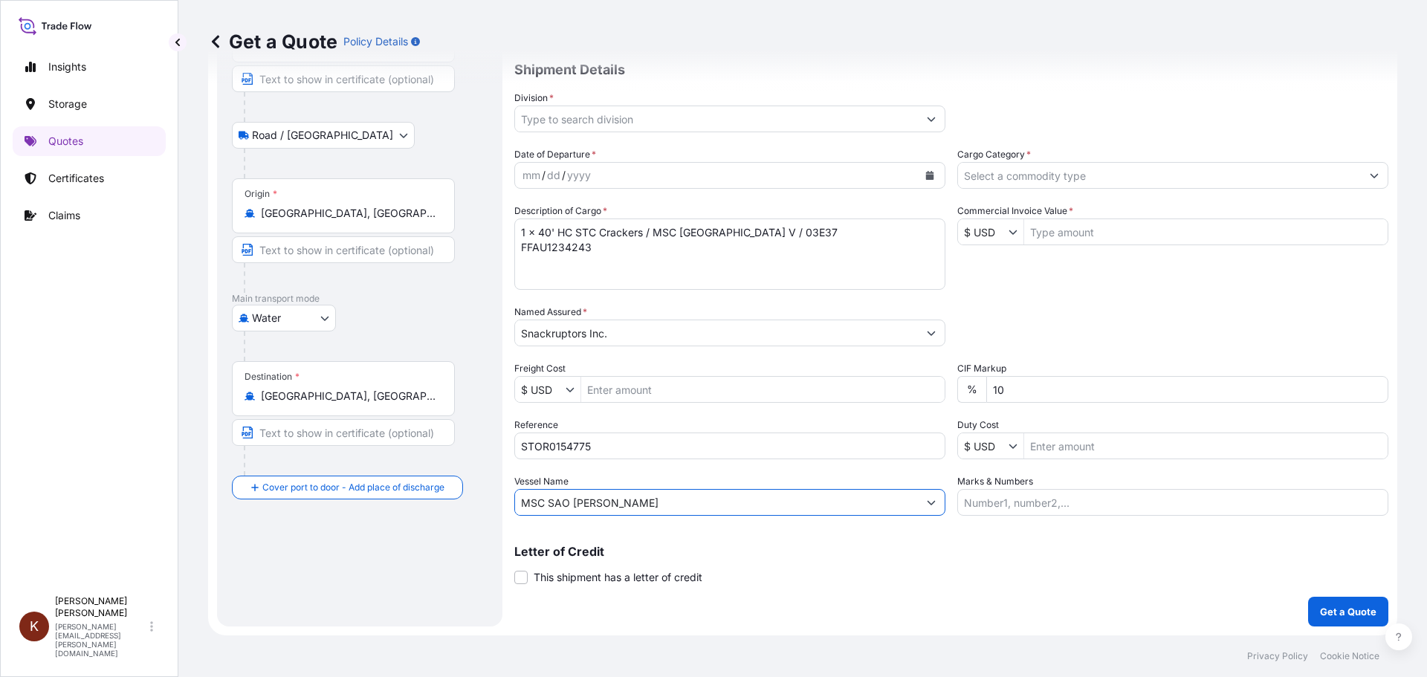
scroll to position [0, 0]
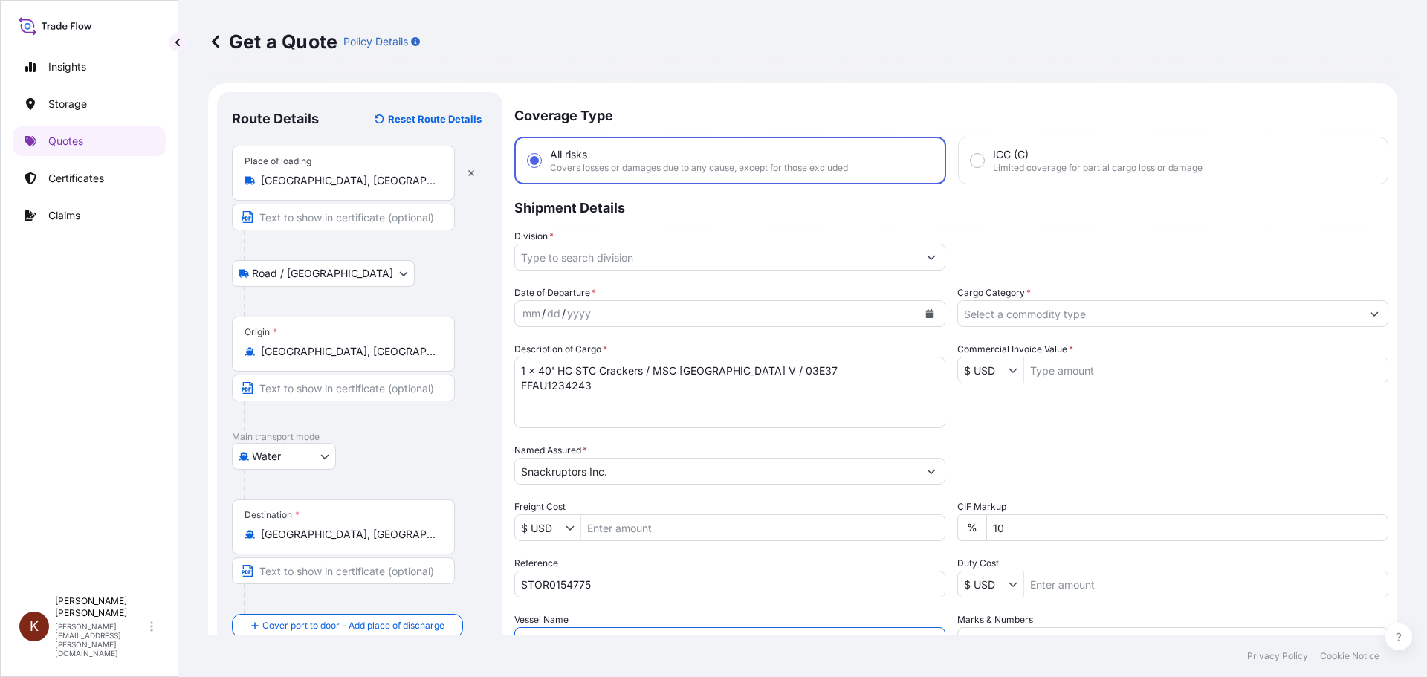
type input "MSC SAO [PERSON_NAME]"
click at [979, 305] on input "Cargo Category *" at bounding box center [1159, 313] width 403 height 27
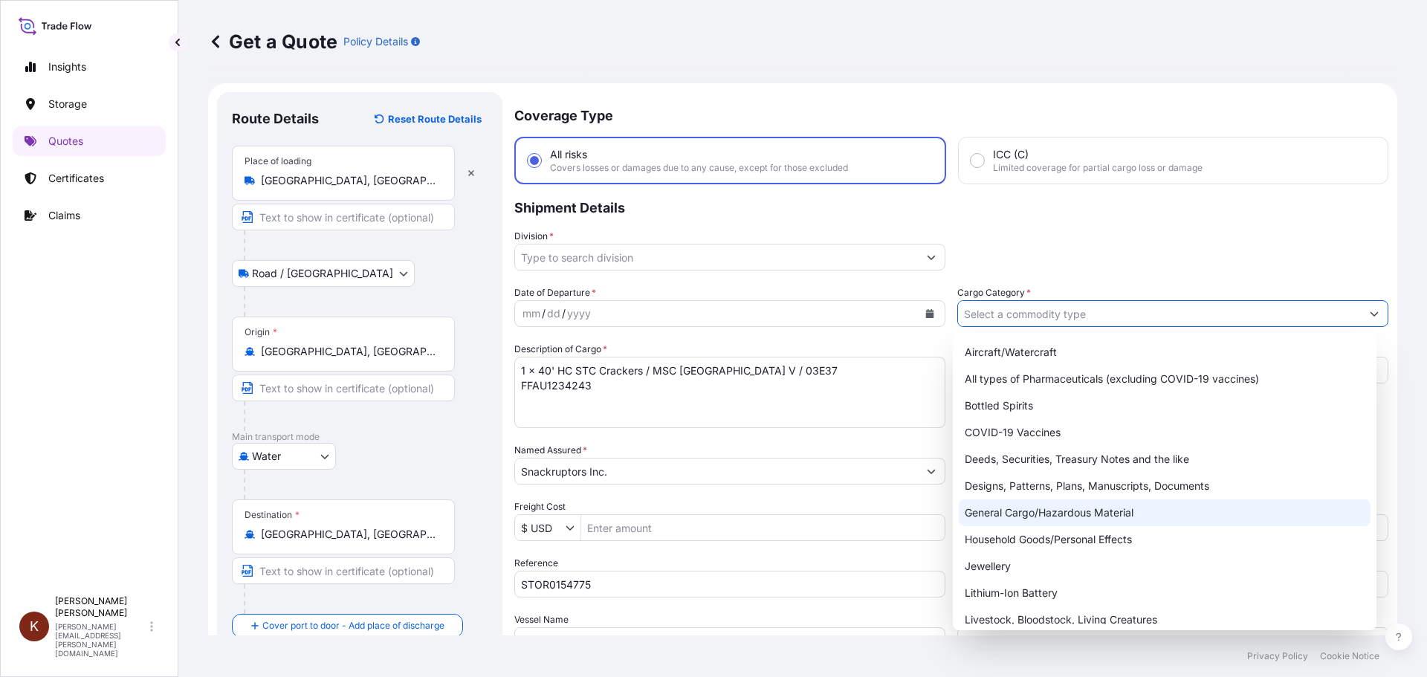
click at [1001, 511] on div "General Cargo/Hazardous Material" at bounding box center [1165, 512] width 412 height 27
type input "General Cargo/Hazardous Material"
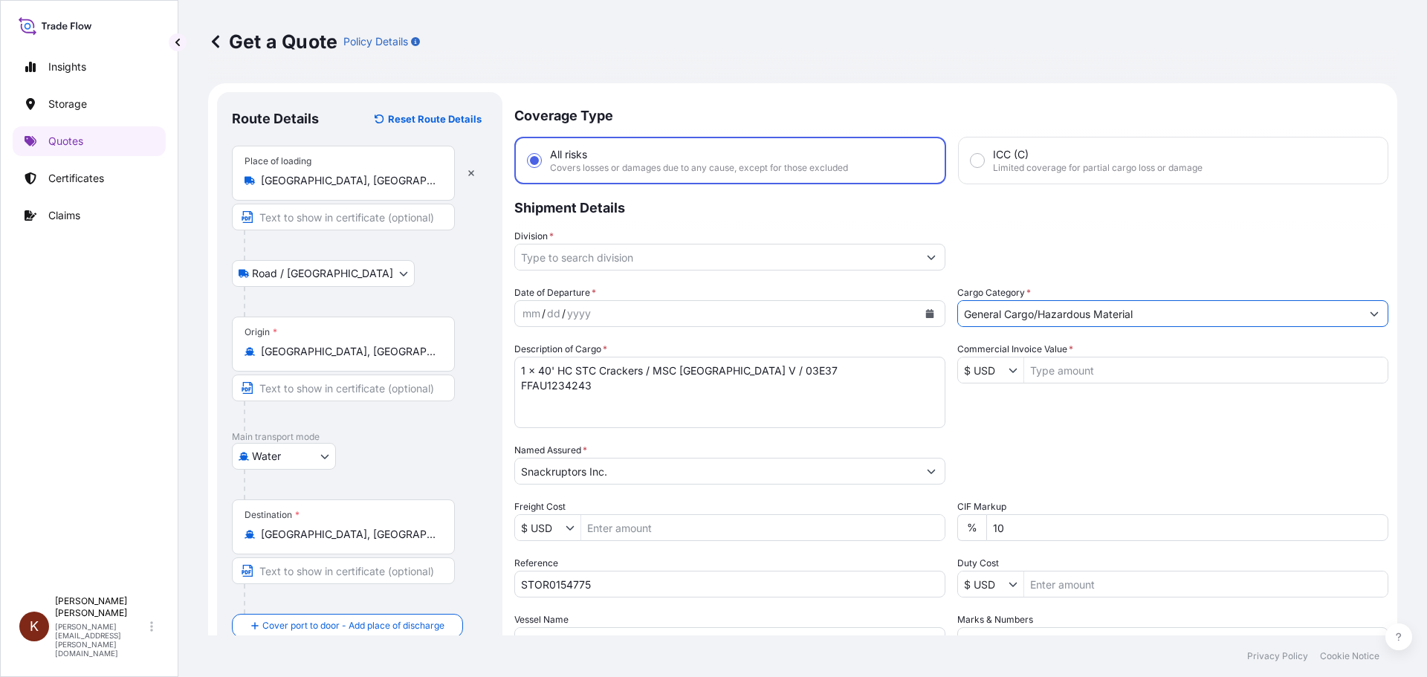
click at [702, 249] on input "Division *" at bounding box center [716, 257] width 403 height 27
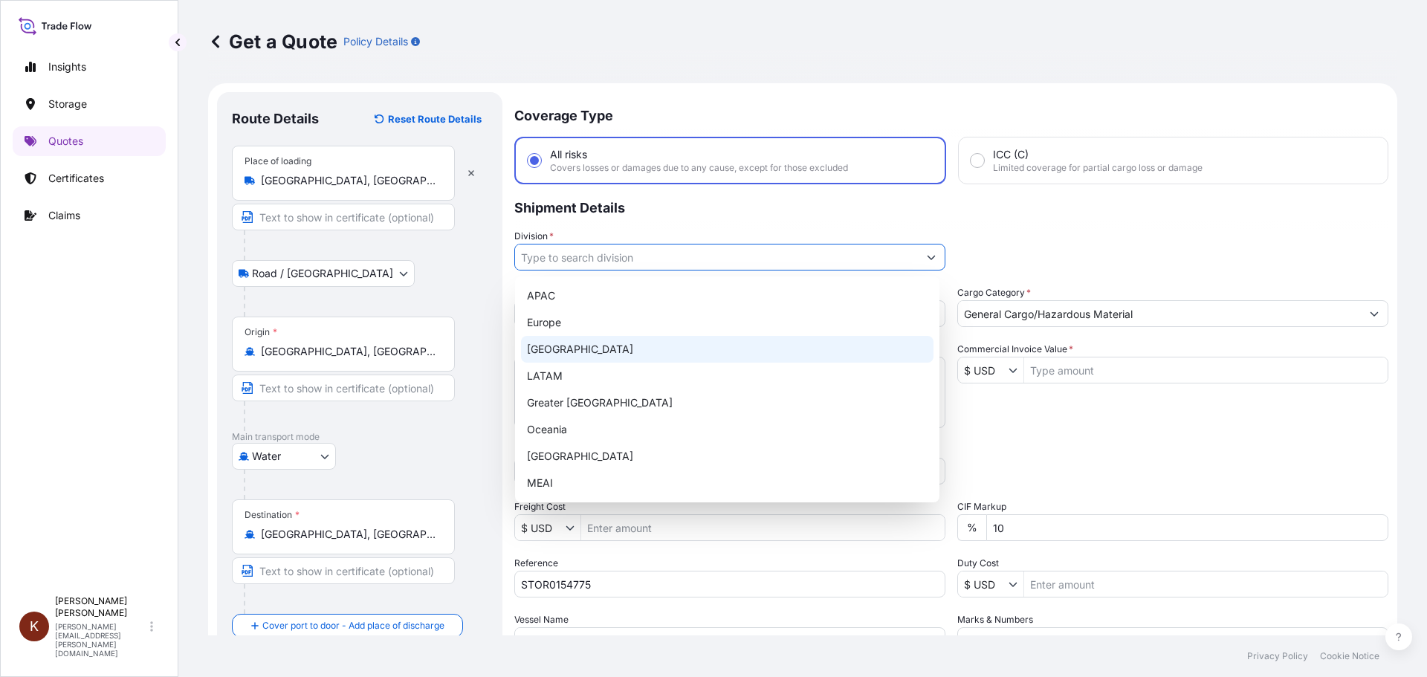
click at [549, 350] on div "[GEOGRAPHIC_DATA]" at bounding box center [727, 349] width 412 height 27
type input "[GEOGRAPHIC_DATA]"
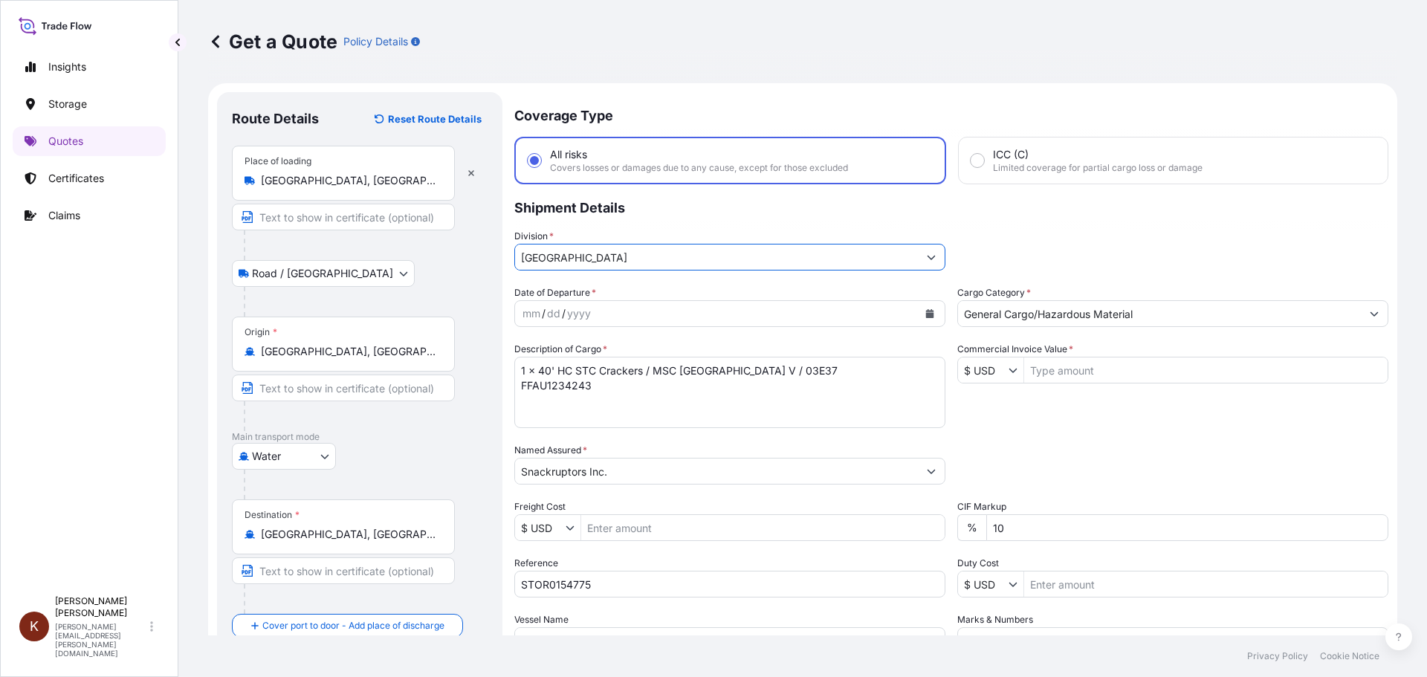
click at [931, 257] on button "Show suggestions" at bounding box center [931, 257] width 27 height 27
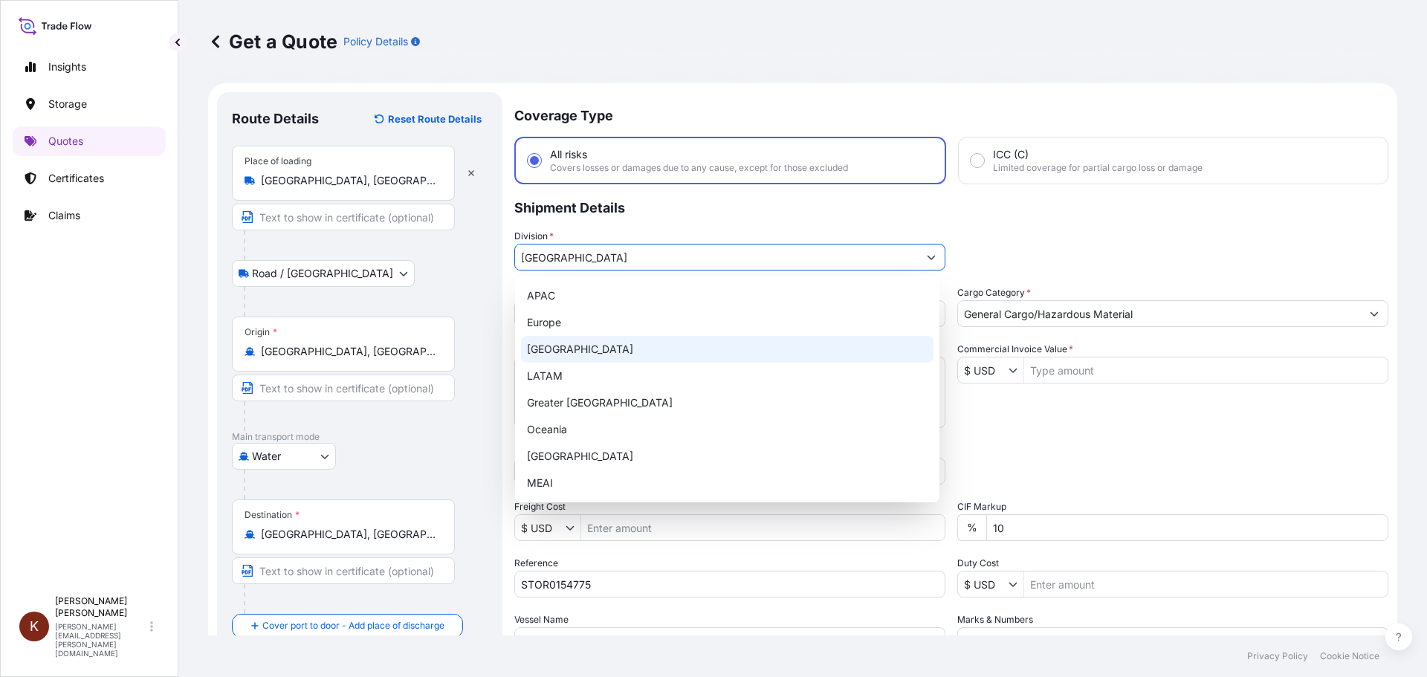
click at [591, 345] on div "[GEOGRAPHIC_DATA]" at bounding box center [727, 349] width 412 height 27
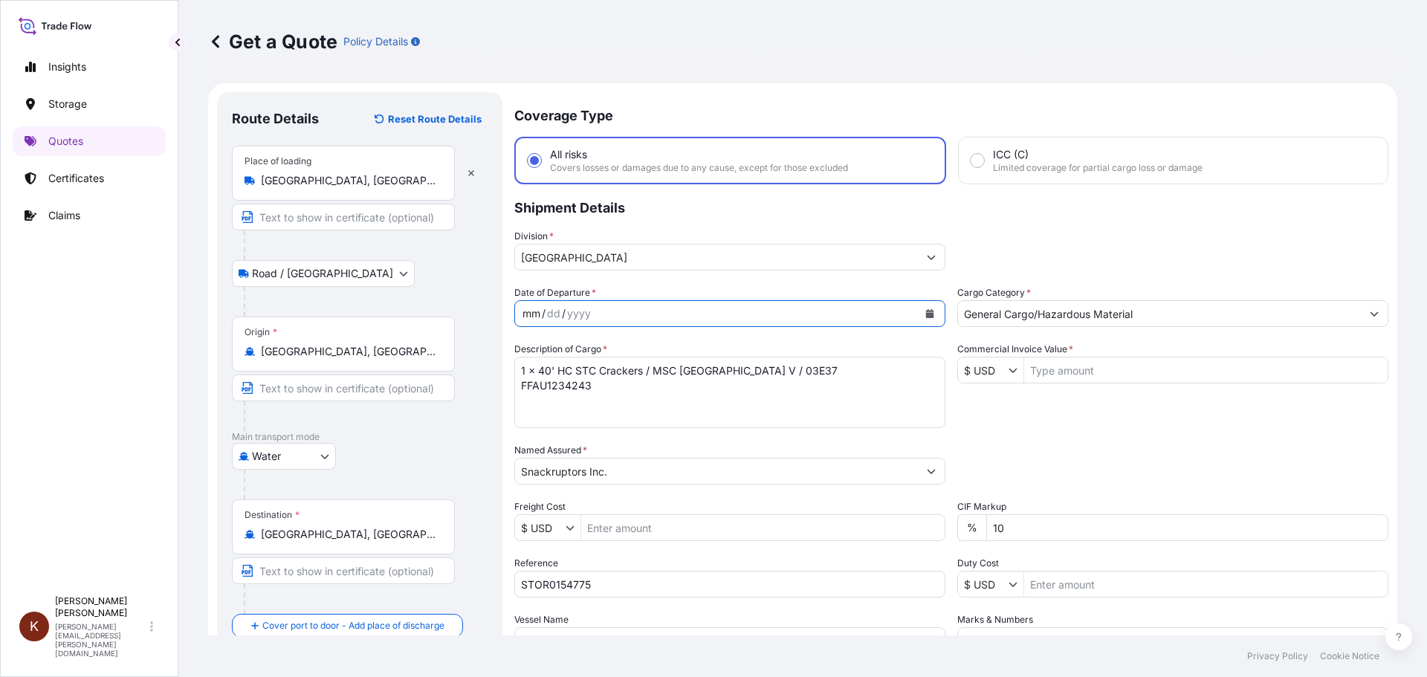
click at [606, 310] on div "mm / dd / yyyy" at bounding box center [716, 313] width 403 height 27
click at [925, 314] on icon "Calendar" at bounding box center [929, 313] width 9 height 9
click at [926, 311] on icon "Calendar" at bounding box center [930, 313] width 8 height 9
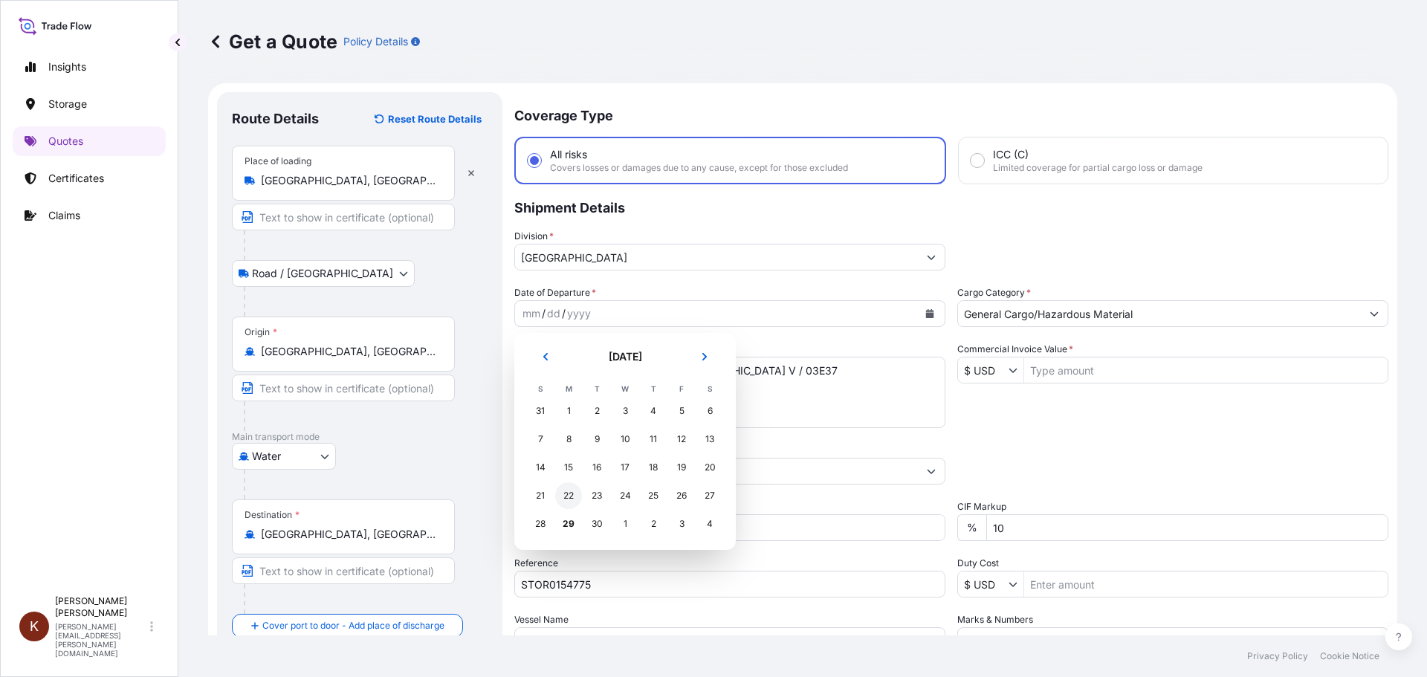
click at [571, 494] on div "22" at bounding box center [568, 495] width 27 height 27
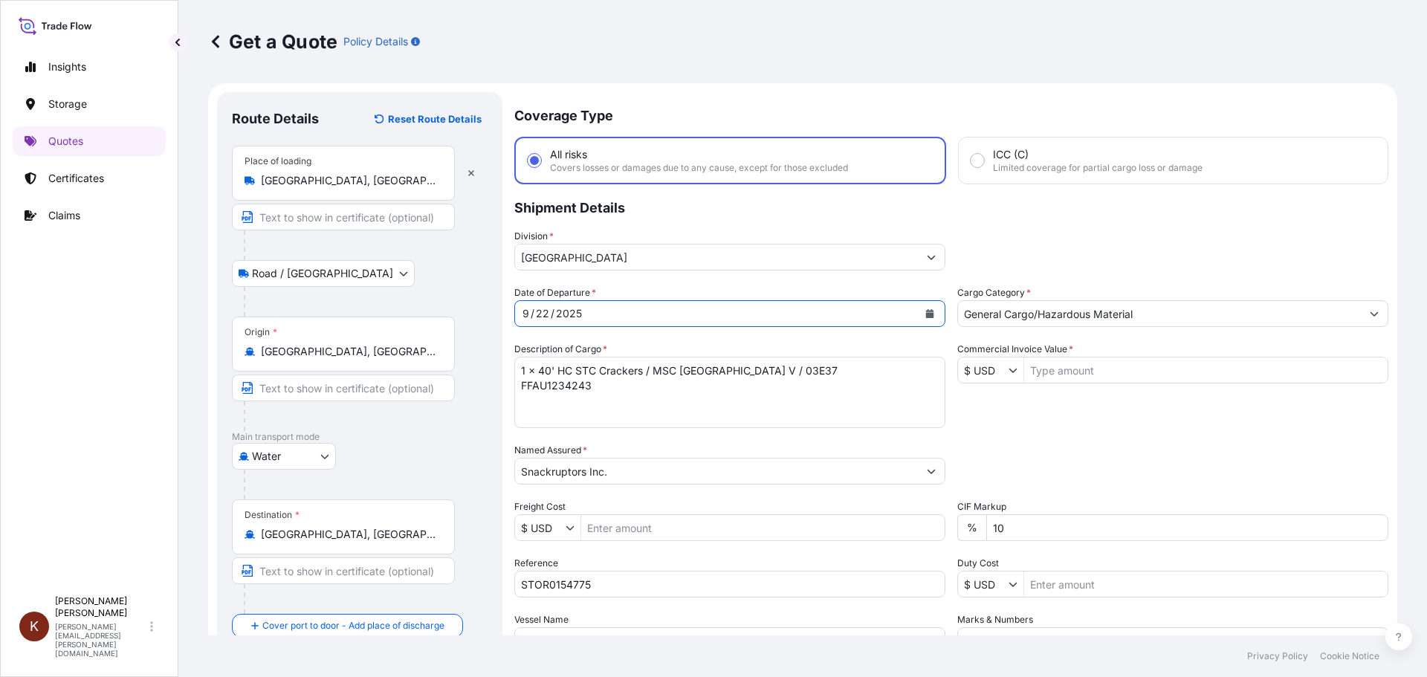
click at [962, 429] on div "Date of Departure * [DATE] Cargo Category * General Cargo/Hazardous Material De…" at bounding box center [951, 469] width 874 height 369
click at [1015, 300] on label "Cargo Category *" at bounding box center [994, 292] width 74 height 15
click at [1015, 300] on input "General Cargo/Hazardous Material" at bounding box center [1159, 313] width 403 height 27
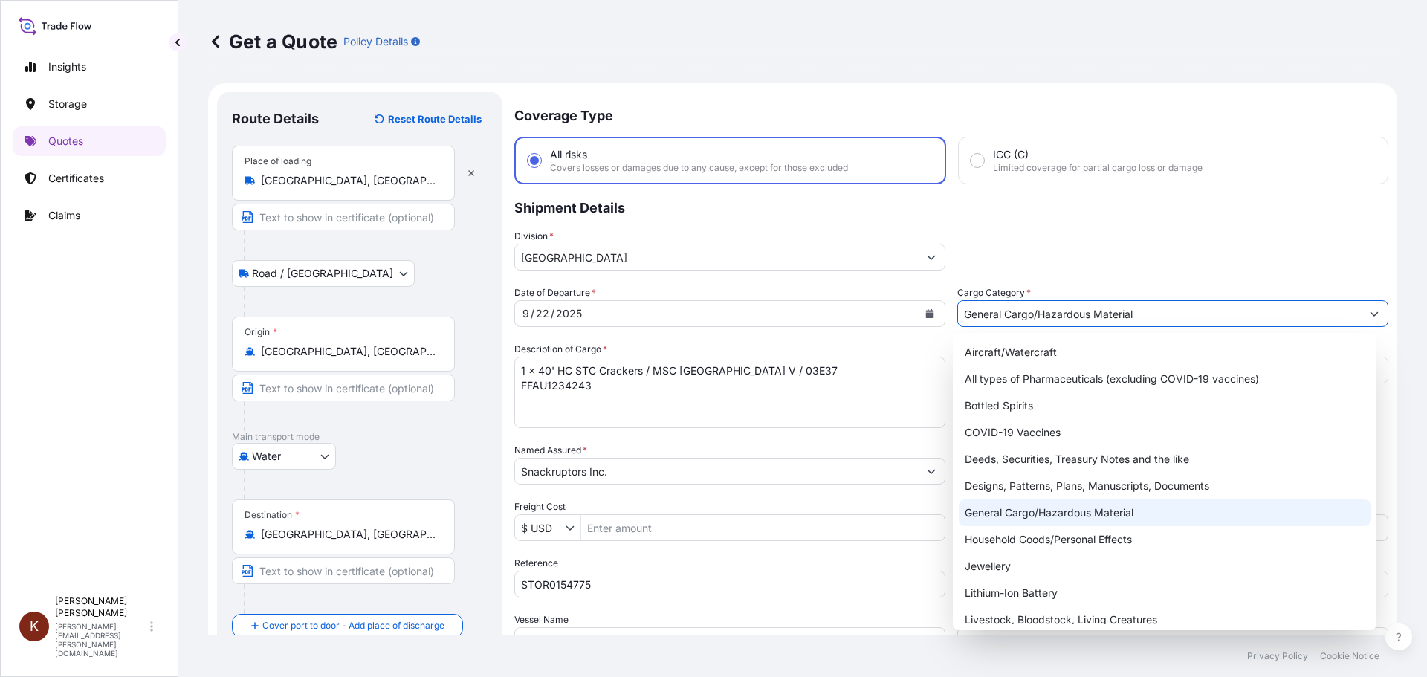
click at [1001, 511] on div "General Cargo/Hazardous Material" at bounding box center [1165, 512] width 412 height 27
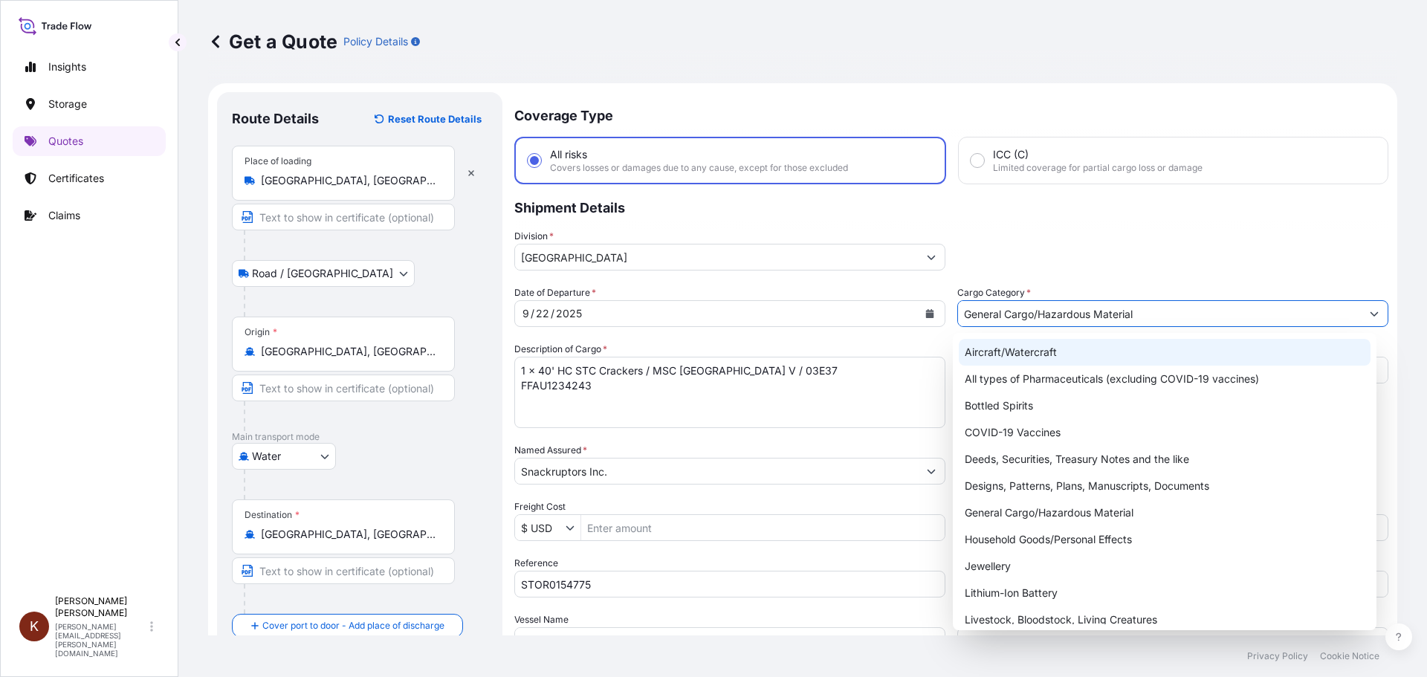
click at [1051, 239] on div "Division * [GEOGRAPHIC_DATA]" at bounding box center [951, 250] width 874 height 42
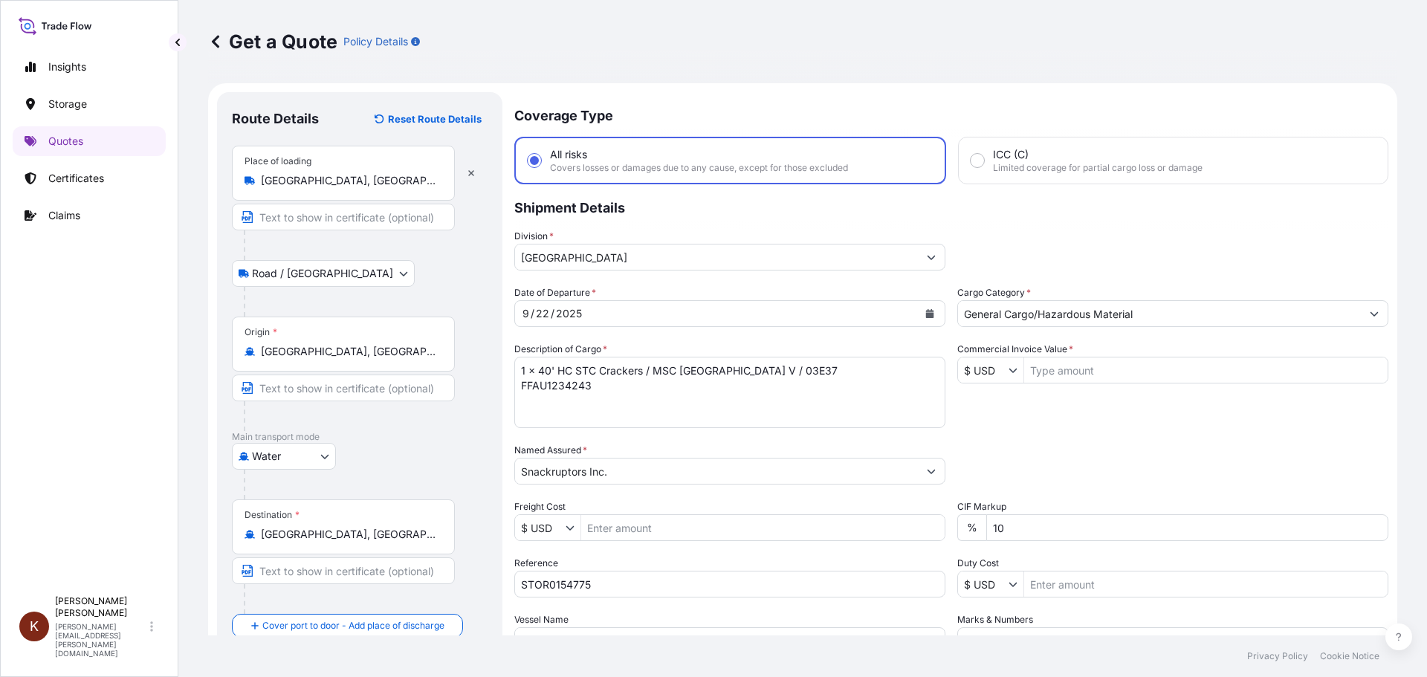
click at [1000, 369] on input "$ USD" at bounding box center [983, 370] width 51 height 27
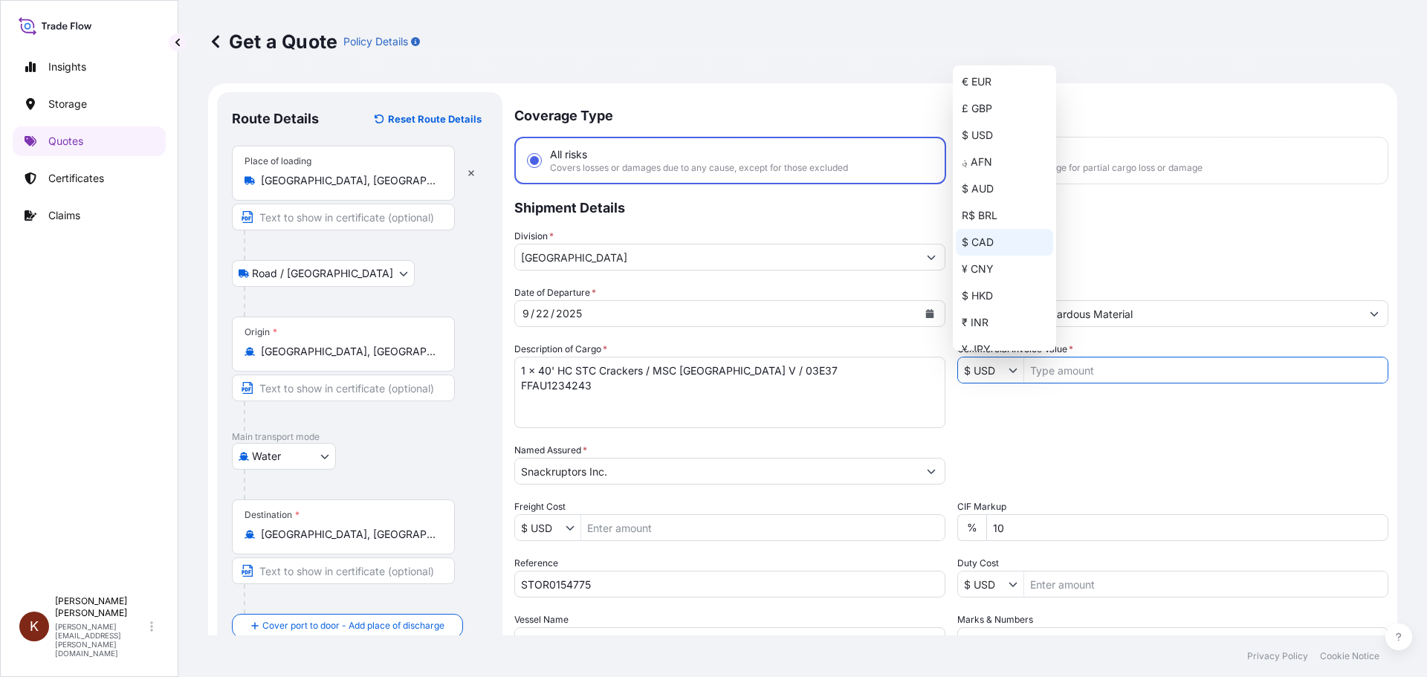
click at [989, 245] on div "$ CAD" at bounding box center [1004, 242] width 97 height 27
type input "$ CAD"
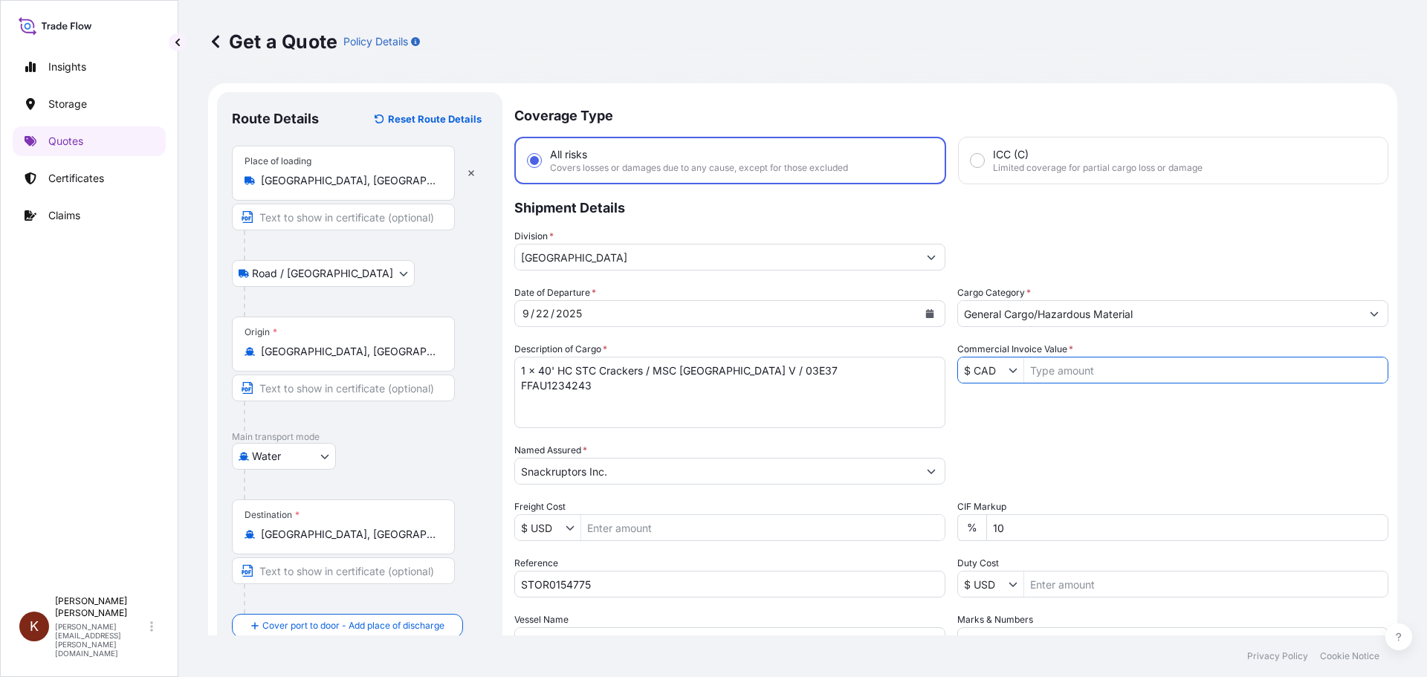
click at [1024, 371] on input "Commercial Invoice Value *" at bounding box center [1205, 370] width 363 height 27
paste input "44985.85"
type input "44,985.85"
click at [1051, 416] on div "Date of Departure * [DATE] Cargo Category * General Cargo/Hazardous Material De…" at bounding box center [951, 469] width 874 height 369
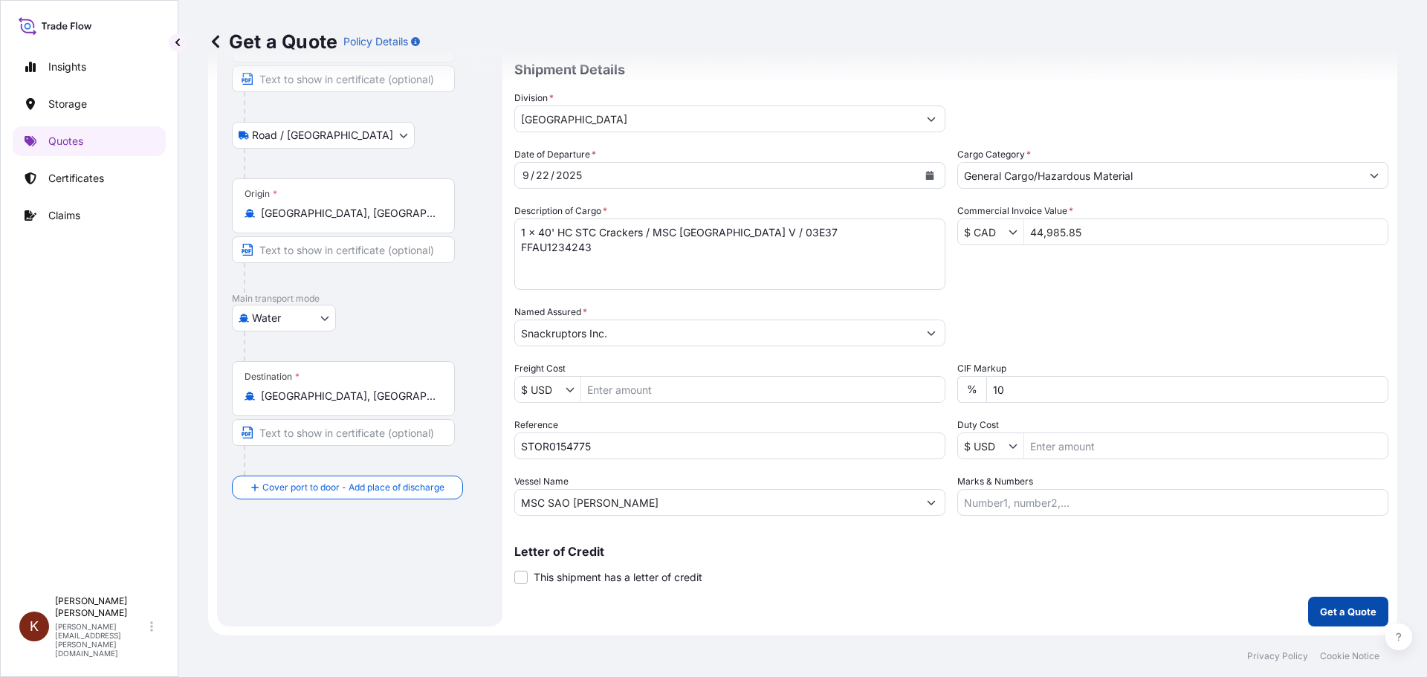
click at [1329, 604] on p "Get a Quote" at bounding box center [1348, 611] width 56 height 15
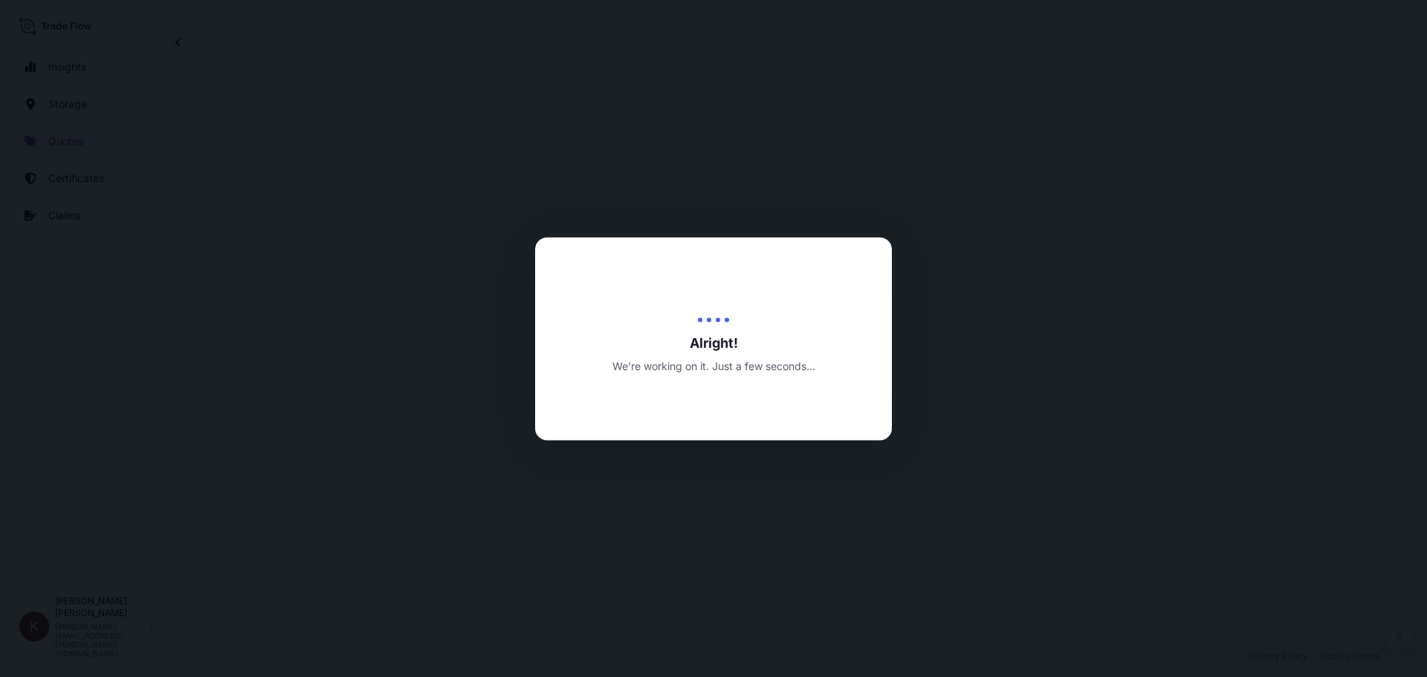
select select "Road / [GEOGRAPHIC_DATA]"
select select "Water"
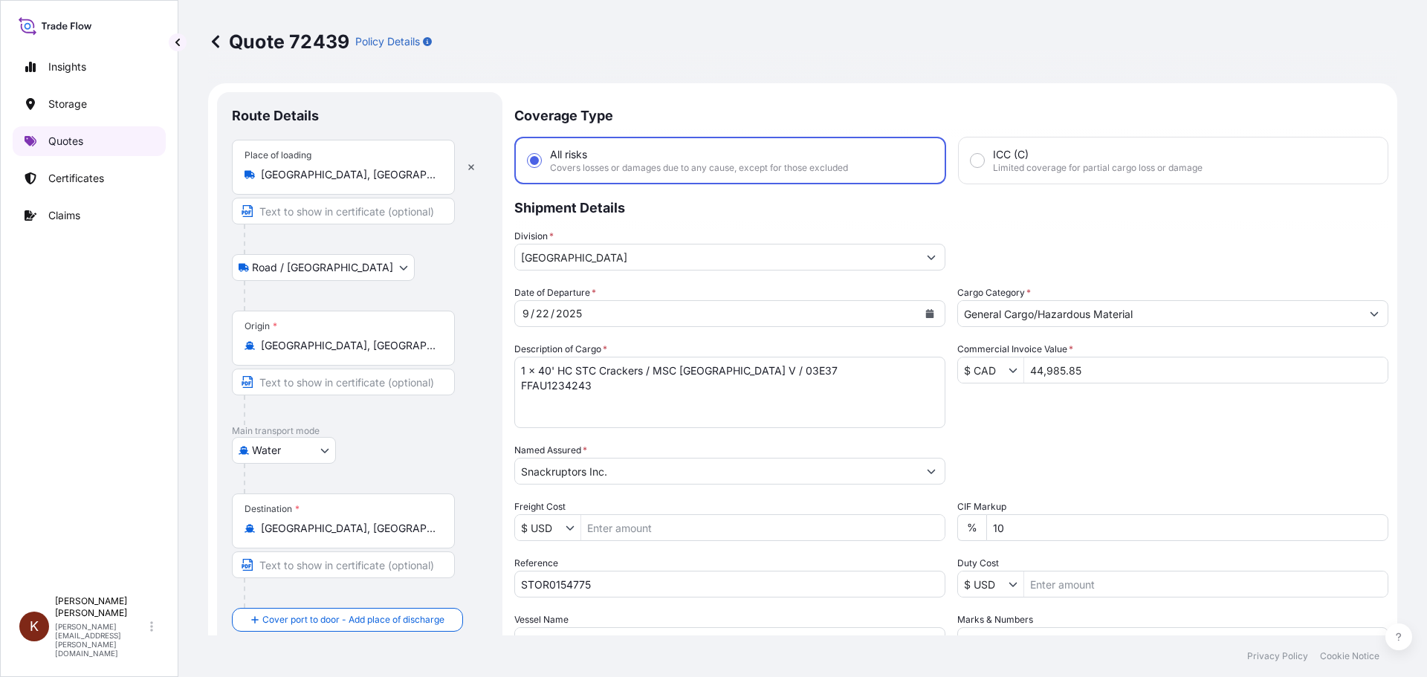
click at [65, 139] on p "Quotes" at bounding box center [65, 141] width 35 height 15
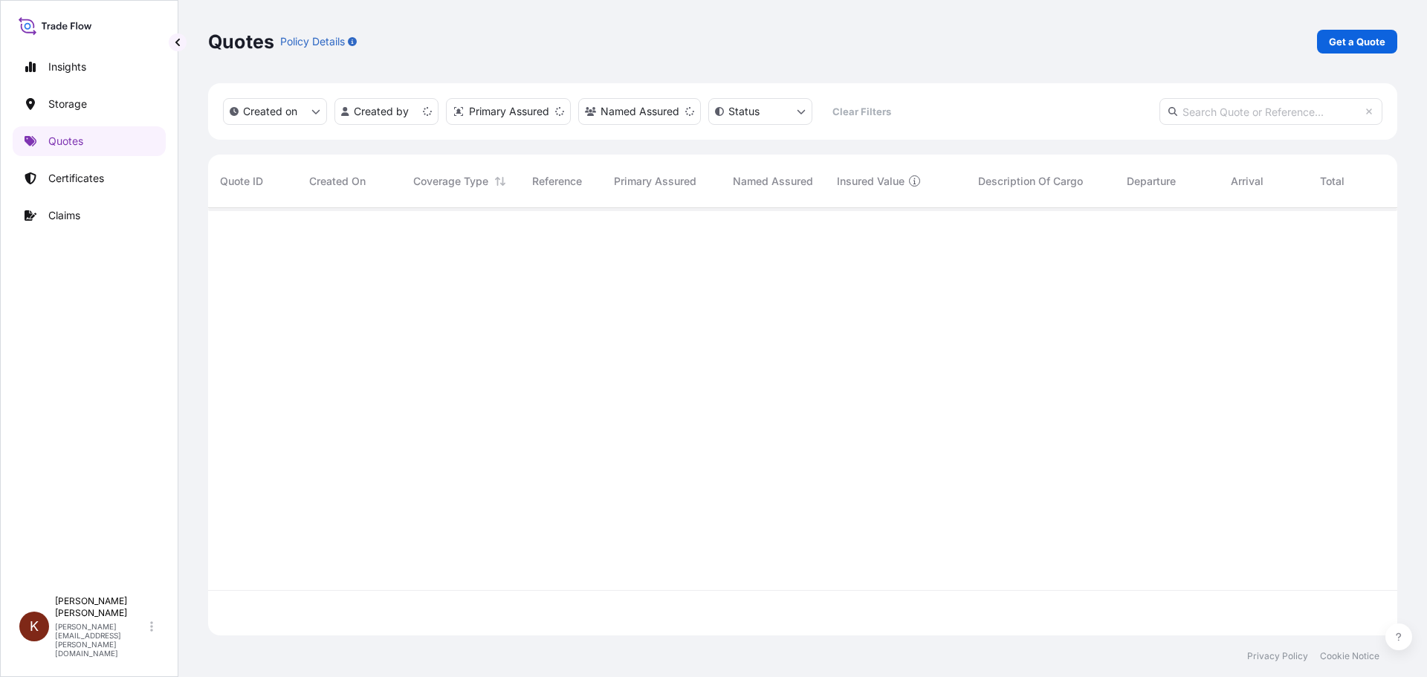
scroll to position [424, 1178]
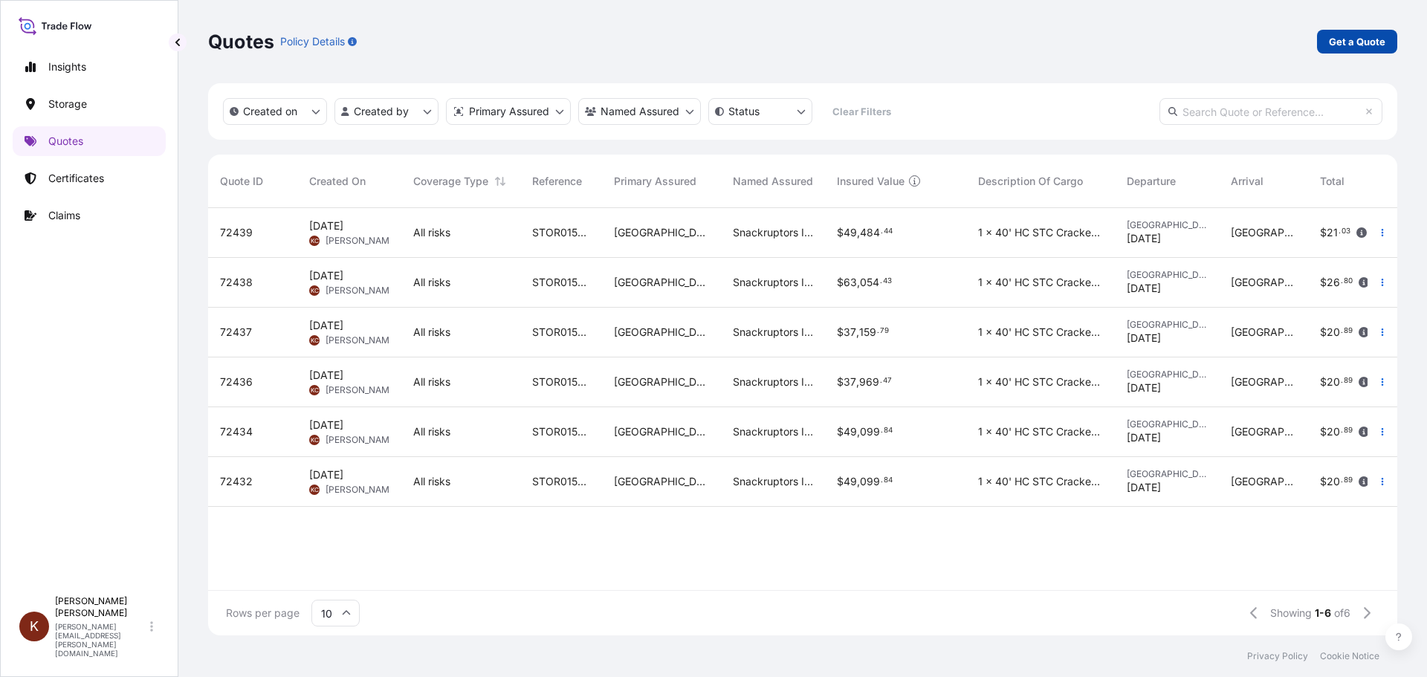
click at [1356, 35] on p "Get a Quote" at bounding box center [1357, 41] width 56 height 15
select select "Road / [GEOGRAPHIC_DATA]"
select select "Water"
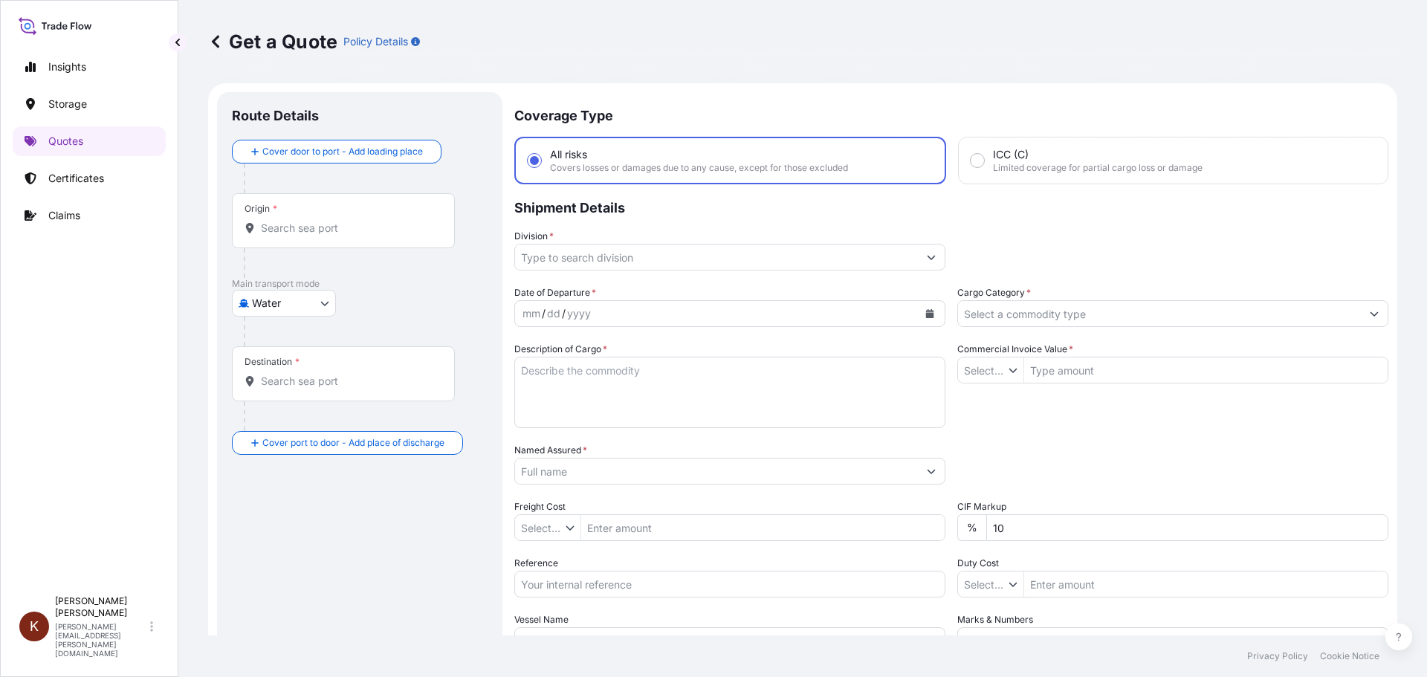
type input "$ USD"
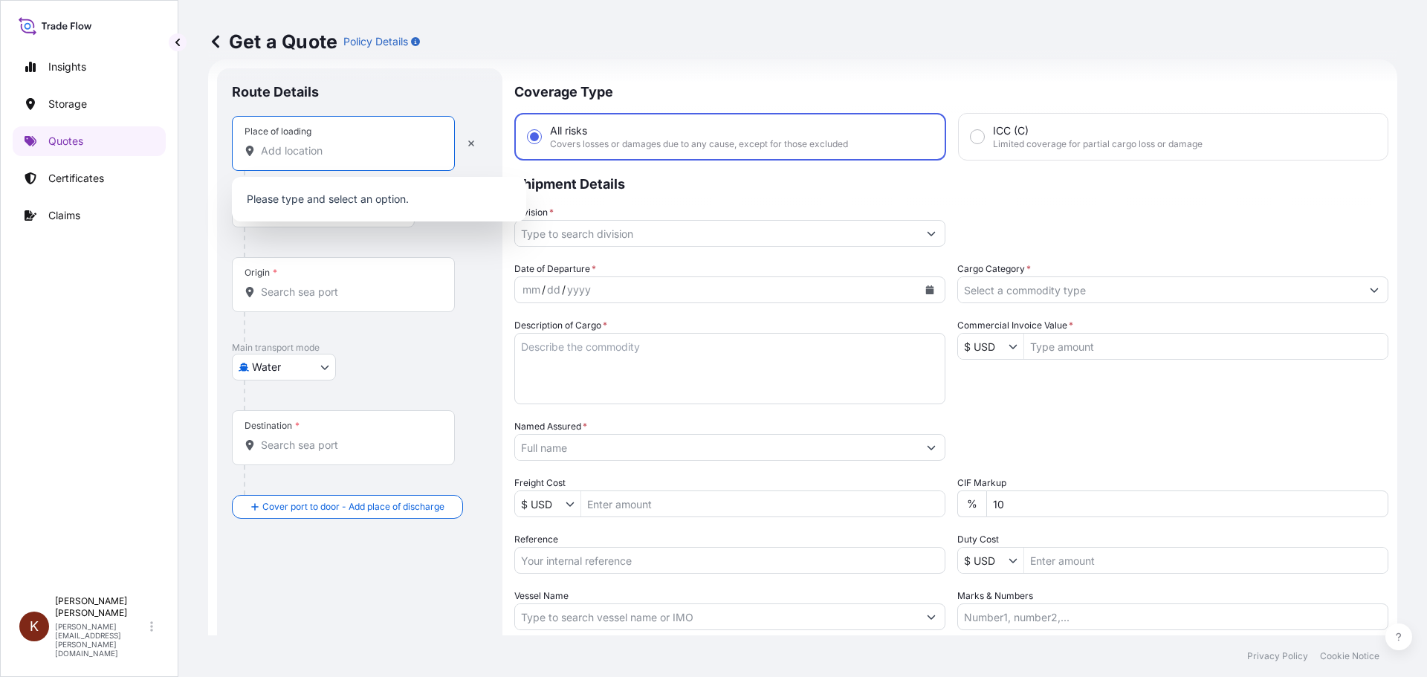
click at [287, 158] on input "Place of loading" at bounding box center [348, 150] width 175 height 15
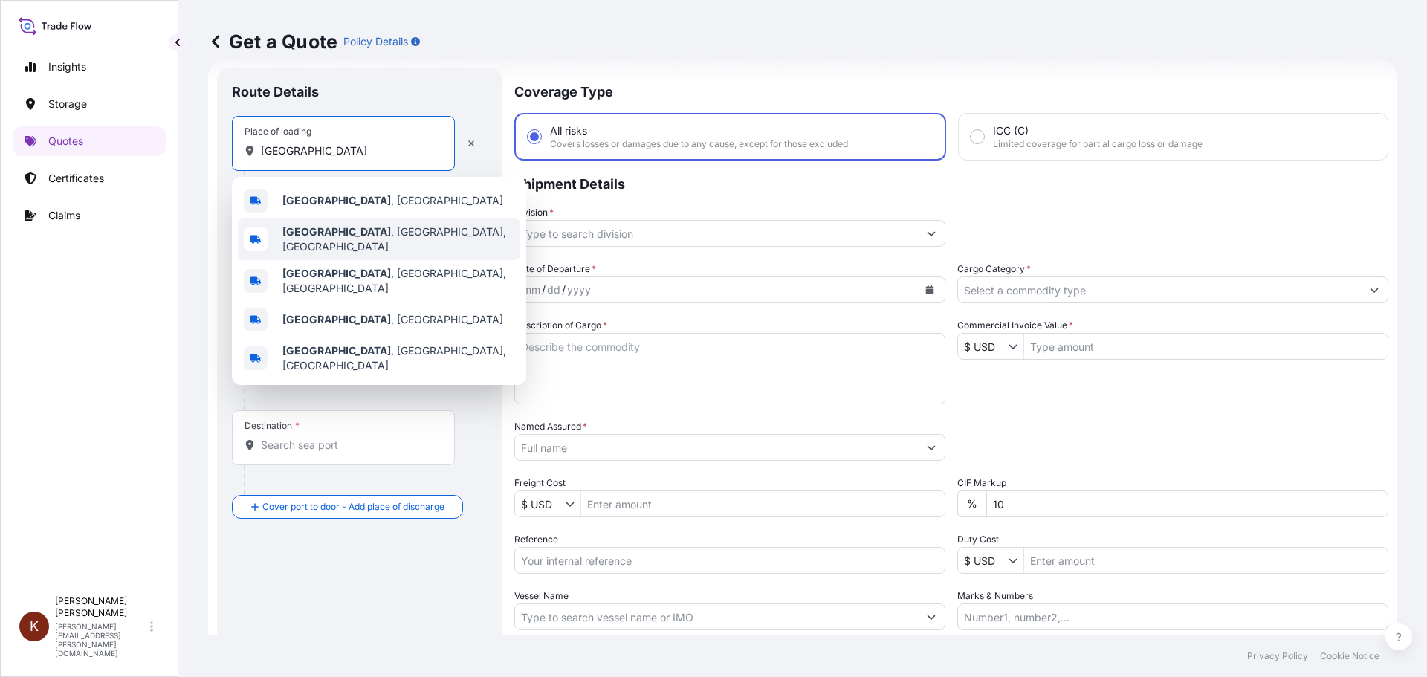
click at [325, 231] on b "[GEOGRAPHIC_DATA]" at bounding box center [336, 231] width 109 height 13
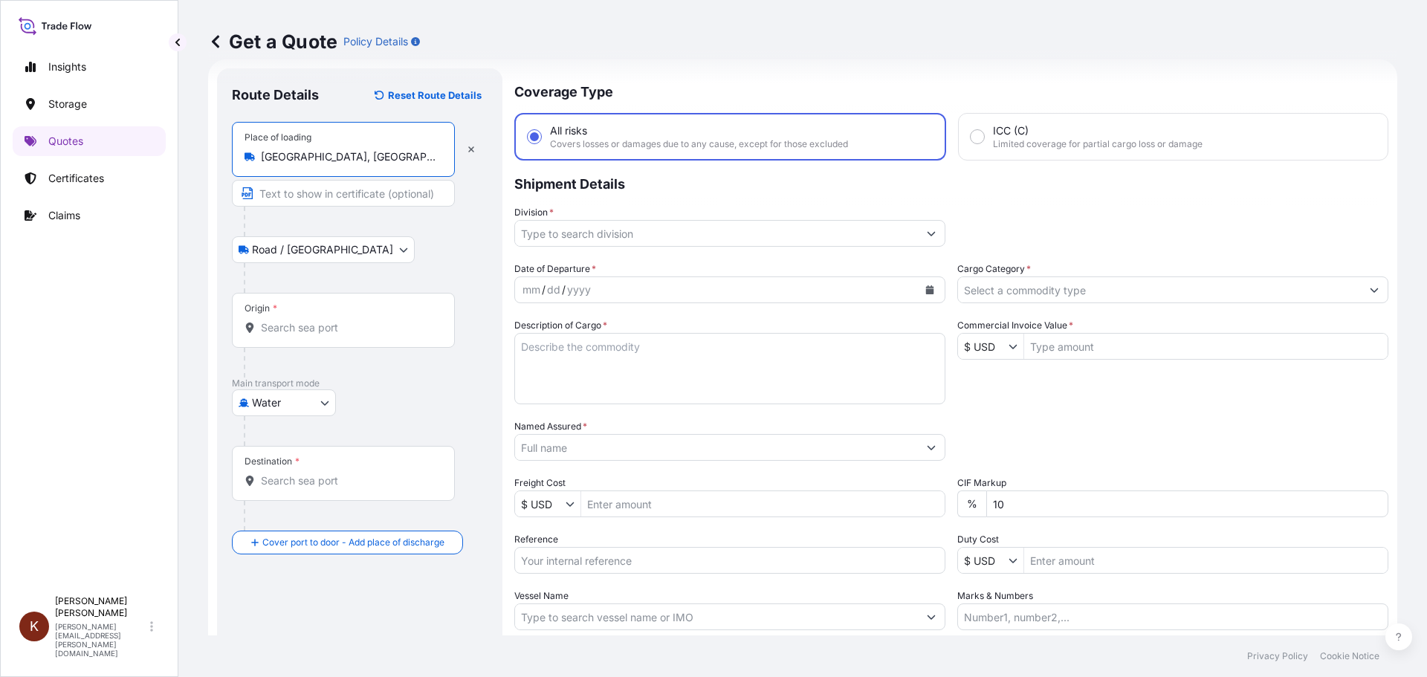
type input "[GEOGRAPHIC_DATA], [GEOGRAPHIC_DATA], [GEOGRAPHIC_DATA]"
click at [292, 326] on input "Origin *" at bounding box center [348, 327] width 175 height 15
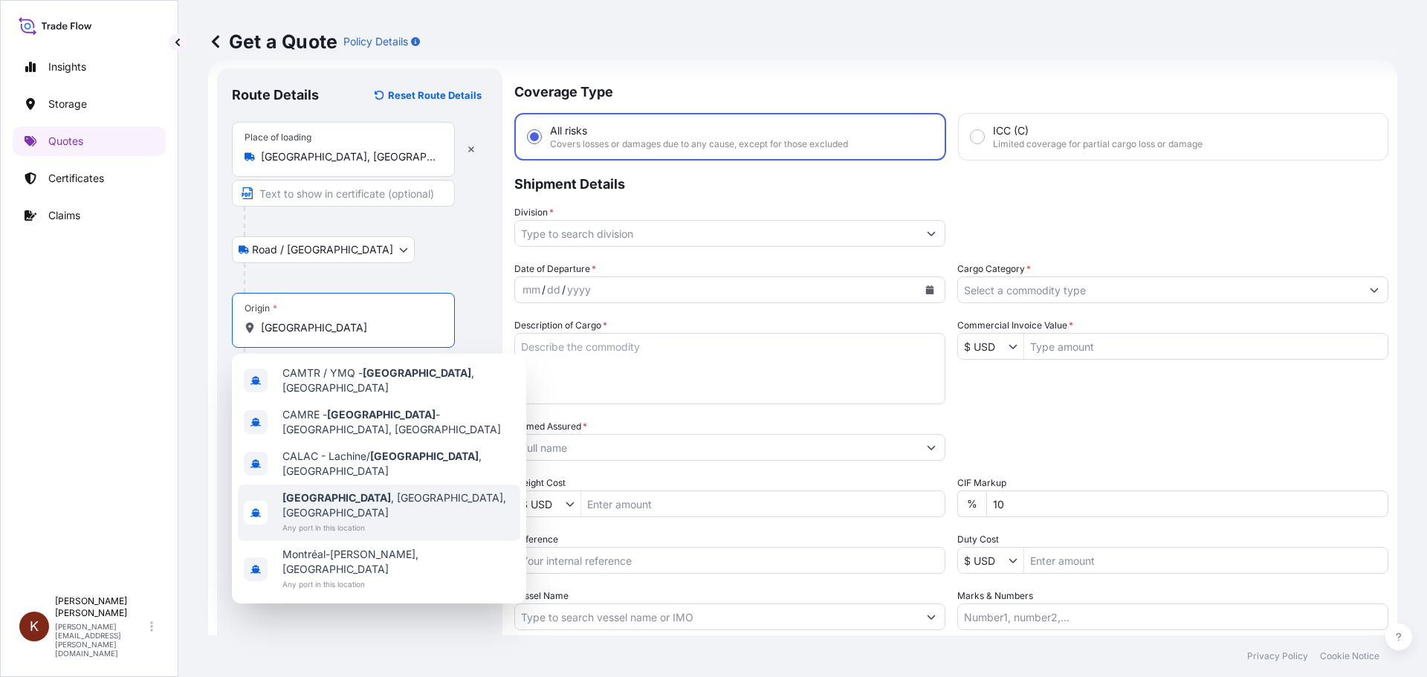
click at [334, 491] on span "[GEOGRAPHIC_DATA] , [GEOGRAPHIC_DATA], [GEOGRAPHIC_DATA]" at bounding box center [398, 506] width 232 height 30
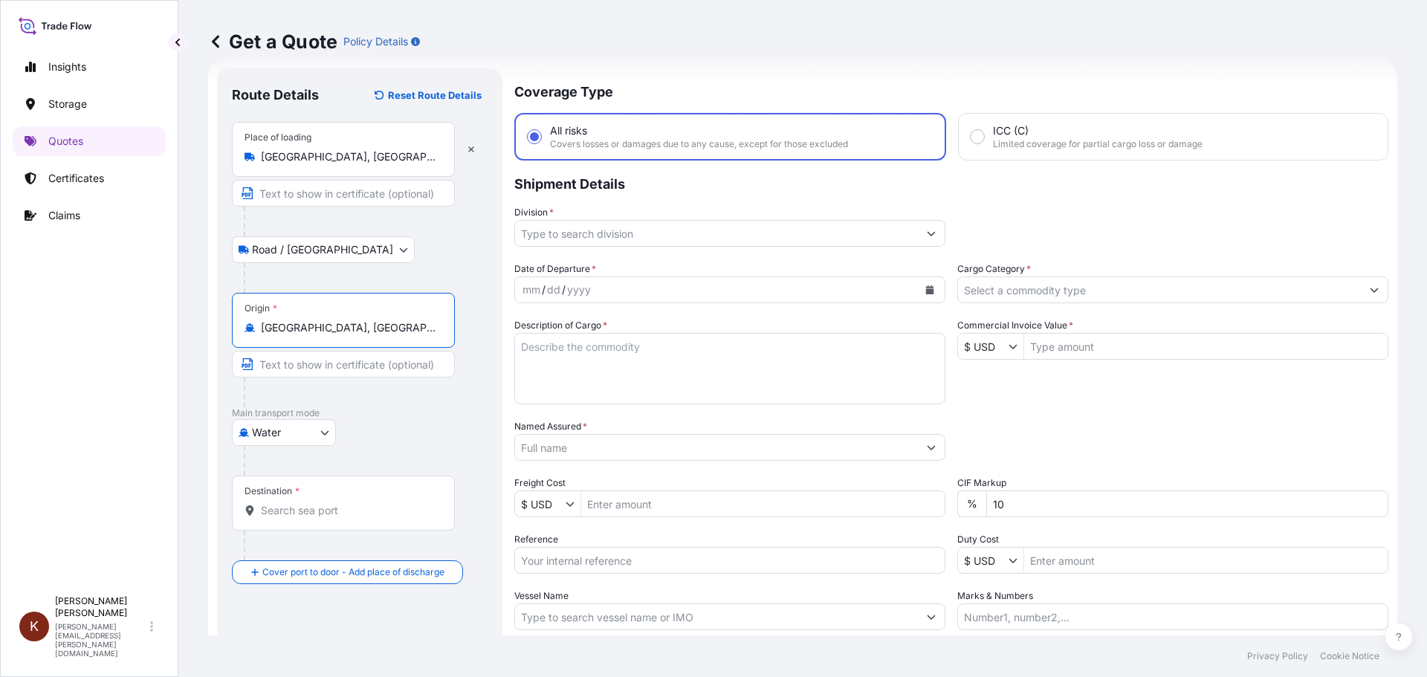
scroll to position [98, 0]
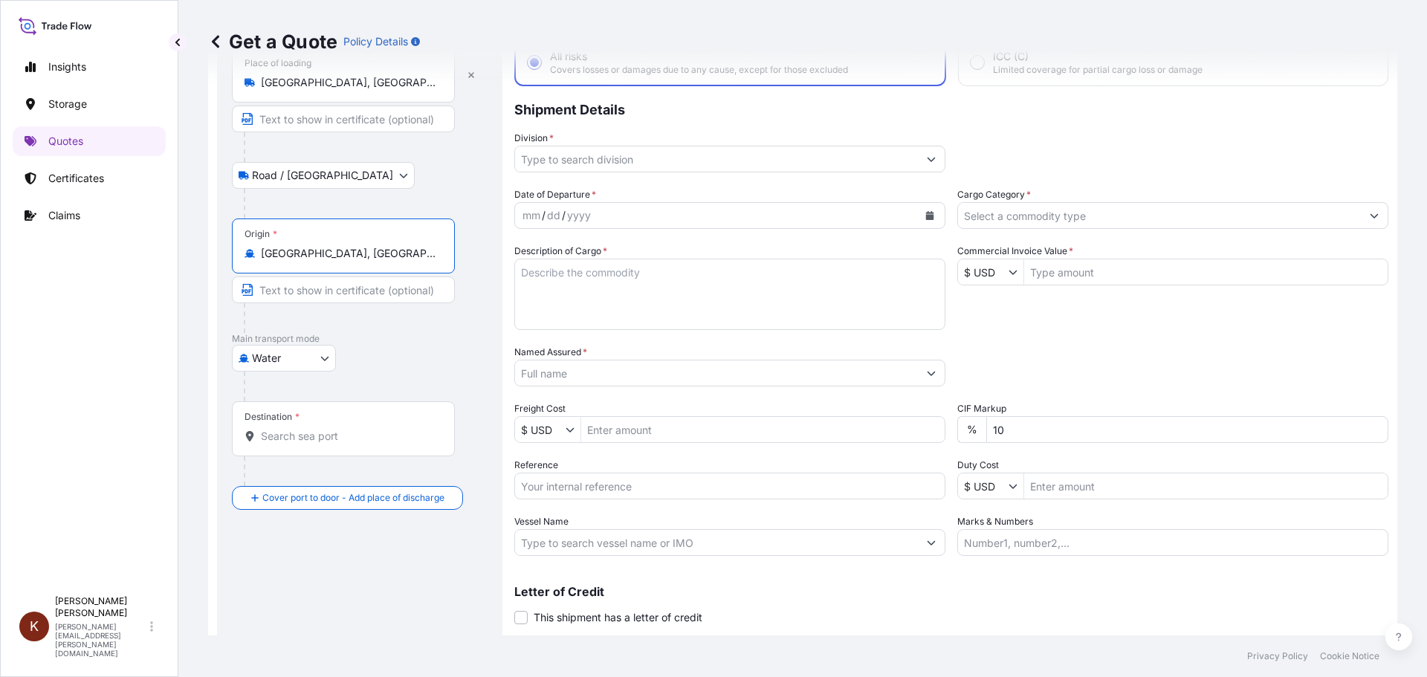
type input "[GEOGRAPHIC_DATA], [GEOGRAPHIC_DATA], [GEOGRAPHIC_DATA]"
click at [286, 430] on input "Destination *" at bounding box center [348, 436] width 175 height 15
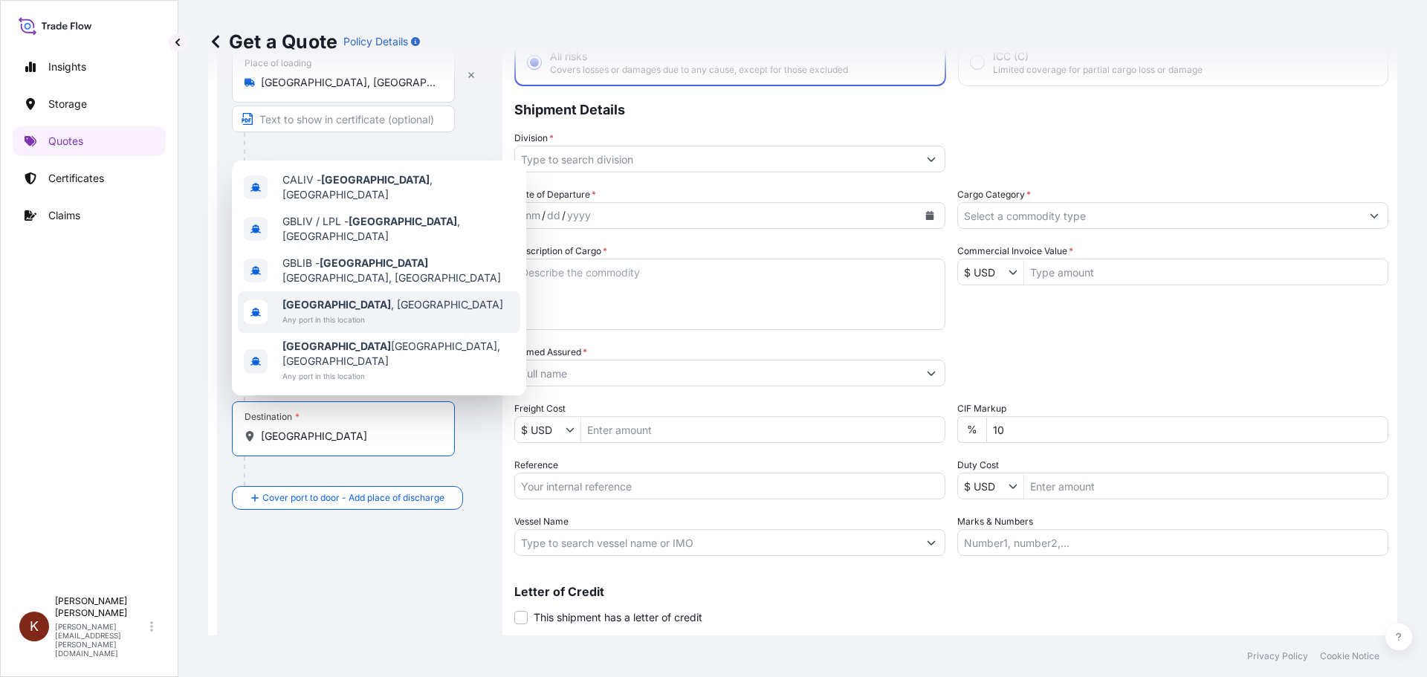
click at [326, 311] on b "[GEOGRAPHIC_DATA]" at bounding box center [336, 304] width 109 height 13
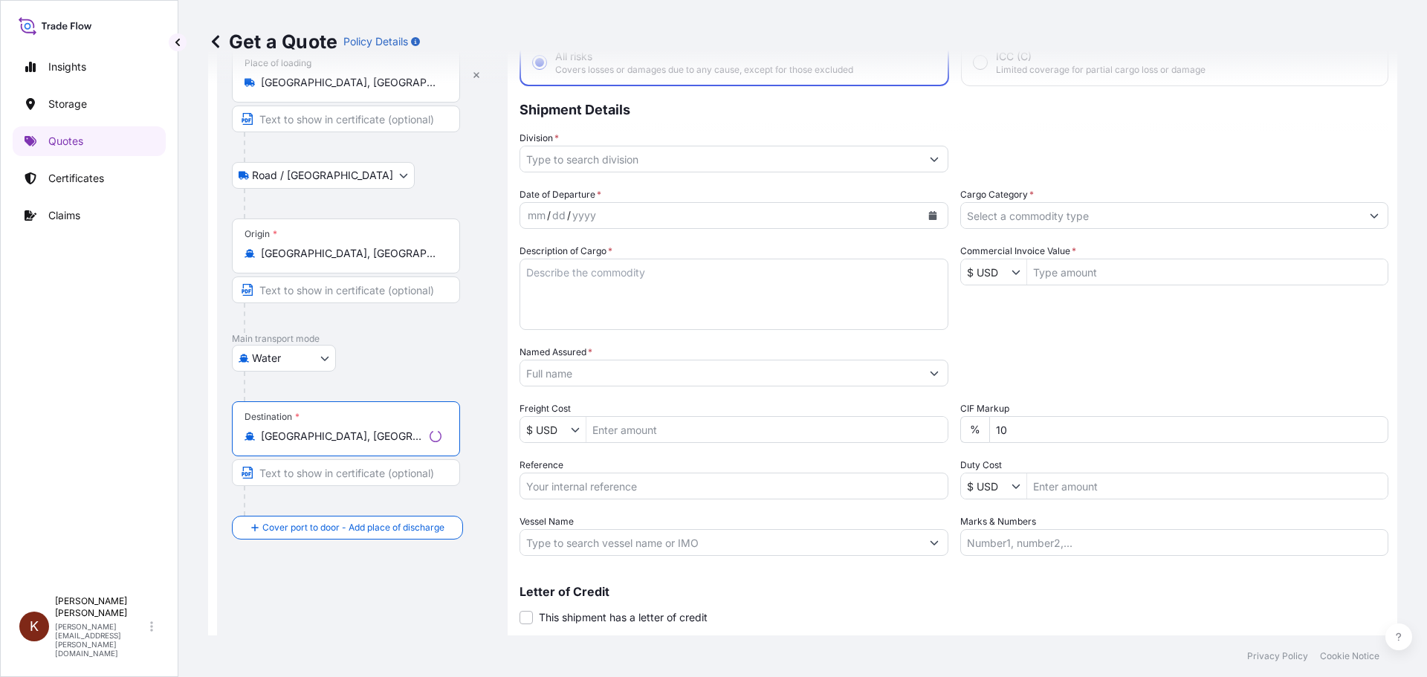
type input "[GEOGRAPHIC_DATA], [GEOGRAPHIC_DATA]"
click at [477, 354] on div "Water Air Water Inland" at bounding box center [362, 358] width 261 height 27
click at [479, 353] on div "Water Air Water Inland" at bounding box center [360, 358] width 256 height 27
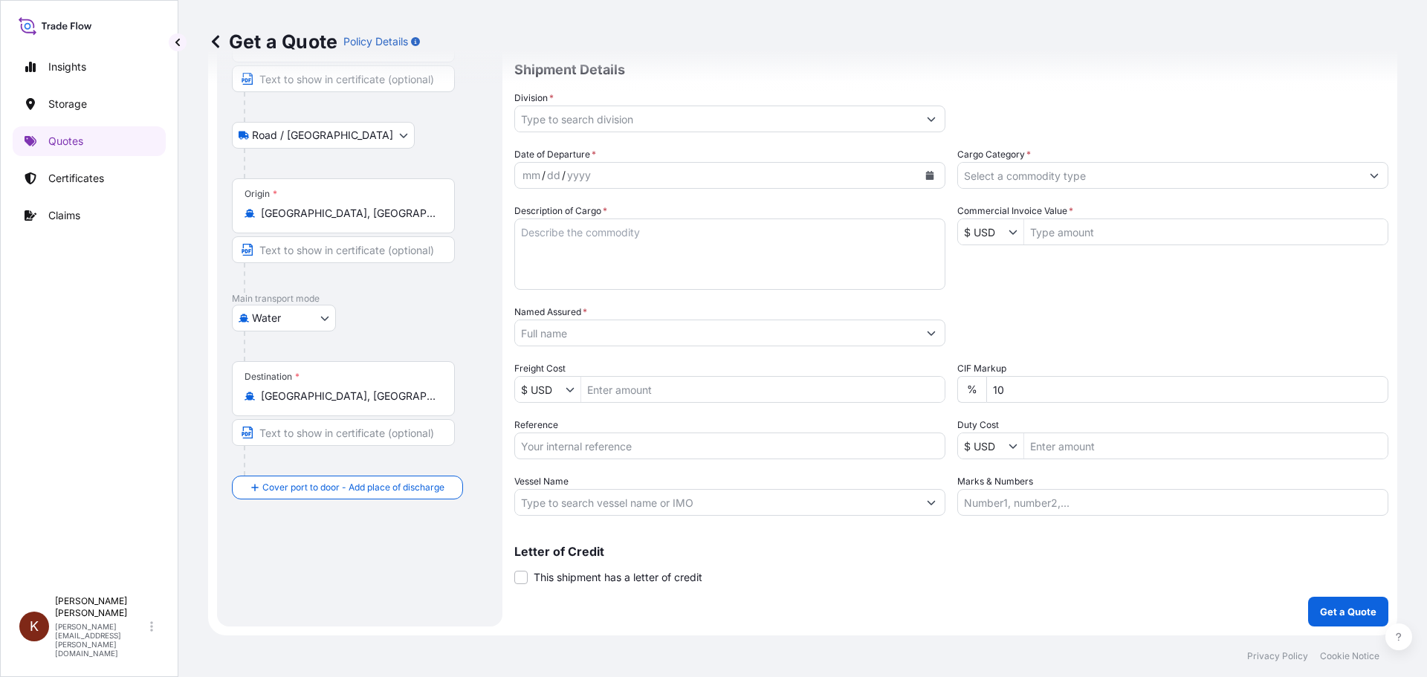
scroll to position [0, 0]
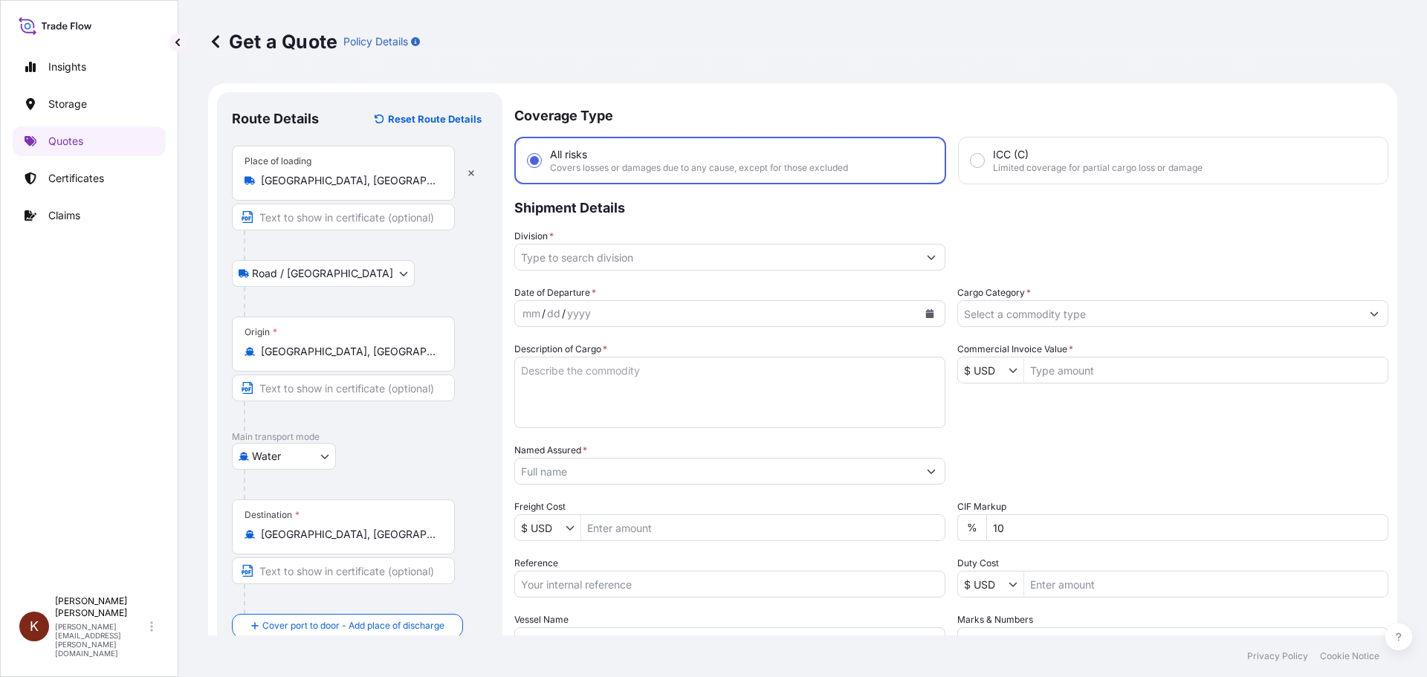
click at [627, 253] on input "Division *" at bounding box center [716, 257] width 403 height 27
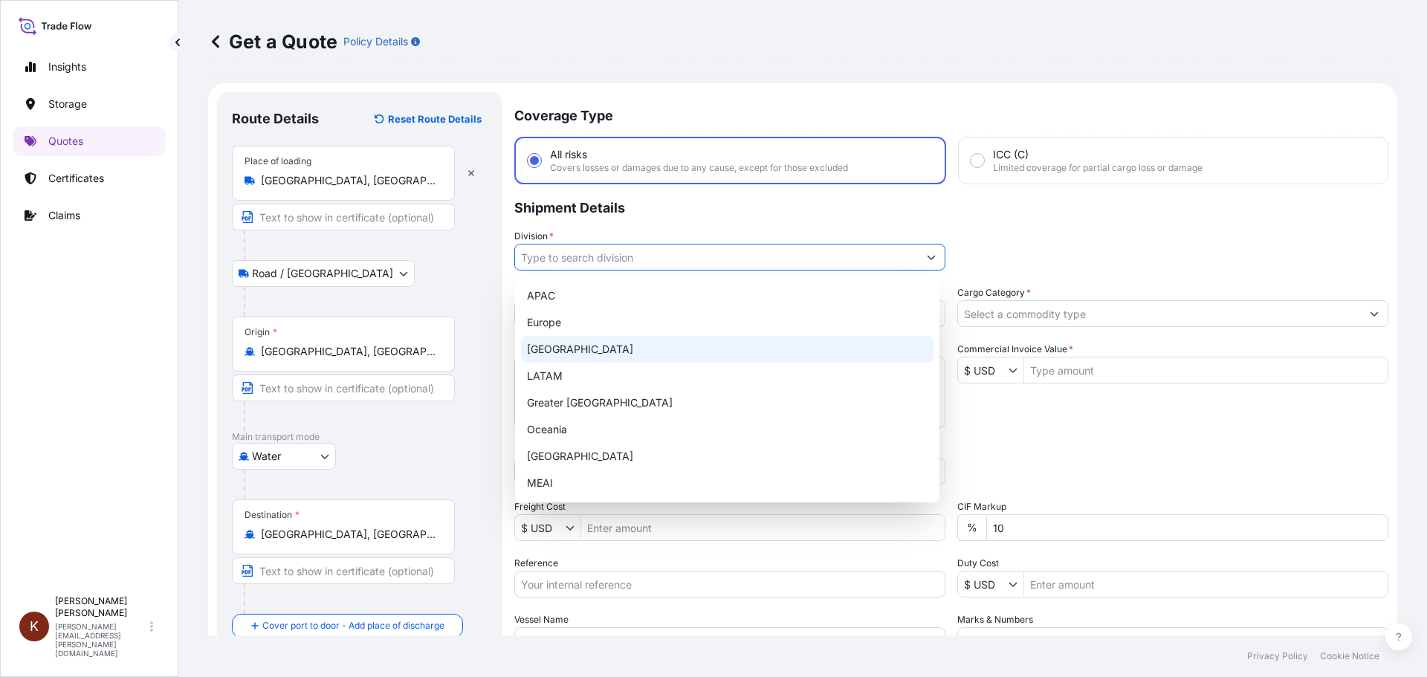
click at [579, 345] on div "[GEOGRAPHIC_DATA]" at bounding box center [727, 349] width 412 height 27
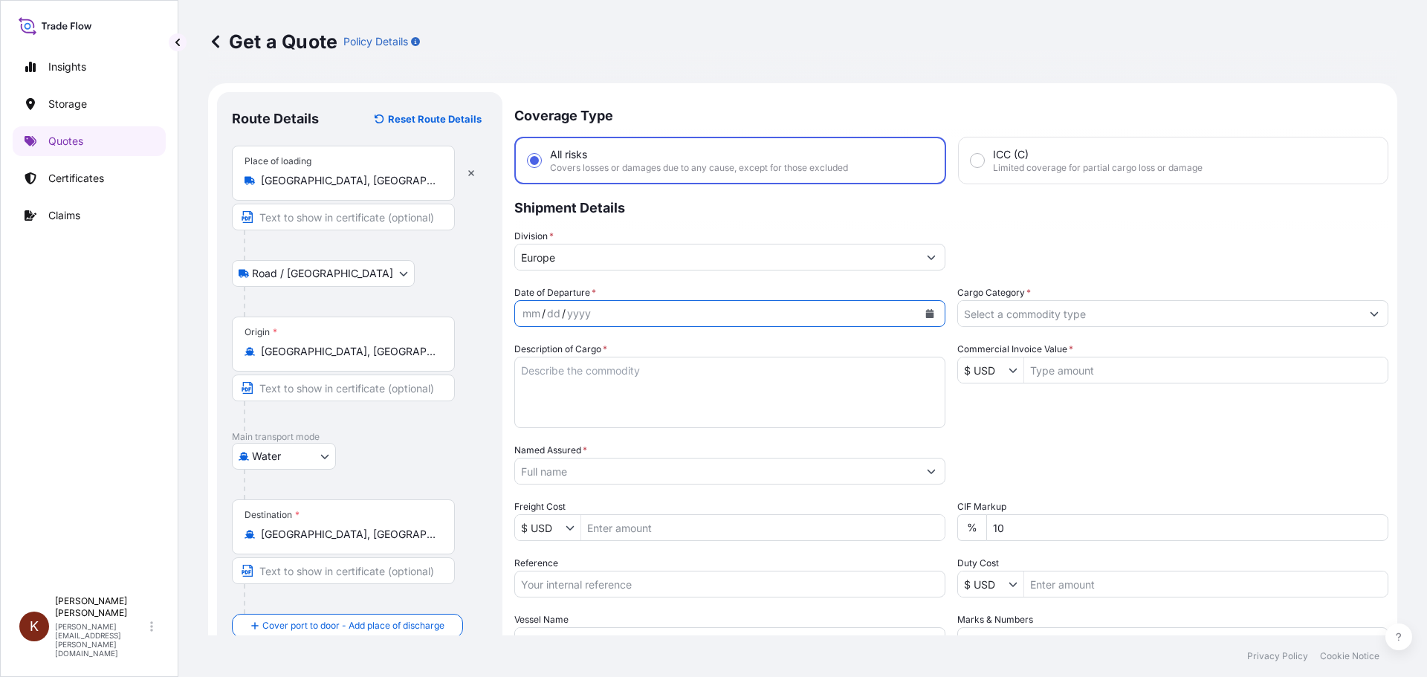
click at [926, 310] on icon "Calendar" at bounding box center [930, 313] width 8 height 9
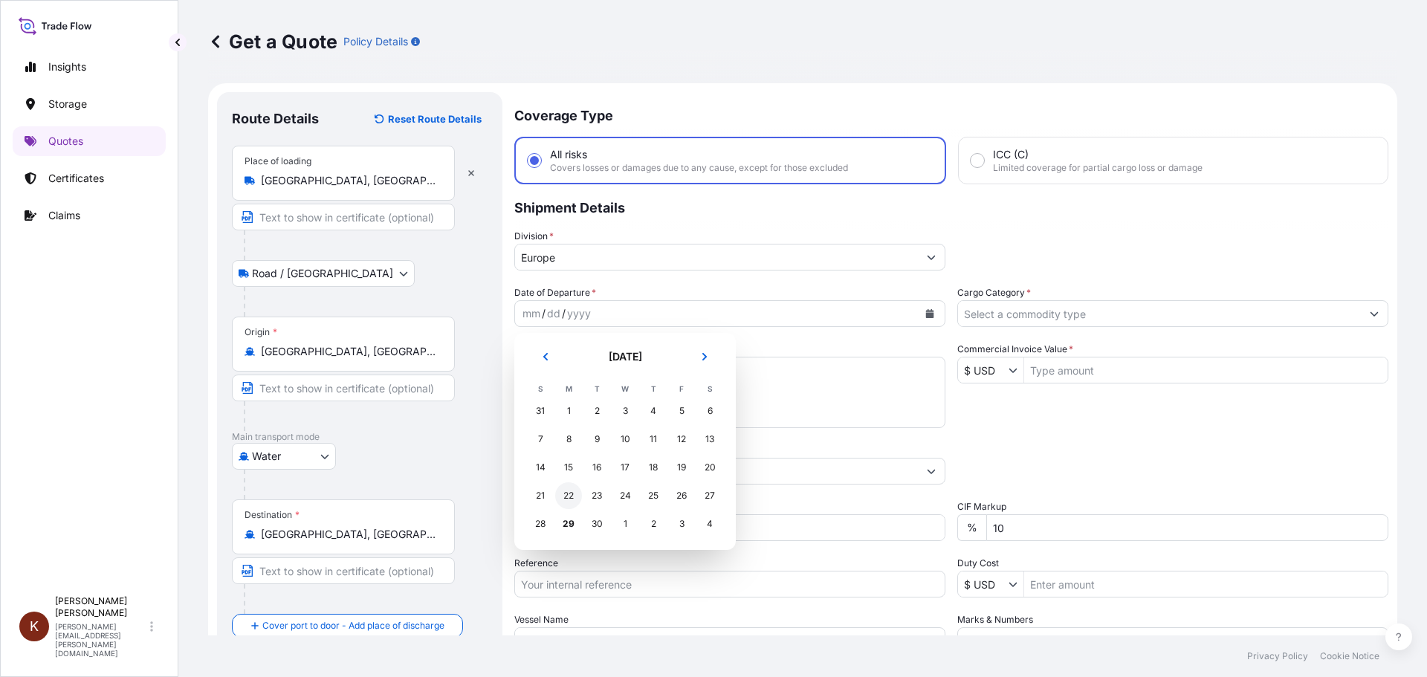
click at [572, 494] on div "22" at bounding box center [568, 495] width 27 height 27
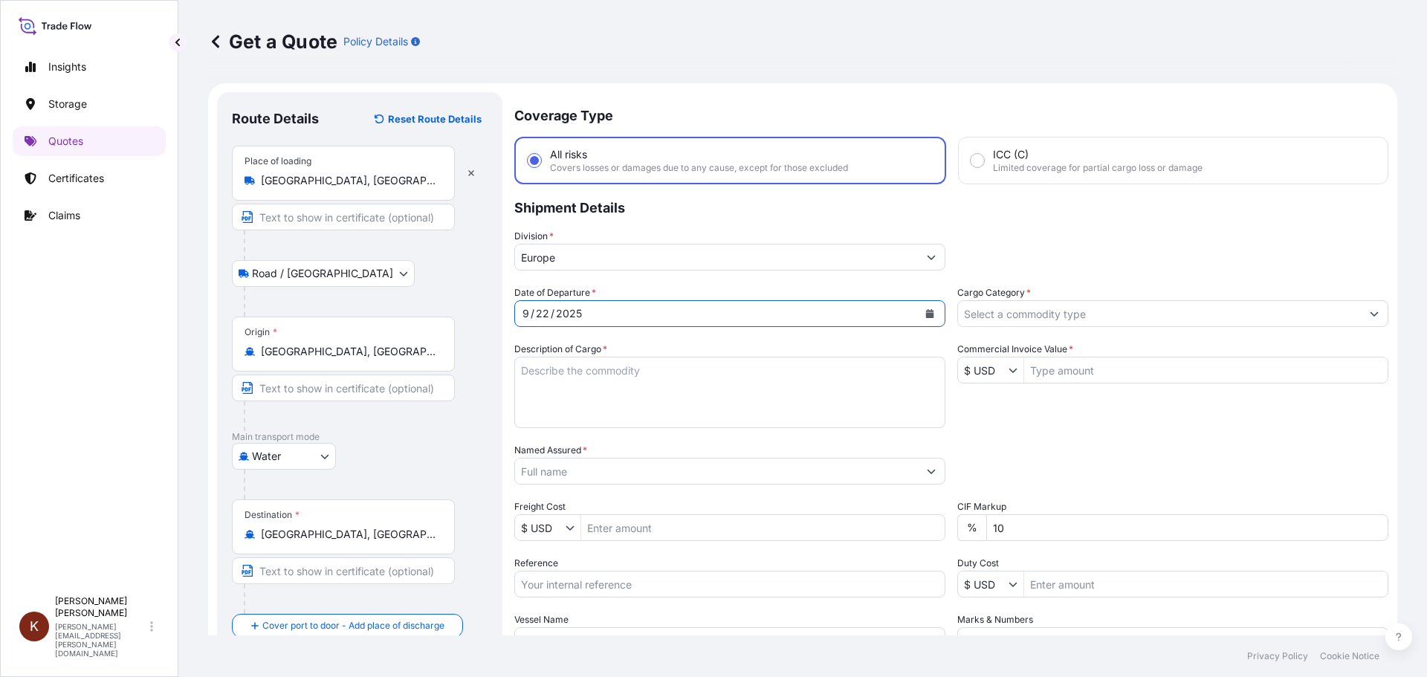
click at [575, 248] on input "Europe" at bounding box center [716, 257] width 403 height 27
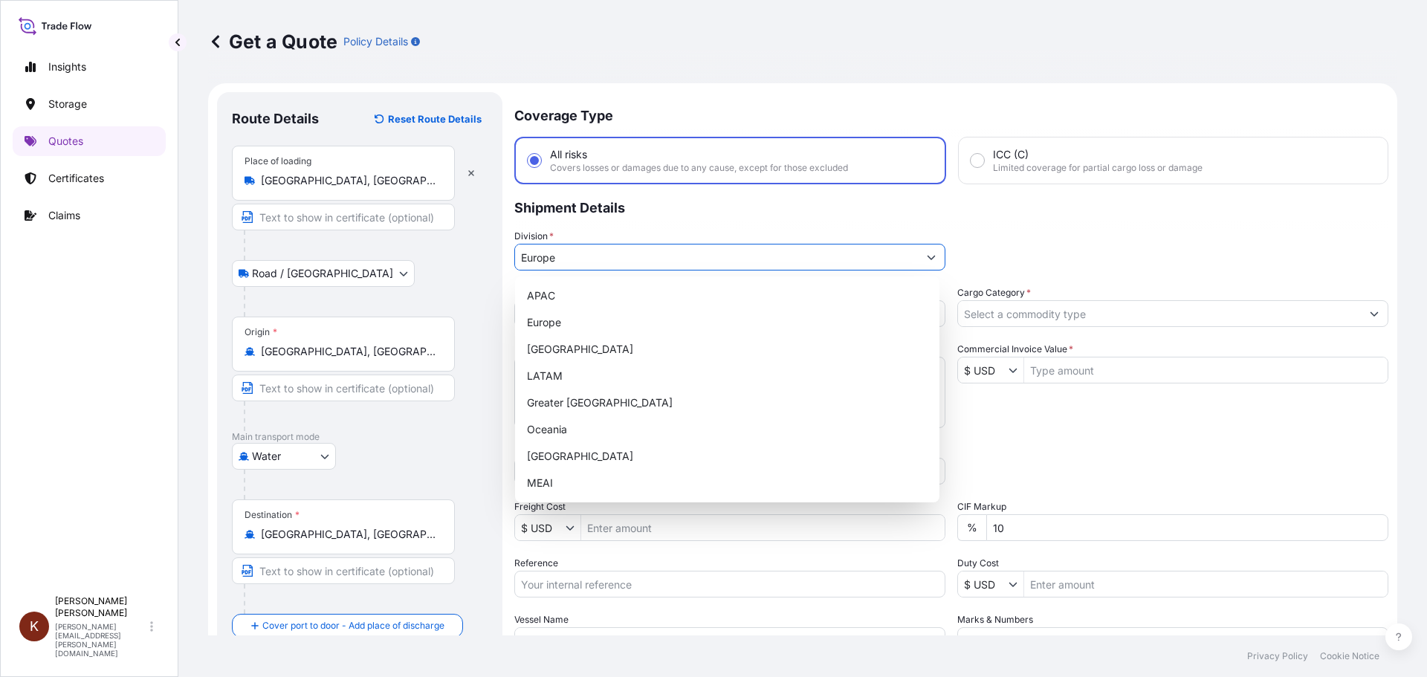
click at [575, 253] on input "Europe" at bounding box center [716, 257] width 403 height 27
click at [576, 352] on div "[GEOGRAPHIC_DATA]" at bounding box center [727, 349] width 412 height 27
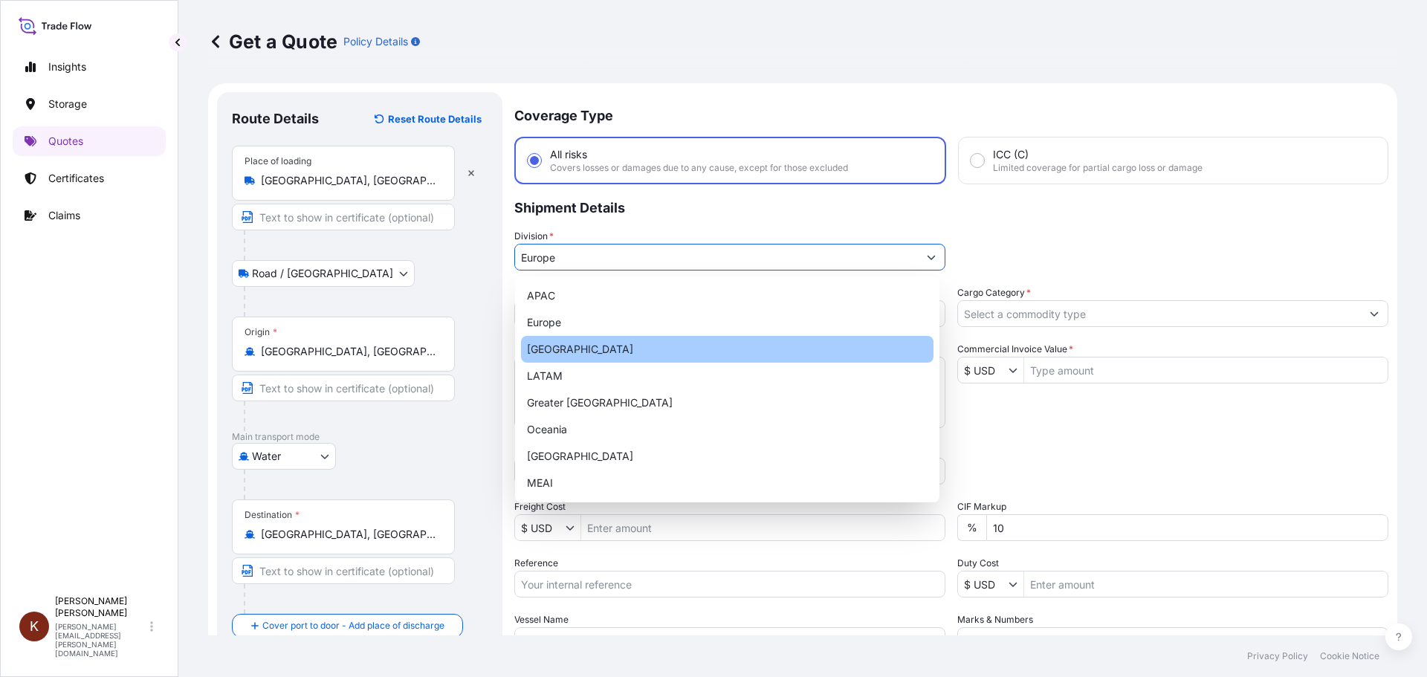
type input "[GEOGRAPHIC_DATA]"
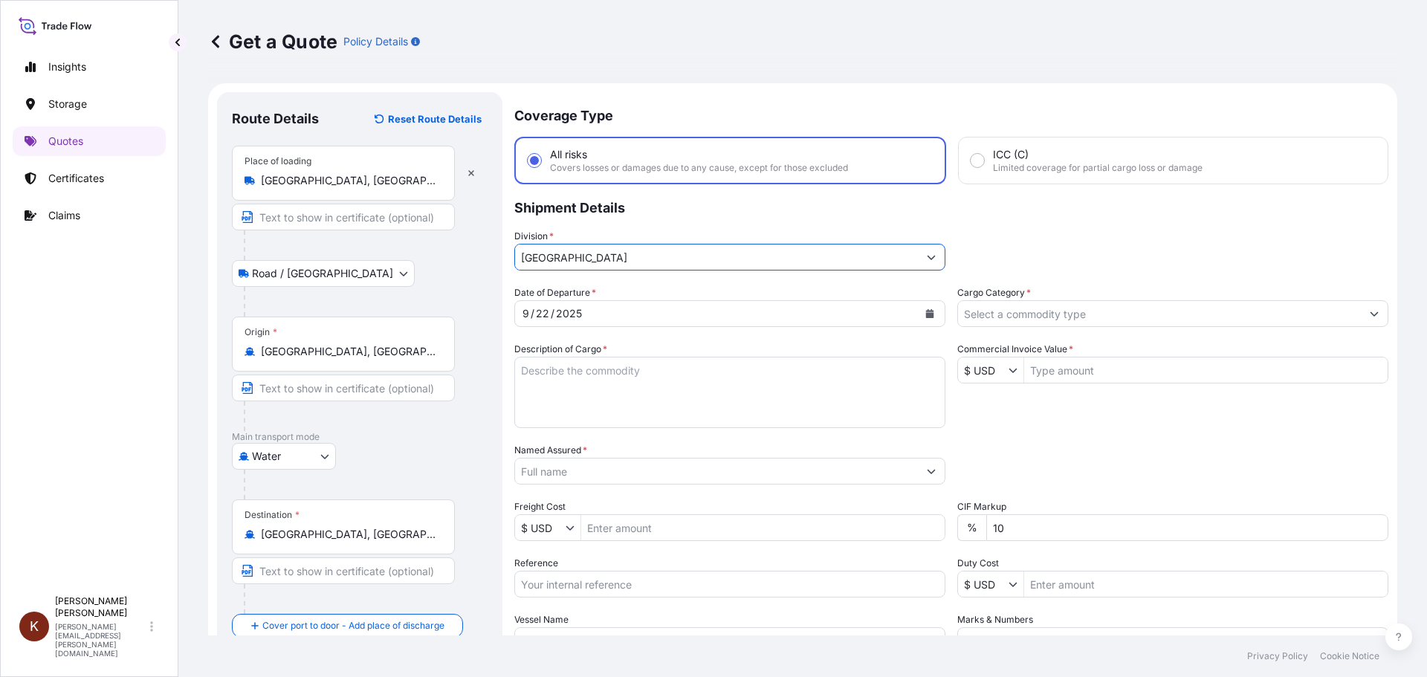
click at [554, 376] on textarea "Description of Cargo *" at bounding box center [729, 392] width 431 height 71
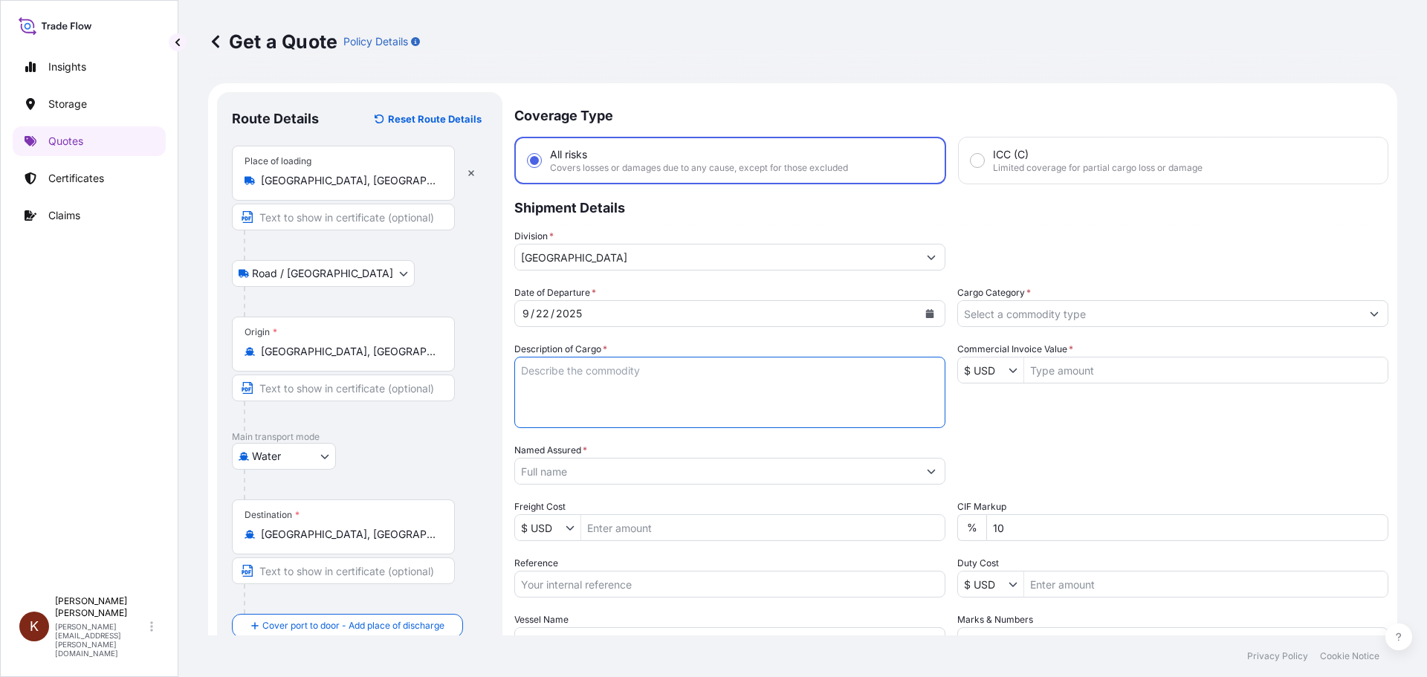
click at [527, 378] on textarea "Description of Cargo *" at bounding box center [729, 392] width 431 height 71
click at [685, 369] on textarea "1 x 40' HC STC Crackers /" at bounding box center [729, 392] width 431 height 71
paste textarea "MSC [GEOGRAPHIC_DATA] V / 03E37"
click at [562, 392] on textarea "1 x 40' HC STC Crackers / MSC [GEOGRAPHIC_DATA] V / 03E37" at bounding box center [729, 392] width 431 height 71
paste textarea "FANU1413345"
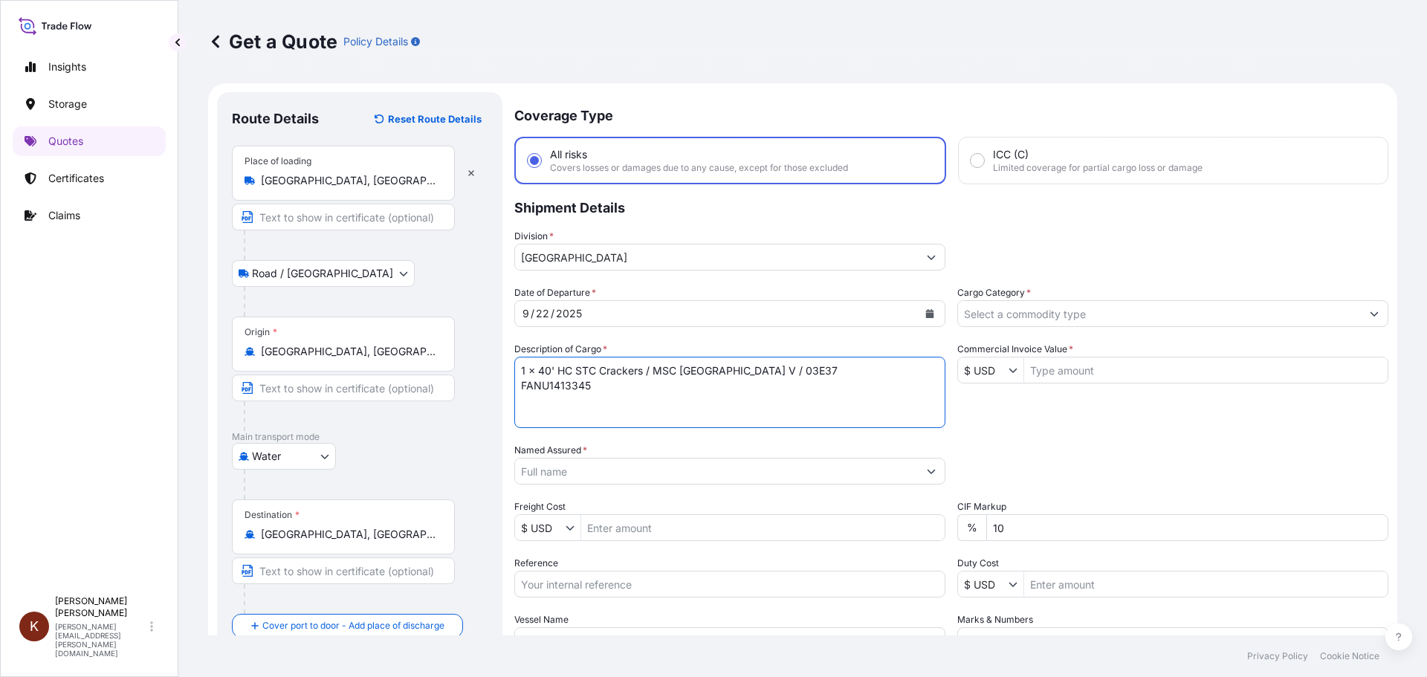
scroll to position [74, 0]
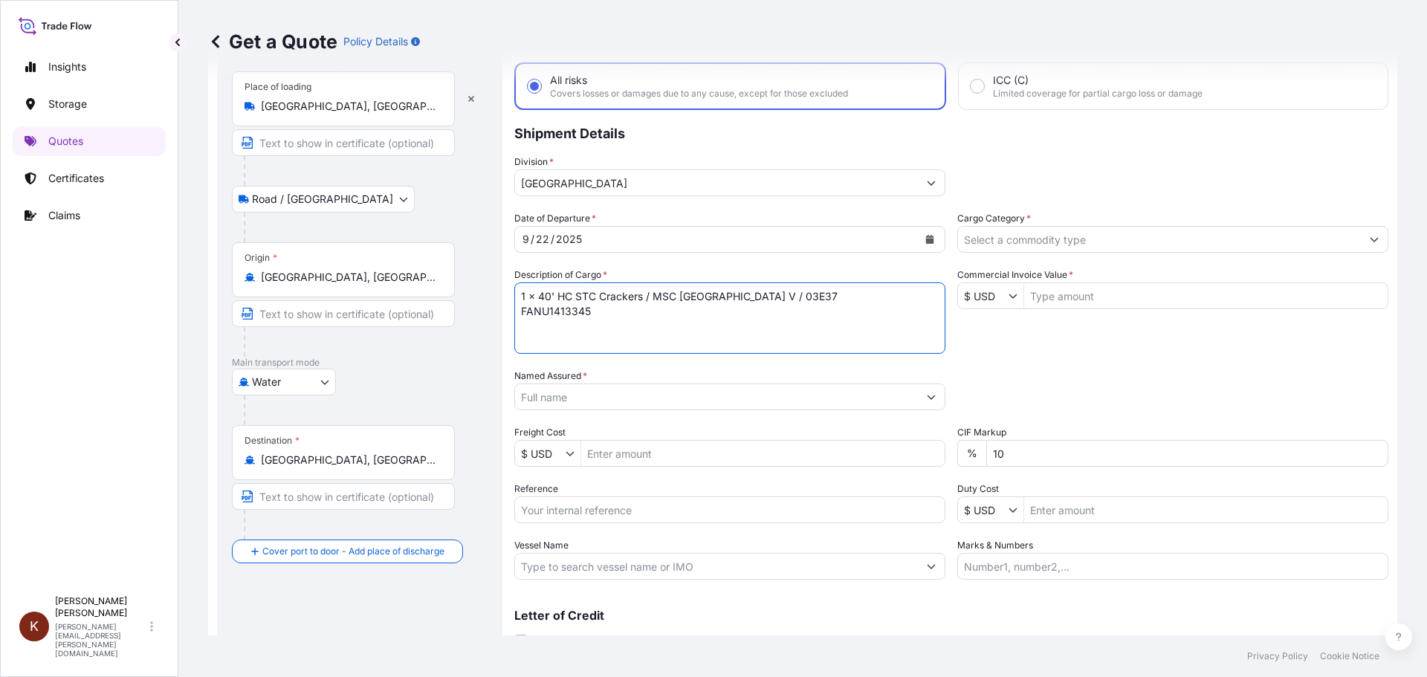
type textarea "1 x 40' HC STC Crackers / MSC [GEOGRAPHIC_DATA] V / 03E37 FANU1413345"
click at [579, 392] on input "Named Assured *" at bounding box center [716, 397] width 403 height 27
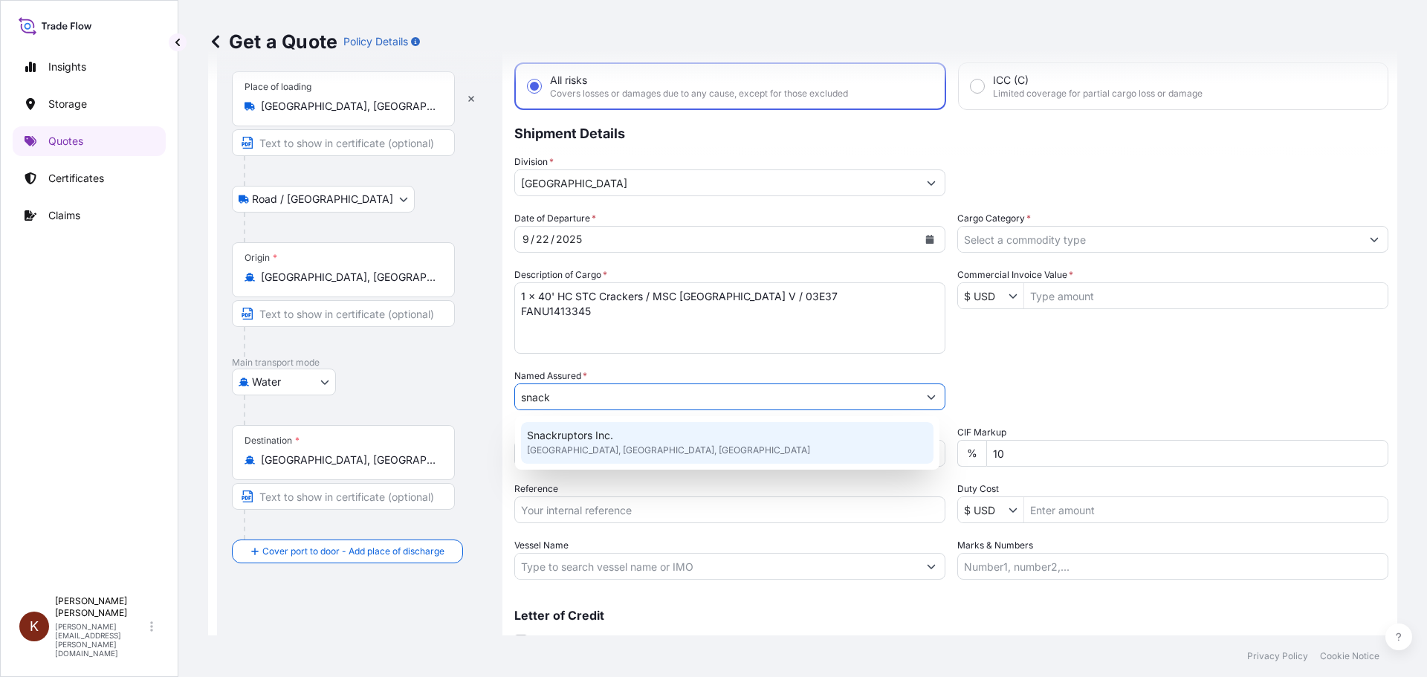
click at [580, 427] on div "Snackruptors Inc. [GEOGRAPHIC_DATA], [GEOGRAPHIC_DATA], [GEOGRAPHIC_DATA]" at bounding box center [727, 443] width 412 height 42
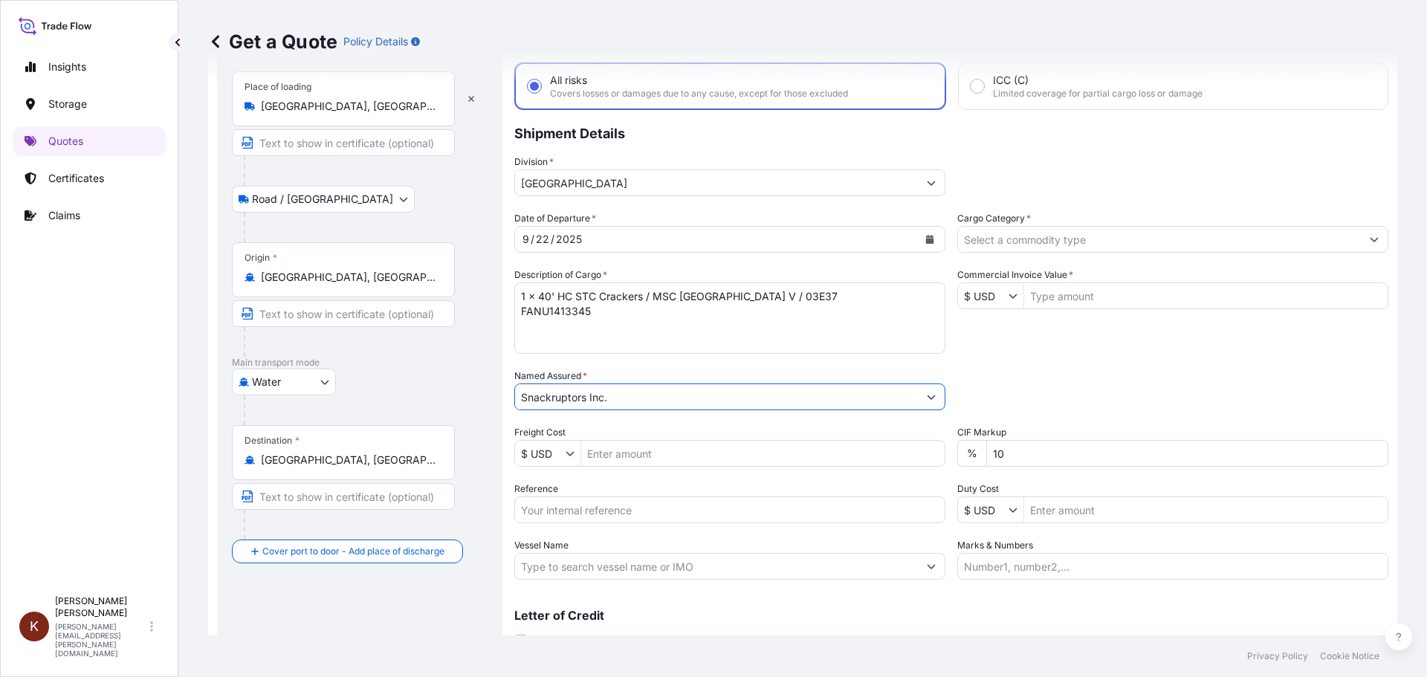
type input "Snackruptors Inc."
click at [582, 511] on input "Reference" at bounding box center [729, 509] width 431 height 27
click at [530, 514] on input "Reference" at bounding box center [729, 509] width 431 height 27
paste input "STOR0154777"
type input "STOR0154777"
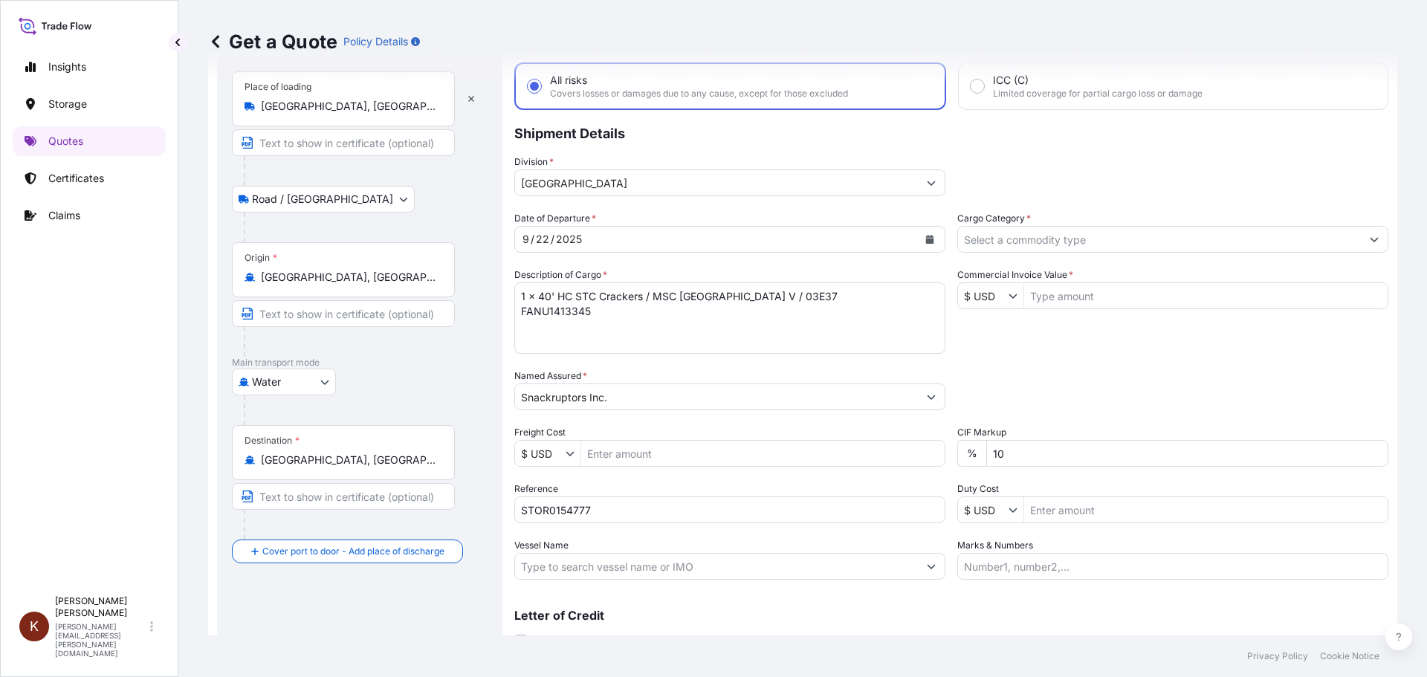
click at [574, 569] on input "Vessel Name" at bounding box center [716, 566] width 403 height 27
paste input "MSC SAO [PERSON_NAME]"
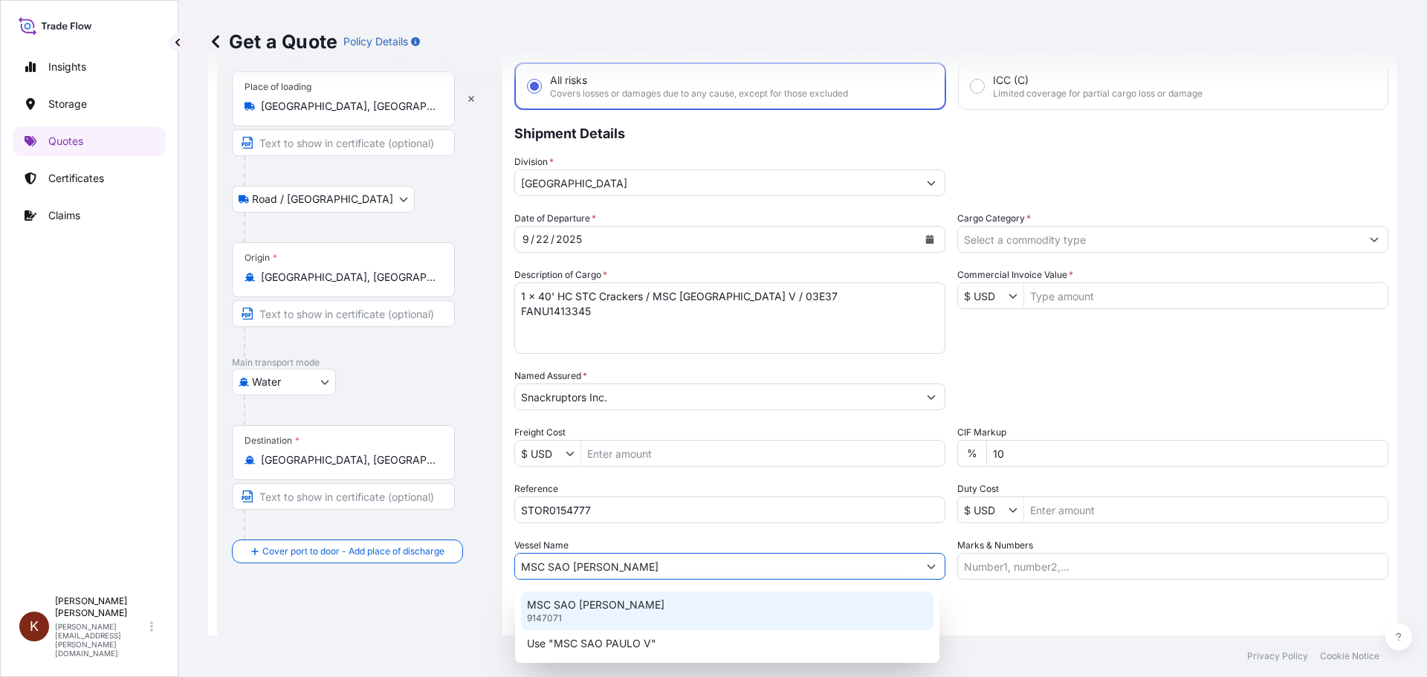
click at [589, 609] on p "MSC SAO [PERSON_NAME]" at bounding box center [595, 605] width 137 height 15
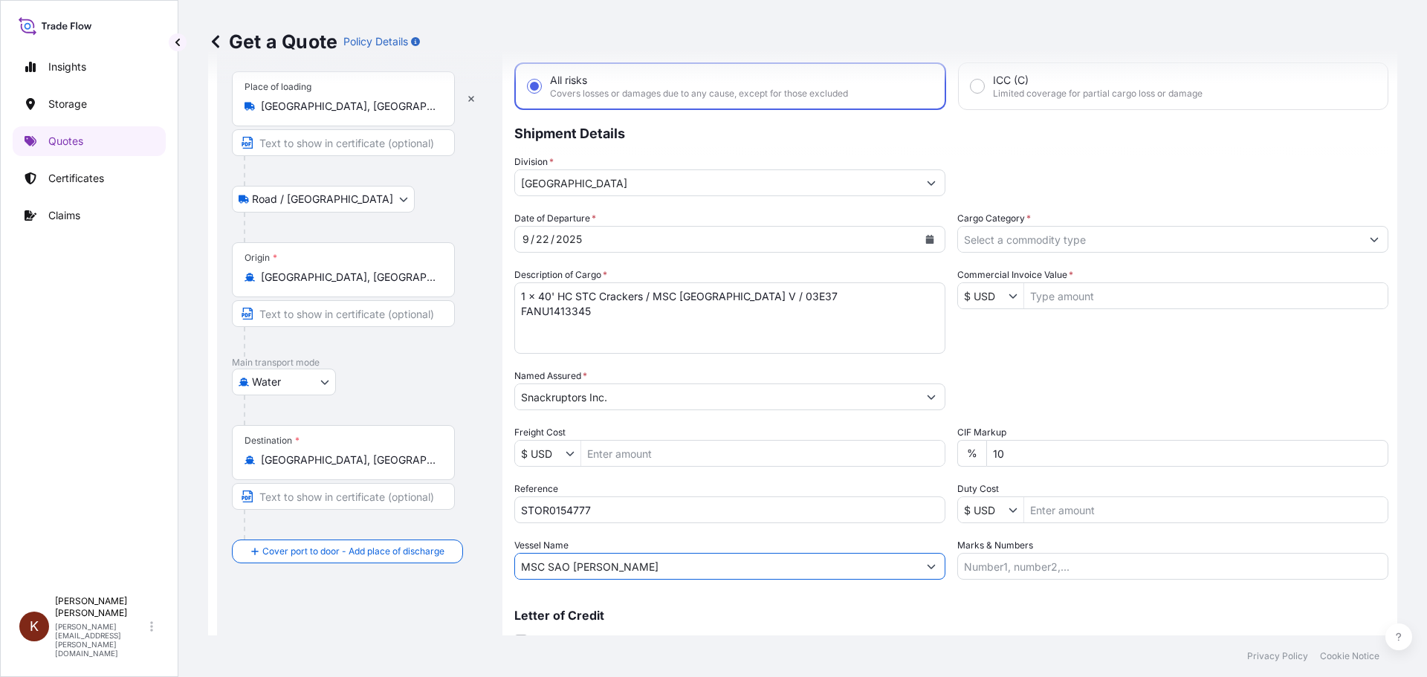
scroll to position [0, 0]
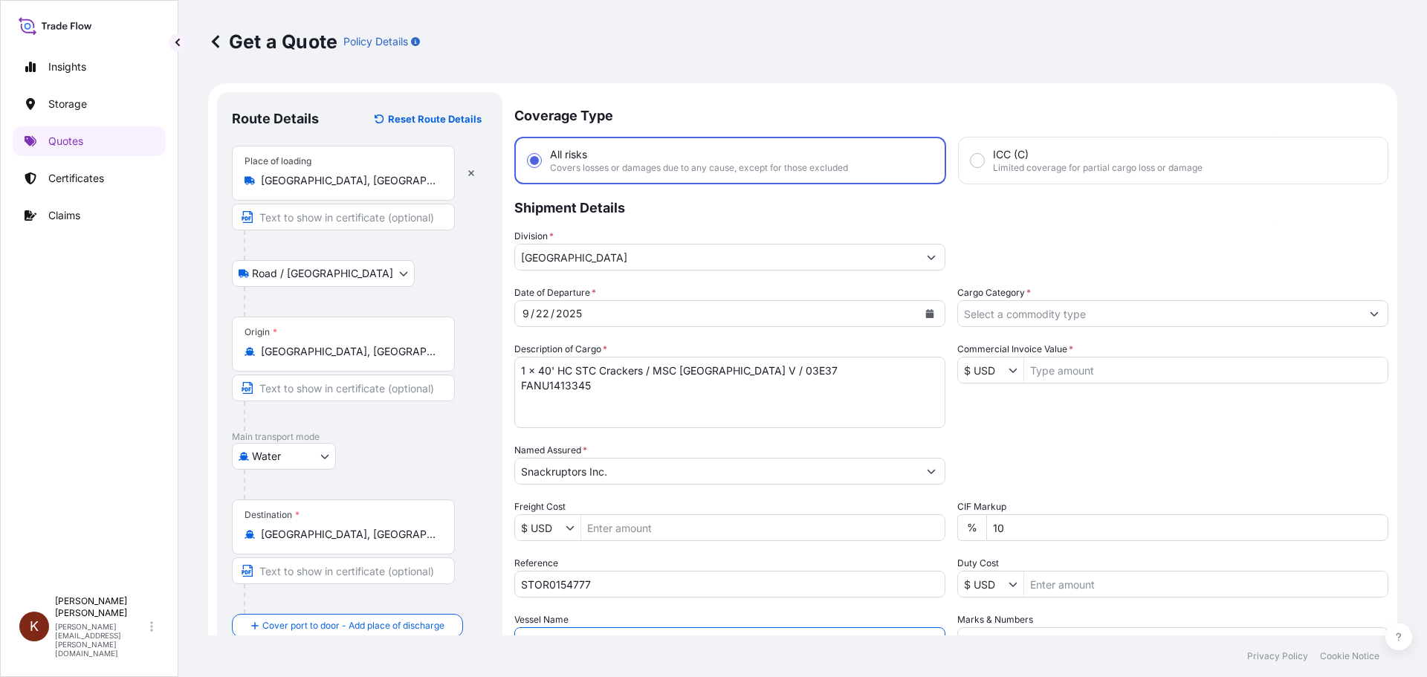
type input "MSC SAO [PERSON_NAME]"
click at [971, 312] on input "Cargo Category *" at bounding box center [1159, 313] width 403 height 27
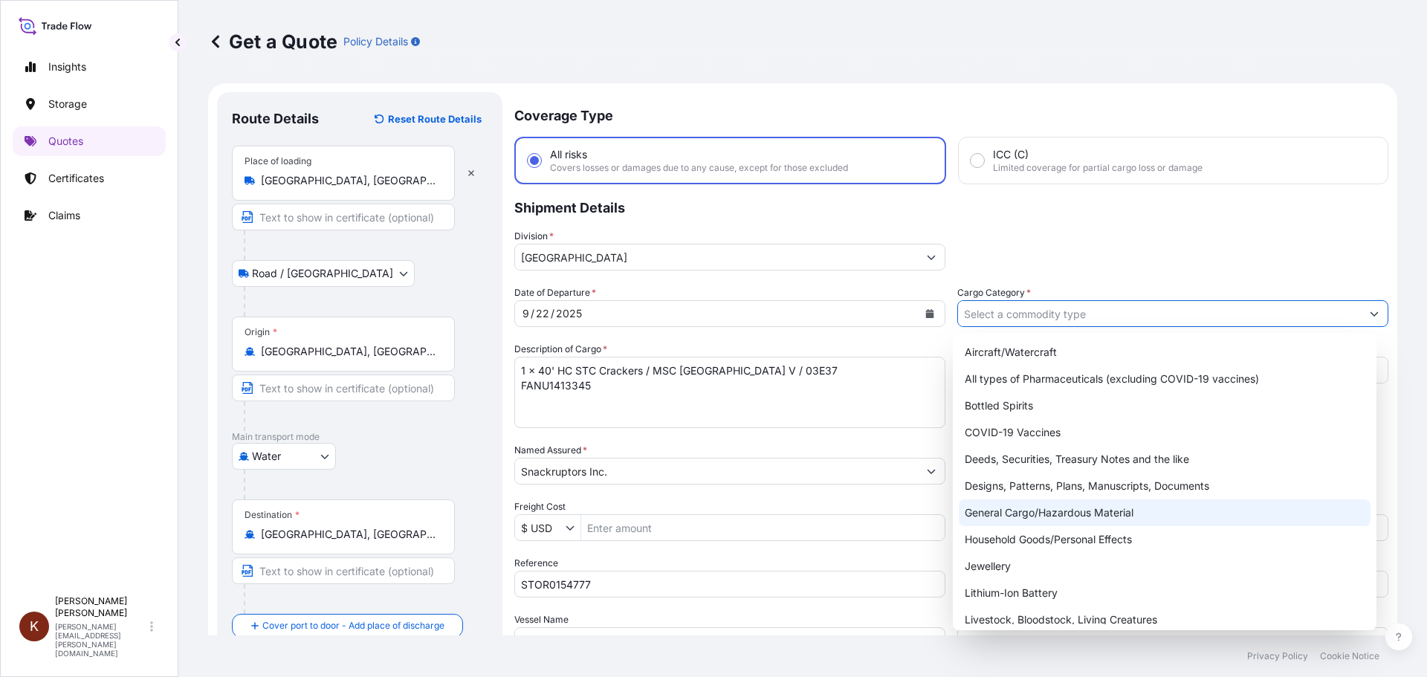
click at [1011, 506] on div "General Cargo/Hazardous Material" at bounding box center [1165, 512] width 412 height 27
type input "General Cargo/Hazardous Material"
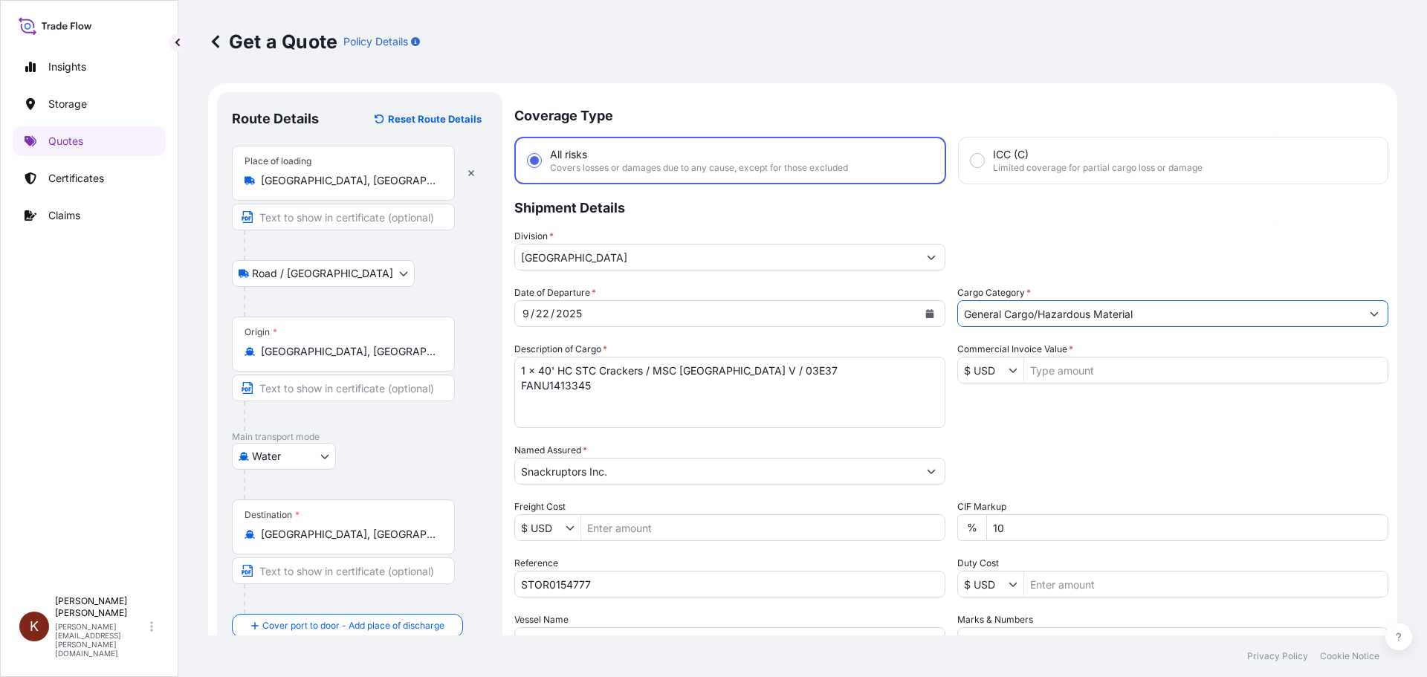
click at [982, 374] on input "$ USD" at bounding box center [983, 370] width 51 height 27
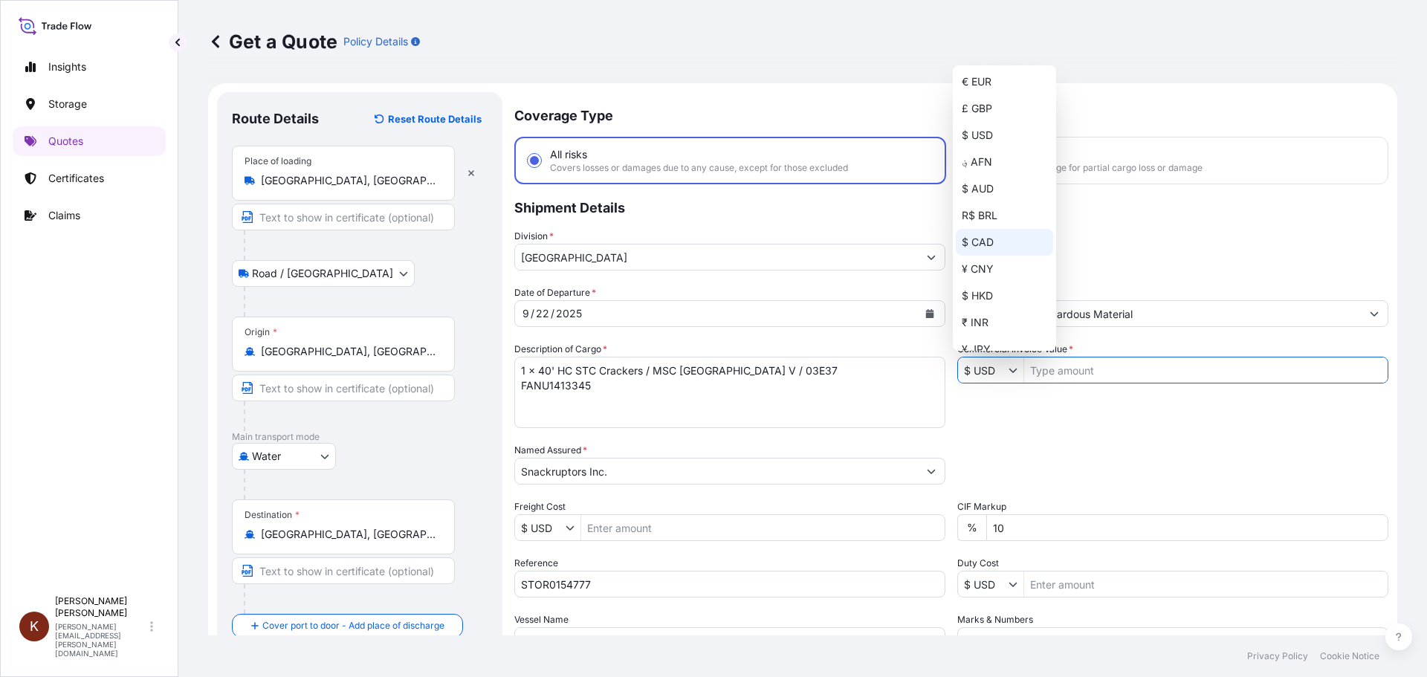
click at [977, 241] on div "$ CAD" at bounding box center [1004, 242] width 97 height 27
type input "$ CAD"
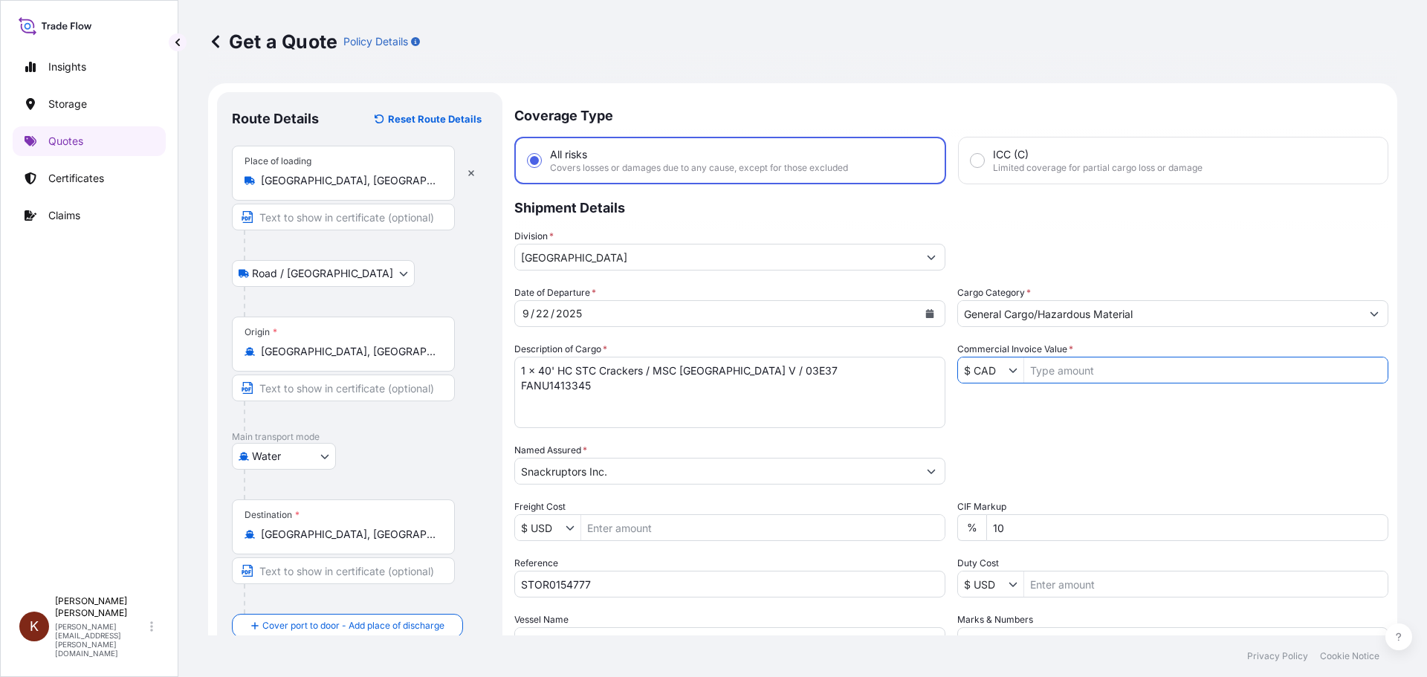
click at [1067, 370] on input "Commercial Invoice Value *" at bounding box center [1205, 370] width 363 height 27
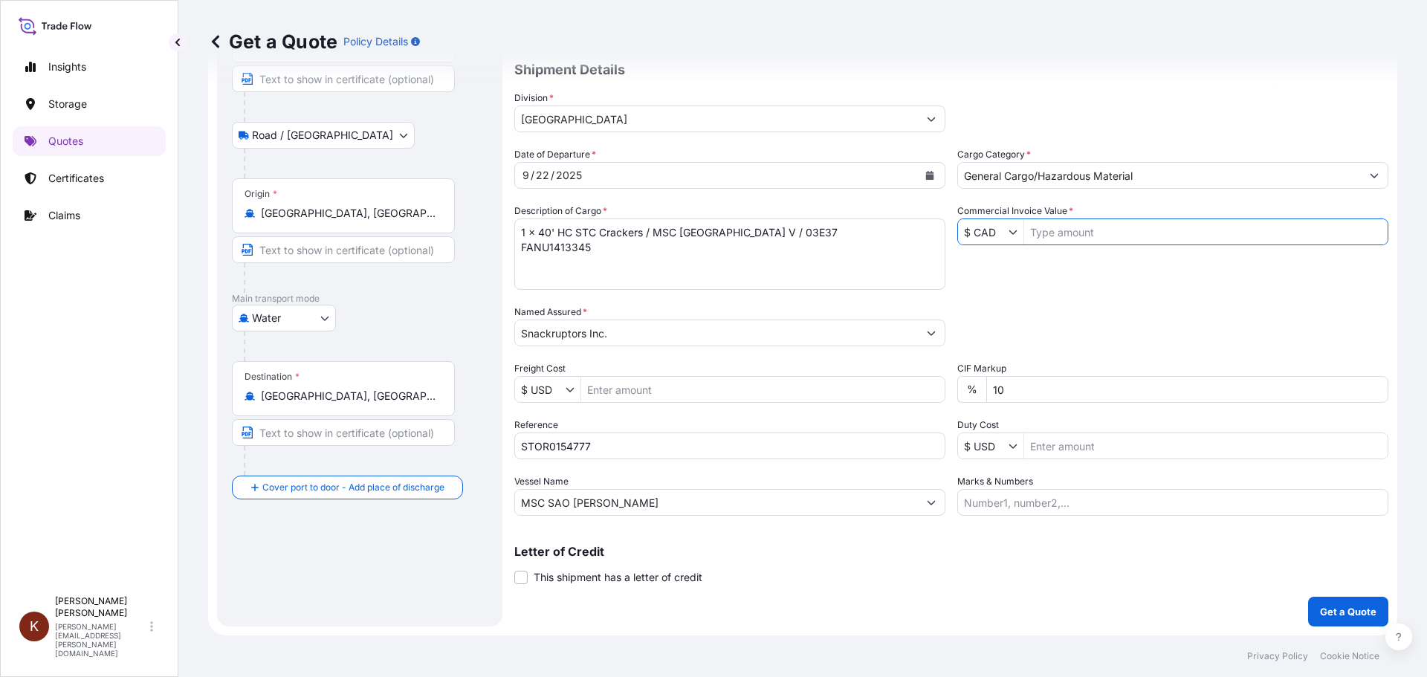
click at [1041, 233] on input "Commercial Invoice Value *" at bounding box center [1205, 232] width 363 height 27
paste input "57322.21"
type input "57,322.21"
click at [1030, 274] on div "Date of Departure * [DATE] Cargo Category * General Cargo/Hazardous Material De…" at bounding box center [951, 331] width 874 height 369
click at [1326, 615] on p "Get a Quote" at bounding box center [1348, 611] width 56 height 15
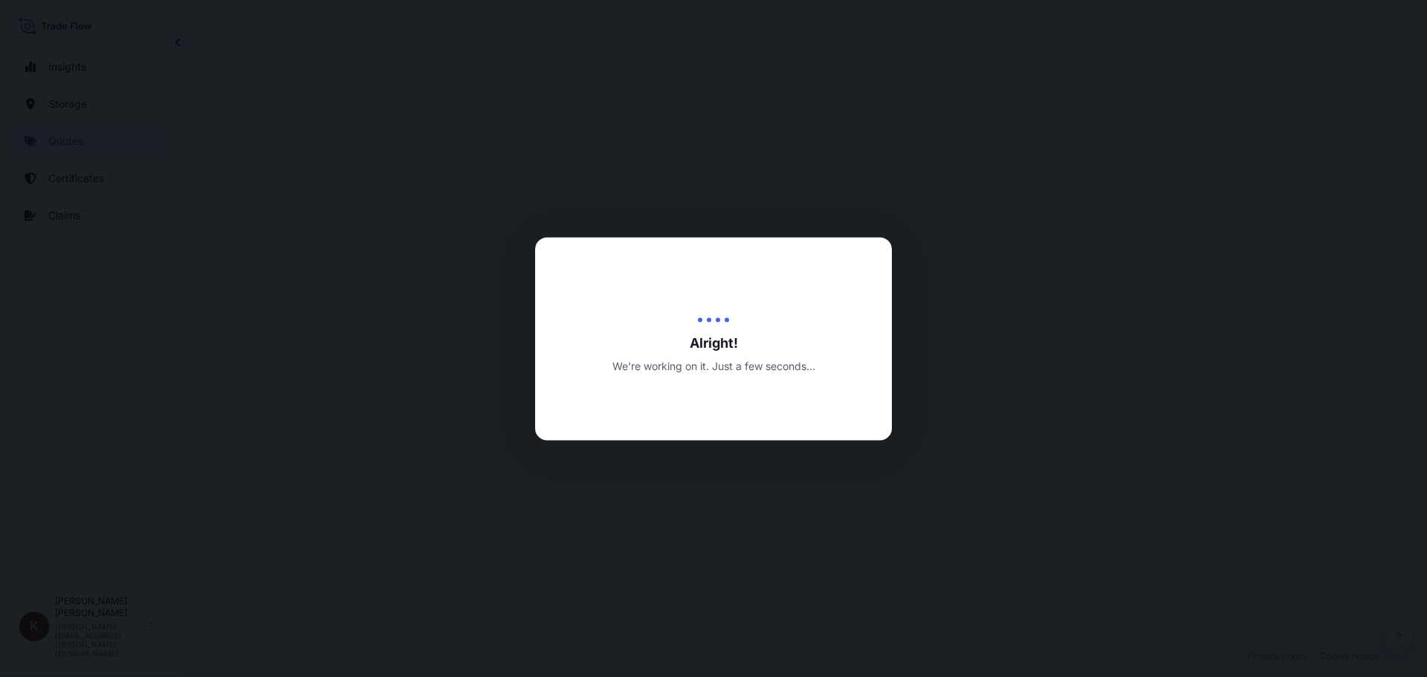
select select "Road / [GEOGRAPHIC_DATA]"
select select "Water"
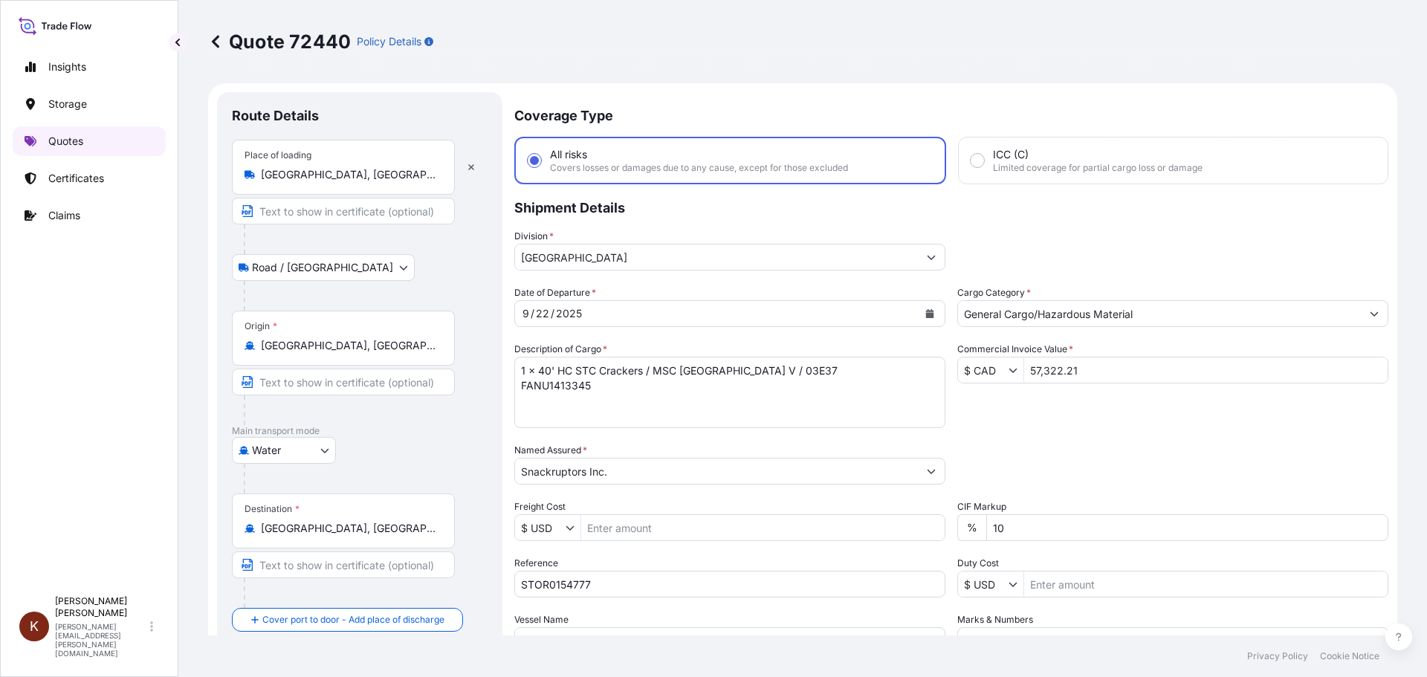
click at [60, 134] on p "Quotes" at bounding box center [65, 141] width 35 height 15
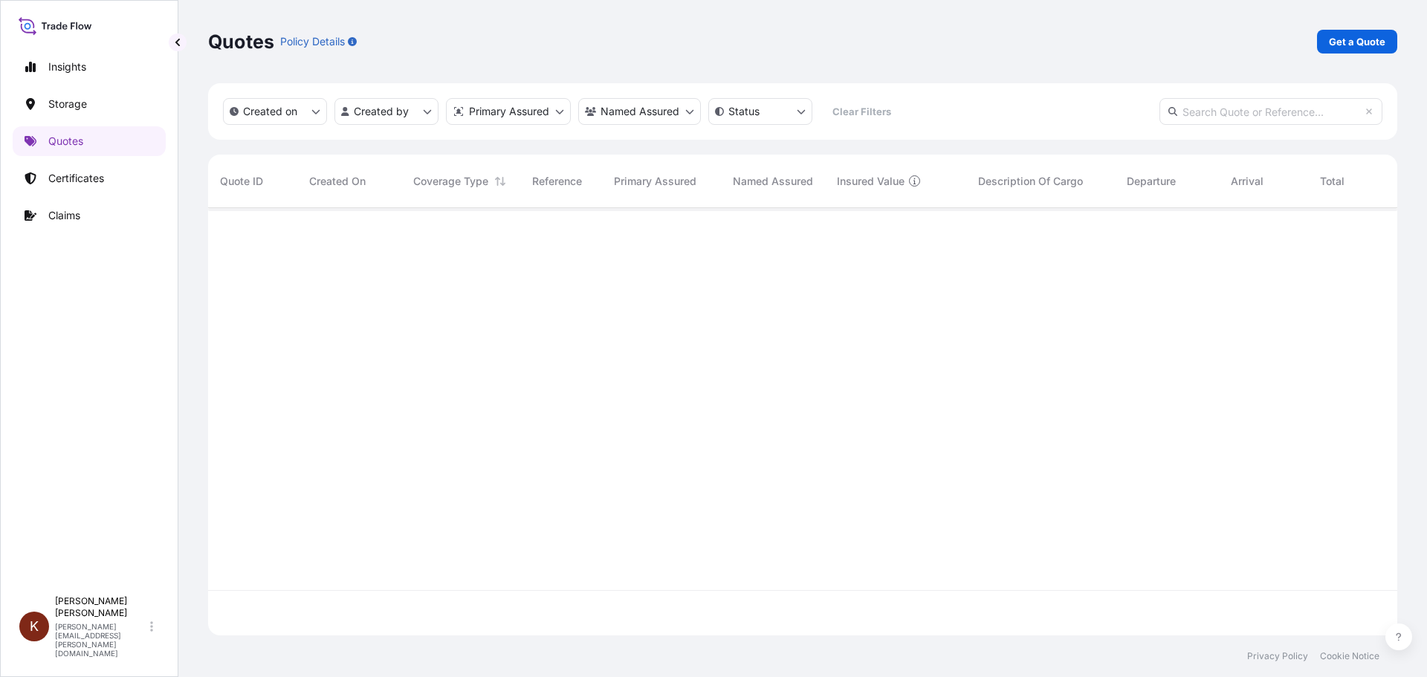
scroll to position [424, 1178]
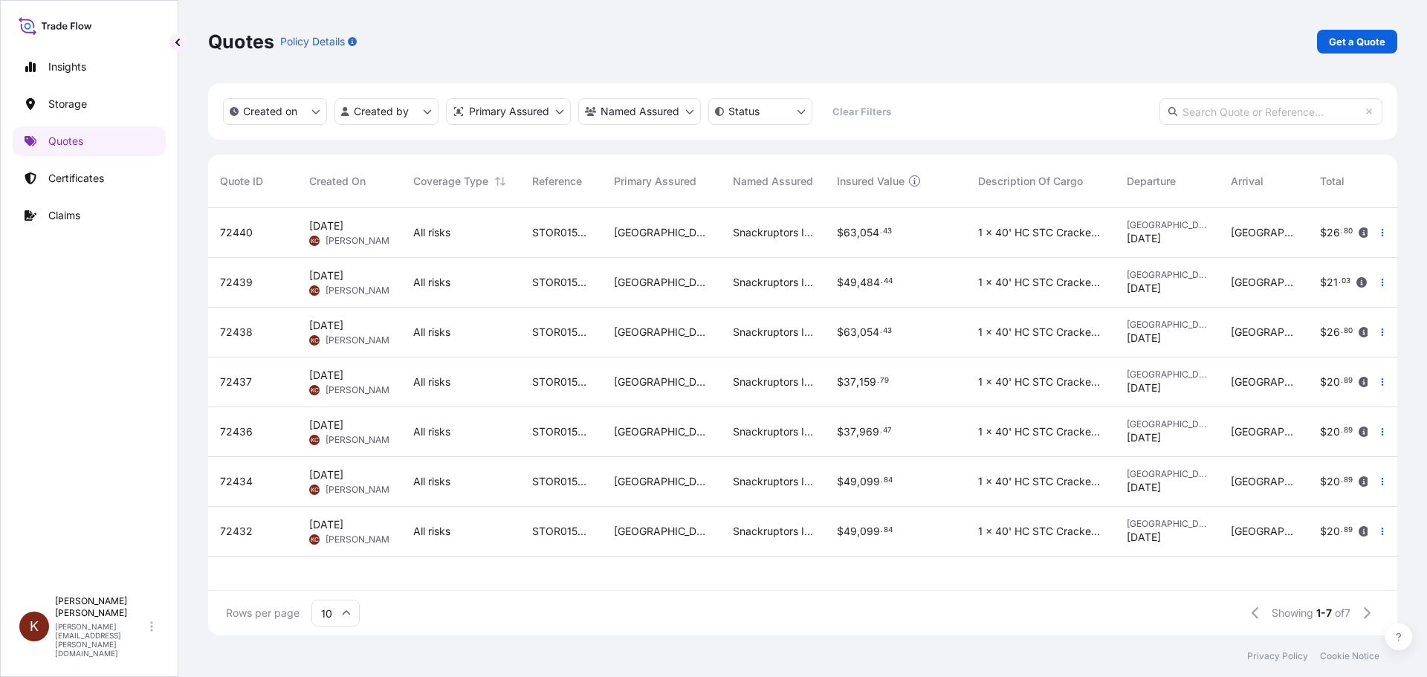
click at [556, 233] on span "STOR0154777" at bounding box center [561, 232] width 58 height 15
select select "Road / [GEOGRAPHIC_DATA]"
select select "Water"
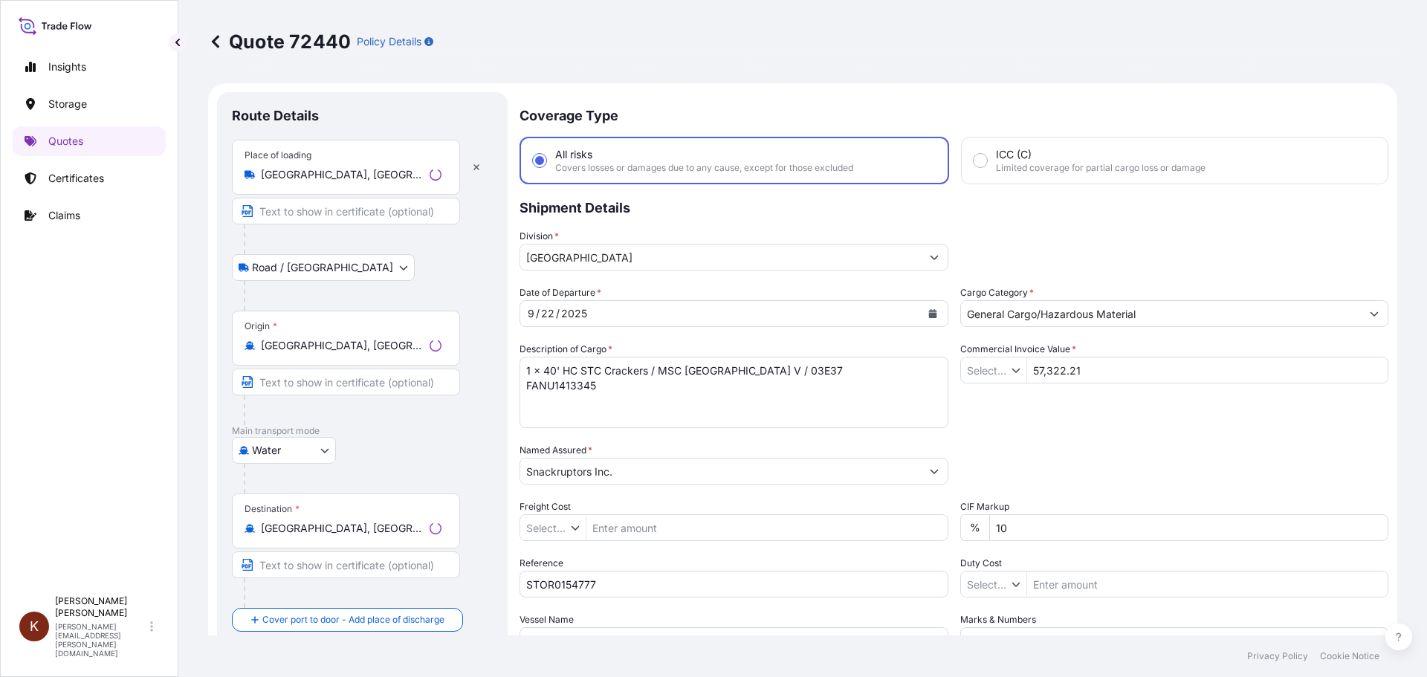
type input "$ CAD"
type input "$ USD"
click at [70, 137] on p "Quotes" at bounding box center [65, 141] width 35 height 15
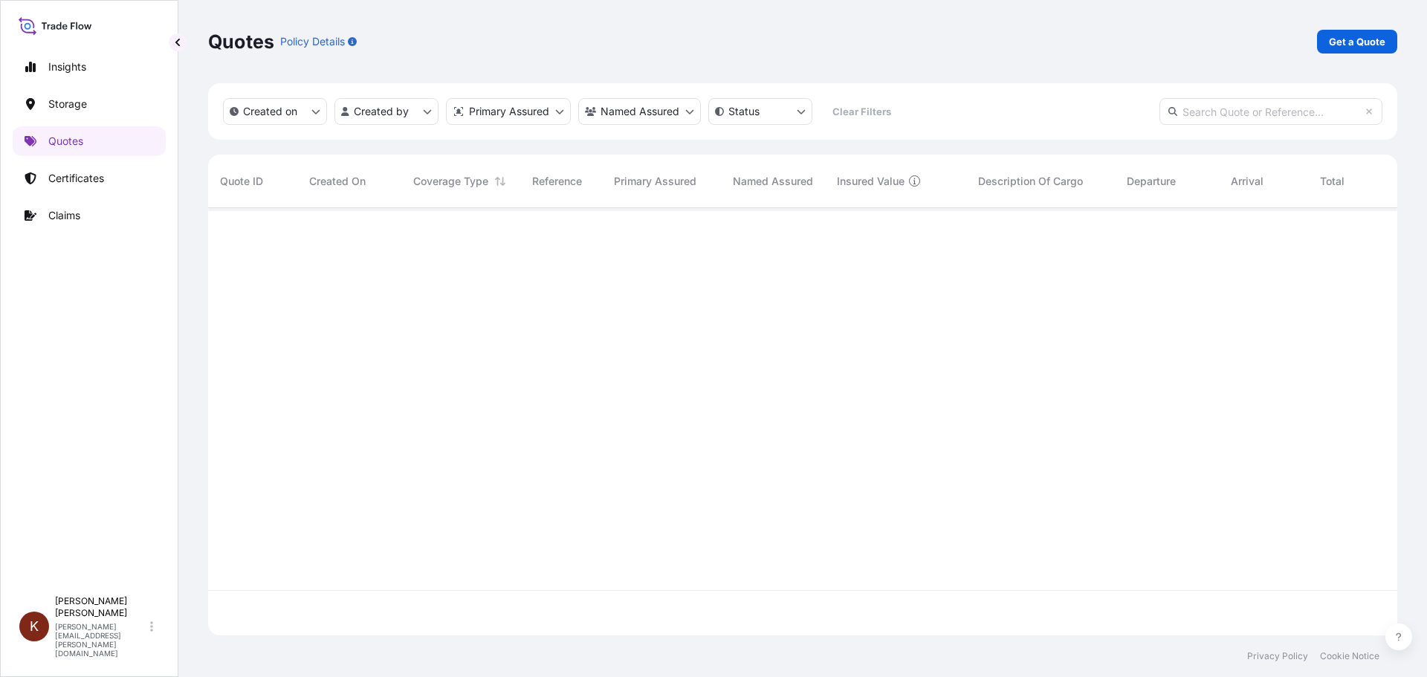
scroll to position [424, 1178]
